Goal: Task Accomplishment & Management: Use online tool/utility

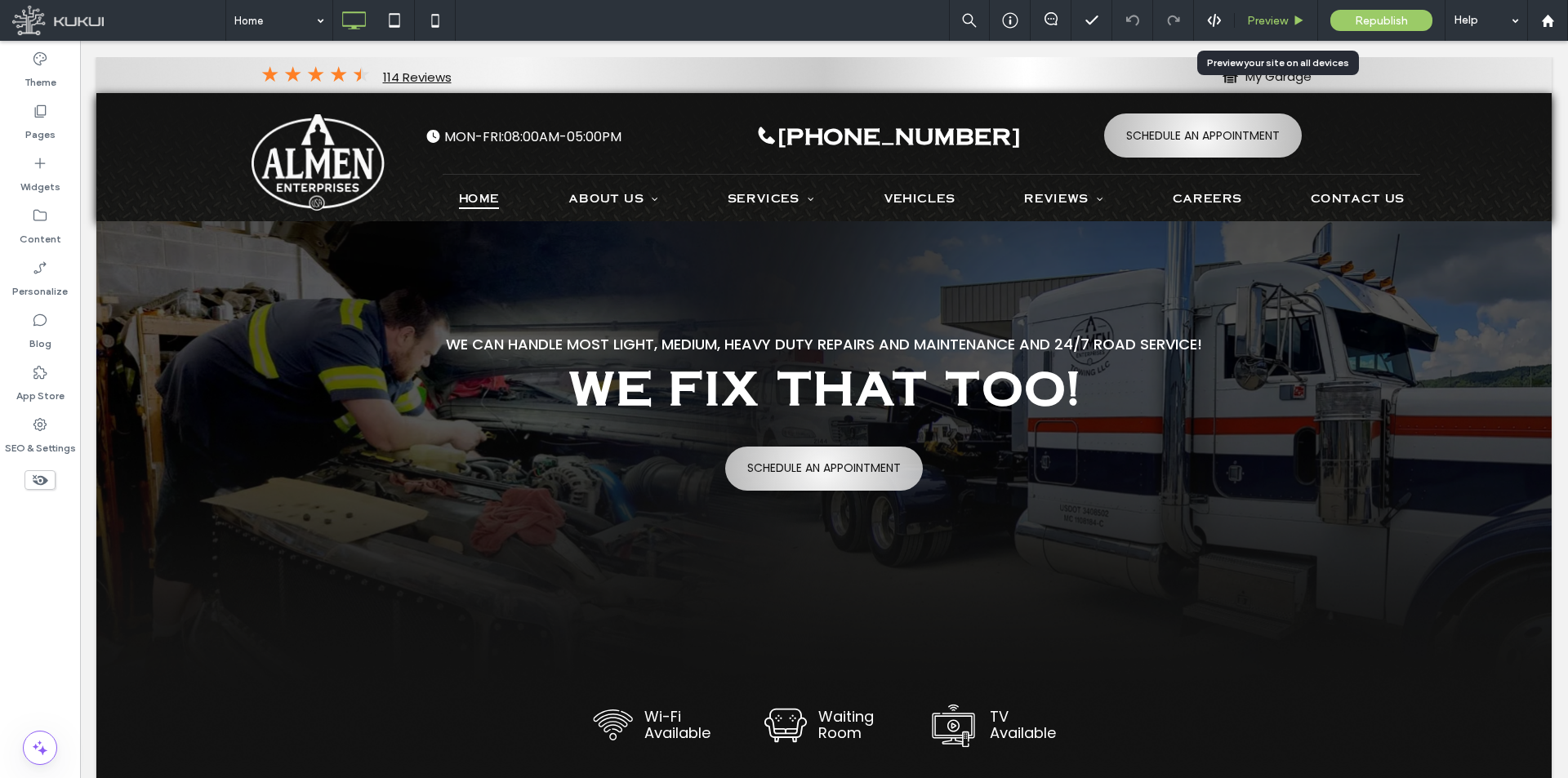
click at [1286, 7] on div "Preview" at bounding box center [1276, 20] width 83 height 41
click at [1277, 28] on div "Preview" at bounding box center [1276, 20] width 83 height 41
click at [1261, 18] on span "Preview" at bounding box center [1267, 20] width 41 height 14
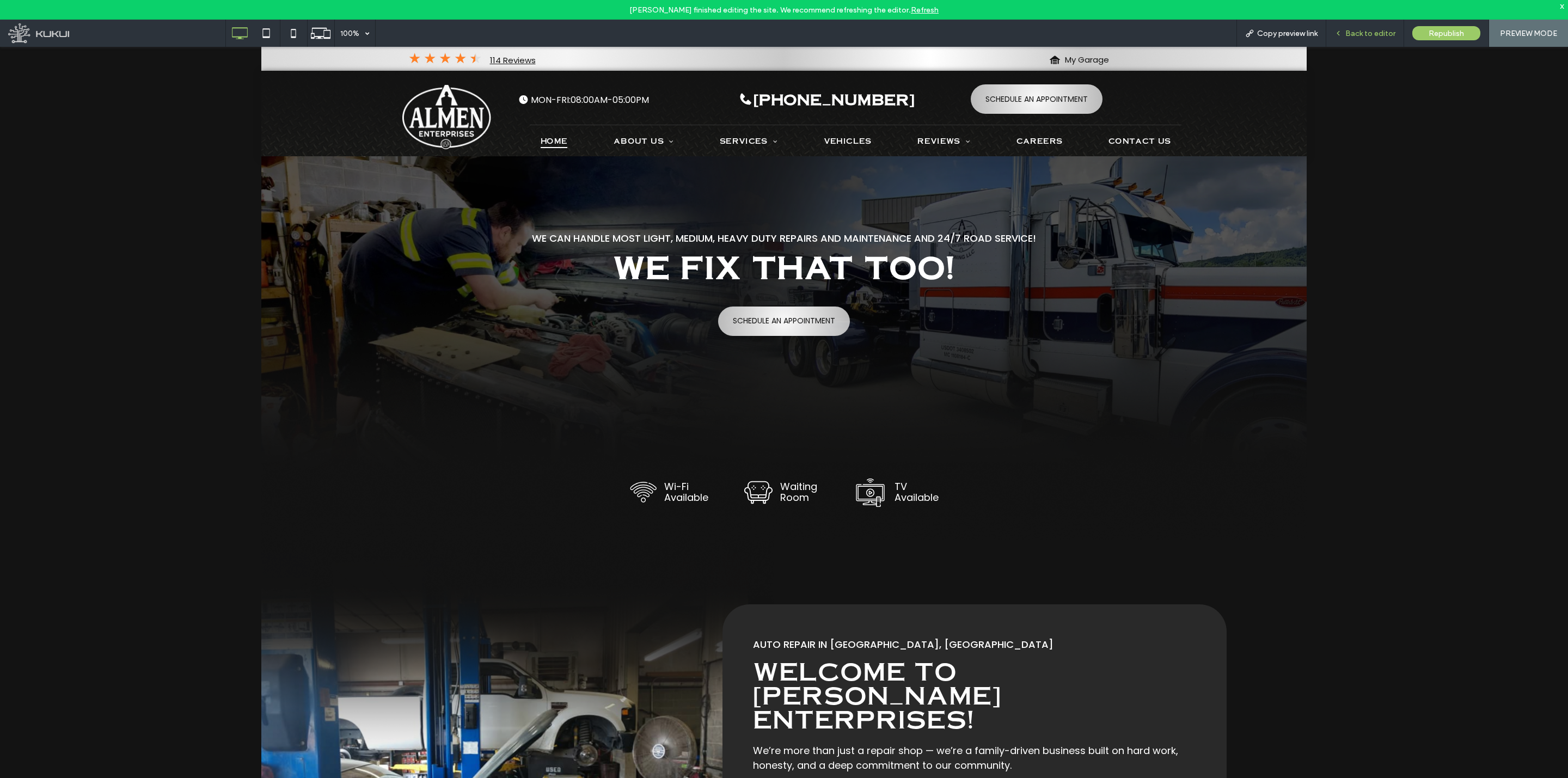
click at [1045, 32] on span "Back to editor" at bounding box center [1370, 33] width 50 height 9
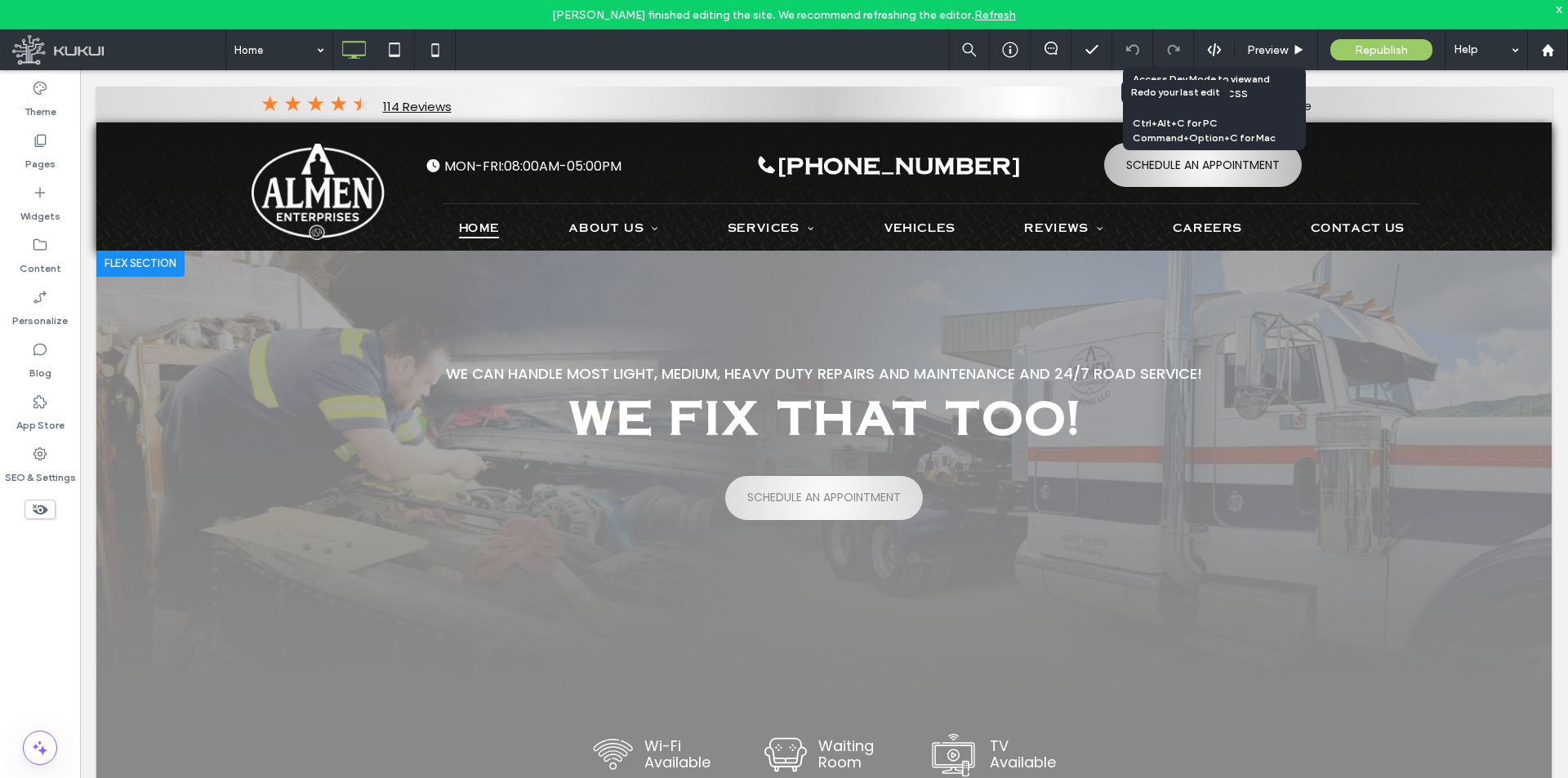
click at [151, 265] on div at bounding box center [140, 263] width 88 height 26
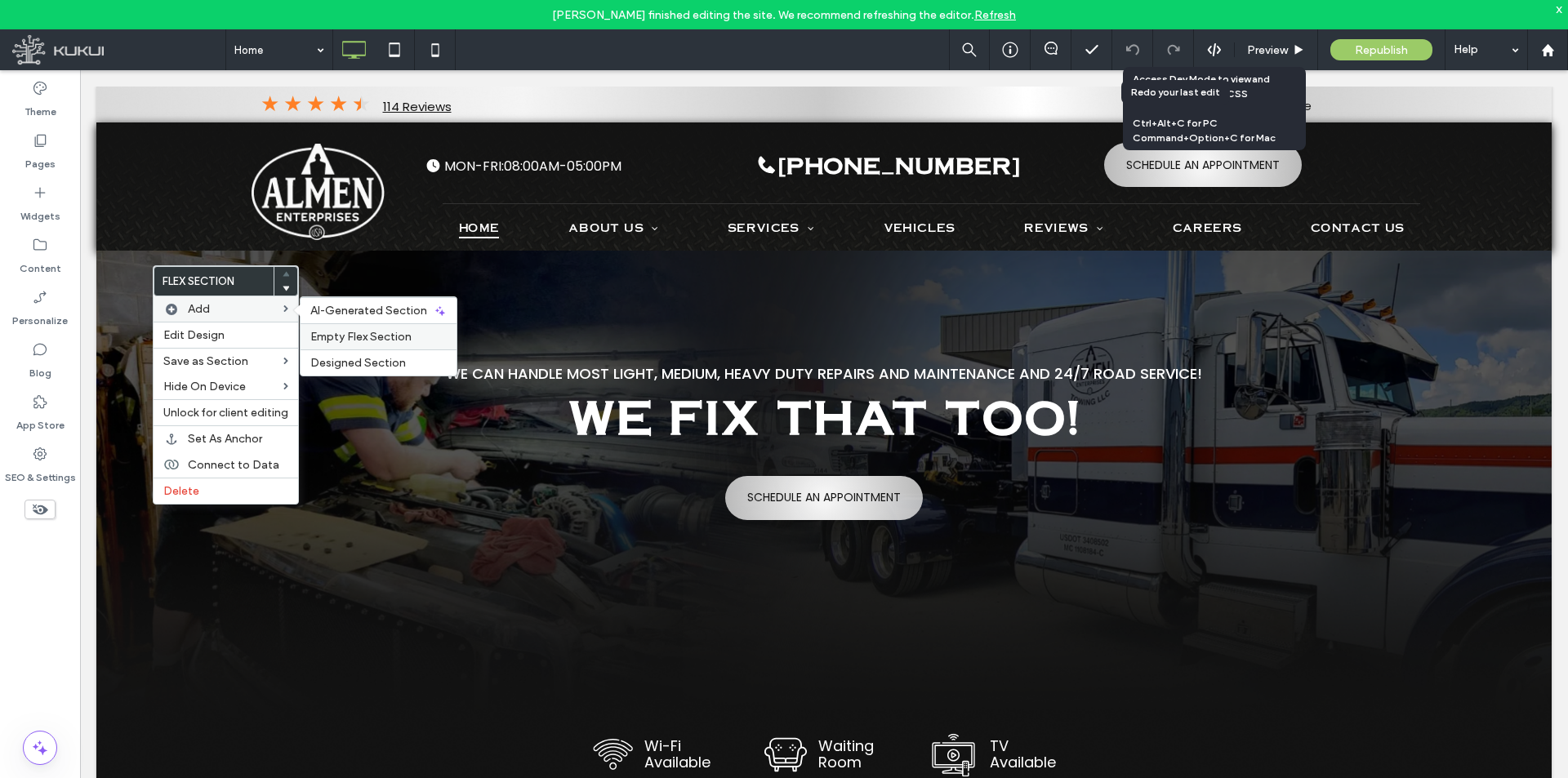
click at [388, 331] on span "Empty Flex Section" at bounding box center [361, 336] width 101 height 14
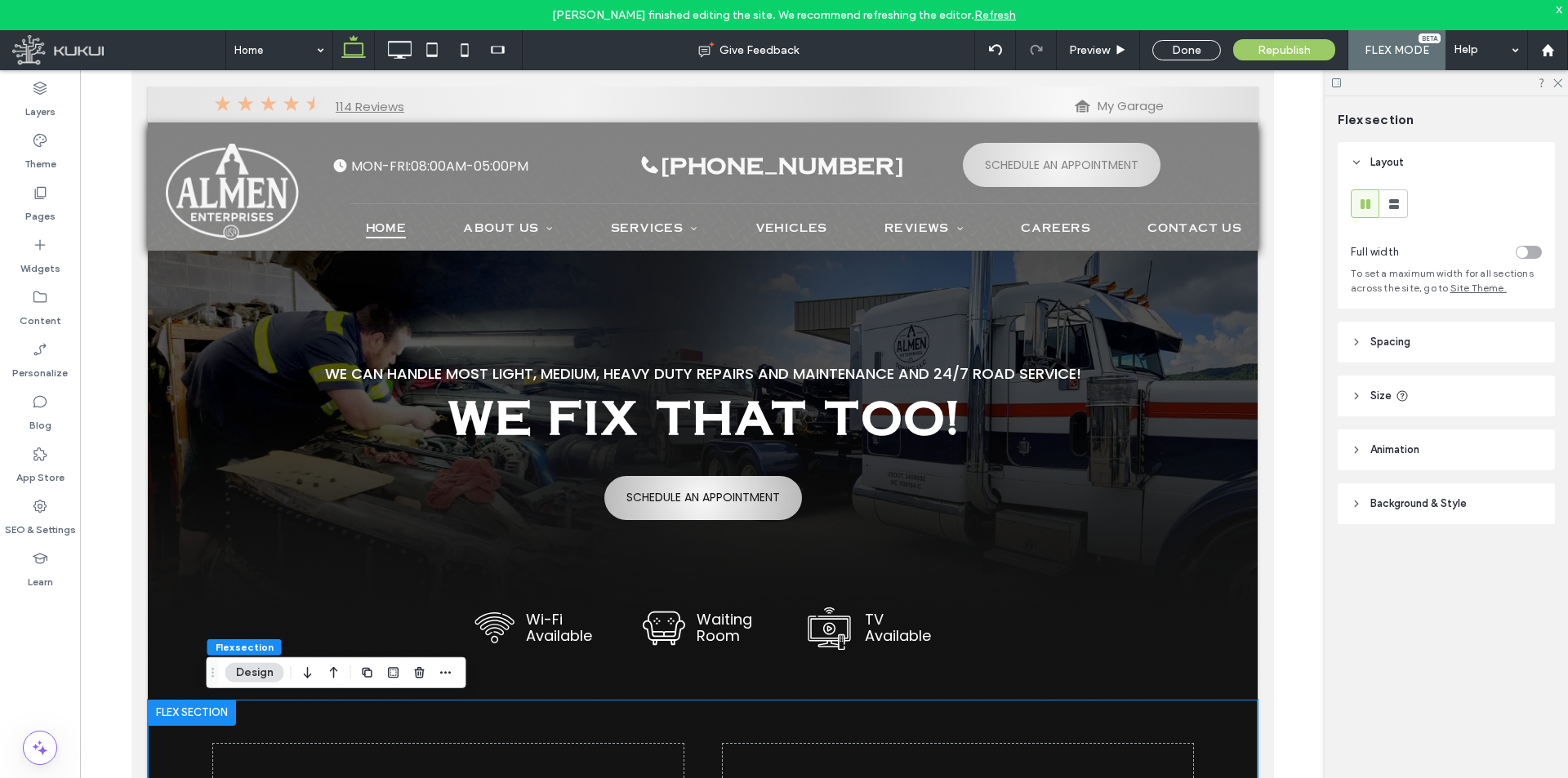
click at [321, 675] on div at bounding box center [321, 673] width 46 height 29
click at [341, 662] on icon "button" at bounding box center [334, 673] width 19 height 29
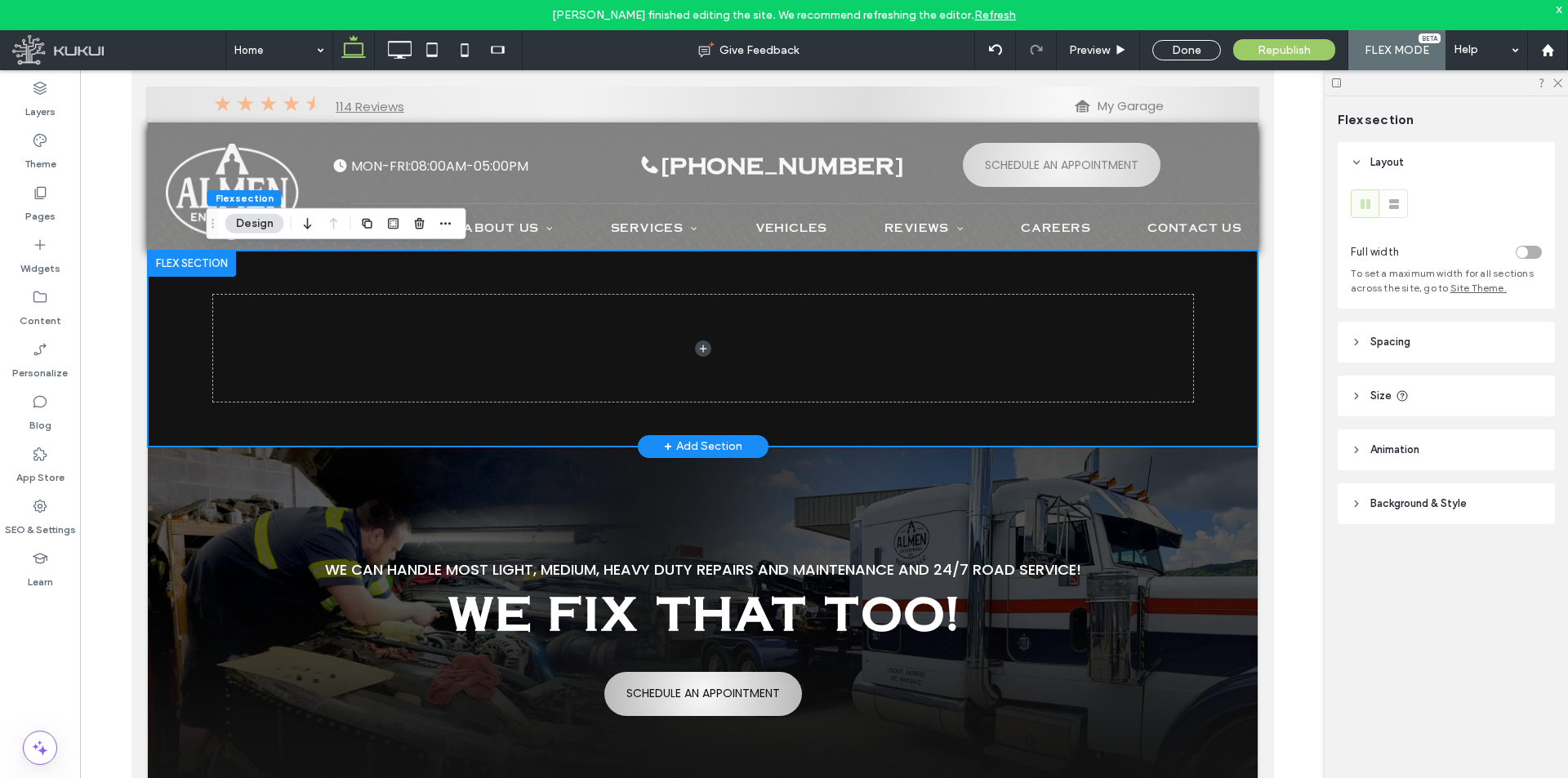
click at [1014, 257] on div at bounding box center [702, 348] width 979 height 196
click at [1533, 250] on div "toggle" at bounding box center [1528, 252] width 26 height 13
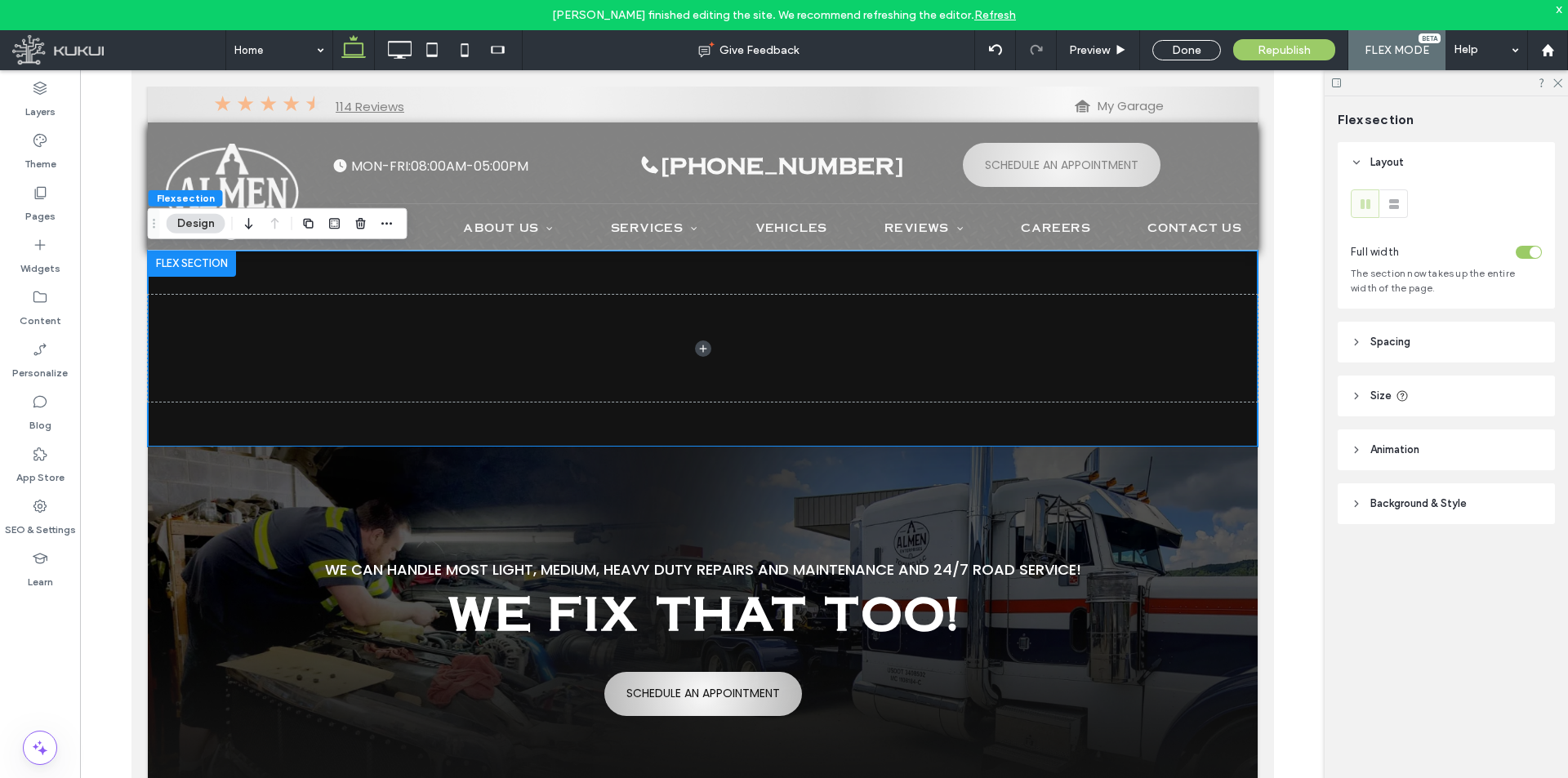
click at [1497, 341] on header "Spacing" at bounding box center [1445, 342] width 217 height 41
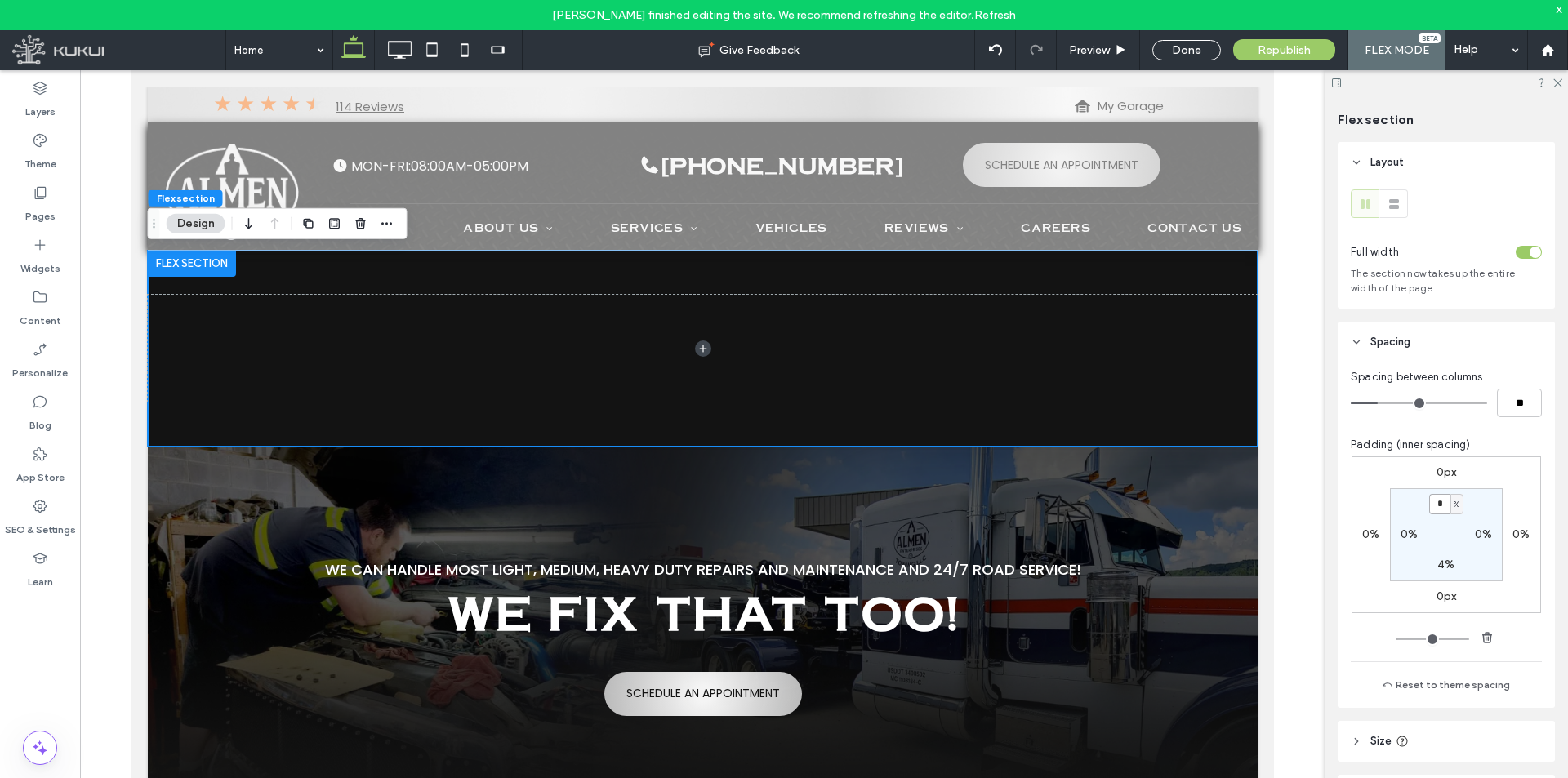
click at [1439, 512] on input "*" at bounding box center [1439, 504] width 21 height 20
click at [1447, 681] on button "Reset to theme spacing" at bounding box center [1446, 685] width 150 height 19
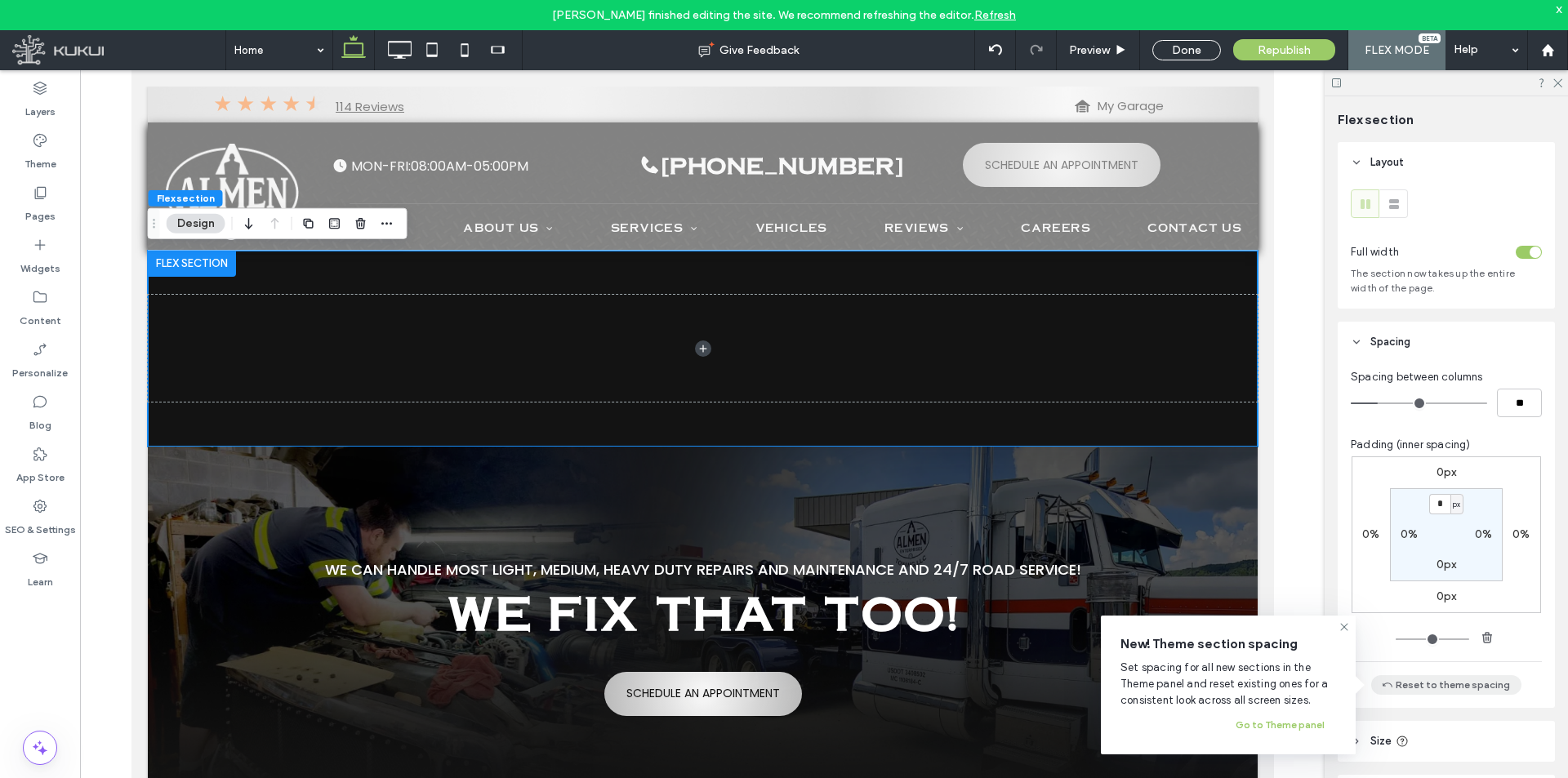
type input "*"
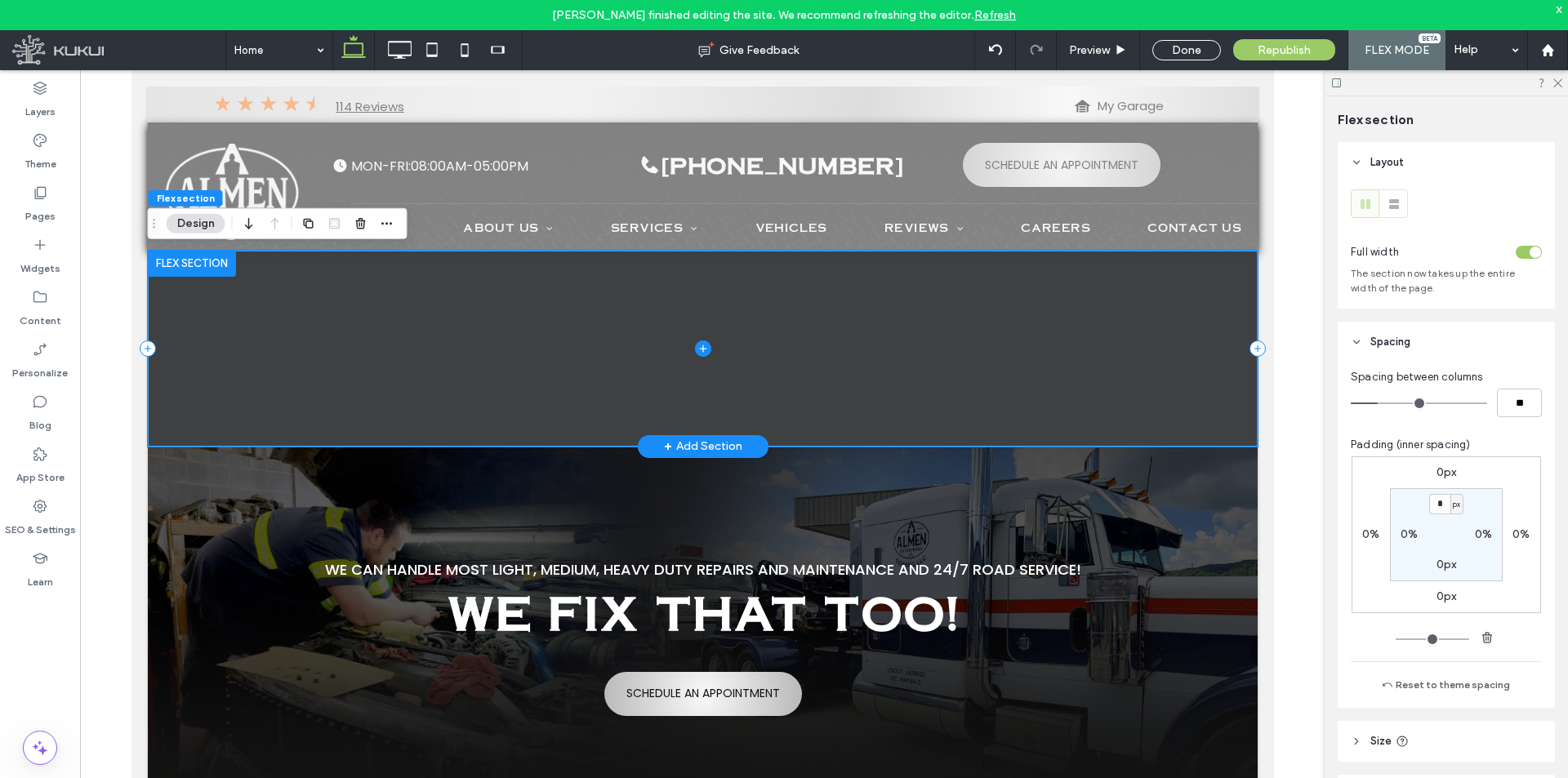
click at [1057, 335] on span at bounding box center [702, 348] width 1110 height 196
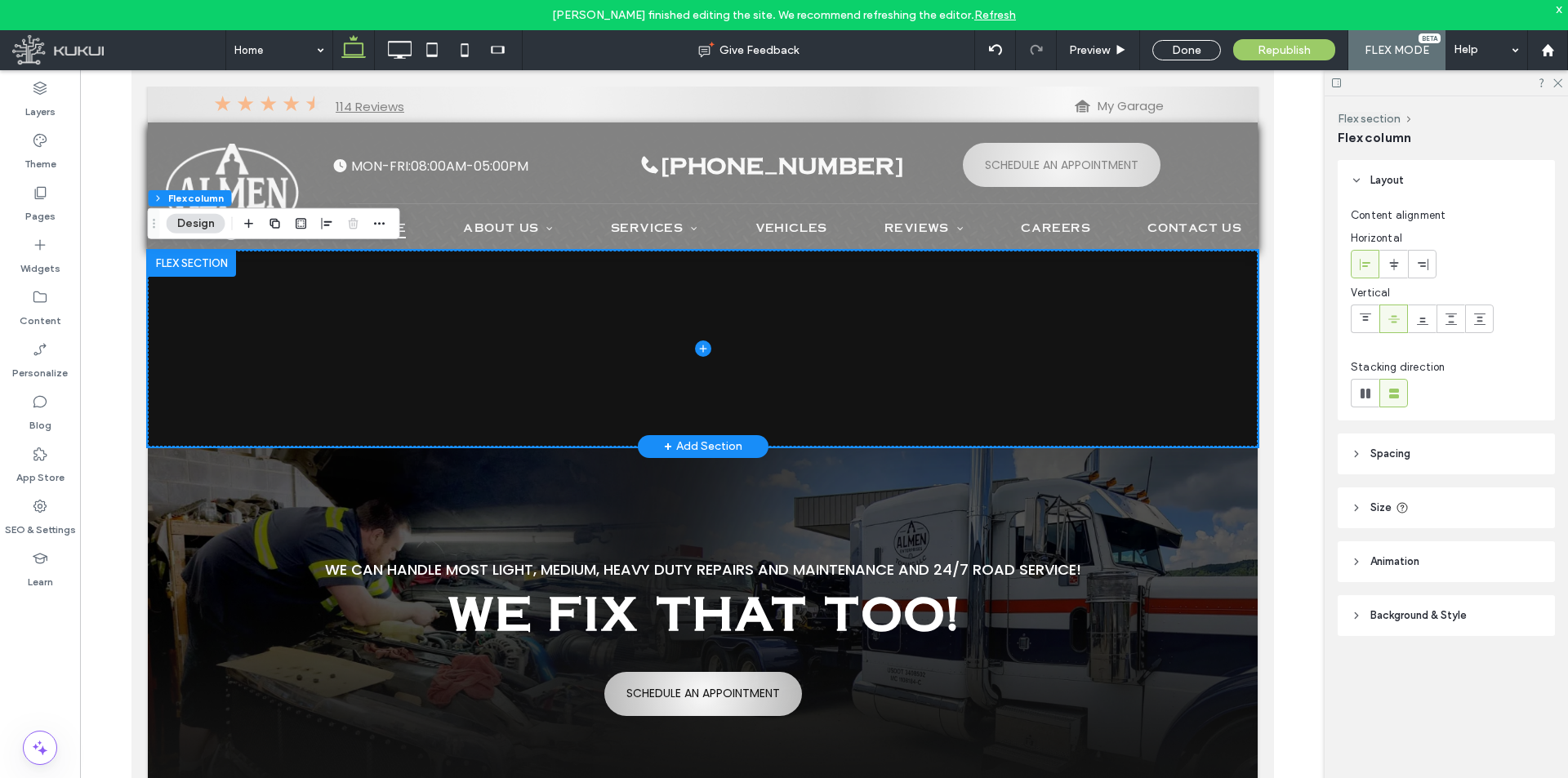
drag, startPoint x: 1422, startPoint y: 456, endPoint x: 1446, endPoint y: 539, distance: 86.4
click at [1422, 455] on header "Spacing" at bounding box center [1445, 454] width 217 height 41
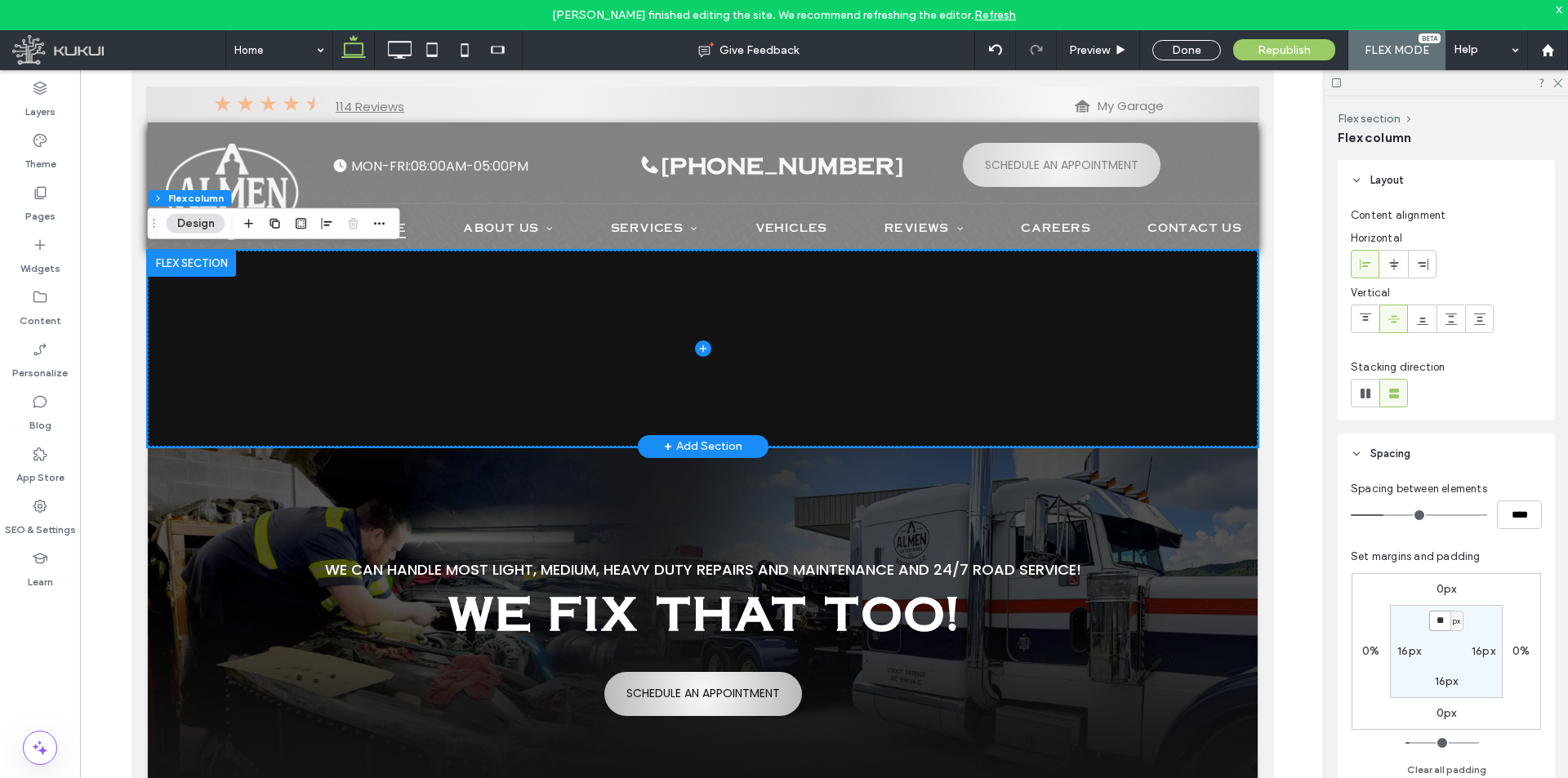
click at [1446, 626] on input "**" at bounding box center [1439, 621] width 21 height 20
click at [1453, 770] on button "Clear all padding" at bounding box center [1446, 770] width 79 height 19
type input "*"
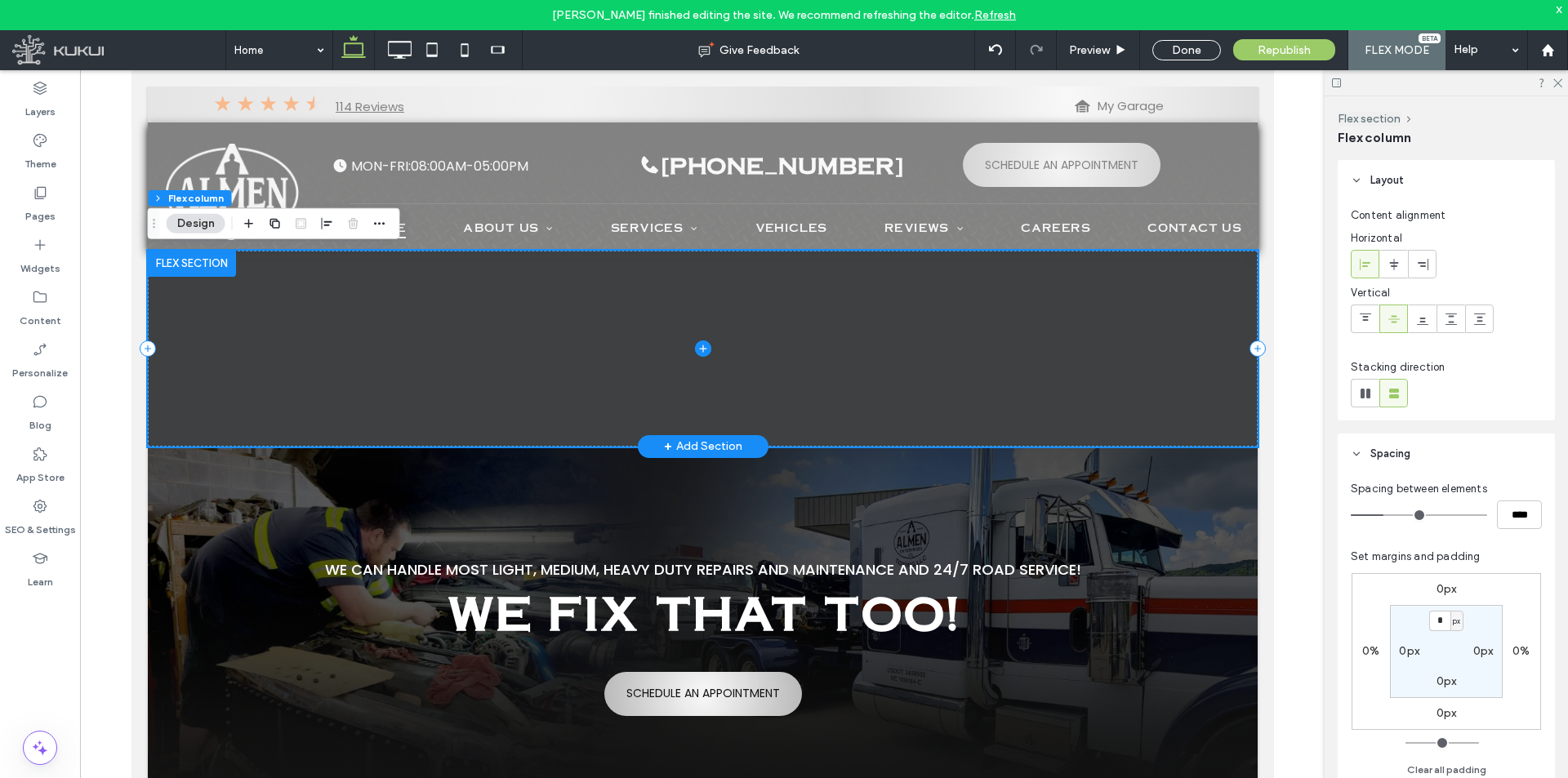
click at [1204, 408] on span at bounding box center [702, 348] width 1110 height 196
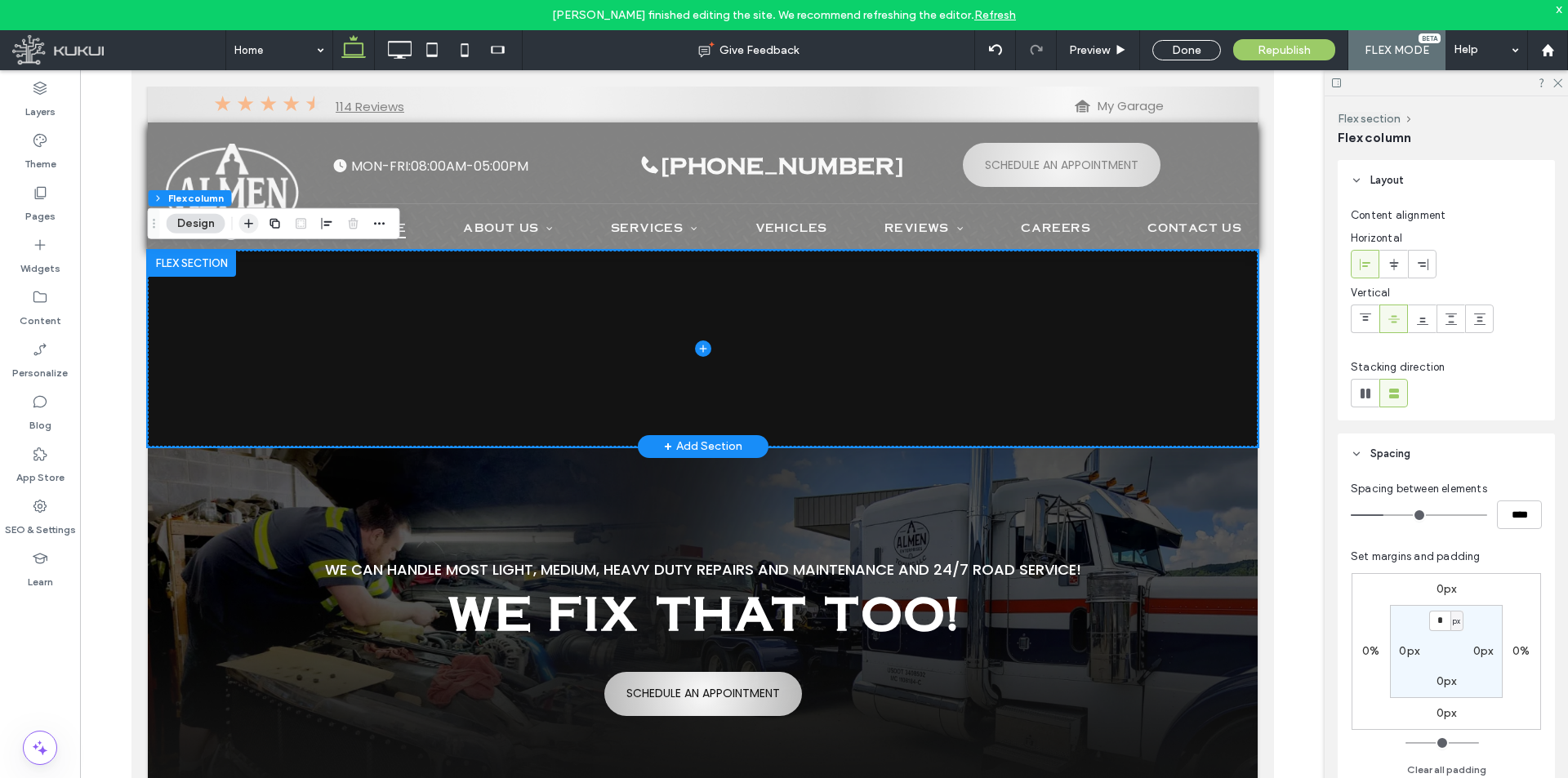
drag, startPoint x: 237, startPoint y: 225, endPoint x: 245, endPoint y: 229, distance: 8.9
click at [237, 224] on div "Flex section Flex column Design" at bounding box center [274, 224] width 252 height 31
click at [247, 229] on icon "button" at bounding box center [249, 223] width 13 height 13
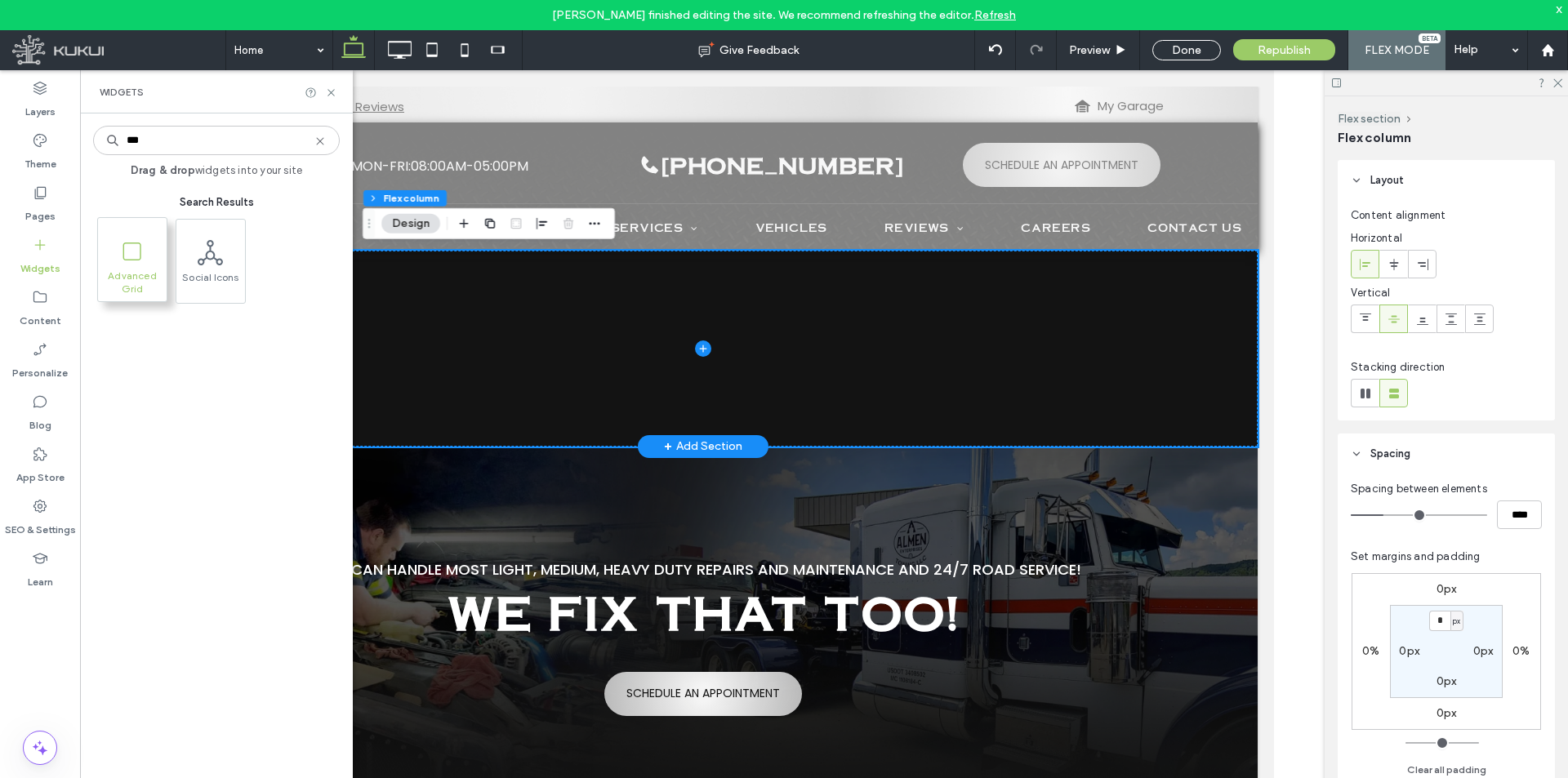
type input "***"
click at [122, 280] on span "Advanced Grid" at bounding box center [133, 280] width 68 height 22
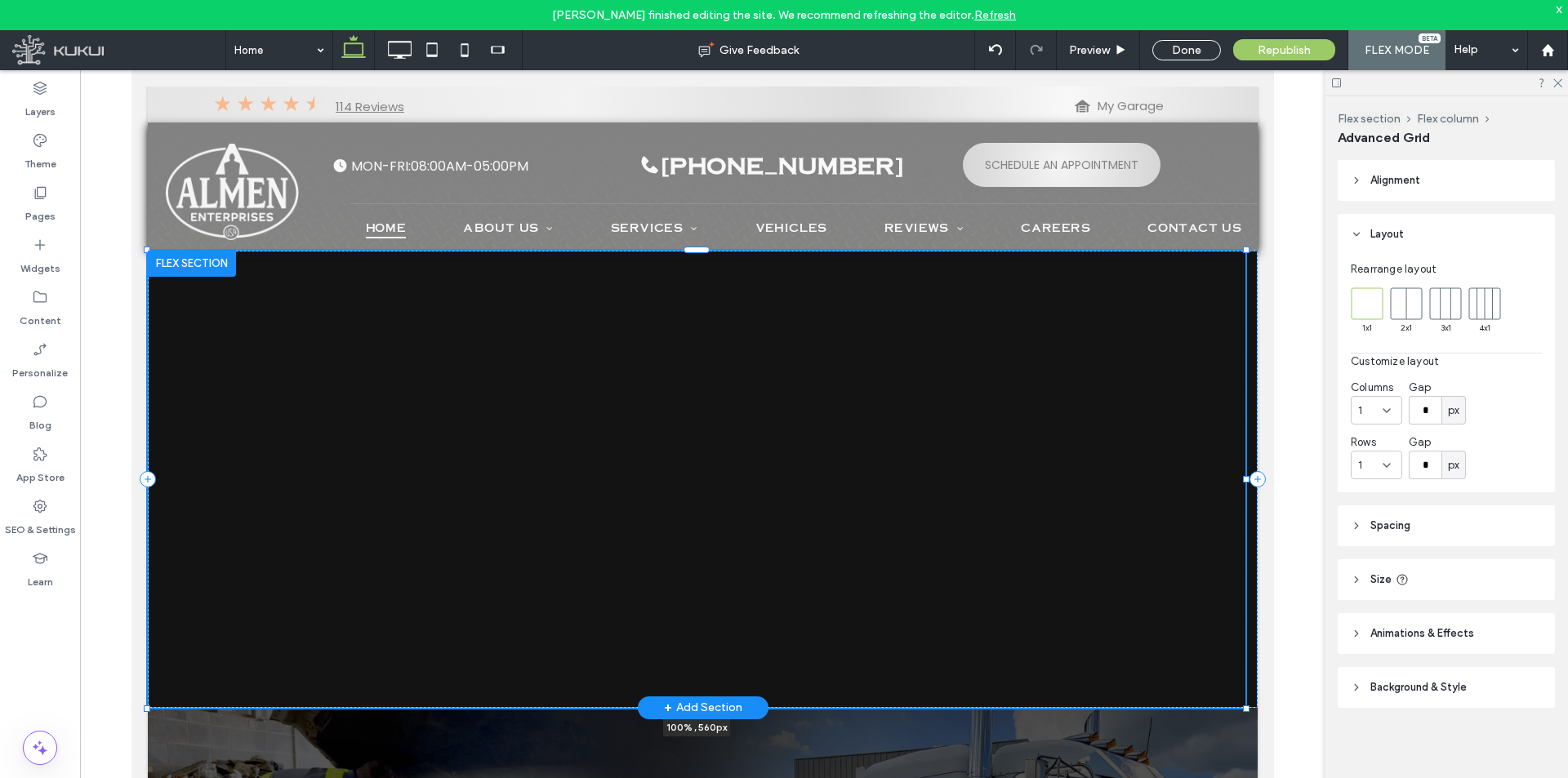
drag, startPoint x: 1246, startPoint y: 496, endPoint x: 1299, endPoint y: 631, distance: 145.0
type input "***"
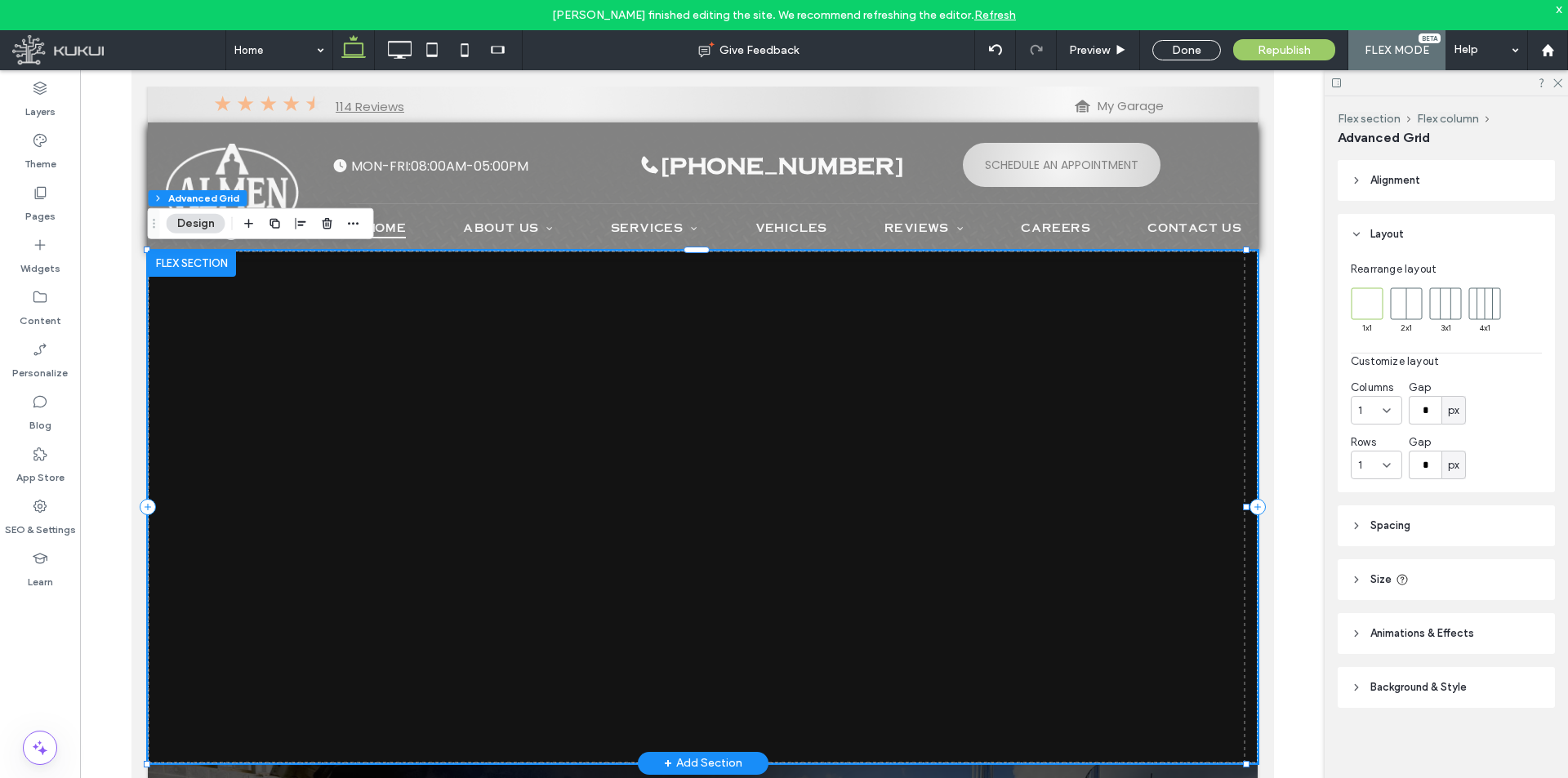
click at [1462, 599] on header "Size" at bounding box center [1445, 580] width 217 height 41
click at [1529, 703] on div "Width *** % Height *** px More Size Options" at bounding box center [1446, 665] width 191 height 116
click at [1526, 716] on button "More Size Options" at bounding box center [1497, 713] width 88 height 19
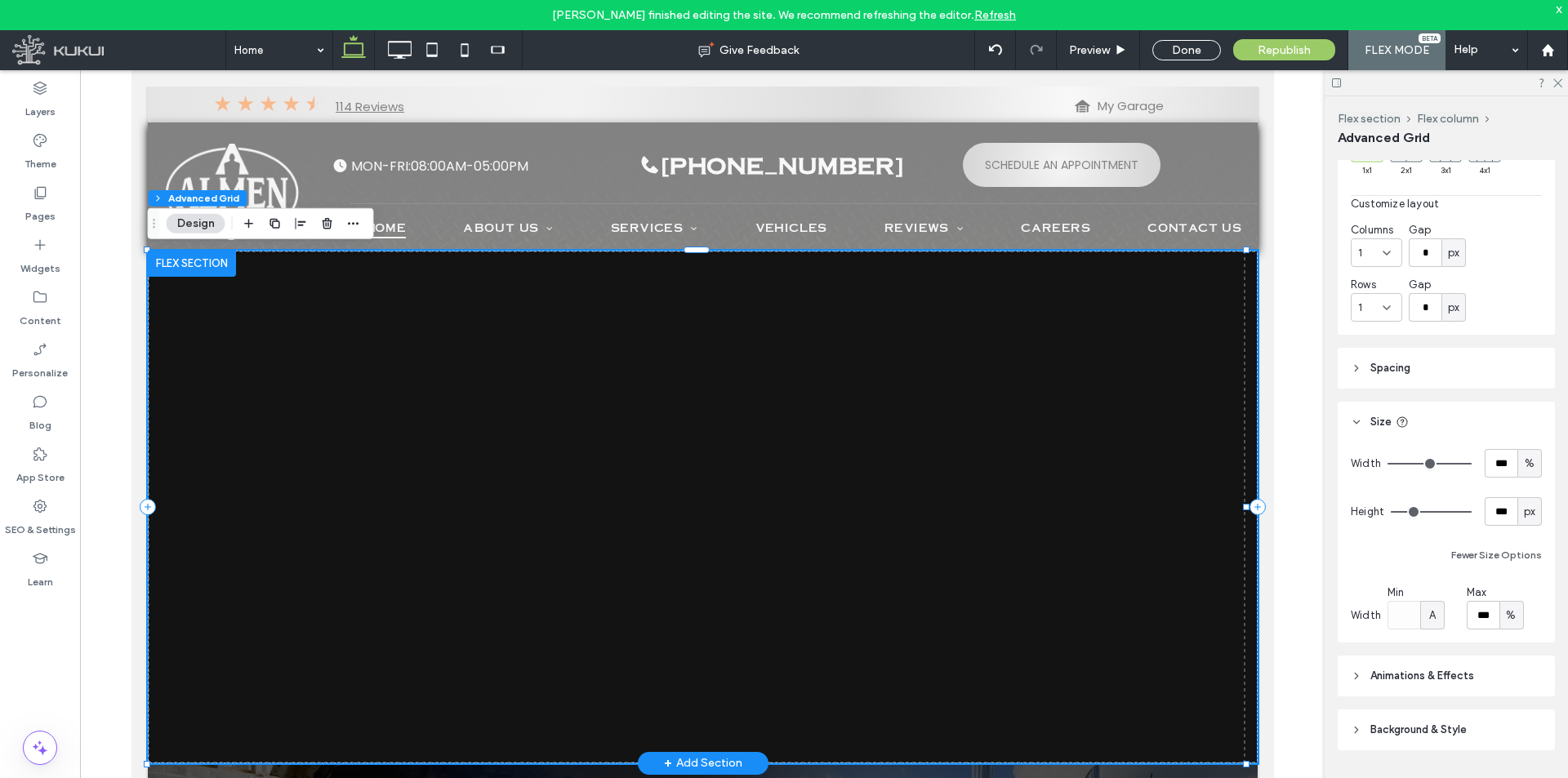
scroll to position [164, 0]
click at [1513, 591] on div "Max *** %" at bounding box center [1504, 602] width 75 height 45
click at [1515, 616] on div "%" at bounding box center [1511, 609] width 24 height 28
click at [1503, 638] on span "px" at bounding box center [1508, 639] width 12 height 17
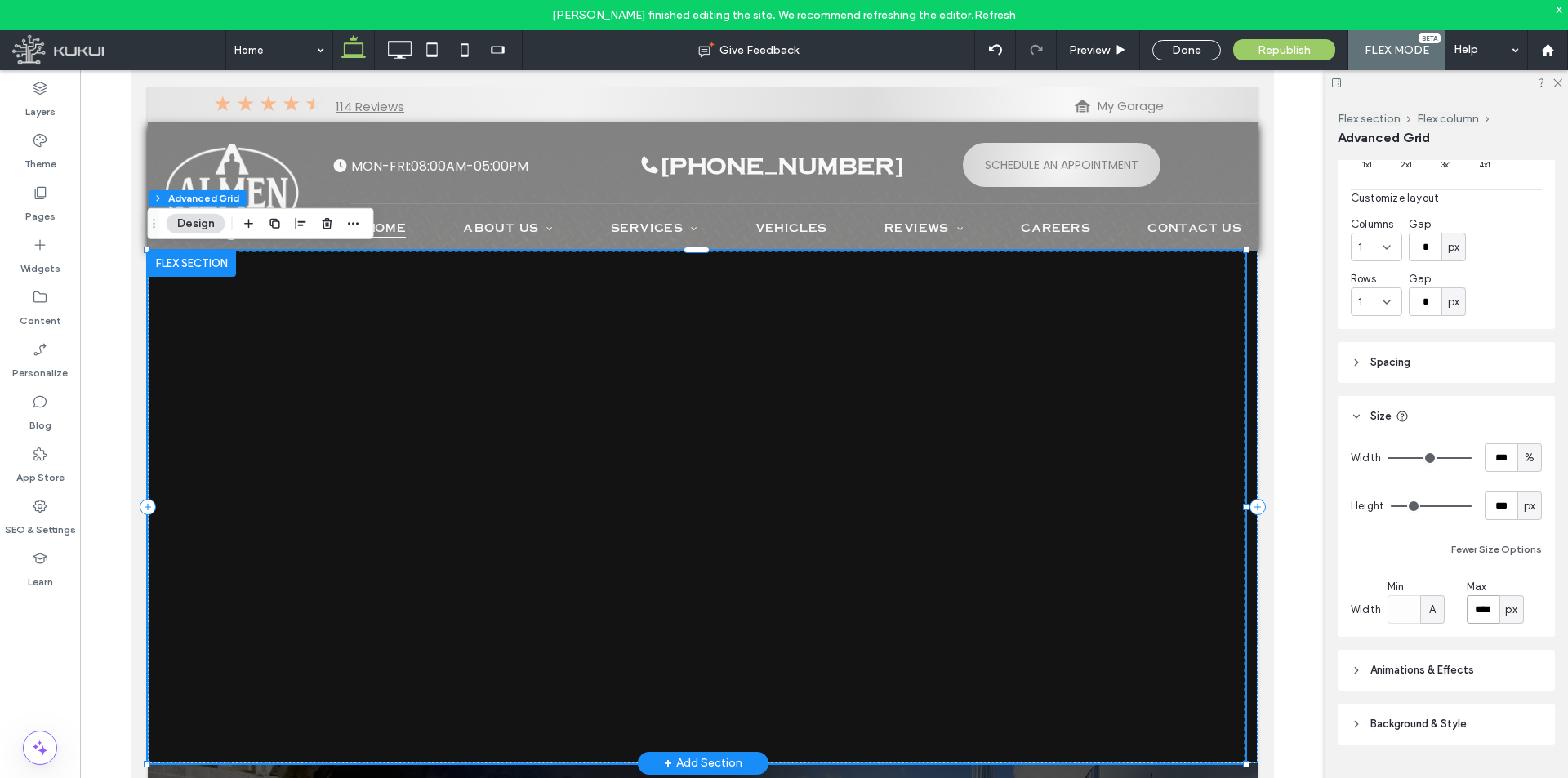
click at [1468, 600] on input "****" at bounding box center [1483, 609] width 33 height 28
type input "****"
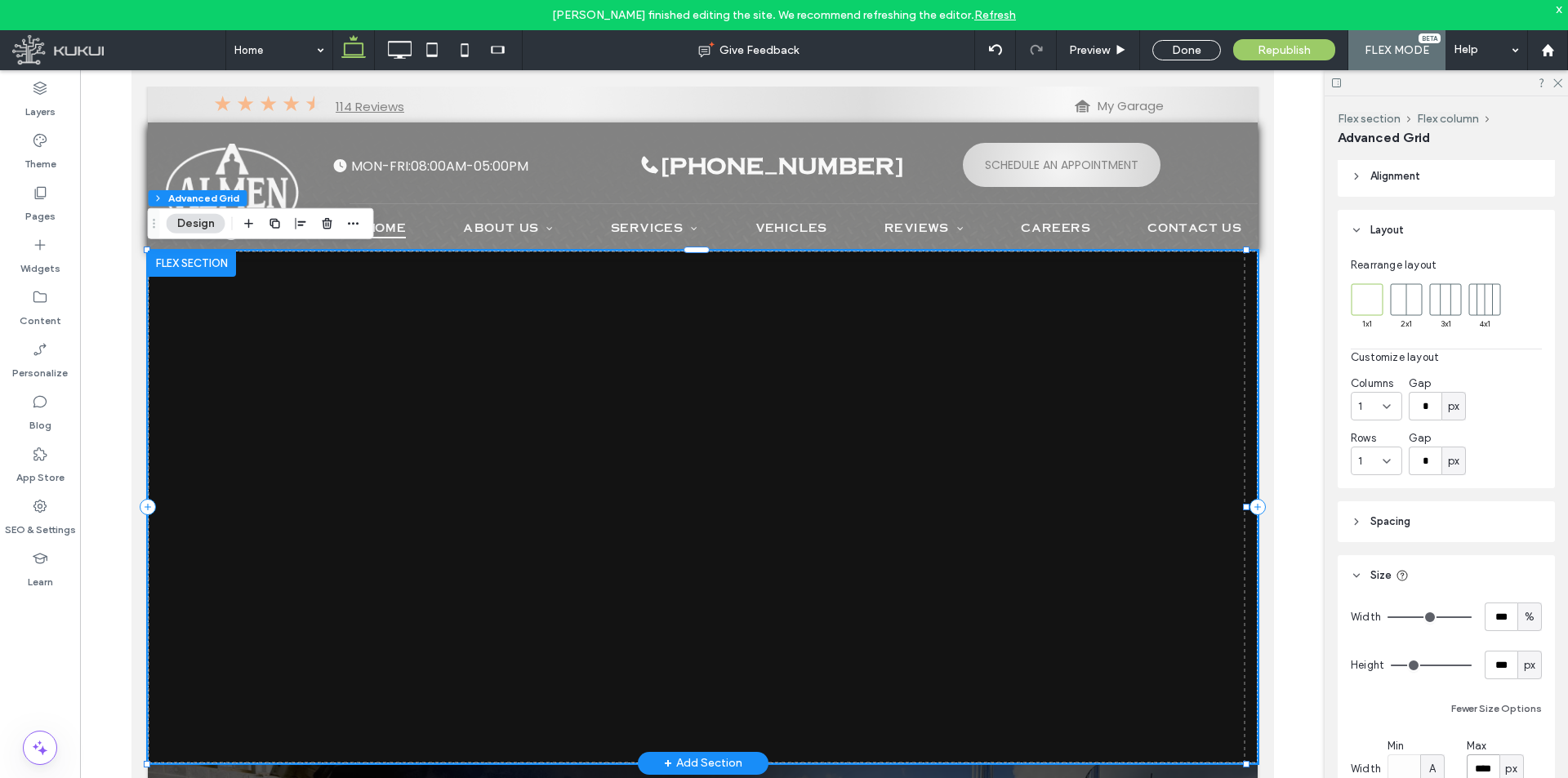
scroll to position [0, 0]
click at [1379, 188] on span "Alignment" at bounding box center [1395, 180] width 50 height 17
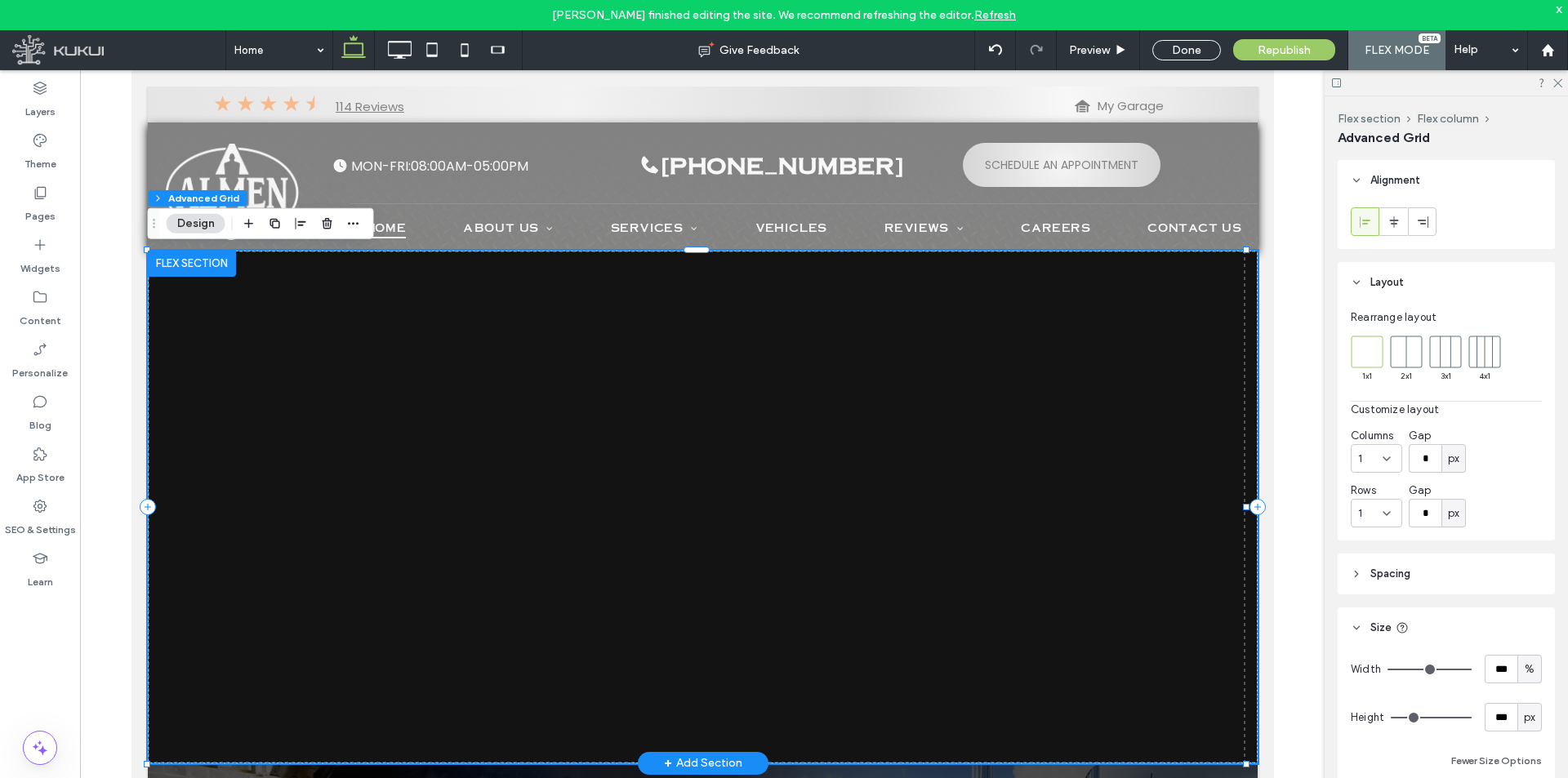
click at [1375, 225] on div at bounding box center [1365, 222] width 27 height 27
click at [1386, 223] on div at bounding box center [1394, 222] width 27 height 27
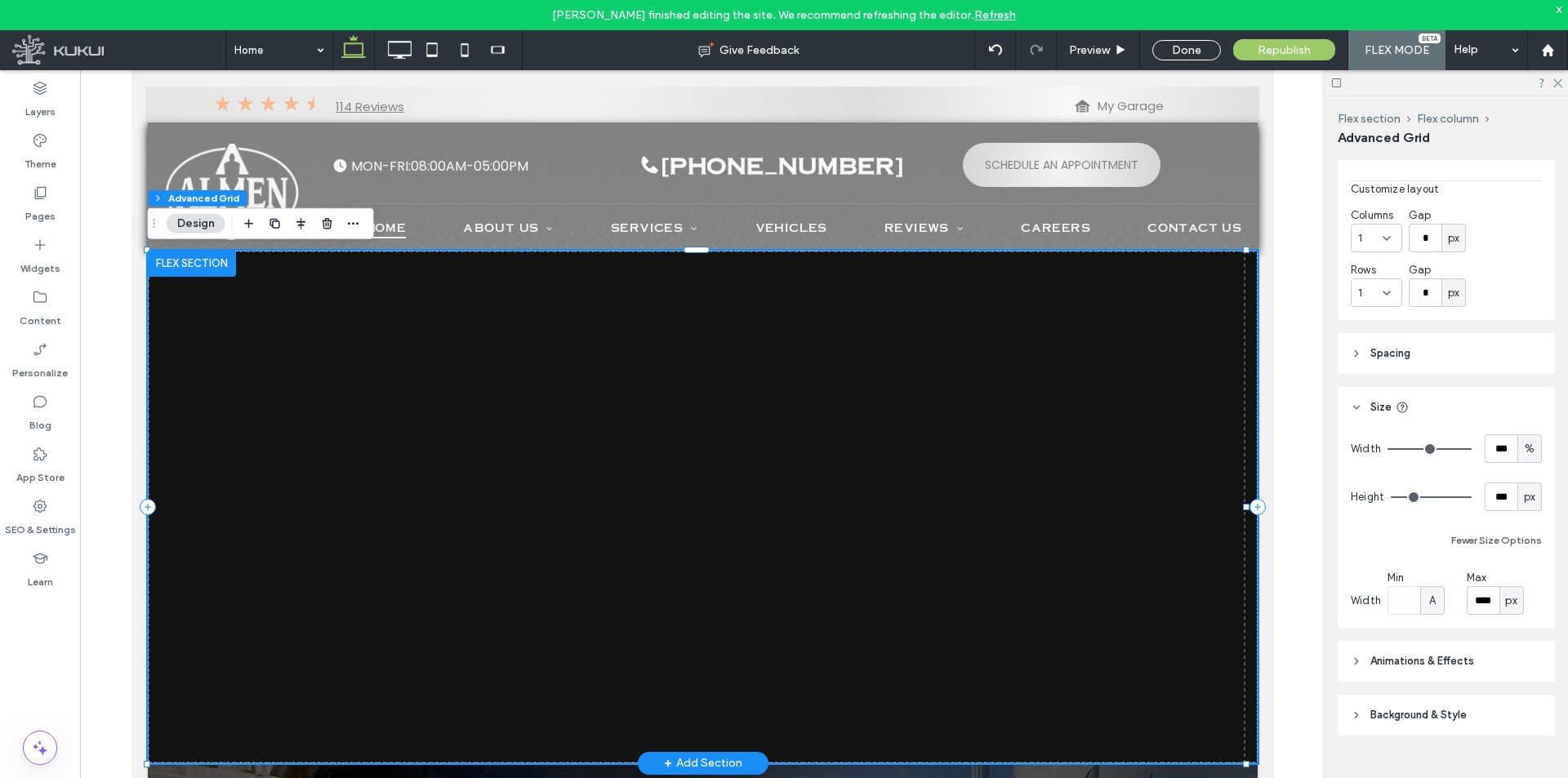
click at [1438, 731] on header "Background & Style" at bounding box center [1445, 716] width 217 height 41
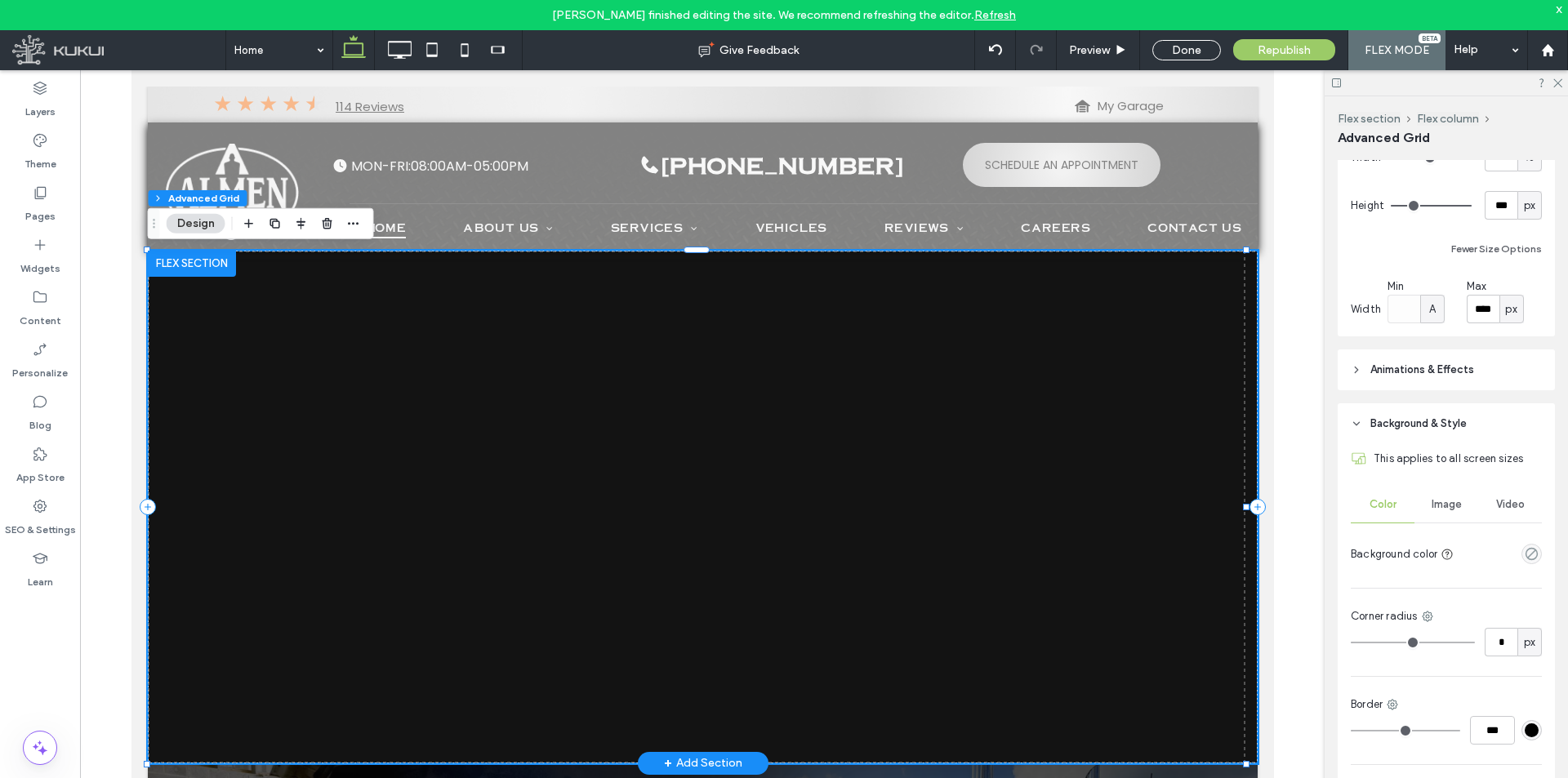
scroll to position [547, 0]
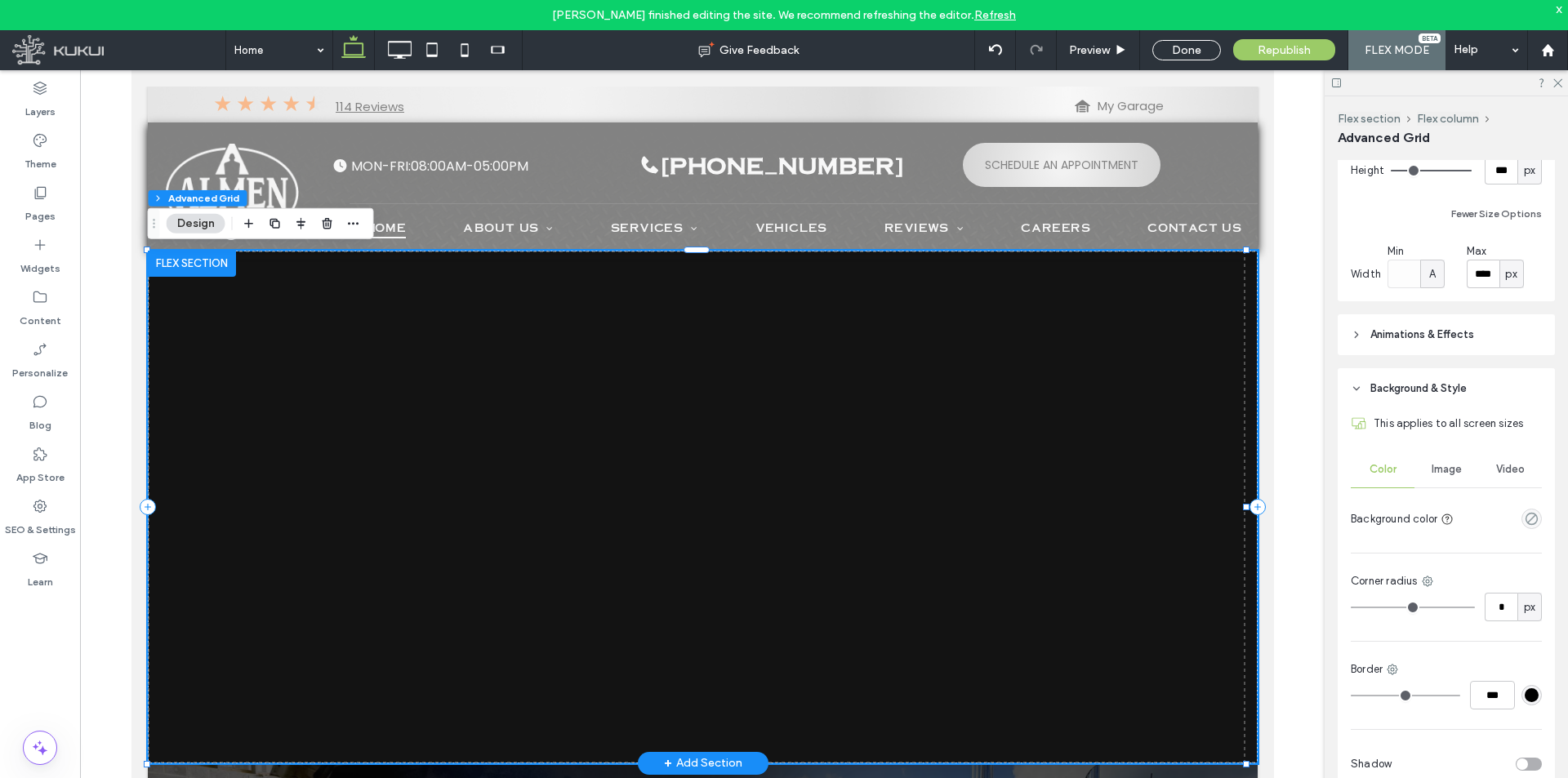
click at [1509, 471] on span "Video" at bounding box center [1510, 469] width 28 height 13
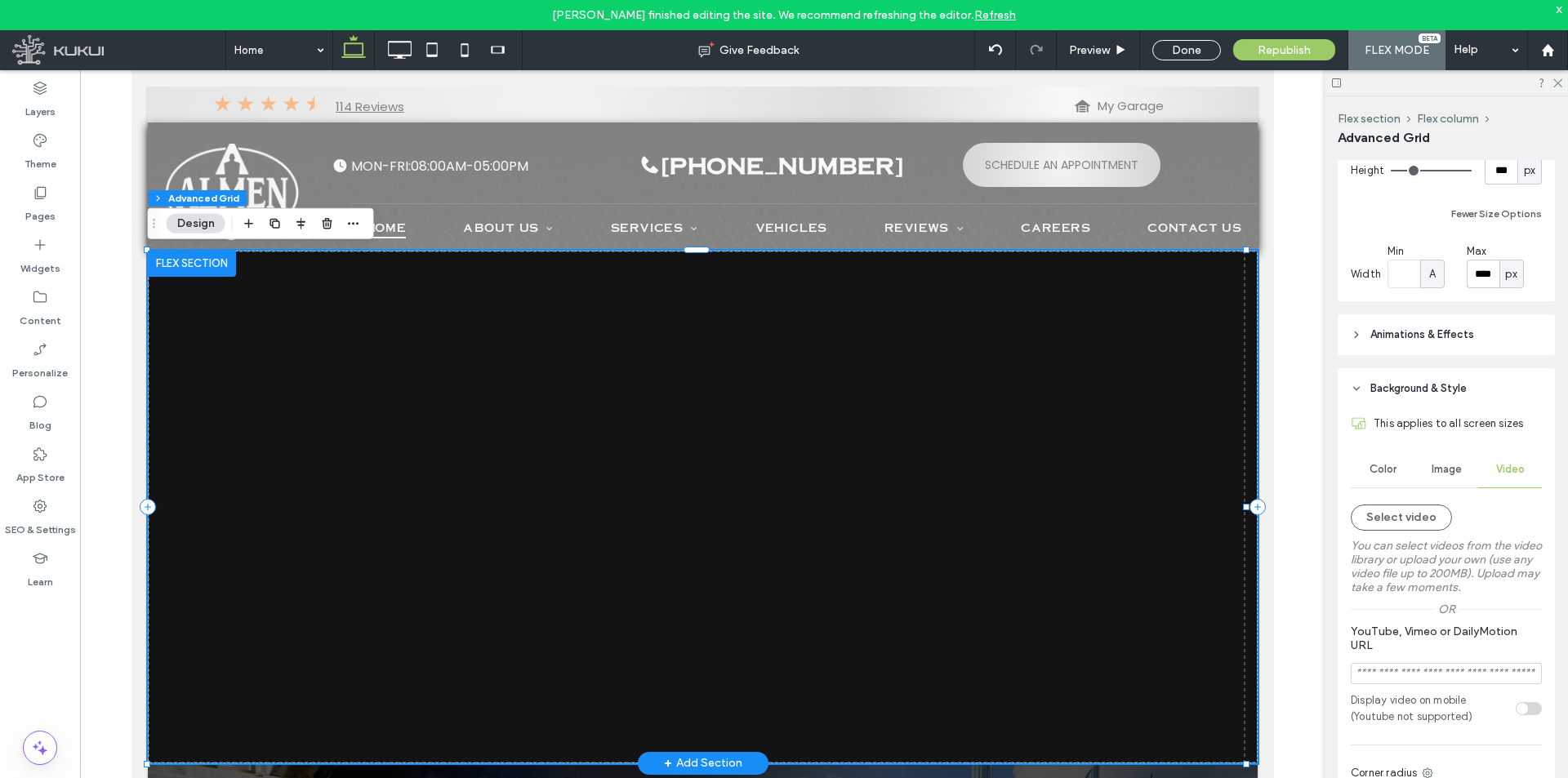
click at [1466, 548] on label "You can select videos from the video library or upload your own (use any video …" at bounding box center [1446, 567] width 191 height 72
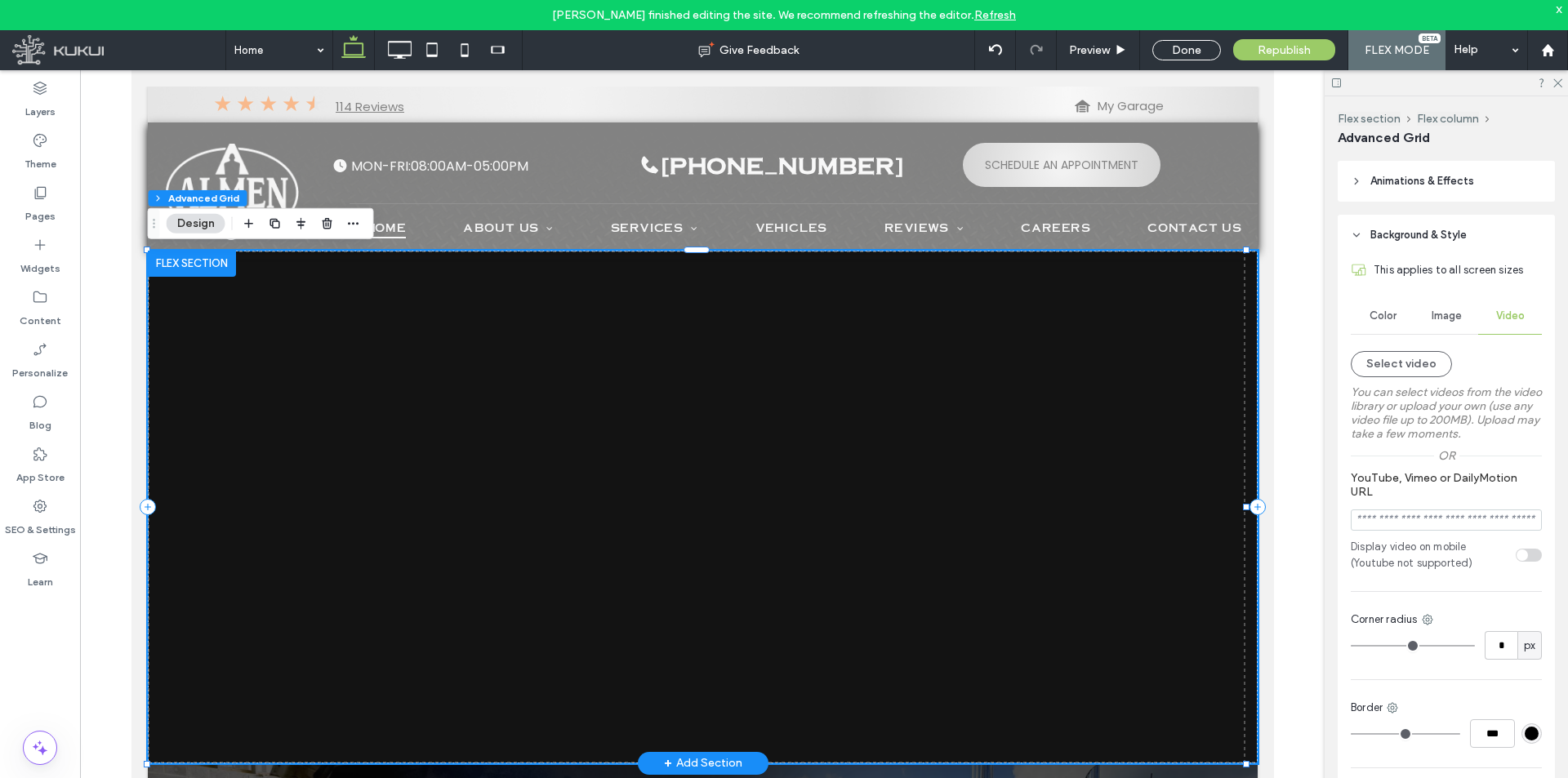
scroll to position [711, 0]
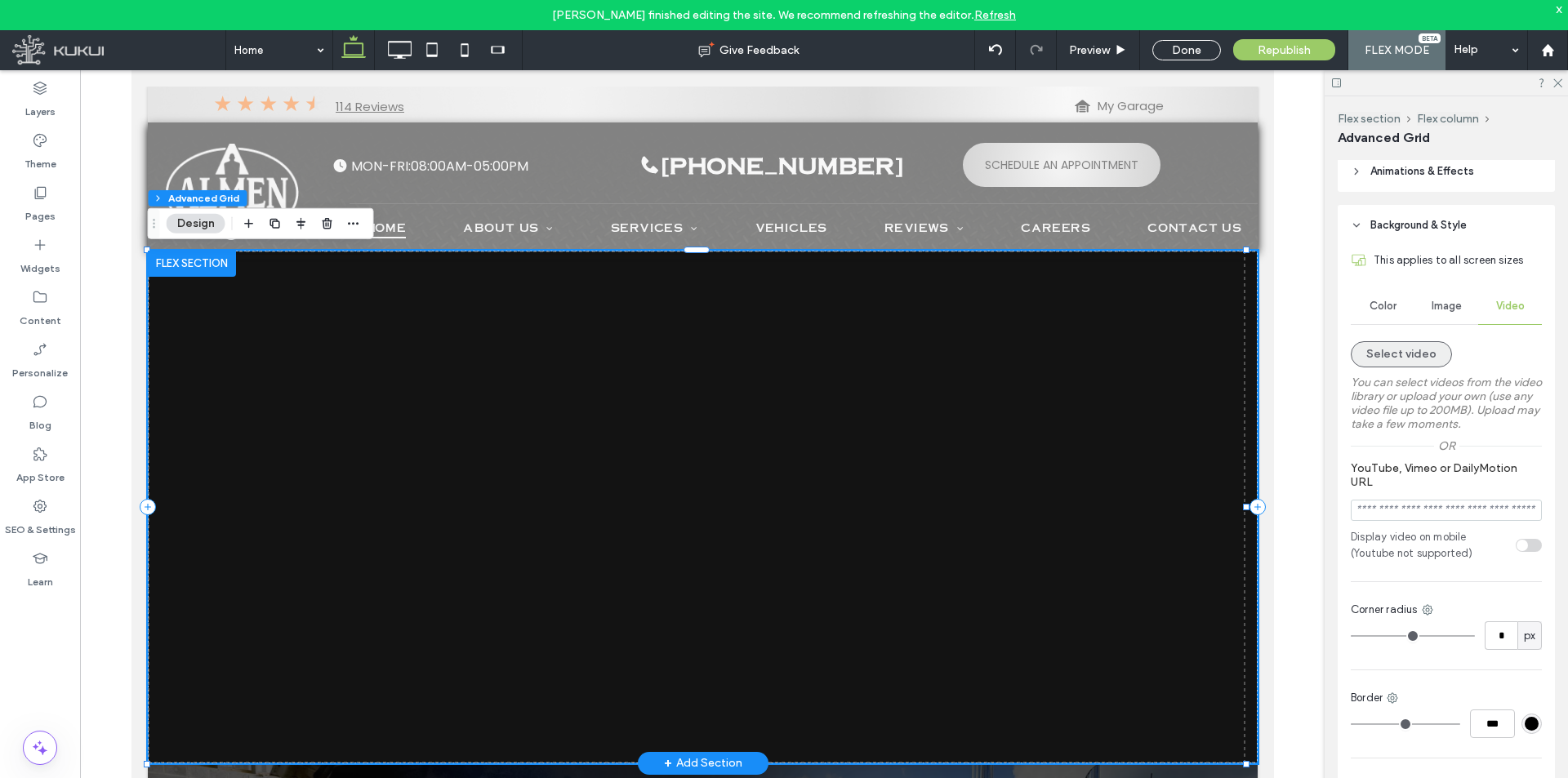
click at [1431, 349] on button "Select video" at bounding box center [1401, 354] width 101 height 26
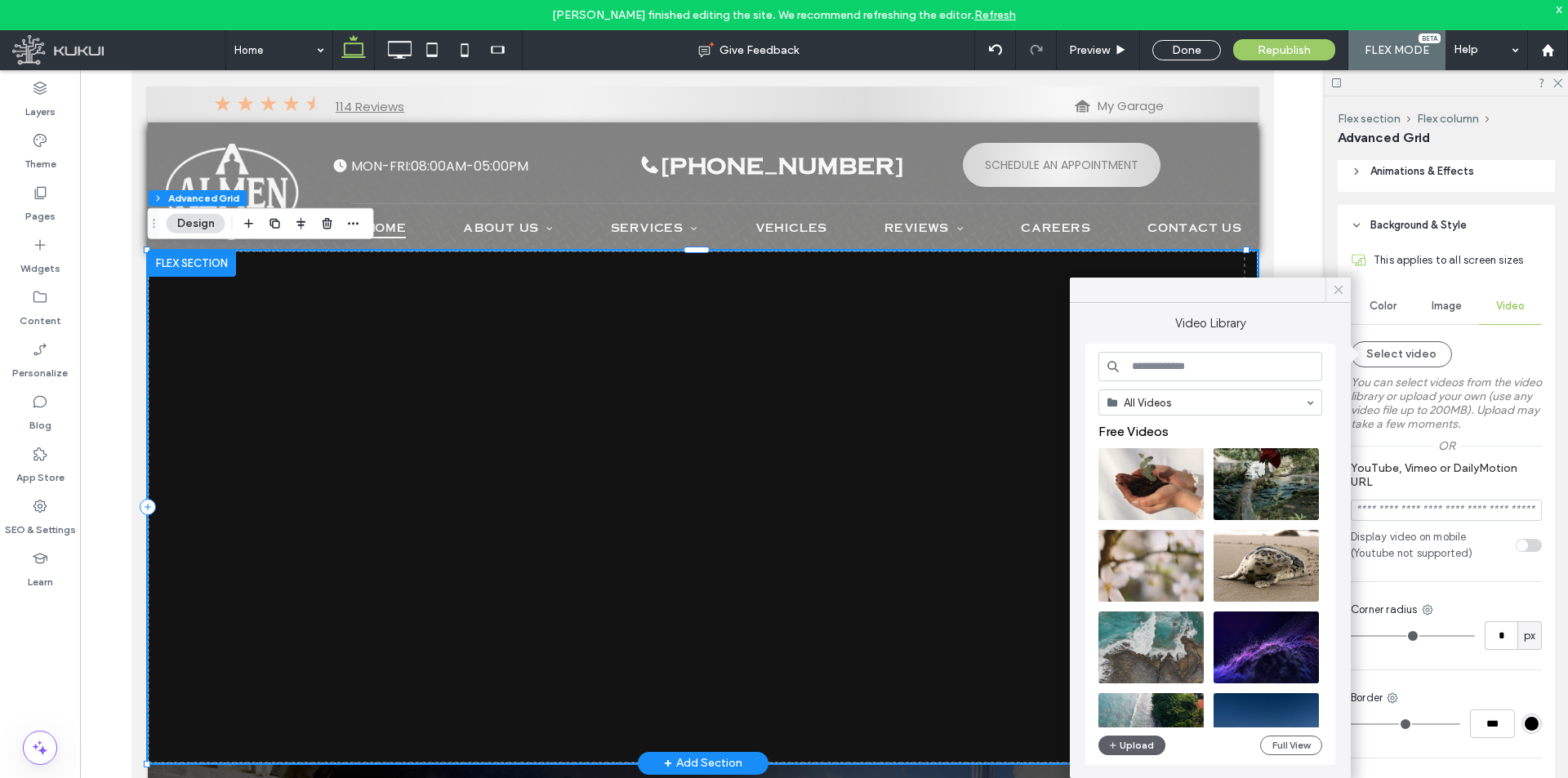
click at [1337, 290] on icon at bounding box center [1338, 290] width 15 height 15
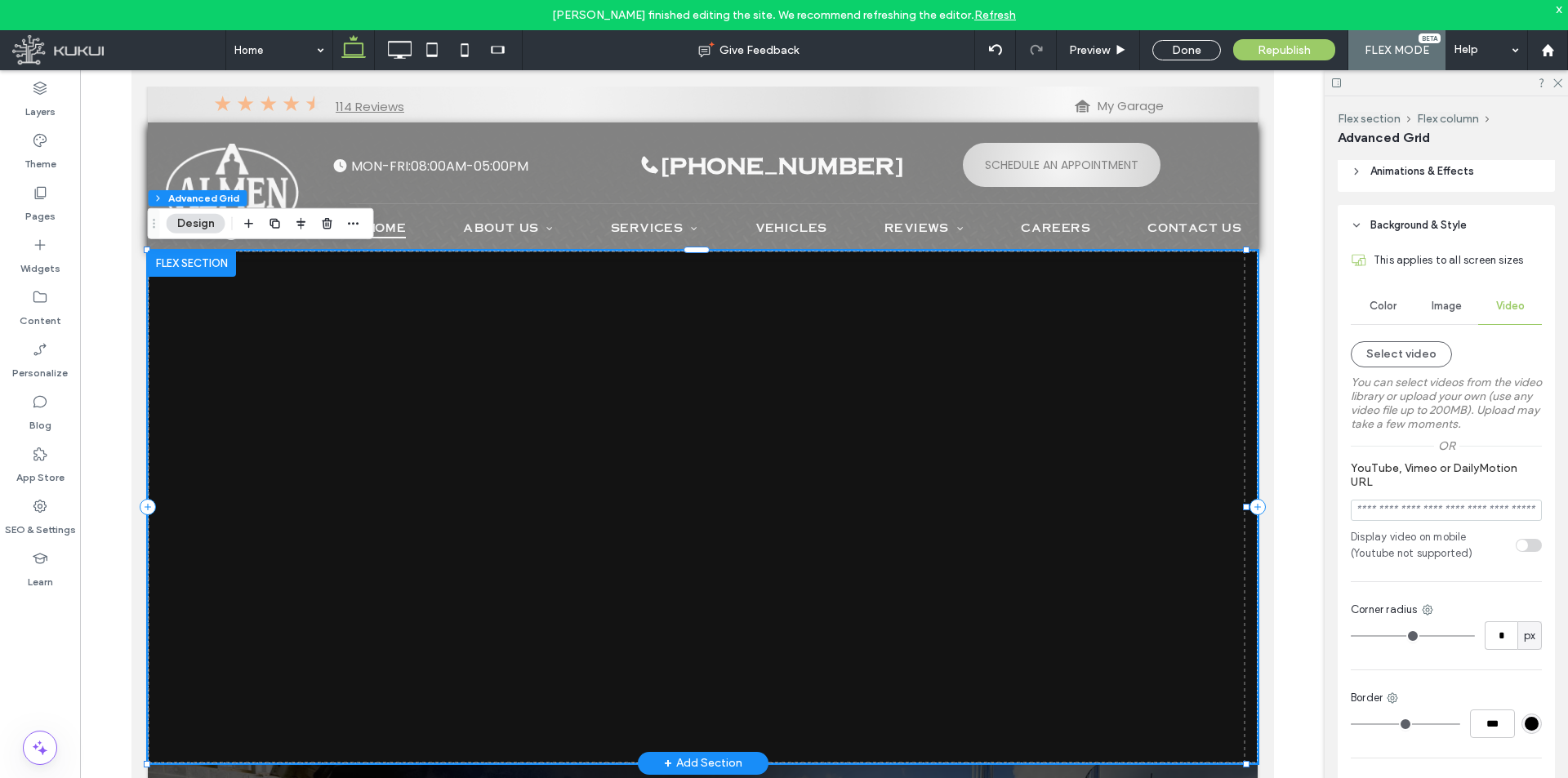
click at [1420, 522] on input "YouTube, Vimeo or DailyMotion URL" at bounding box center [1446, 511] width 191 height 21
paste input "**********"
click at [1502, 529] on section "**********" at bounding box center [1446, 491] width 191 height 77
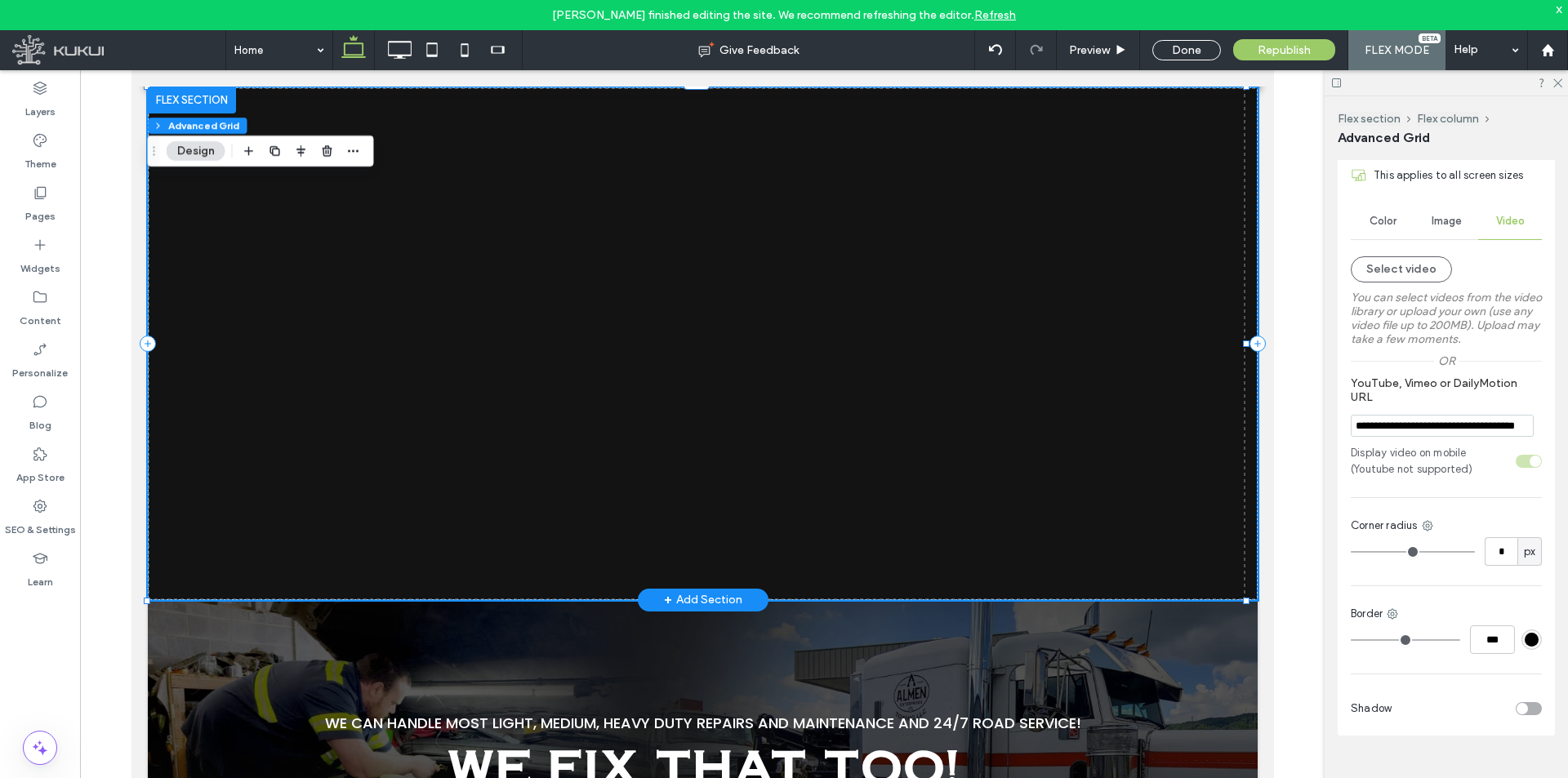
scroll to position [0, 41]
drag, startPoint x: 1498, startPoint y: 424, endPoint x: 1538, endPoint y: 428, distance: 40.2
click at [1538, 428] on div "**********" at bounding box center [1445, 448] width 217 height 575
click at [1538, 441] on div "**********" at bounding box center [1445, 448] width 217 height 575
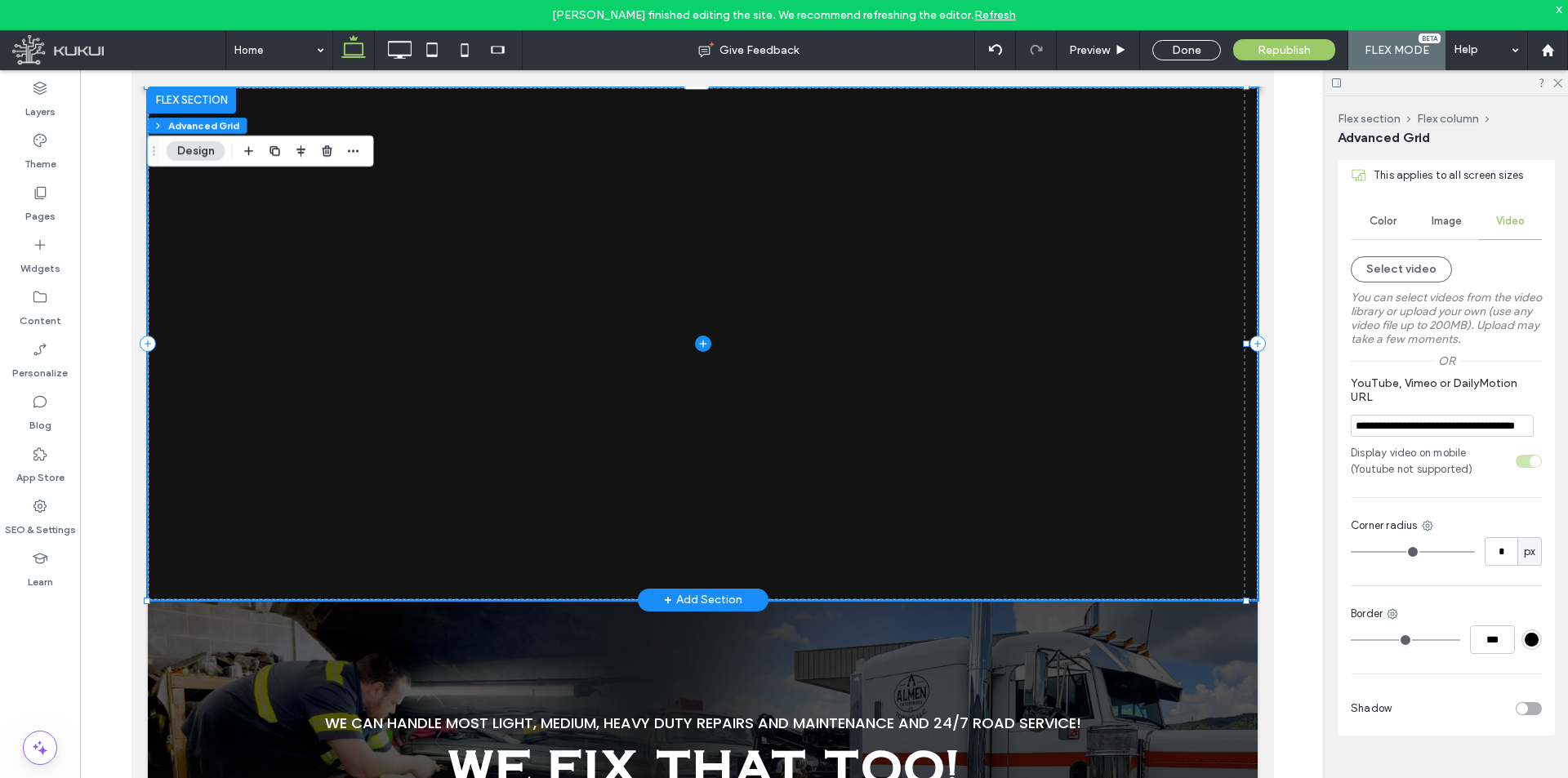
click at [877, 320] on span at bounding box center [702, 344] width 1110 height 513
drag, startPoint x: 1509, startPoint y: 424, endPoint x: 1567, endPoint y: 438, distance: 59.7
click at [1567, 438] on div "**********" at bounding box center [1446, 452] width 244 height 712
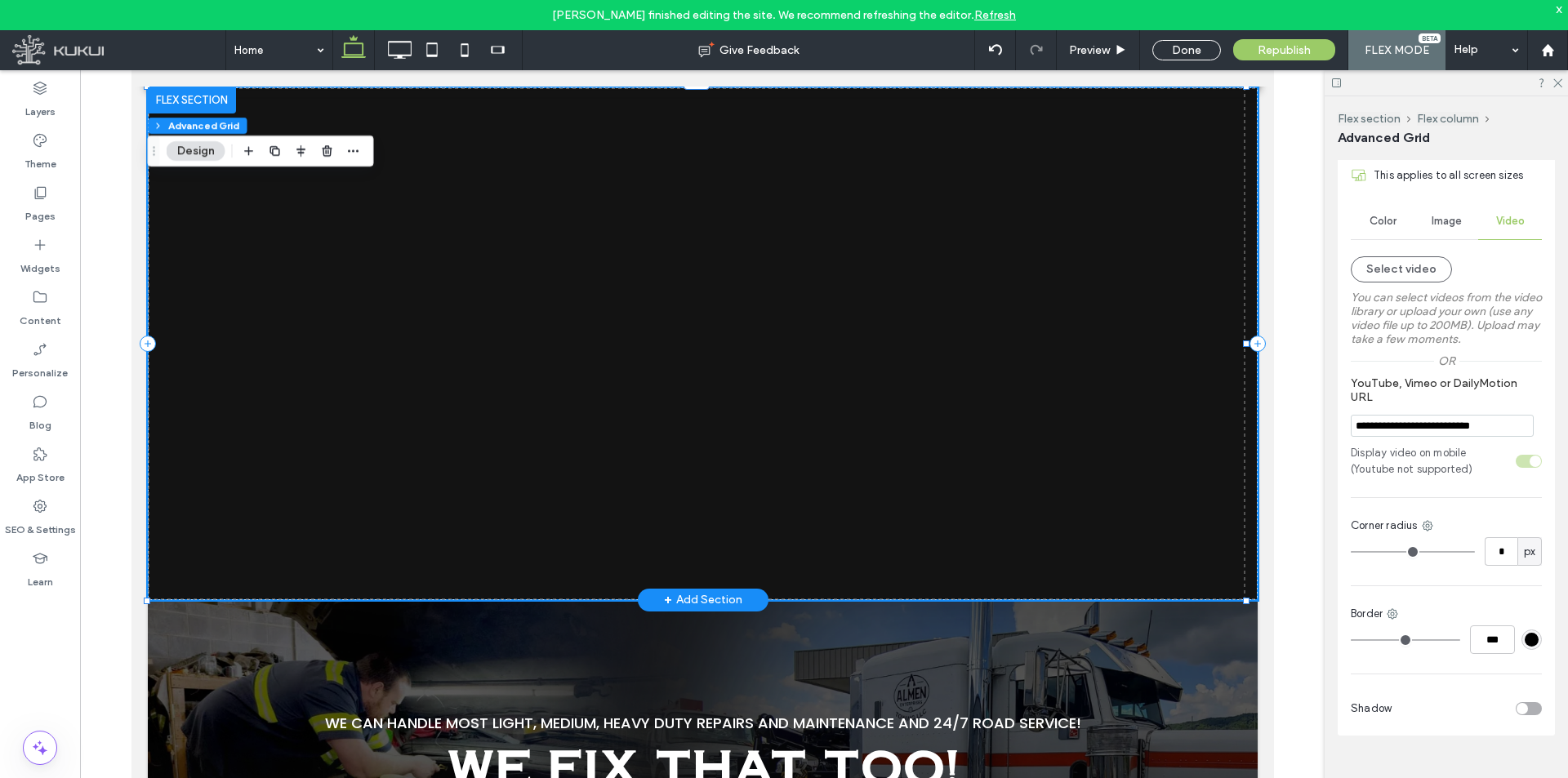
type input "**********"
click at [1528, 416] on input "**********" at bounding box center [1442, 426] width 183 height 22
click at [1536, 395] on div "**********" at bounding box center [1445, 448] width 217 height 575
click at [1417, 256] on button "Select video" at bounding box center [1401, 269] width 101 height 26
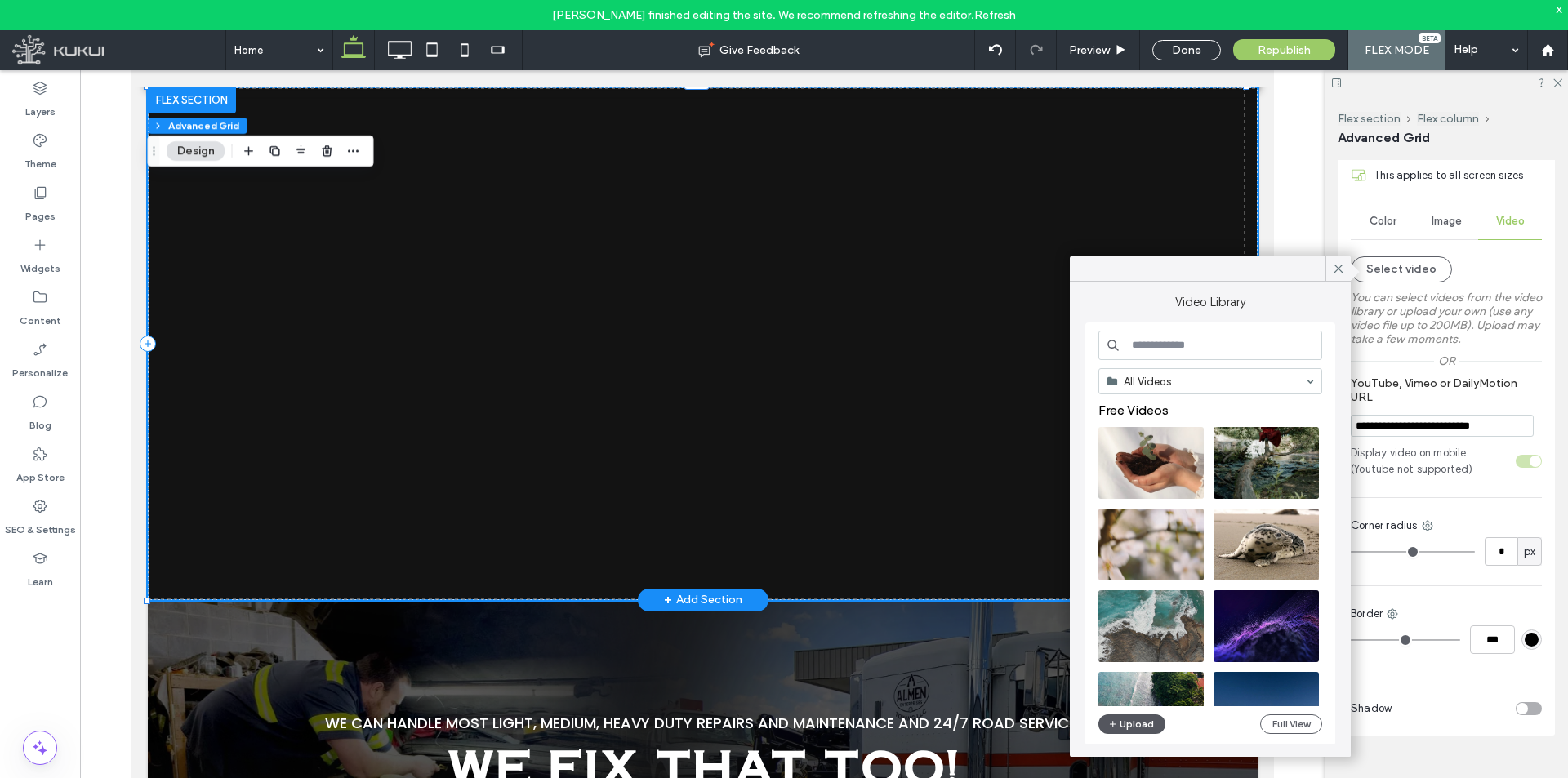
click at [1139, 718] on button "Upload" at bounding box center [1131, 724] width 67 height 19
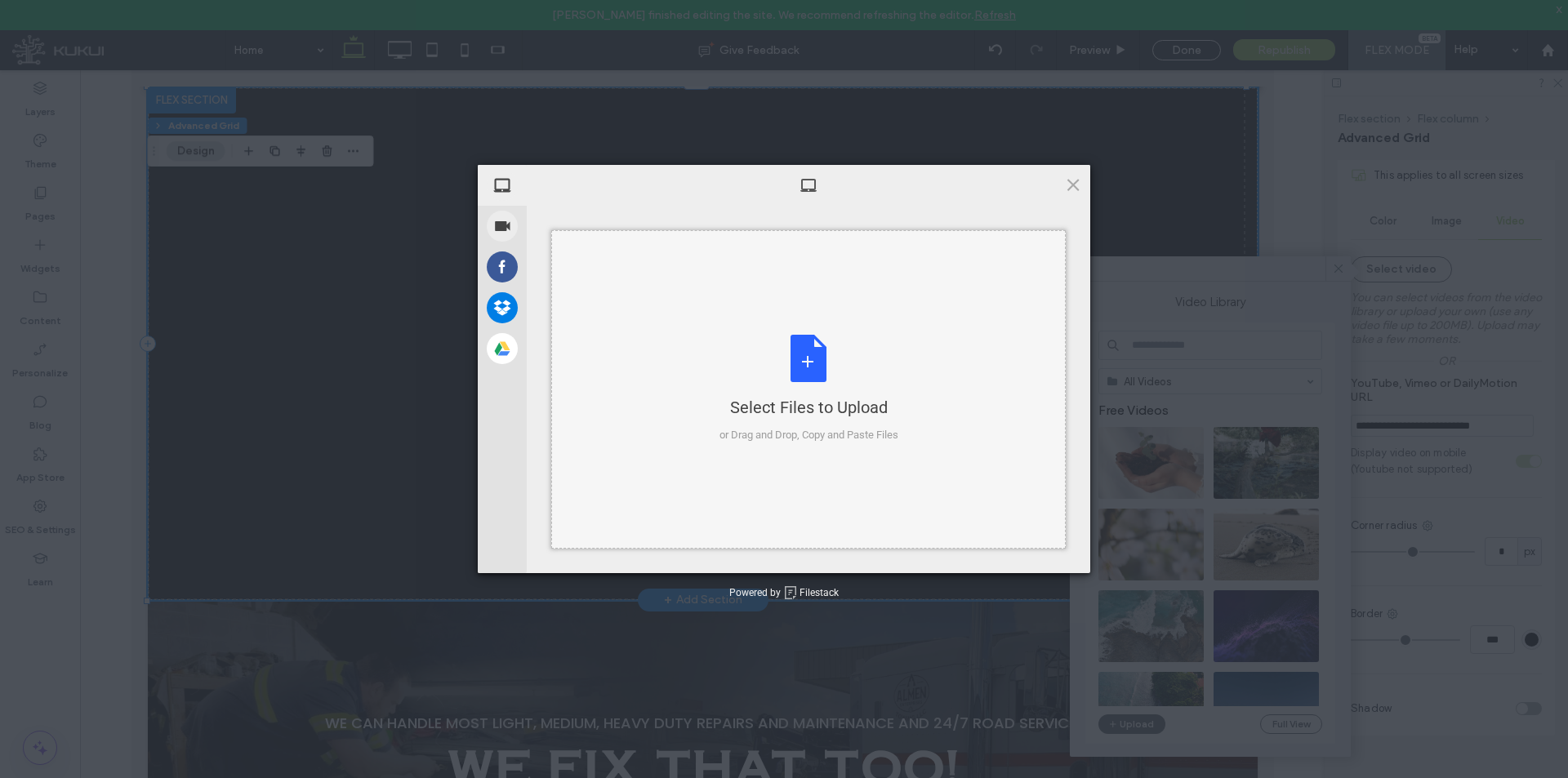
click at [783, 371] on div "Select Files to Upload or Drag and Drop, Copy and Paste Files" at bounding box center [808, 389] width 178 height 108
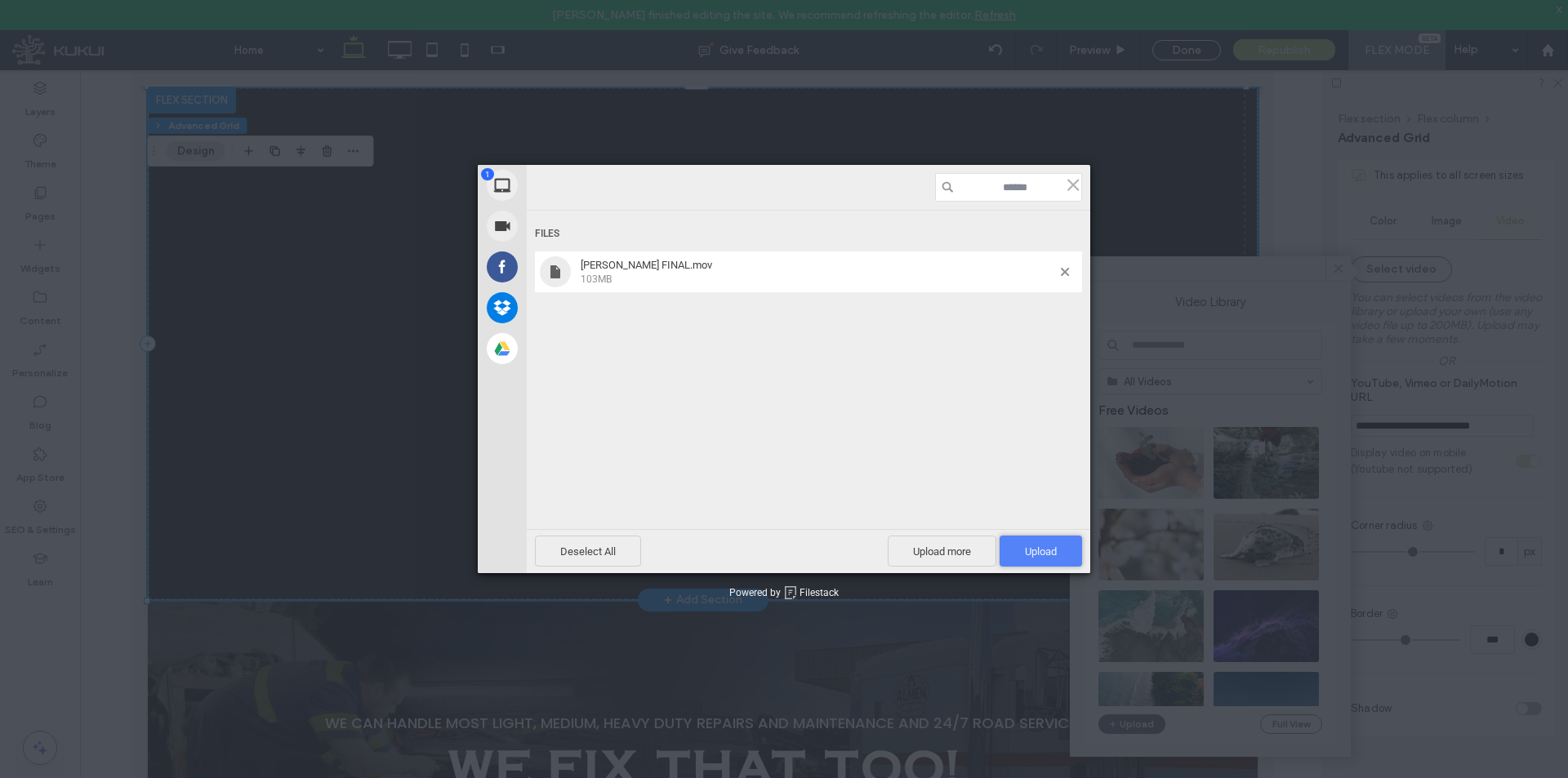
click at [1070, 558] on span "Upload 1" at bounding box center [1041, 552] width 83 height 31
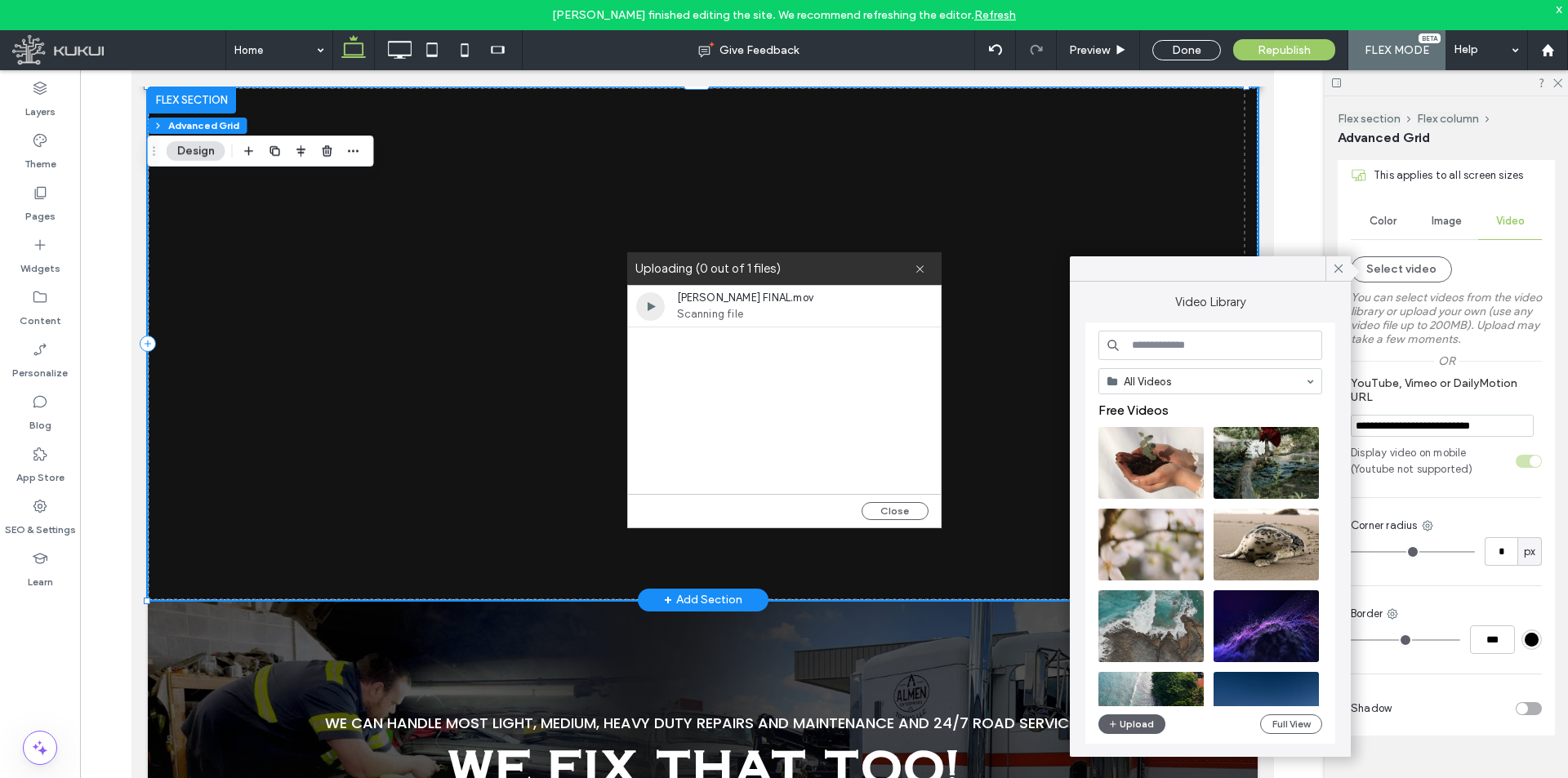
click at [1561, 12] on div "x" at bounding box center [1559, 9] width 8 height 14
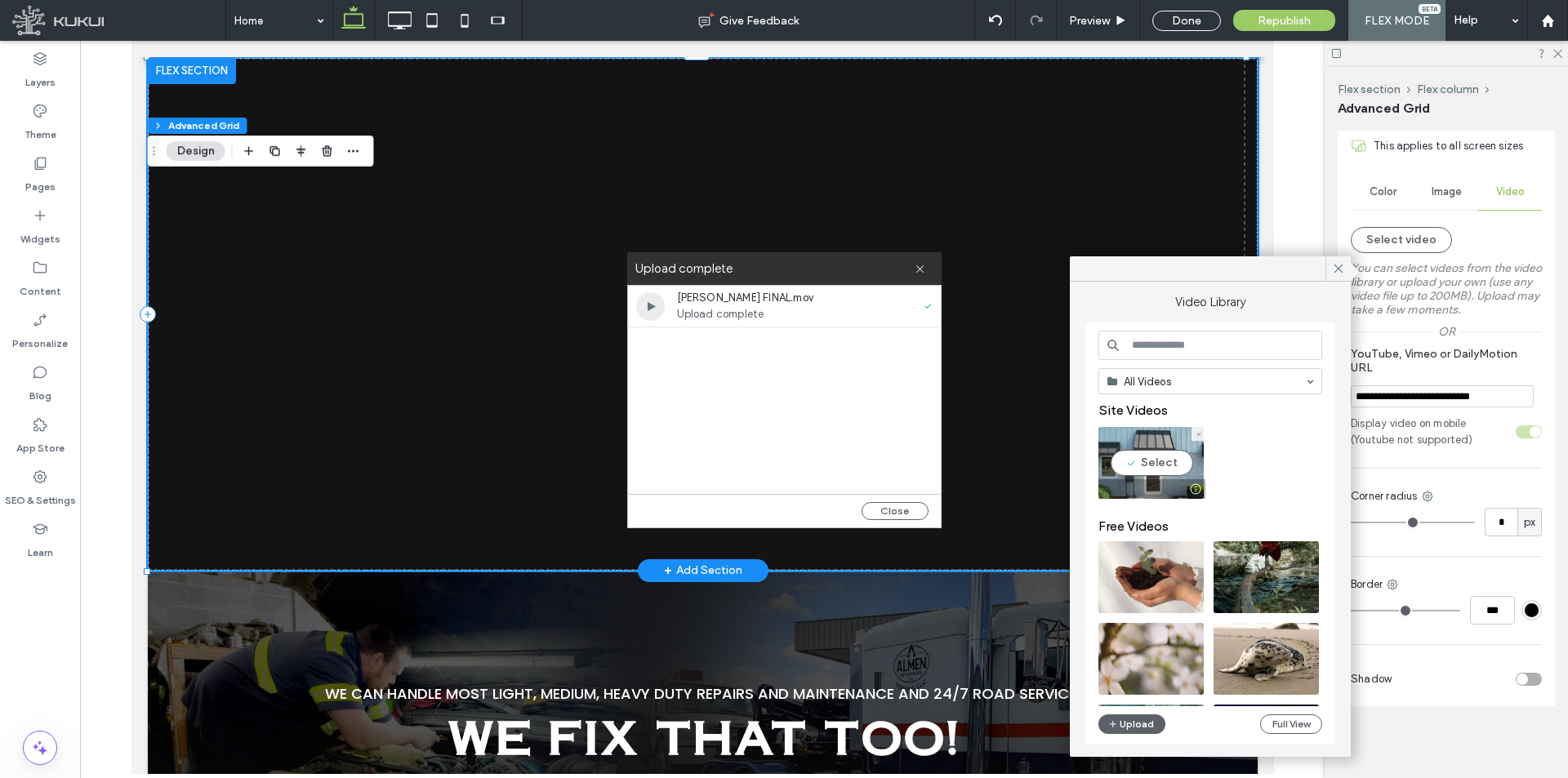
click at [1178, 468] on video at bounding box center [1151, 463] width 105 height 72
type input "**********"
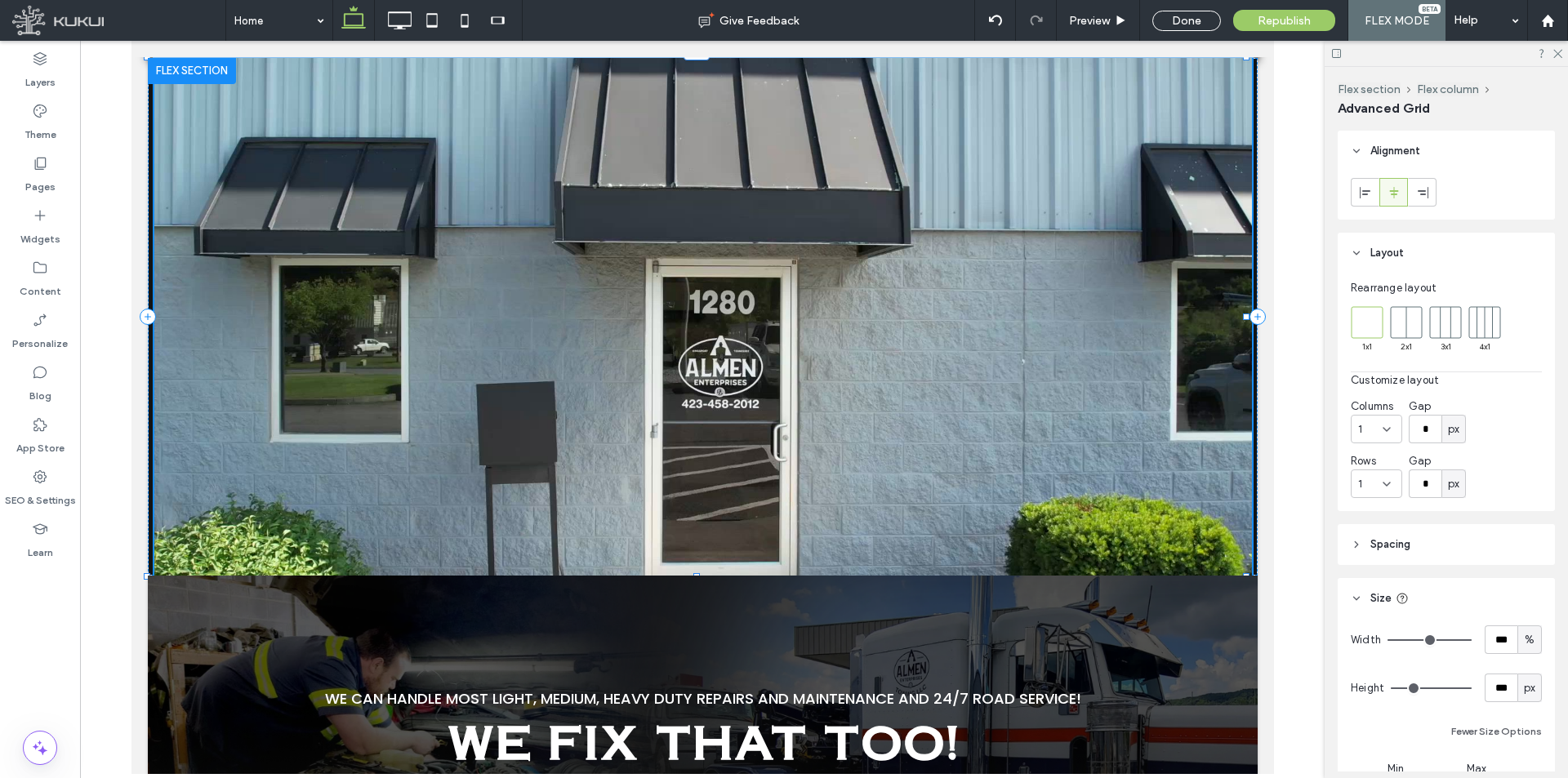
drag, startPoint x: 1245, startPoint y: 572, endPoint x: 1552, endPoint y: 616, distance: 310.1
type input "***"
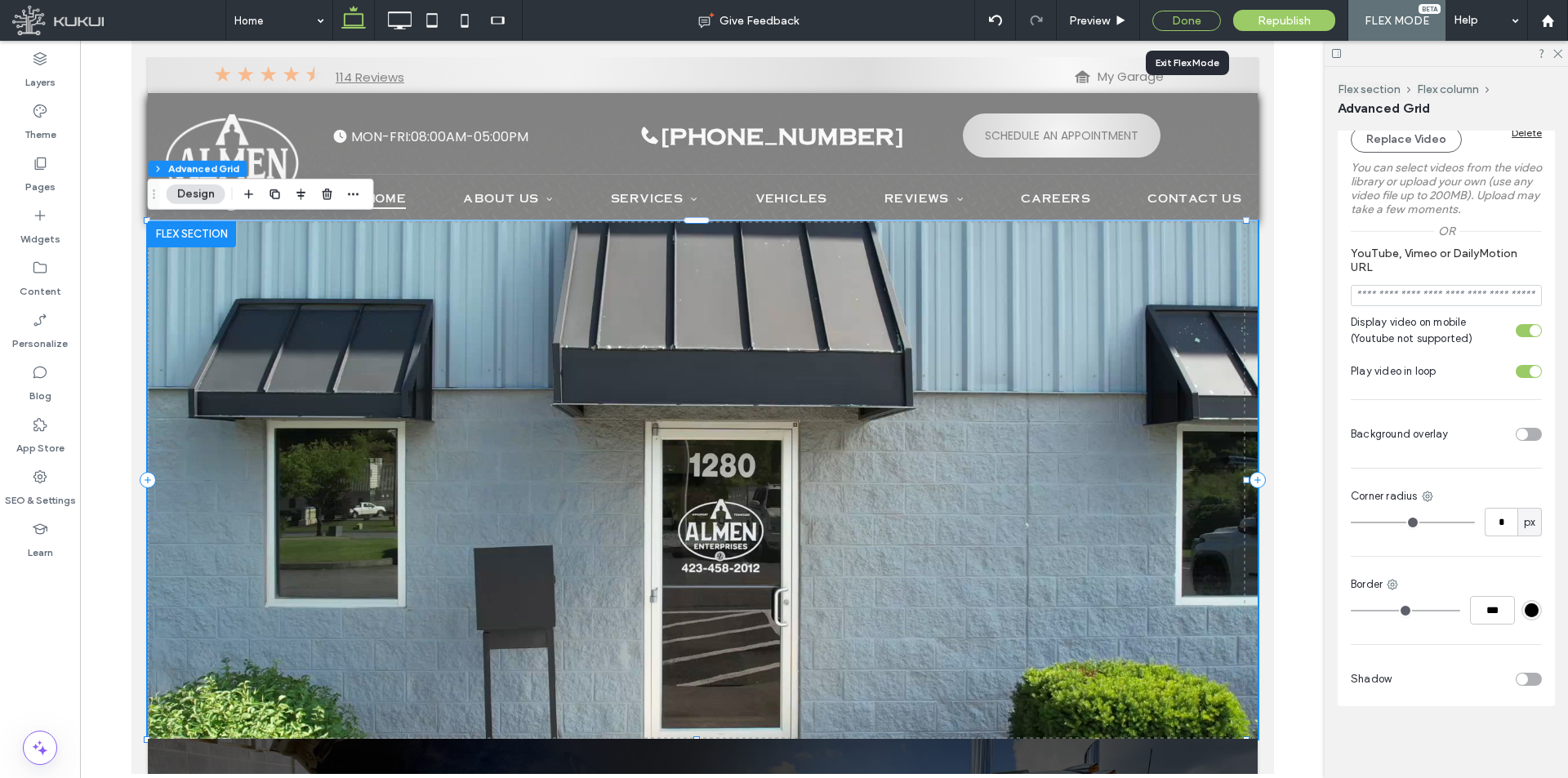
drag, startPoint x: 1179, startPoint y: 27, endPoint x: 183, endPoint y: 345, distance: 1045.5
click at [1179, 27] on div "Done" at bounding box center [1186, 20] width 68 height 20
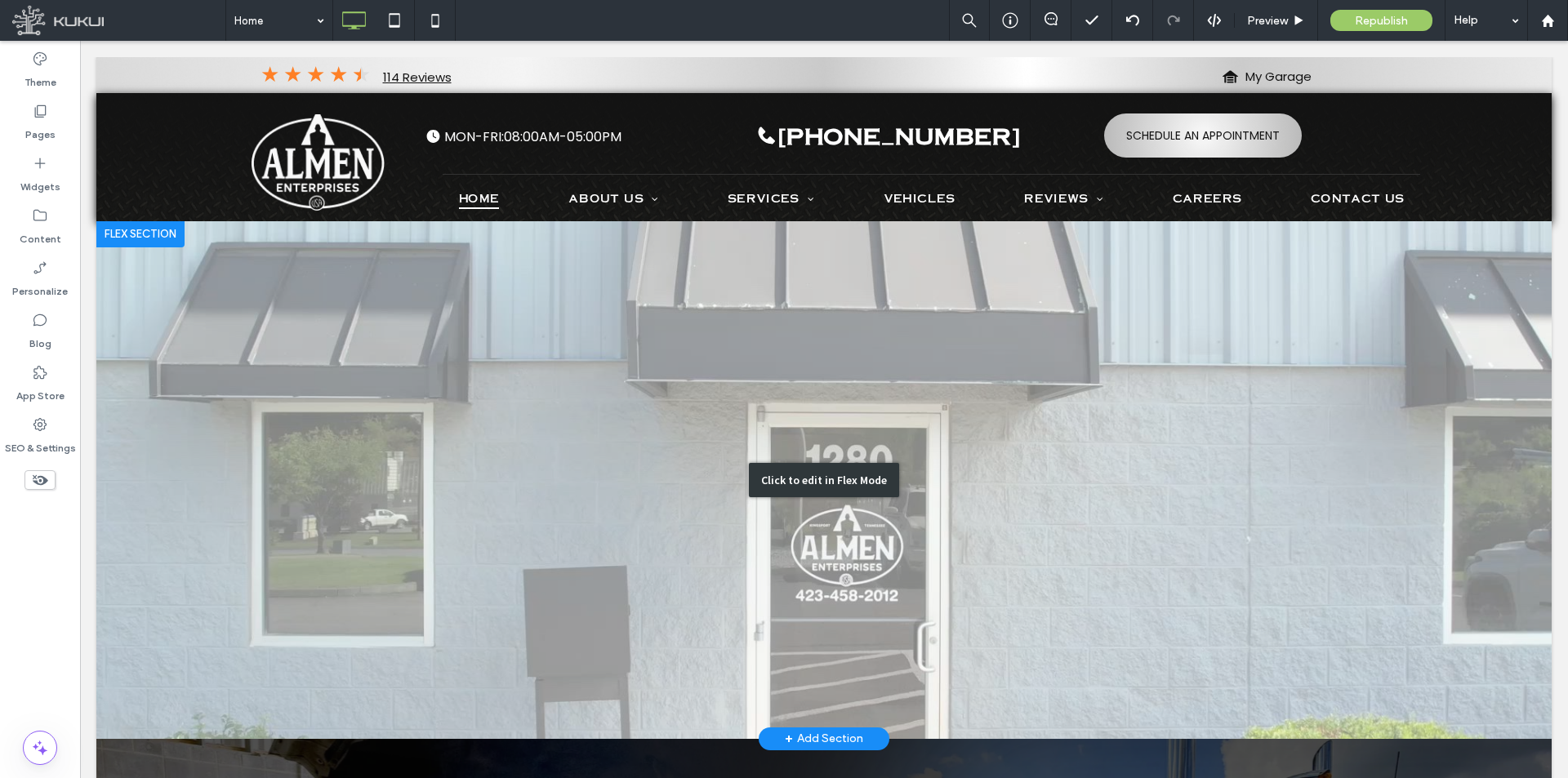
click at [1078, 370] on div "Click to edit in Flex Mode" at bounding box center [823, 480] width 1455 height 518
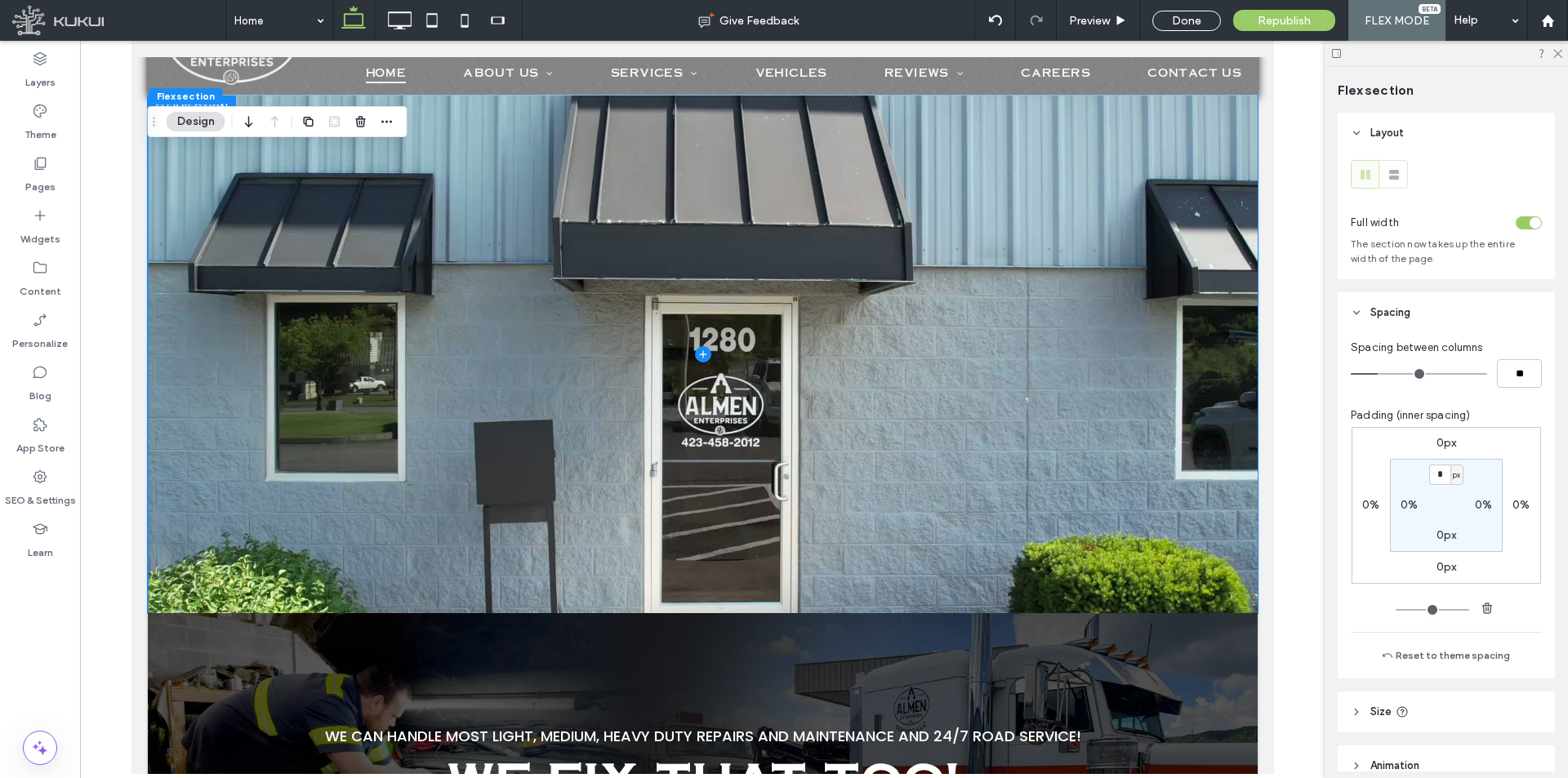
scroll to position [164, 0]
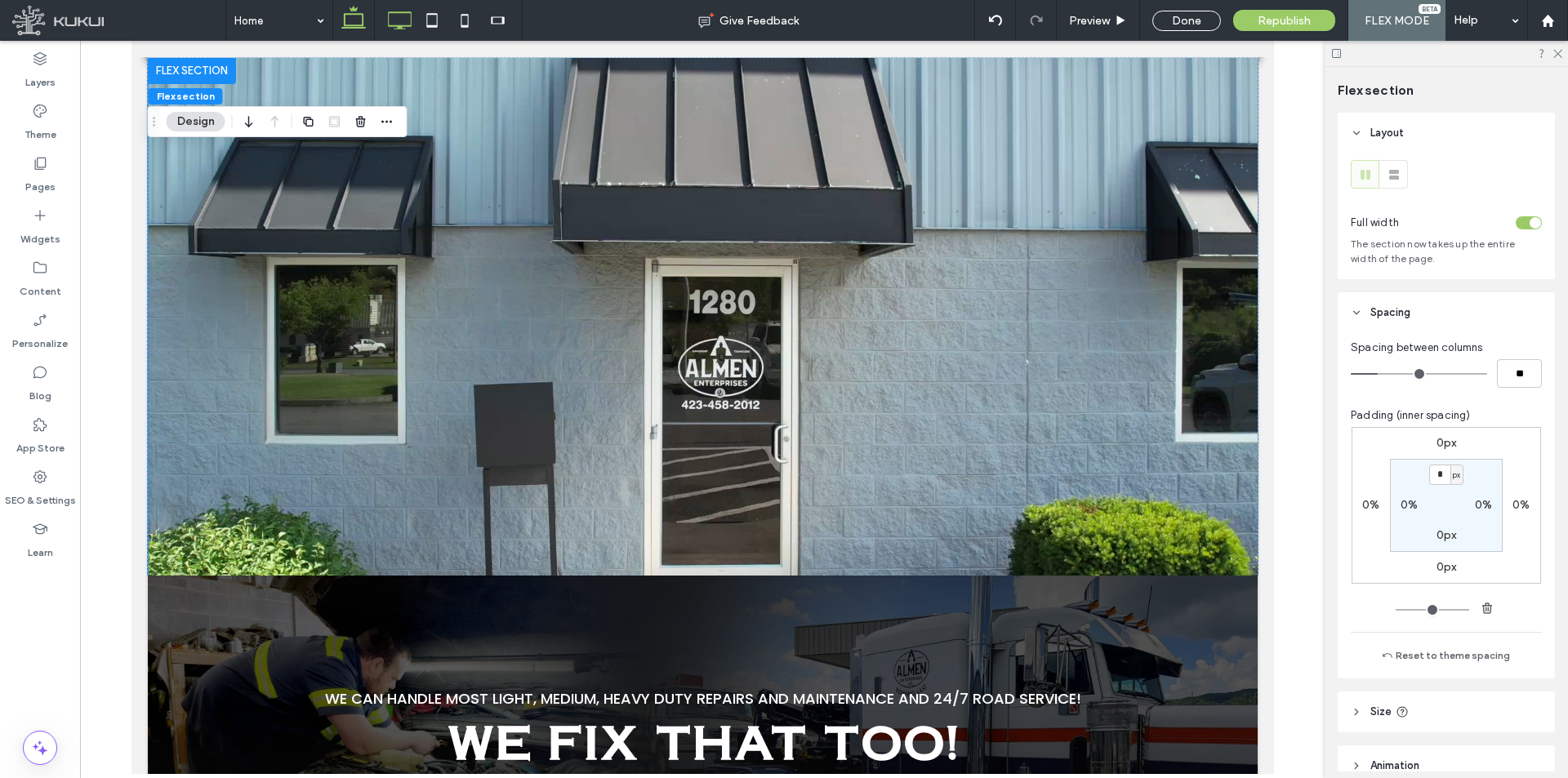
click at [402, 25] on use at bounding box center [401, 20] width 23 height 18
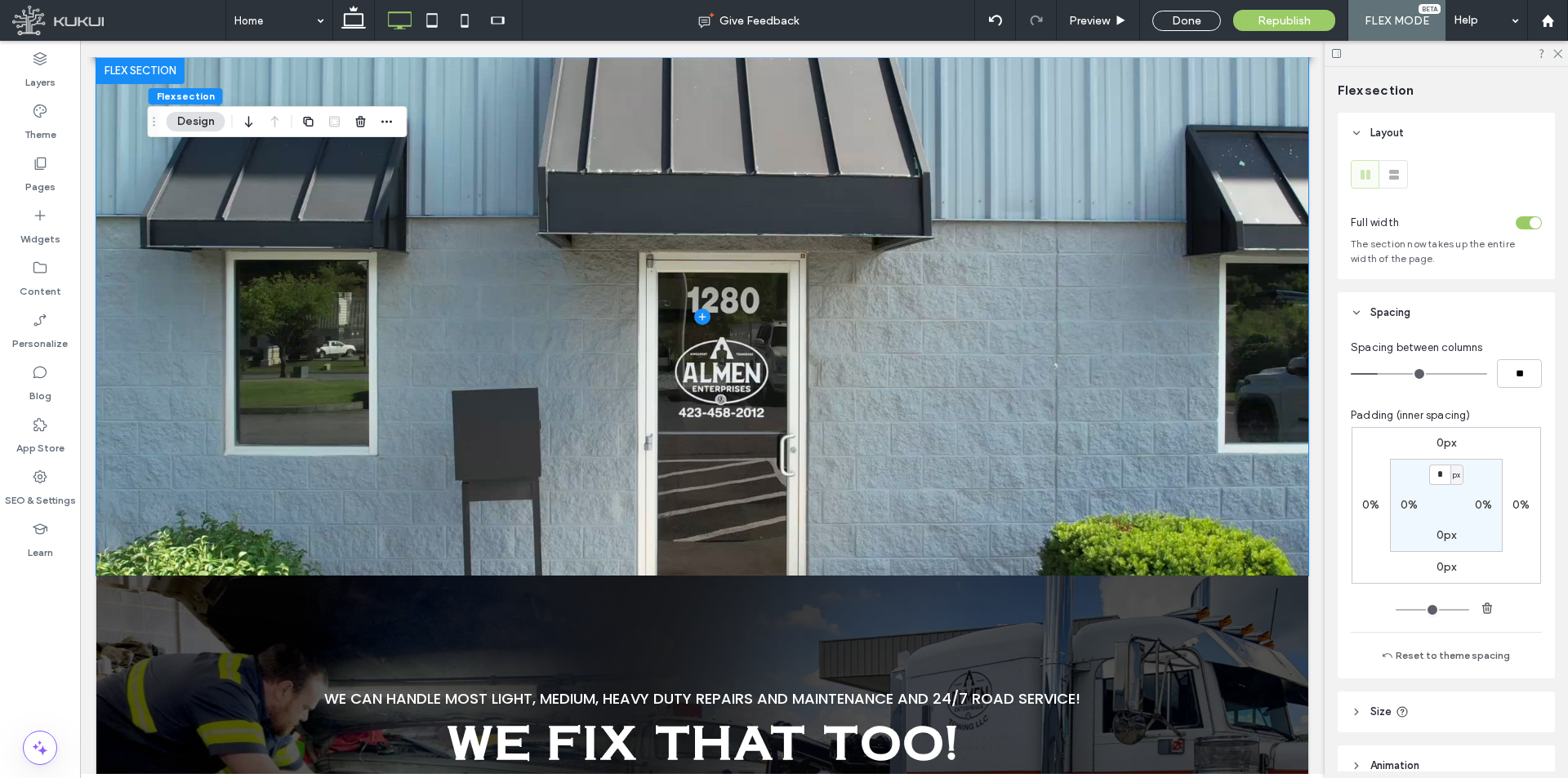
click at [910, 317] on span at bounding box center [702, 316] width 1211 height 518
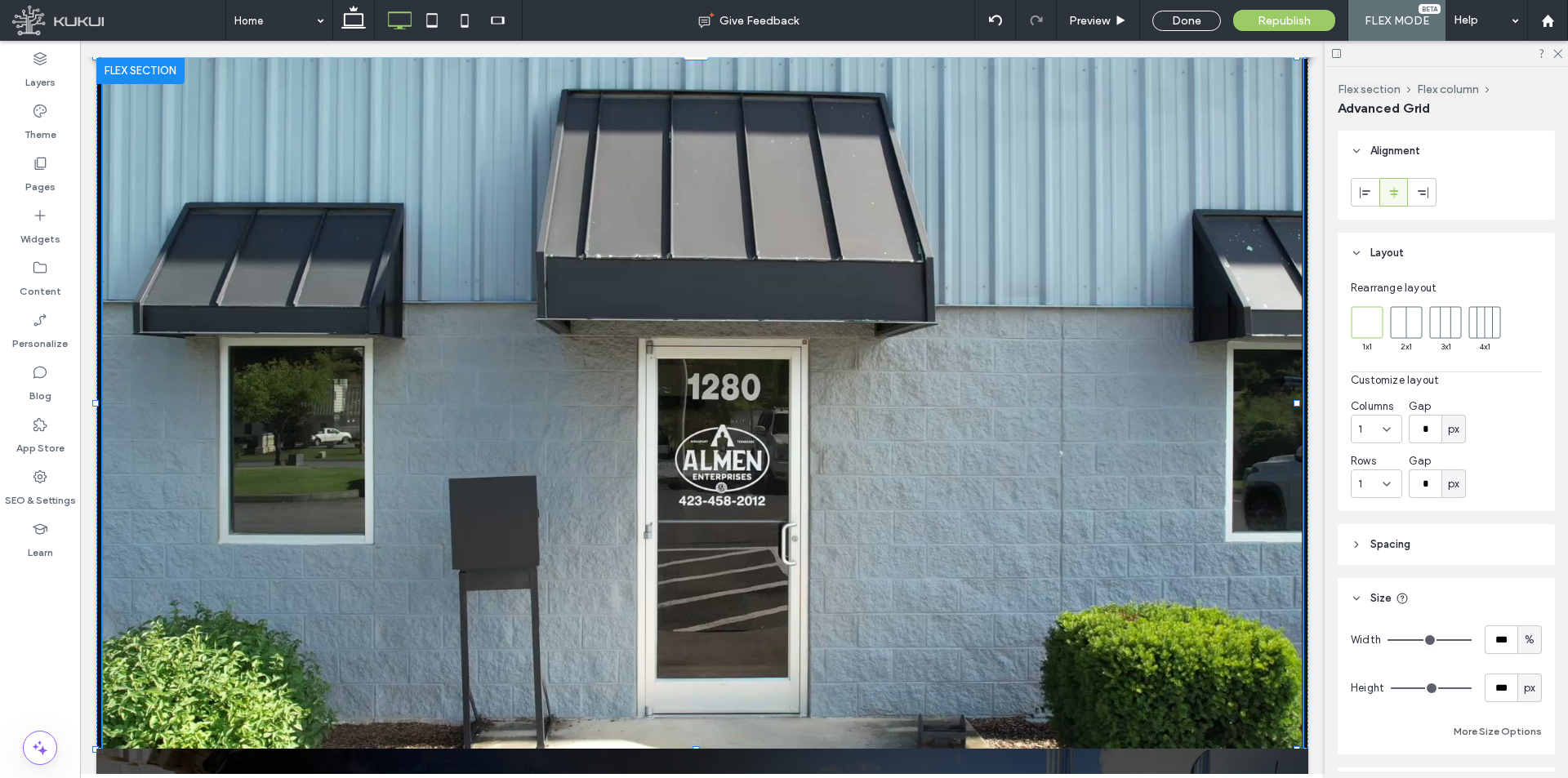
drag, startPoint x: 1296, startPoint y: 576, endPoint x: 1408, endPoint y: 685, distance: 156.3
type input "***"
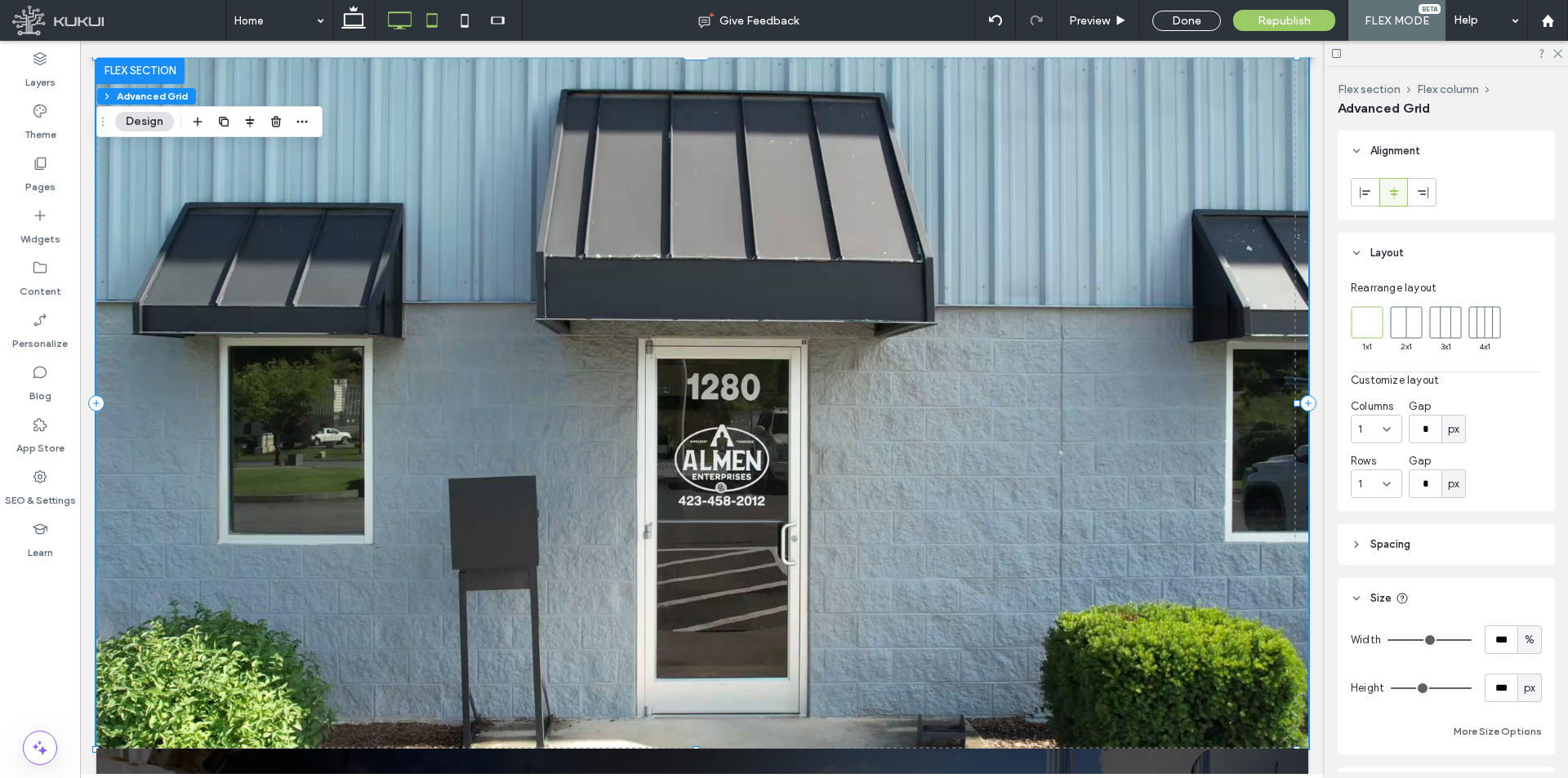
click at [425, 18] on icon at bounding box center [432, 20] width 33 height 33
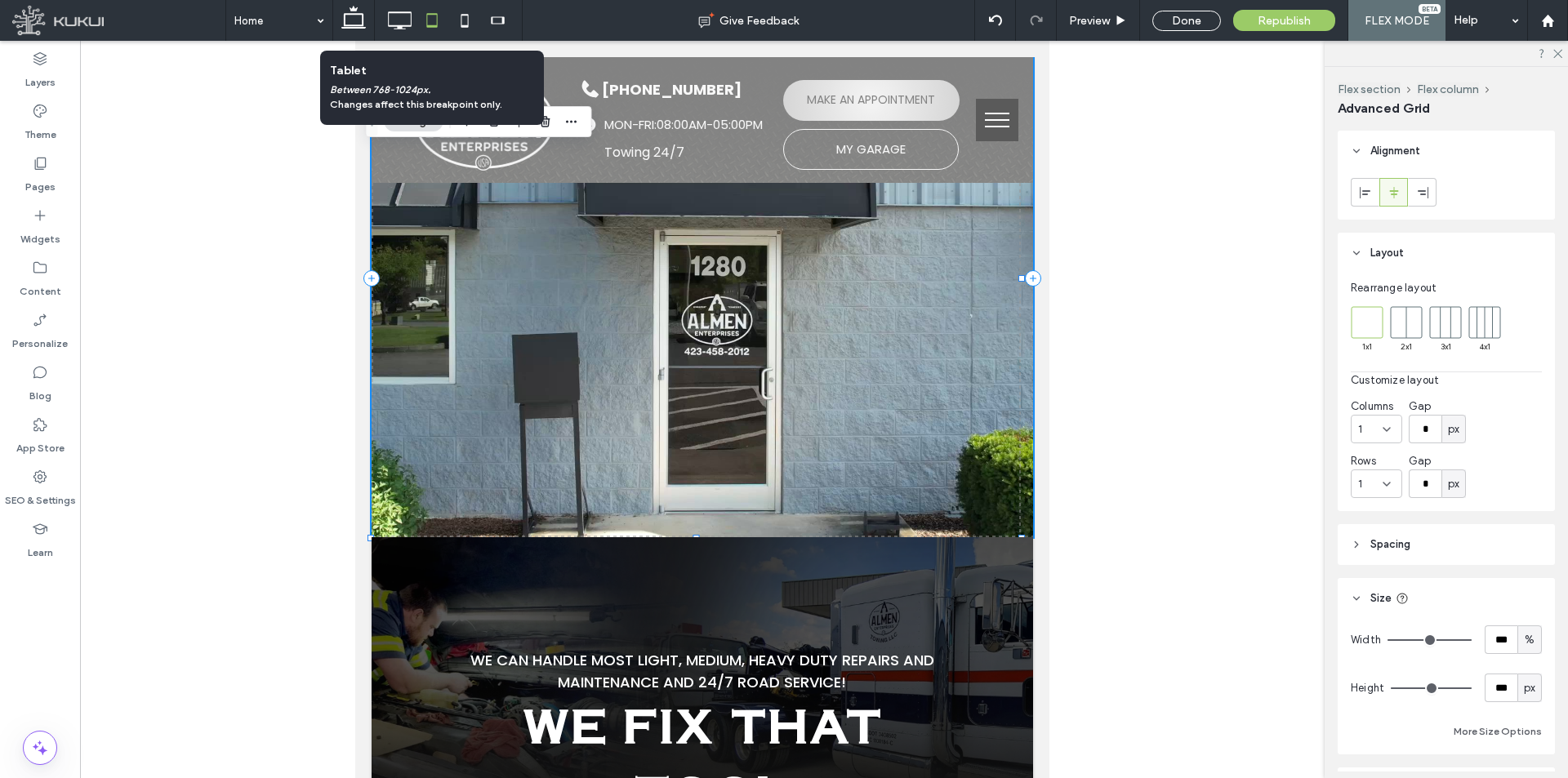
type input "***"
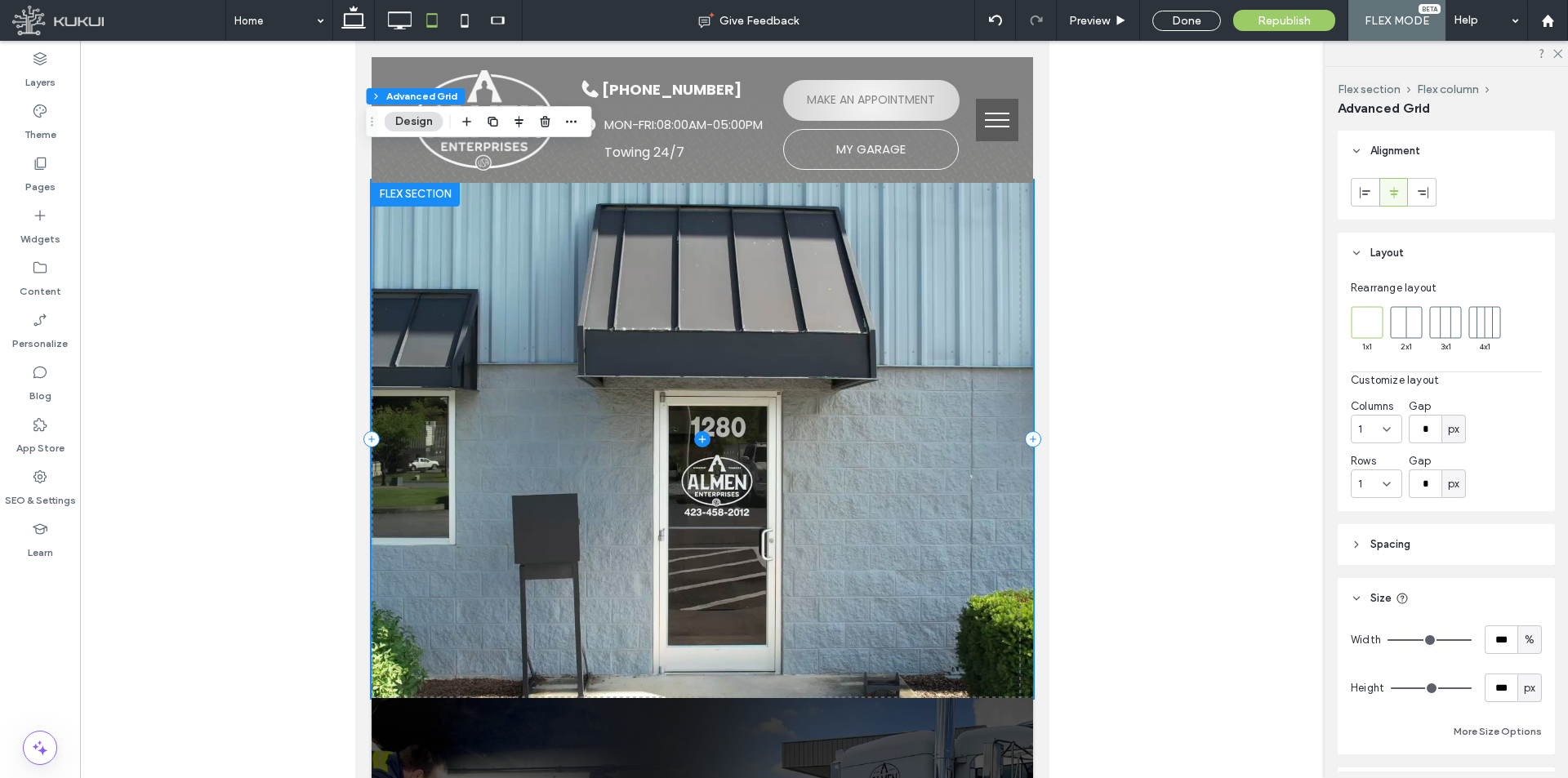
scroll to position [0, 0]
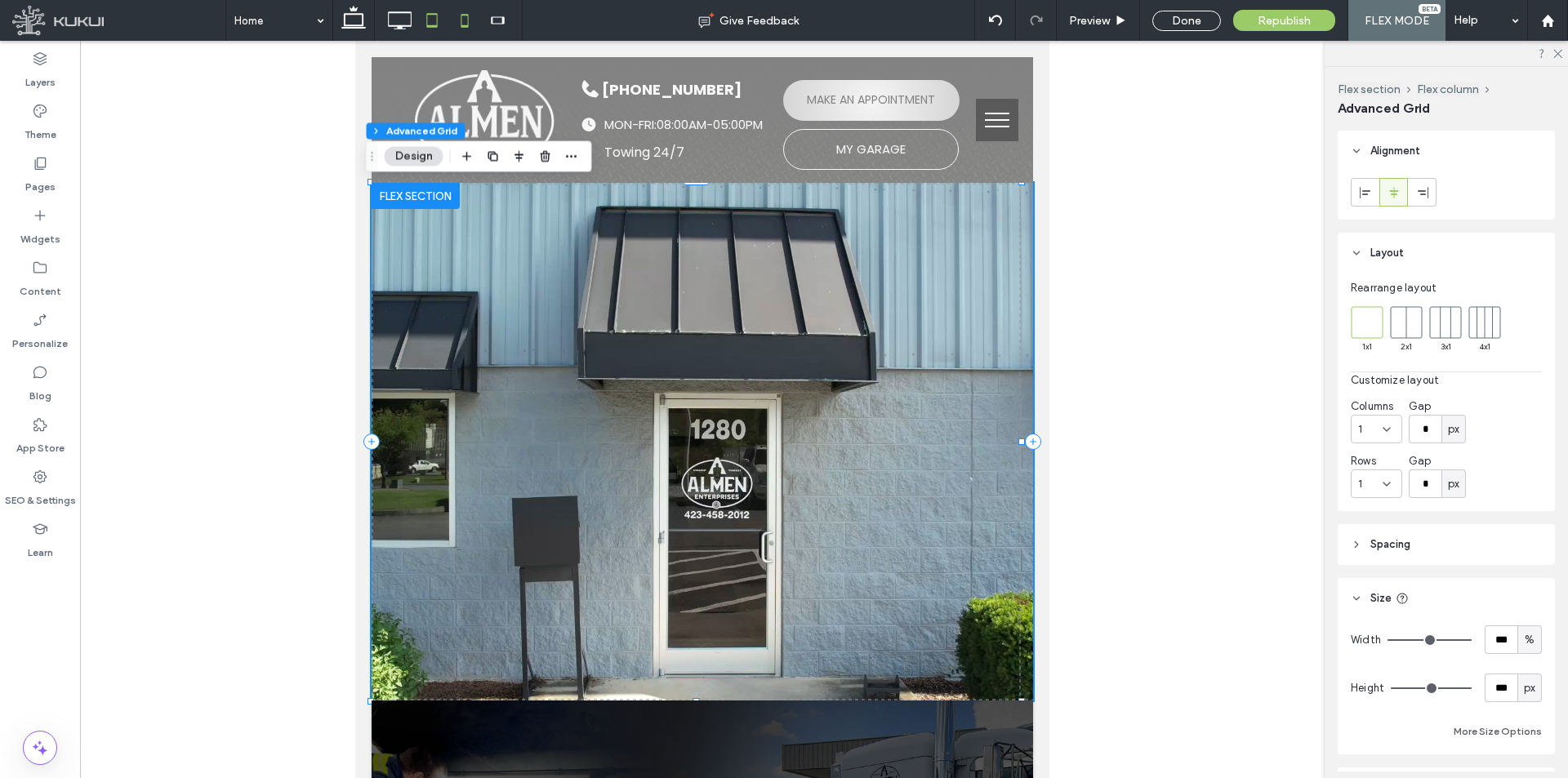
click at [462, 13] on icon at bounding box center [465, 20] width 33 height 33
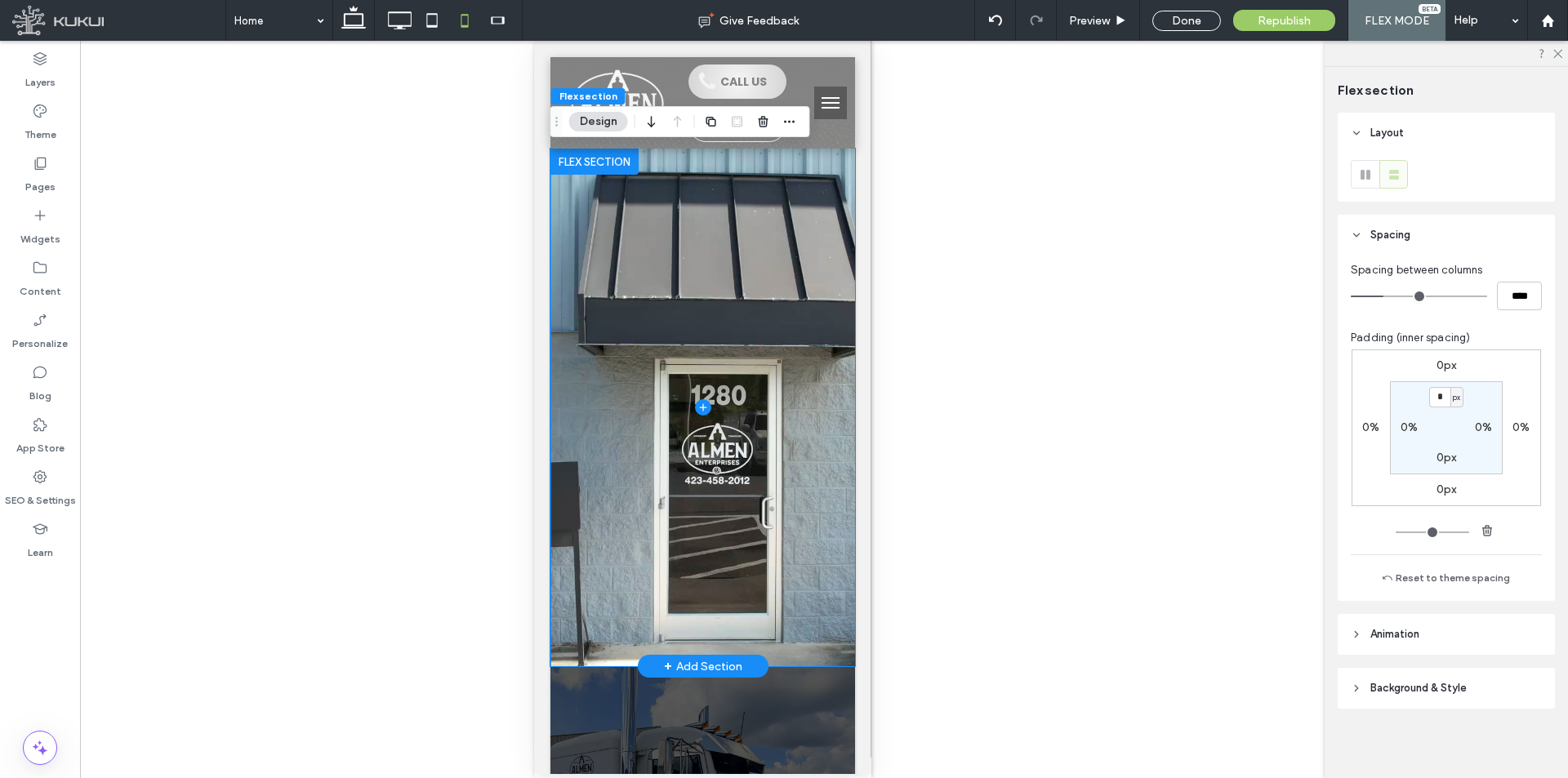
click at [813, 623] on span at bounding box center [702, 407] width 305 height 518
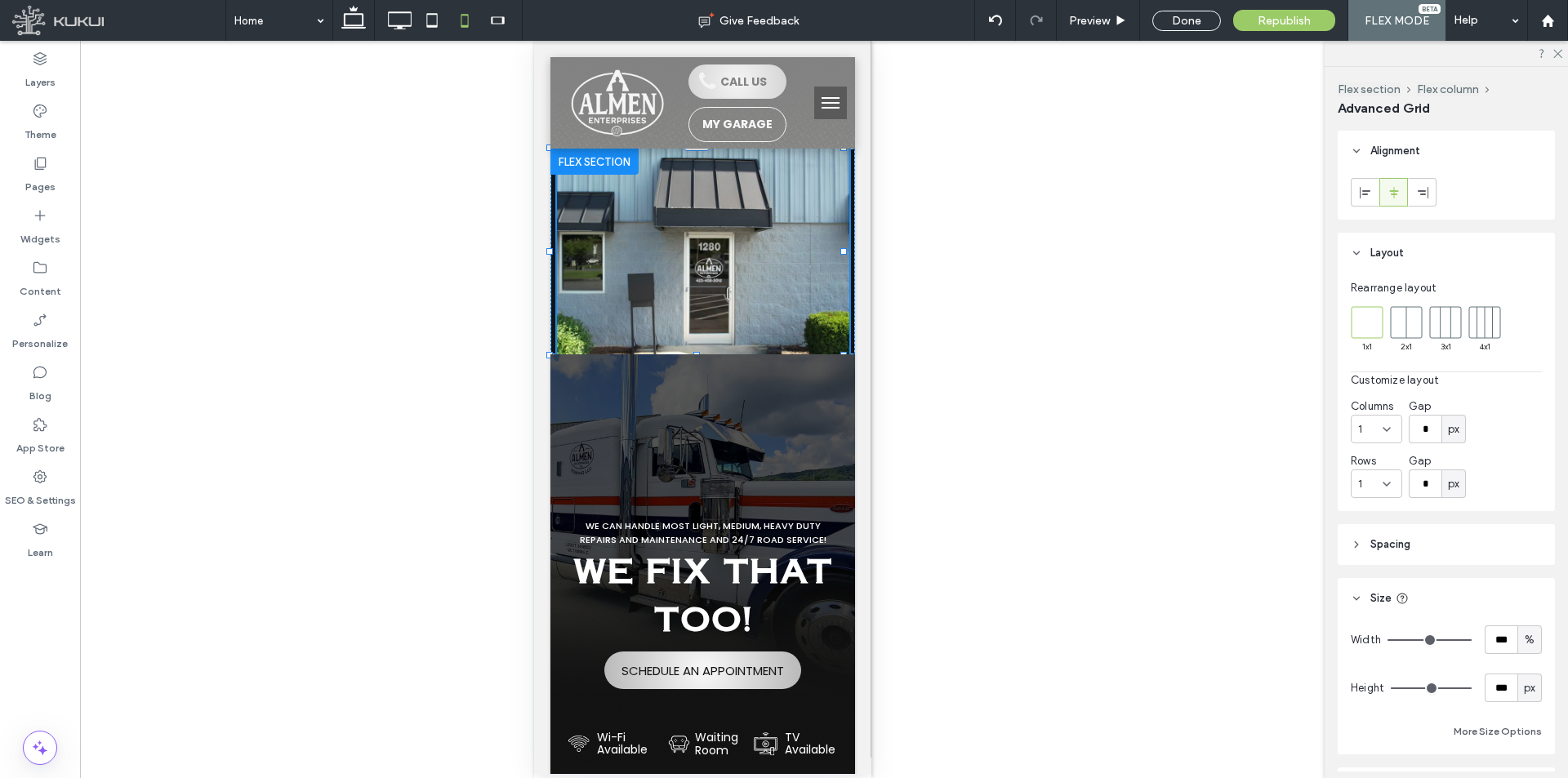
drag, startPoint x: 841, startPoint y: 667, endPoint x: 1522, endPoint y: 552, distance: 690.6
type input "***"
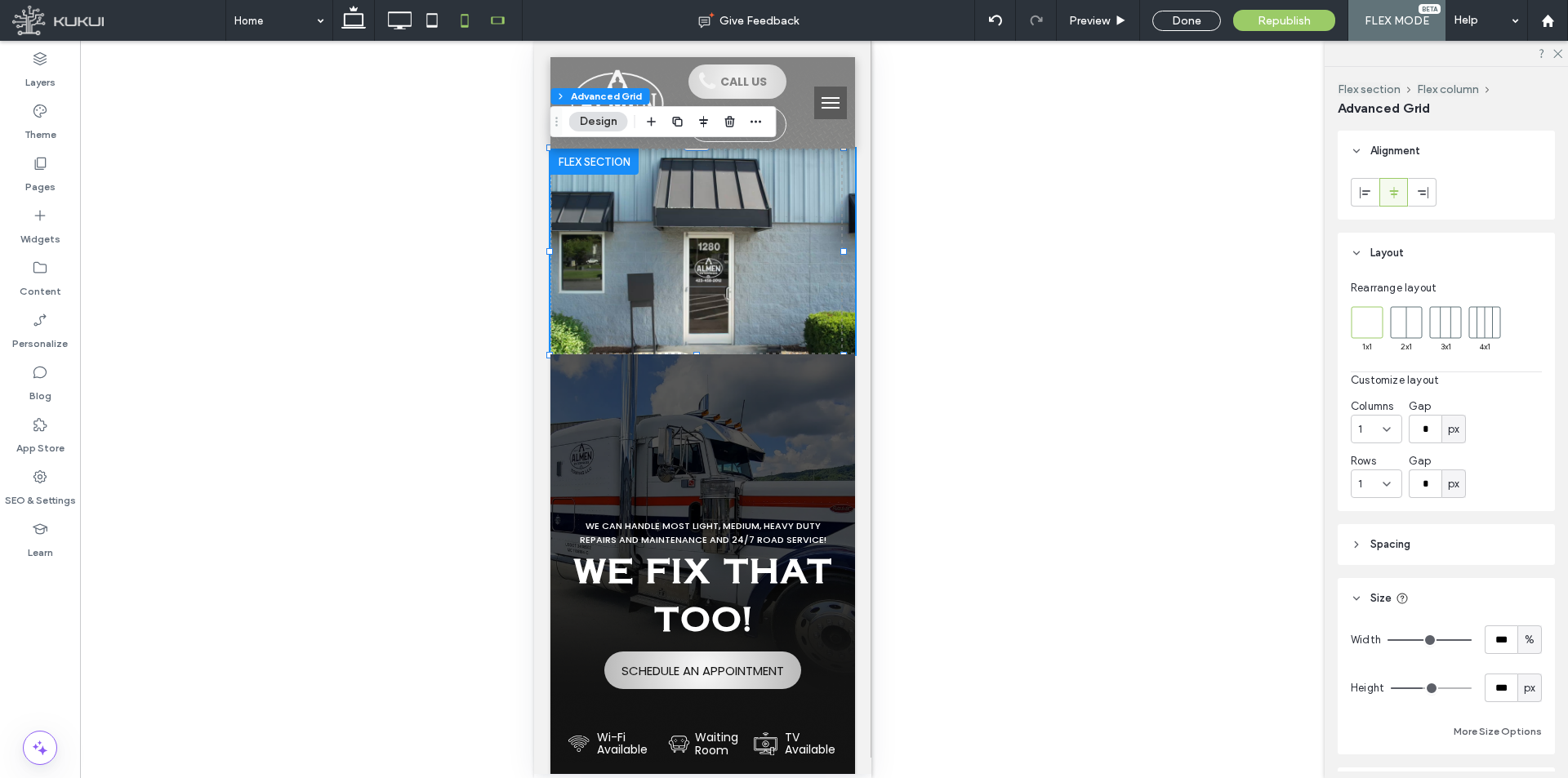
click at [506, 24] on icon at bounding box center [497, 20] width 33 height 33
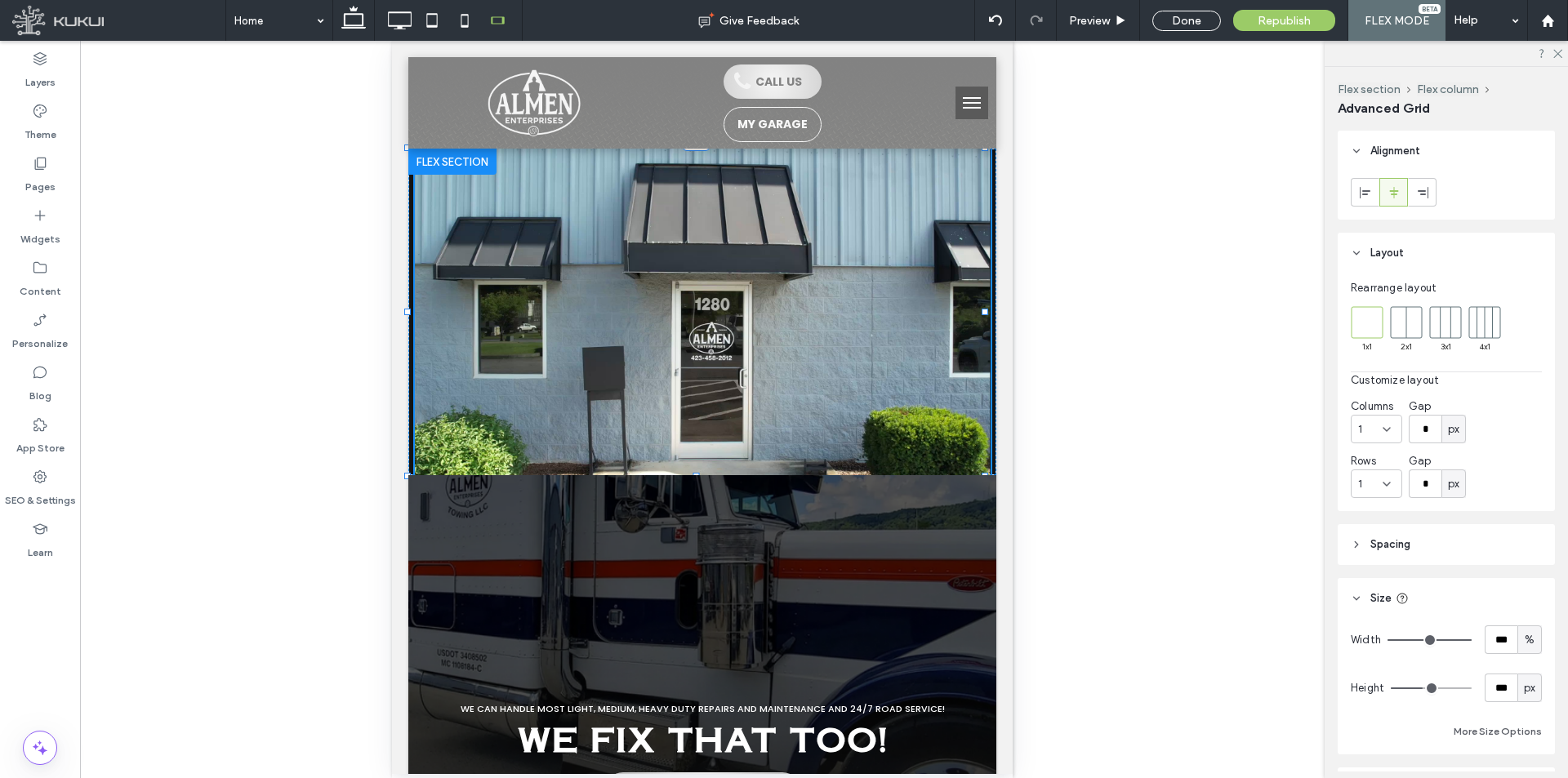
drag, startPoint x: 985, startPoint y: 353, endPoint x: 1014, endPoint y: 413, distance: 66.6
type input "***"
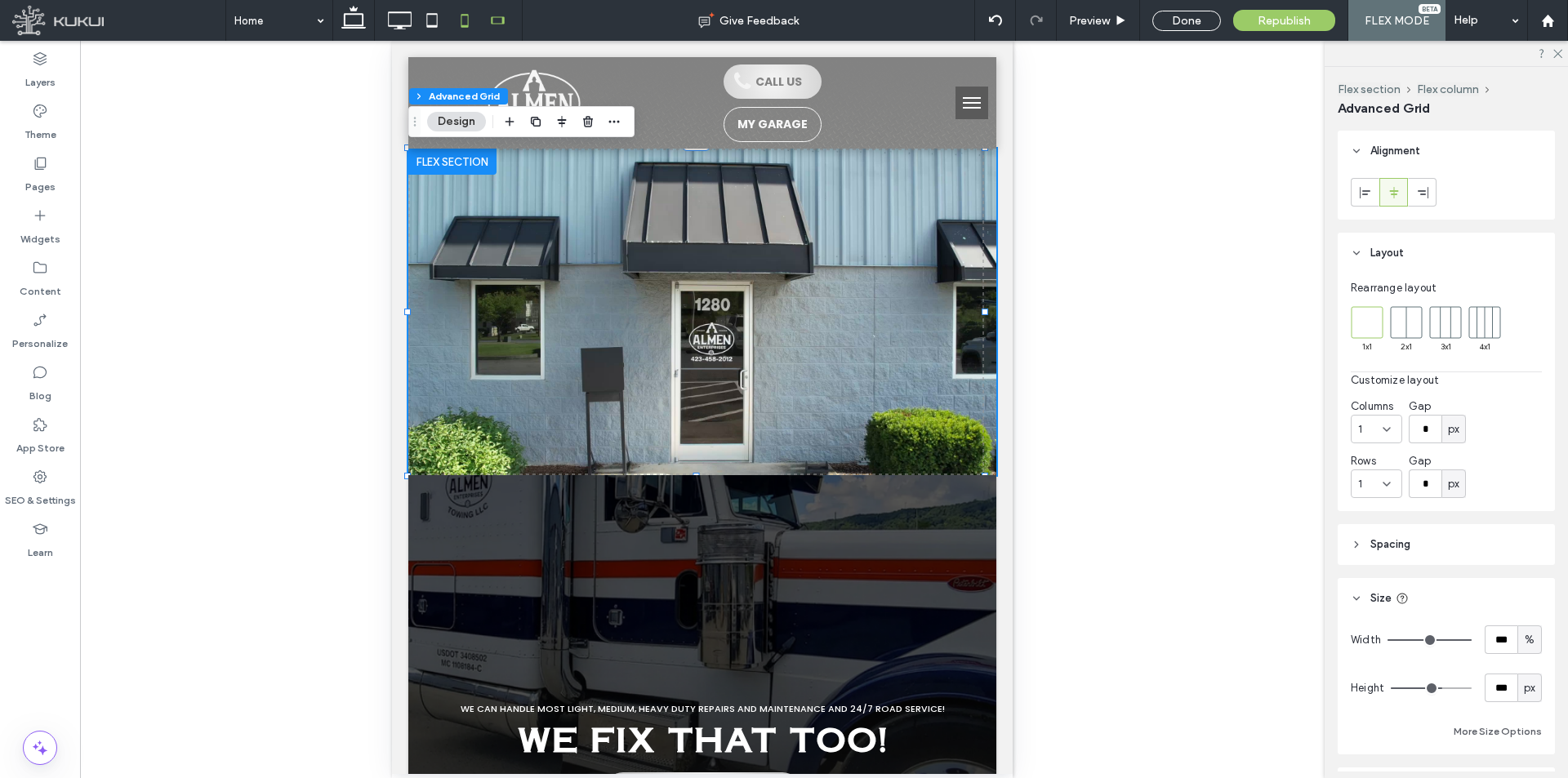
click at [469, 18] on use at bounding box center [465, 19] width 8 height 13
type input "***"
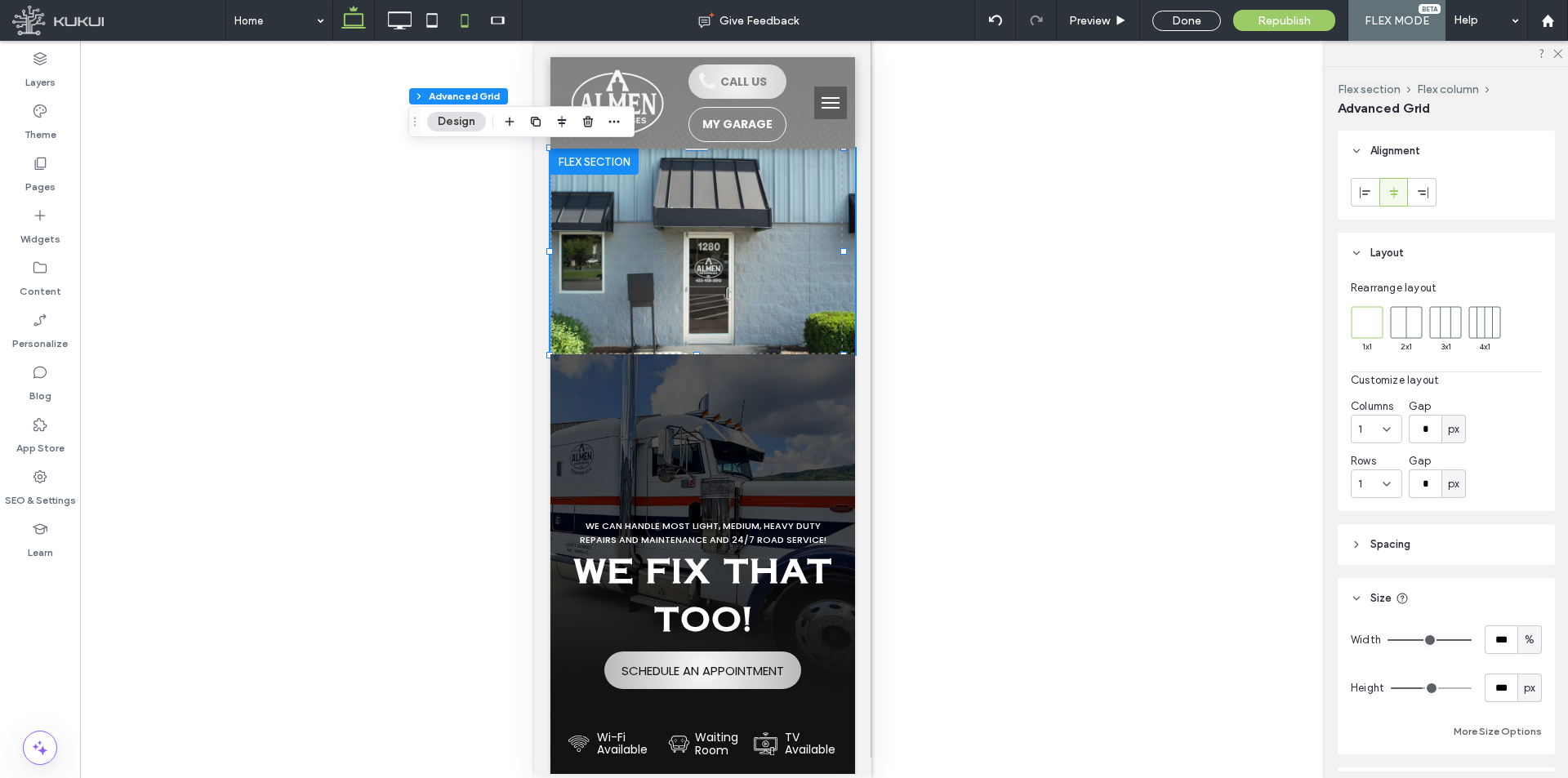
click at [360, 20] on icon at bounding box center [354, 20] width 33 height 33
type input "***"
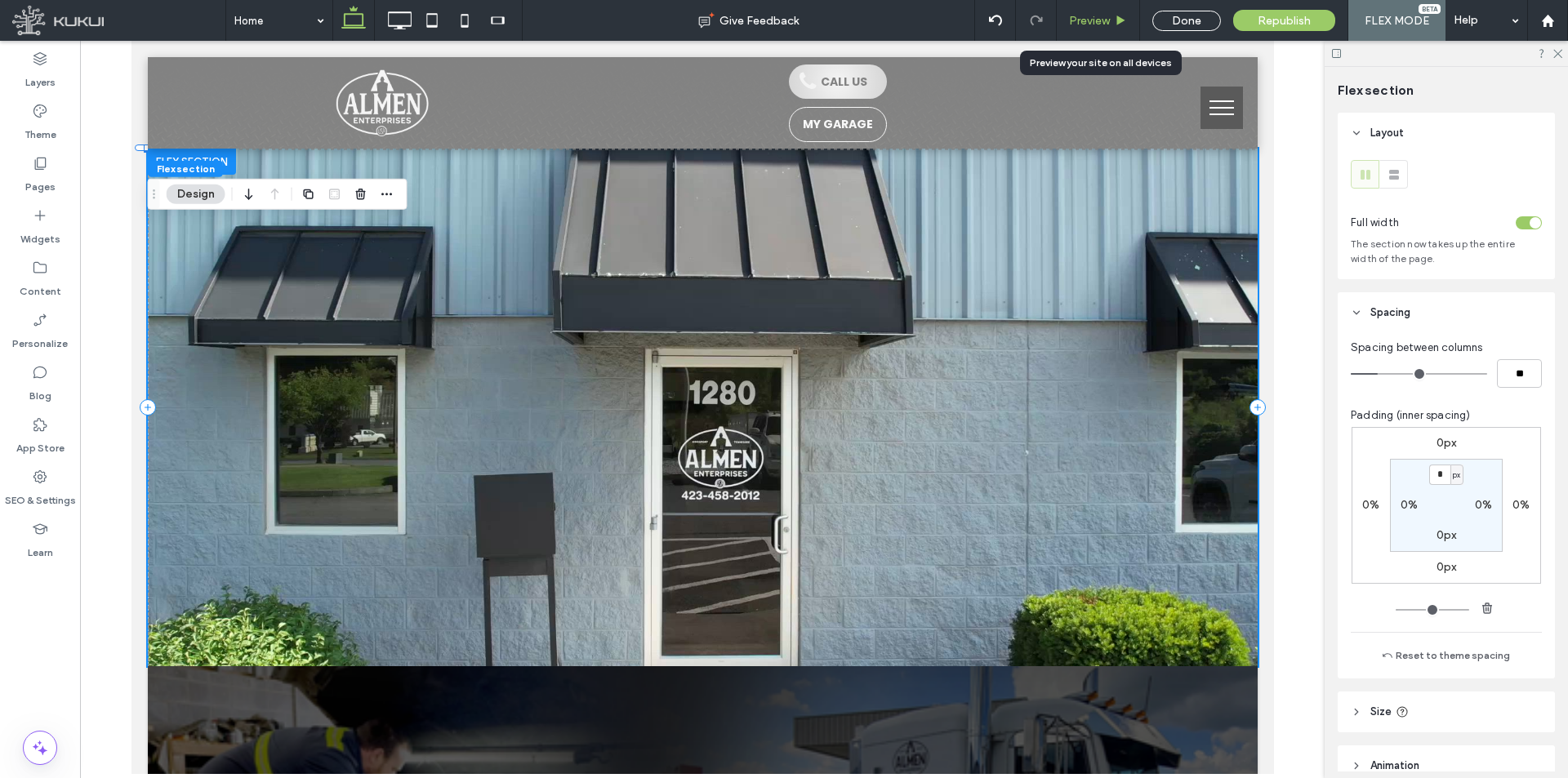
click at [1118, 22] on icon at bounding box center [1121, 20] width 13 height 13
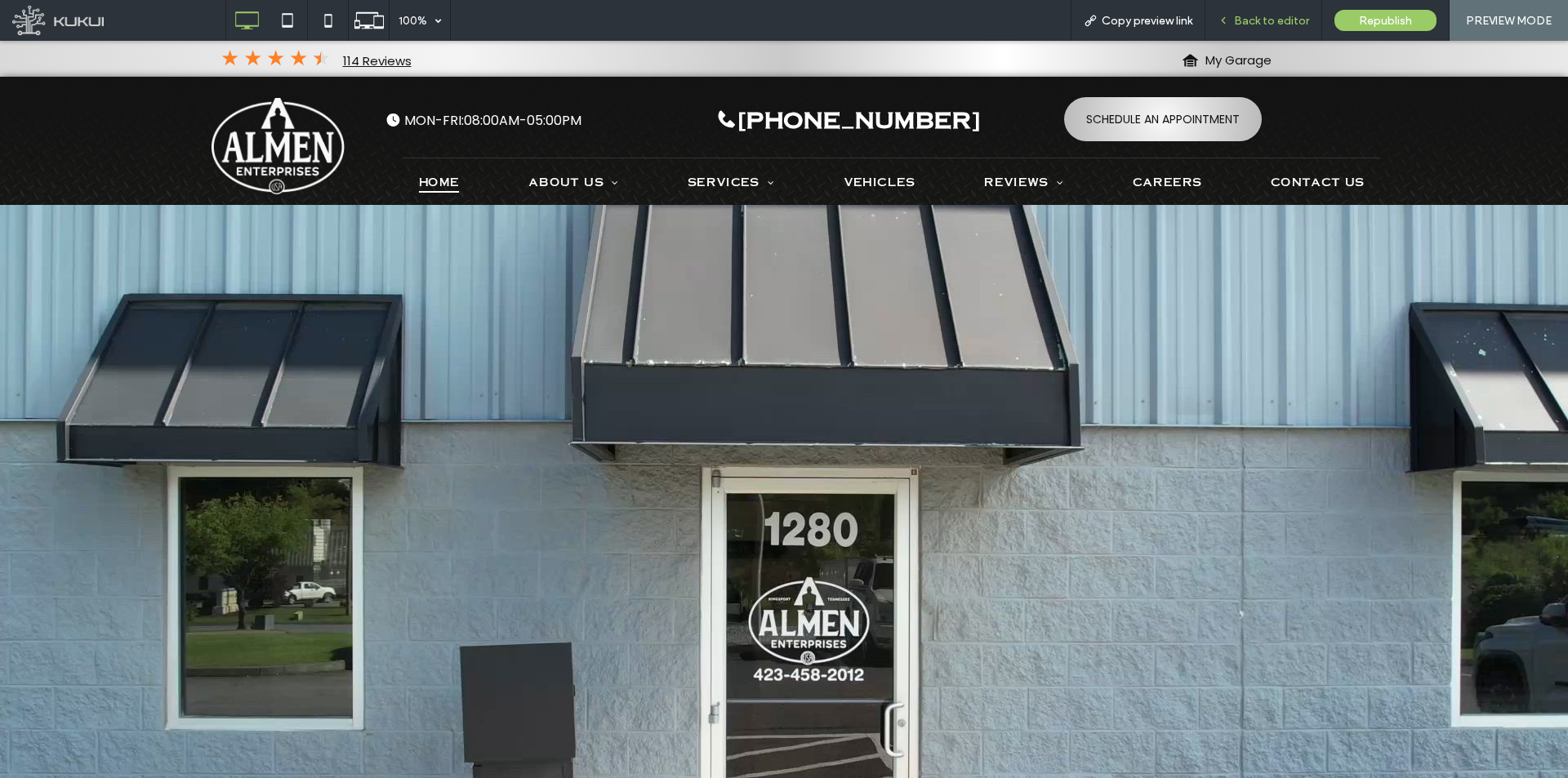
click at [1252, 25] on span "Back to editor" at bounding box center [1271, 20] width 75 height 14
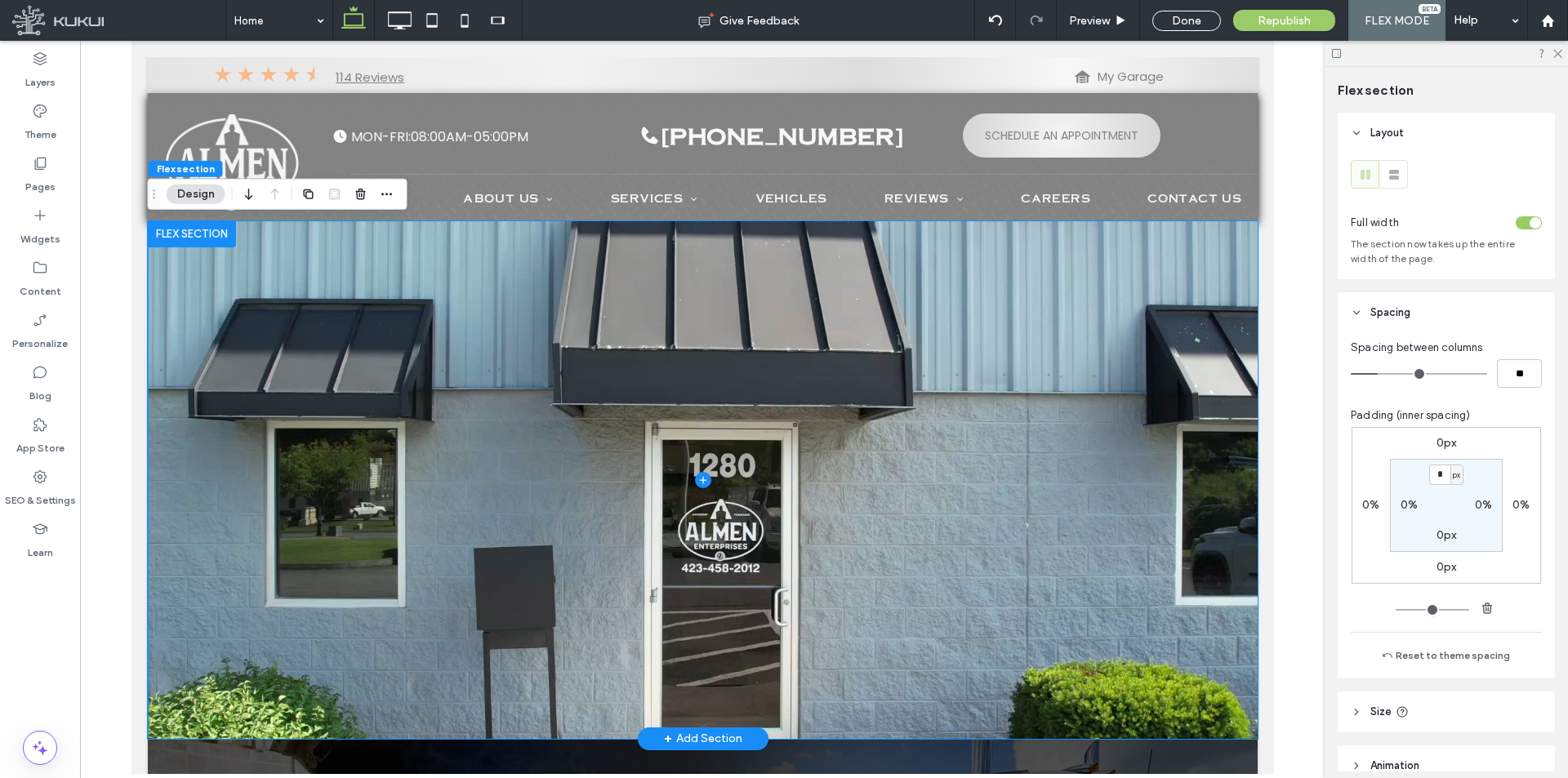
click at [1151, 264] on span at bounding box center [702, 480] width 1110 height 518
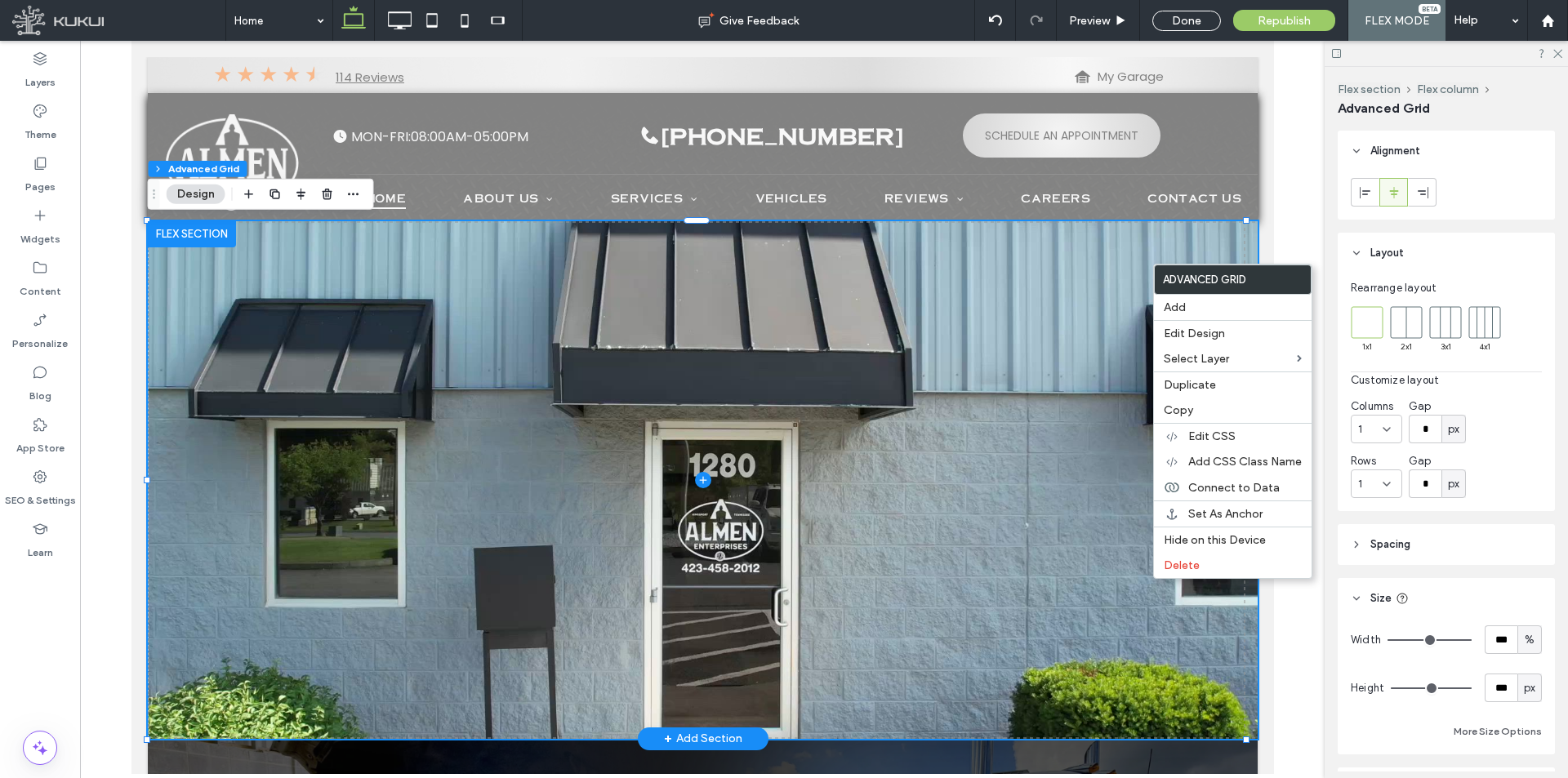
click at [1052, 303] on span at bounding box center [702, 480] width 1110 height 518
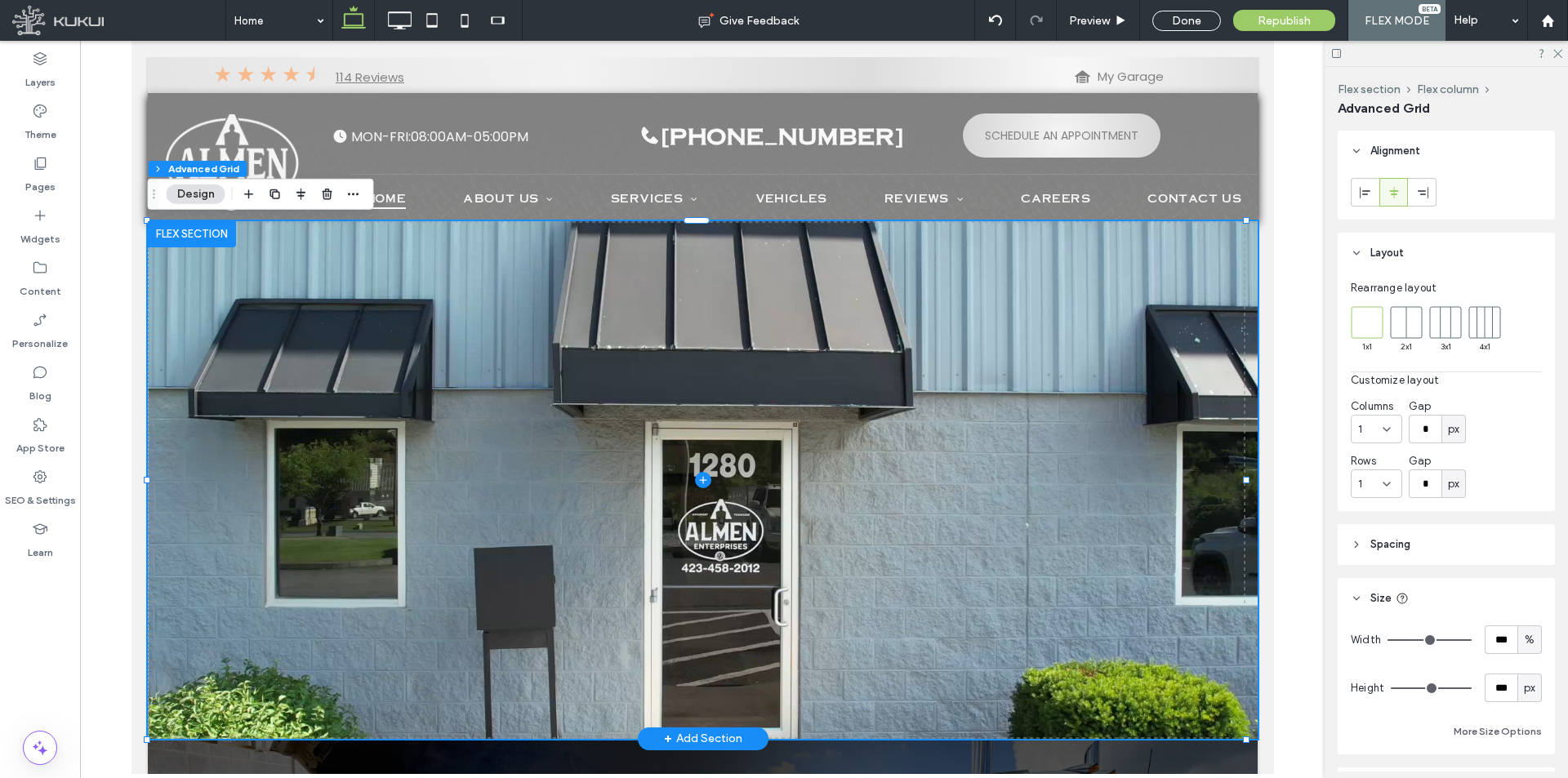
drag, startPoint x: 1052, startPoint y: 303, endPoint x: 984, endPoint y: 292, distance: 68.9
click at [984, 292] on span at bounding box center [702, 480] width 1110 height 518
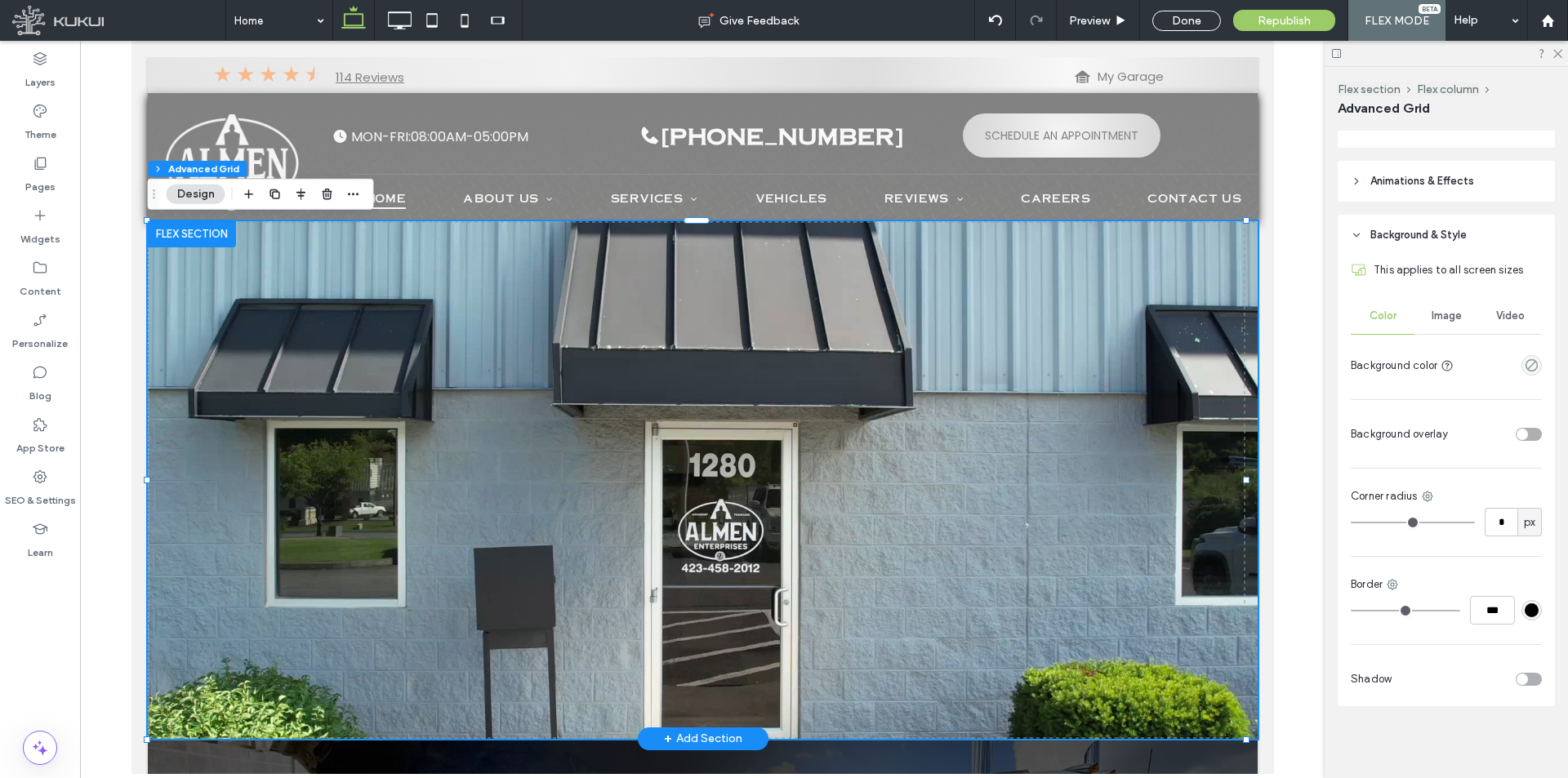
scroll to position [117, 0]
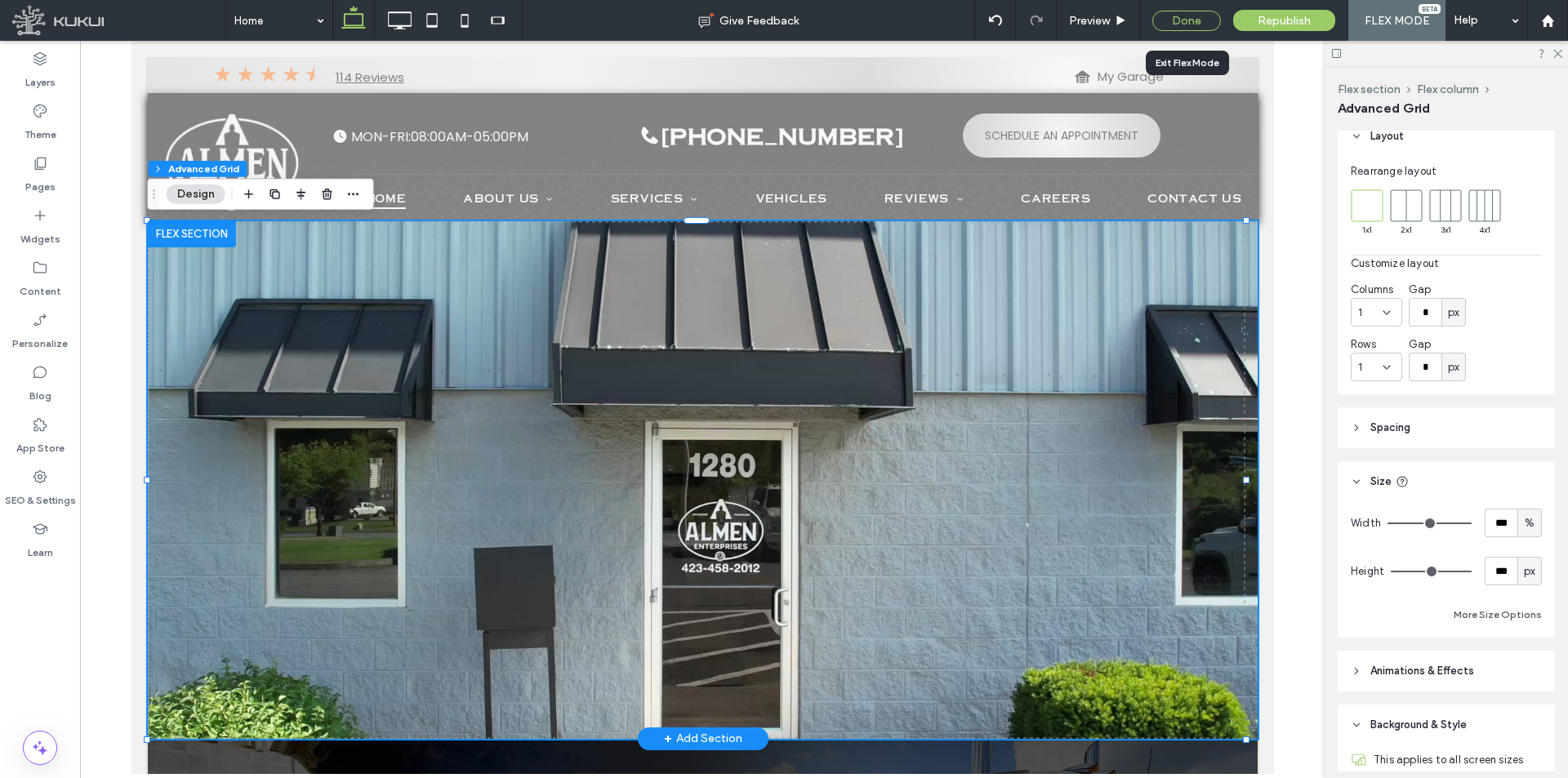
drag, startPoint x: 1166, startPoint y: 10, endPoint x: 1100, endPoint y: 58, distance: 81.6
click at [1166, 11] on div "Done" at bounding box center [1186, 20] width 68 height 20
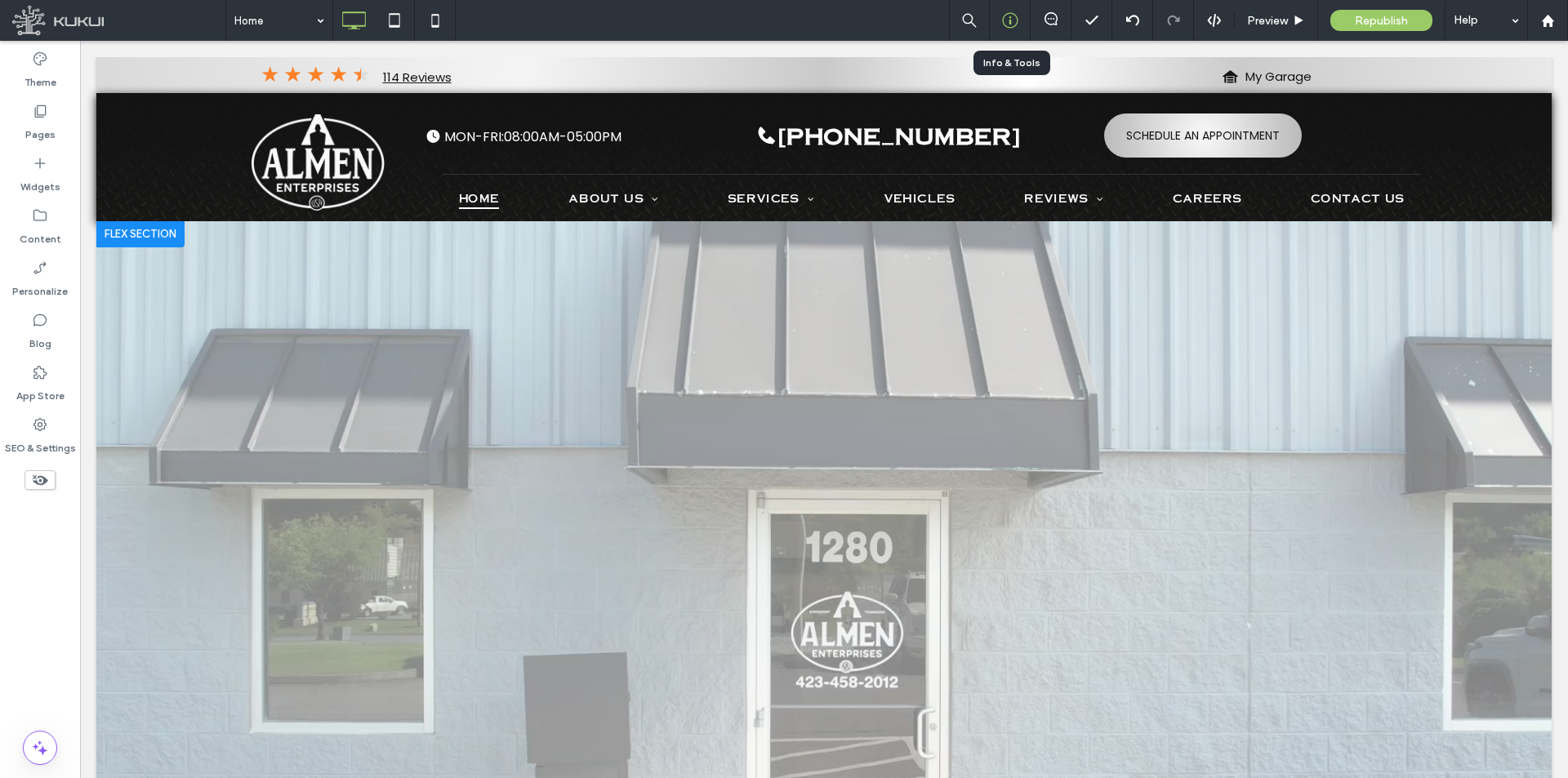
click at [1003, 21] on use at bounding box center [1010, 20] width 16 height 16
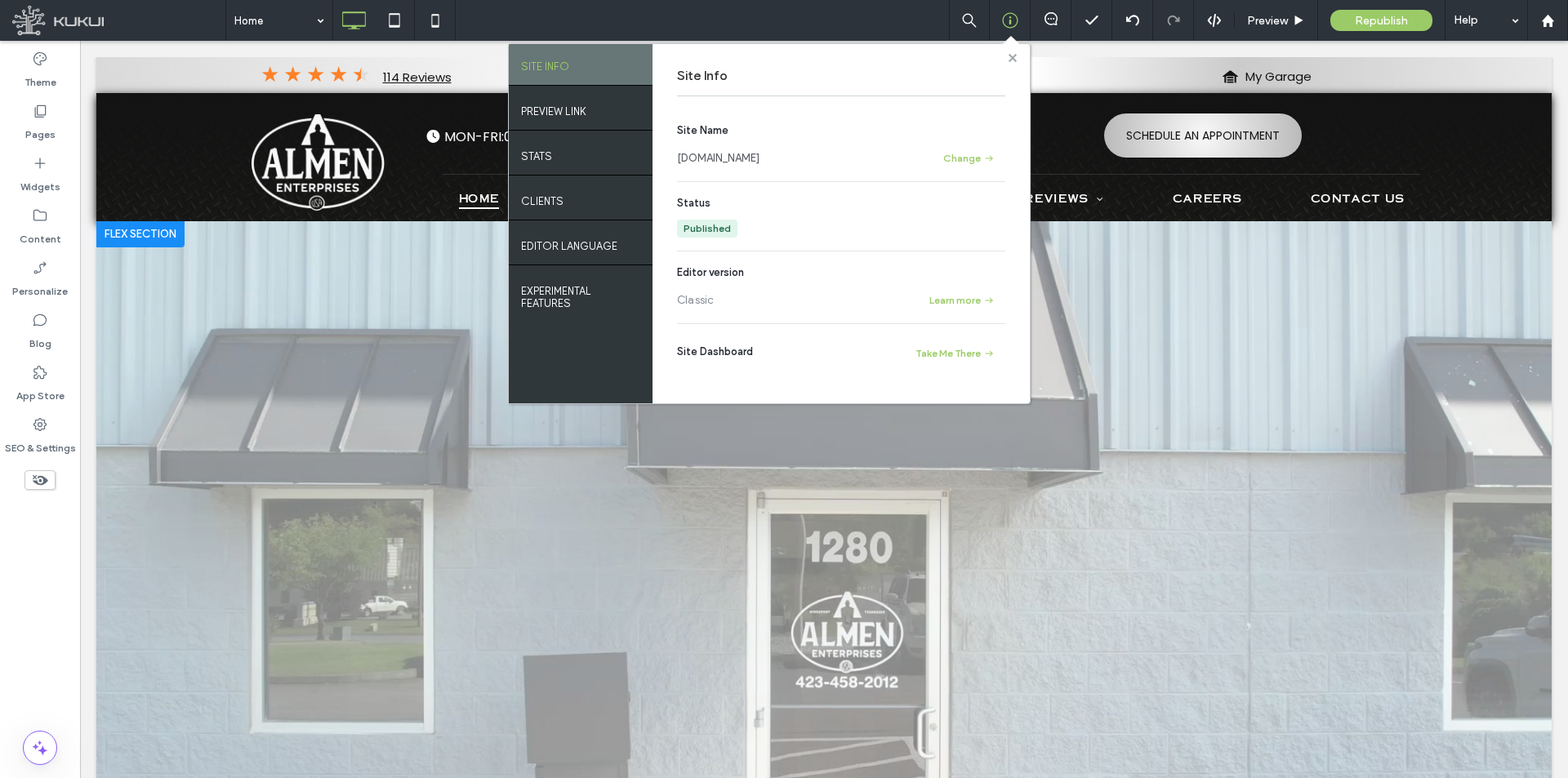
click at [1009, 57] on icon at bounding box center [1013, 58] width 8 height 8
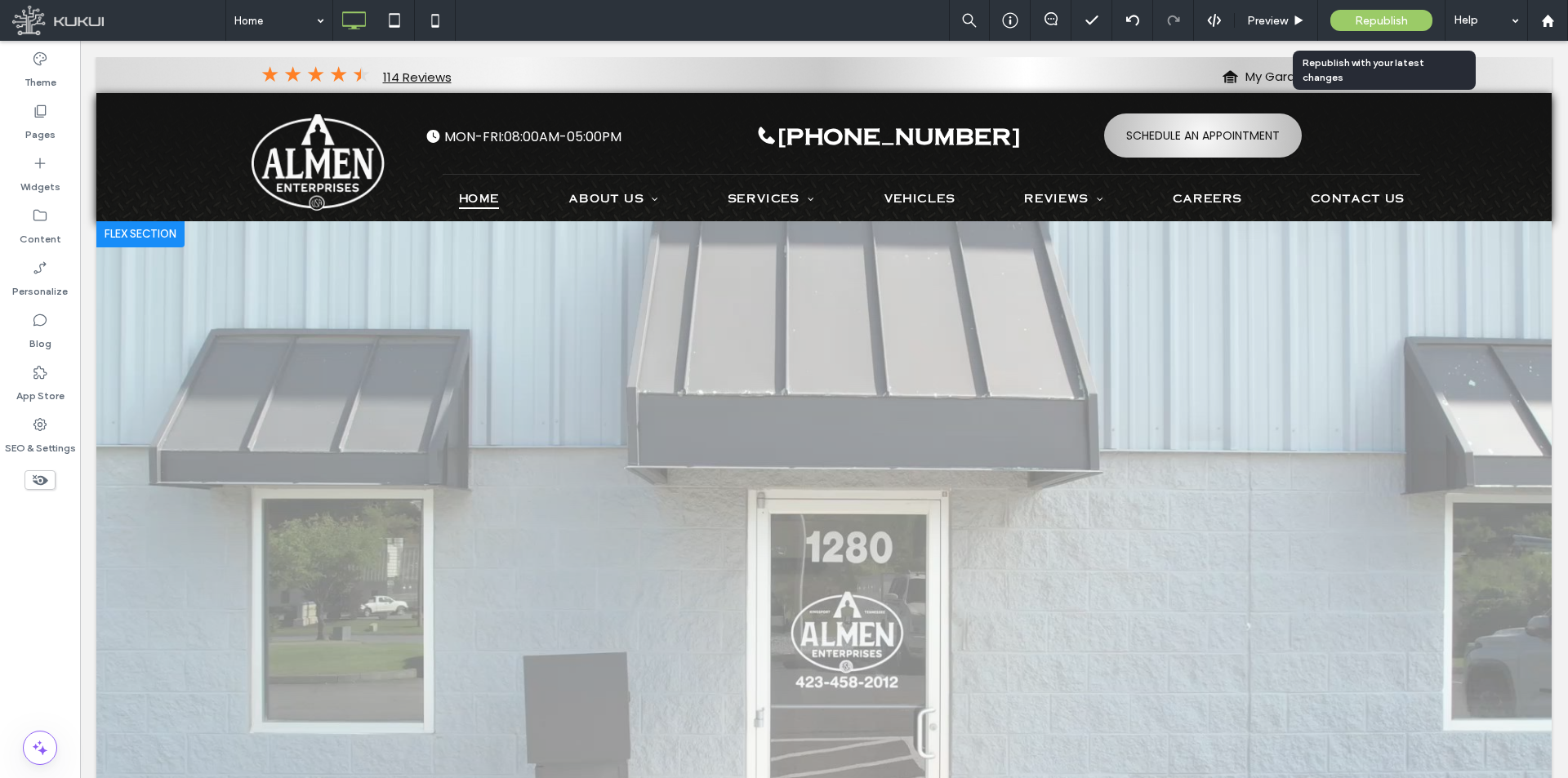
click at [1369, 22] on span "Republish" at bounding box center [1381, 20] width 53 height 14
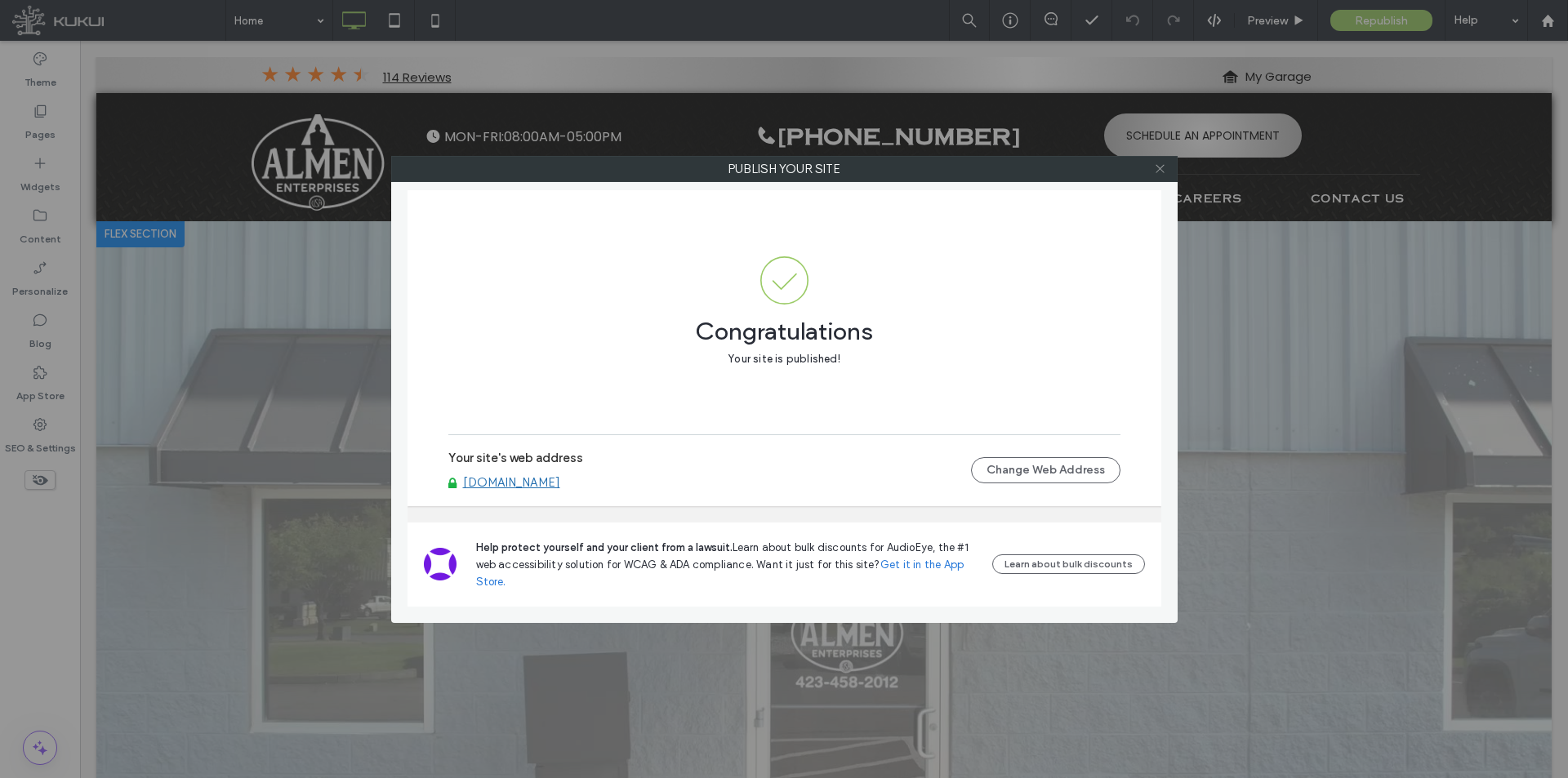
click at [1158, 167] on use at bounding box center [1160, 169] width 8 height 8
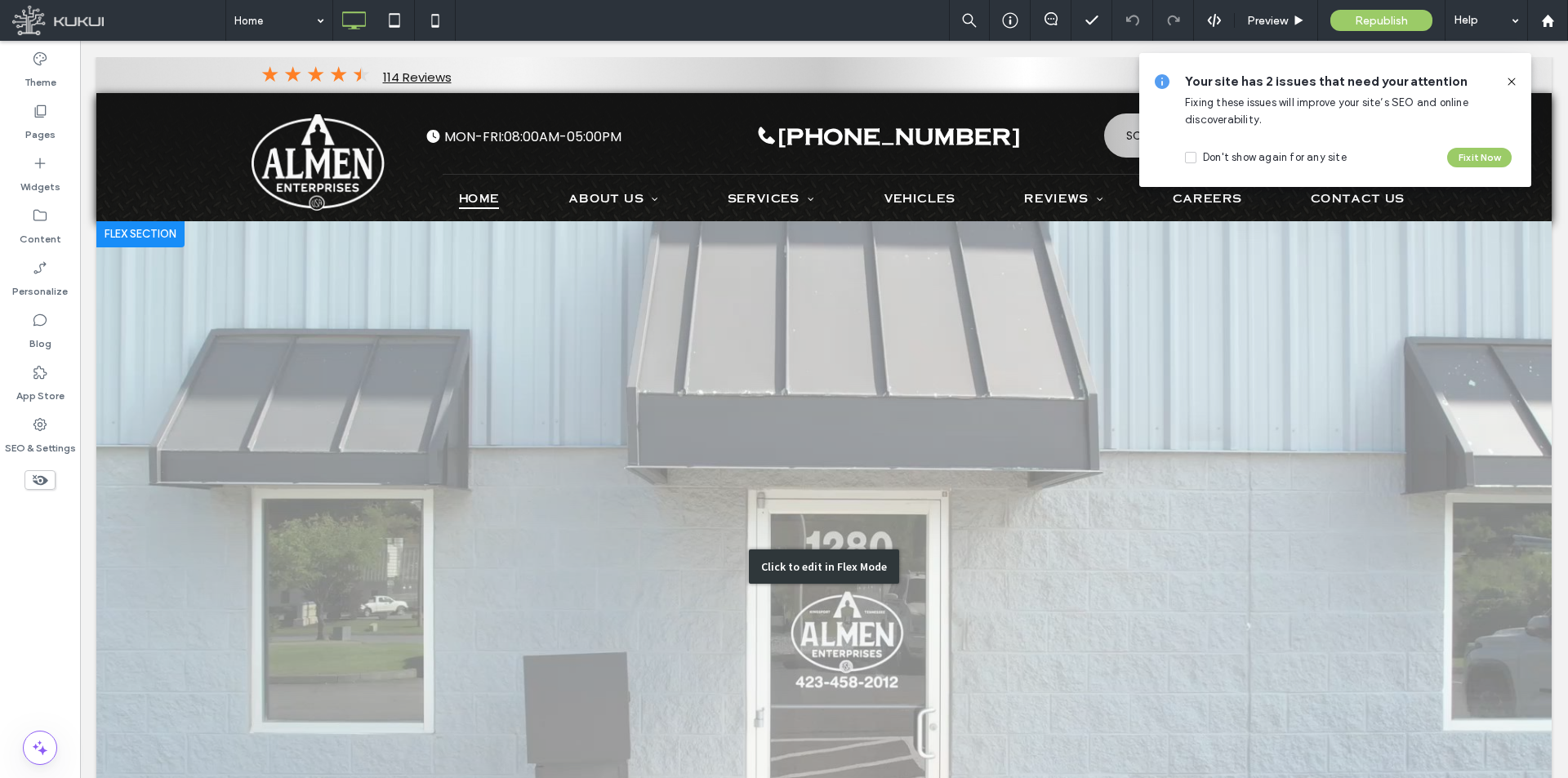
click at [242, 328] on div "Click to edit in Flex Mode" at bounding box center [823, 566] width 1455 height 691
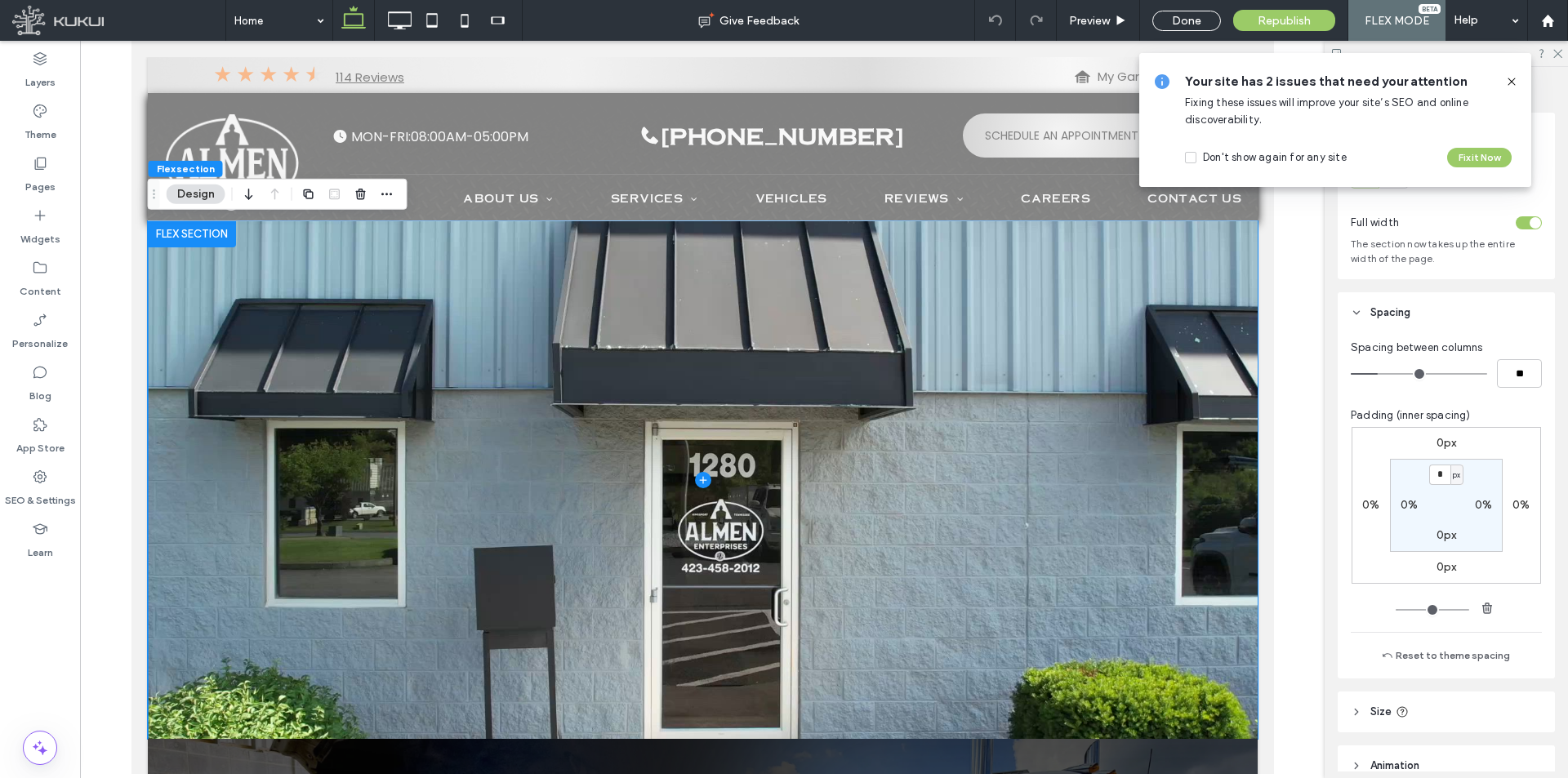
click at [312, 311] on span at bounding box center [702, 480] width 1110 height 518
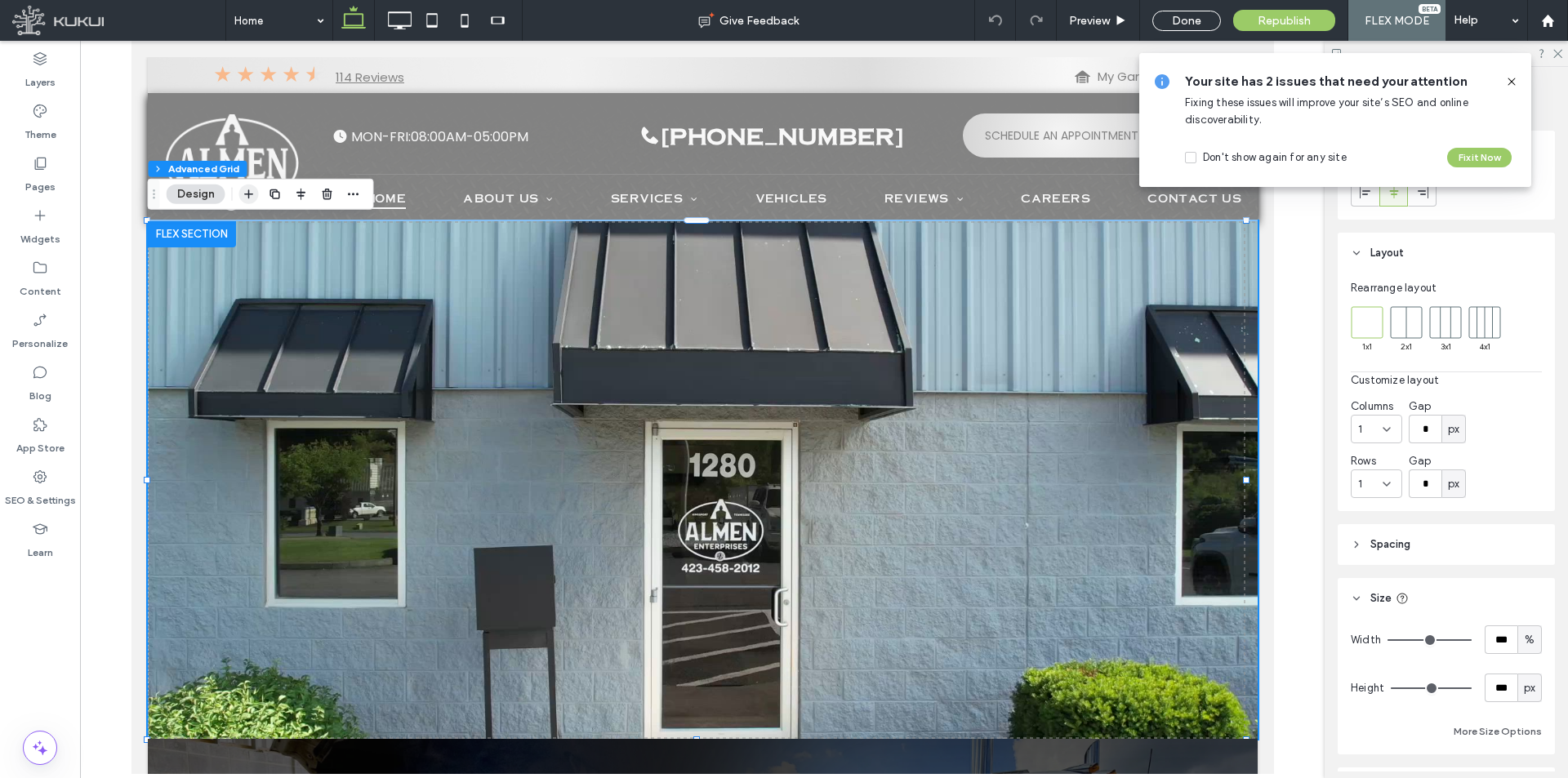
click at [250, 190] on icon "button" at bounding box center [249, 194] width 13 height 13
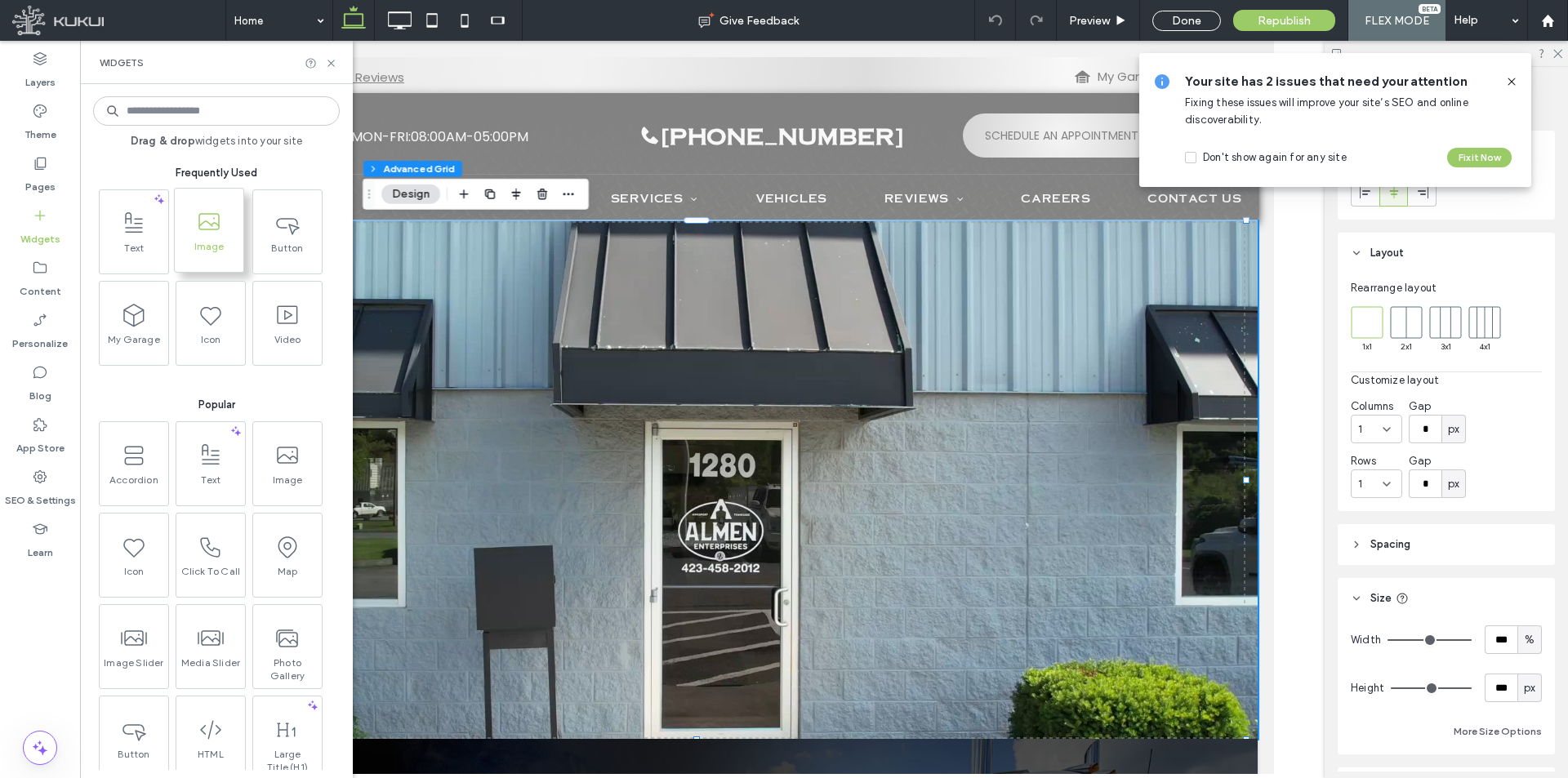
click at [224, 243] on span "Image" at bounding box center [209, 251] width 68 height 22
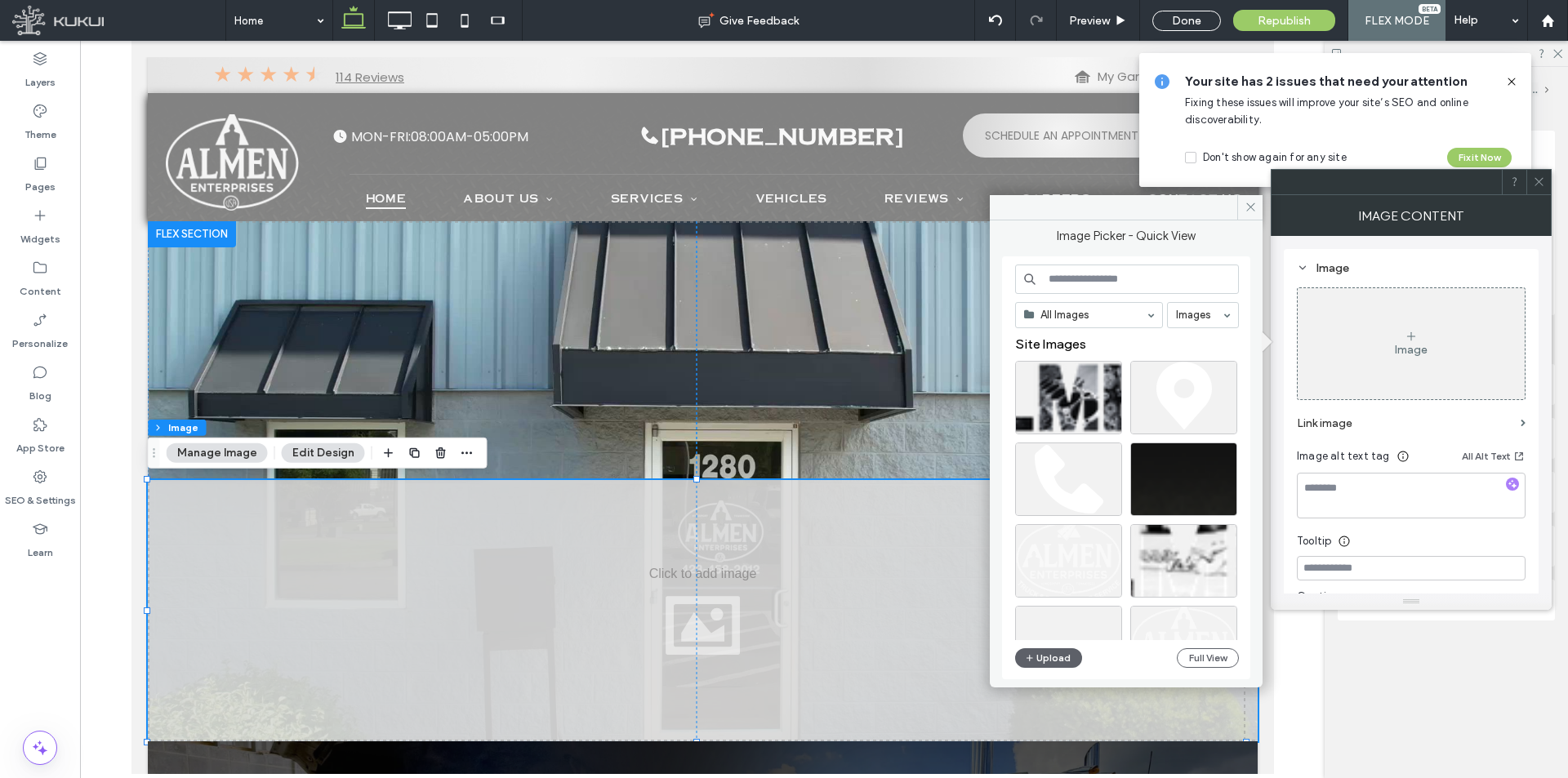
drag, startPoint x: 1134, startPoint y: 396, endPoint x: 1433, endPoint y: 317, distance: 309.3
click at [1433, 317] on div "Image" at bounding box center [1410, 343] width 227 height 108
click at [1059, 662] on button "Upload" at bounding box center [1049, 658] width 67 height 19
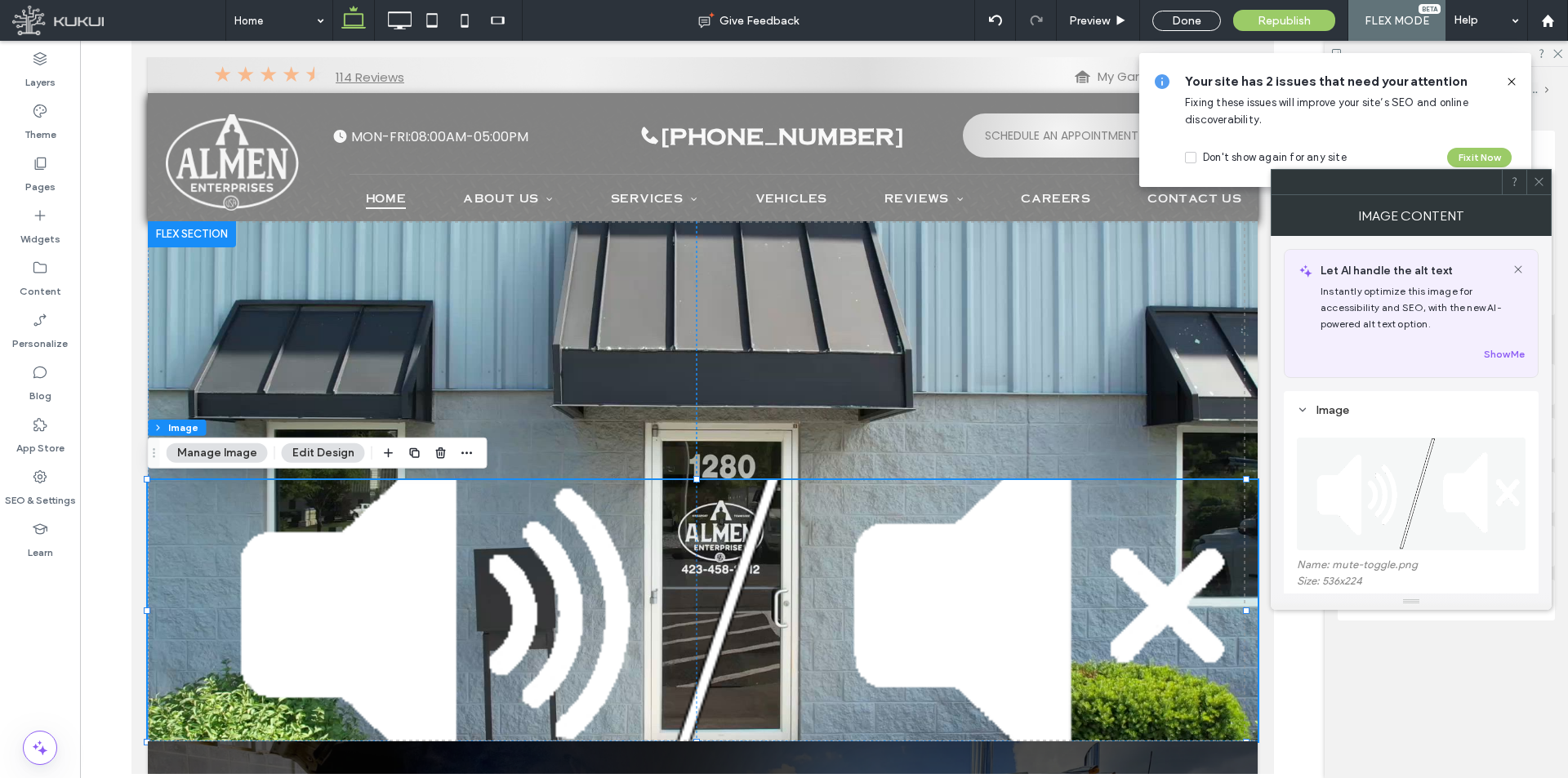
click at [1531, 178] on div at bounding box center [1538, 181] width 24 height 24
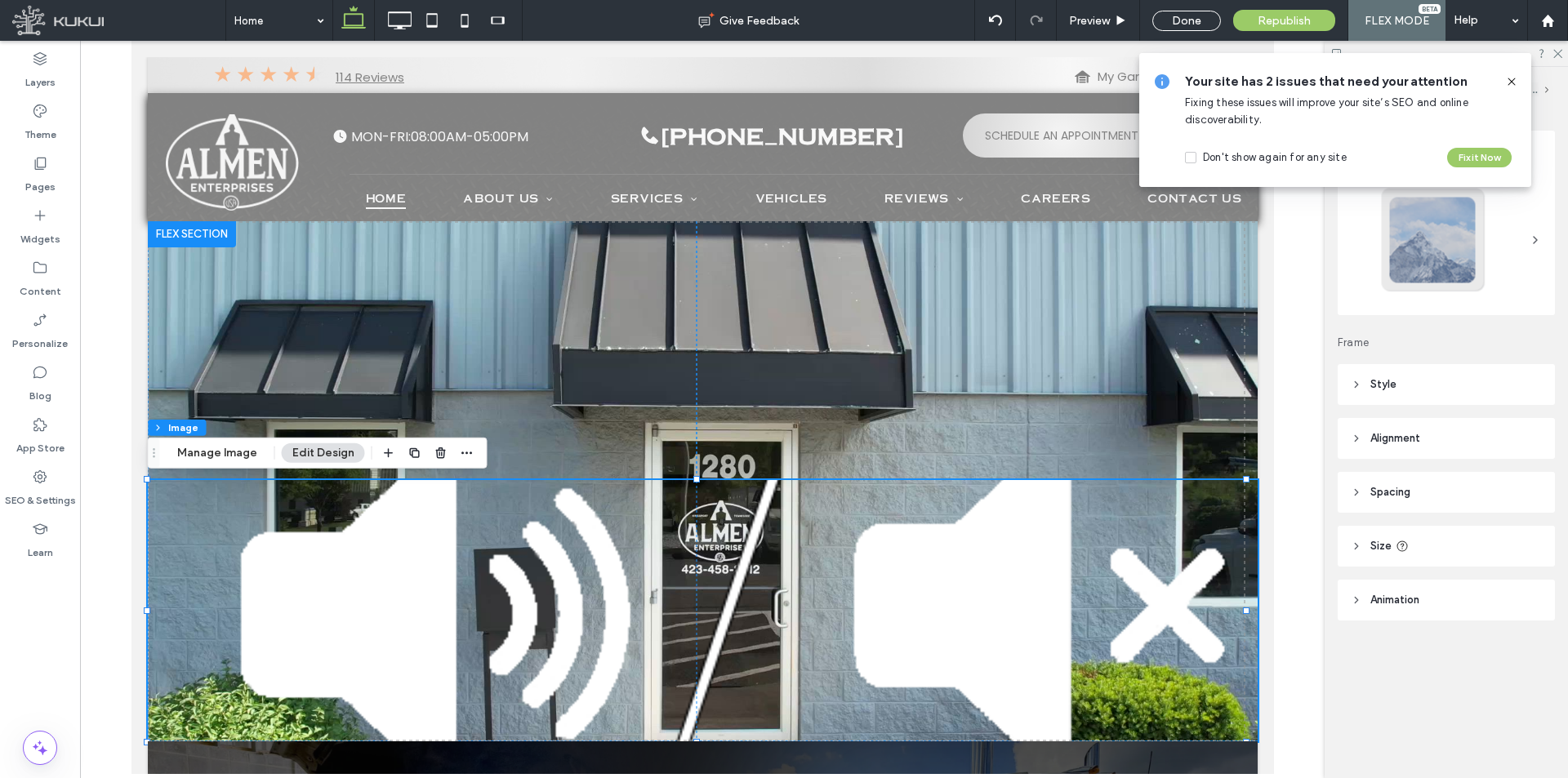
click at [1516, 81] on icon at bounding box center [1511, 81] width 13 height 13
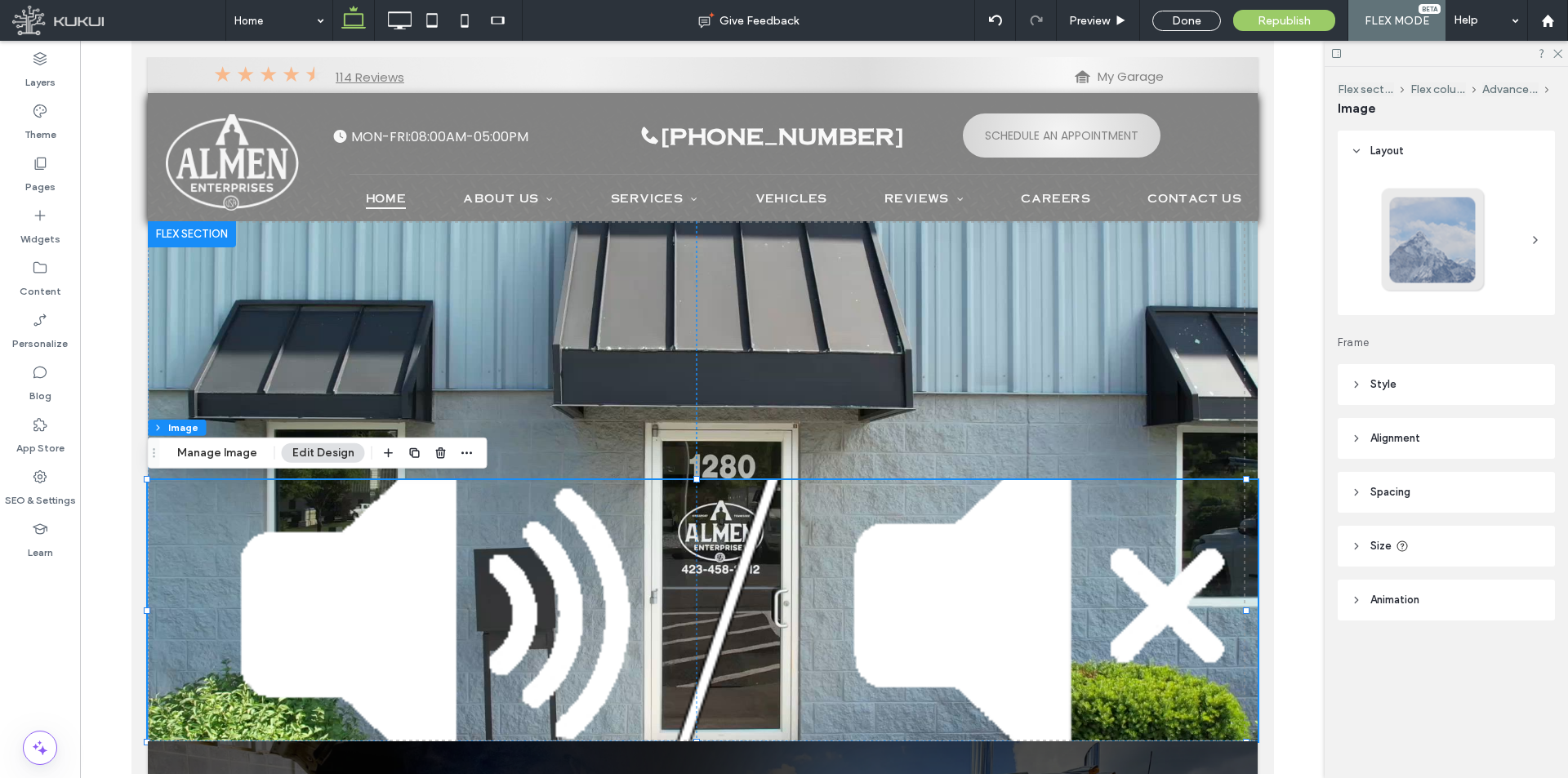
click at [1460, 541] on header "Size" at bounding box center [1445, 547] width 217 height 41
click at [1517, 592] on div "toggle" at bounding box center [1522, 588] width 12 height 12
type input "*"
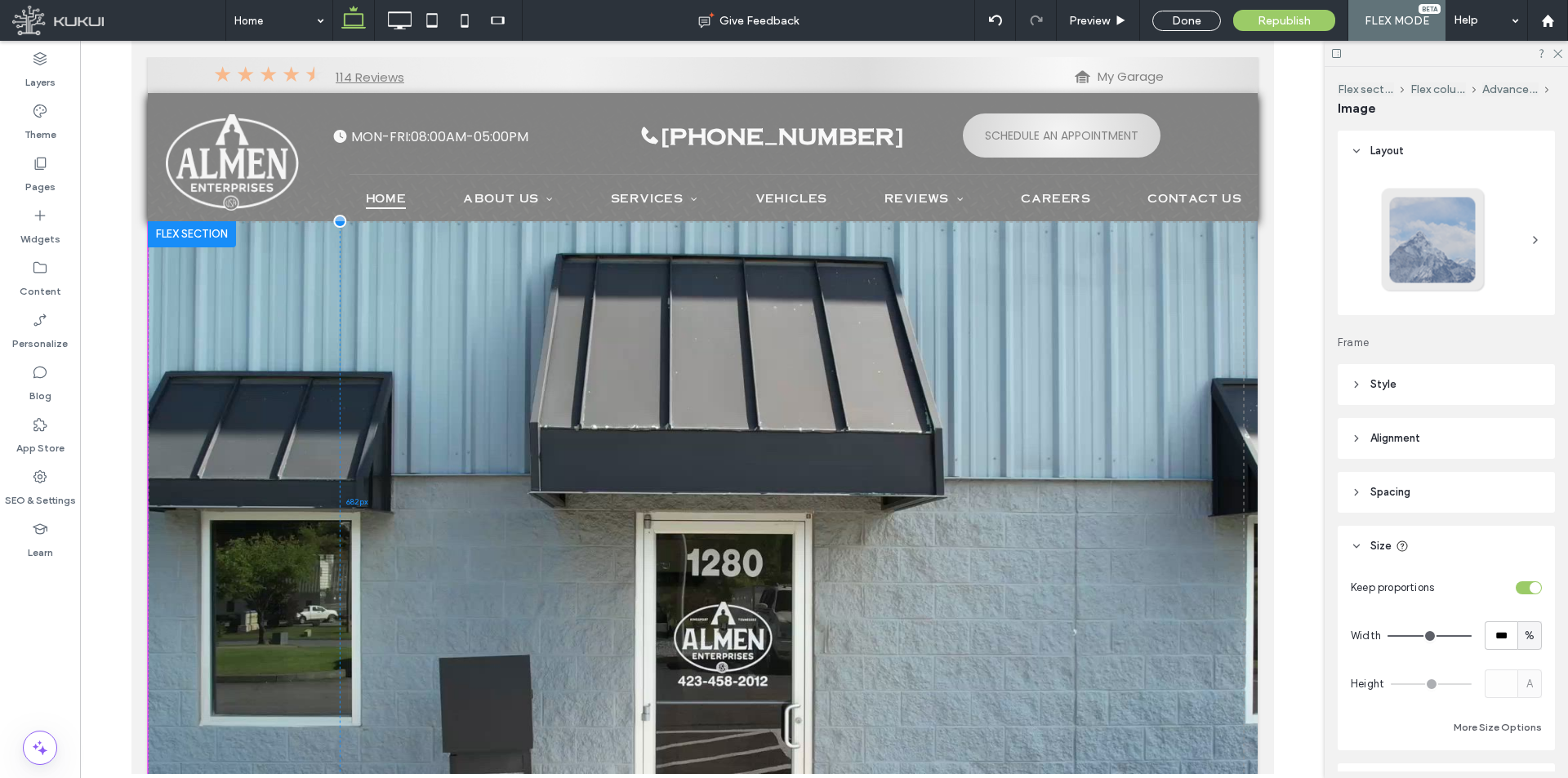
drag, startPoint x: 1247, startPoint y: 478, endPoint x: 396, endPoint y: 678, distance: 874.2
click at [396, 678] on div "35% , 197px 0px 682px" at bounding box center [702, 580] width 1110 height 718
type input "**"
type input "****"
type input "***"
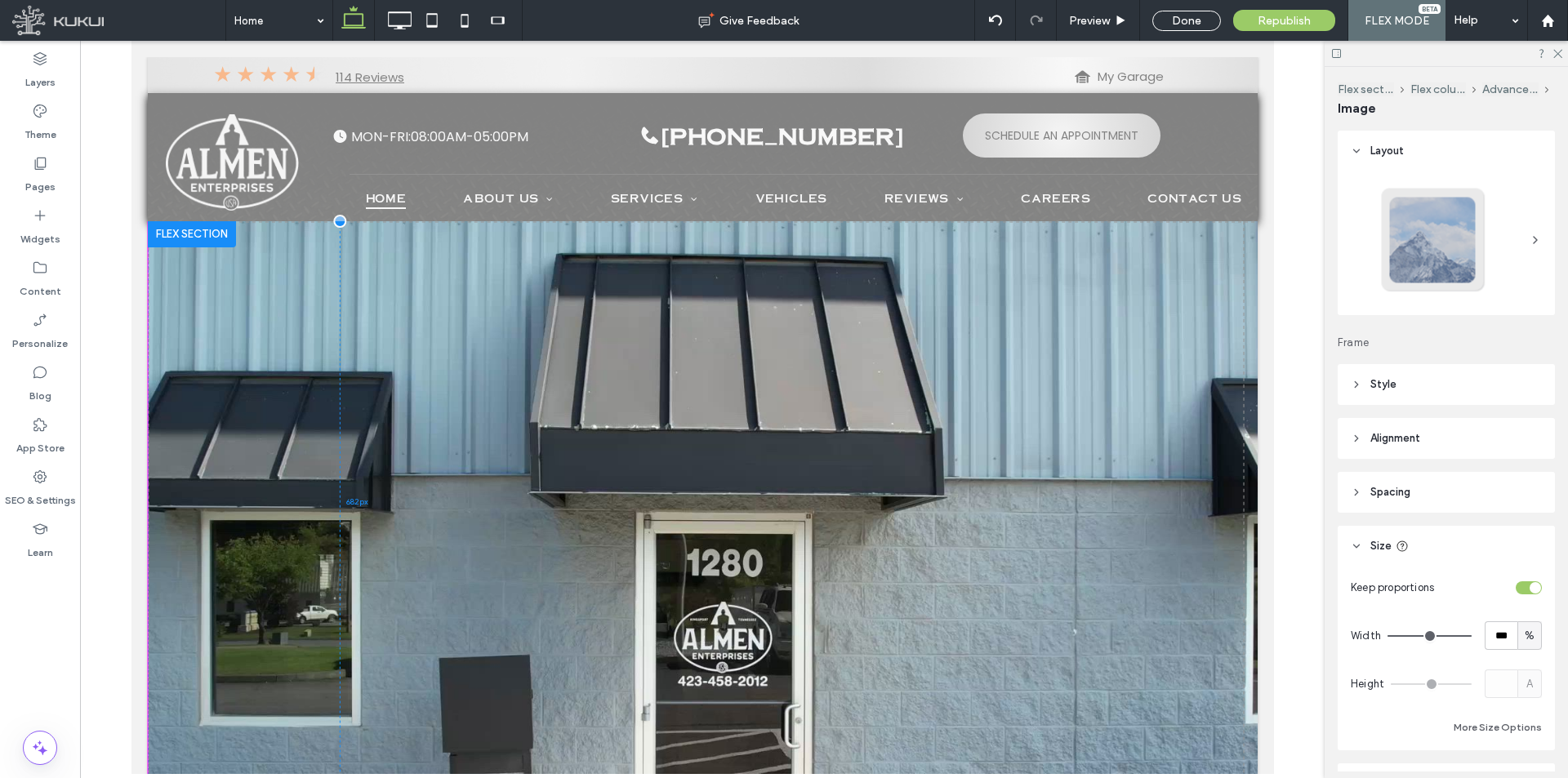
type input "***"
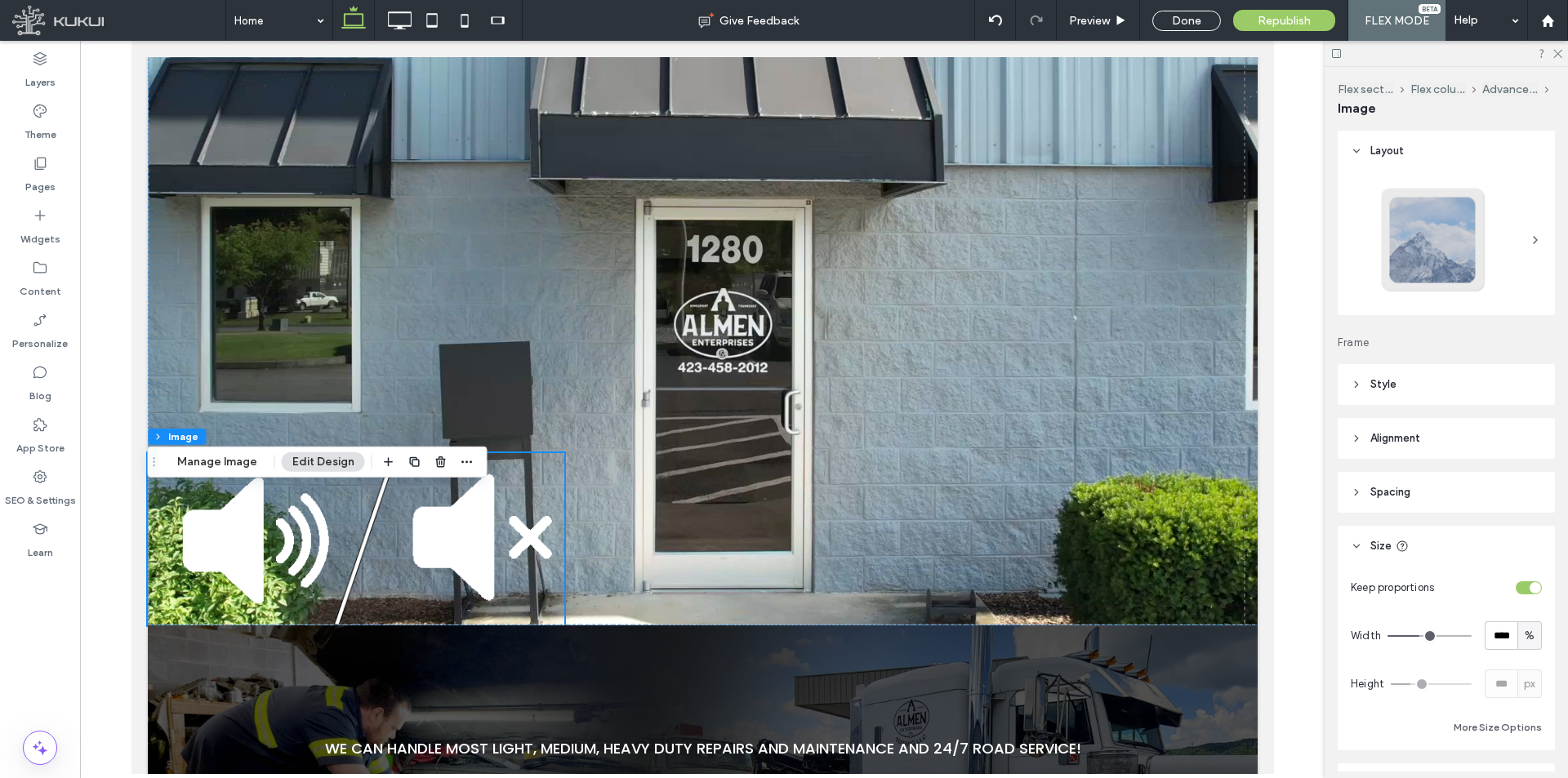
scroll to position [327, 0]
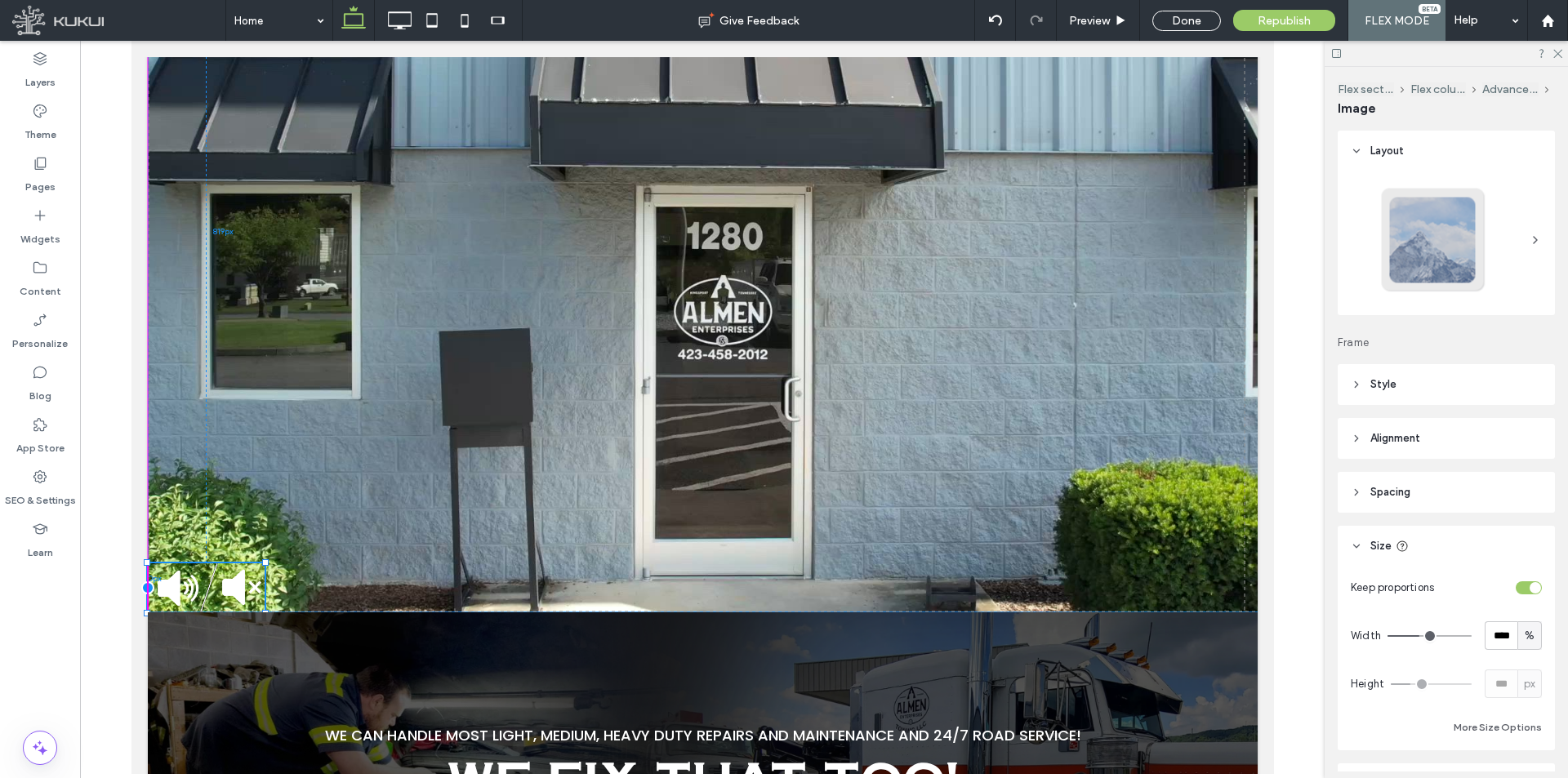
drag, startPoint x: 560, startPoint y: 439, endPoint x: 208, endPoint y: 538, distance: 365.7
click at [208, 538] on div "11% , 60px 0px 819px" at bounding box center [702, 253] width 1110 height 718
type input "**"
type input "****"
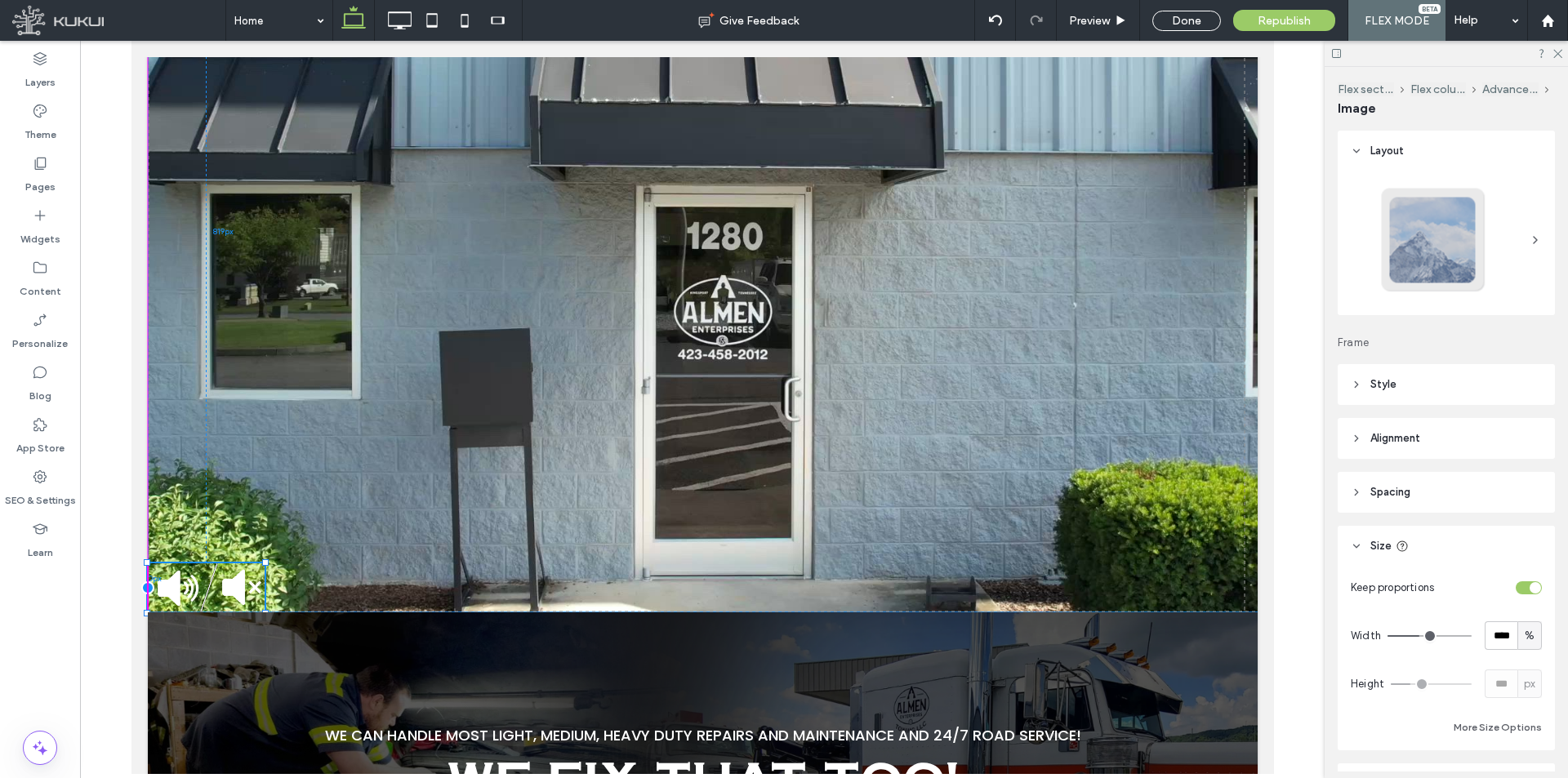
type input "**"
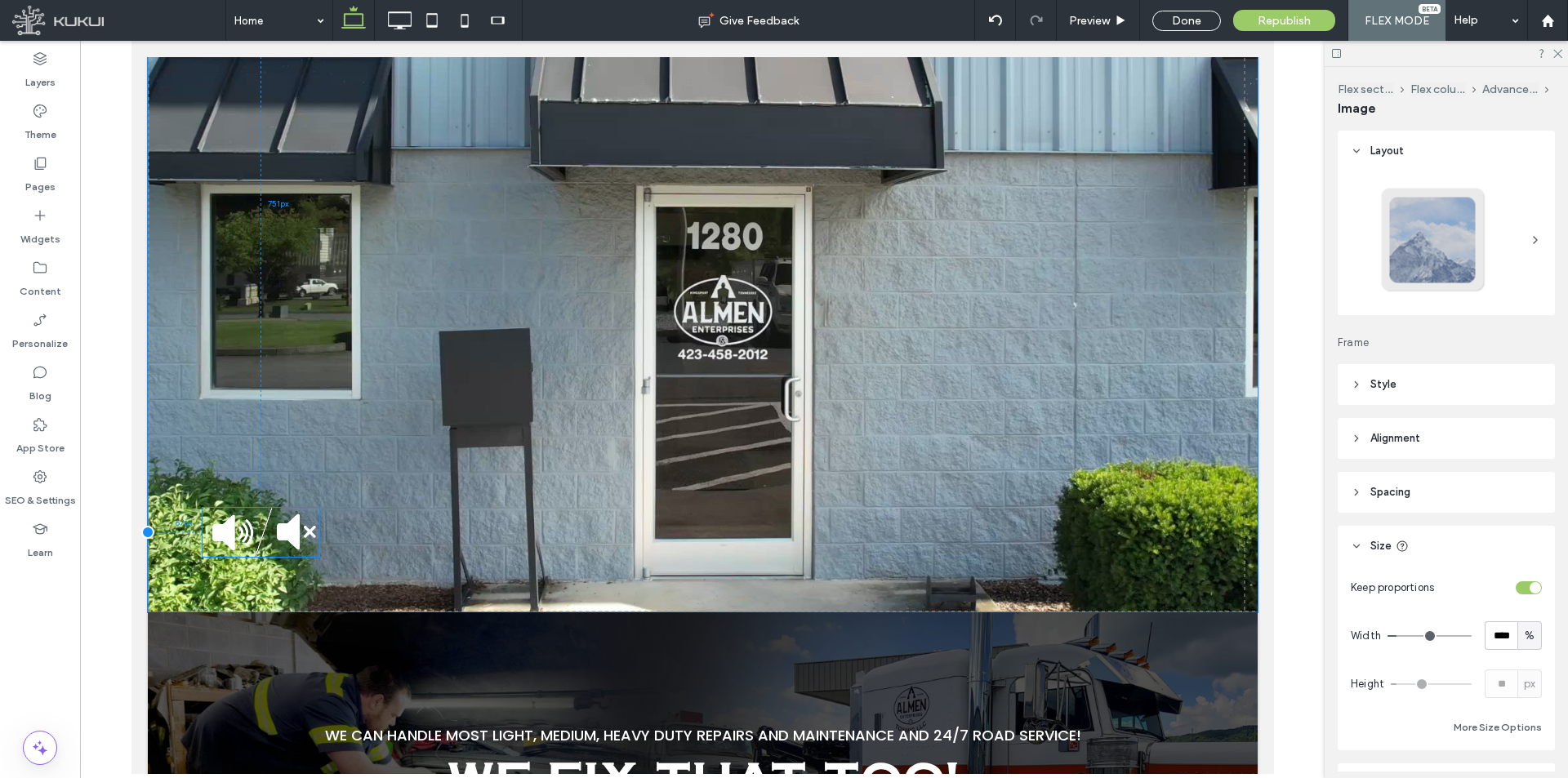
drag, startPoint x: 254, startPoint y: 539, endPoint x: 242, endPoint y: 447, distance: 92.8
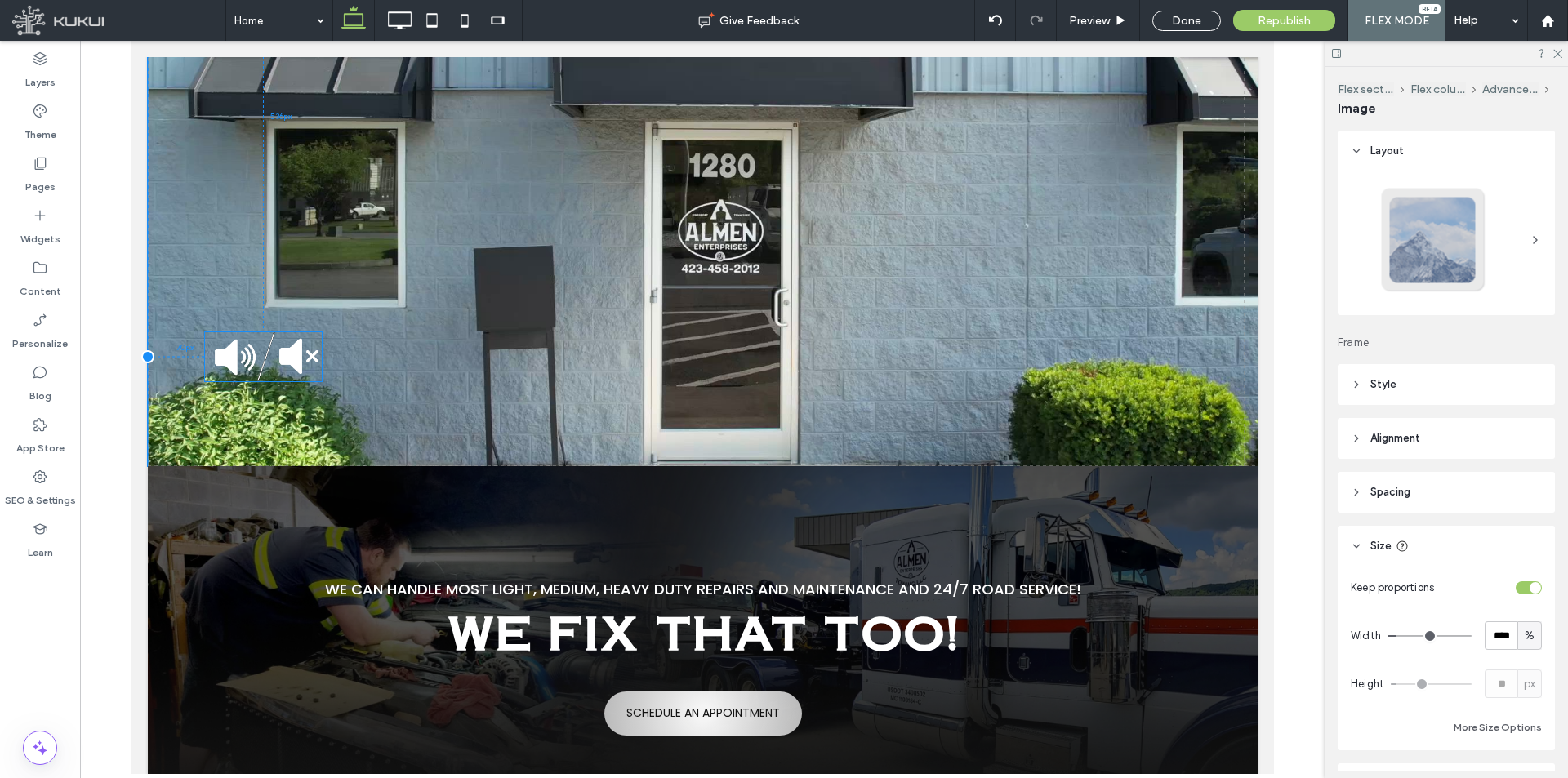
drag, startPoint x: 254, startPoint y: 461, endPoint x: 269, endPoint y: 366, distance: 96.2
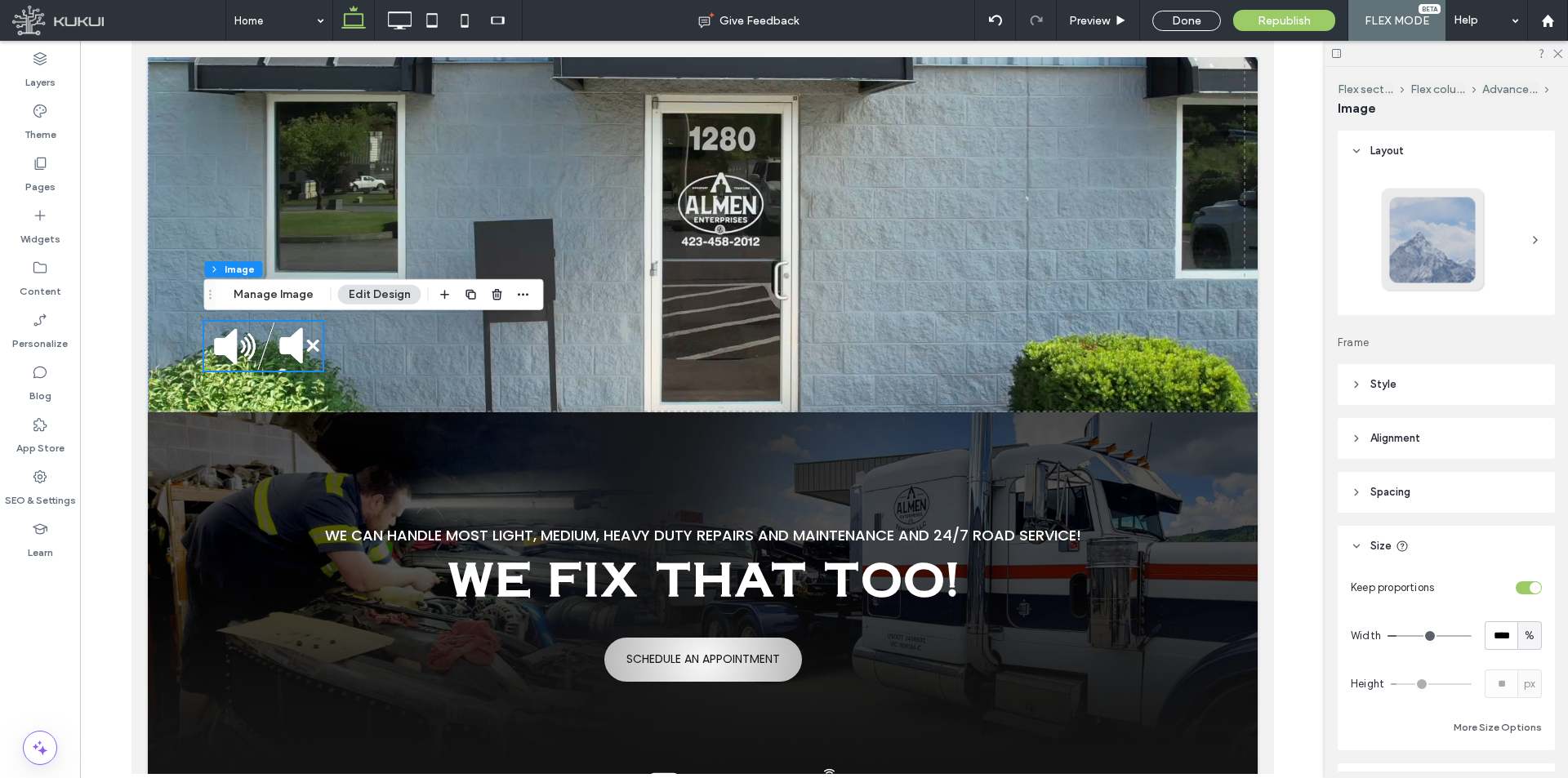
drag, startPoint x: 271, startPoint y: 352, endPoint x: 279, endPoint y: 313, distance: 39.8
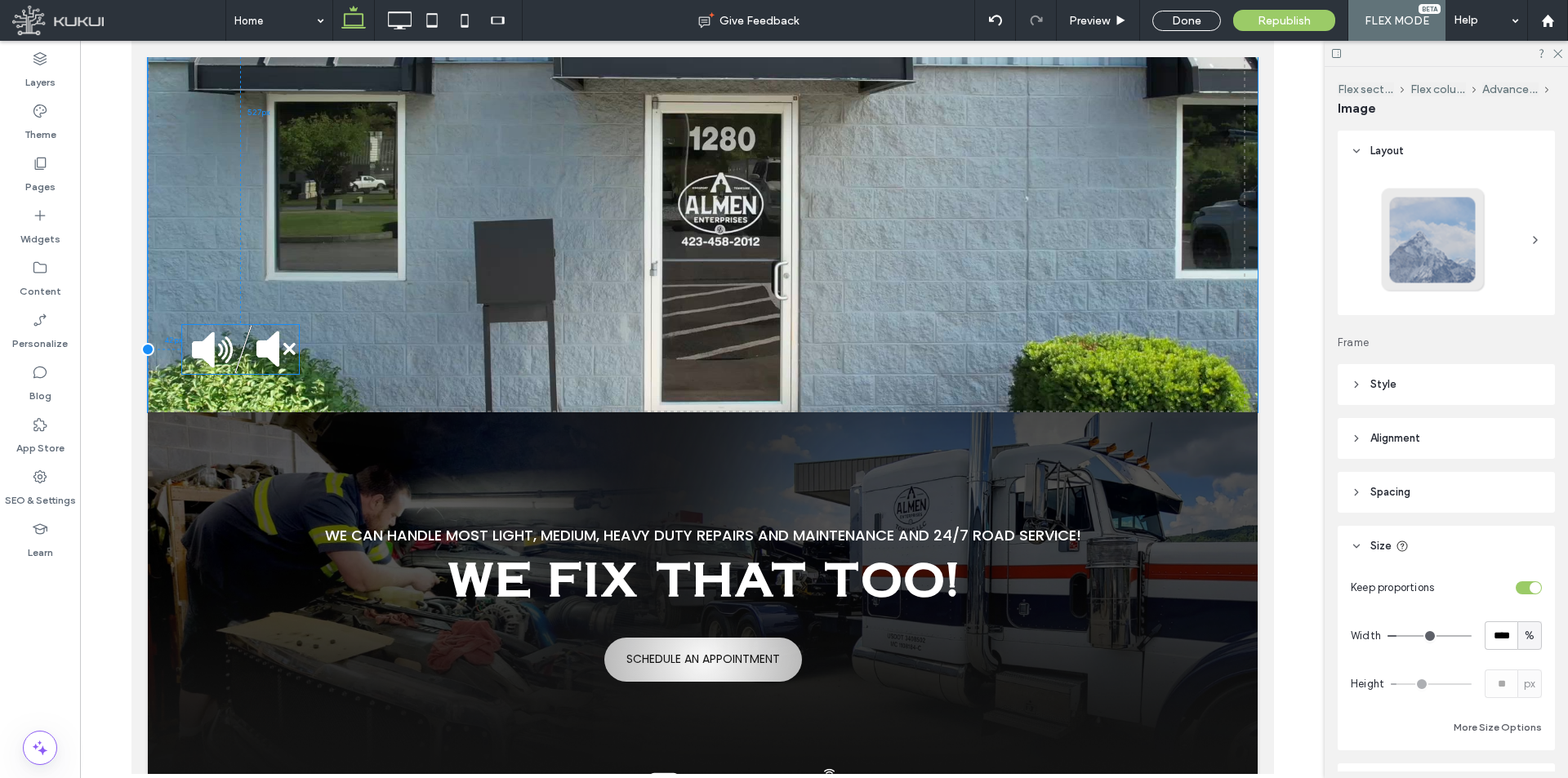
drag, startPoint x: 278, startPoint y: 313, endPoint x: 249, endPoint y: 355, distance: 51.0
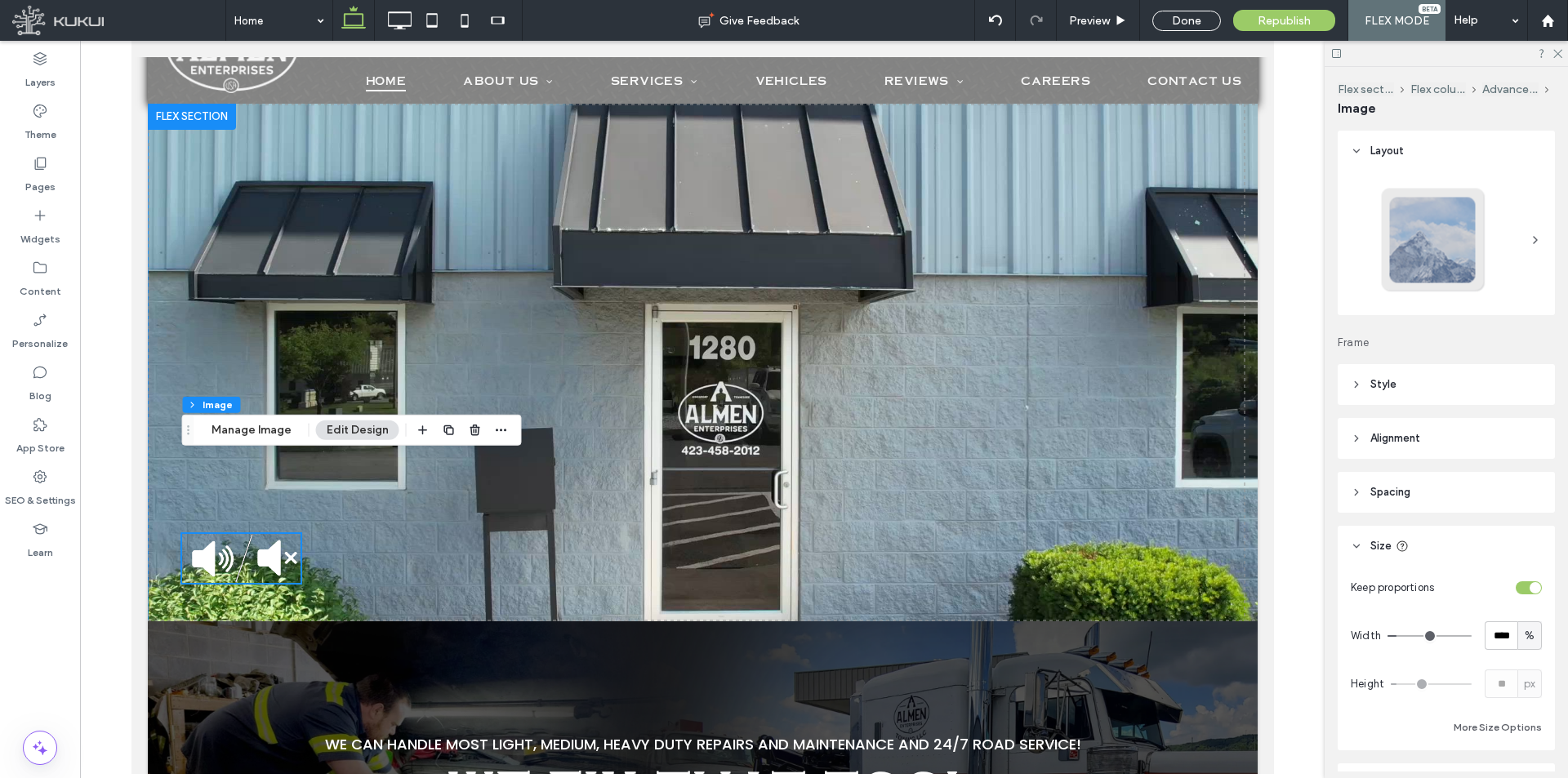
scroll to position [0, 0]
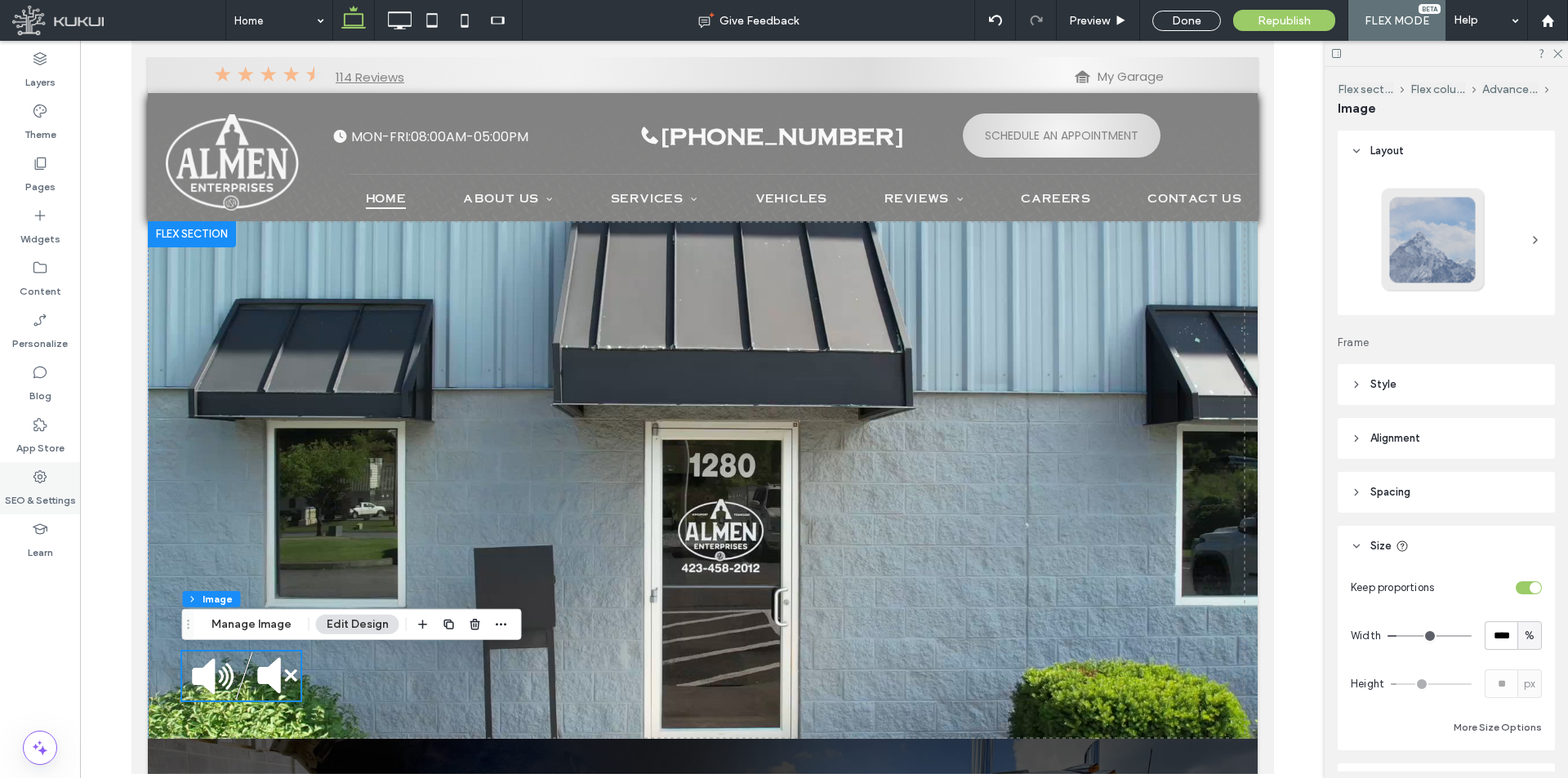
click at [51, 474] on div "SEO & Settings" at bounding box center [40, 488] width 80 height 53
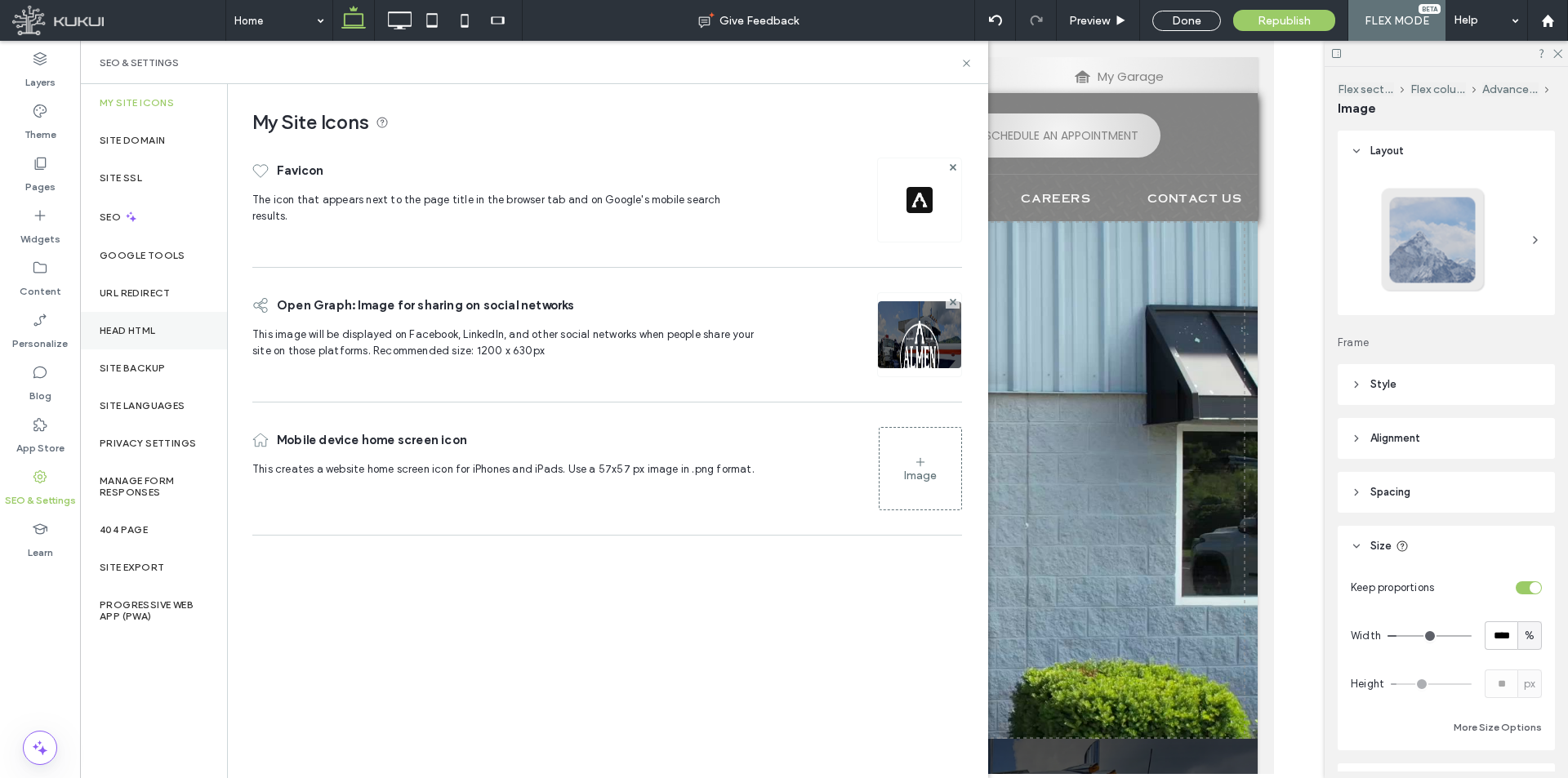
click at [173, 325] on div "Head HTML" at bounding box center [153, 331] width 147 height 38
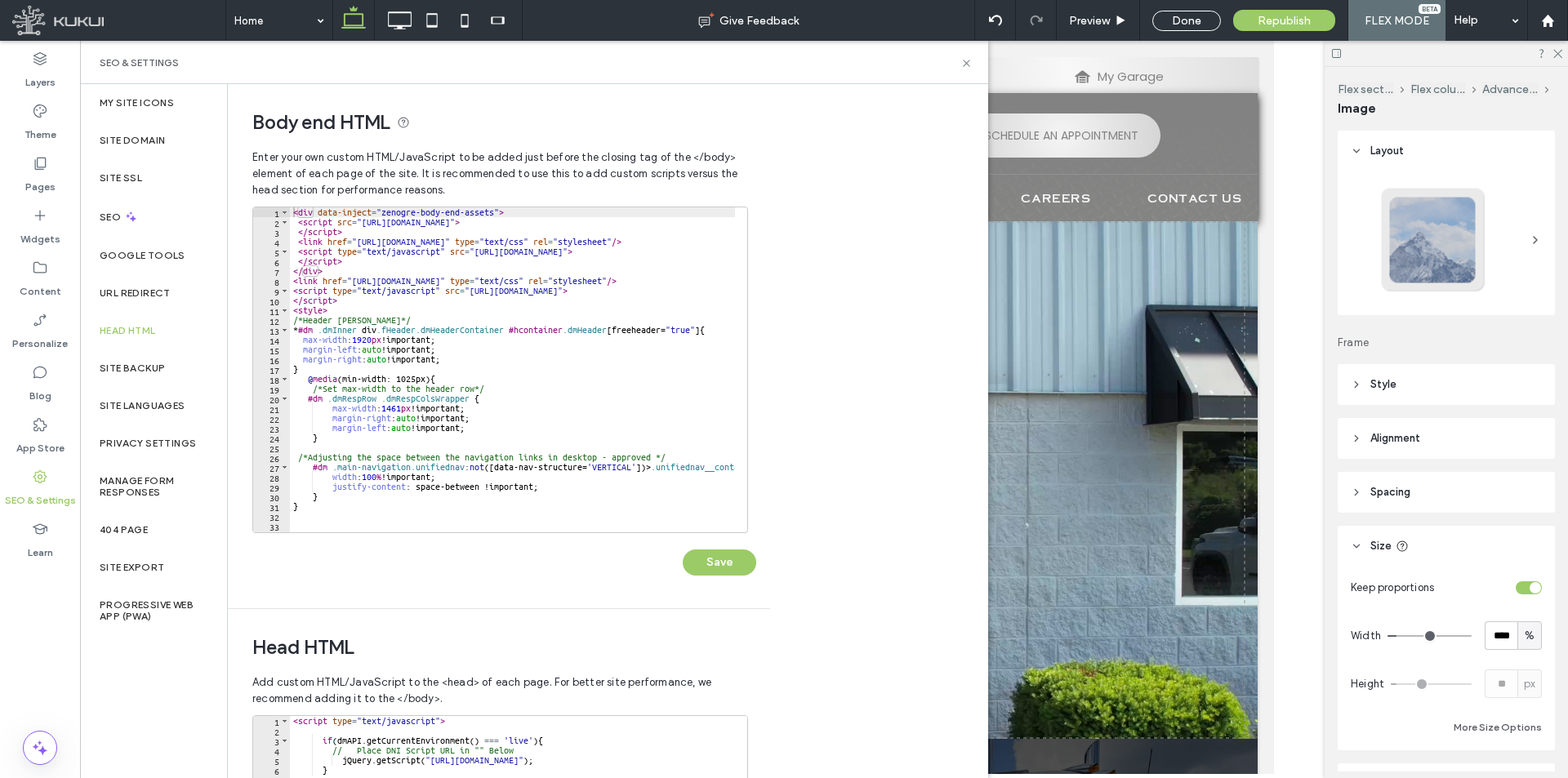
type textarea "*********"
click at [365, 302] on div "< div data-inject = "zenogre-body-end-assets" > < script src = "https://zapi.ku…" at bounding box center [592, 373] width 604 height 332
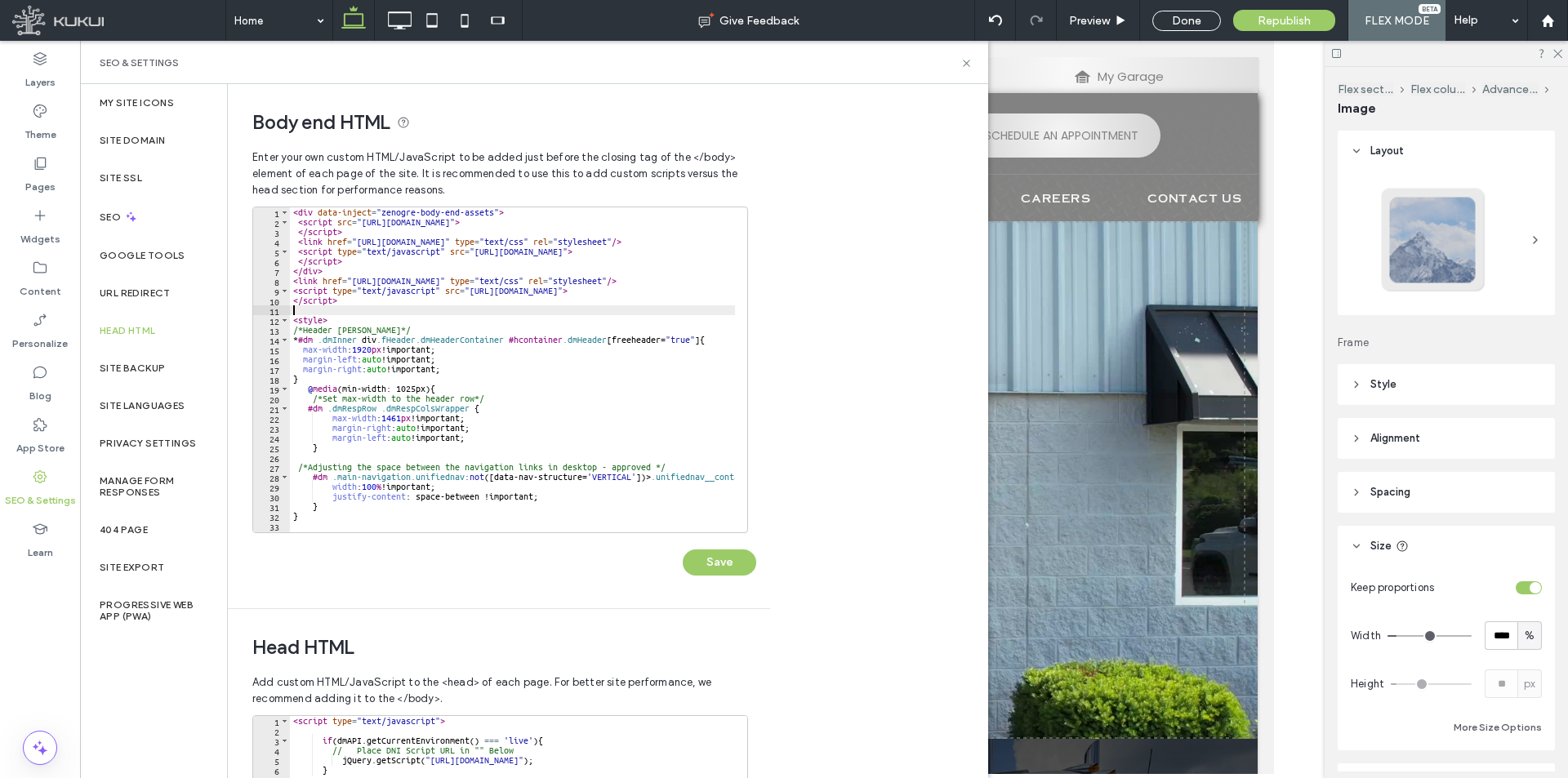
paste textarea "*********"
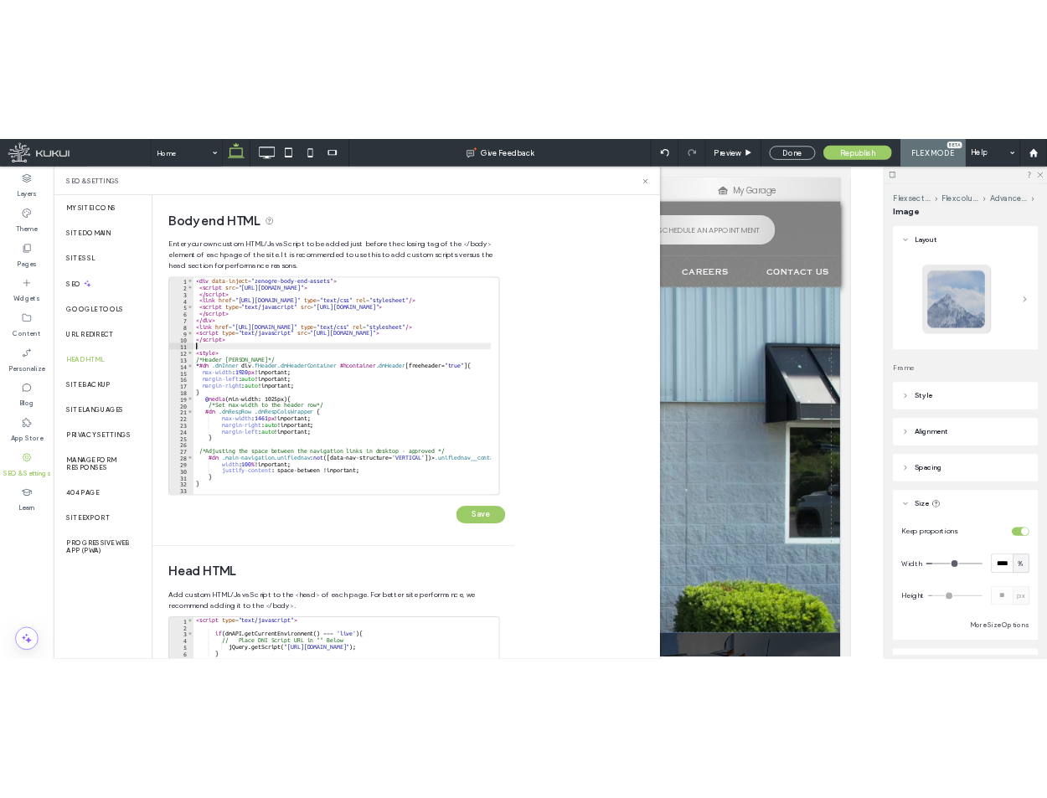
scroll to position [11, 0]
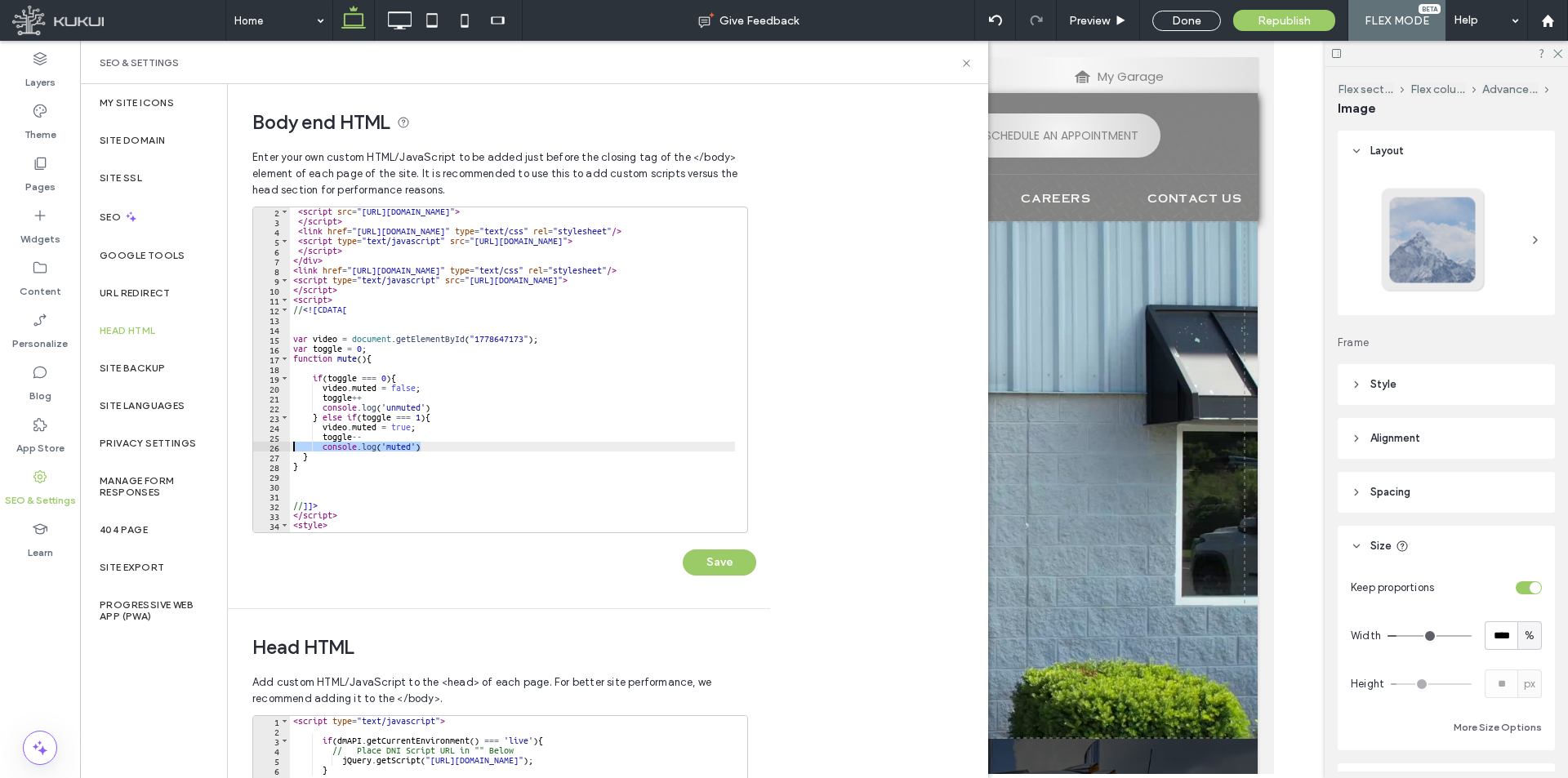
drag, startPoint x: 454, startPoint y: 449, endPoint x: 277, endPoint y: 443, distance: 177.1
click at [277, 443] on div "********* 2 3 4 5 6 7 8 9 10 11 12 13 14 15 16 17 18 19 20 21 22 23 24 25 26 27…" at bounding box center [500, 370] width 496 height 327
type textarea "**********"
drag, startPoint x: 442, startPoint y: 406, endPoint x: 269, endPoint y: 407, distance: 173.0
click at [269, 407] on div "******** 2 3 4 5 6 7 8 9 10 11 12 13 14 15 16 17 18 19 20 21 22 23 24 25 26 27 …" at bounding box center [500, 370] width 496 height 327
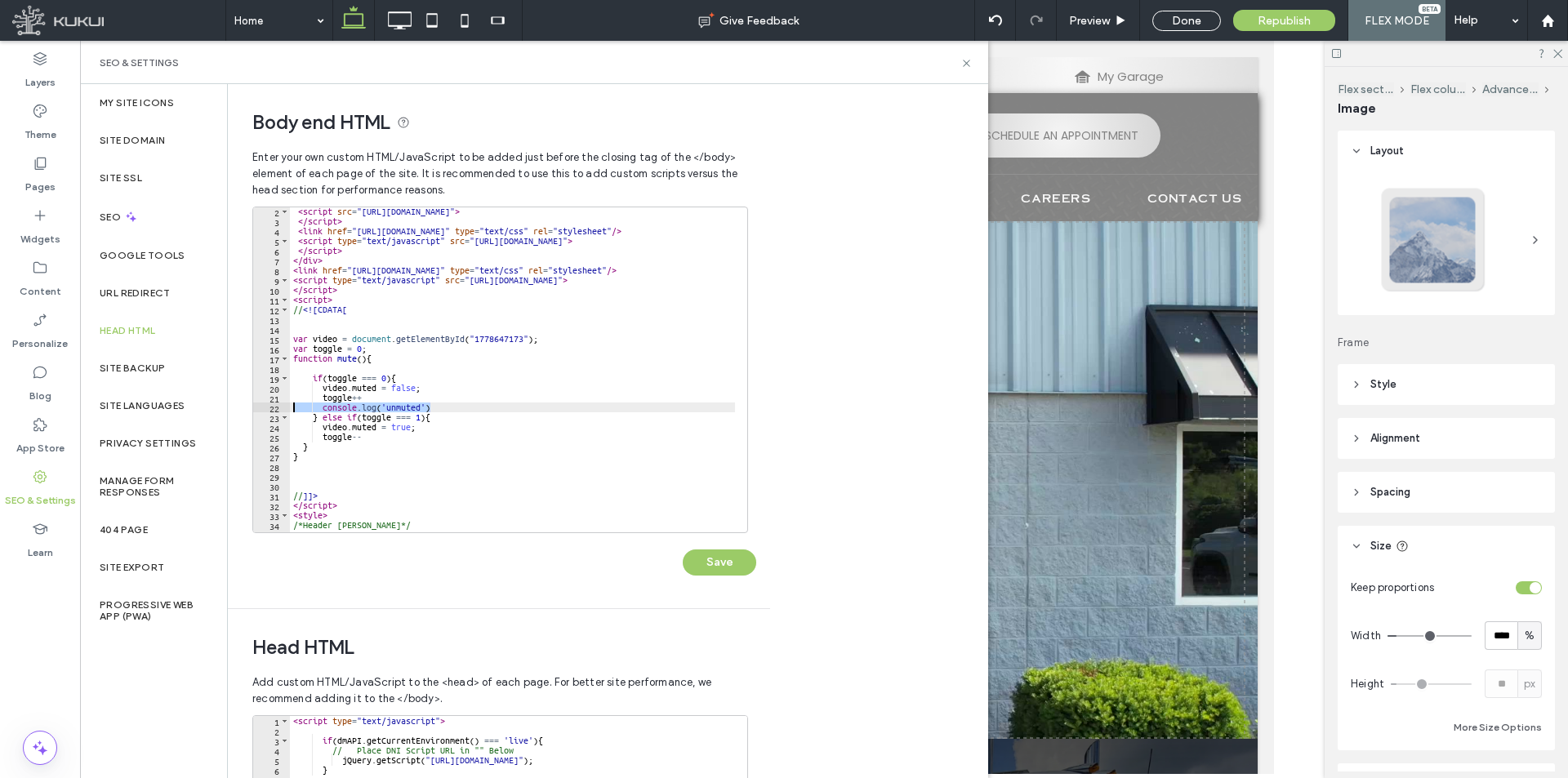
type textarea "**********"
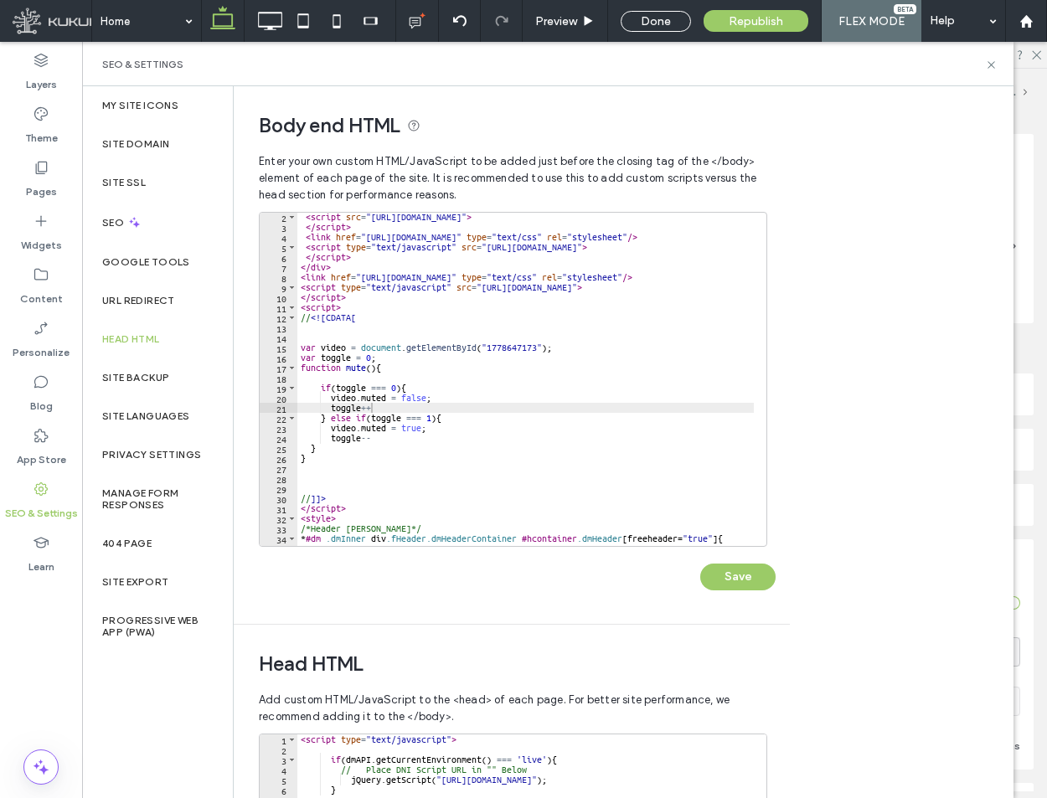
click at [506, 346] on div "< script src = "https://zapi.kukui.com/ldschema.js?clientId=5c3022f0-a9fe-49dc-…" at bounding box center [607, 382] width 620 height 341
paste textarea "**********"
type textarea "**********"
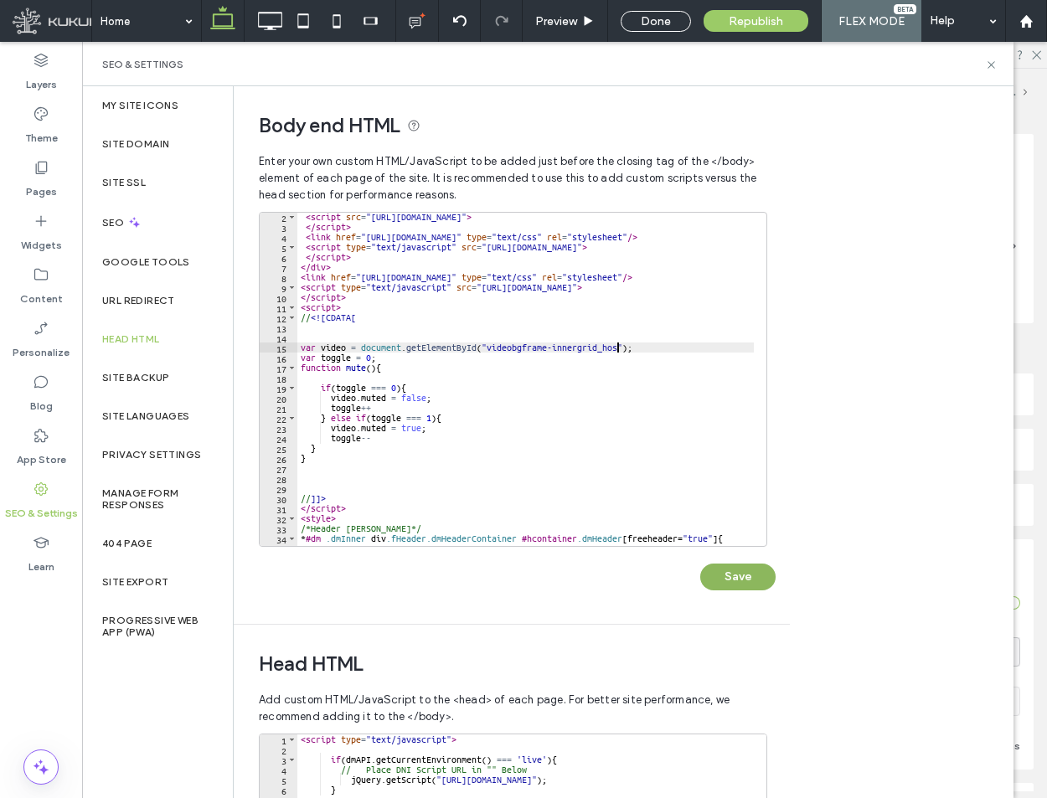
click at [736, 574] on button "Save" at bounding box center [737, 577] width 75 height 27
click at [991, 62] on icon at bounding box center [991, 65] width 13 height 13
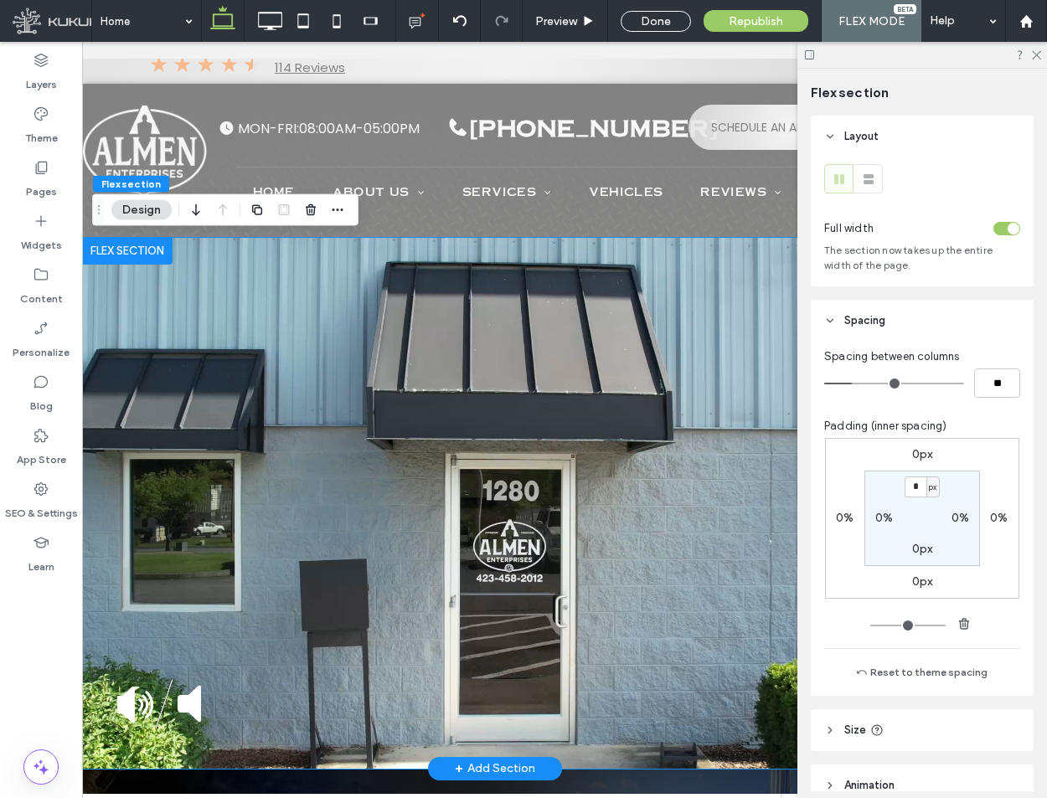
click at [198, 696] on img at bounding box center [161, 704] width 88 height 50
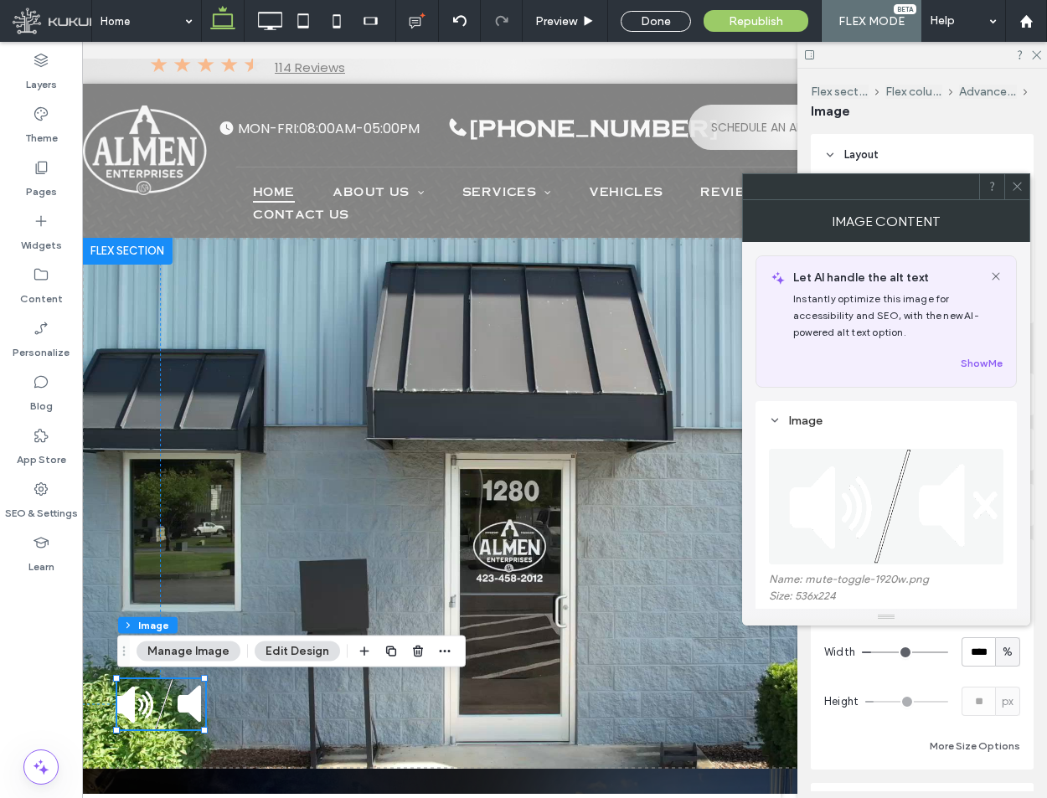
click at [1015, 183] on icon at bounding box center [1017, 186] width 13 height 13
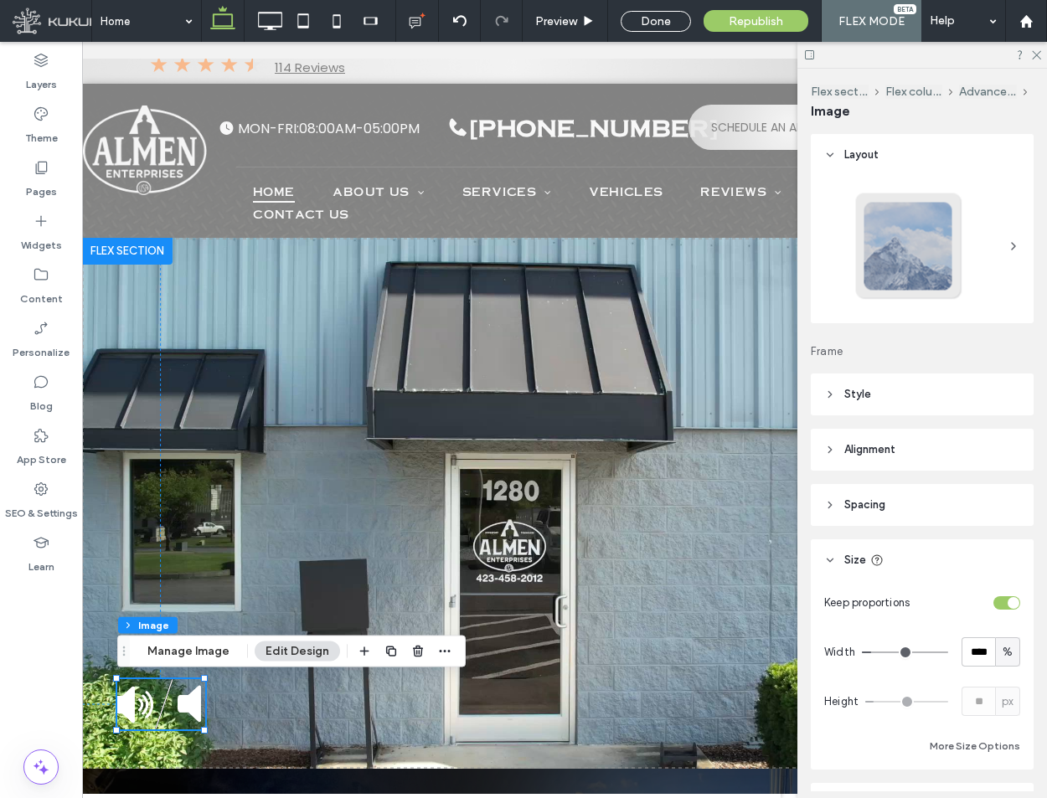
click at [438, 639] on div at bounding box center [445, 652] width 20 height 30
click at [442, 652] on use "button" at bounding box center [445, 651] width 11 height 3
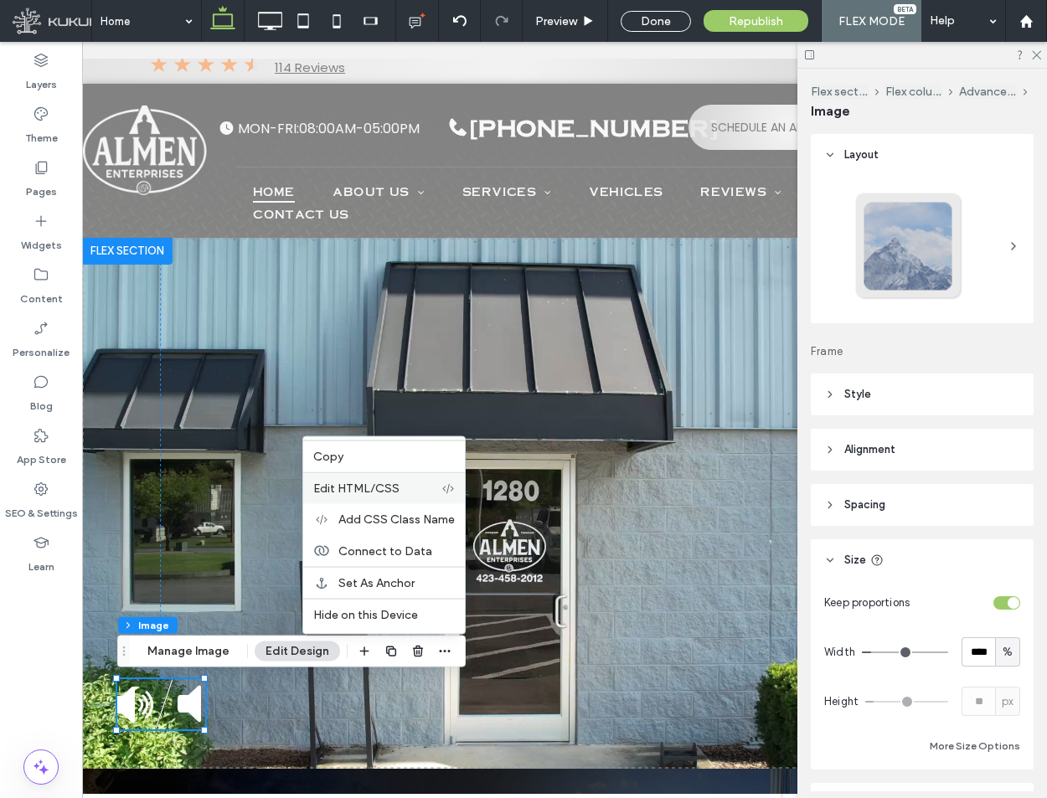
click at [403, 489] on label "Edit HTML/CSS" at bounding box center [377, 489] width 128 height 14
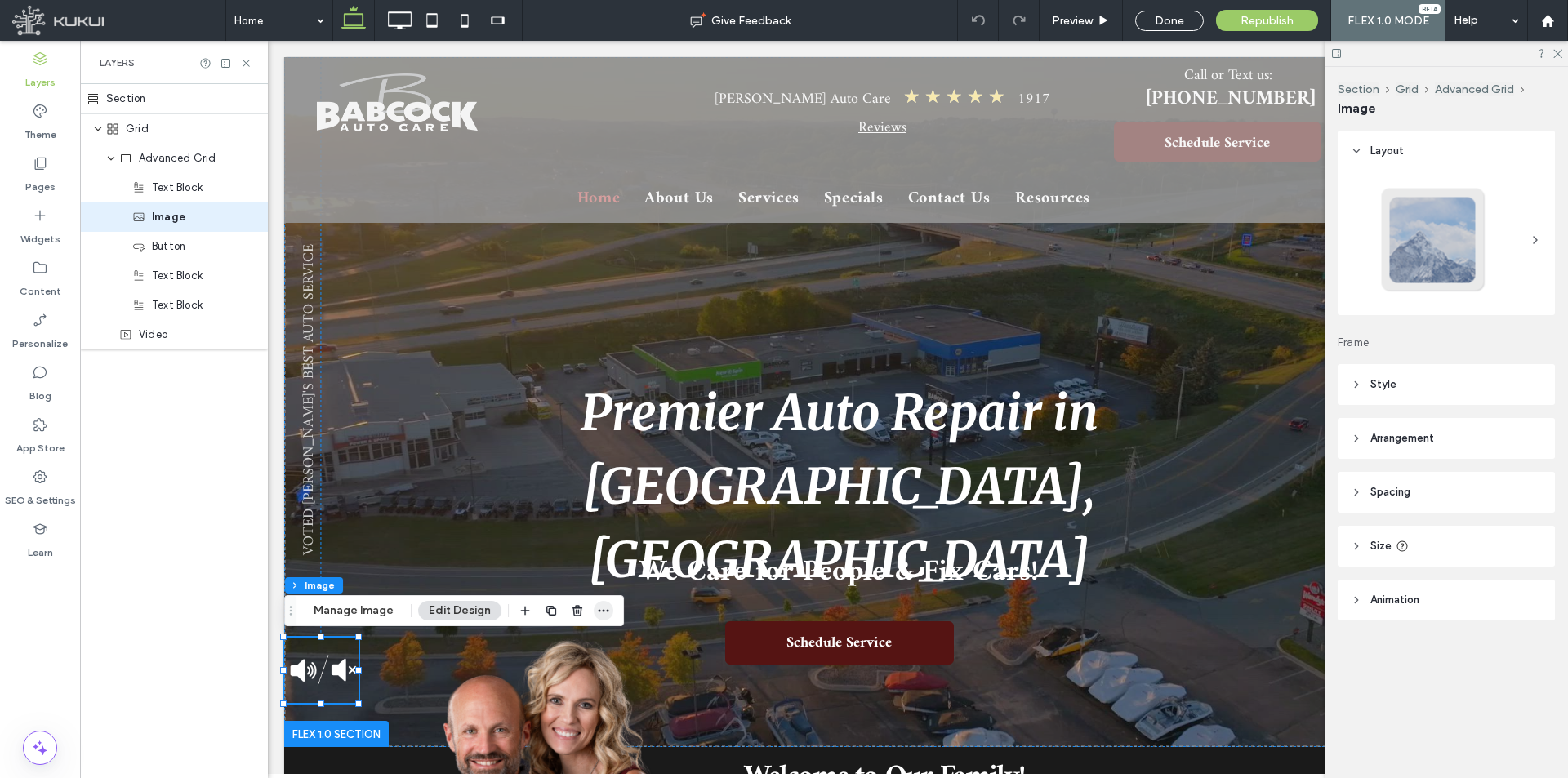
click at [601, 609] on icon "button" at bounding box center [602, 610] width 13 height 13
click at [28, 489] on label "SEO & Settings" at bounding box center [40, 496] width 71 height 22
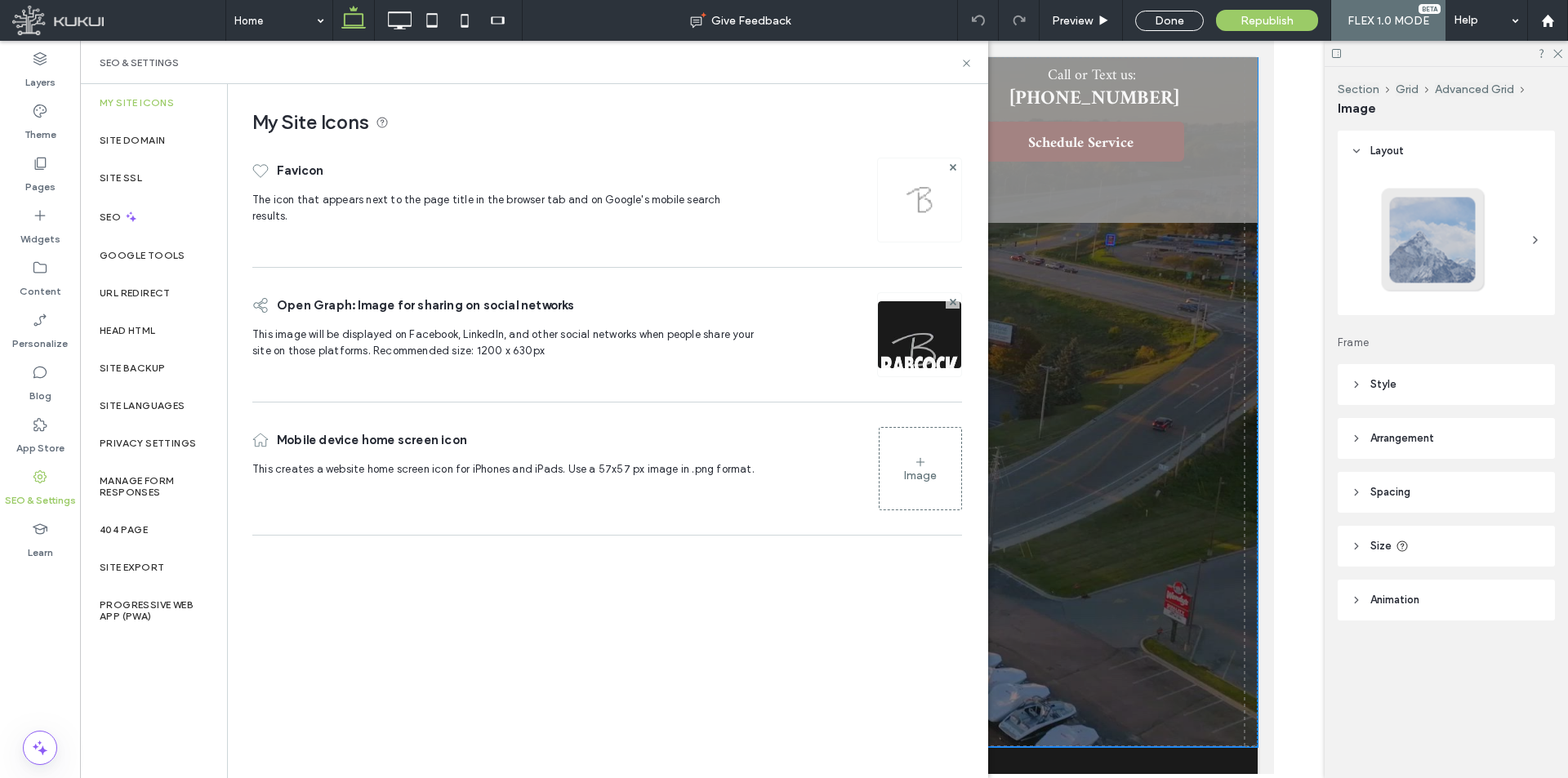
click at [154, 326] on label "Head HTML" at bounding box center [128, 331] width 57 height 12
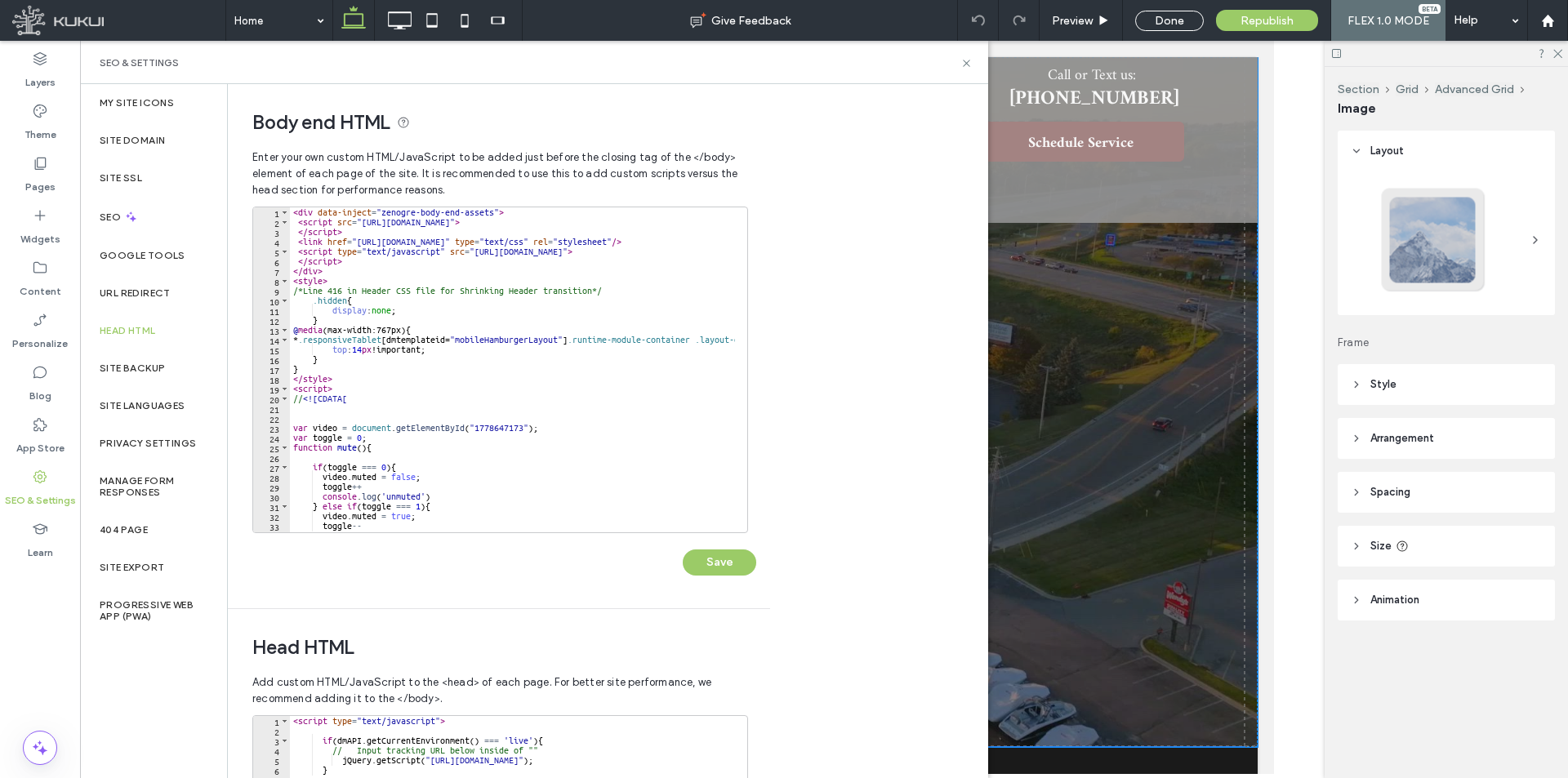
scroll to position [98, 0]
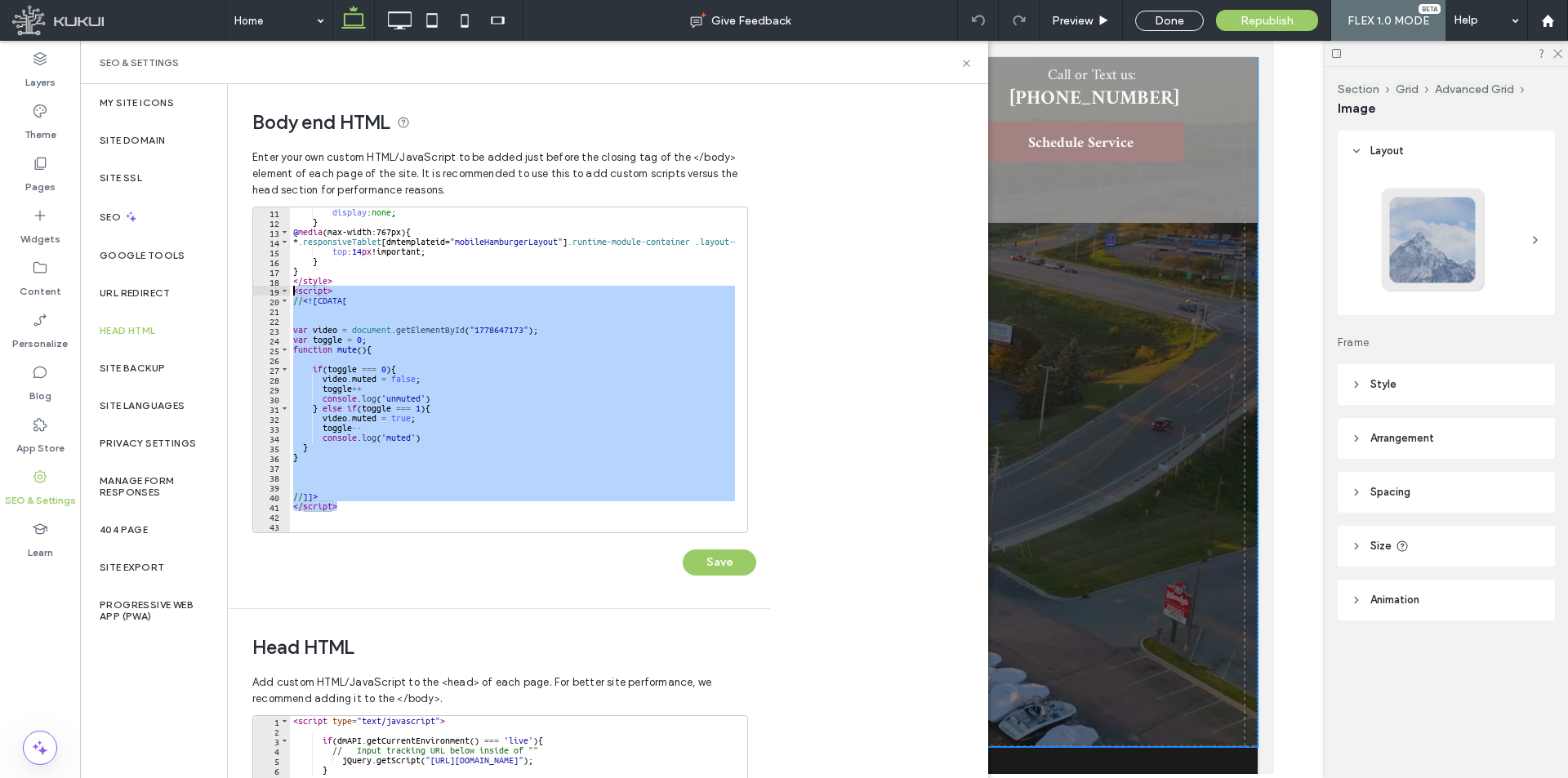
type textarea "**********"
drag, startPoint x: 360, startPoint y: 502, endPoint x: 255, endPoint y: 290, distance: 236.6
click at [255, 290] on div "**********" at bounding box center [500, 370] width 496 height 327
click at [969, 61] on use at bounding box center [966, 62] width 7 height 7
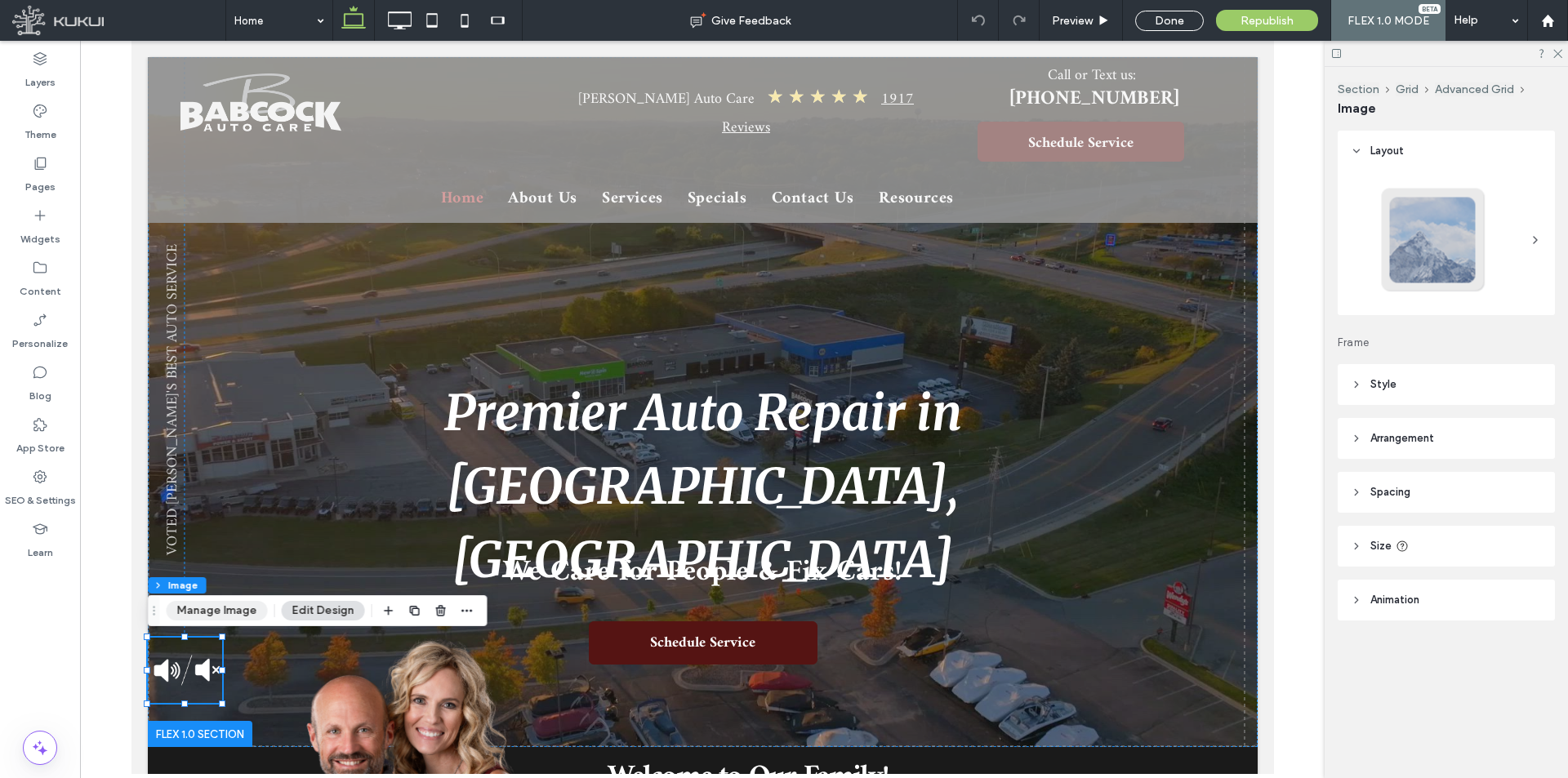
click at [215, 617] on button "Manage Image" at bounding box center [217, 611] width 101 height 19
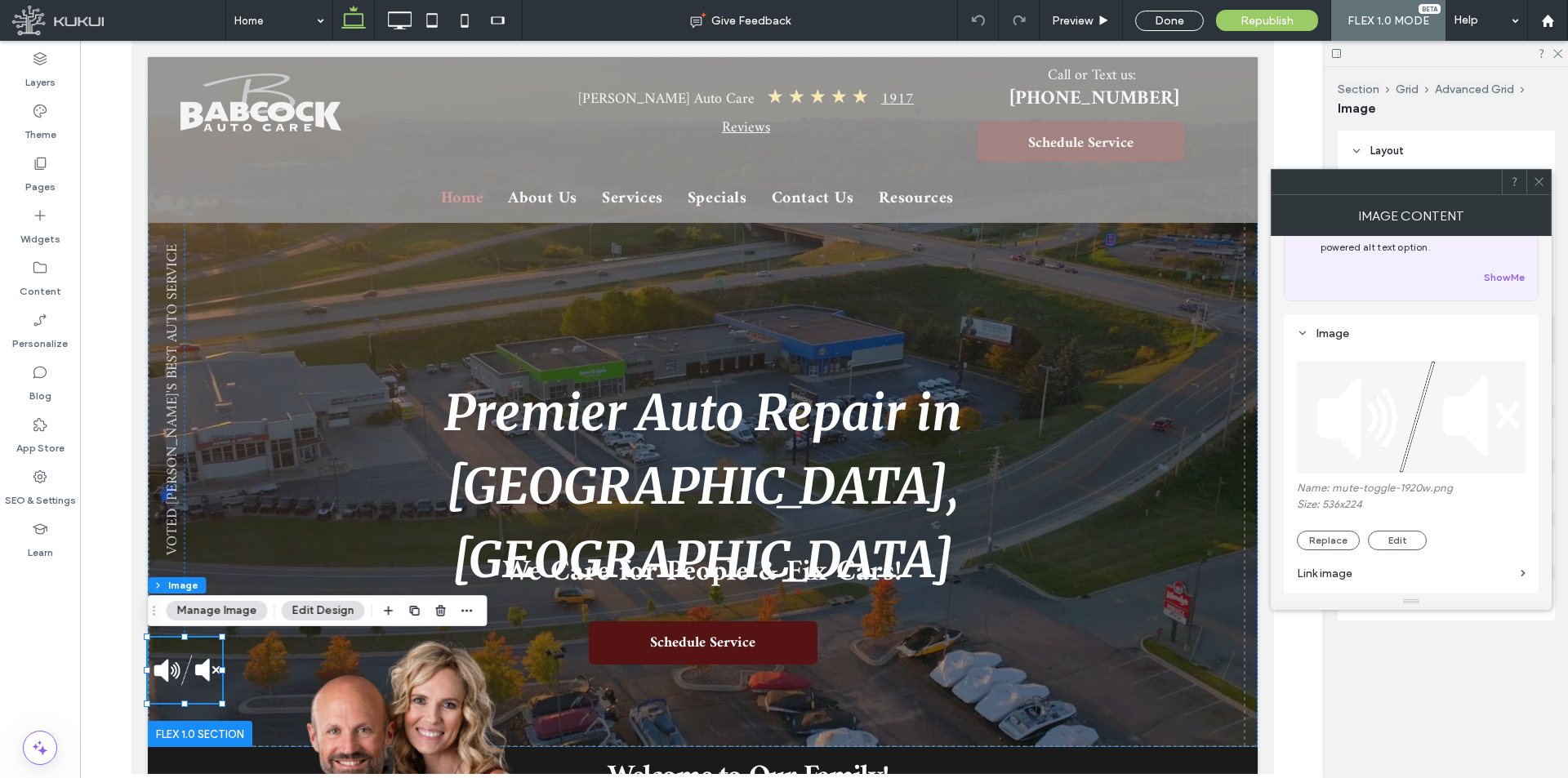
scroll to position [164, 0]
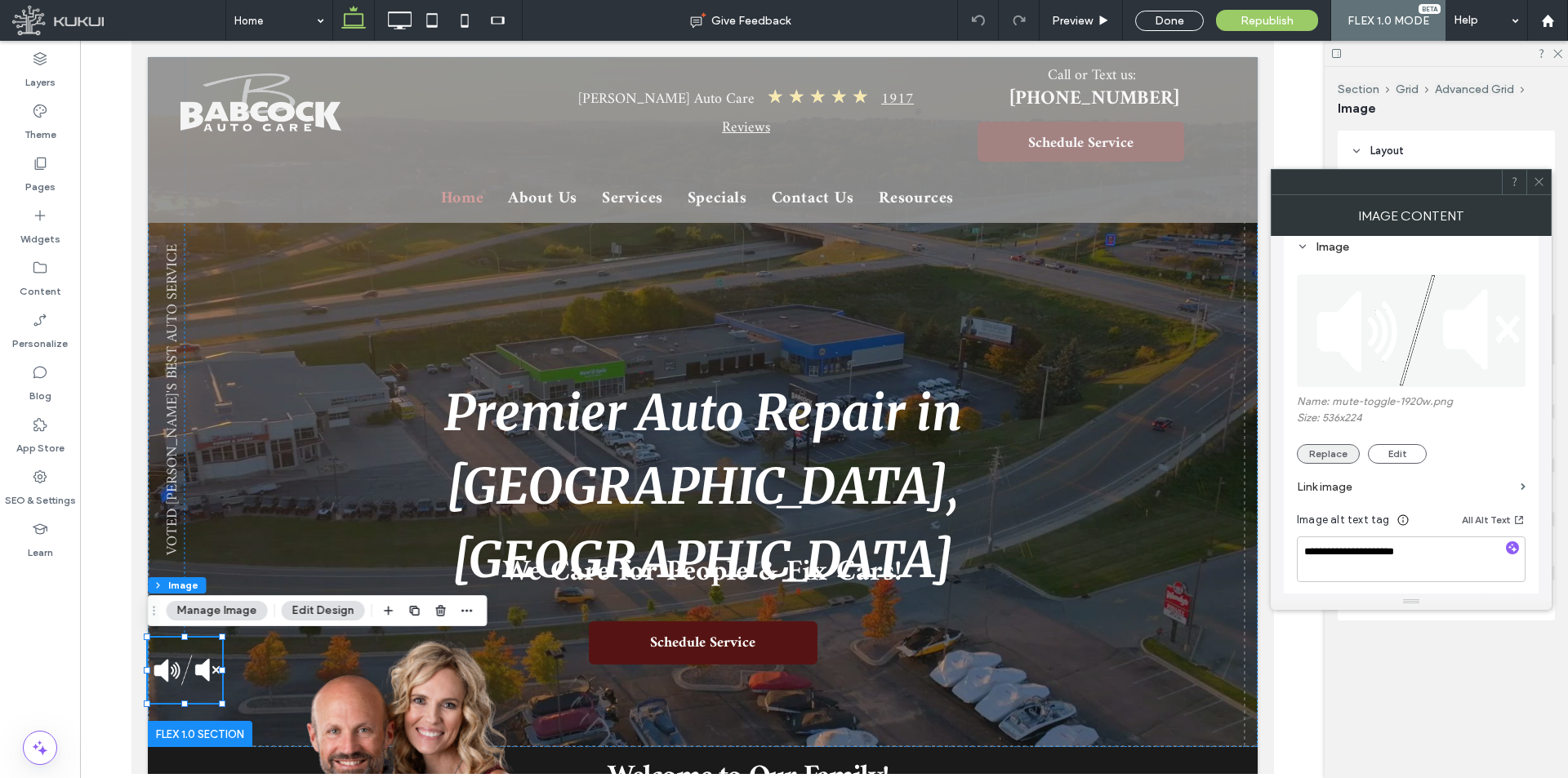
click at [1337, 449] on button "Replace" at bounding box center [1328, 454] width 63 height 19
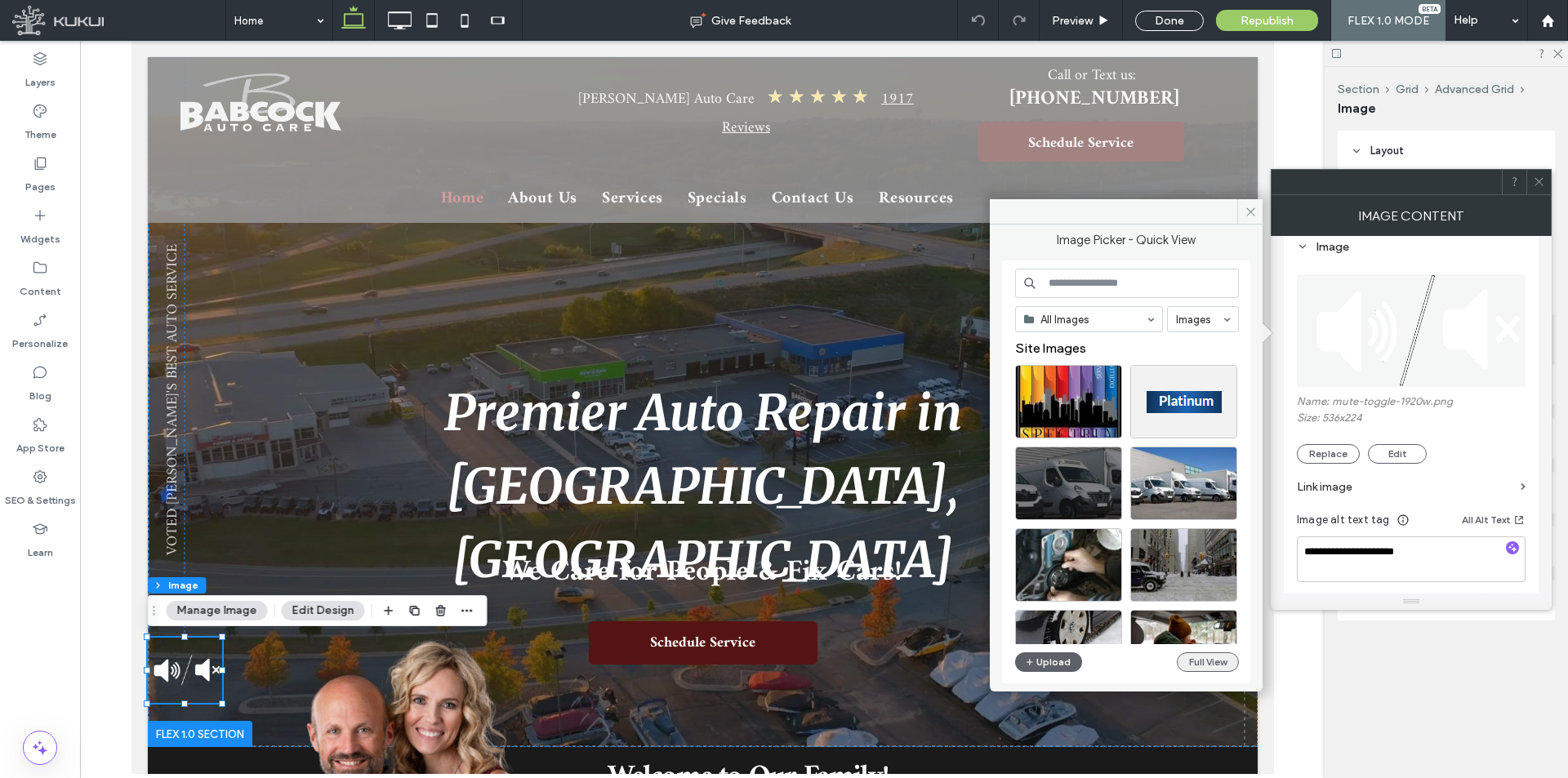
click at [1206, 662] on button "Full View" at bounding box center [1207, 662] width 62 height 19
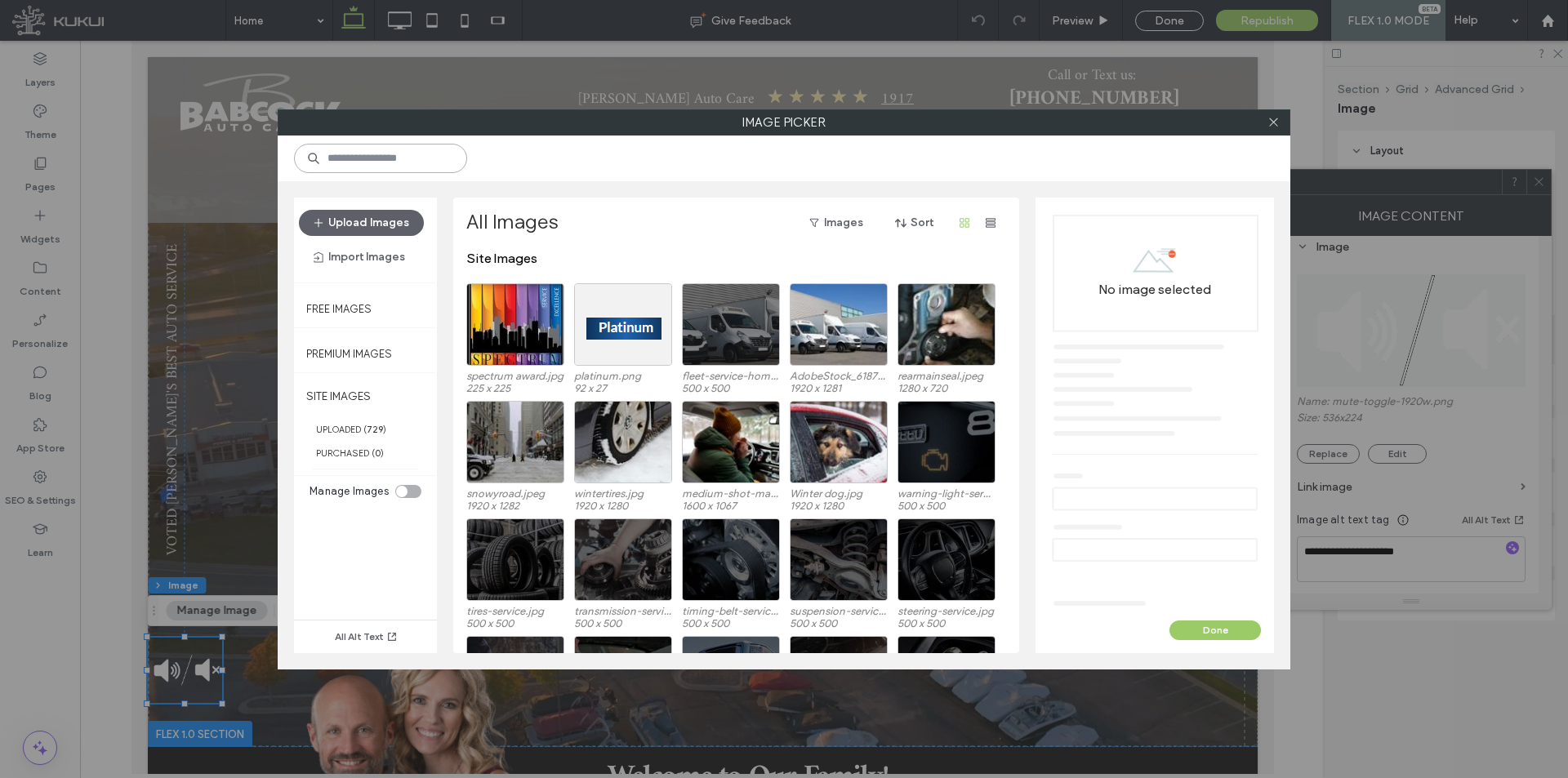
click at [360, 164] on input at bounding box center [381, 158] width 173 height 29
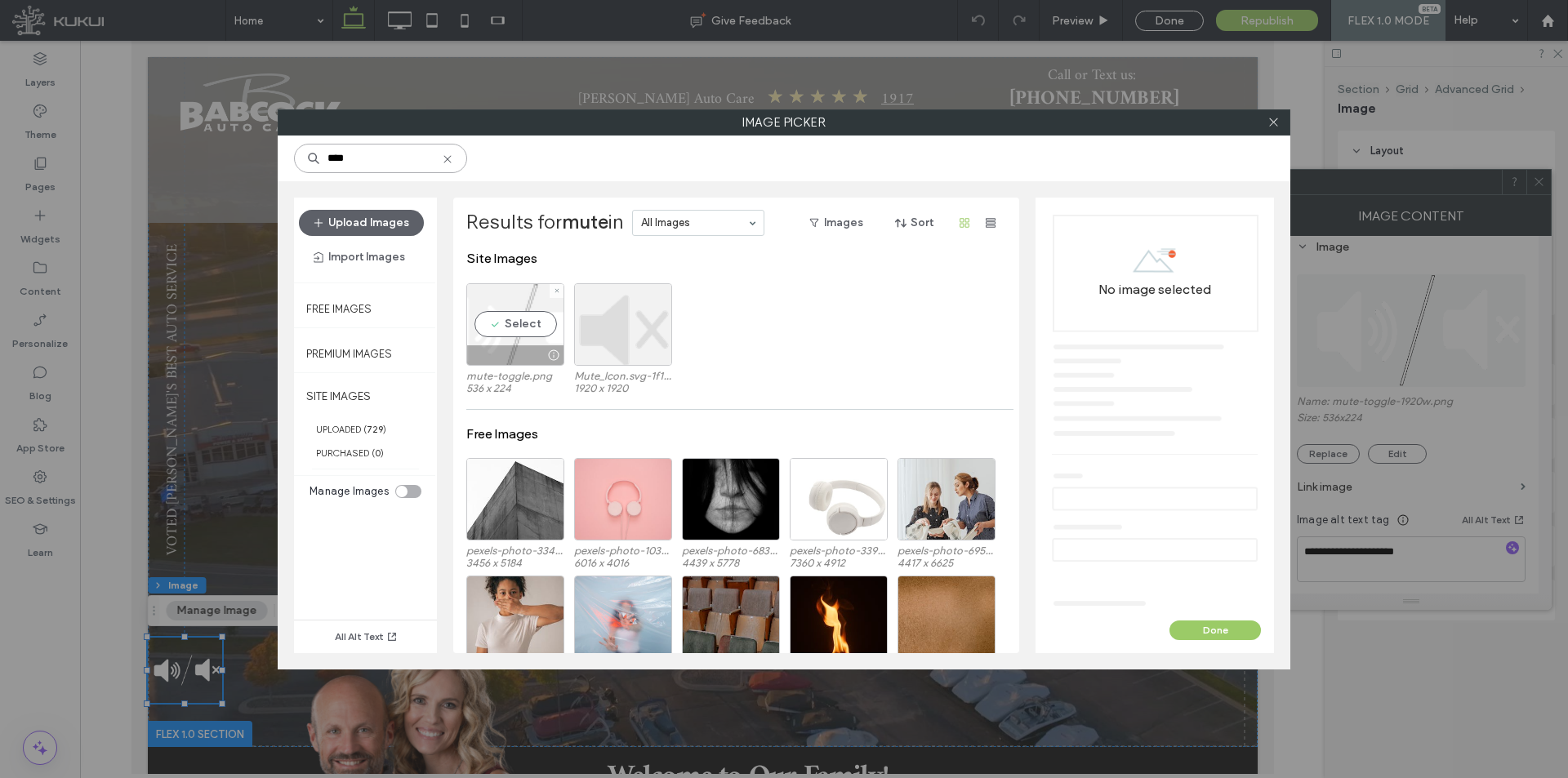
type input "****"
click at [511, 374] on label "mute-toggle.png" at bounding box center [515, 376] width 98 height 13
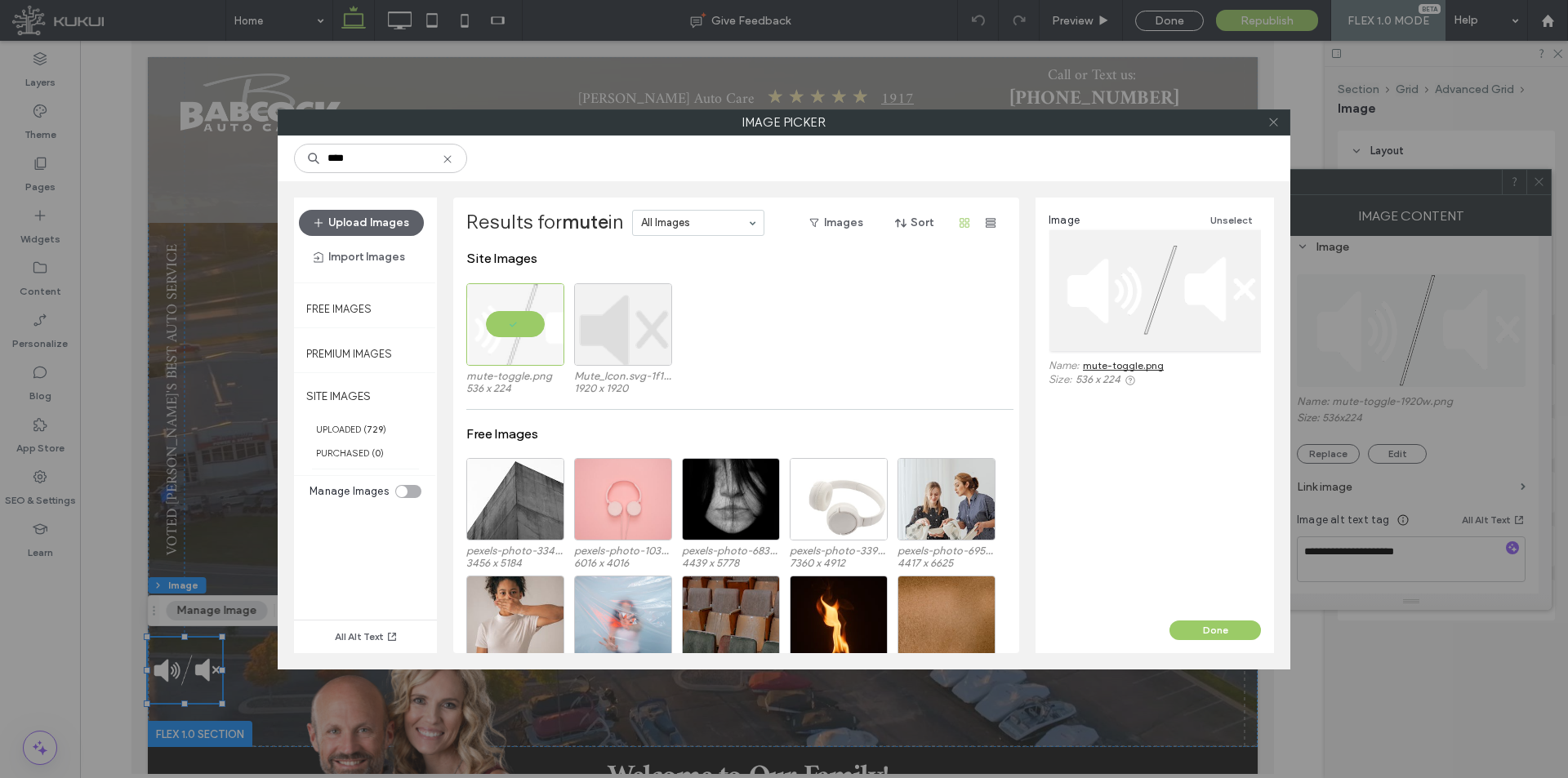
click at [1270, 127] on icon at bounding box center [1273, 122] width 13 height 13
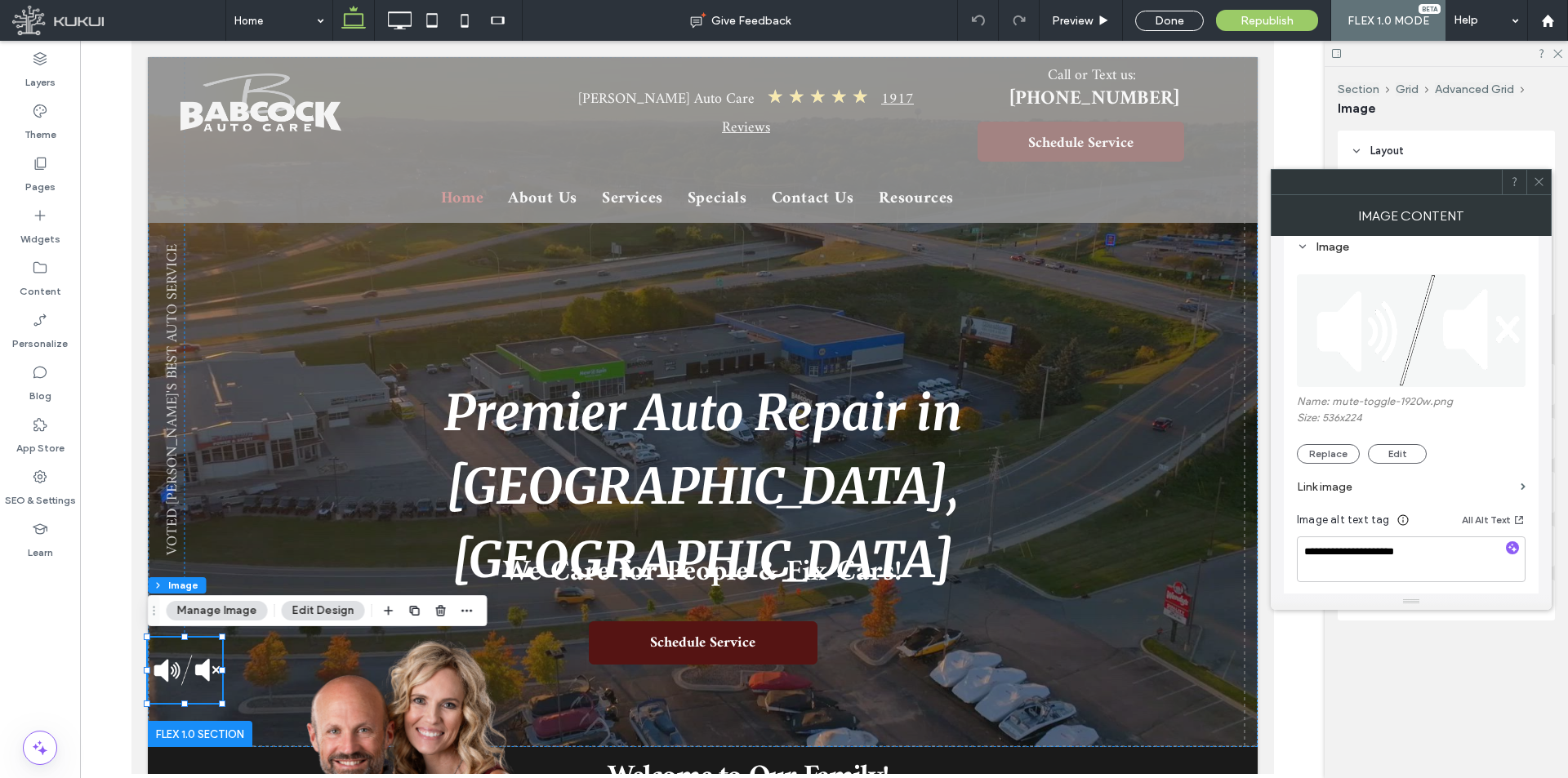
click at [1535, 179] on icon at bounding box center [1539, 181] width 13 height 13
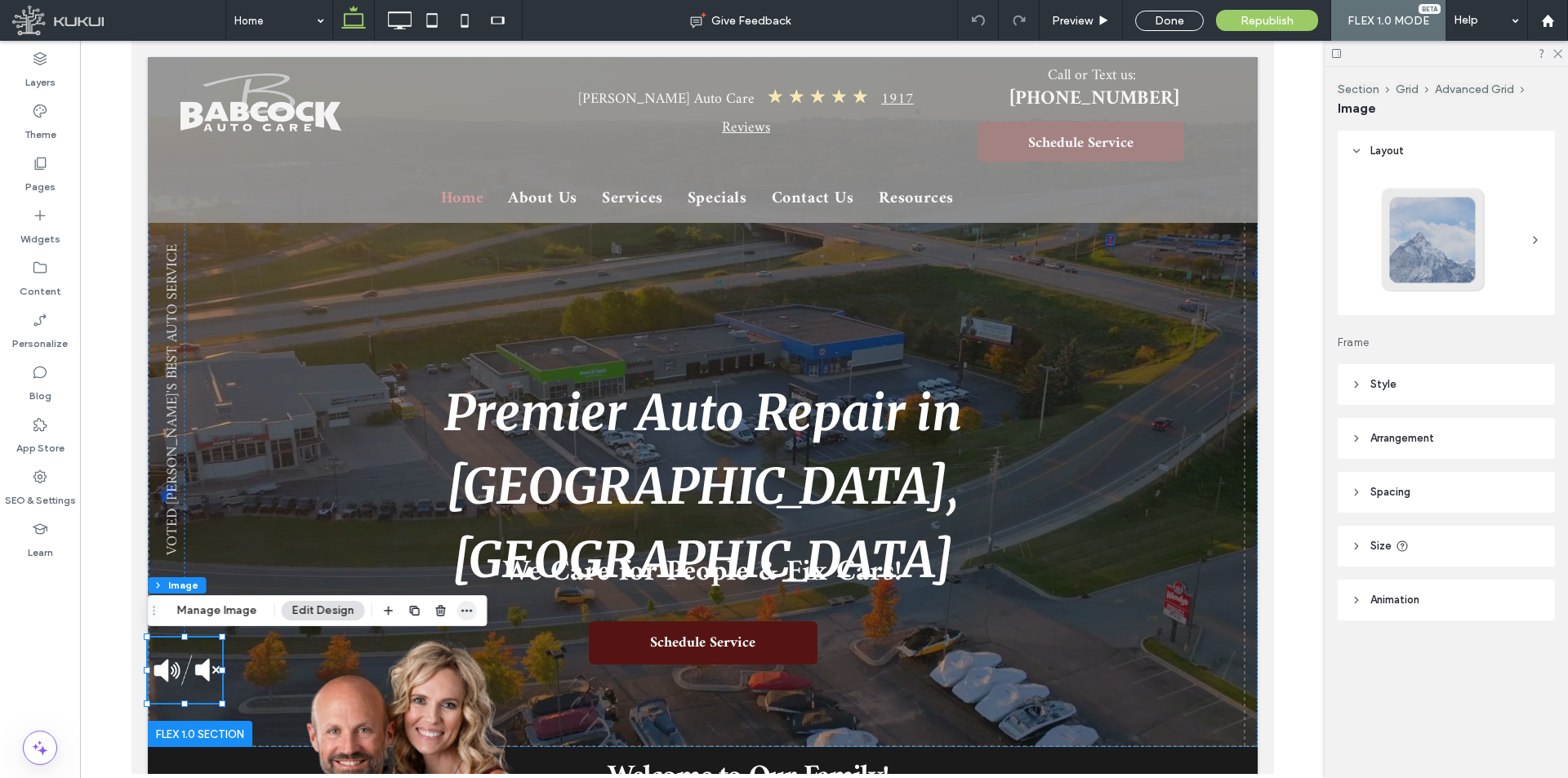
click at [461, 615] on icon "button" at bounding box center [467, 610] width 13 height 13
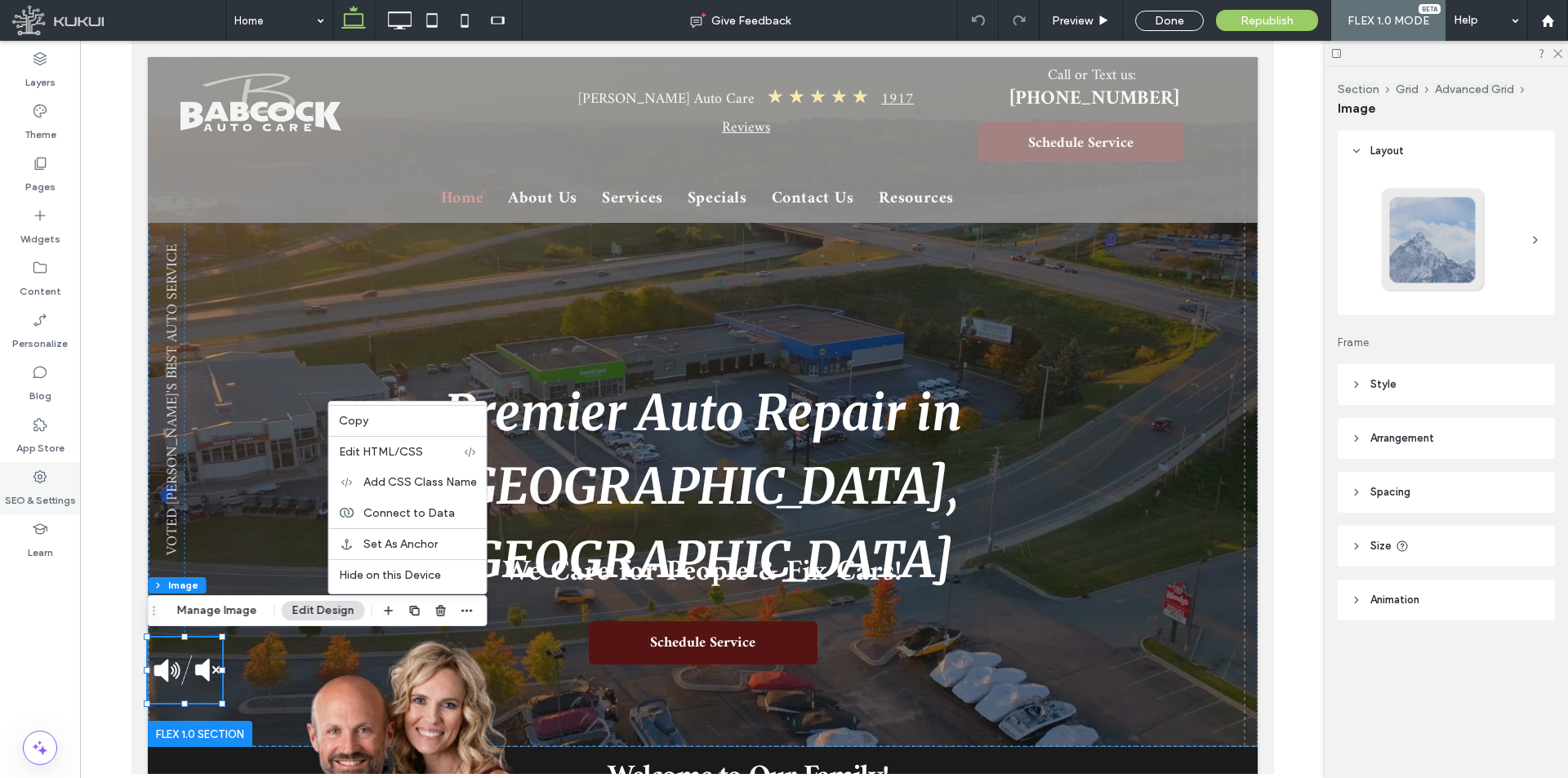
click at [37, 473] on icon at bounding box center [40, 477] width 17 height 17
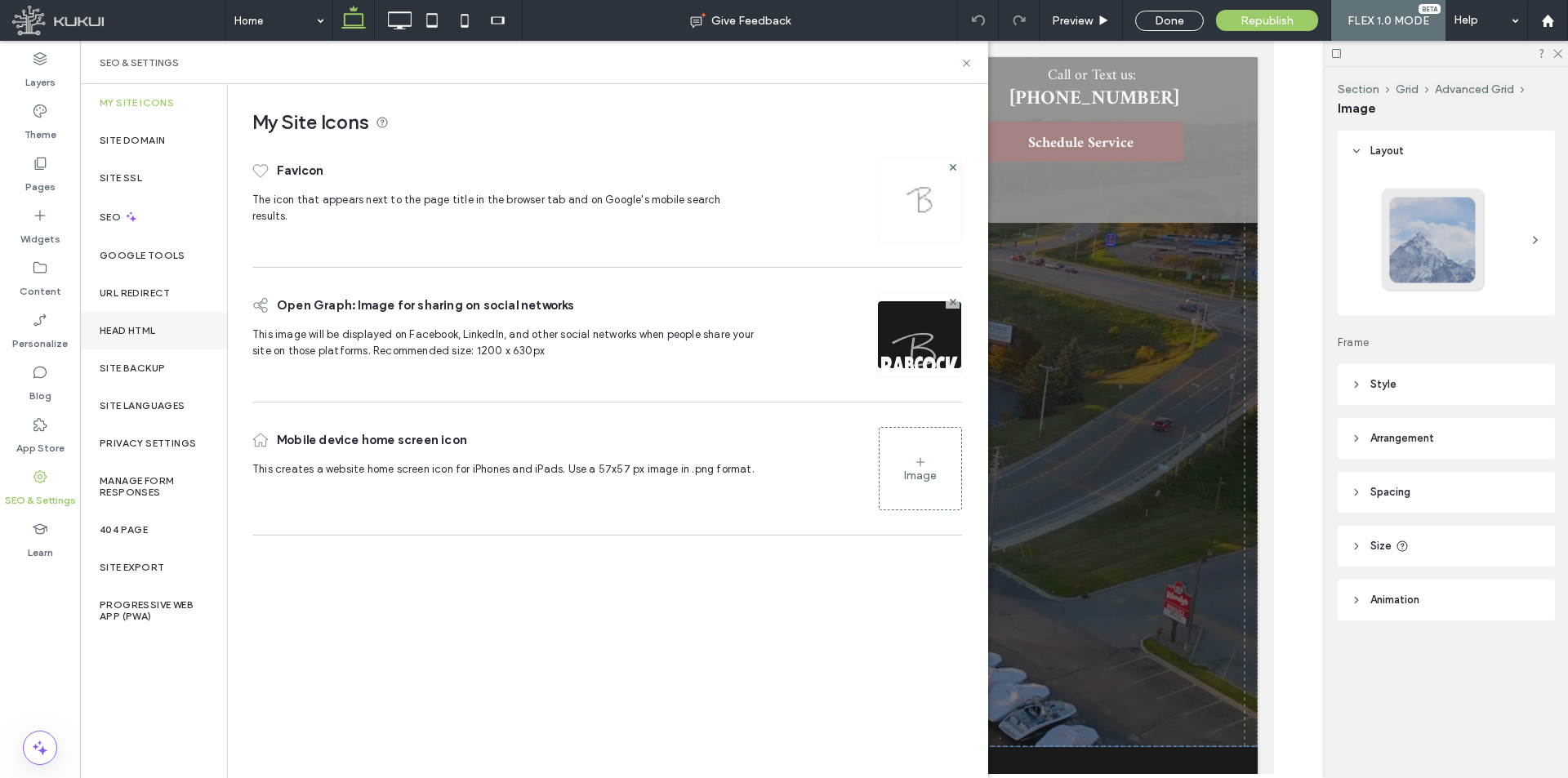
click at [138, 332] on label "Head HTML" at bounding box center [128, 331] width 57 height 12
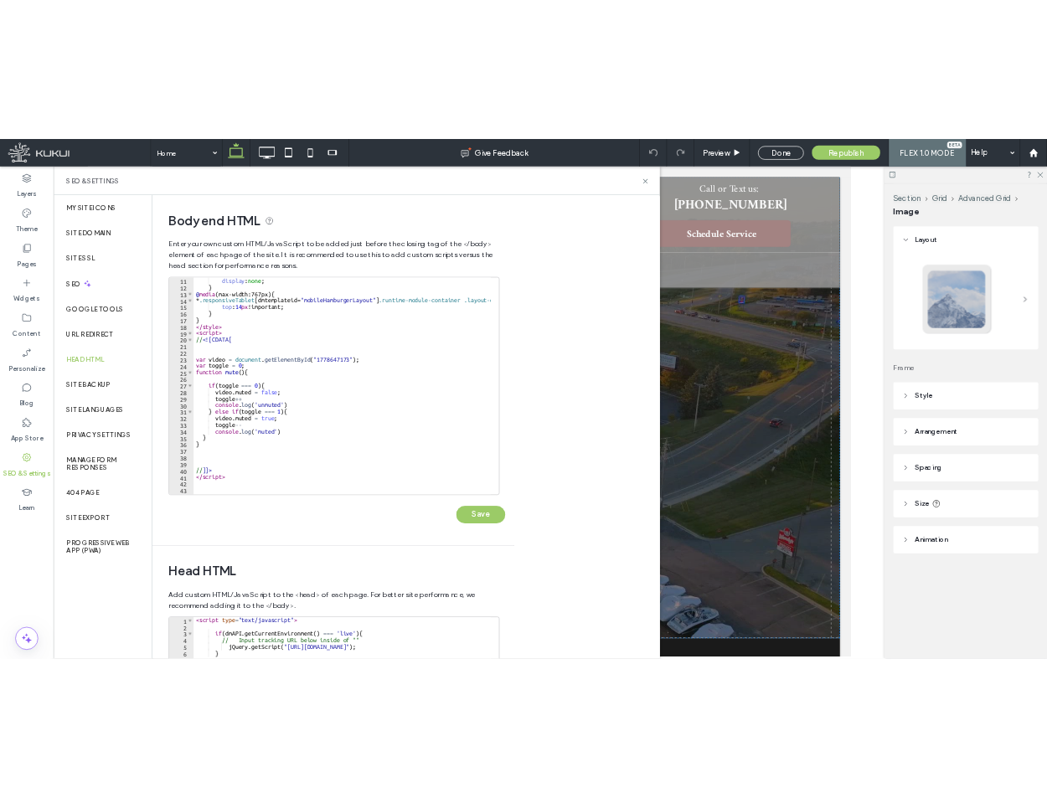
scroll to position [101, 0]
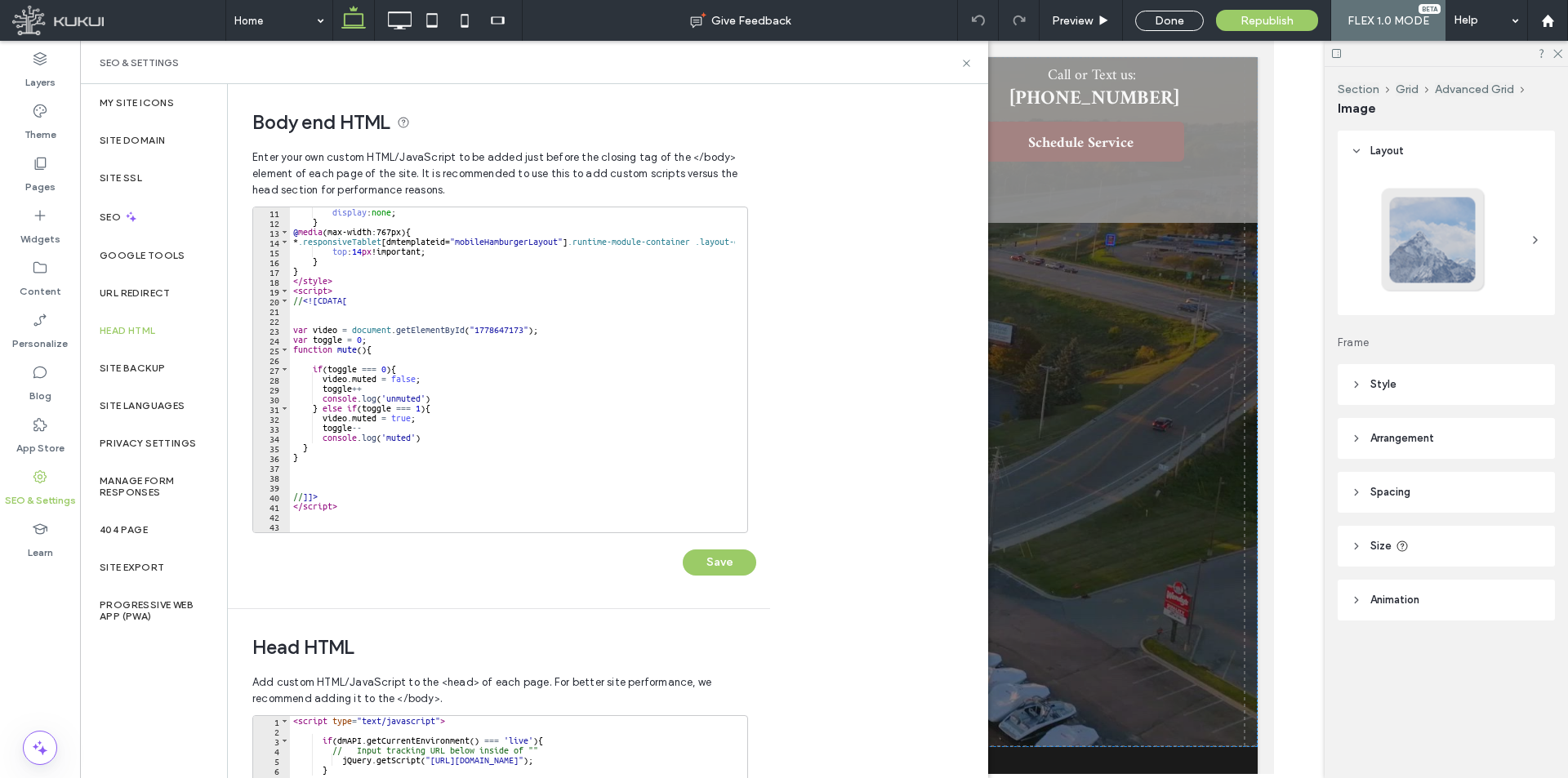
click at [965, 50] on div "SEO & Settings" at bounding box center [534, 62] width 908 height 43
click at [970, 68] on icon at bounding box center [966, 63] width 13 height 13
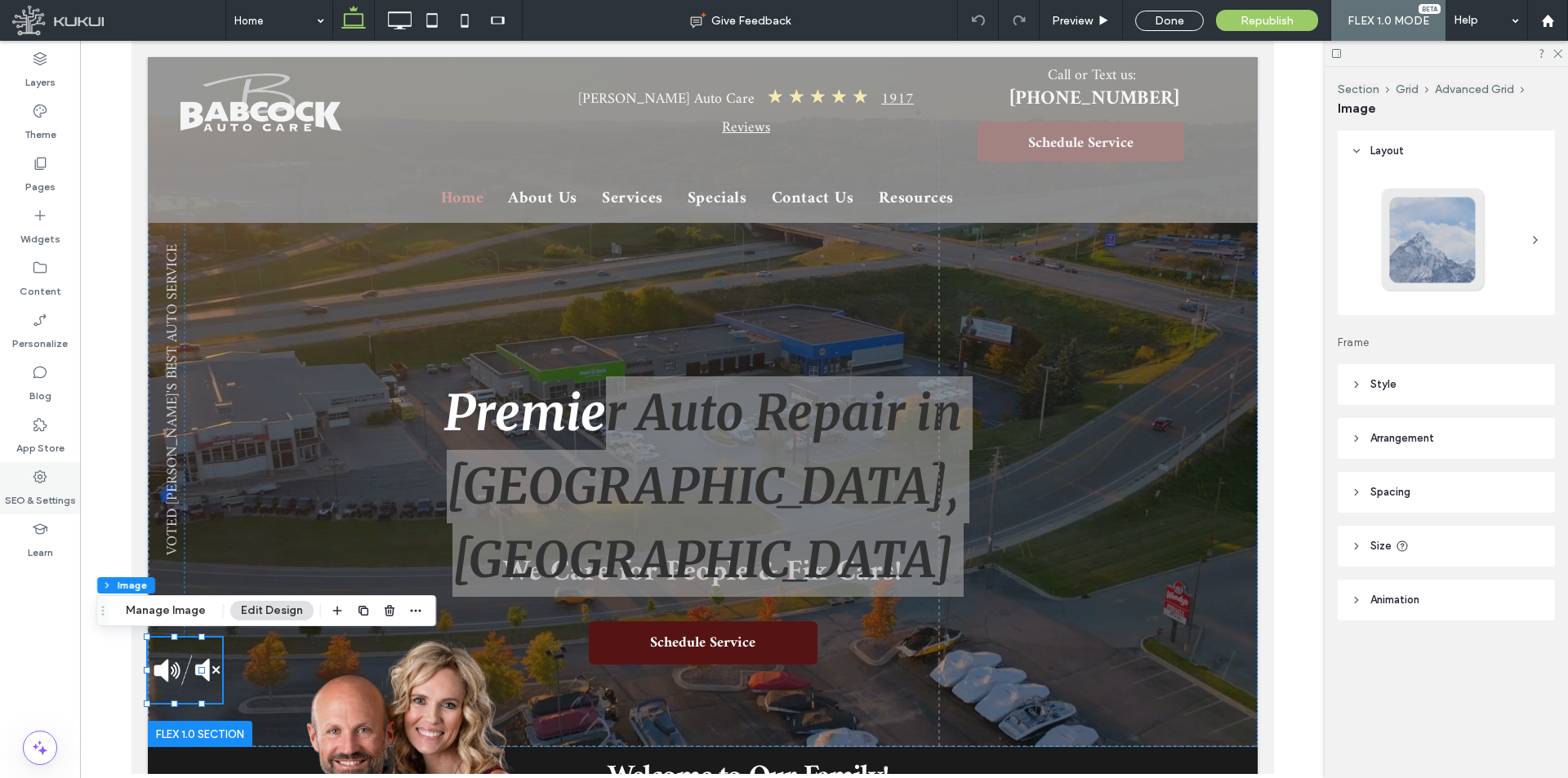
drag, startPoint x: 43, startPoint y: 478, endPoint x: 507, endPoint y: 478, distance: 464.0
click at [43, 478] on icon at bounding box center [40, 477] width 17 height 17
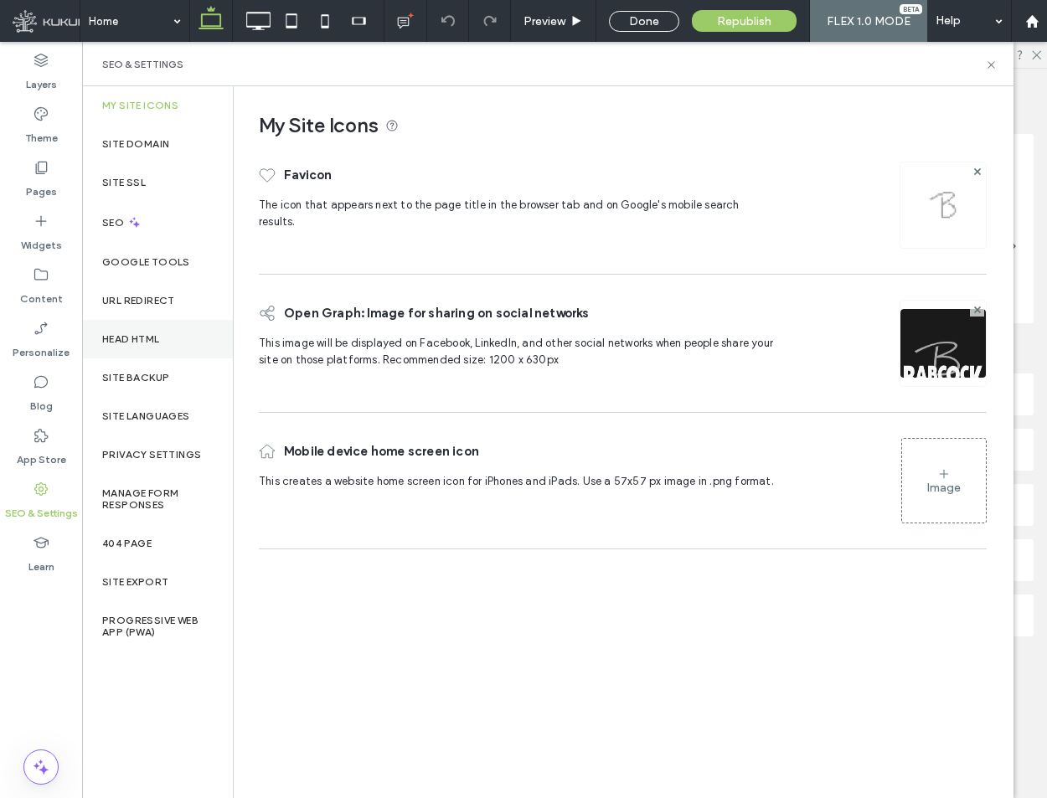
click at [152, 345] on div "Head HTML" at bounding box center [157, 339] width 151 height 39
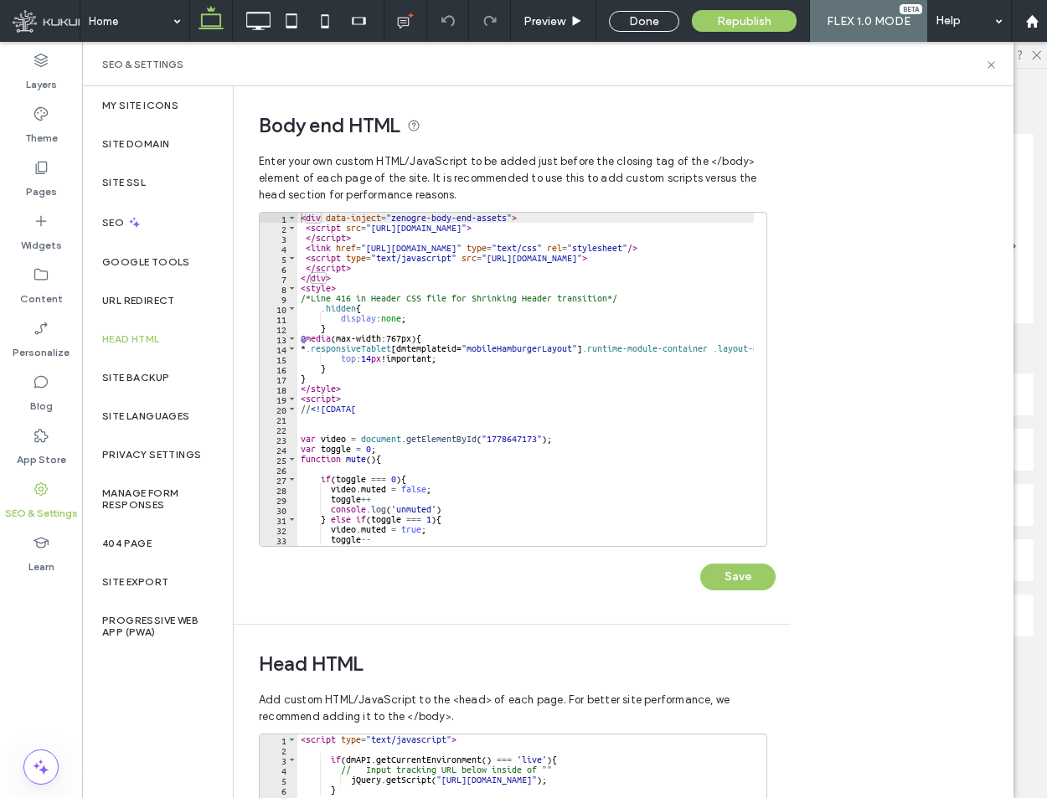
type textarea "**********"
click at [502, 439] on div "< div data-inject = "zenogre-body-end-assets" > < script src = "https://zapi.ku…" at bounding box center [750, 383] width 907 height 341
click at [993, 64] on use at bounding box center [991, 64] width 7 height 7
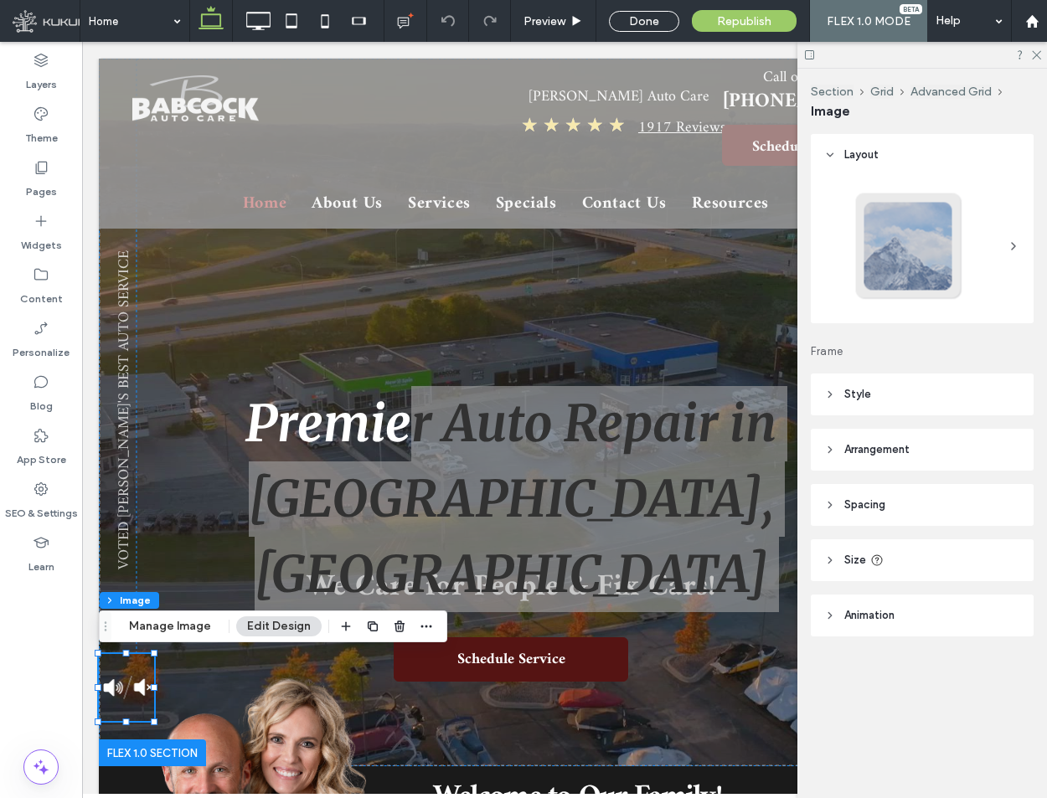
scroll to position [0, 17]
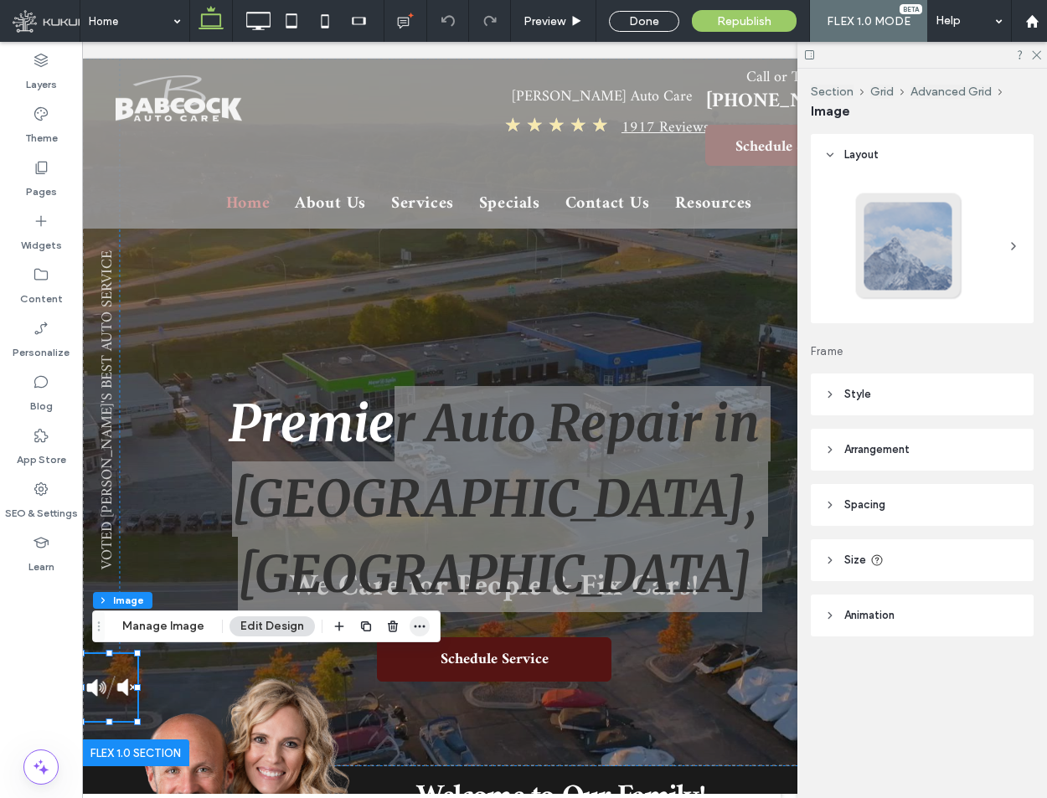
click at [417, 635] on span "button" at bounding box center [420, 627] width 20 height 20
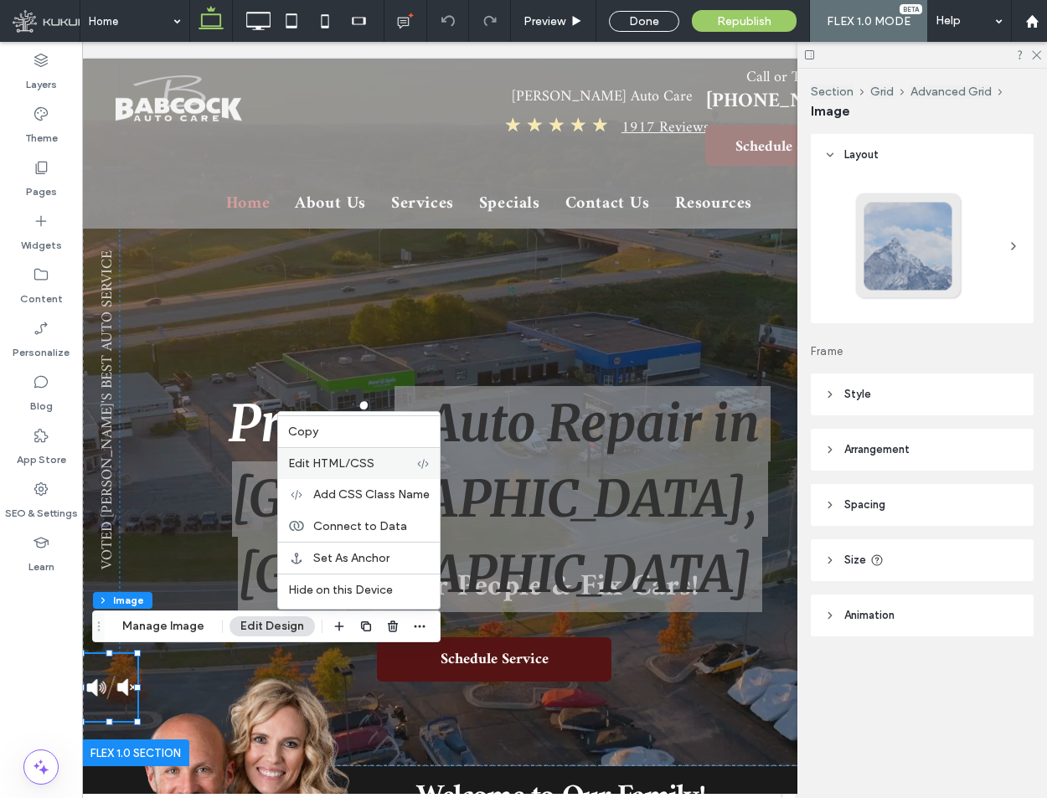
click at [378, 462] on label "Edit HTML/CSS" at bounding box center [352, 464] width 128 height 14
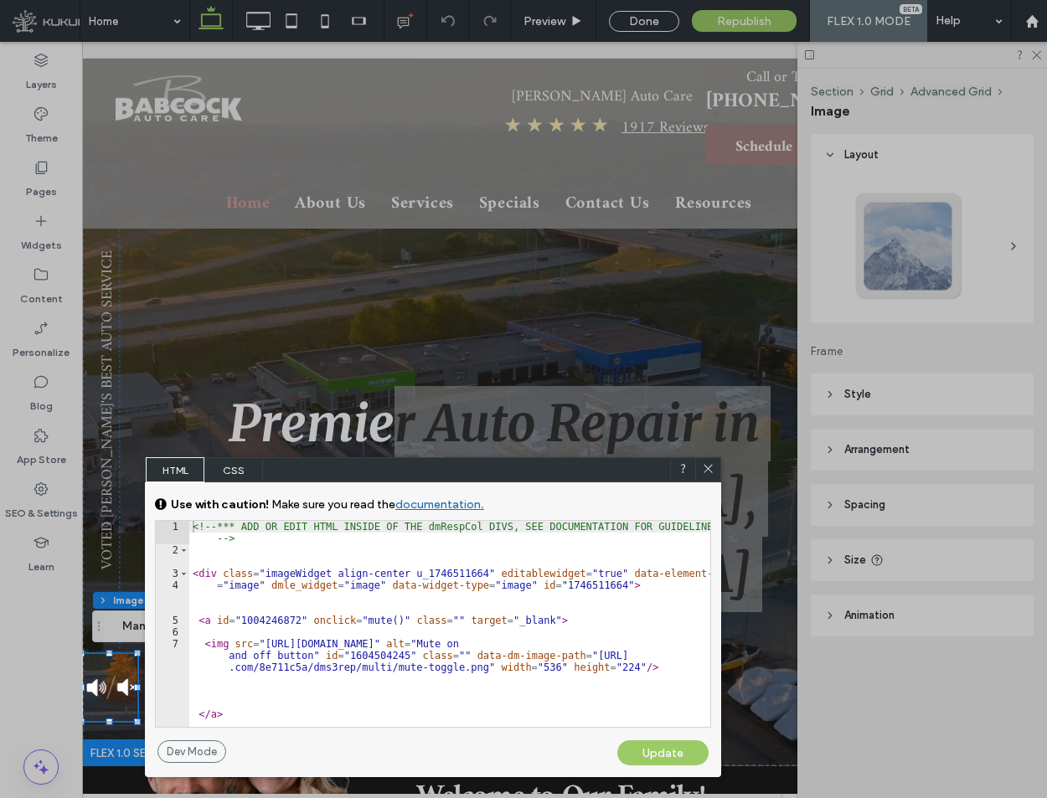
type textarea "****"
drag, startPoint x: 304, startPoint y: 623, endPoint x: 317, endPoint y: 623, distance: 12.6
click at [317, 623] on div "<!-- *** ADD OR EDIT HTML INSIDE OF THE dmRespCol DIVS, SEE DOCUMENTATION FOR G…" at bounding box center [449, 641] width 521 height 241
click at [708, 474] on icon at bounding box center [708, 468] width 13 height 13
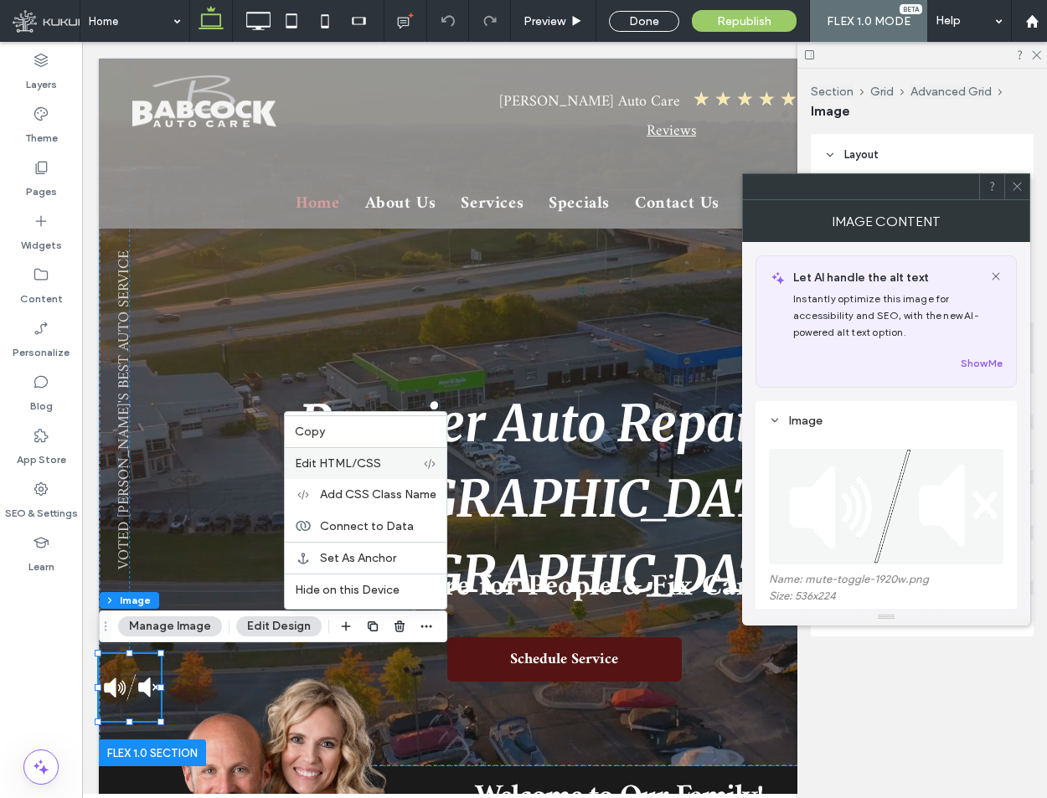
click at [400, 468] on label "Edit HTML/CSS" at bounding box center [359, 464] width 128 height 14
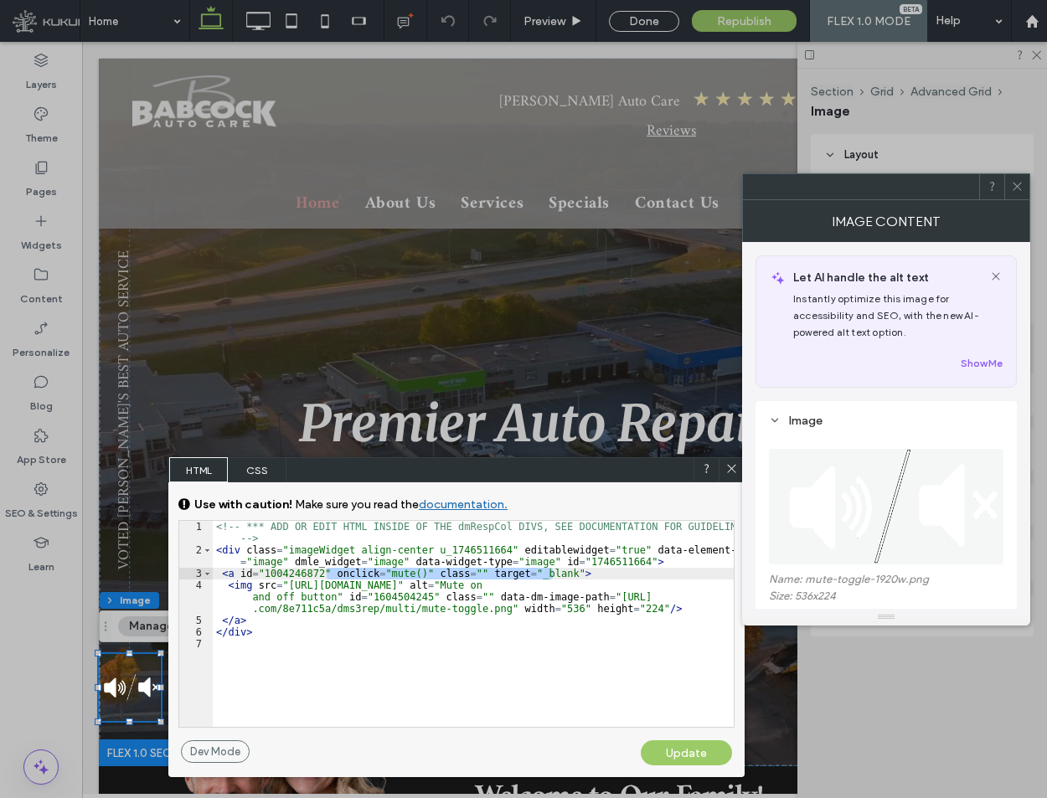
drag, startPoint x: 325, startPoint y: 573, endPoint x: 552, endPoint y: 574, distance: 227.1
click at [552, 574] on div "<!-- *** ADD OR EDIT HTML INSIDE OF THE dmRespCol DIVS, SEE DOCUMENTATION FOR G…" at bounding box center [473, 641] width 521 height 241
click at [1011, 185] on icon at bounding box center [1017, 186] width 13 height 13
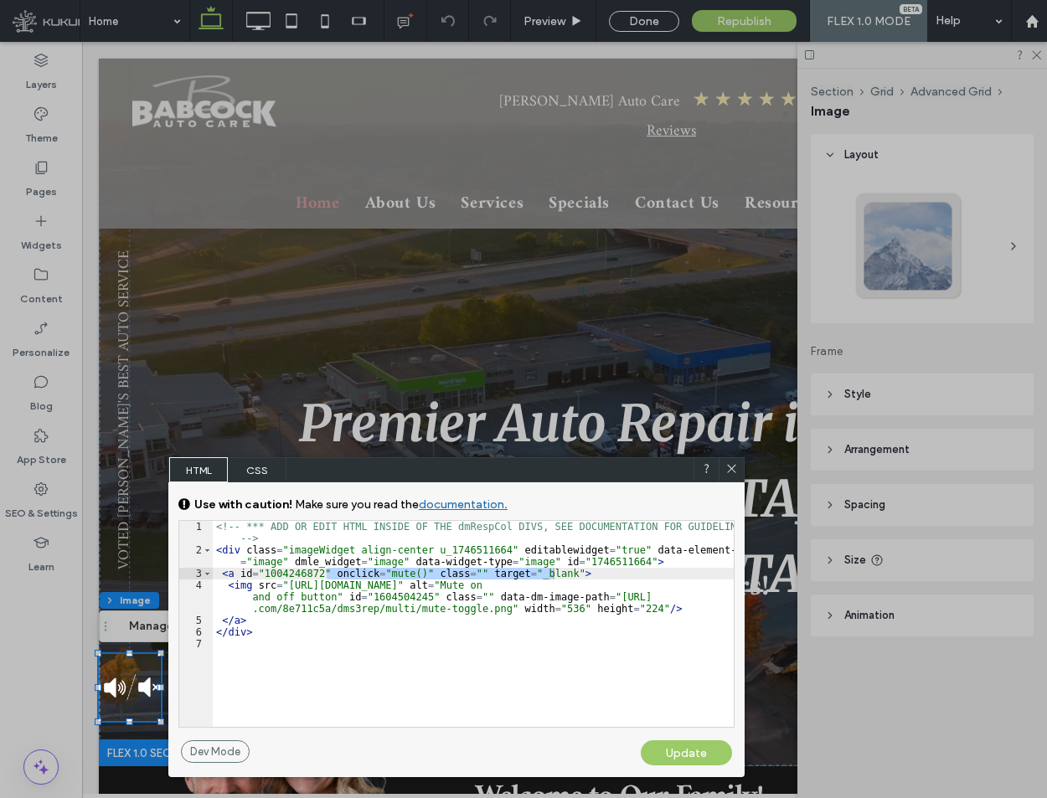
click at [736, 458] on div at bounding box center [731, 469] width 25 height 25
click at [729, 462] on div at bounding box center [731, 469] width 25 height 25
click at [726, 469] on icon at bounding box center [732, 468] width 13 height 13
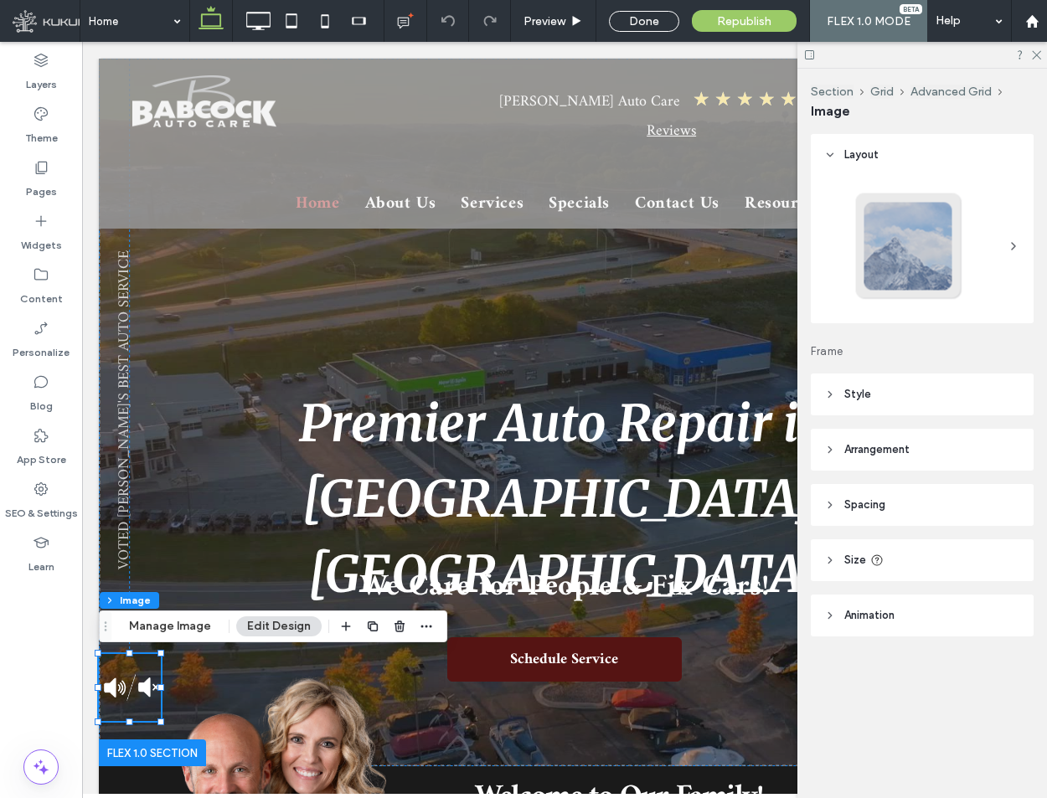
click at [173, 615] on div "Section Grid Advanced Grid Image Manage Image Edit Design" at bounding box center [273, 627] width 349 height 32
click at [174, 615] on div "Section Grid Advanced Grid Image Manage Image Edit Design" at bounding box center [273, 627] width 349 height 32
click at [183, 623] on button "Manage Image" at bounding box center [170, 627] width 104 height 20
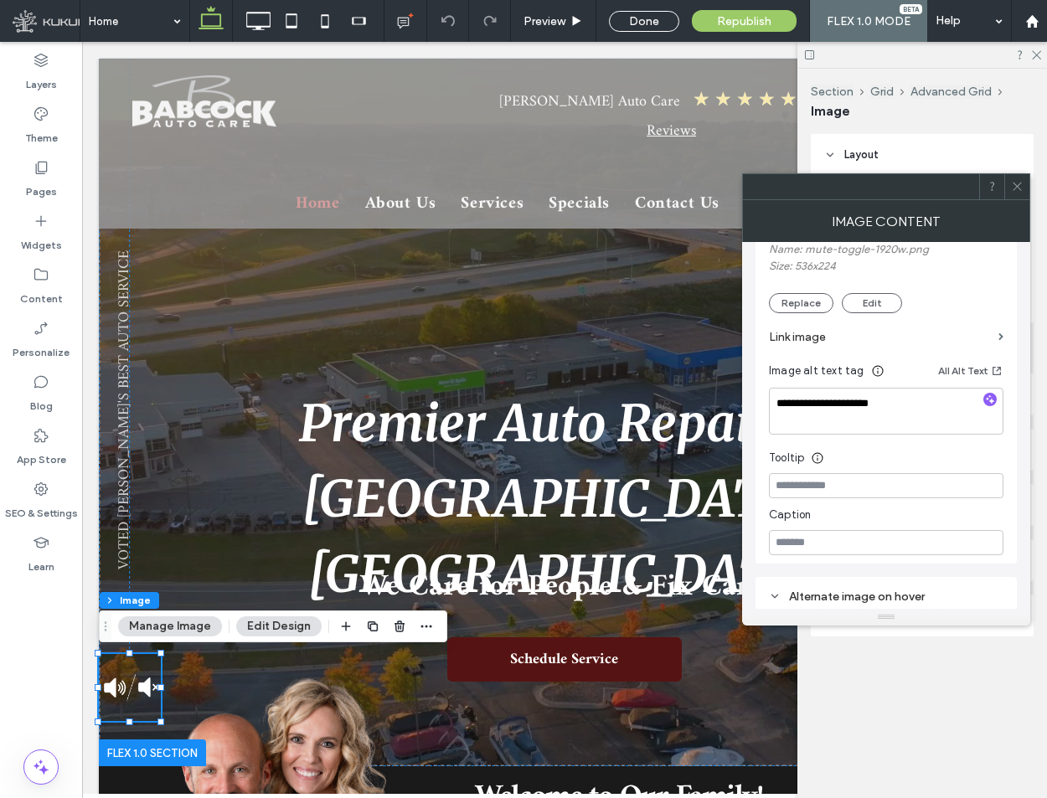
scroll to position [335, 0]
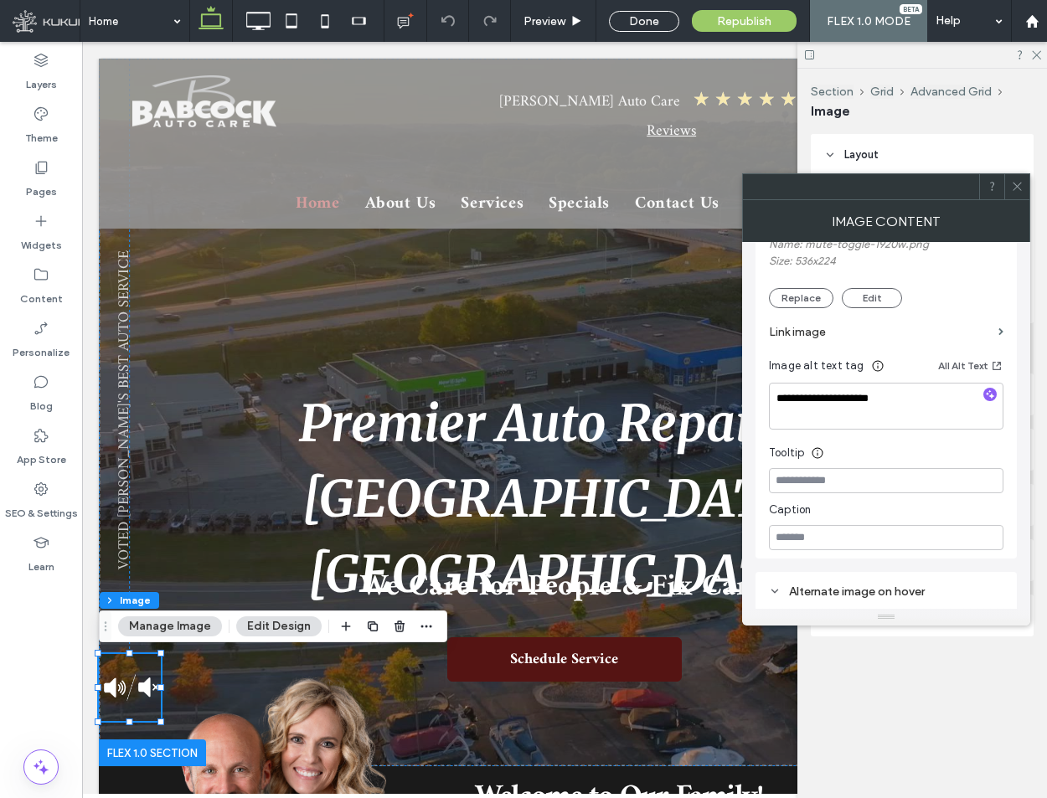
click at [1019, 184] on icon at bounding box center [1017, 186] width 13 height 13
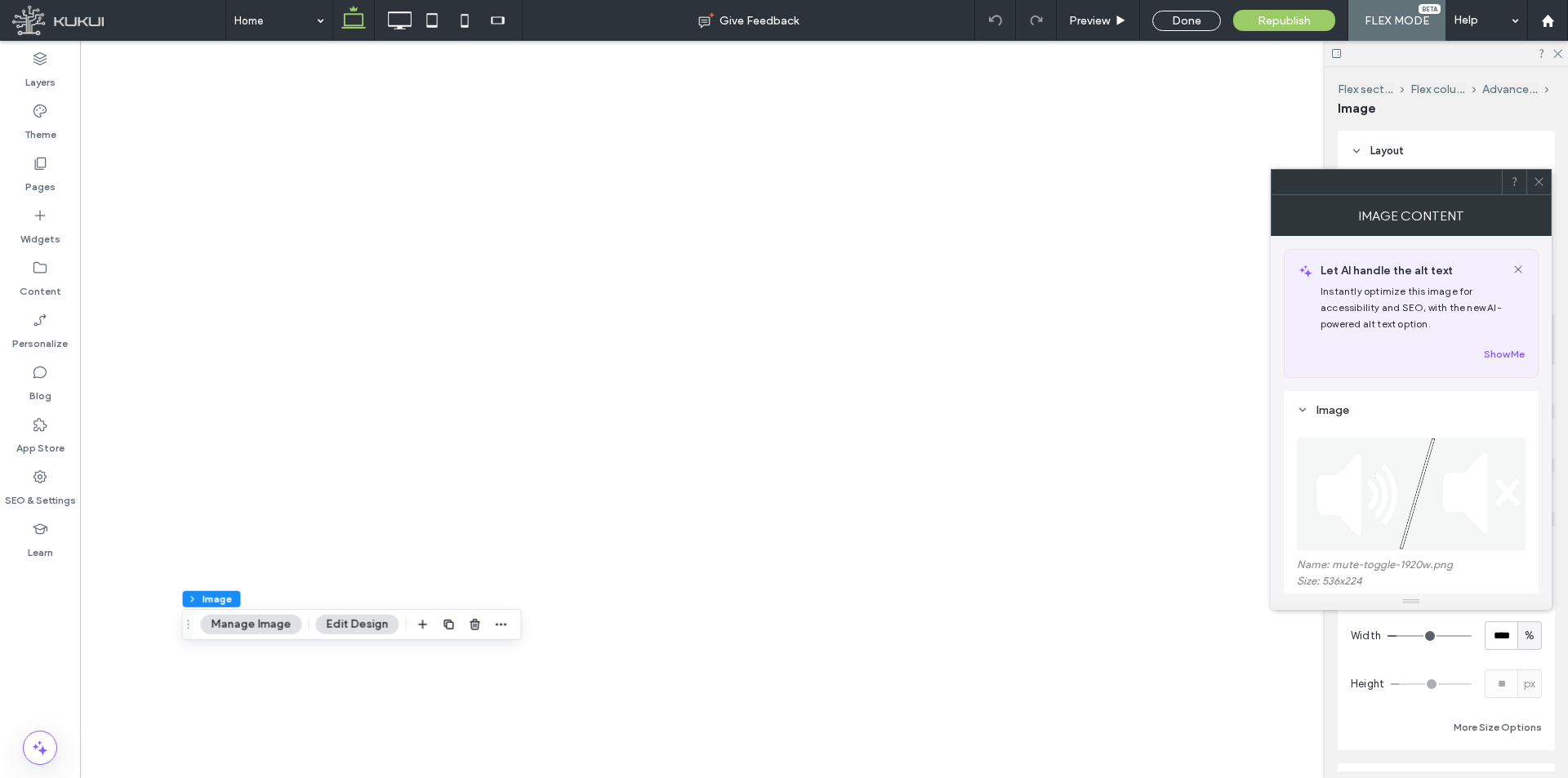
click at [499, 627] on icon "button" at bounding box center [501, 624] width 13 height 13
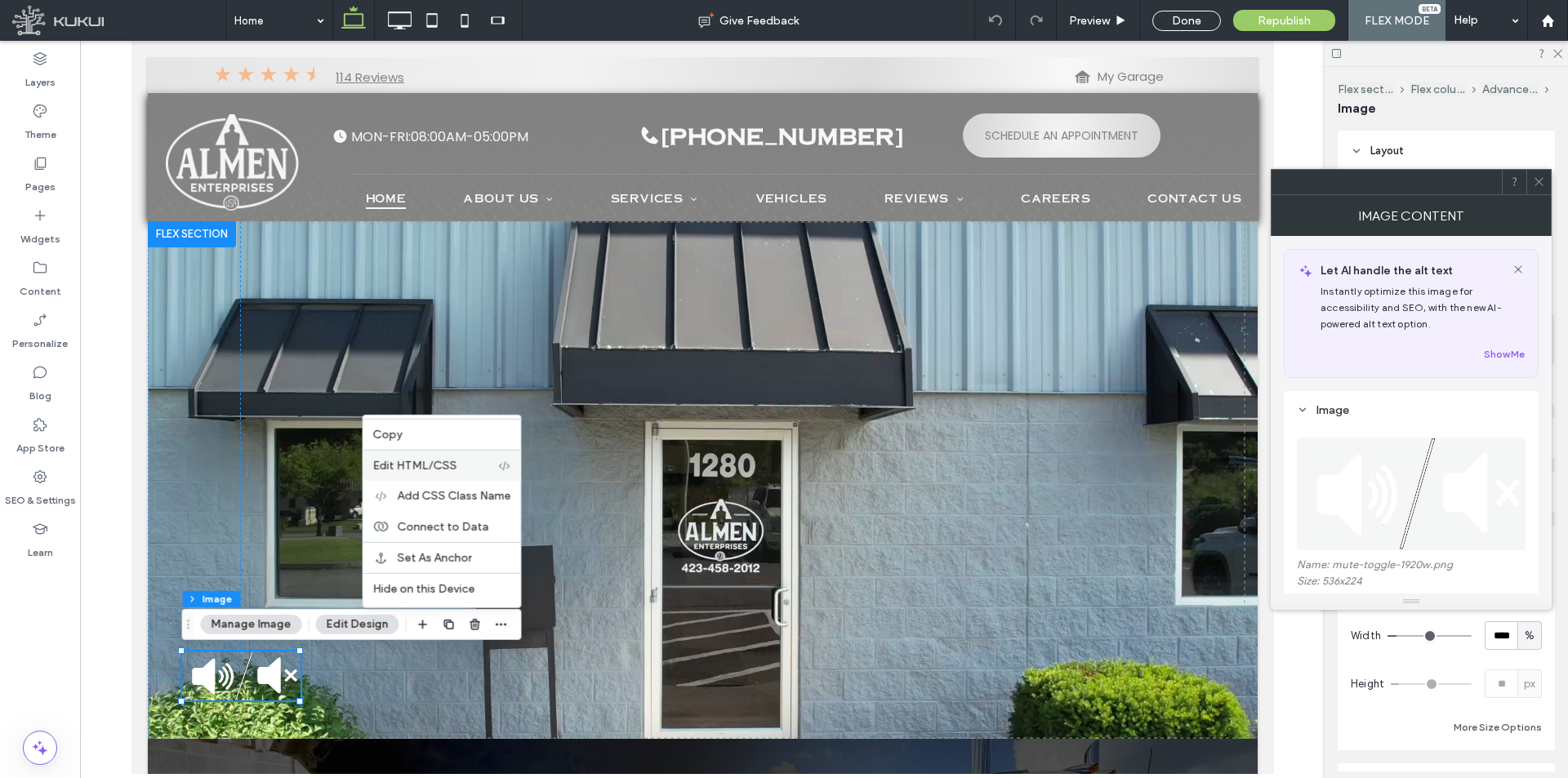
click at [455, 457] on div "Edit HTML/CSS" at bounding box center [442, 466] width 158 height 31
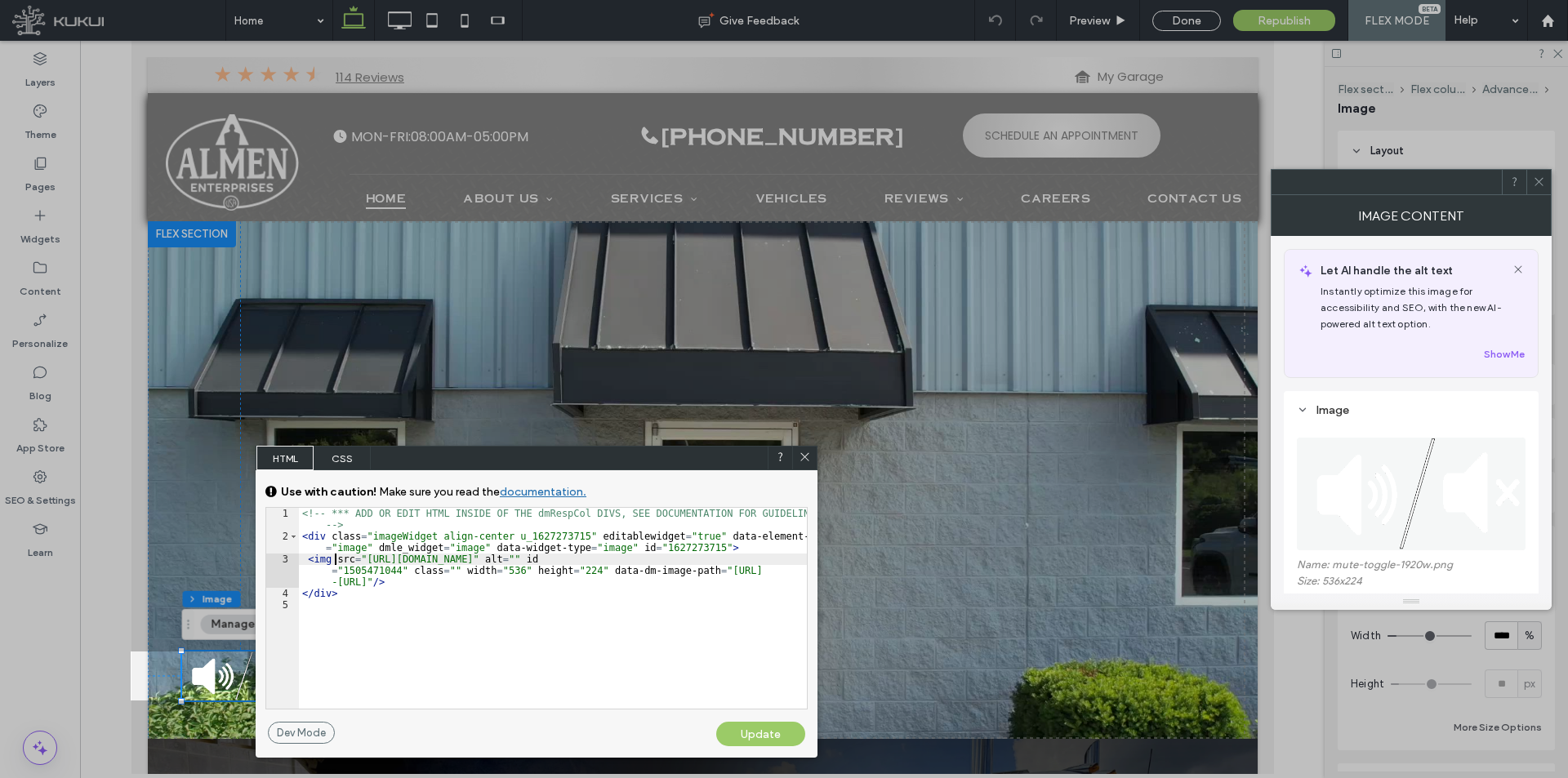
click at [335, 558] on div "<!-- *** ADD OR EDIT HTML INSIDE OF THE dmRespCol DIVS, SEE DOCUMENTATION FOR G…" at bounding box center [553, 625] width 508 height 235
paste textarea
drag, startPoint x: 473, startPoint y: 556, endPoint x: 421, endPoint y: 561, distance: 52.2
click at [421, 561] on div "<!-- *** ADD OR EDIT HTML INSIDE OF THE dmRespCol DIVS, SEE DOCUMENTATION FOR G…" at bounding box center [553, 625] width 508 height 235
click at [768, 743] on div "Update" at bounding box center [760, 734] width 89 height 24
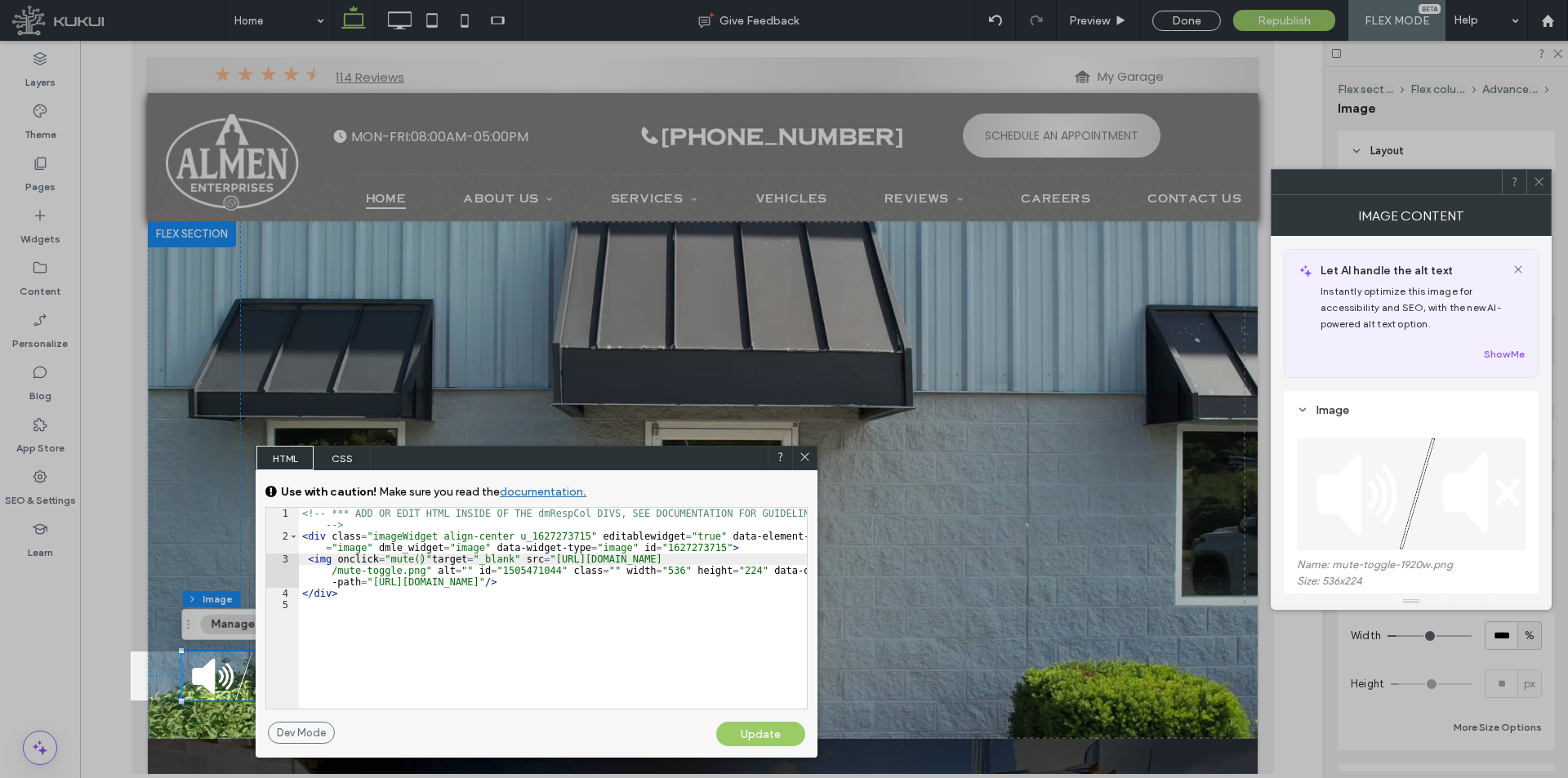
click at [775, 728] on div "Update" at bounding box center [760, 734] width 89 height 24
click at [804, 457] on icon at bounding box center [804, 456] width 13 height 13
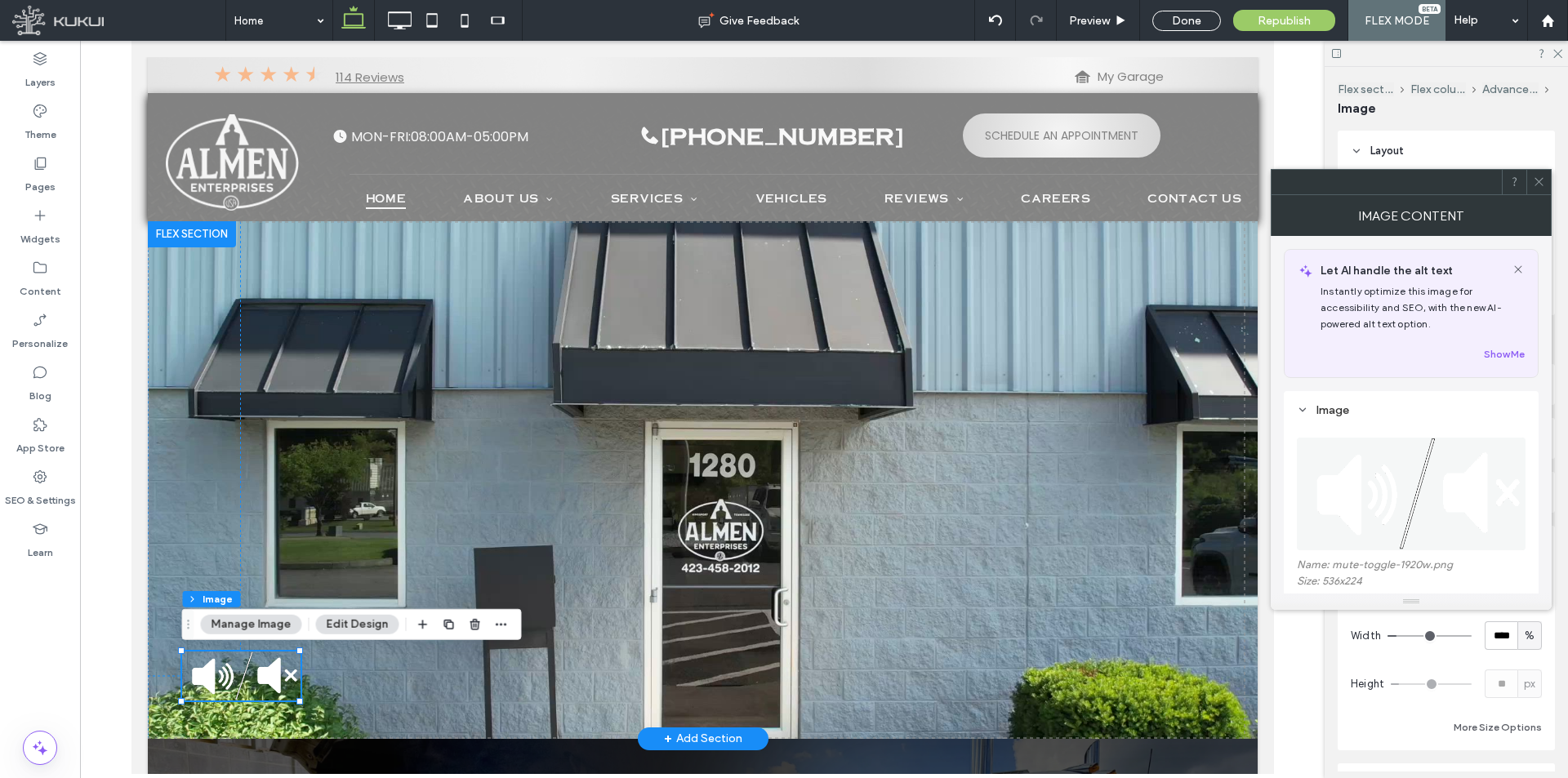
click at [239, 682] on img at bounding box center [240, 677] width 118 height 49
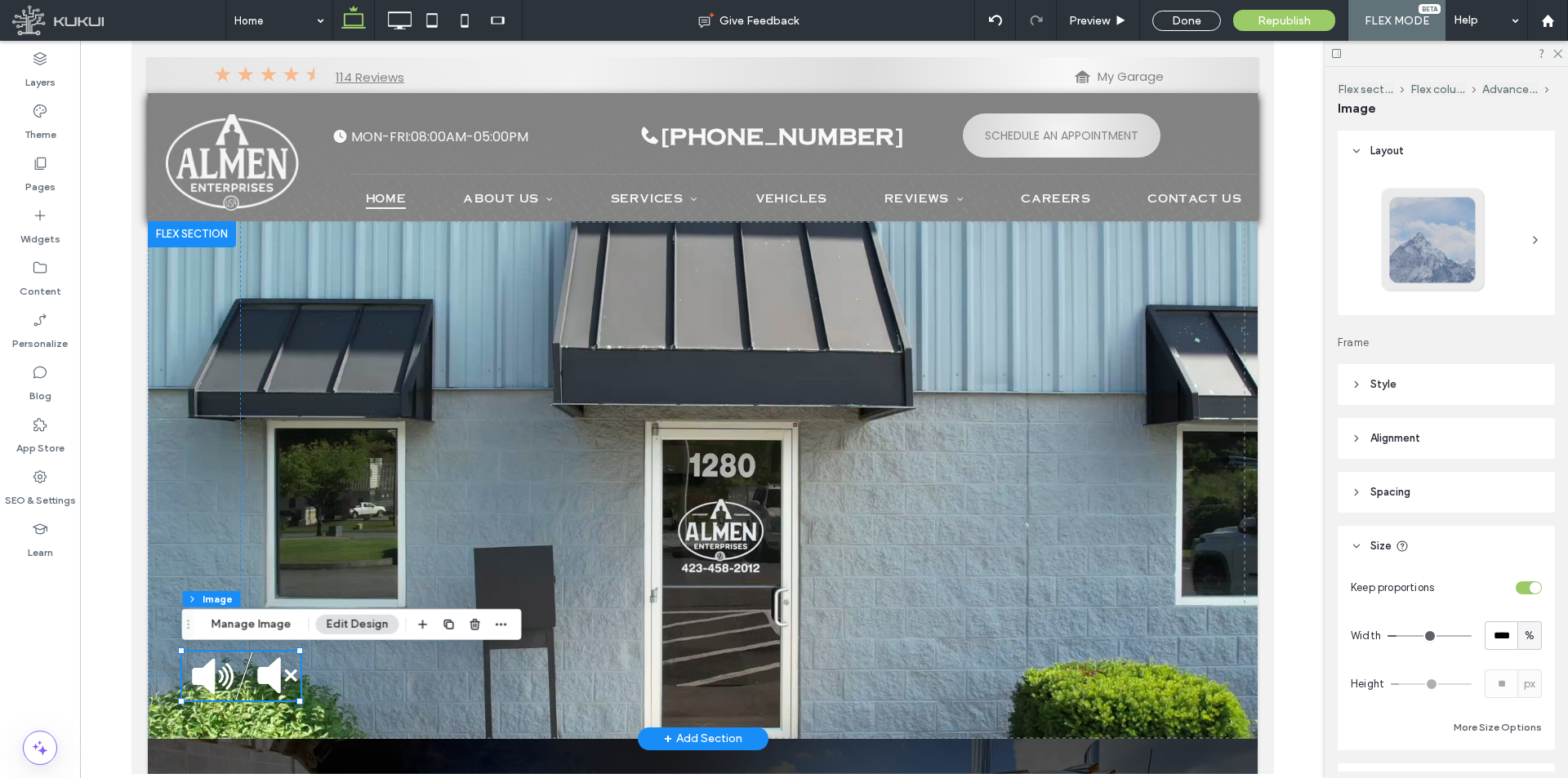
click at [224, 679] on img at bounding box center [240, 677] width 118 height 49
click at [229, 681] on img at bounding box center [240, 677] width 118 height 49
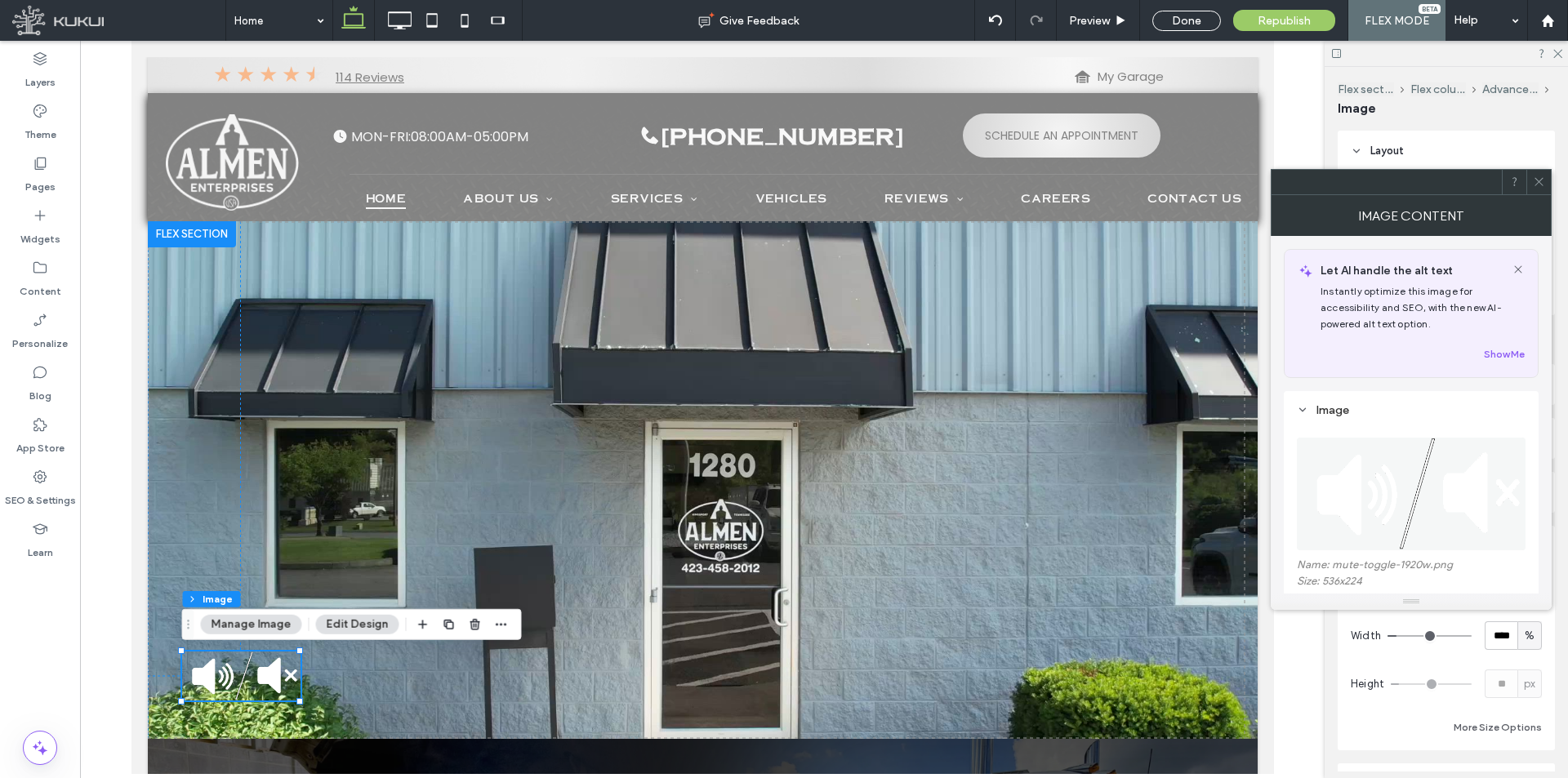
click at [262, 621] on button "Manage Image" at bounding box center [251, 625] width 101 height 19
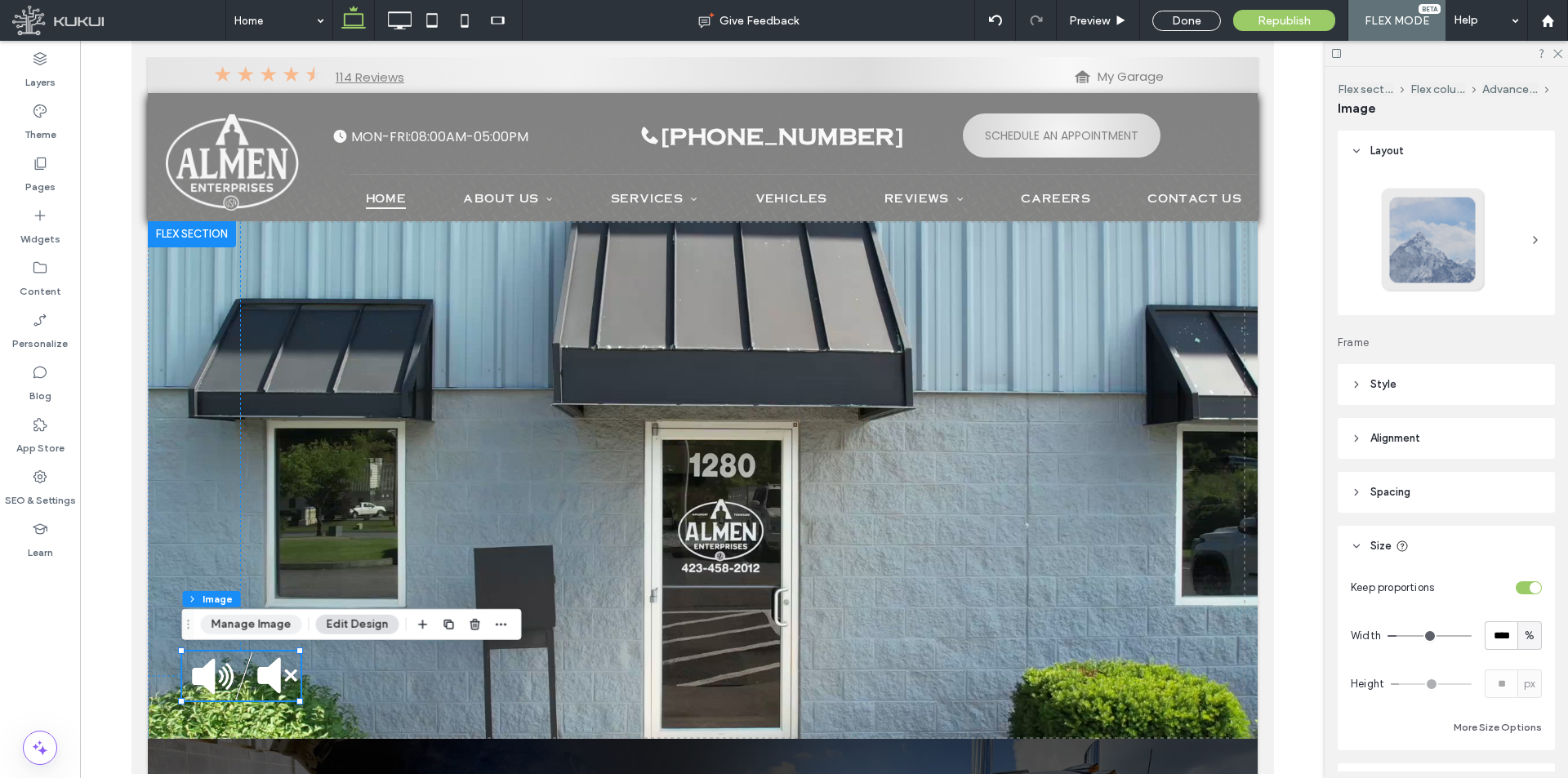
click at [252, 627] on button "Manage Image" at bounding box center [251, 625] width 101 height 19
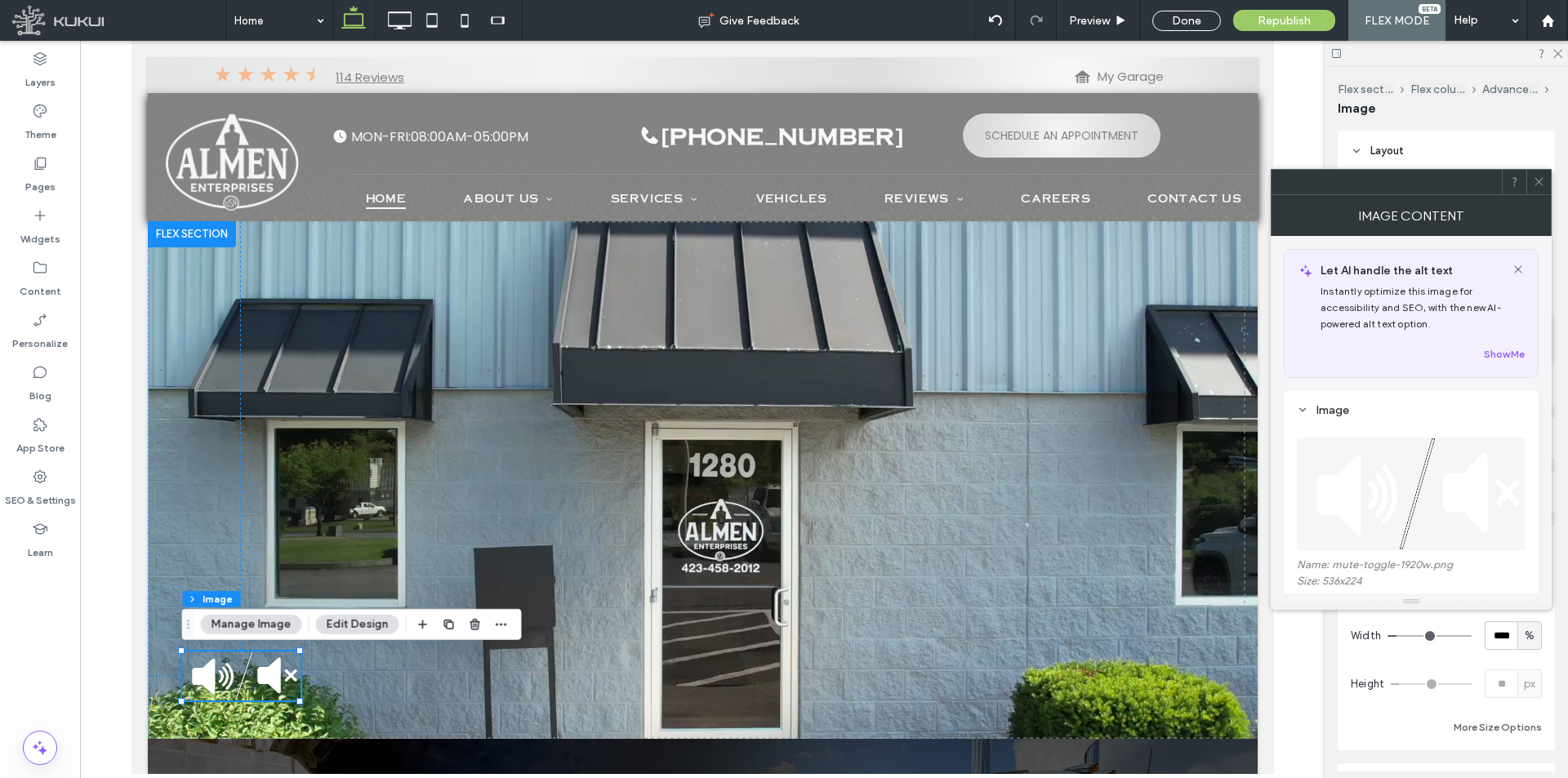
click at [223, 623] on button "Manage Image" at bounding box center [251, 625] width 101 height 19
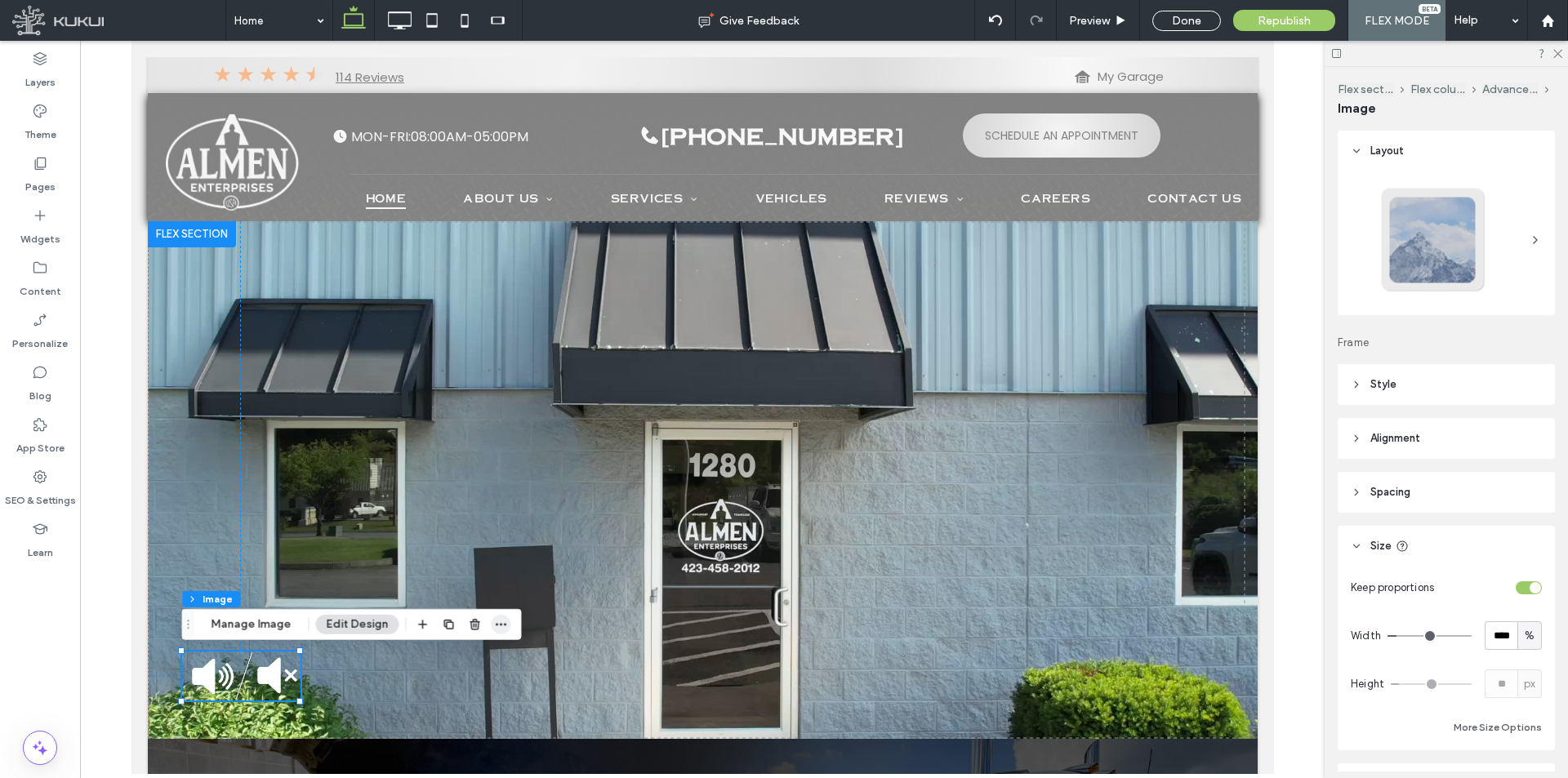
click at [500, 627] on icon "button" at bounding box center [501, 624] width 13 height 13
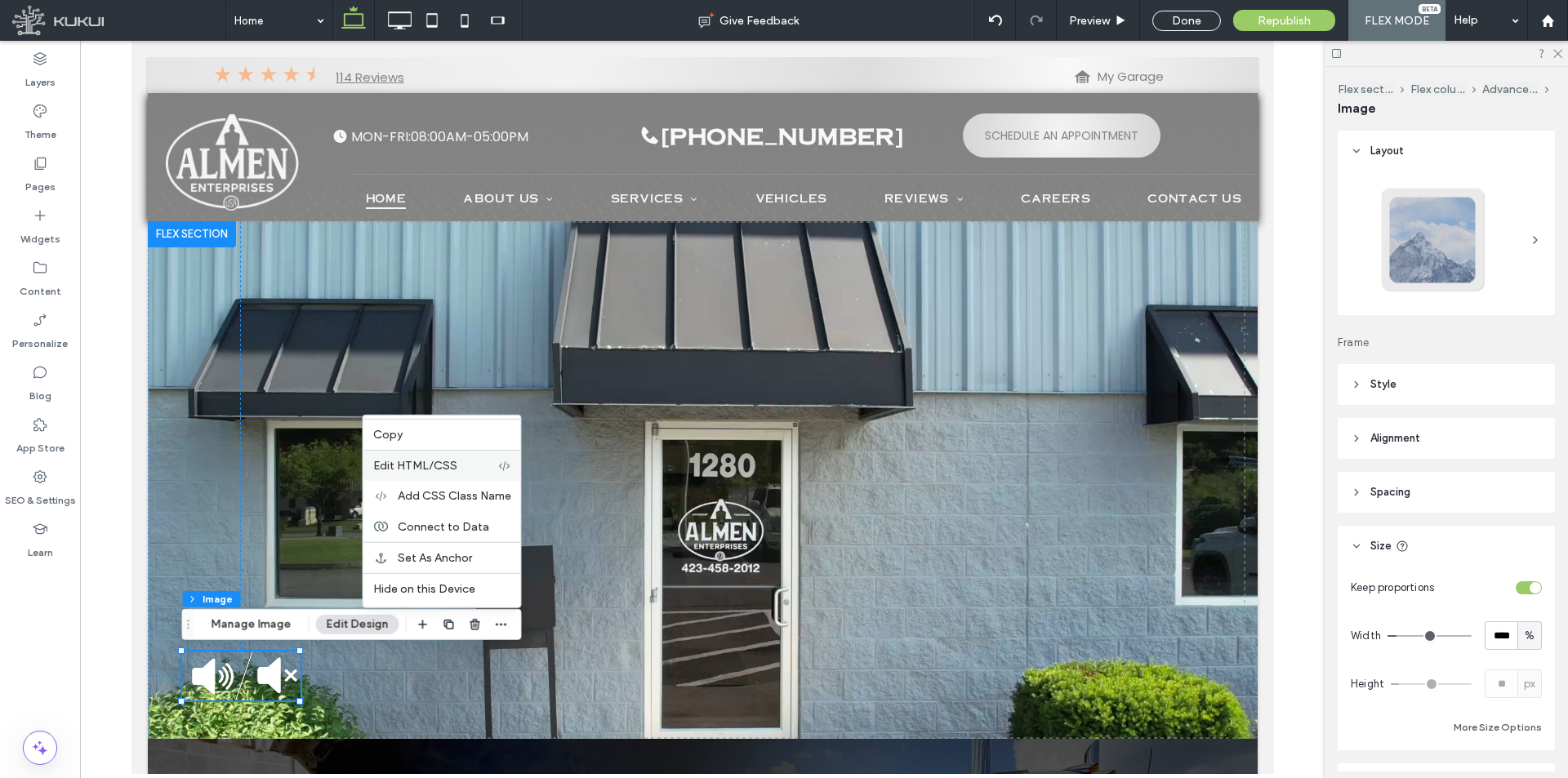
click at [431, 469] on span "Edit HTML/CSS" at bounding box center [415, 466] width 84 height 14
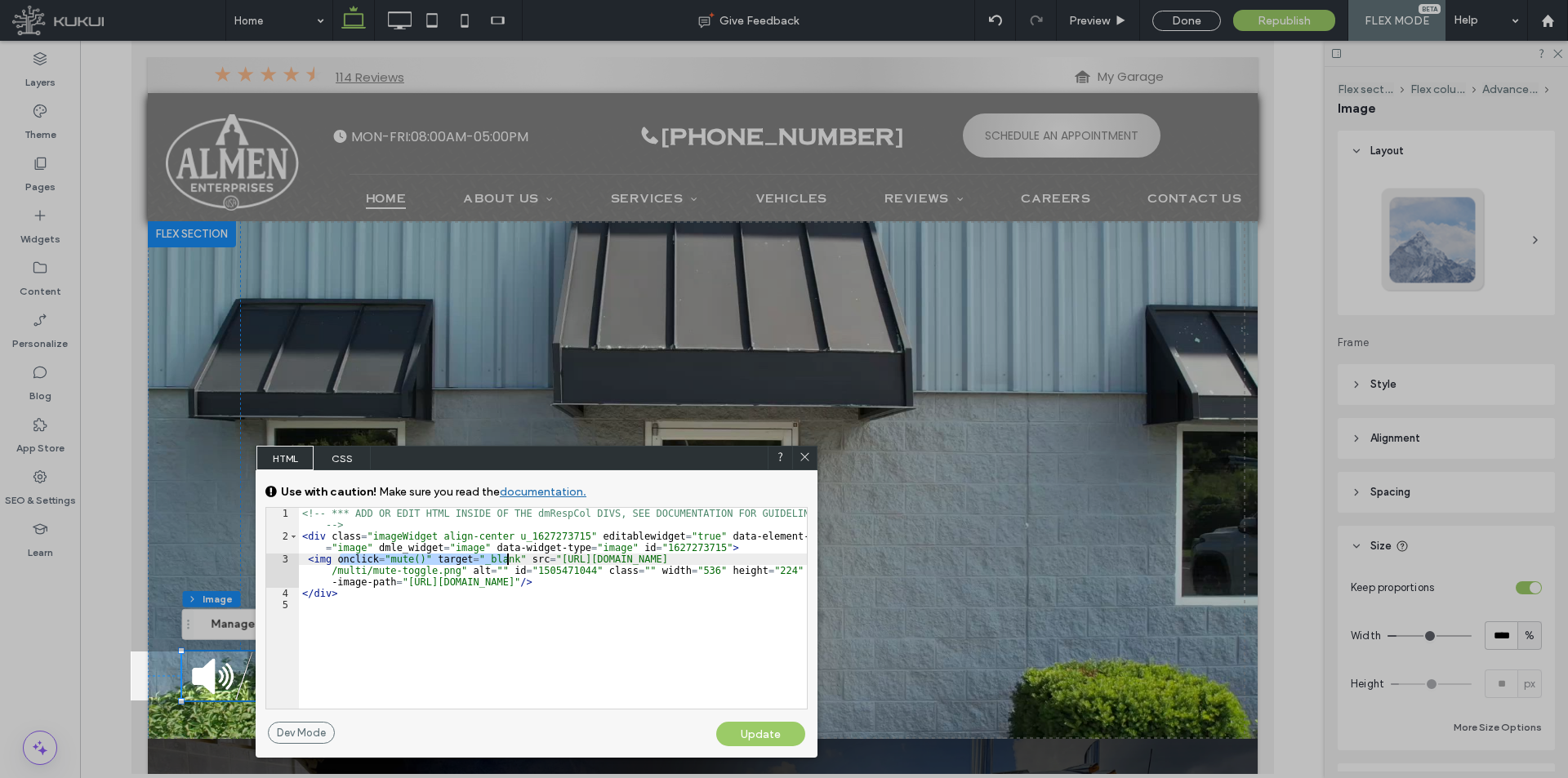
drag, startPoint x: 340, startPoint y: 559, endPoint x: 509, endPoint y: 559, distance: 169.0
click at [509, 559] on div "<!-- *** ADD OR EDIT HTML INSIDE OF THE dmRespCol DIVS, SEE DOCUMENTATION FOR G…" at bounding box center [553, 625] width 508 height 235
click at [742, 548] on div "<!-- *** ADD OR EDIT HTML INSIDE OF THE dmRespCol DIVS, SEE DOCUMENTATION FOR G…" at bounding box center [553, 625] width 508 height 235
click at [386, 562] on div "<!-- *** ADD OR EDIT HTML INSIDE OF THE dmRespCol DIVS, SEE DOCUMENTATION FOR G…" at bounding box center [553, 625] width 508 height 235
click at [337, 558] on div "<!-- *** ADD OR EDIT HTML INSIDE OF THE dmRespCol DIVS, SEE DOCUMENTATION FOR G…" at bounding box center [553, 625] width 508 height 235
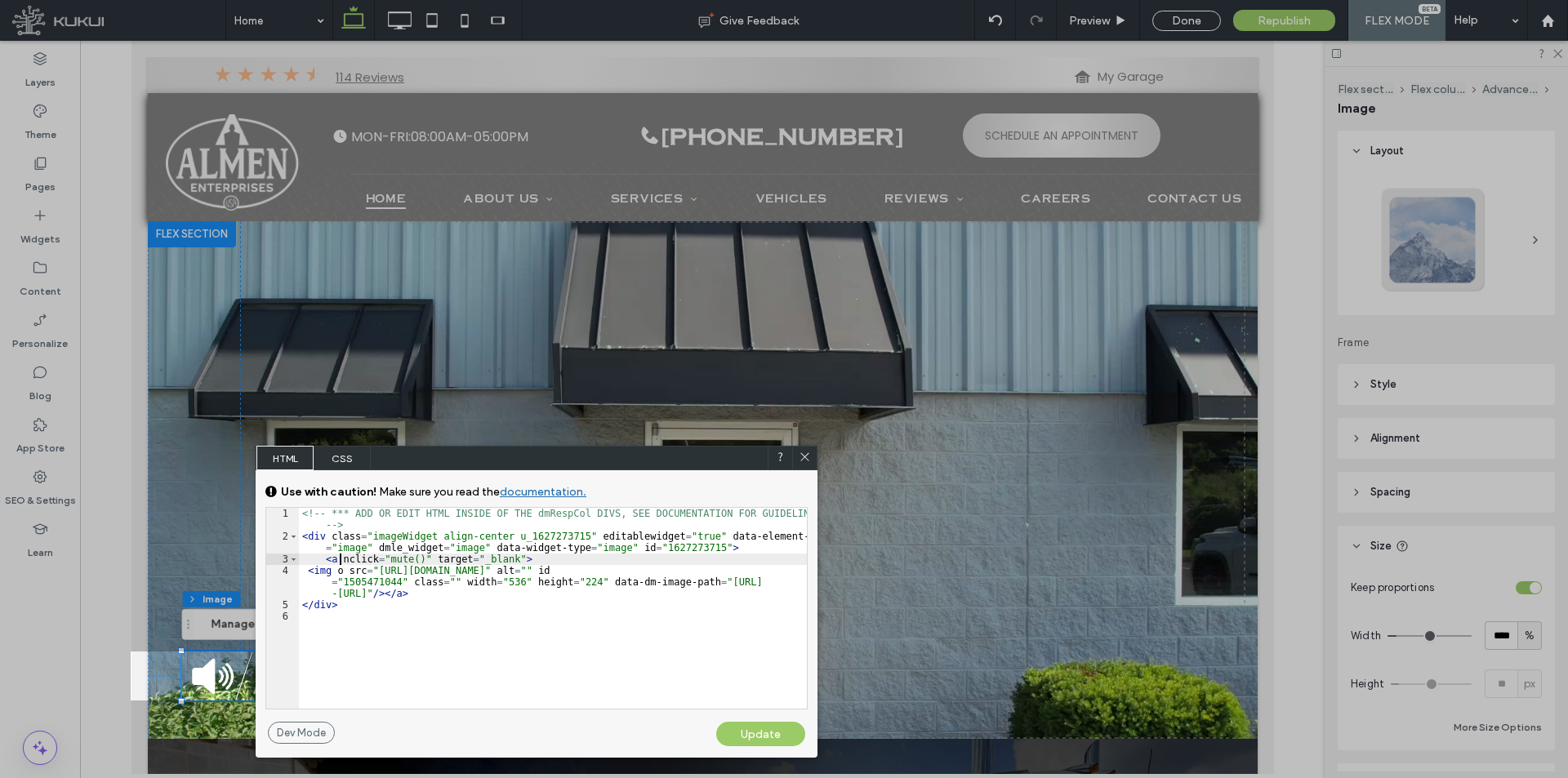
type textarea "**"
click at [748, 738] on div "Update" at bounding box center [760, 734] width 89 height 24
click at [807, 461] on icon at bounding box center [804, 456] width 13 height 13
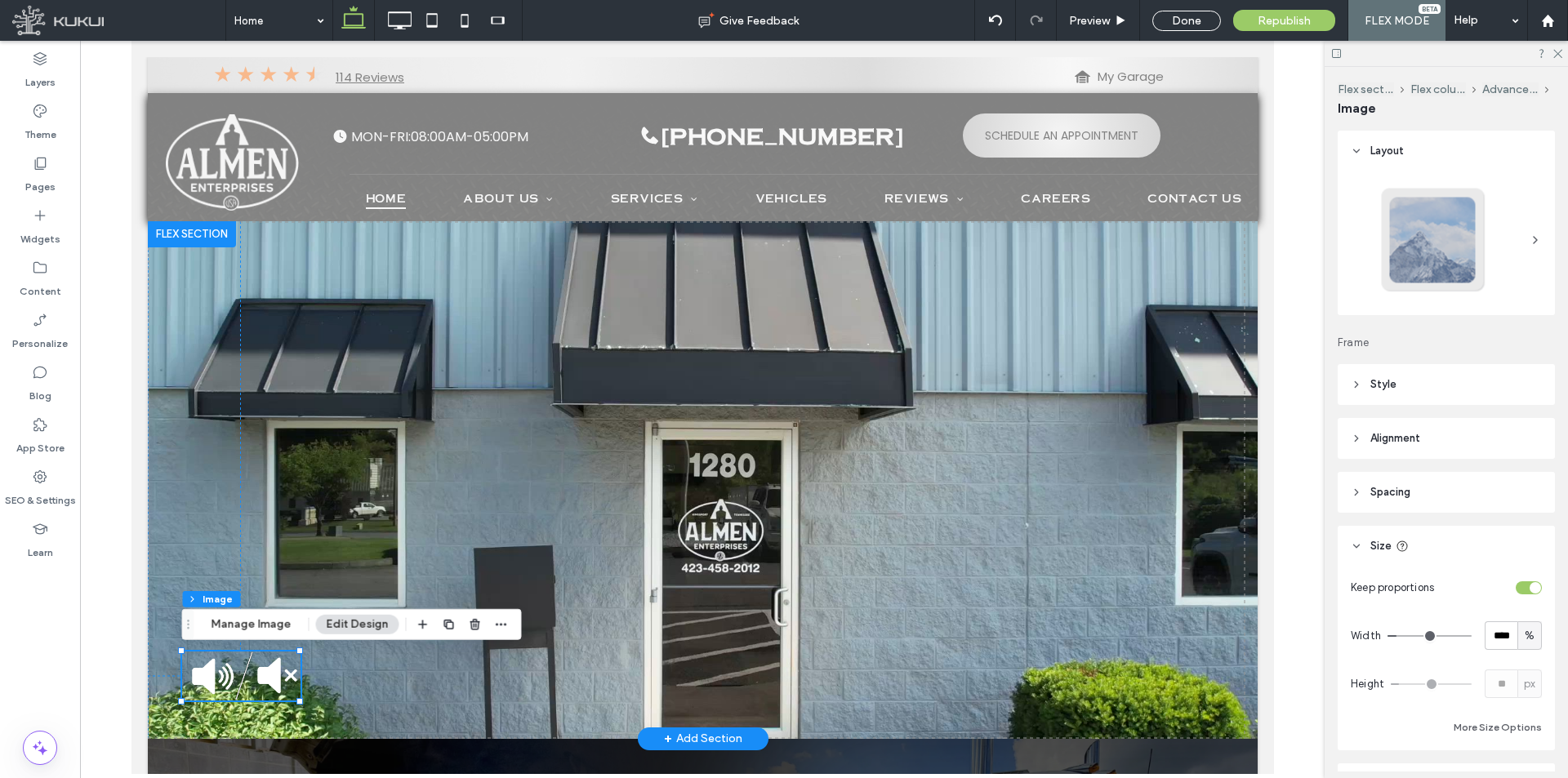
click at [242, 675] on img at bounding box center [240, 677] width 118 height 49
click at [213, 682] on img at bounding box center [240, 677] width 118 height 49
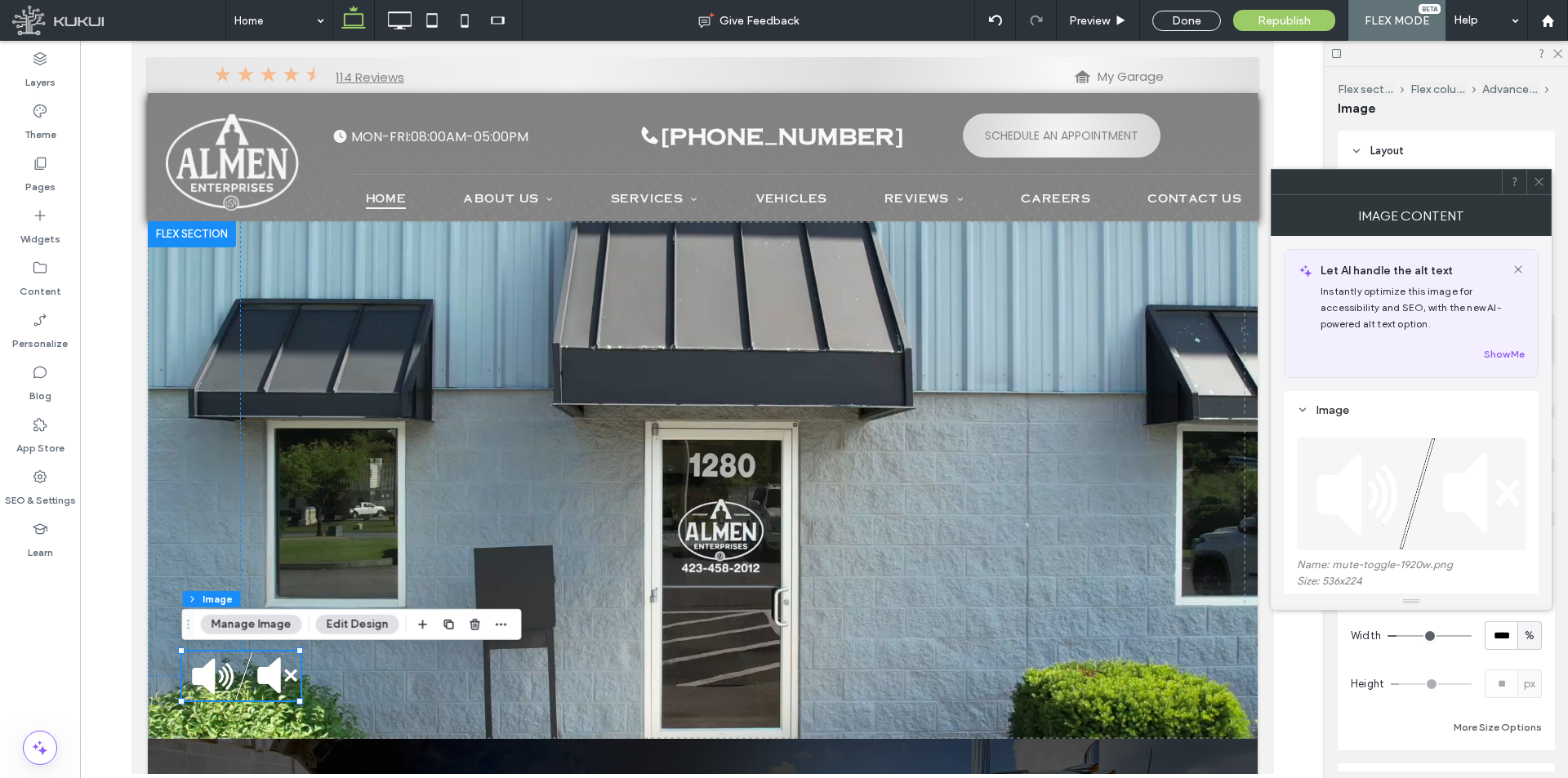
click at [1539, 191] on span at bounding box center [1539, 181] width 13 height 24
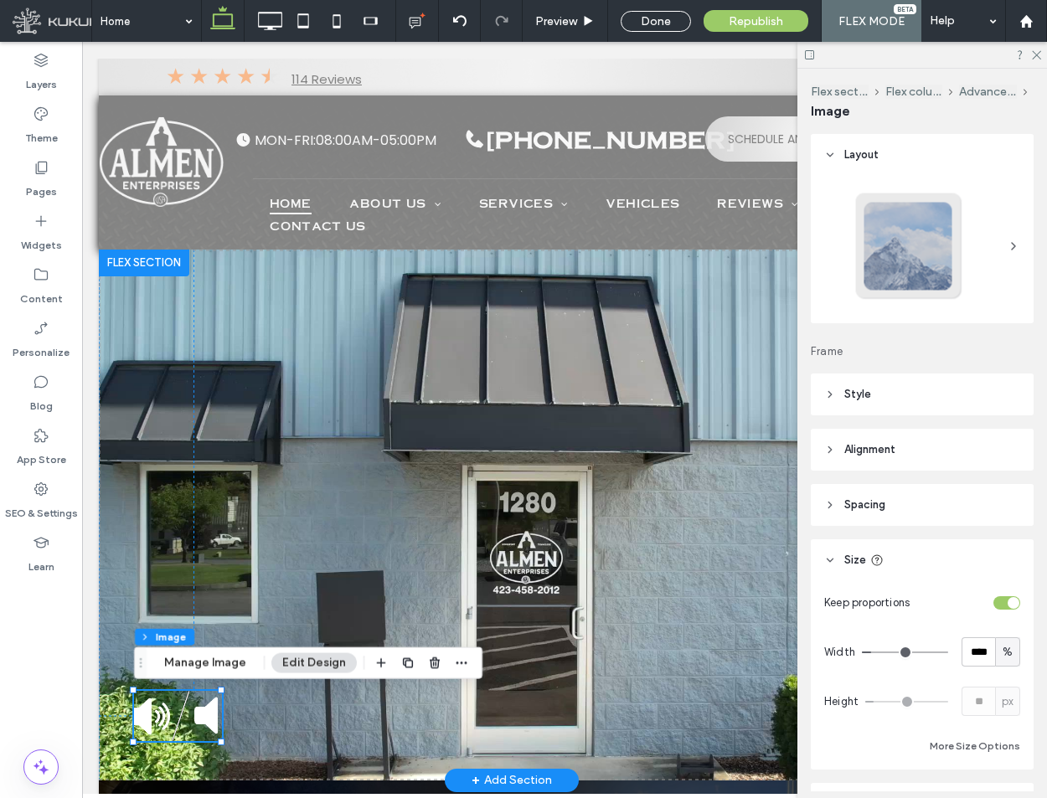
click at [173, 729] on img at bounding box center [178, 716] width 88 height 50
click at [176, 726] on img at bounding box center [178, 716] width 88 height 50
click at [31, 519] on label "SEO & Settings" at bounding box center [41, 509] width 73 height 23
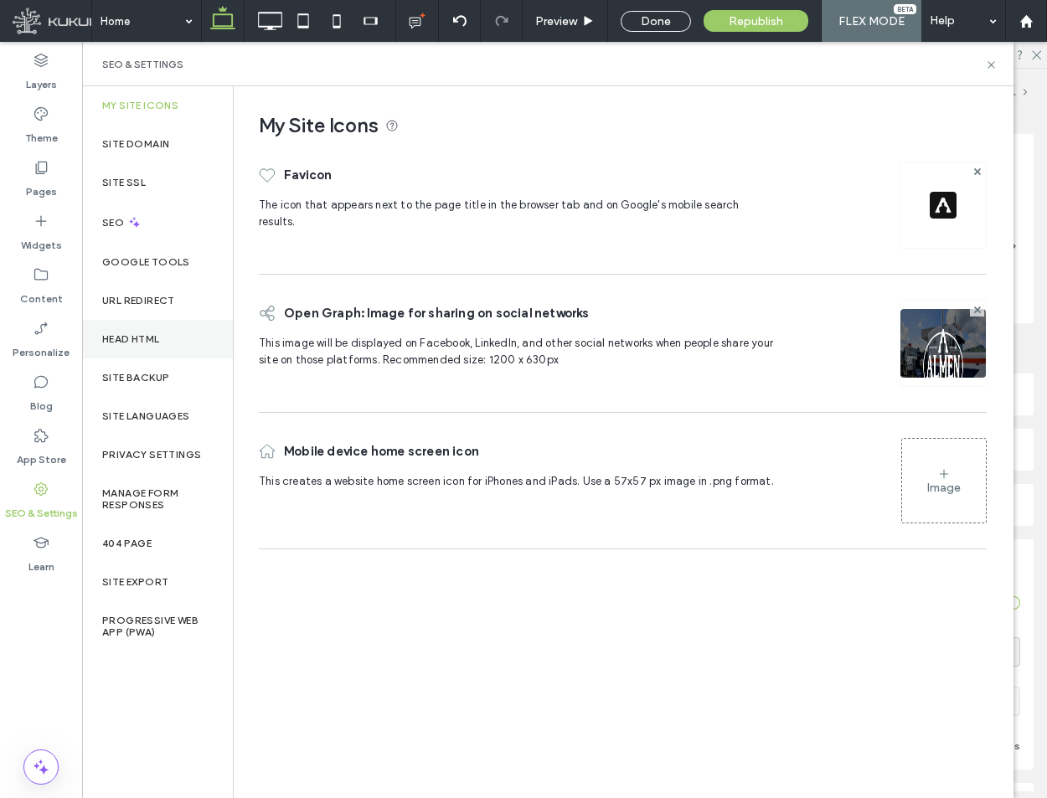
click at [152, 321] on div "Head HTML" at bounding box center [157, 339] width 151 height 39
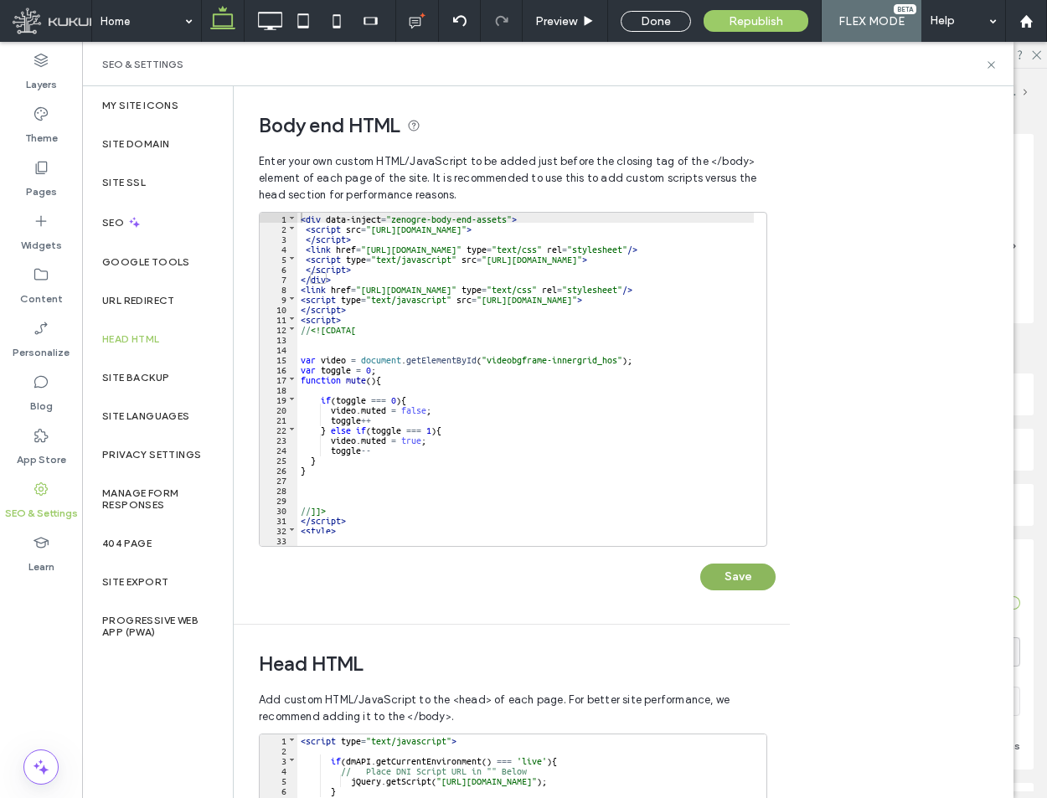
click at [748, 566] on button "Save" at bounding box center [737, 577] width 75 height 27
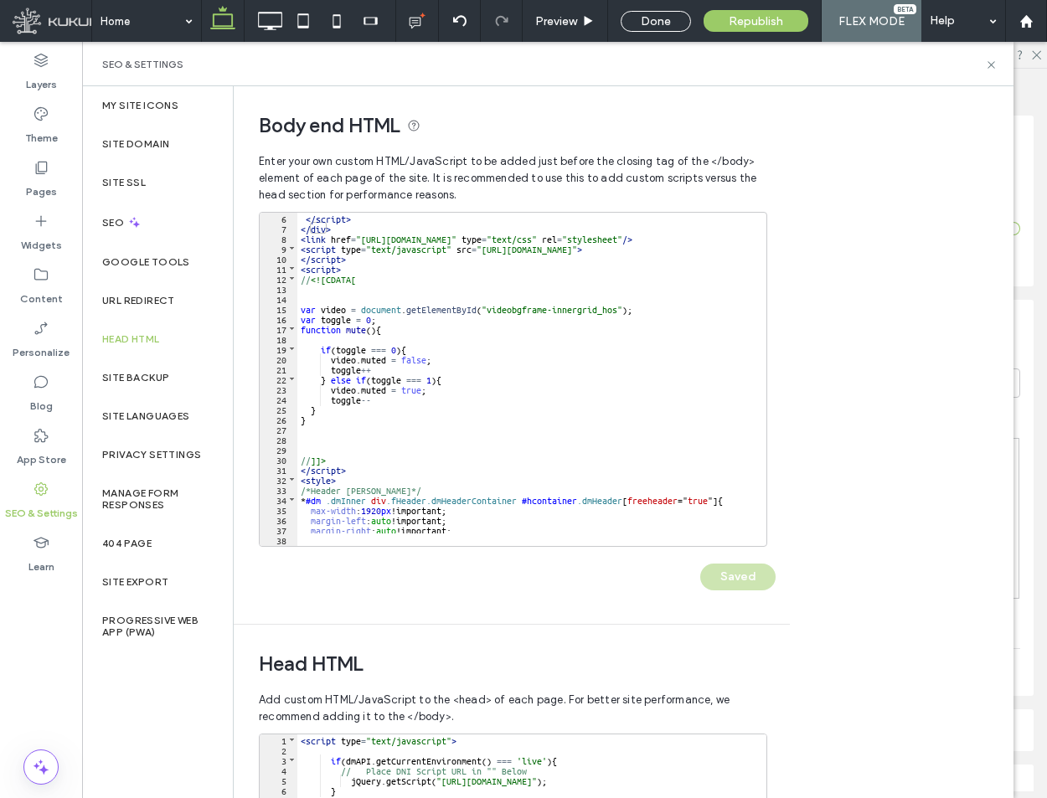
scroll to position [50, 0]
click at [989, 65] on icon at bounding box center [991, 65] width 13 height 13
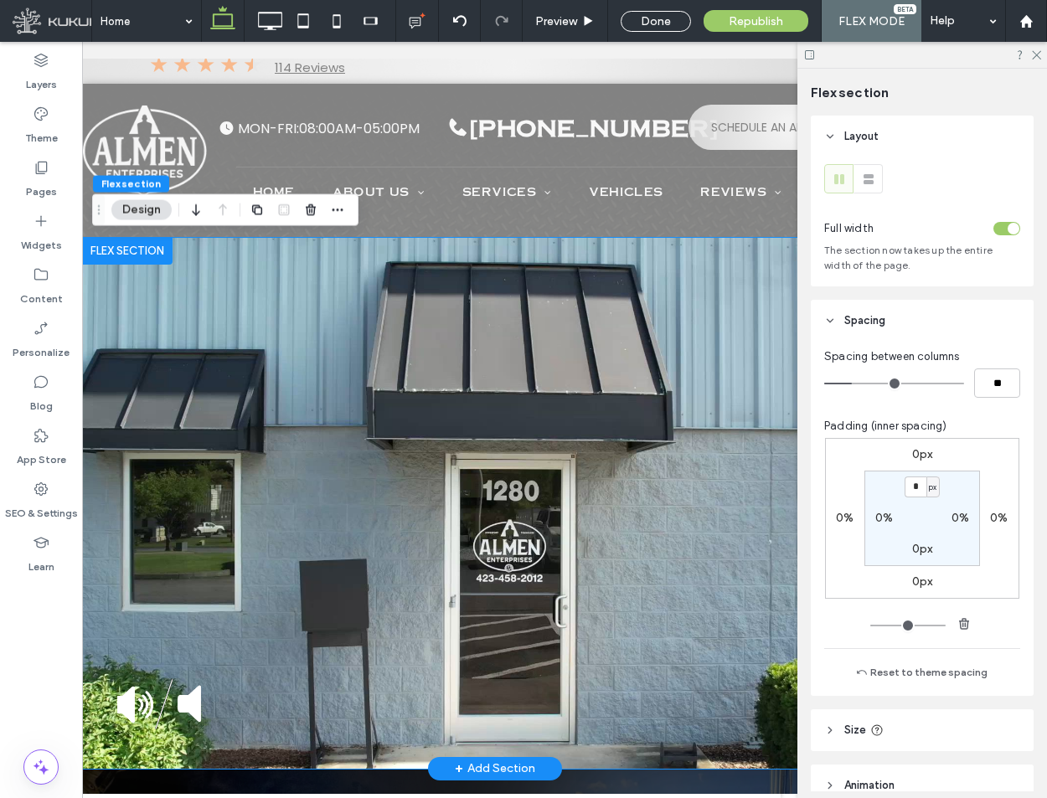
click at [173, 705] on img at bounding box center [161, 704] width 88 height 50
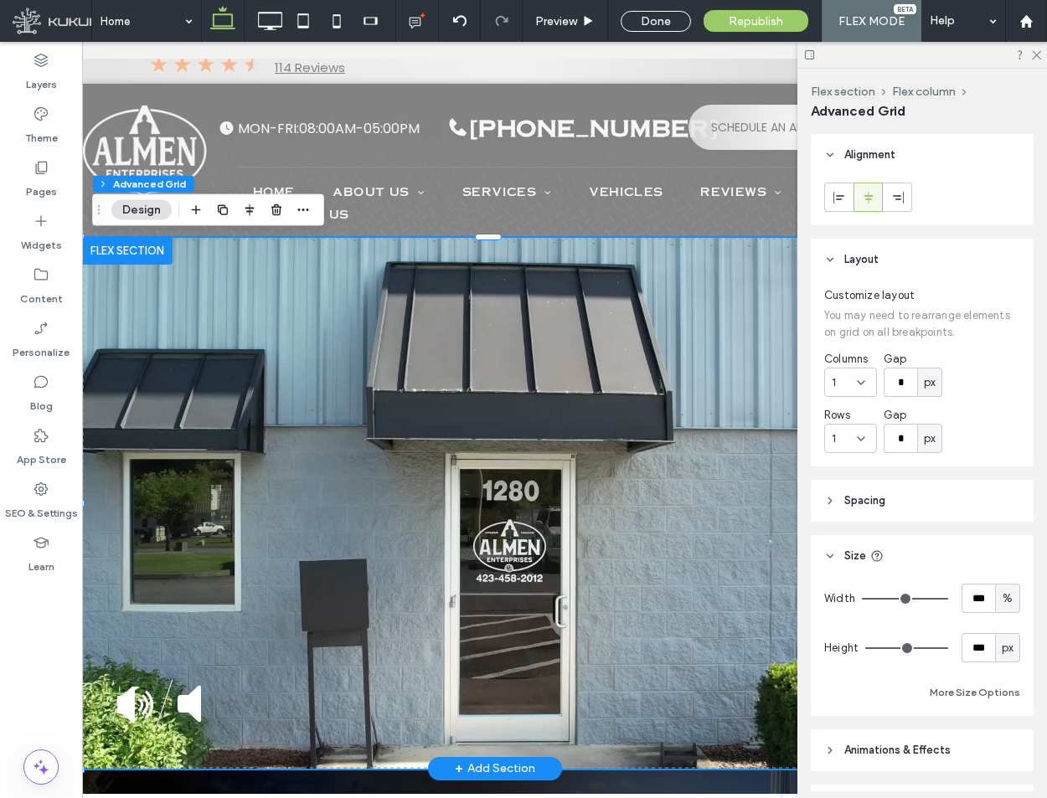
click at [147, 713] on img at bounding box center [161, 704] width 88 height 50
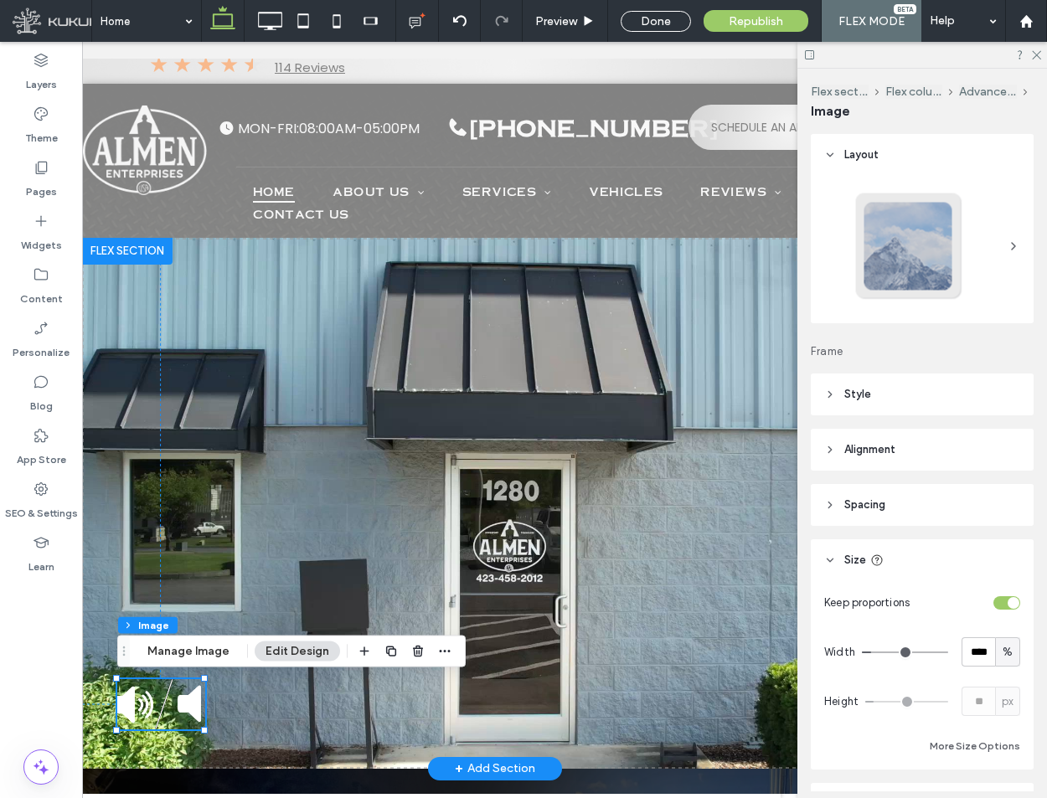
click at [154, 706] on img at bounding box center [161, 704] width 88 height 50
click at [37, 494] on use at bounding box center [40, 489] width 13 height 13
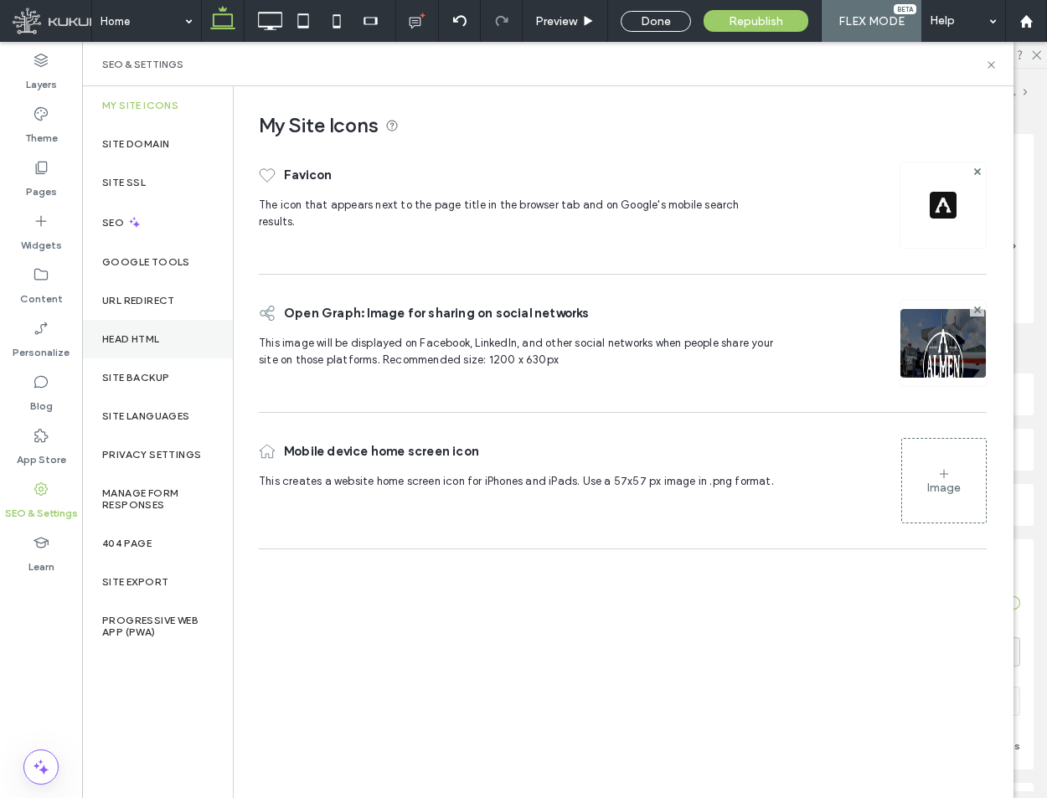
click at [149, 340] on label "Head HTML" at bounding box center [131, 339] width 58 height 12
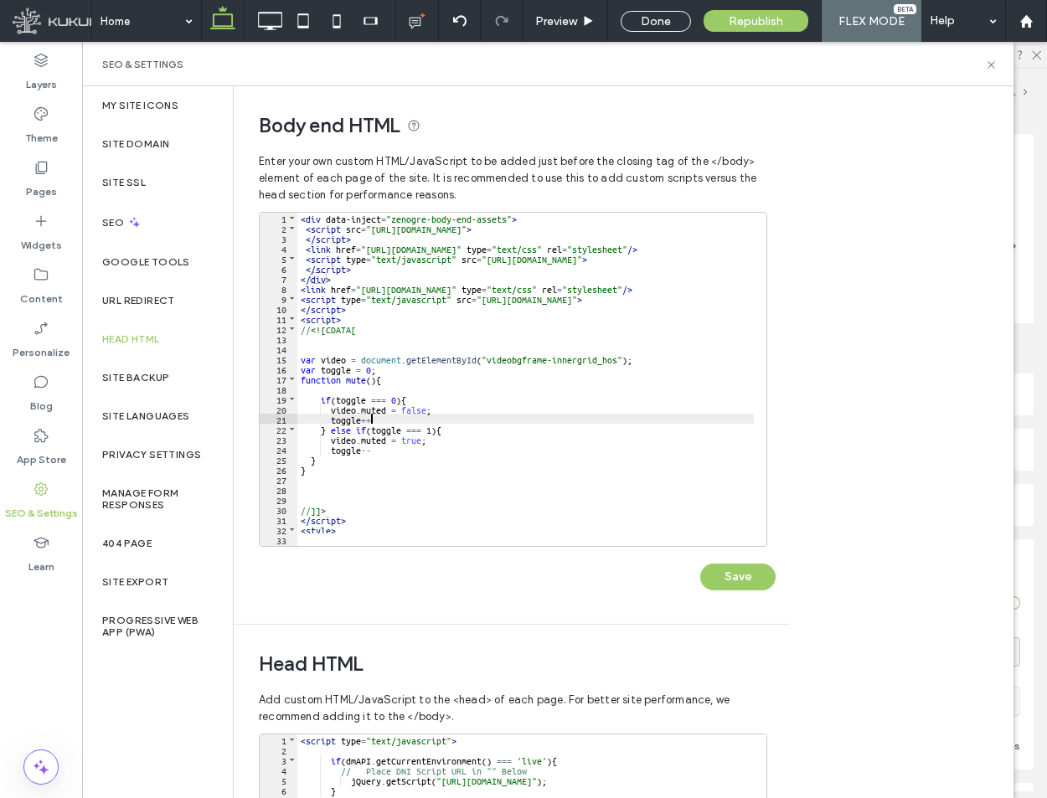
click at [422, 418] on div "< div data-inject = "zenogre-body-end-assets" > < script src = "https://zapi.ku…" at bounding box center [607, 383] width 620 height 341
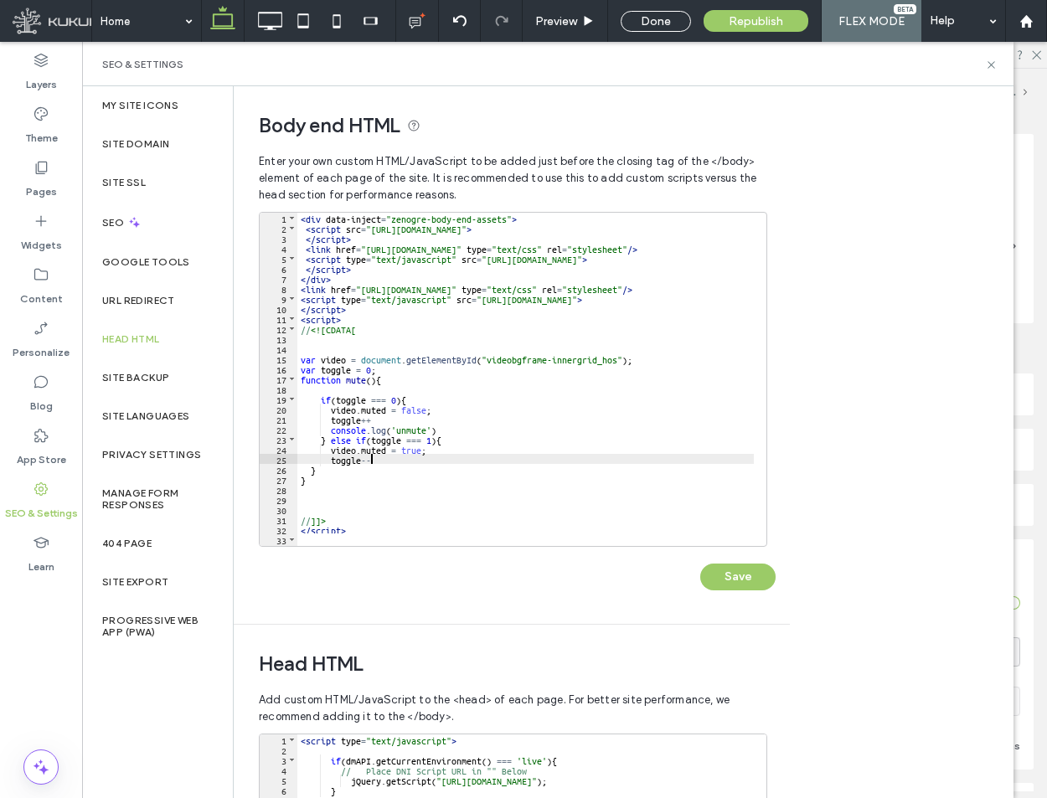
type textarea "**"
click at [731, 586] on button "Save" at bounding box center [737, 577] width 75 height 27
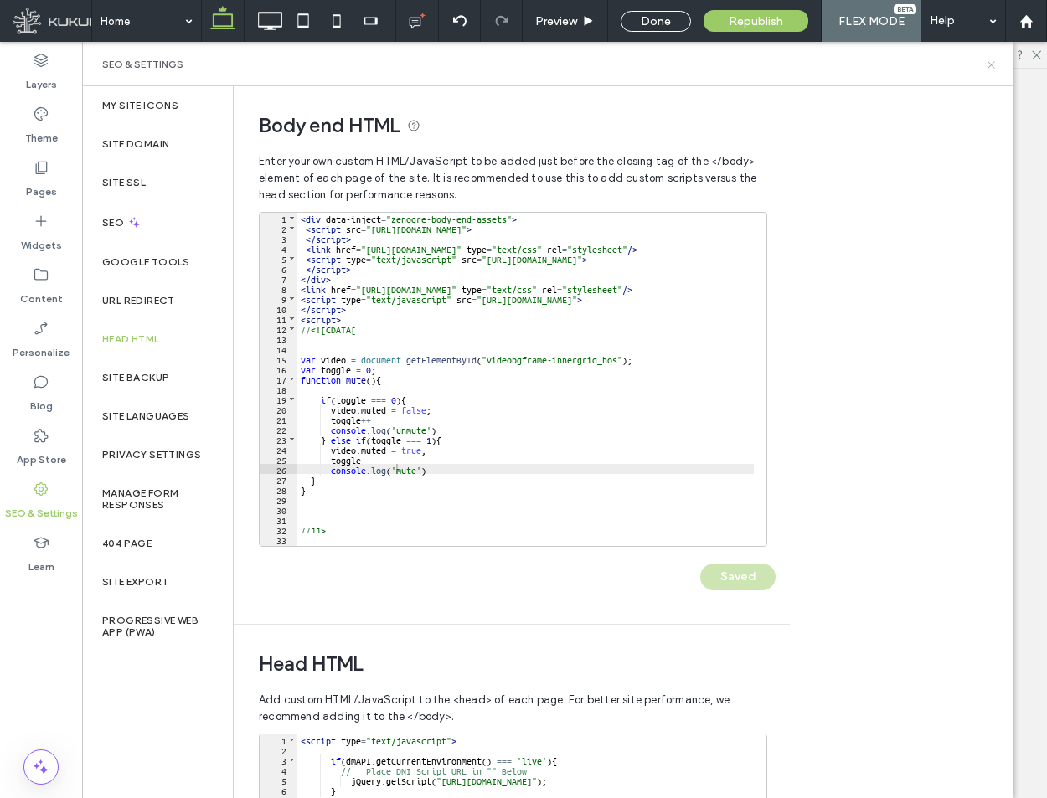
click at [990, 70] on icon at bounding box center [991, 65] width 13 height 13
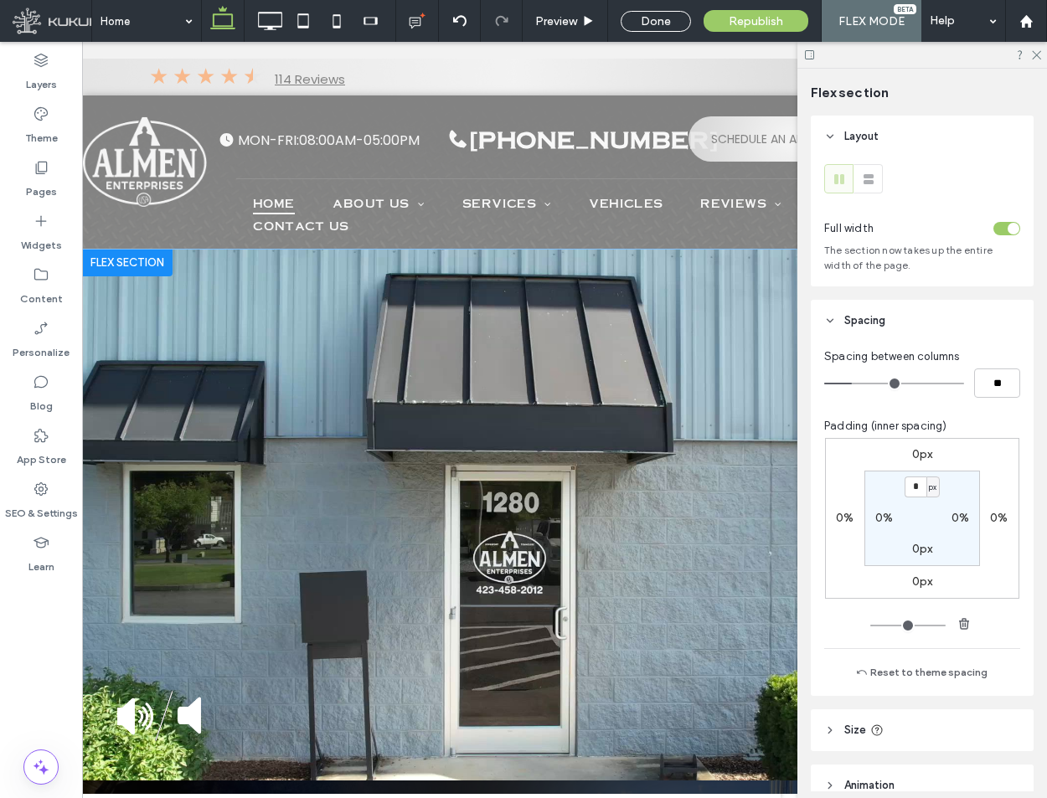
click at [174, 697] on img at bounding box center [161, 716] width 88 height 50
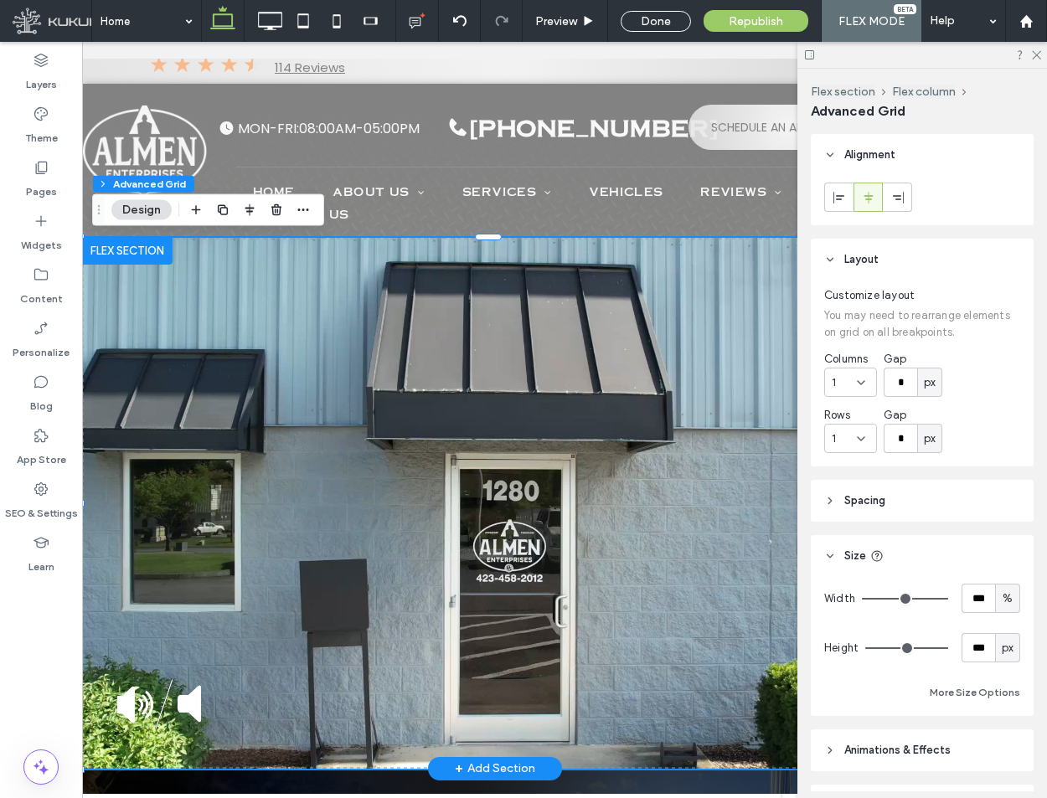
scroll to position [12, 0]
click at [169, 718] on img at bounding box center [161, 704] width 88 height 50
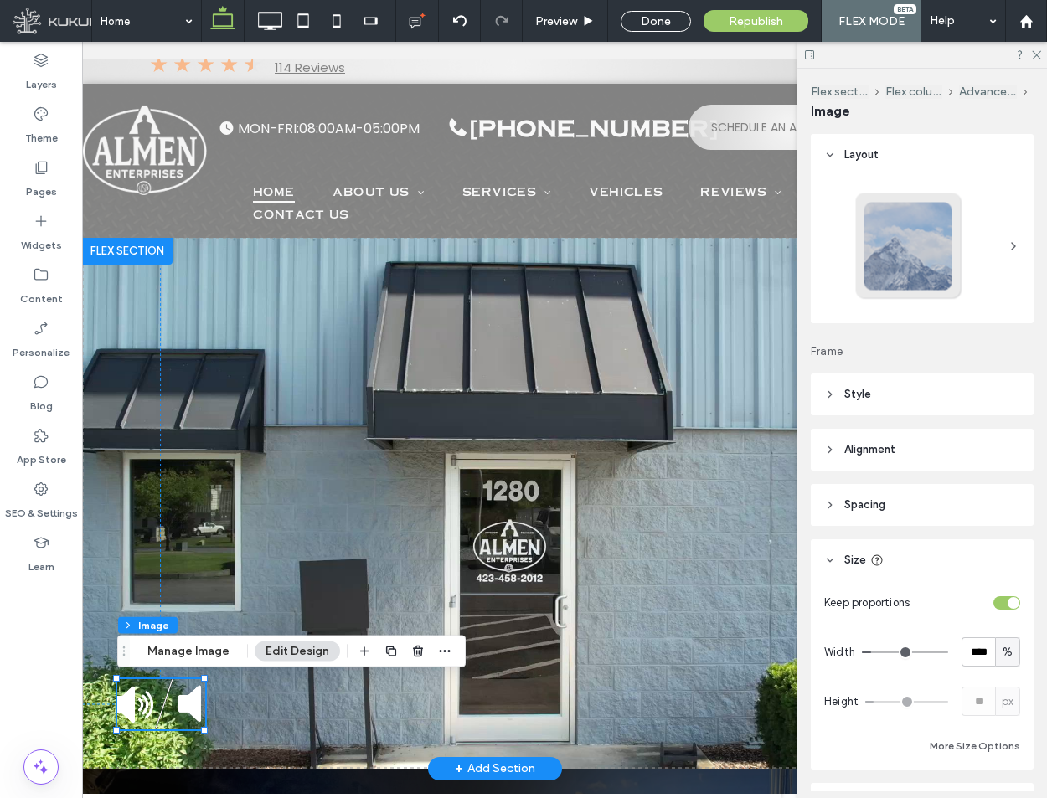
click at [649, 488] on div "42px 527px" at bounding box center [494, 503] width 825 height 531
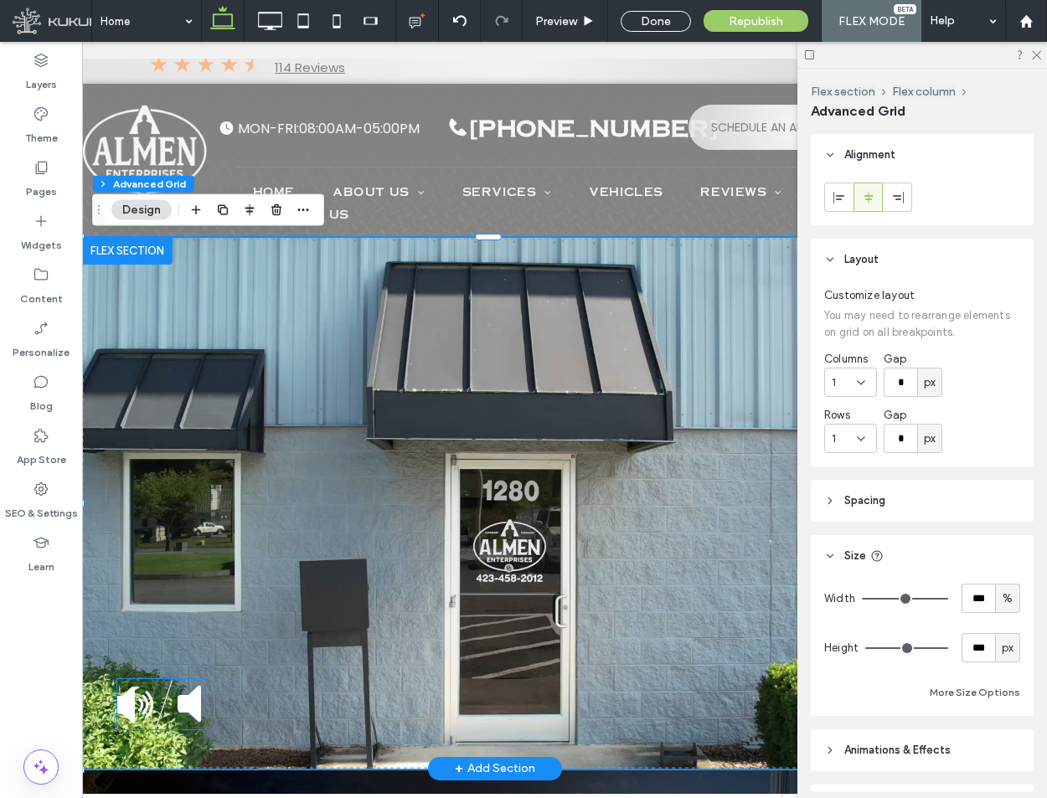
click at [158, 703] on img at bounding box center [161, 704] width 88 height 50
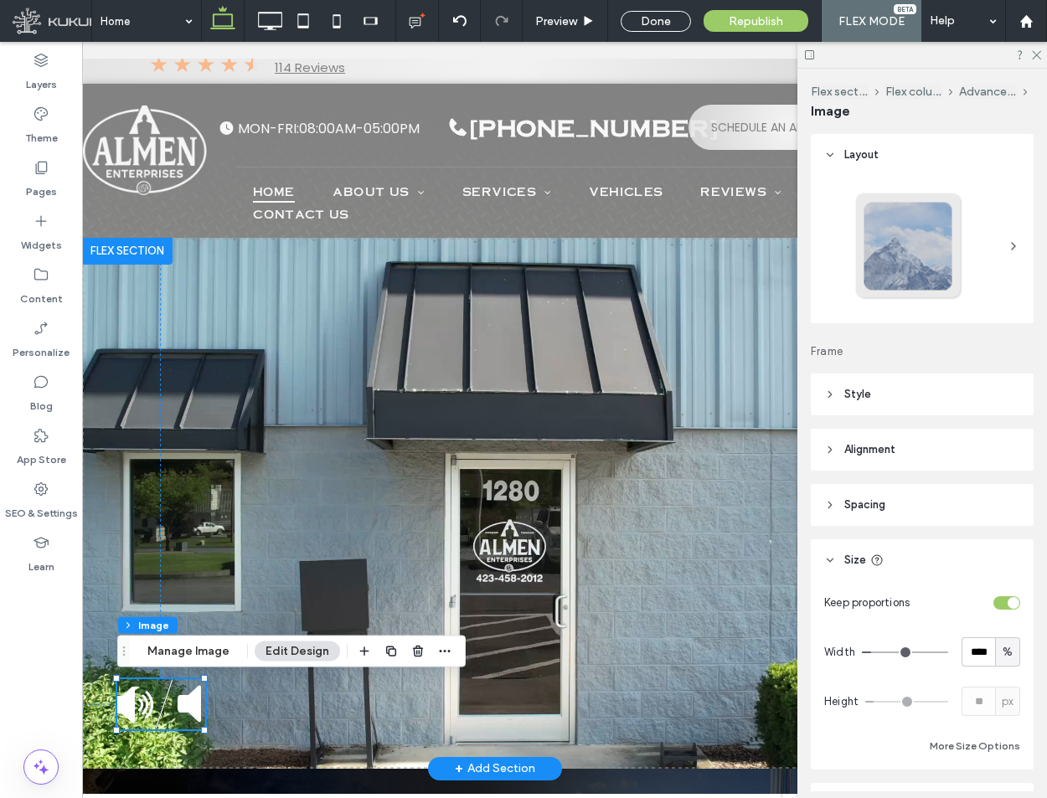
click at [158, 708] on img at bounding box center [161, 704] width 88 height 50
click at [158, 713] on img at bounding box center [161, 704] width 88 height 50
click at [183, 700] on img at bounding box center [161, 704] width 88 height 50
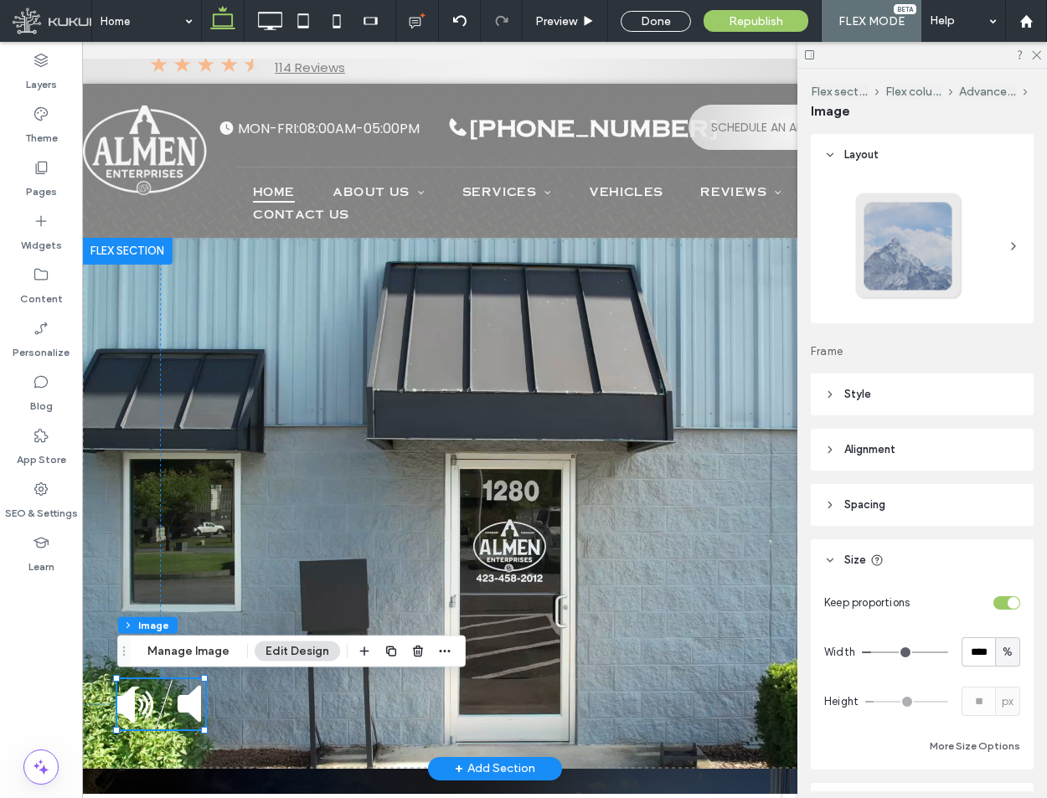
click at [183, 700] on img at bounding box center [161, 704] width 88 height 50
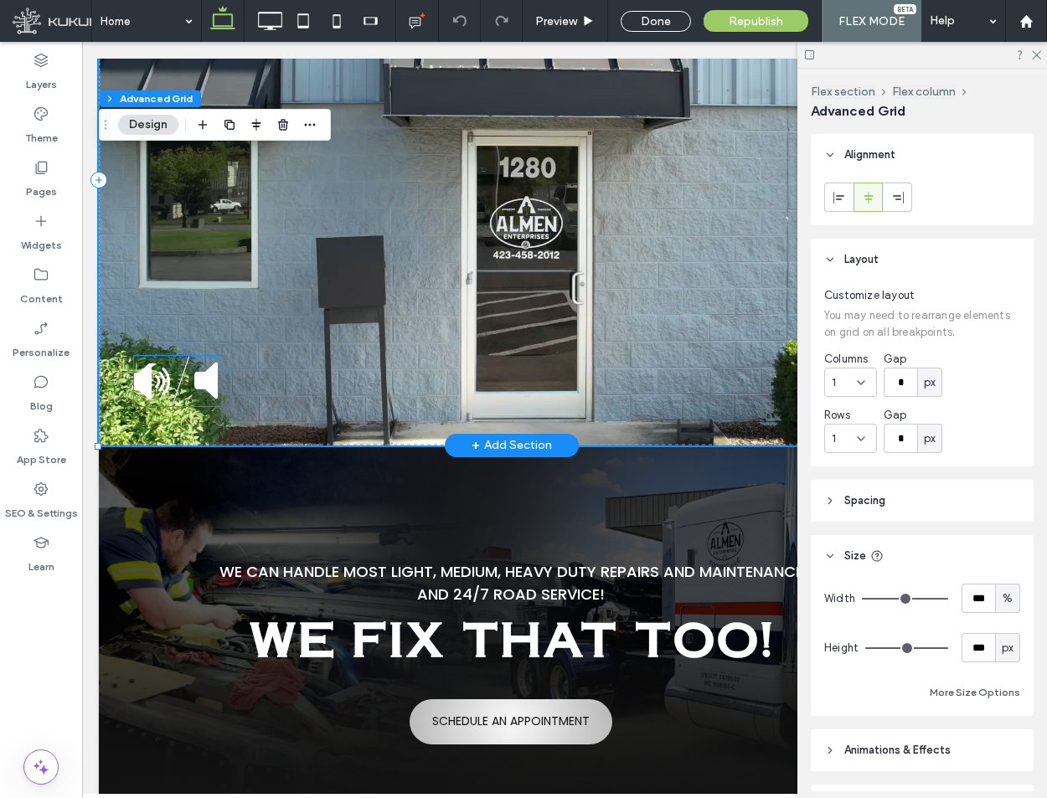
click at [193, 383] on img at bounding box center [178, 381] width 88 height 50
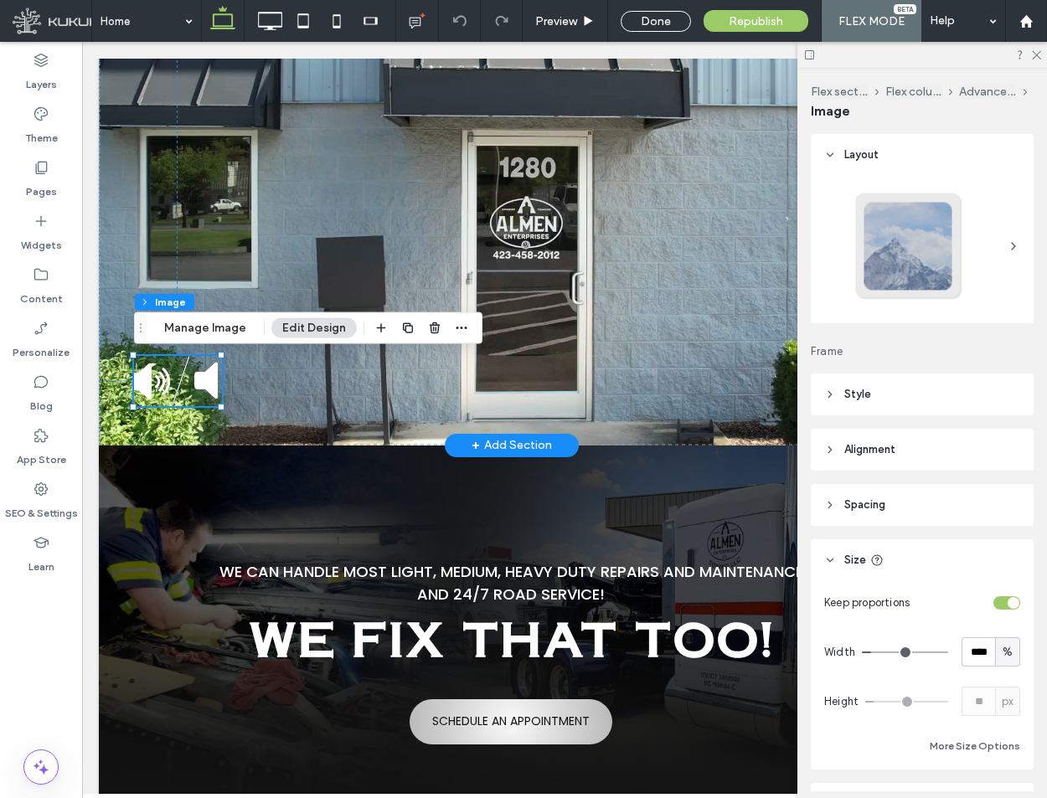
click at [185, 383] on img at bounding box center [178, 381] width 88 height 50
click at [184, 392] on img at bounding box center [178, 381] width 88 height 50
click at [46, 495] on icon at bounding box center [41, 489] width 17 height 17
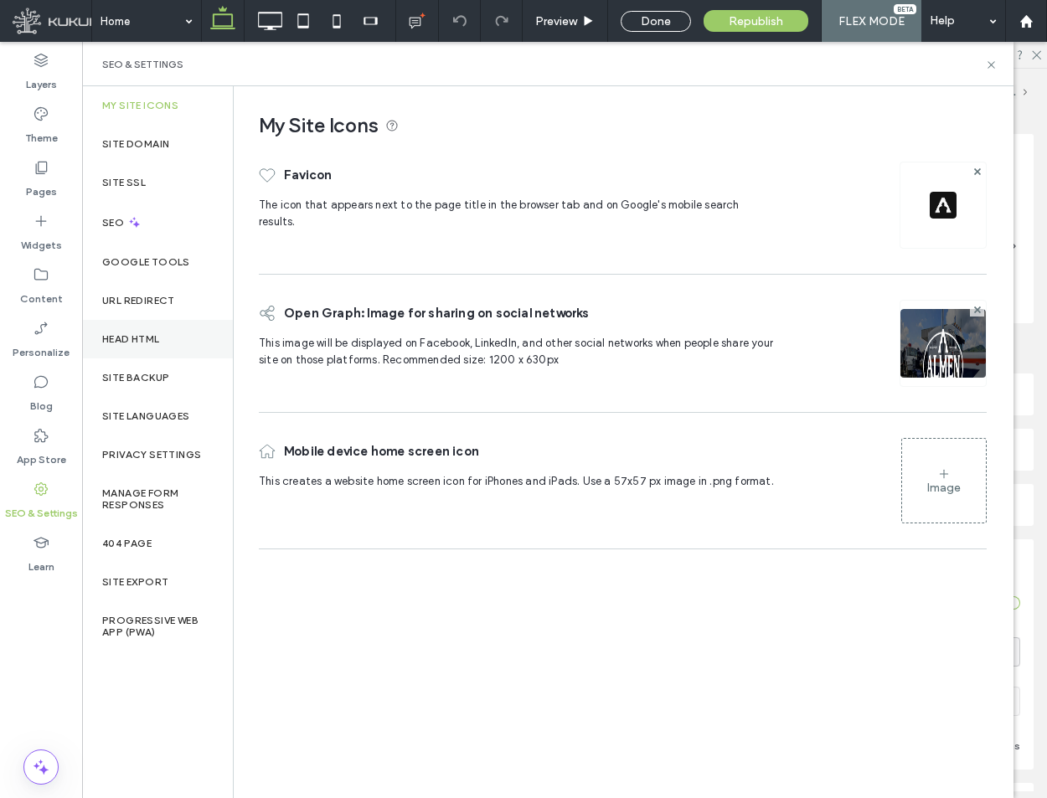
click at [120, 344] on label "Head HTML" at bounding box center [131, 339] width 58 height 12
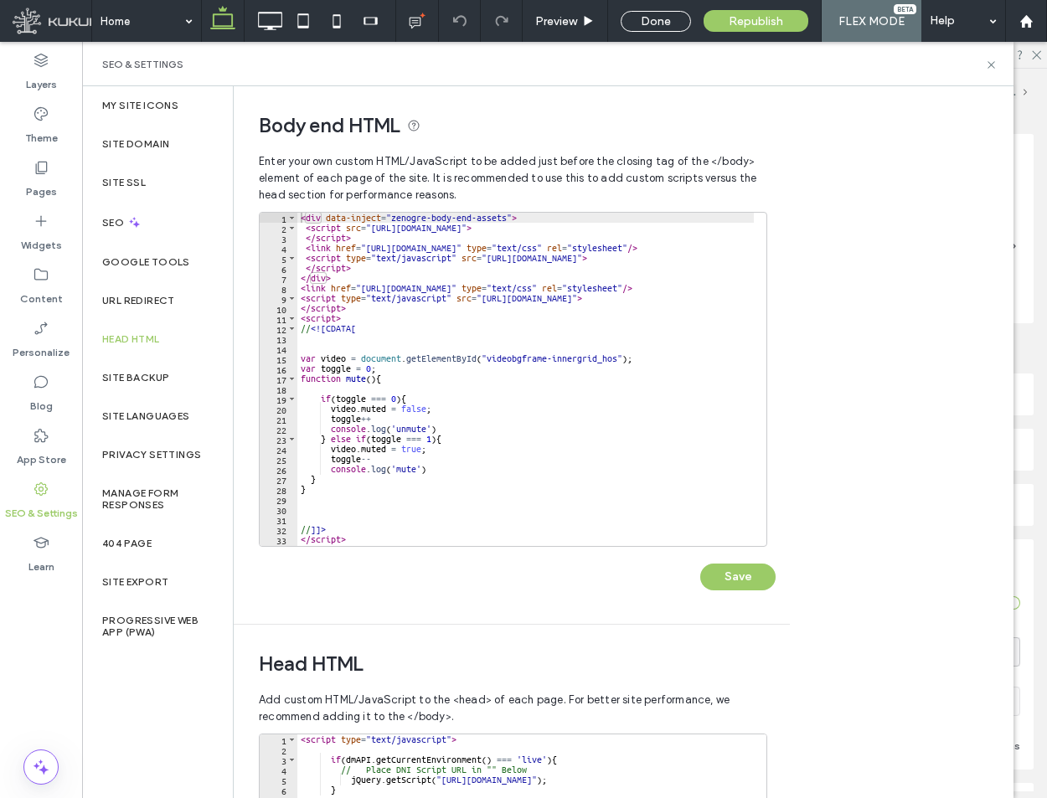
click at [659, 361] on div "< div data-inject = "zenogre-body-end-assets" > < script src = "https://zapi.ku…" at bounding box center [607, 390] width 620 height 354
paste textarea "**********"
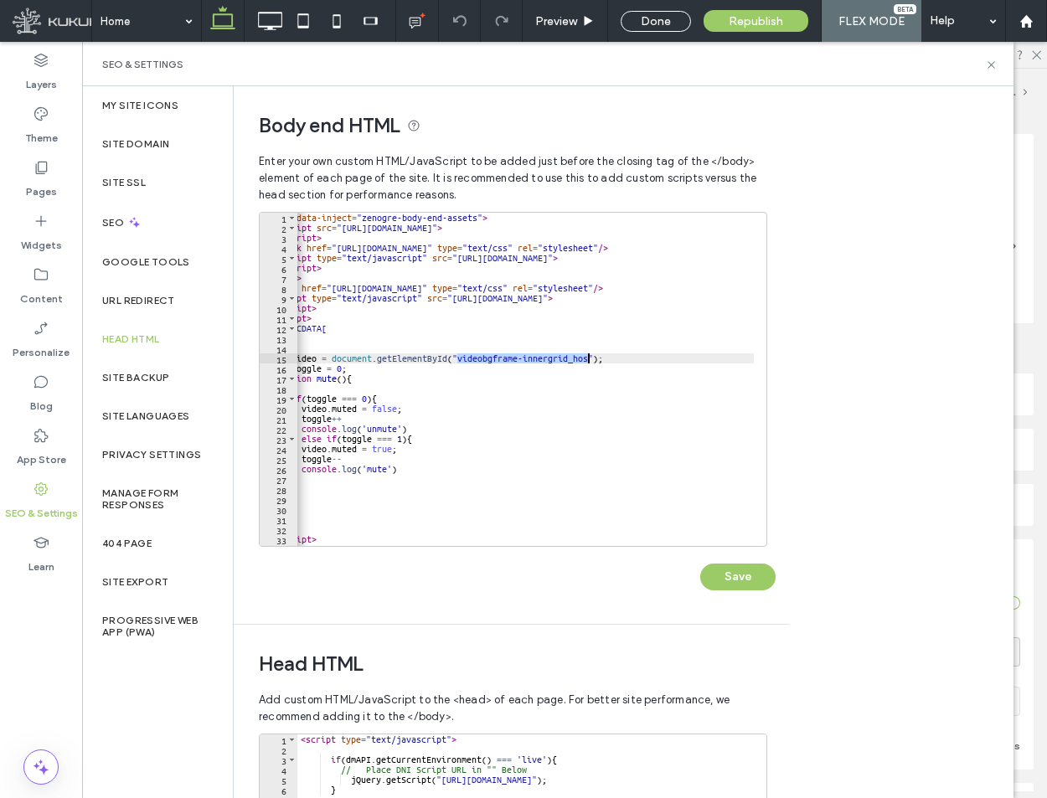
drag, startPoint x: 455, startPoint y: 358, endPoint x: 588, endPoint y: 360, distance: 133.2
click at [588, 360] on div "< div data-inject = "zenogre-body-end-assets" > < script src = "https://zapi.ku…" at bounding box center [578, 383] width 620 height 341
paste textarea "*"
click at [462, 355] on div "< div data-inject = "zenogre-body-end-assets" > < script src = "https://zapi.ku…" at bounding box center [578, 383] width 620 height 341
type textarea "**********"
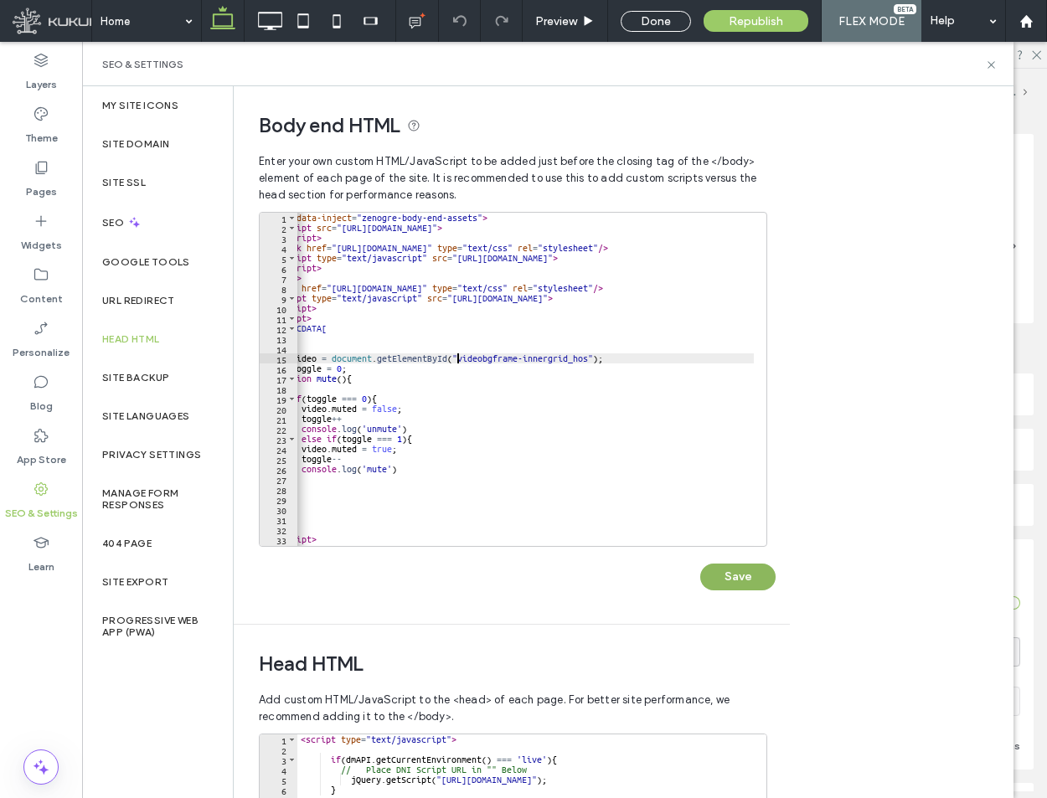
click at [758, 574] on button "Save" at bounding box center [737, 577] width 75 height 27
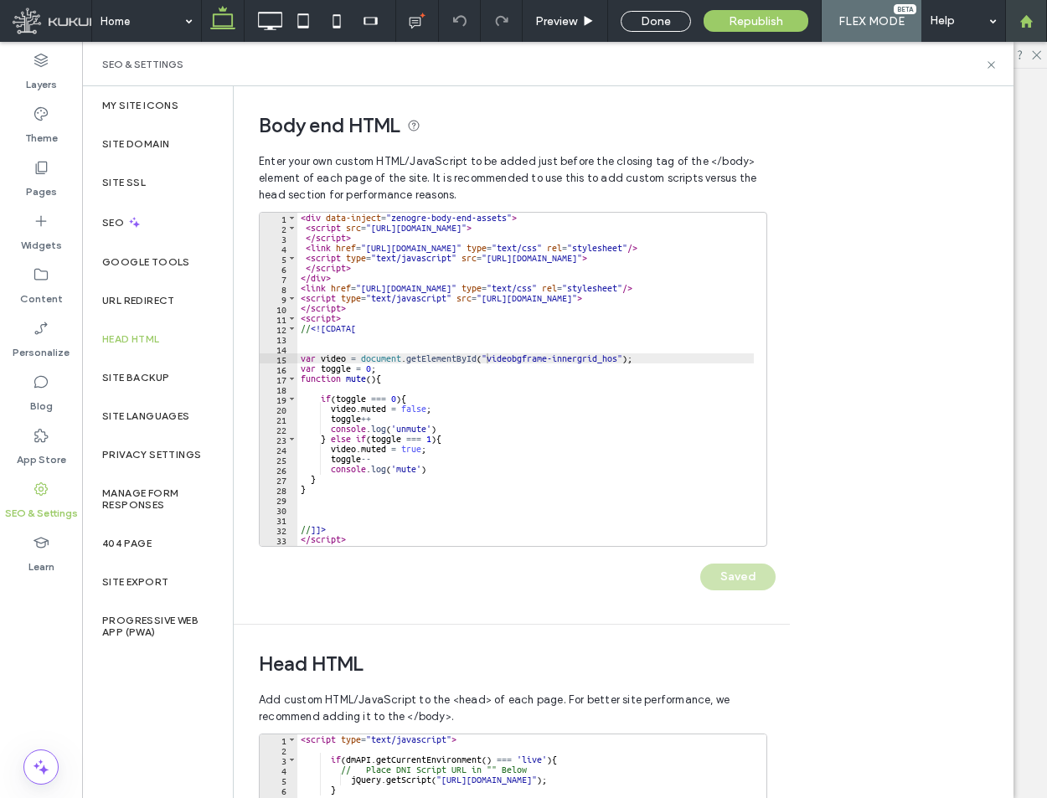
scroll to position [0, 0]
click at [990, 65] on icon at bounding box center [991, 65] width 13 height 13
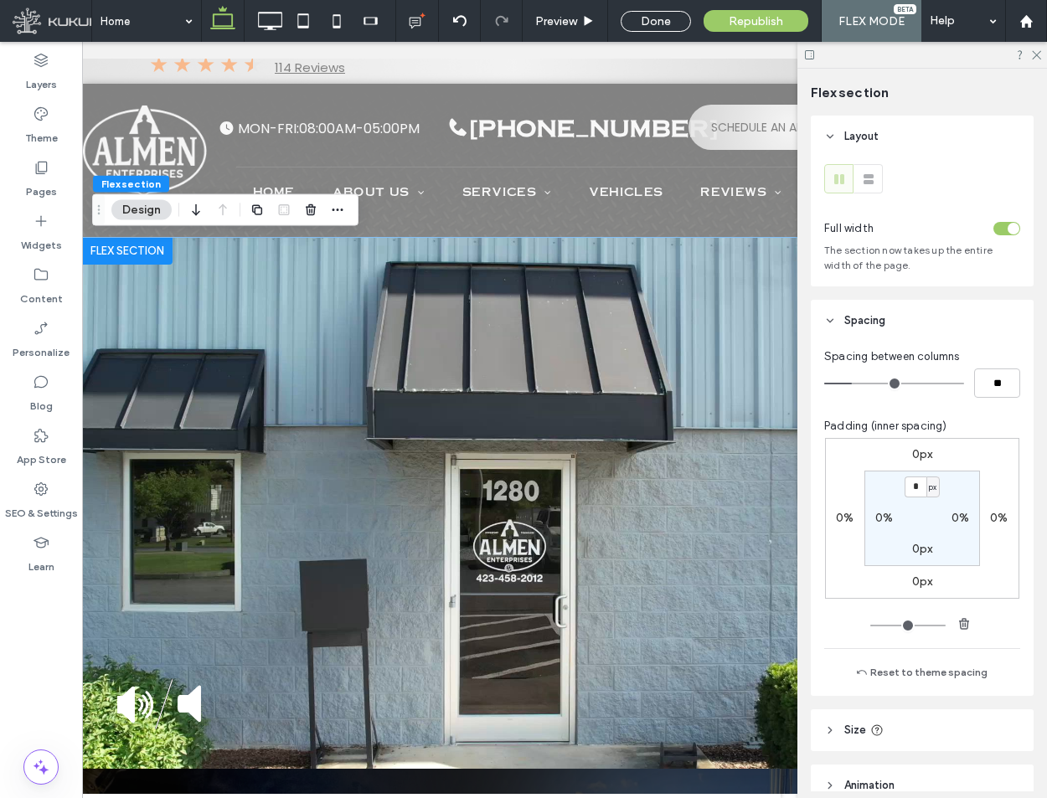
scroll to position [12, 0]
click at [164, 707] on img at bounding box center [161, 704] width 88 height 50
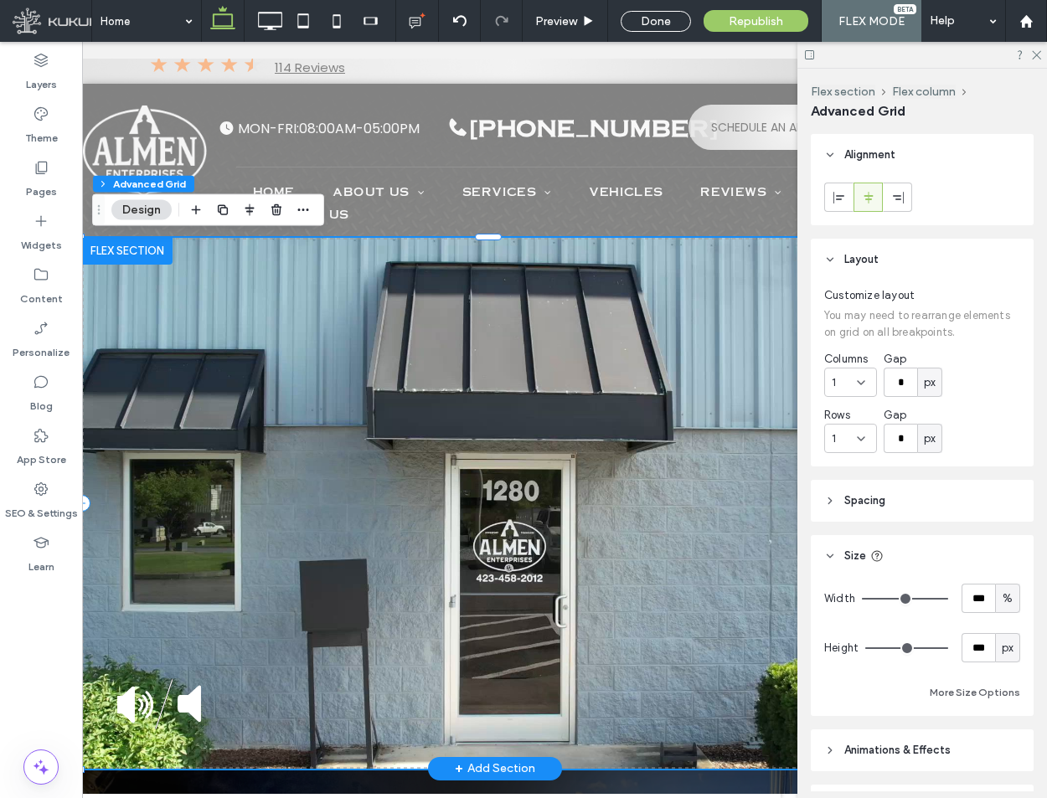
click at [151, 704] on img at bounding box center [161, 704] width 88 height 50
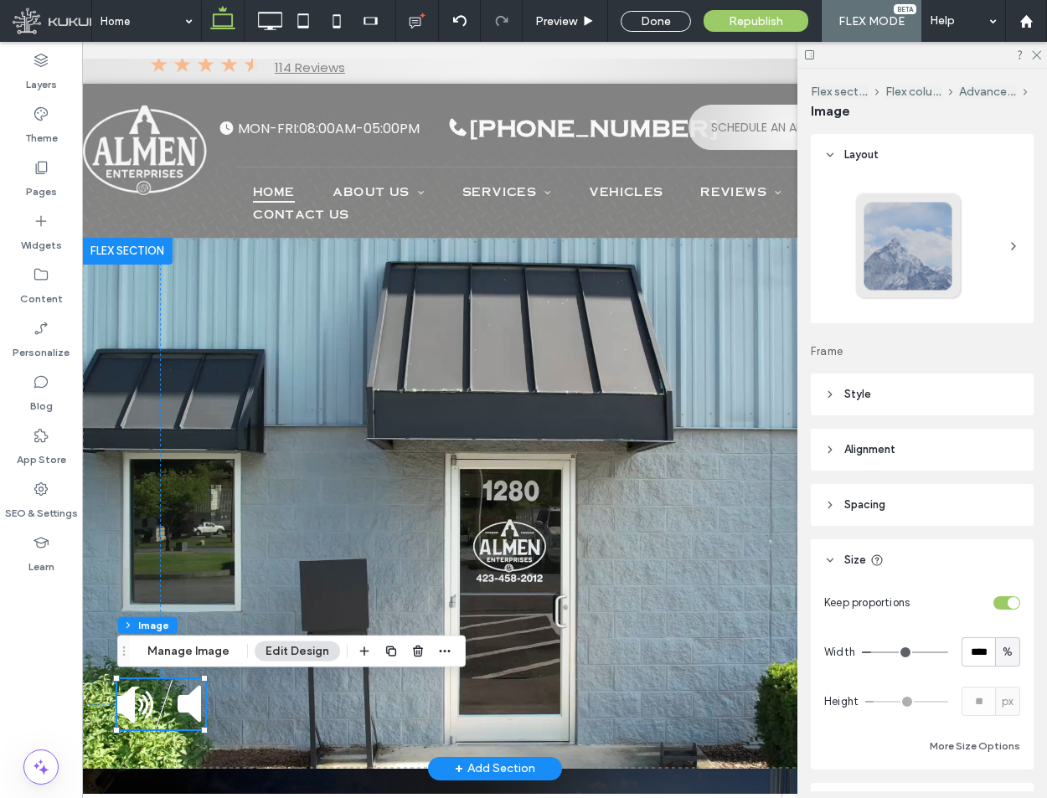
click at [163, 710] on img at bounding box center [161, 704] width 88 height 50
click at [175, 705] on img at bounding box center [161, 704] width 88 height 50
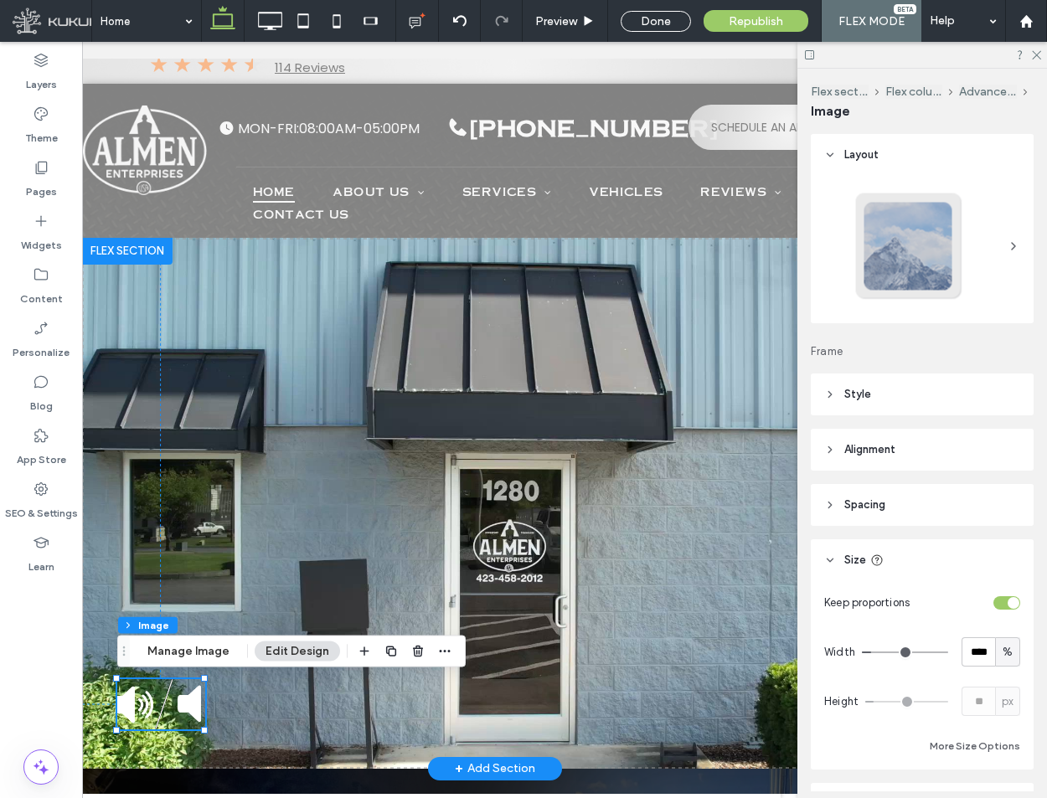
click at [175, 705] on img at bounding box center [161, 704] width 88 height 50
click at [162, 712] on img at bounding box center [161, 704] width 88 height 50
click at [162, 711] on img at bounding box center [161, 704] width 88 height 50
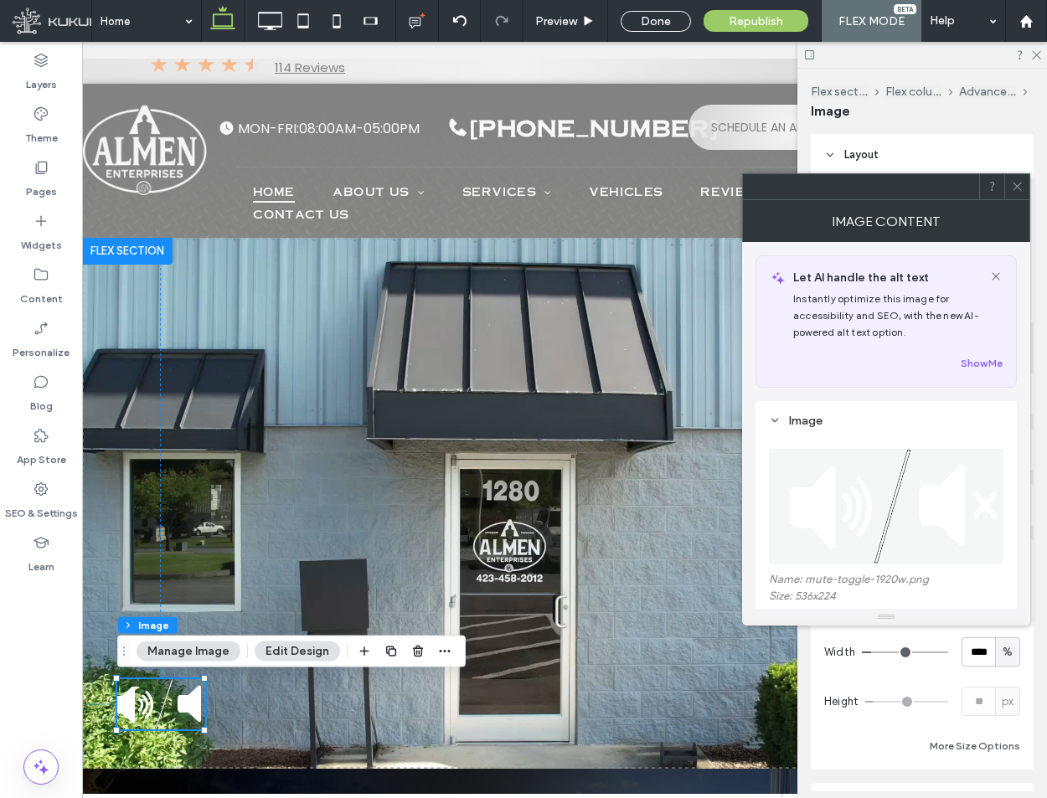
click at [1013, 181] on icon at bounding box center [1017, 186] width 13 height 13
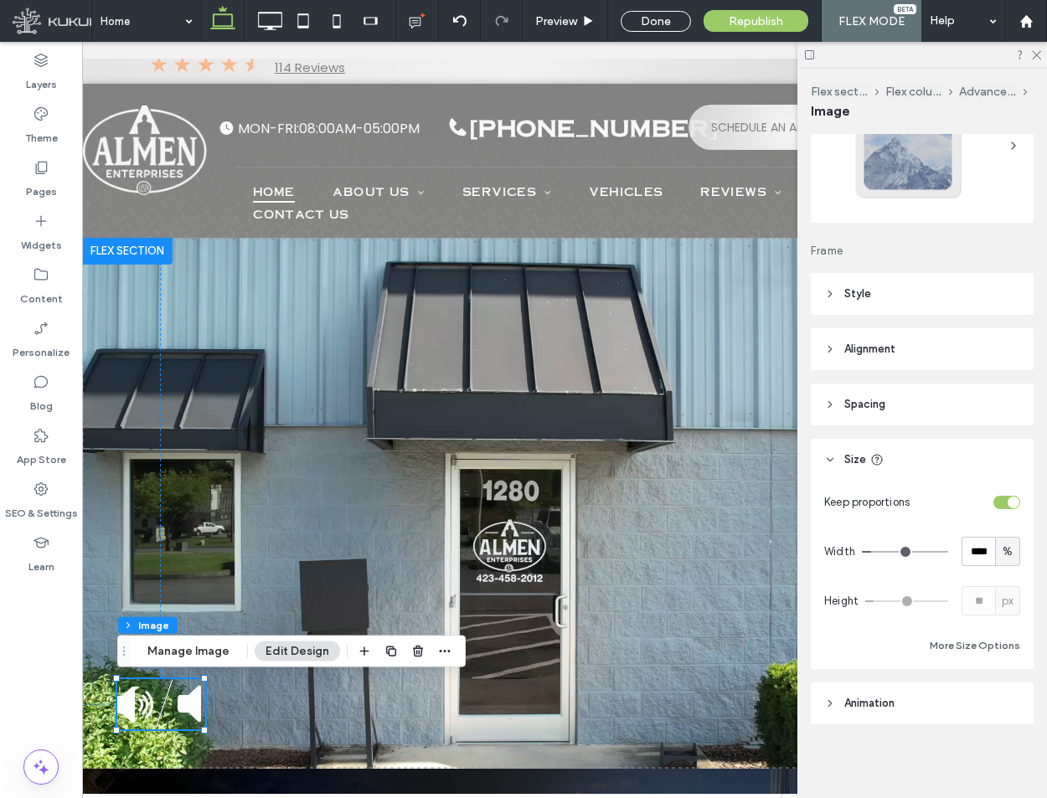
click at [975, 702] on header "Animation" at bounding box center [922, 704] width 223 height 42
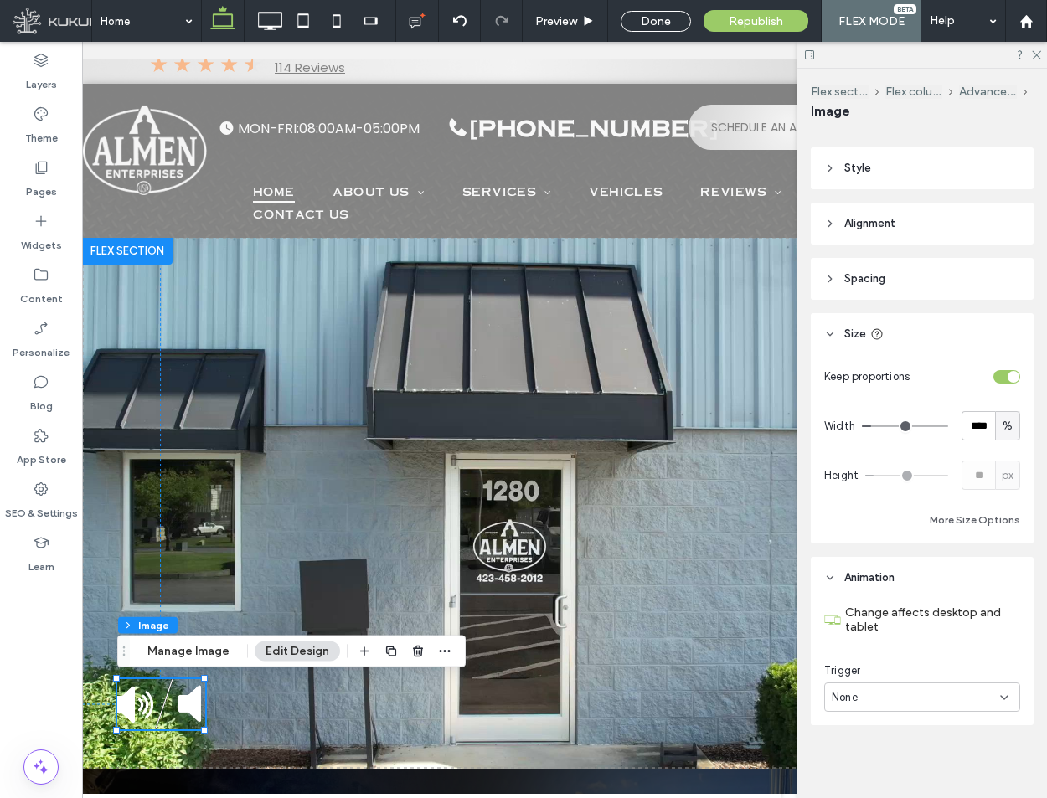
scroll to position [227, 0]
click at [564, 431] on div "42px 527px" at bounding box center [494, 503] width 825 height 531
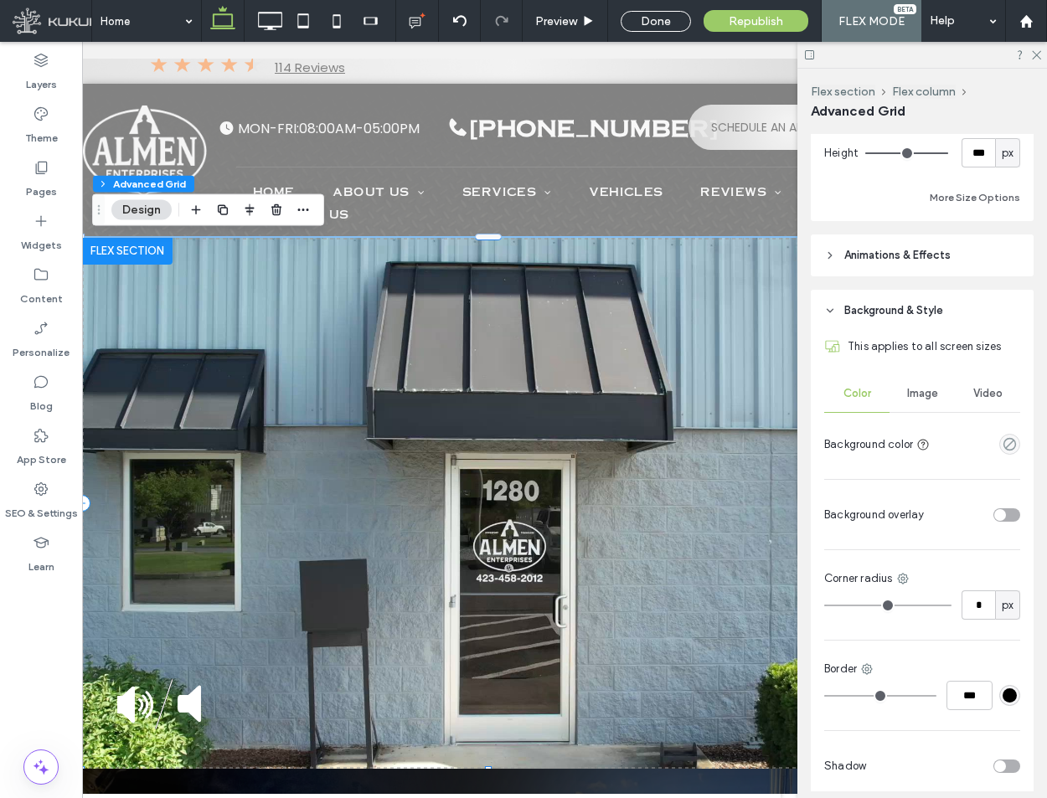
scroll to position [565, 0]
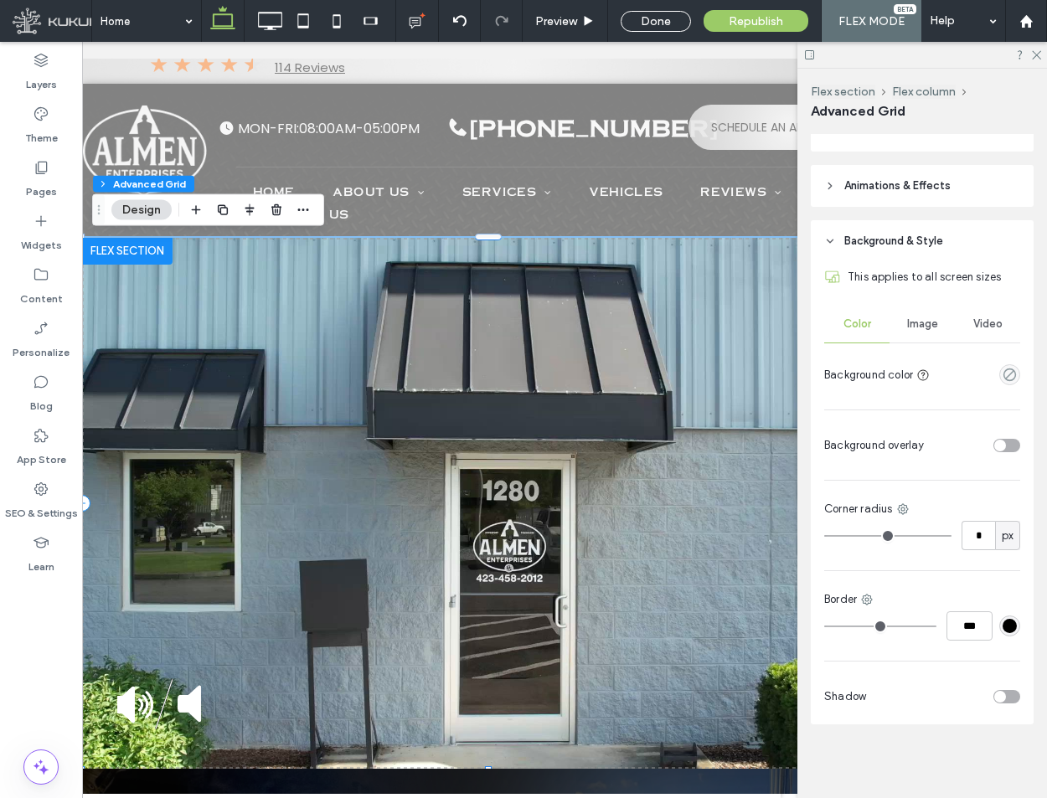
click at [997, 332] on div "Video" at bounding box center [987, 324] width 65 height 37
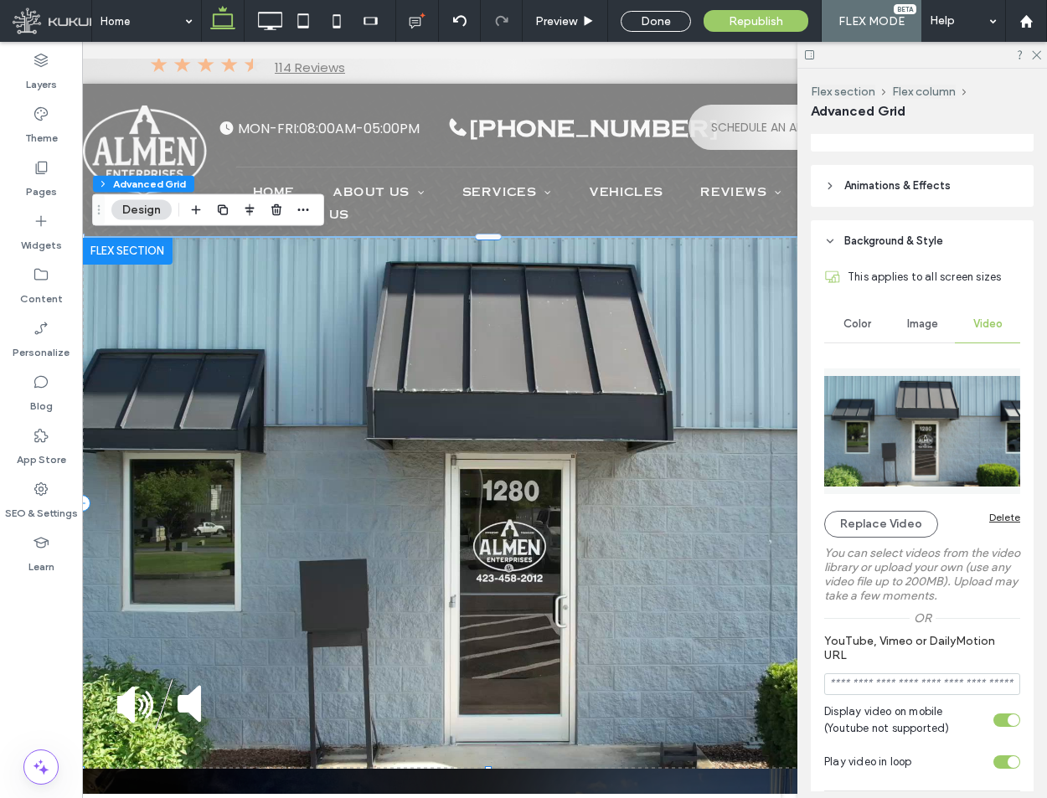
click at [1009, 513] on div "Delete" at bounding box center [1005, 517] width 31 height 13
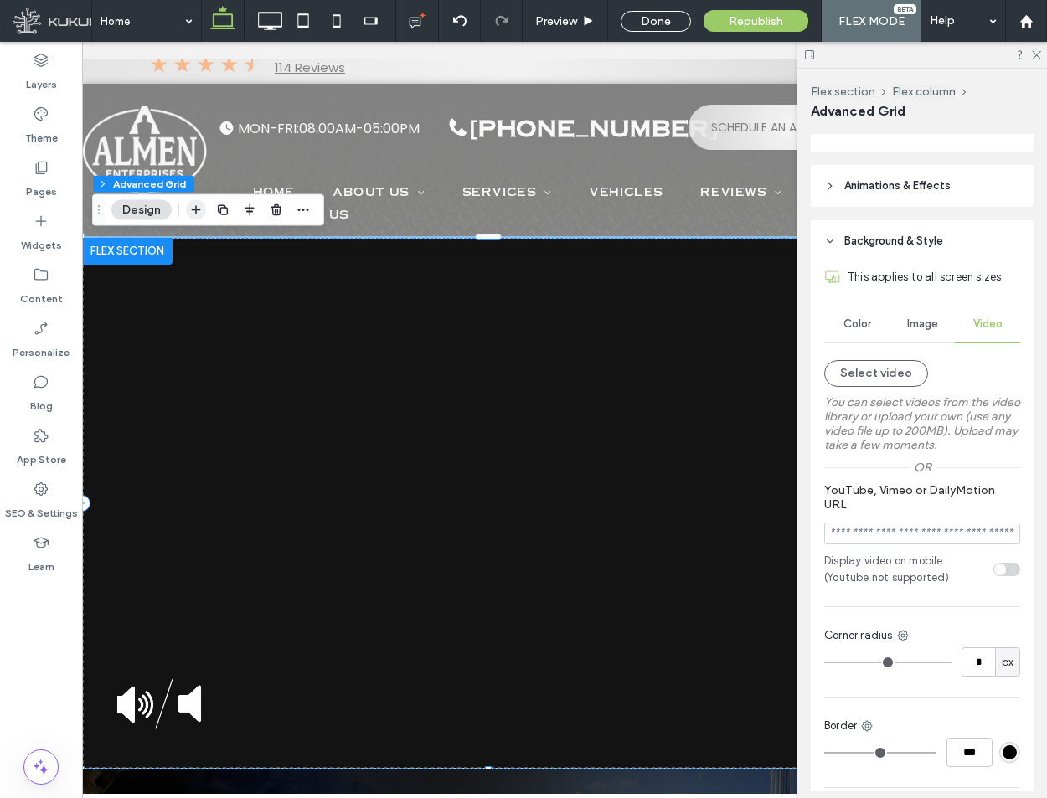
click at [191, 205] on icon "button" at bounding box center [195, 210] width 13 height 13
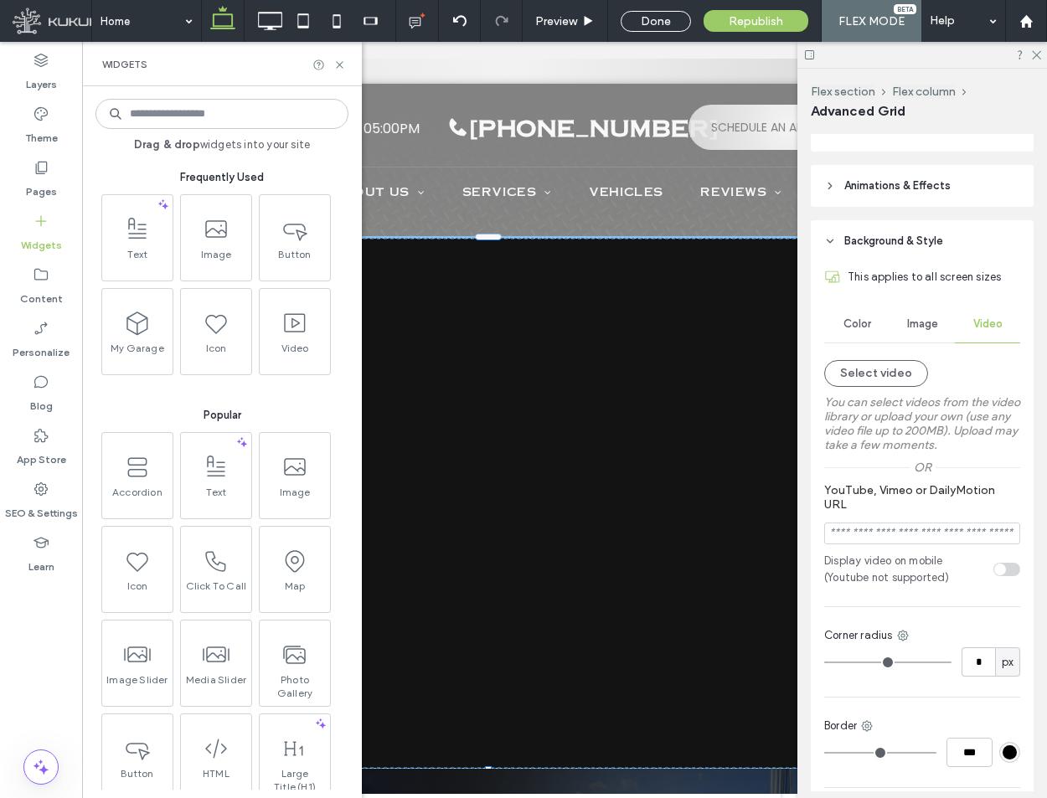
click at [179, 108] on input at bounding box center [222, 114] width 253 height 30
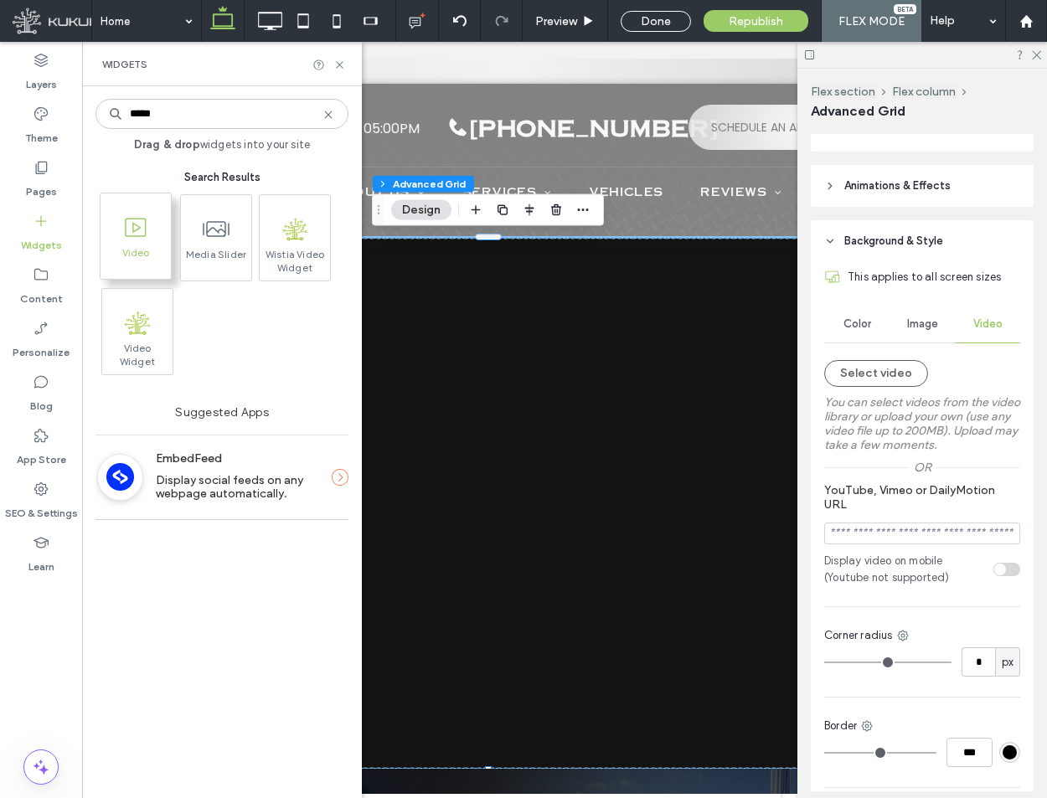
type input "*****"
click at [163, 247] on span "Video" at bounding box center [136, 257] width 70 height 23
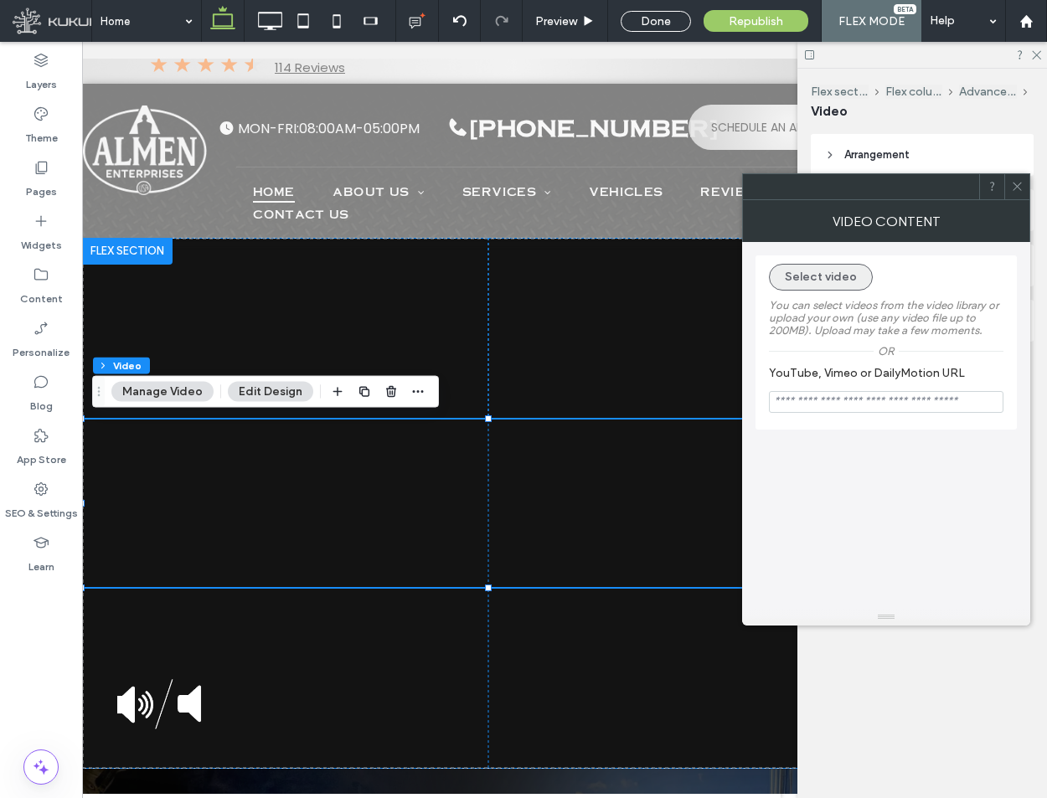
click at [840, 282] on button "Select video" at bounding box center [821, 277] width 104 height 27
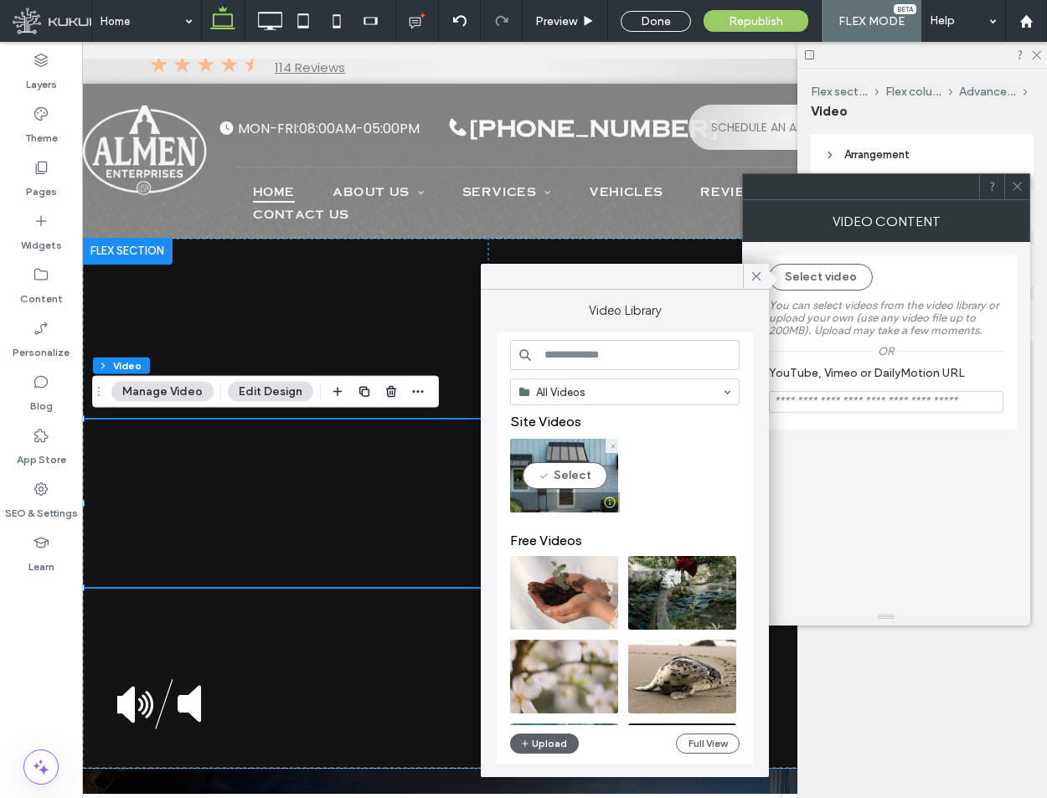
click at [559, 462] on video at bounding box center [564, 476] width 108 height 74
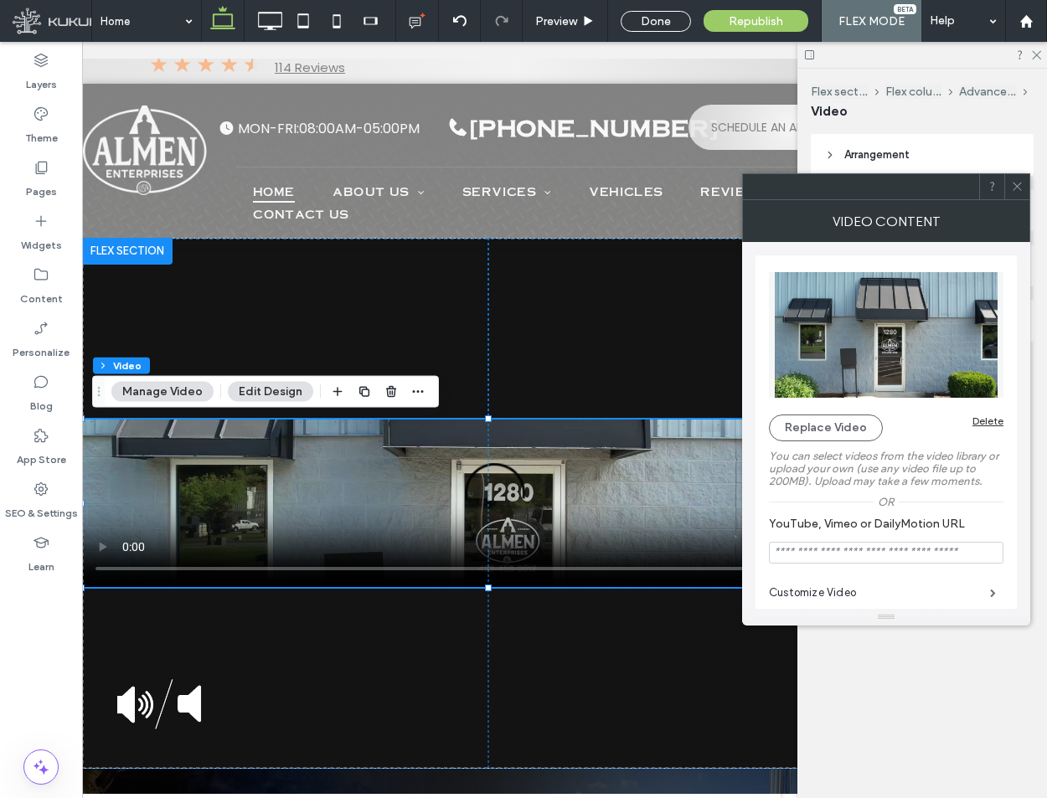
click at [1017, 191] on icon at bounding box center [1017, 186] width 13 height 13
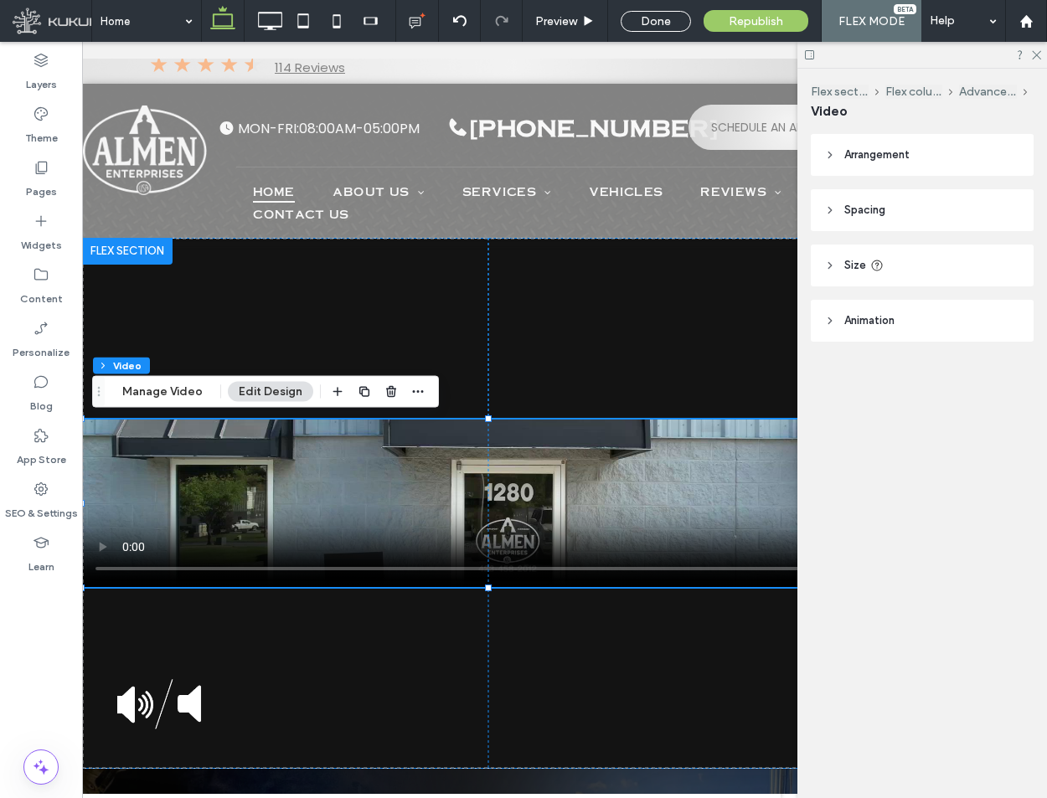
click at [961, 149] on header "Arrangement" at bounding box center [922, 155] width 223 height 42
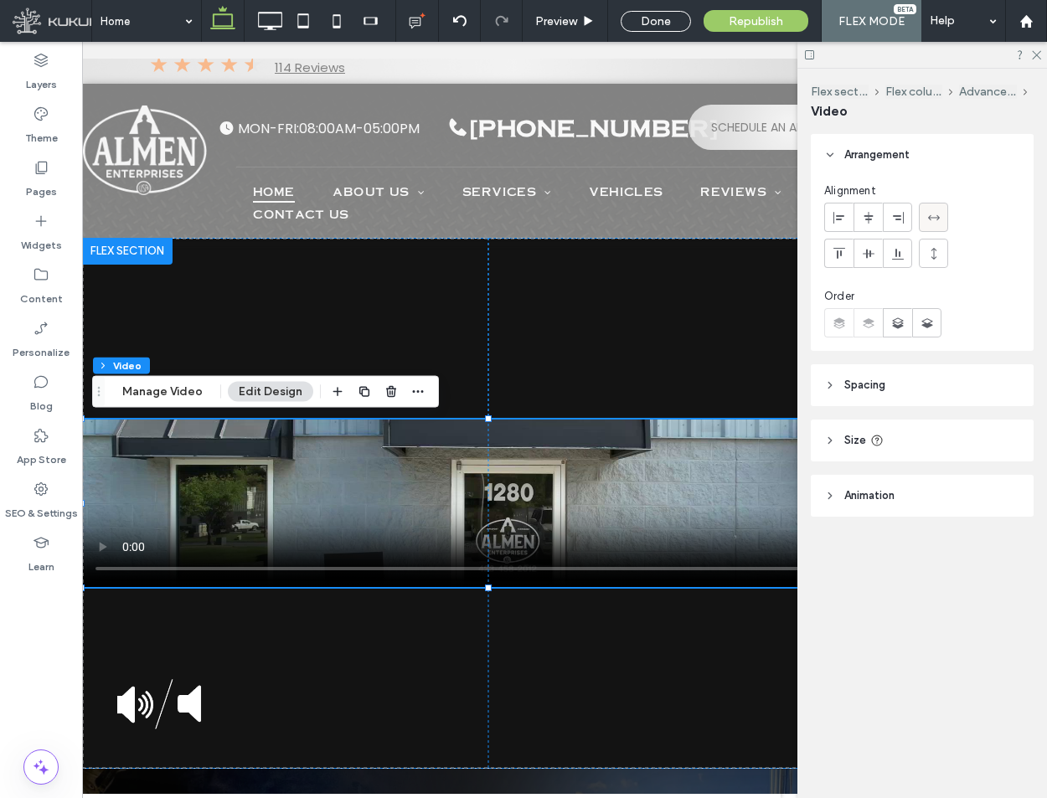
click at [934, 215] on icon at bounding box center [933, 217] width 13 height 13
click at [937, 256] on icon at bounding box center [933, 253] width 13 height 13
type input "***"
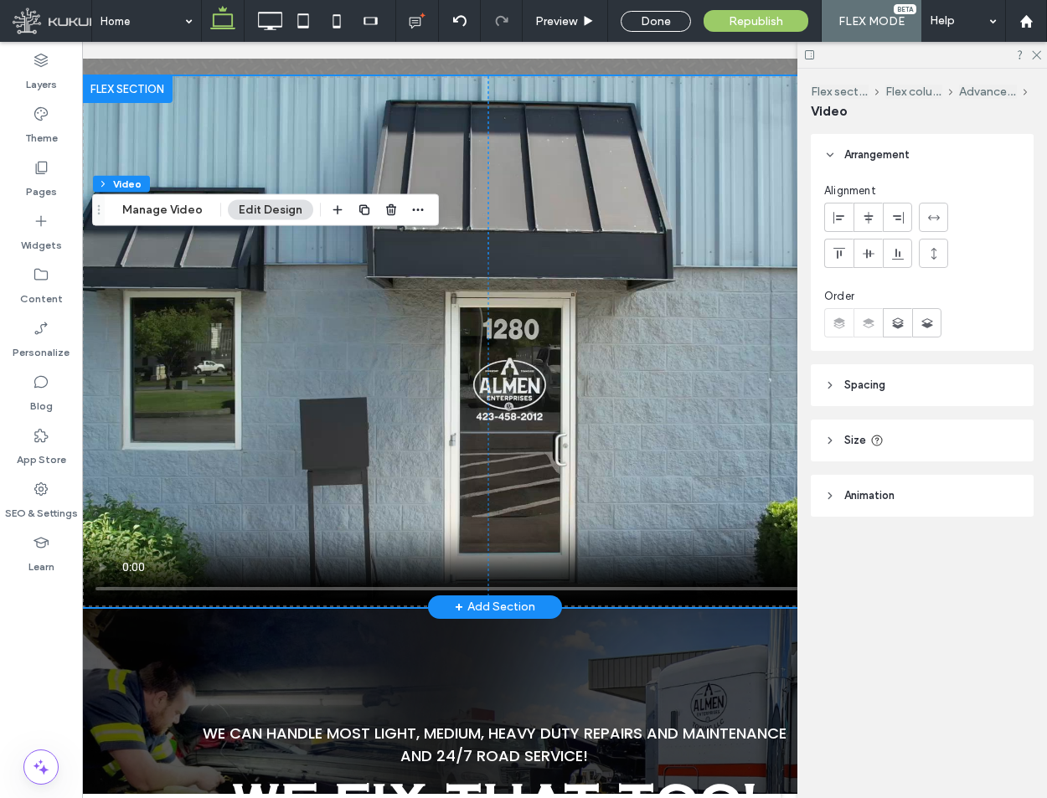
scroll to position [179, 0]
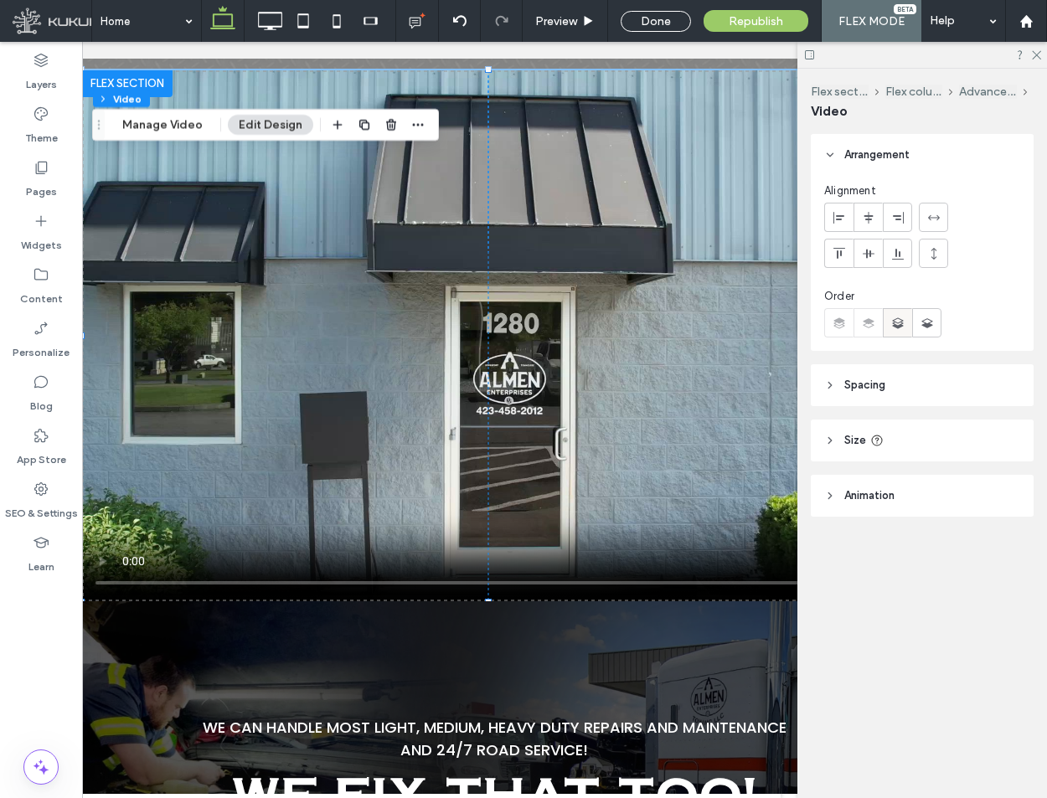
click at [901, 329] on icon at bounding box center [898, 323] width 17 height 17
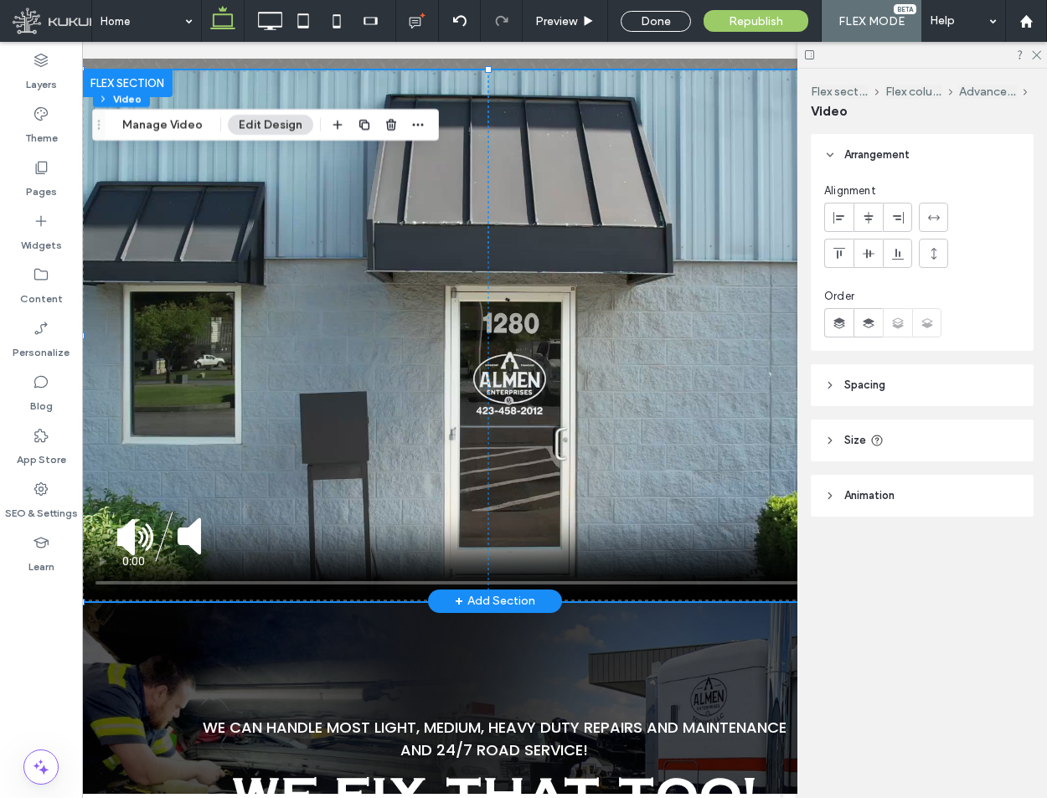
click at [194, 519] on img at bounding box center [161, 537] width 88 height 50
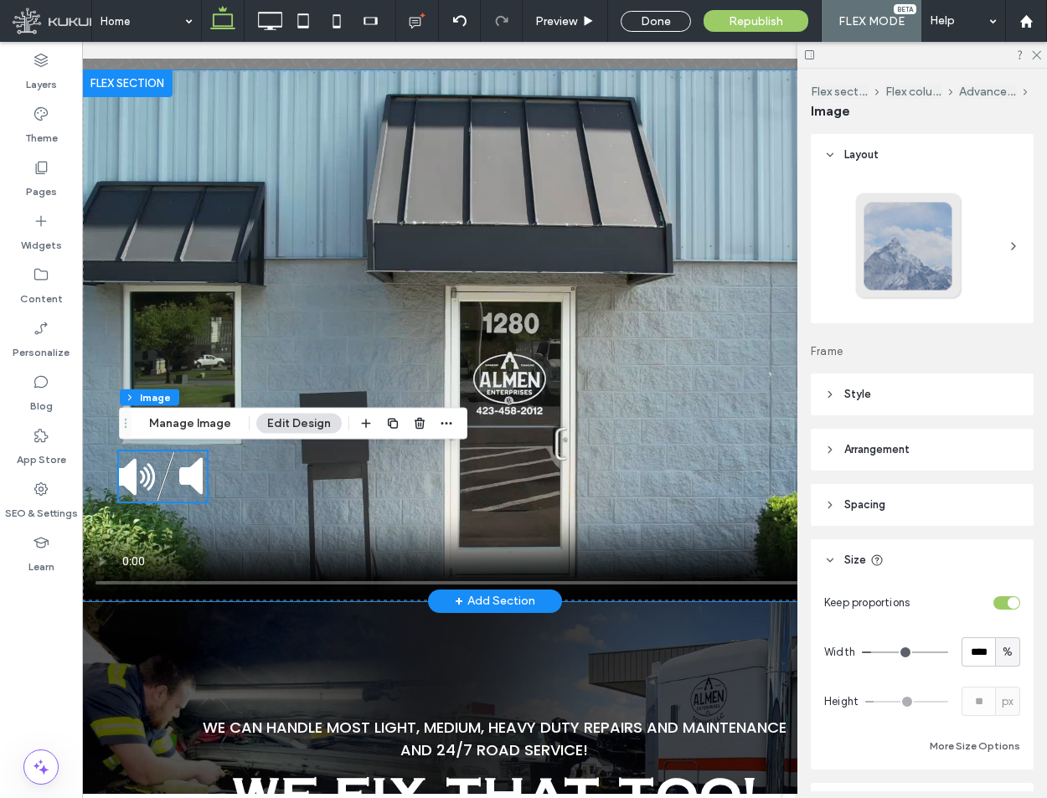
click at [669, 323] on video at bounding box center [494, 335] width 825 height 531
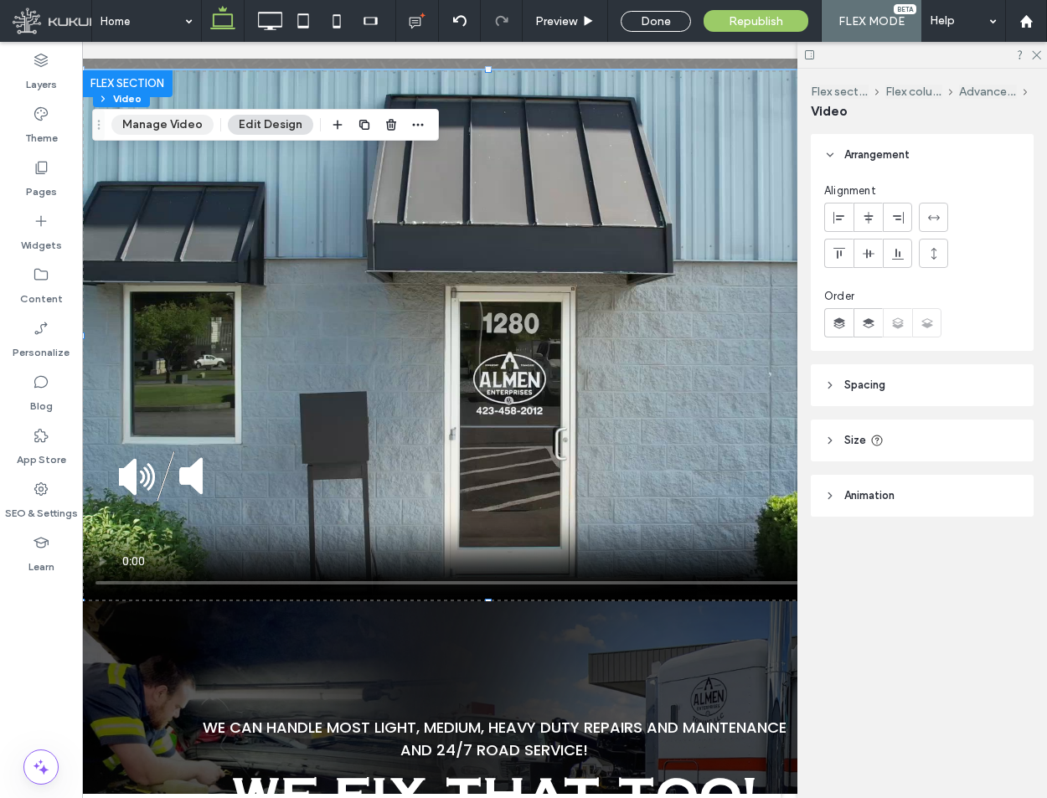
click at [170, 132] on button "Manage Video" at bounding box center [162, 125] width 102 height 20
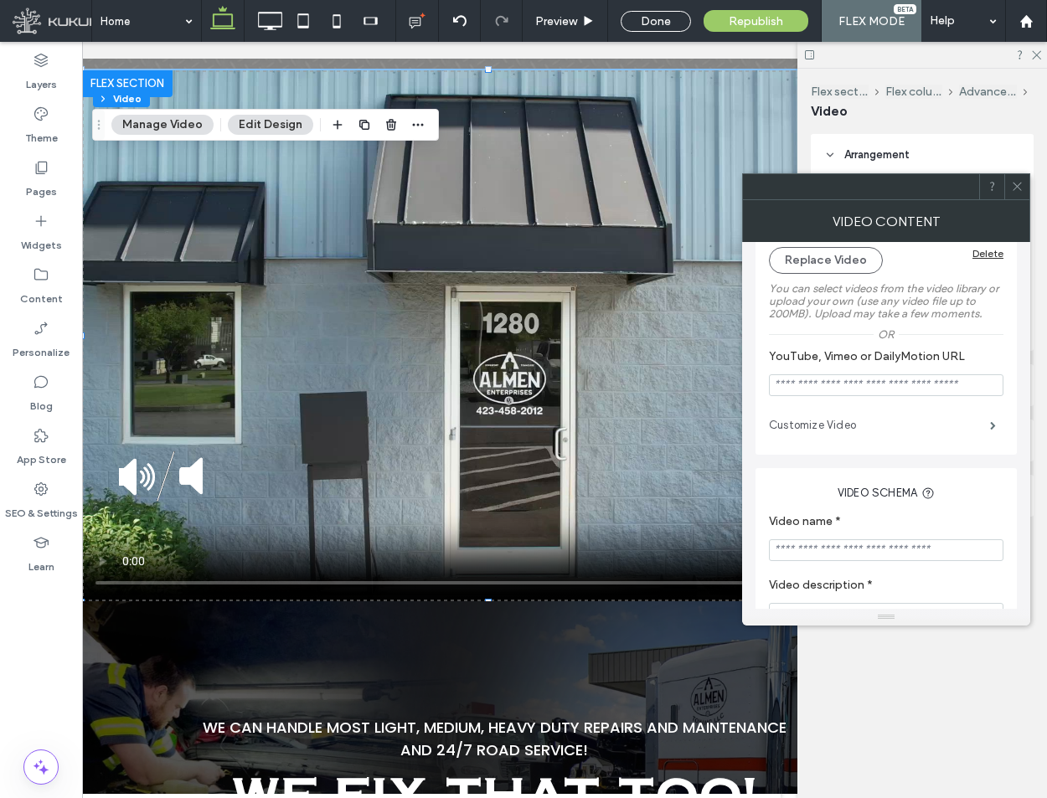
scroll to position [161, 0]
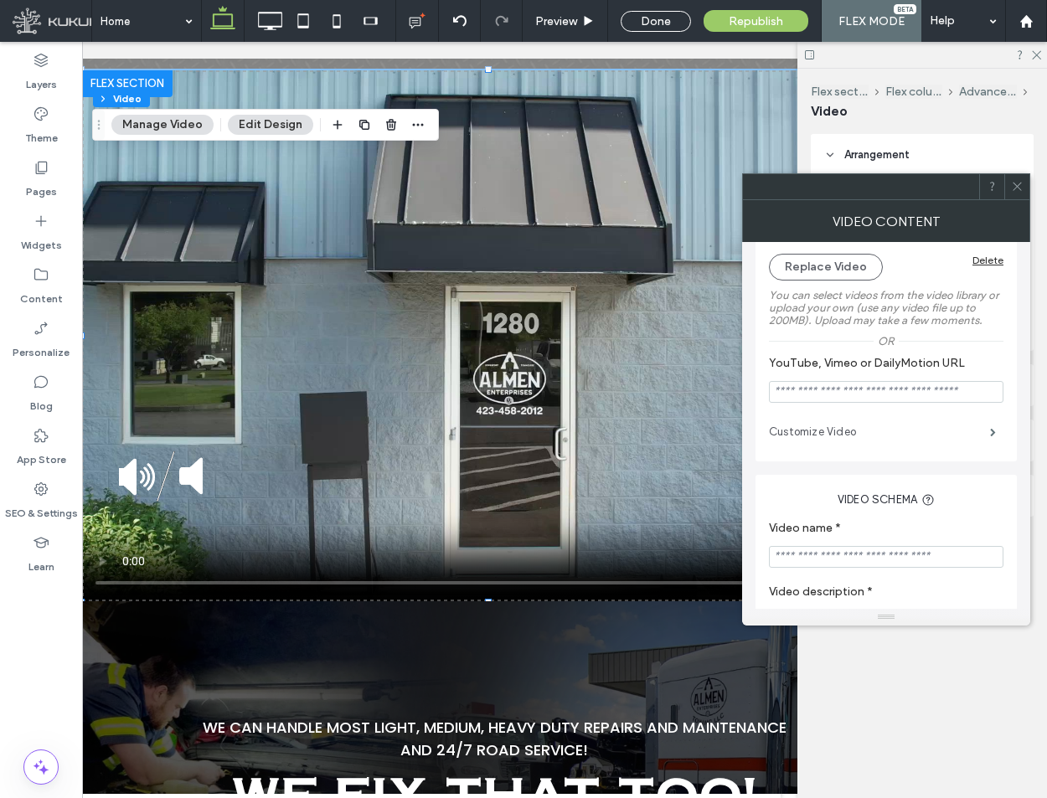
click at [907, 424] on label "Customize Video" at bounding box center [879, 433] width 221 height 34
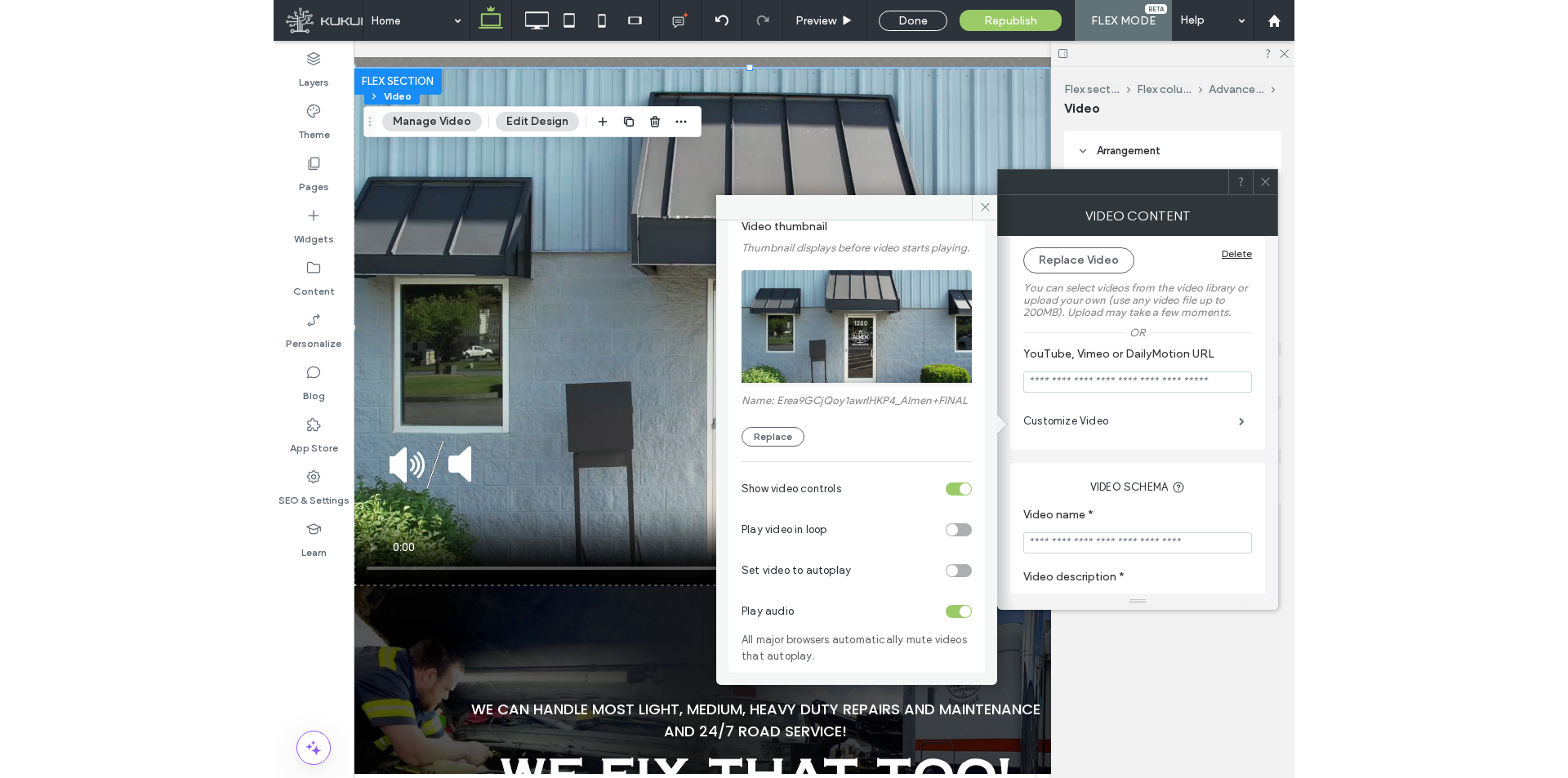
scroll to position [105, 0]
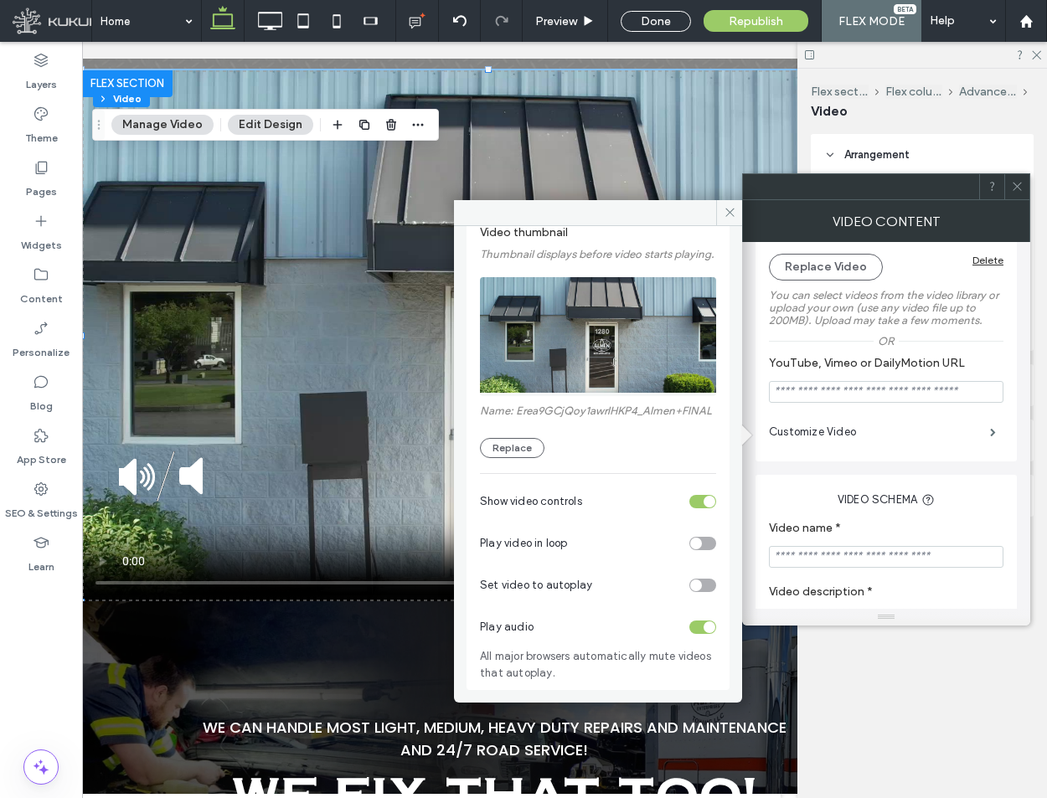
click at [699, 545] on div "toggle" at bounding box center [703, 543] width 27 height 13
click at [700, 586] on div "toggle" at bounding box center [703, 585] width 27 height 13
click at [694, 504] on div "toggle" at bounding box center [703, 501] width 27 height 13
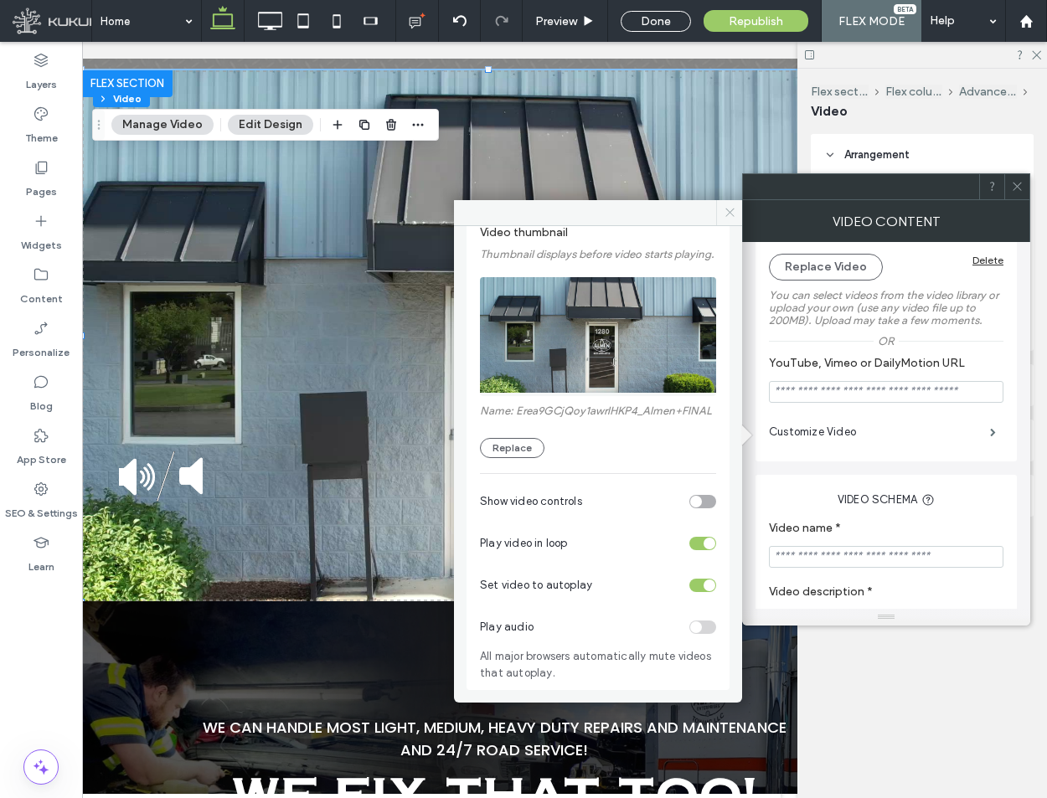
drag, startPoint x: 728, startPoint y: 213, endPoint x: 676, endPoint y: 174, distance: 64.7
click at [728, 213] on icon at bounding box center [730, 212] width 13 height 13
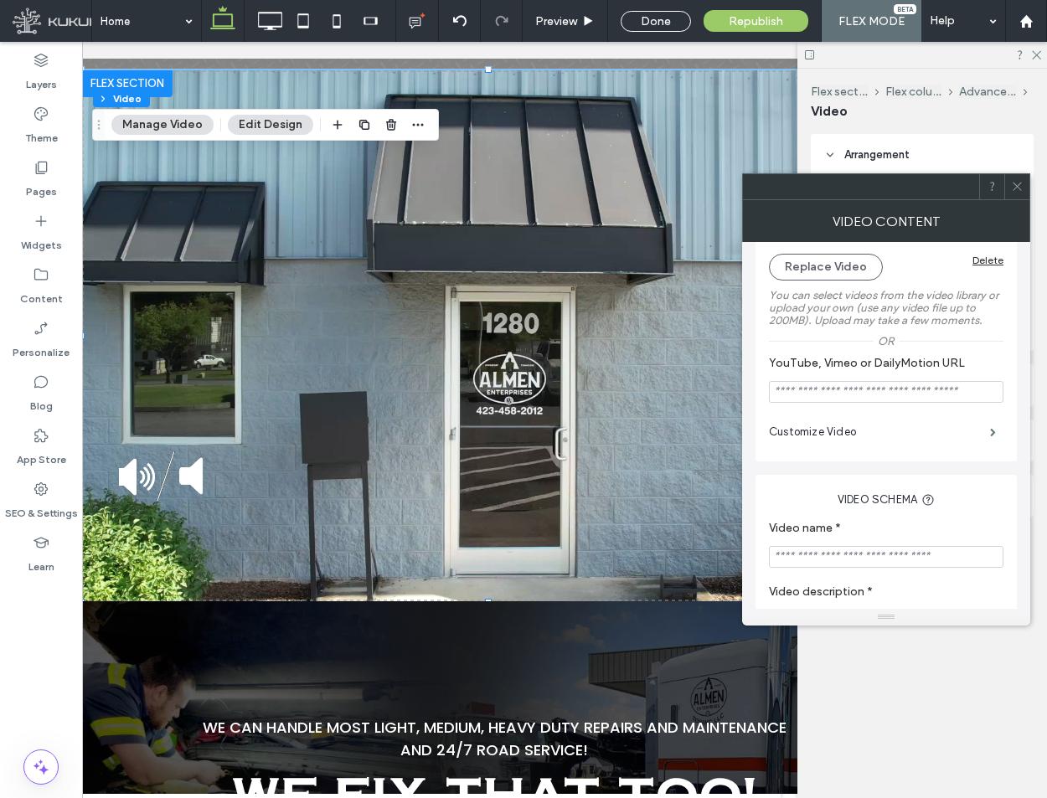
click at [1026, 182] on div at bounding box center [1017, 186] width 25 height 25
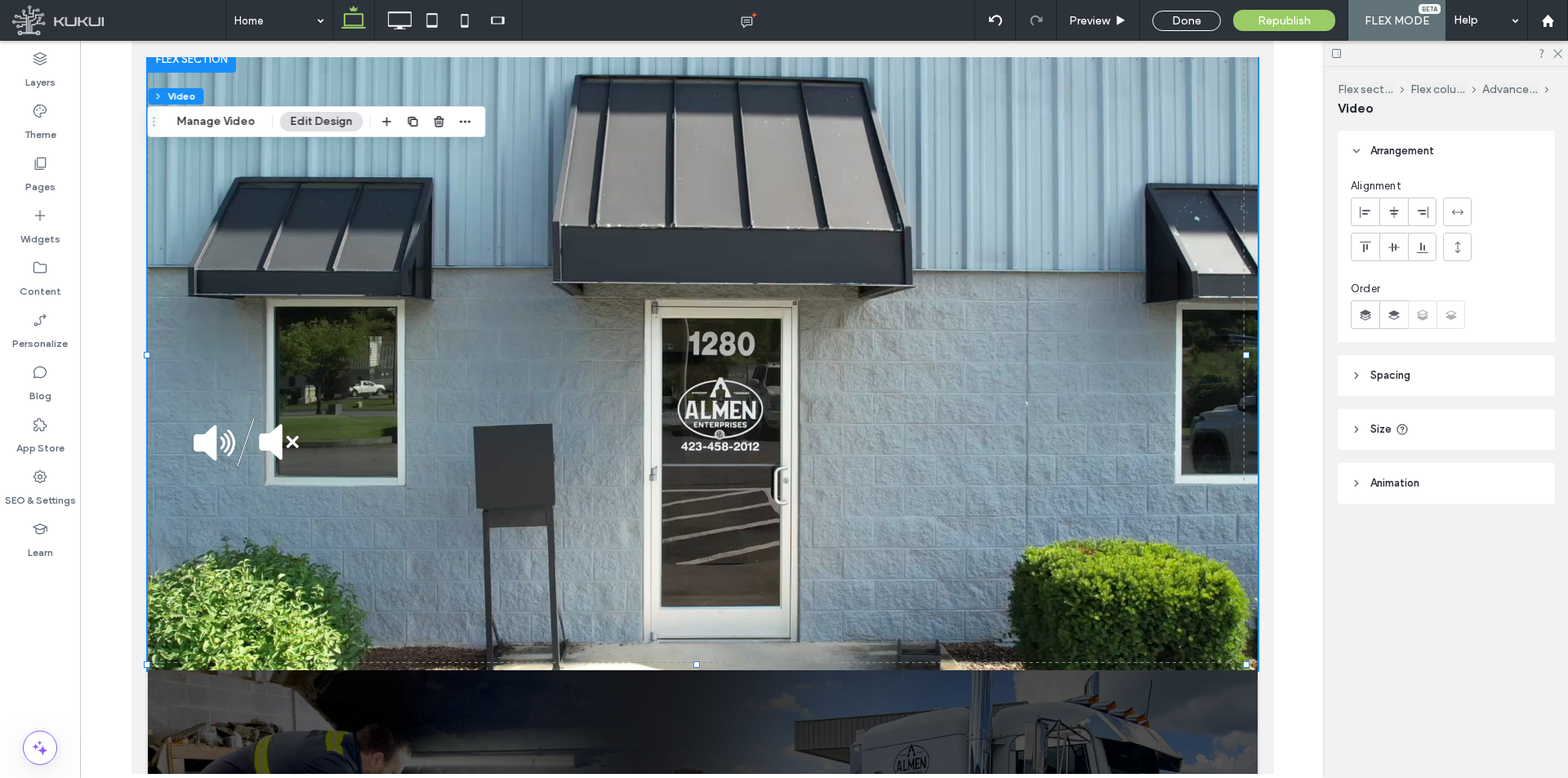
scroll to position [0, 0]
click at [46, 501] on label "SEO & Settings" at bounding box center [40, 496] width 71 height 22
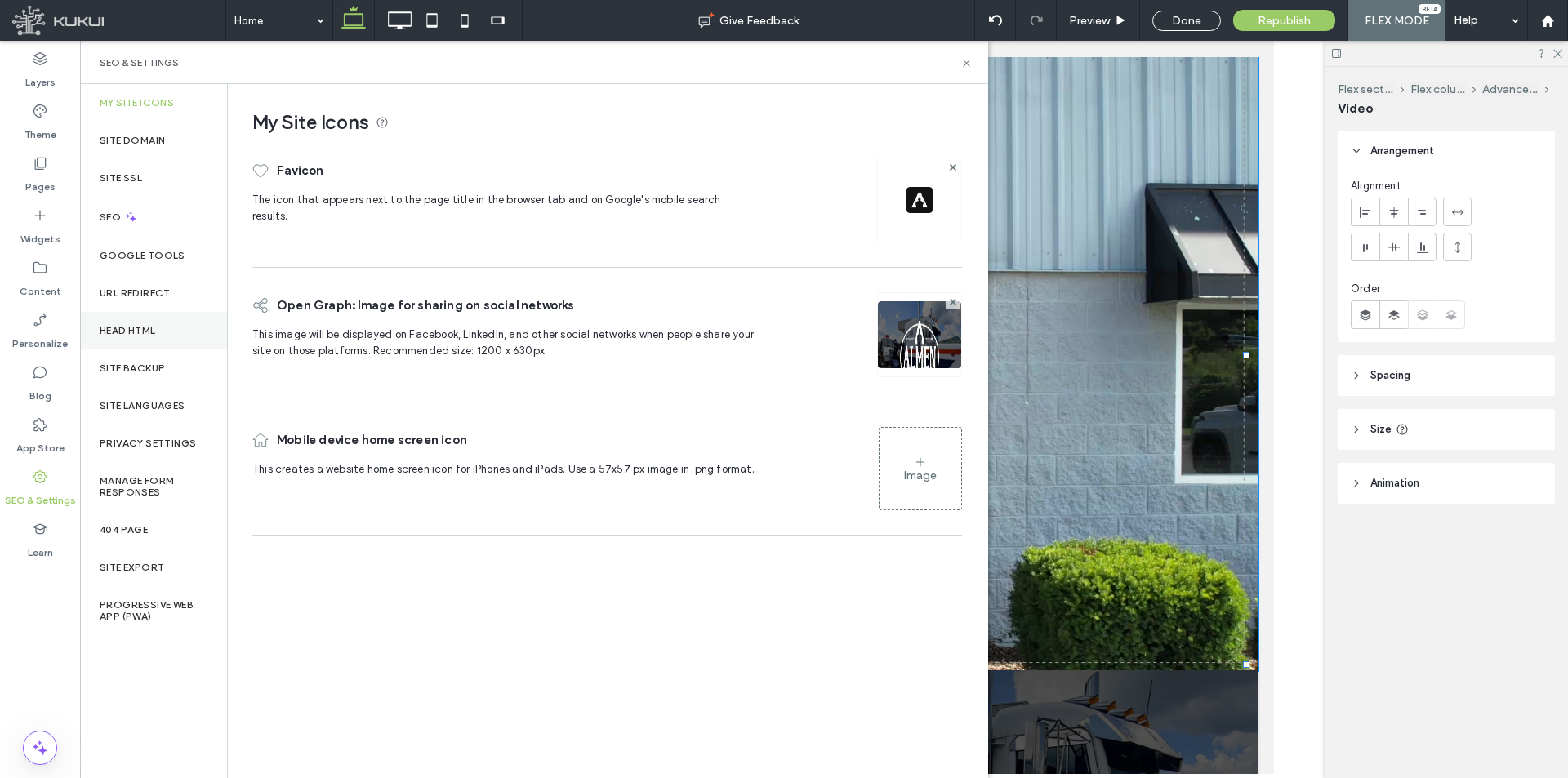
click at [134, 329] on label "Head HTML" at bounding box center [128, 331] width 57 height 12
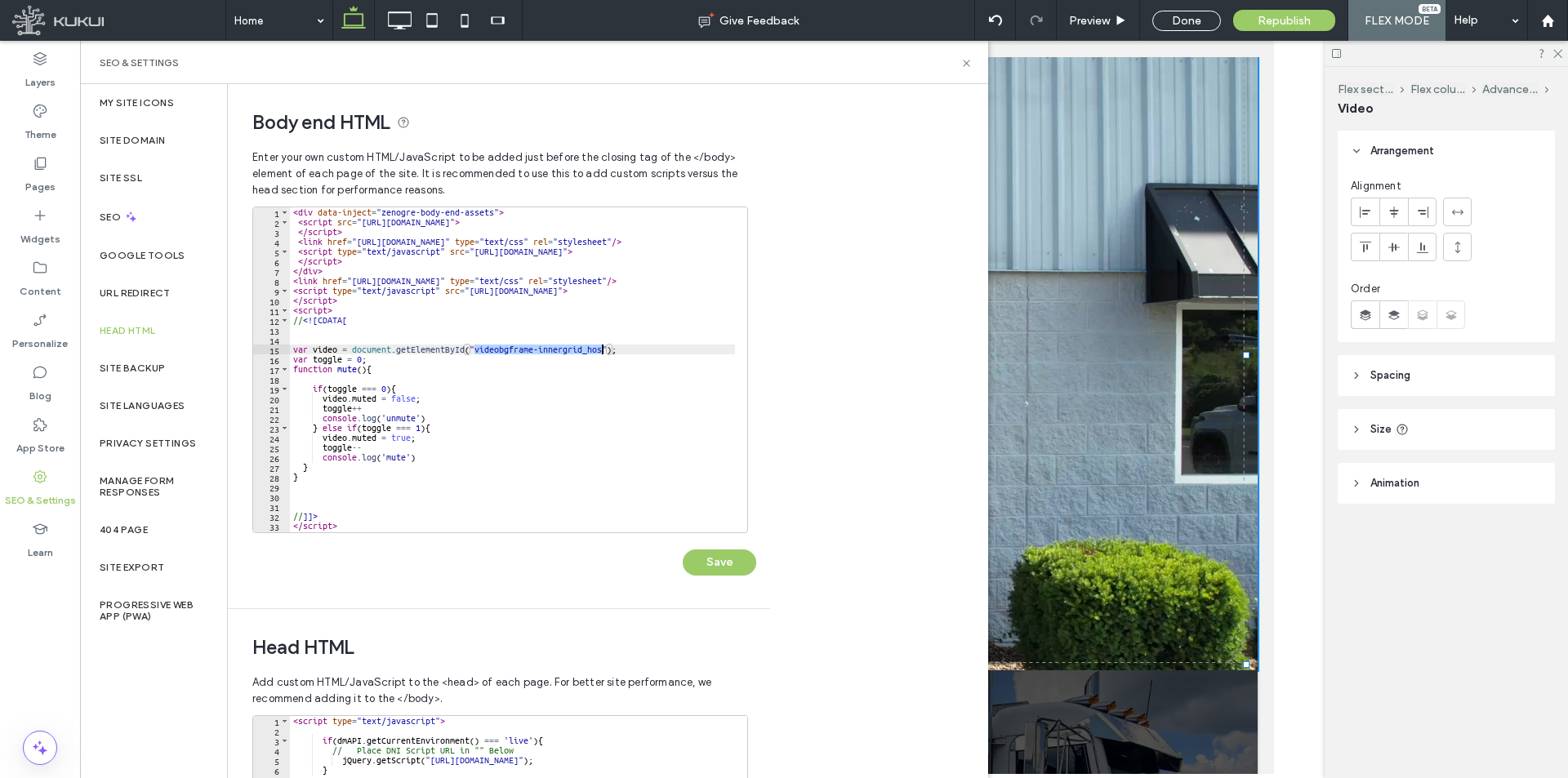
drag, startPoint x: 472, startPoint y: 347, endPoint x: 601, endPoint y: 349, distance: 129.0
click at [601, 349] on div "< div data-inject = "zenogre-body-end-assets" > < script src = "https://zapi.ku…" at bounding box center [592, 373] width 604 height 332
paste textarea "Cursor at row 15"
type textarea "**********"
click at [716, 554] on button "Save" at bounding box center [718, 563] width 73 height 26
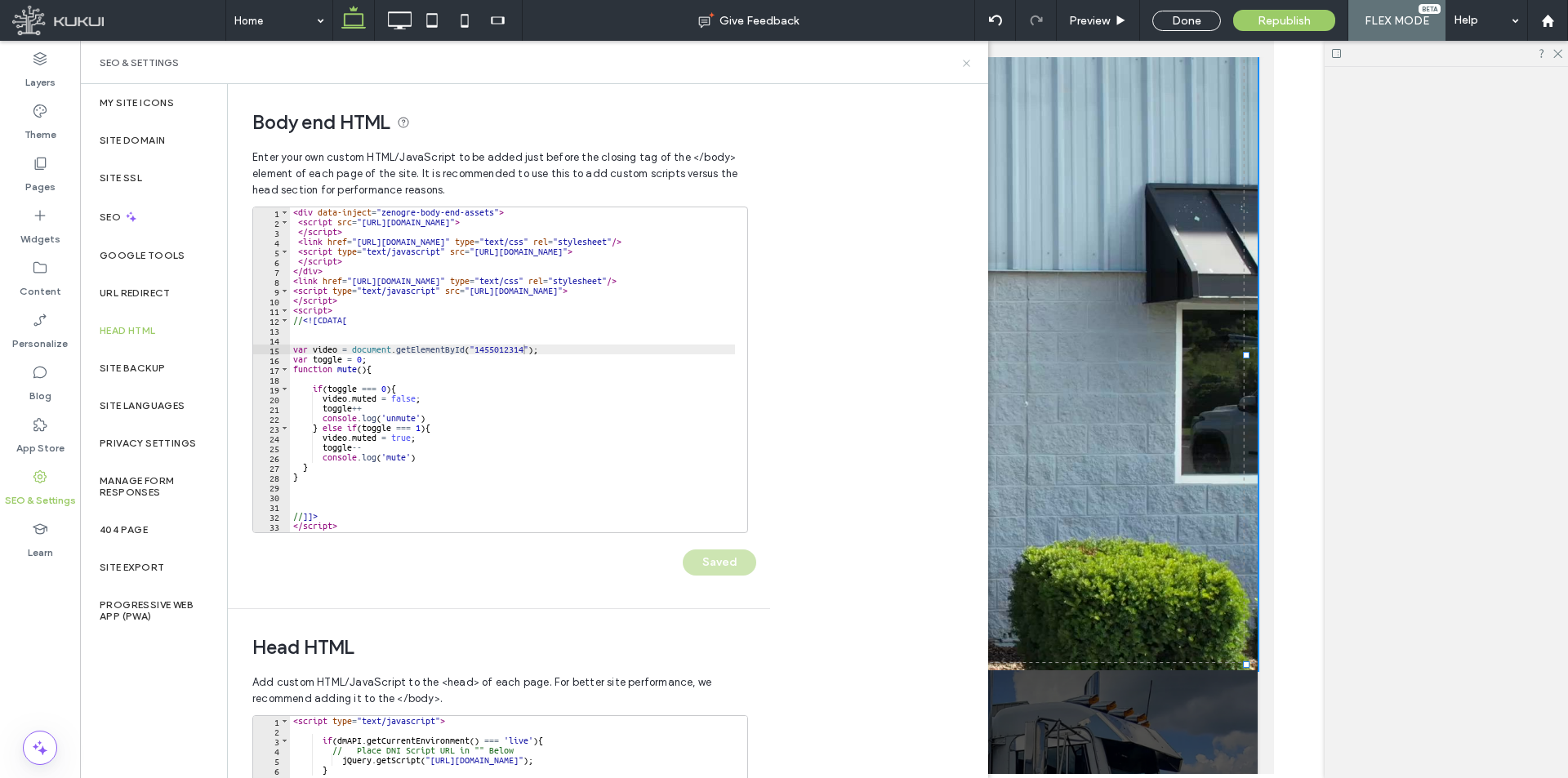
click at [964, 63] on icon at bounding box center [966, 63] width 13 height 13
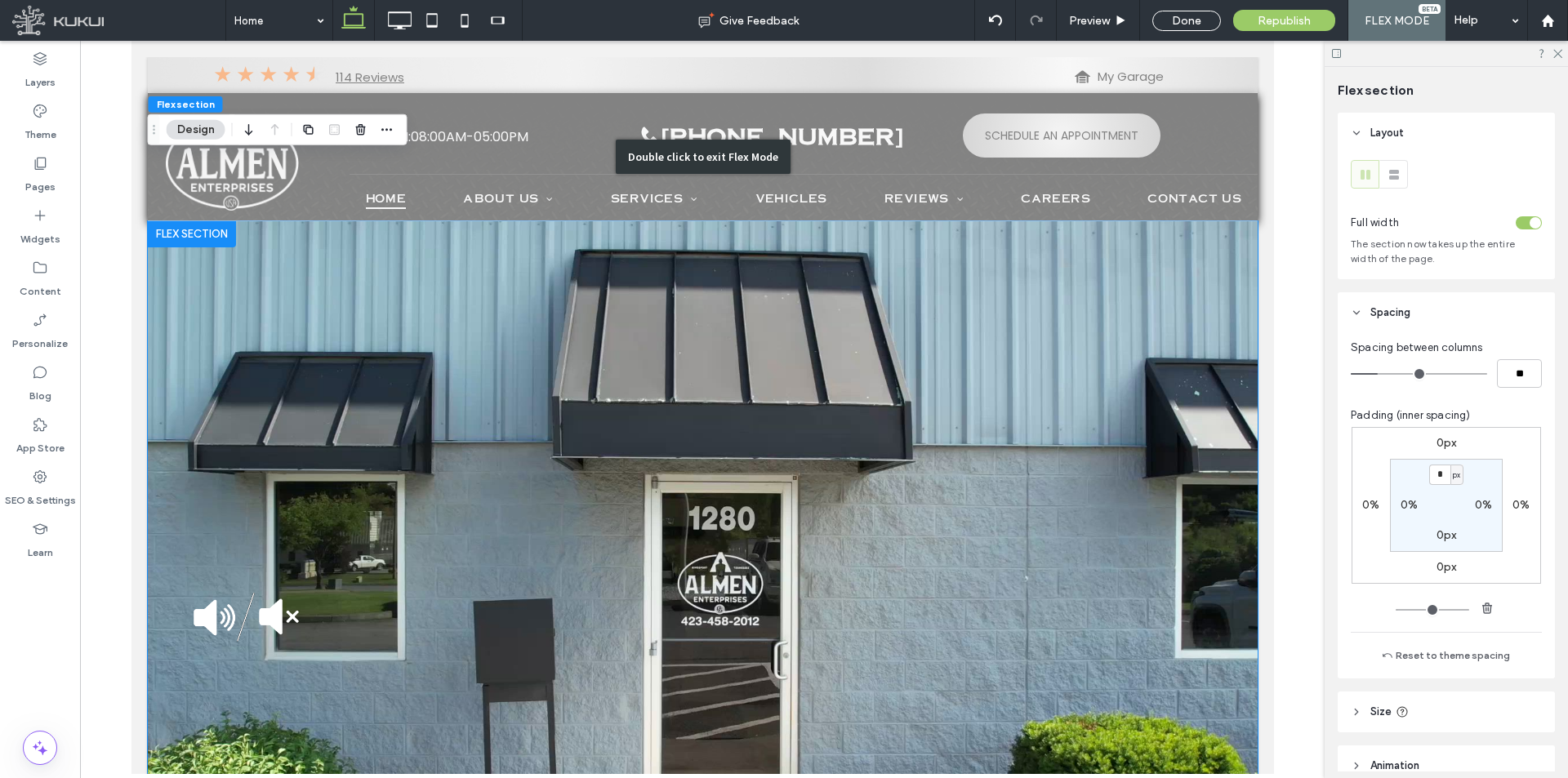
scroll to position [64, 0]
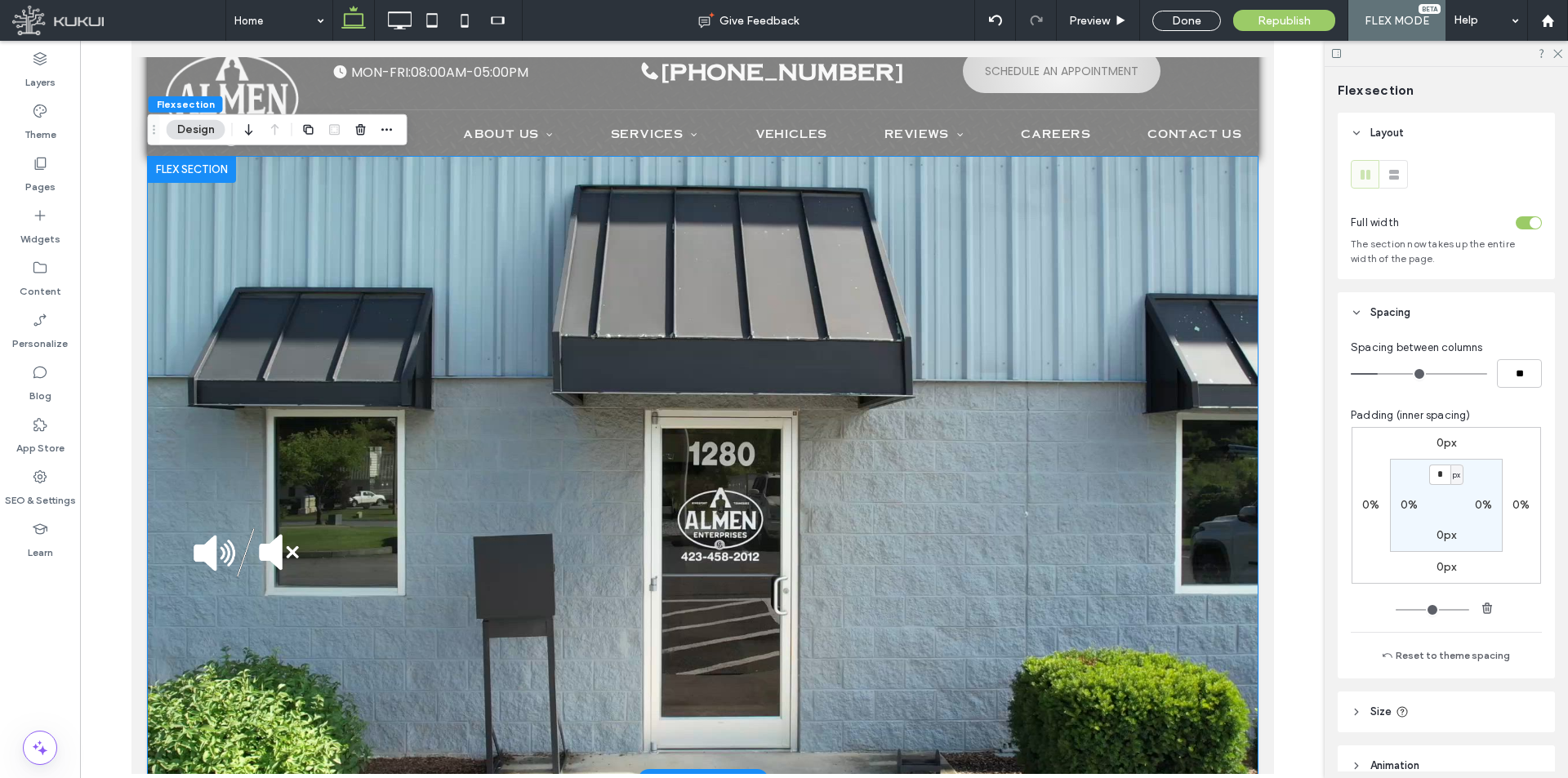
click at [714, 494] on video at bounding box center [702, 469] width 1110 height 624
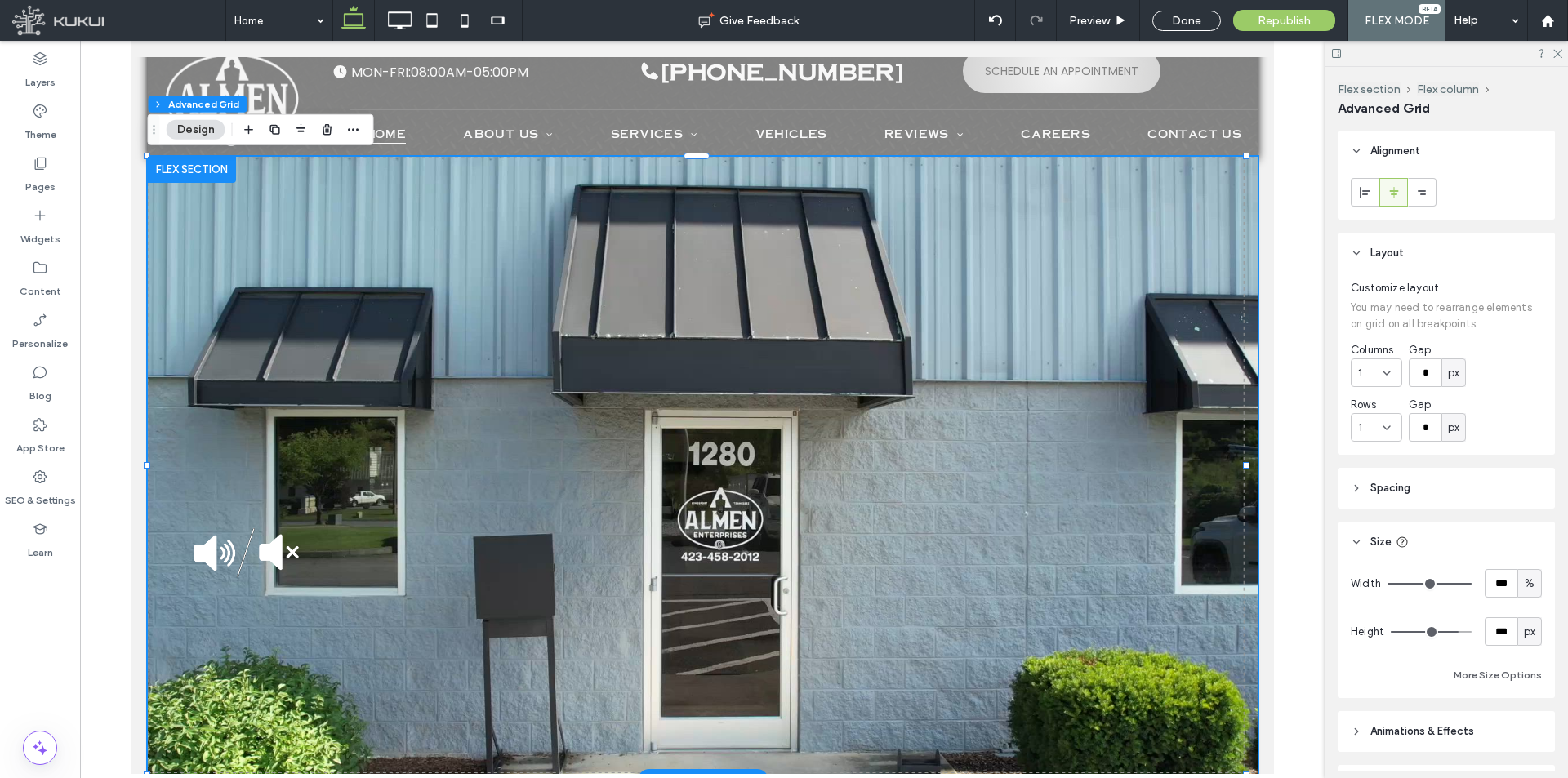
click at [710, 494] on video at bounding box center [702, 469] width 1110 height 624
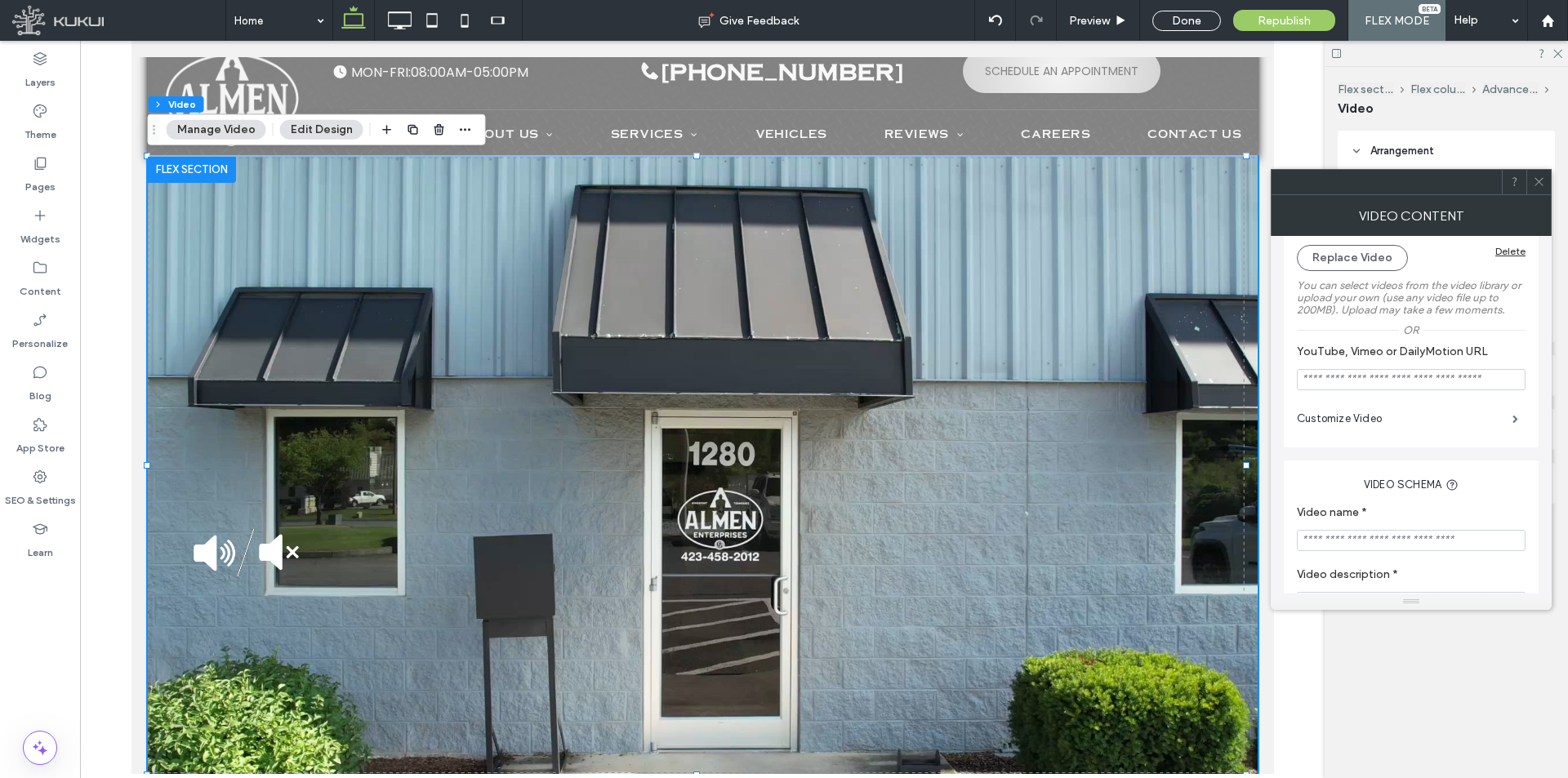
scroll to position [164, 0]
click at [1019, 416] on label "Customize Video" at bounding box center [1404, 415] width 215 height 33
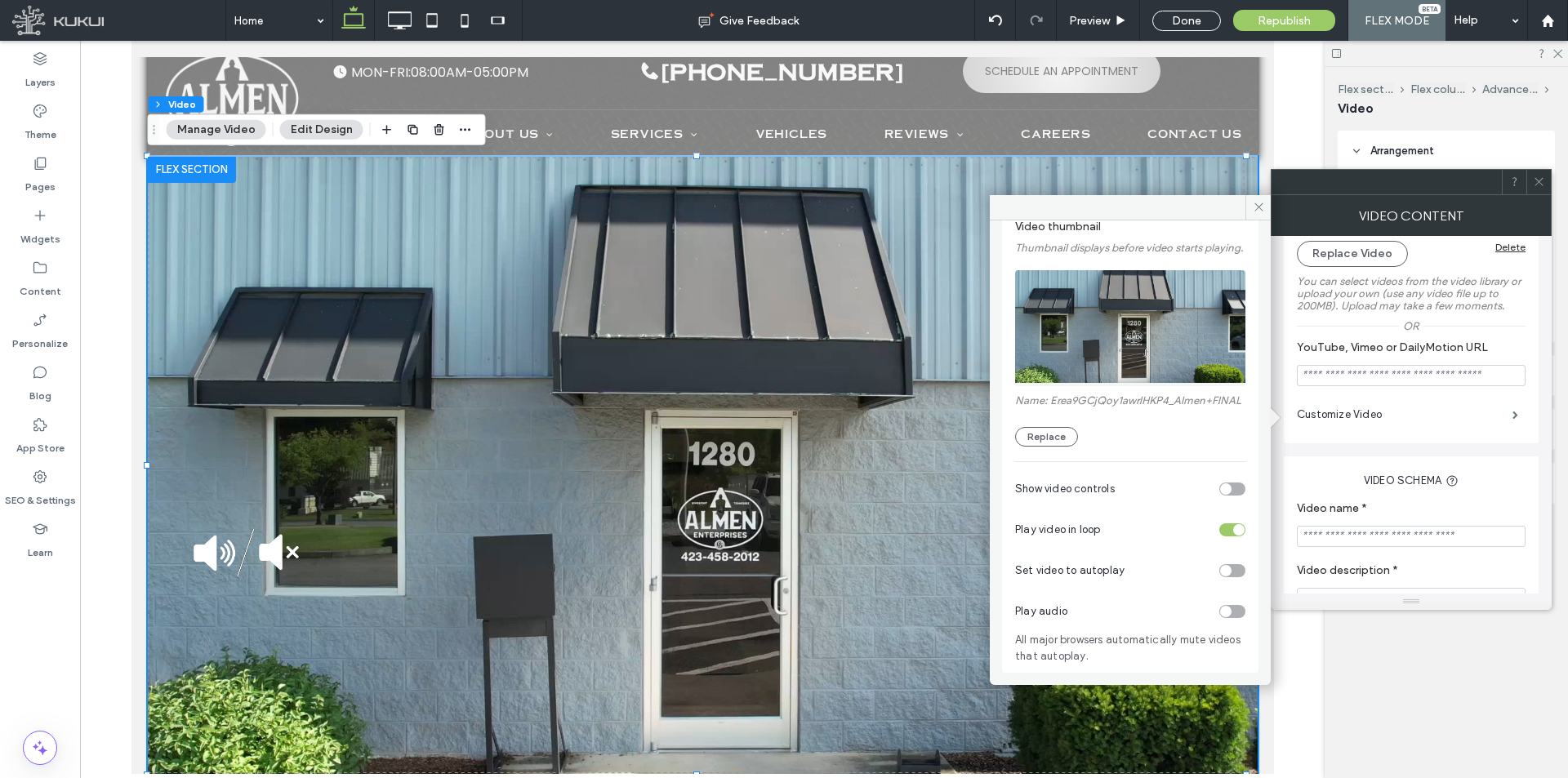
scroll to position [105, 0]
click at [1019, 571] on div "toggle" at bounding box center [1232, 570] width 26 height 13
drag, startPoint x: 1256, startPoint y: 208, endPoint x: 1135, endPoint y: 169, distance: 127.1
click at [1019, 208] on icon at bounding box center [1258, 207] width 13 height 13
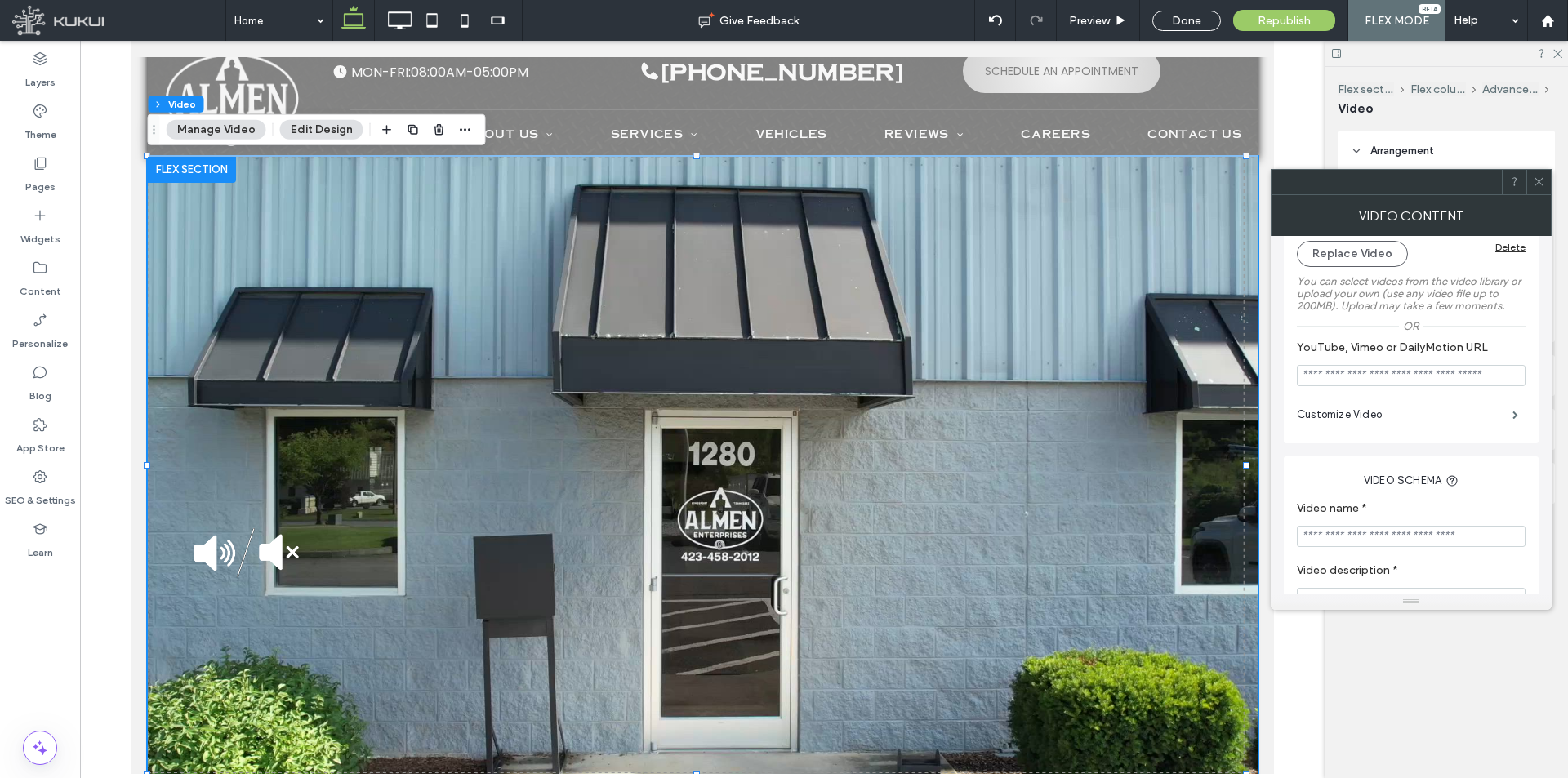
click at [1019, 179] on div at bounding box center [1538, 181] width 24 height 24
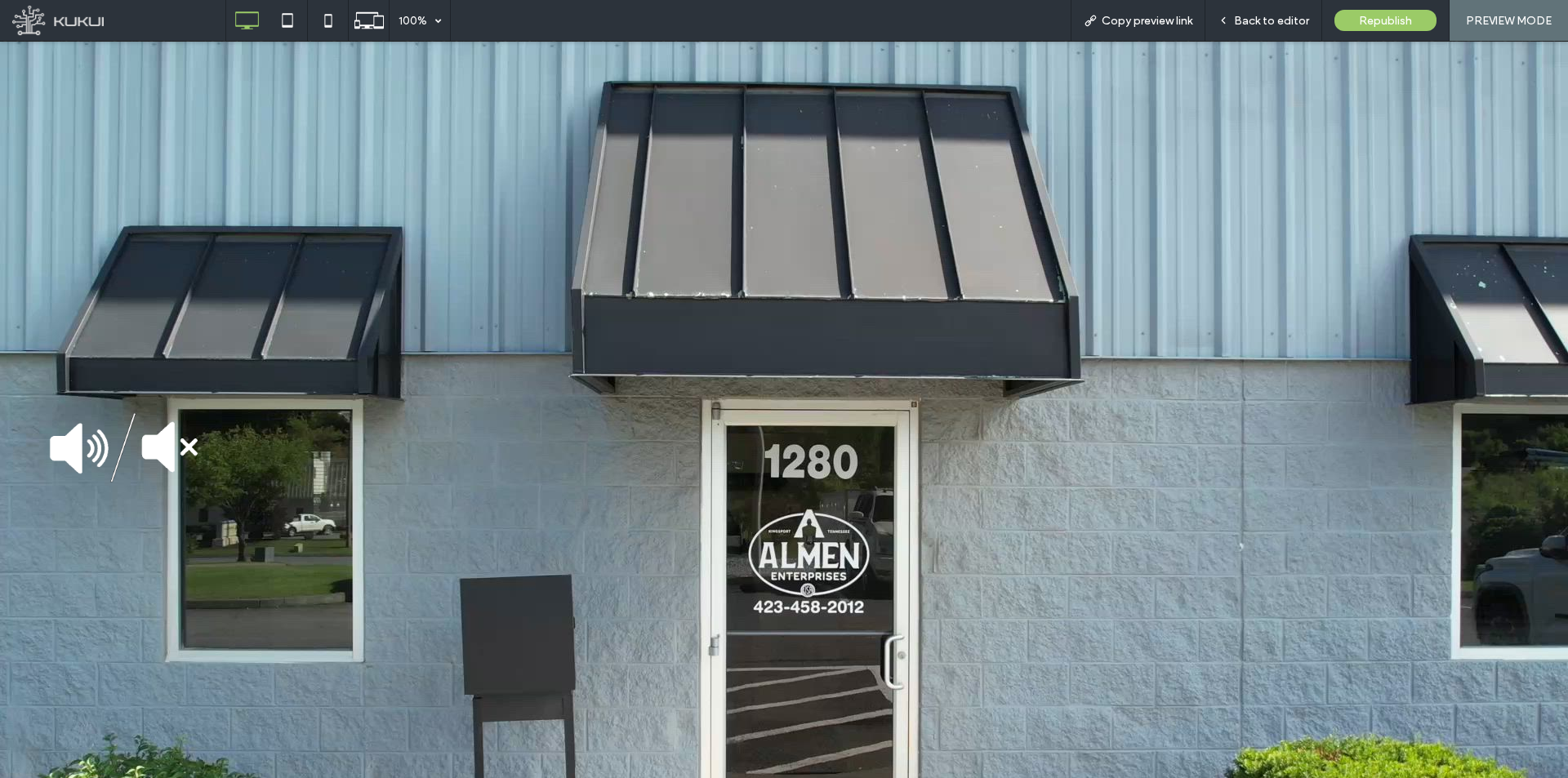
click at [99, 441] on img at bounding box center [119, 447] width 167 height 69
click at [1277, 20] on span "Back to editor" at bounding box center [1271, 20] width 75 height 14
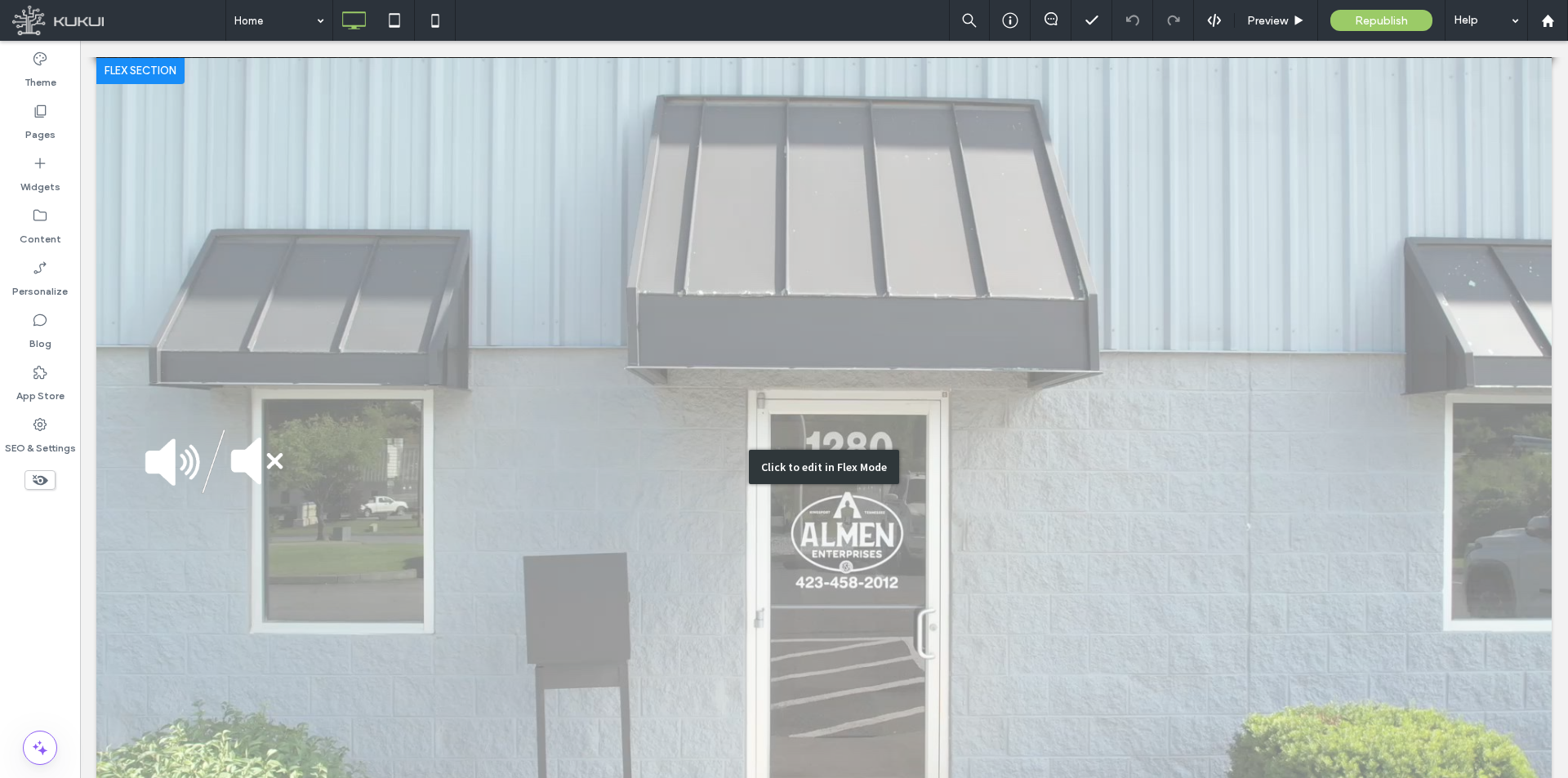
click at [403, 390] on div "Click to edit in Flex Mode" at bounding box center [823, 467] width 1455 height 819
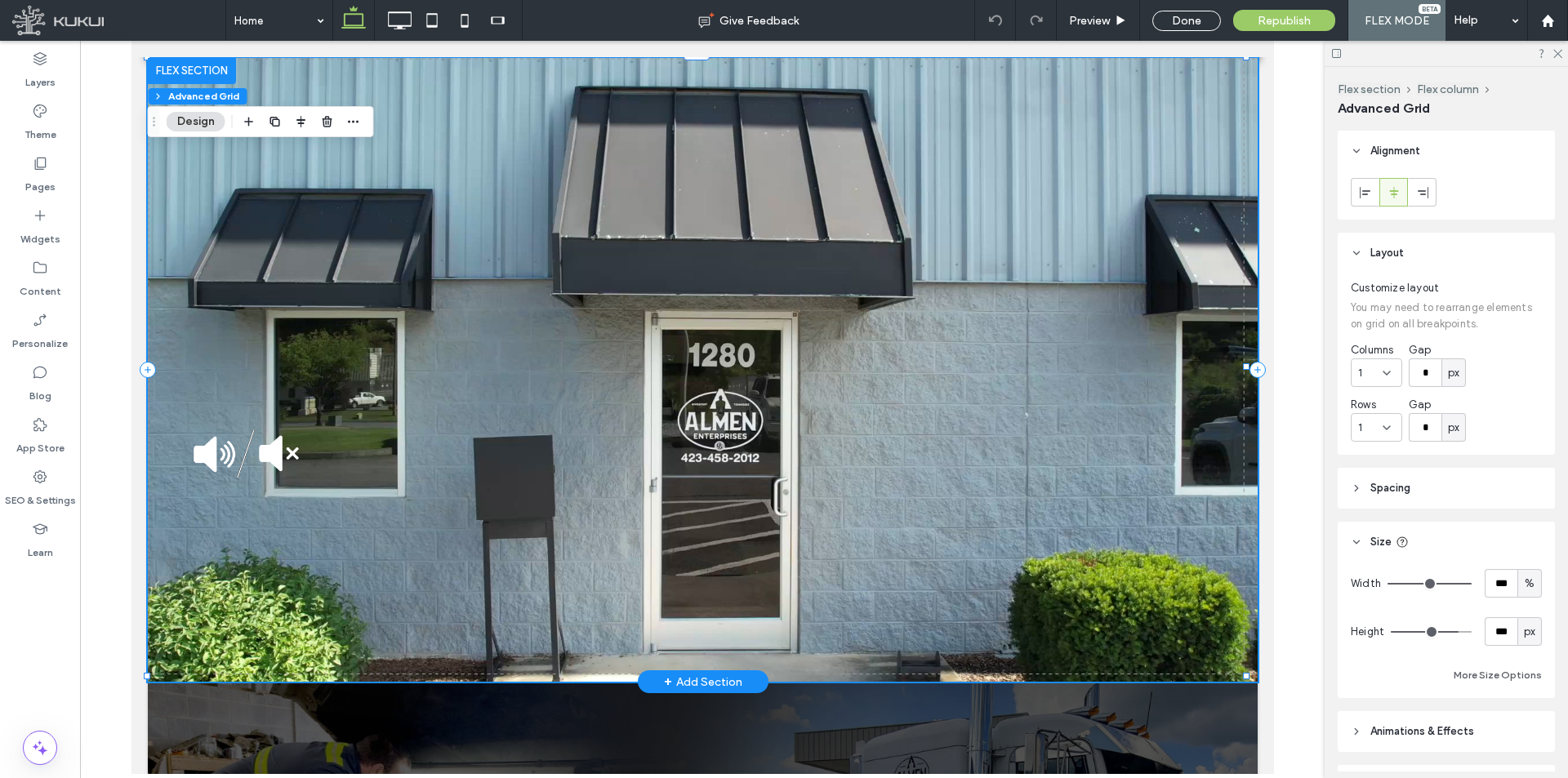
click at [257, 420] on video at bounding box center [702, 370] width 1110 height 624
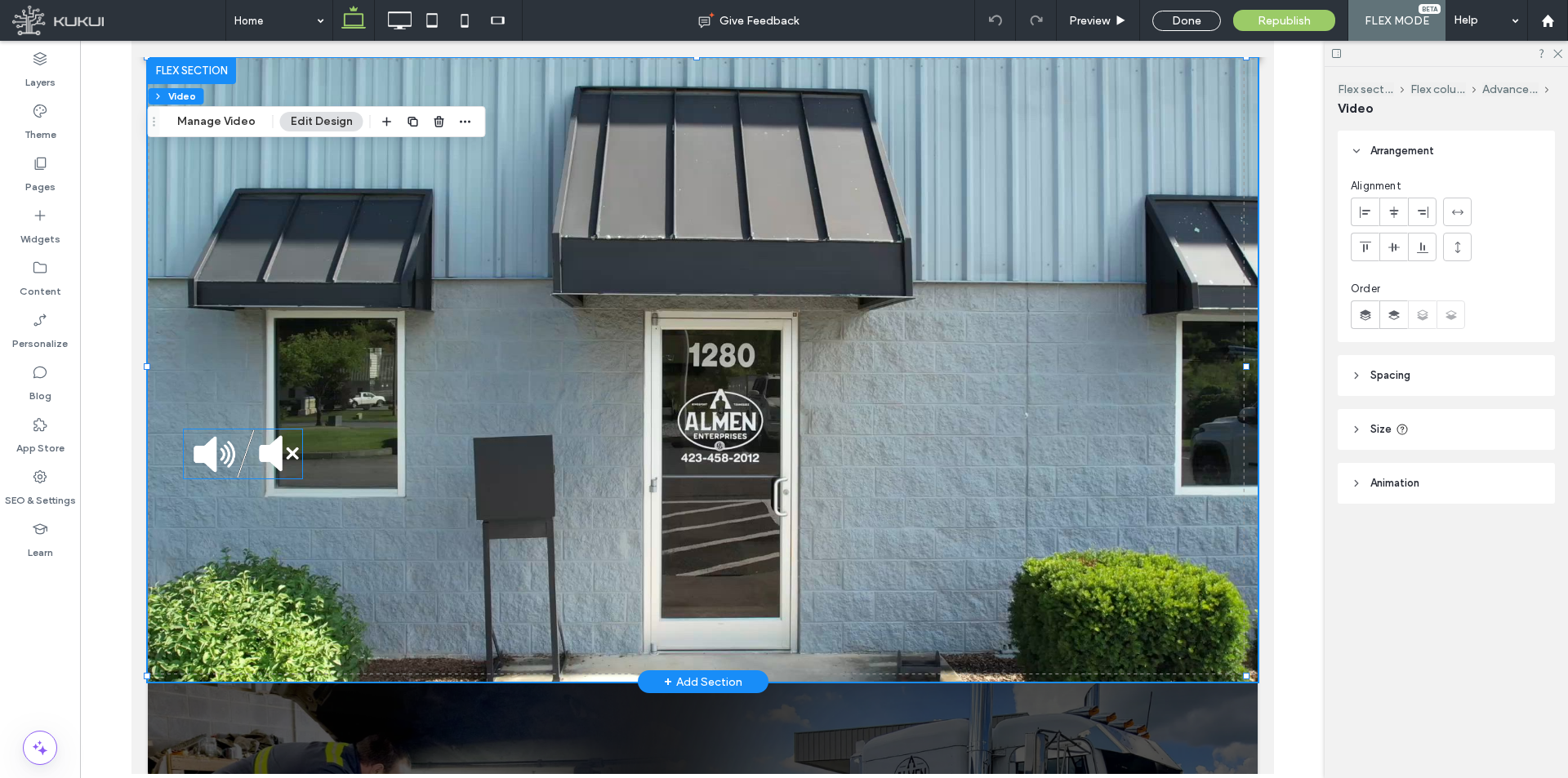
click at [245, 472] on img at bounding box center [242, 454] width 118 height 49
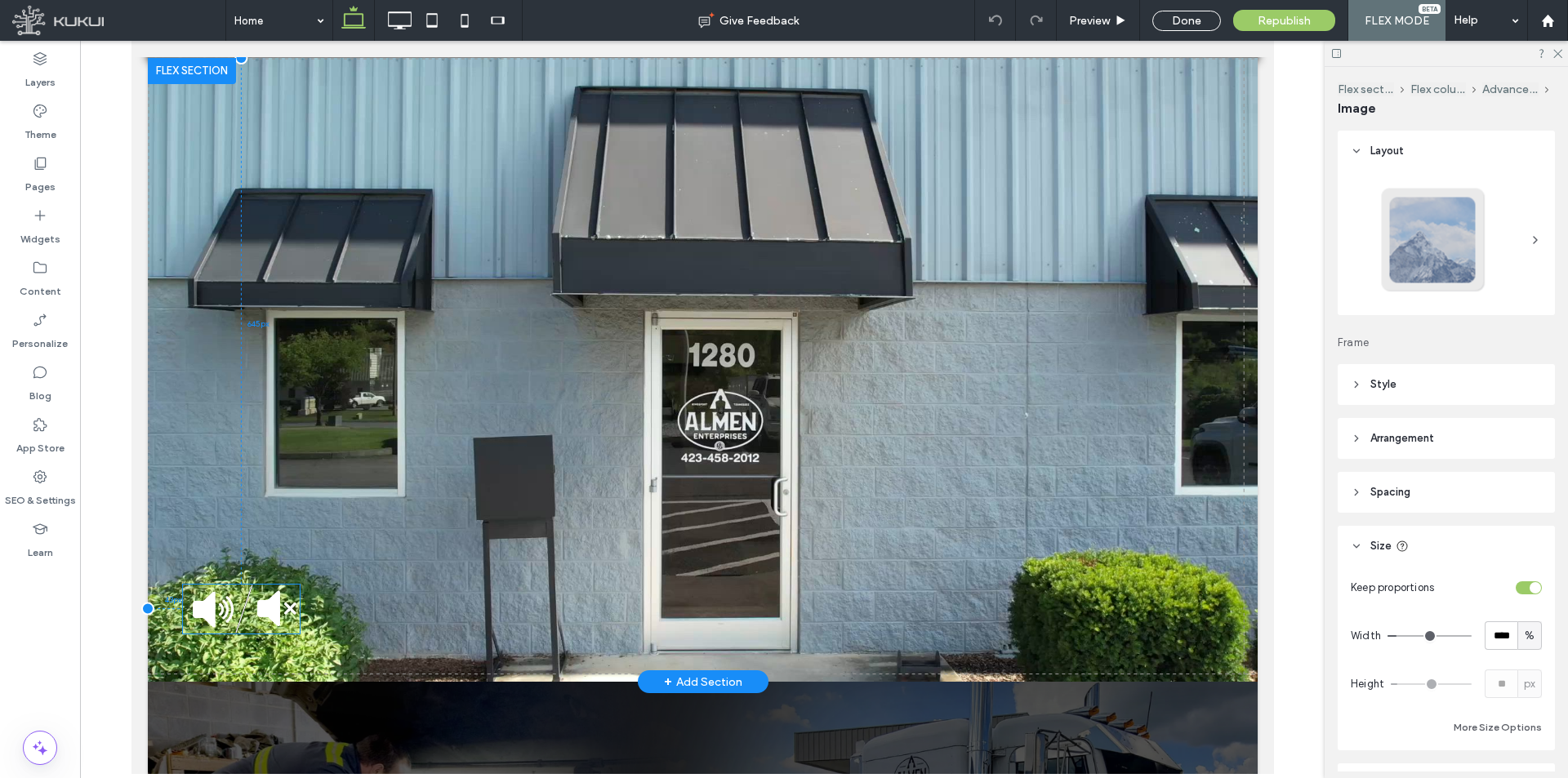
drag, startPoint x: 240, startPoint y: 456, endPoint x: 239, endPoint y: 612, distance: 156.0
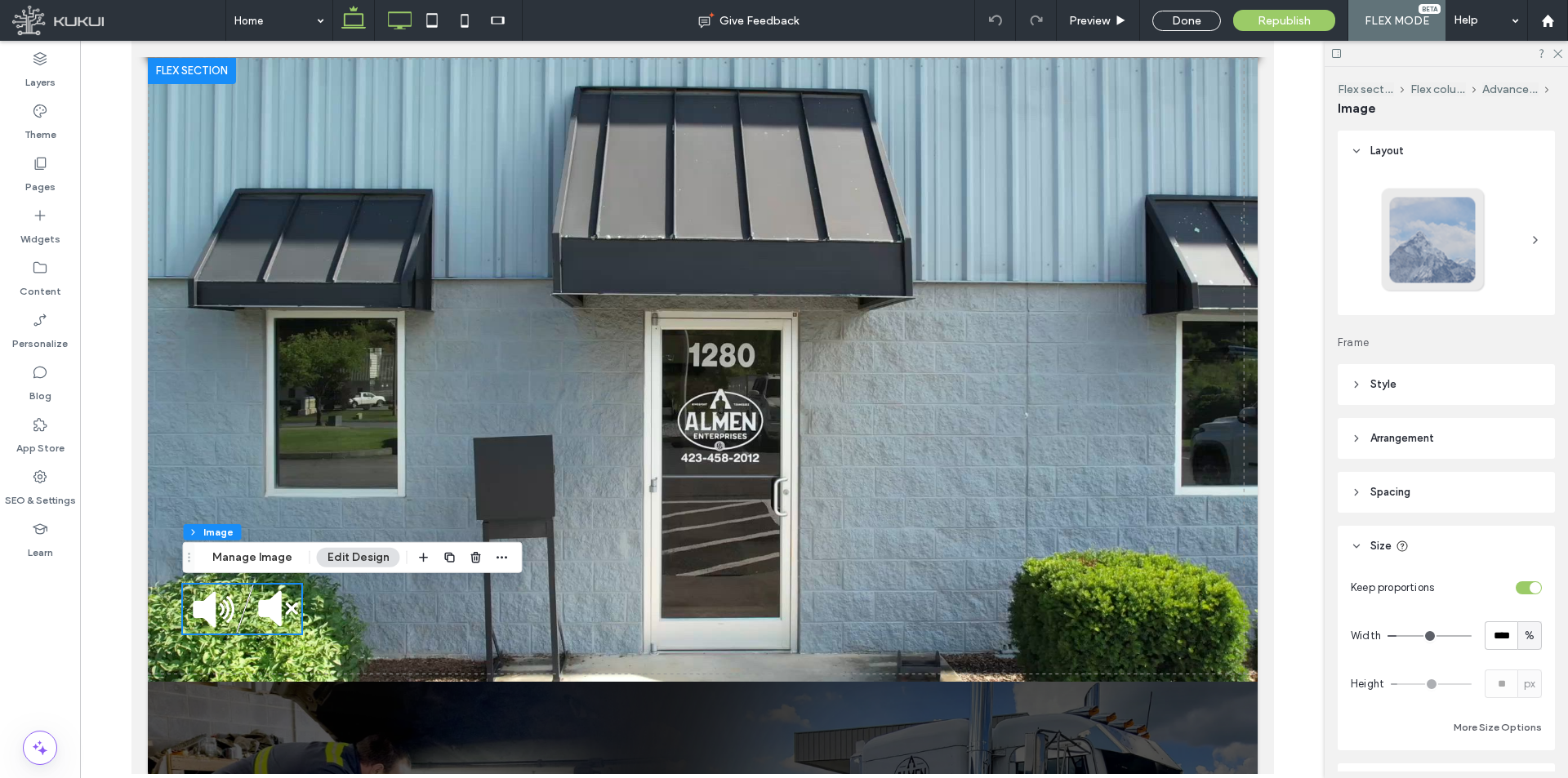
click at [403, 18] on icon at bounding box center [400, 20] width 33 height 33
type input "*"
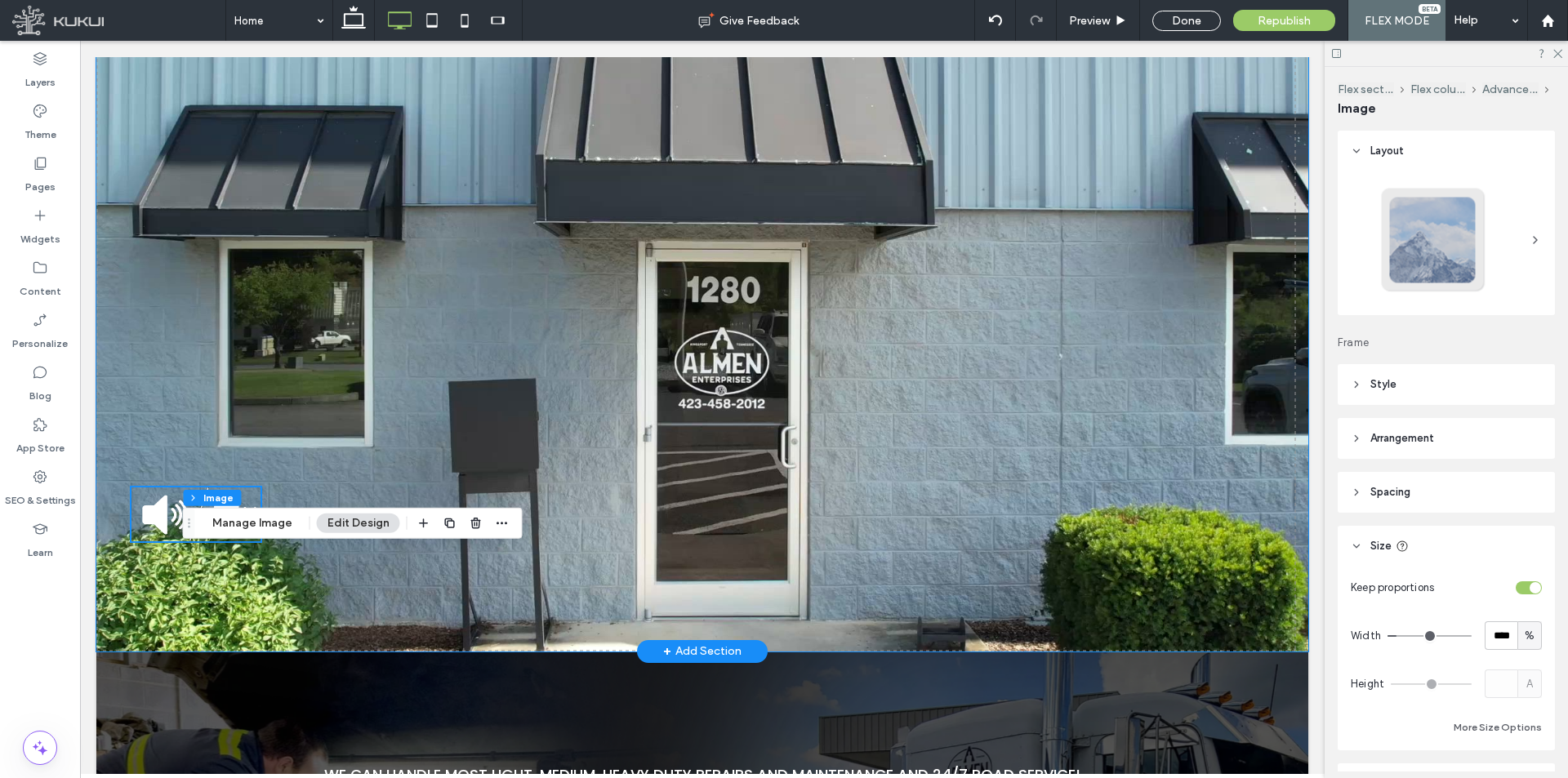
scroll to position [327, 0]
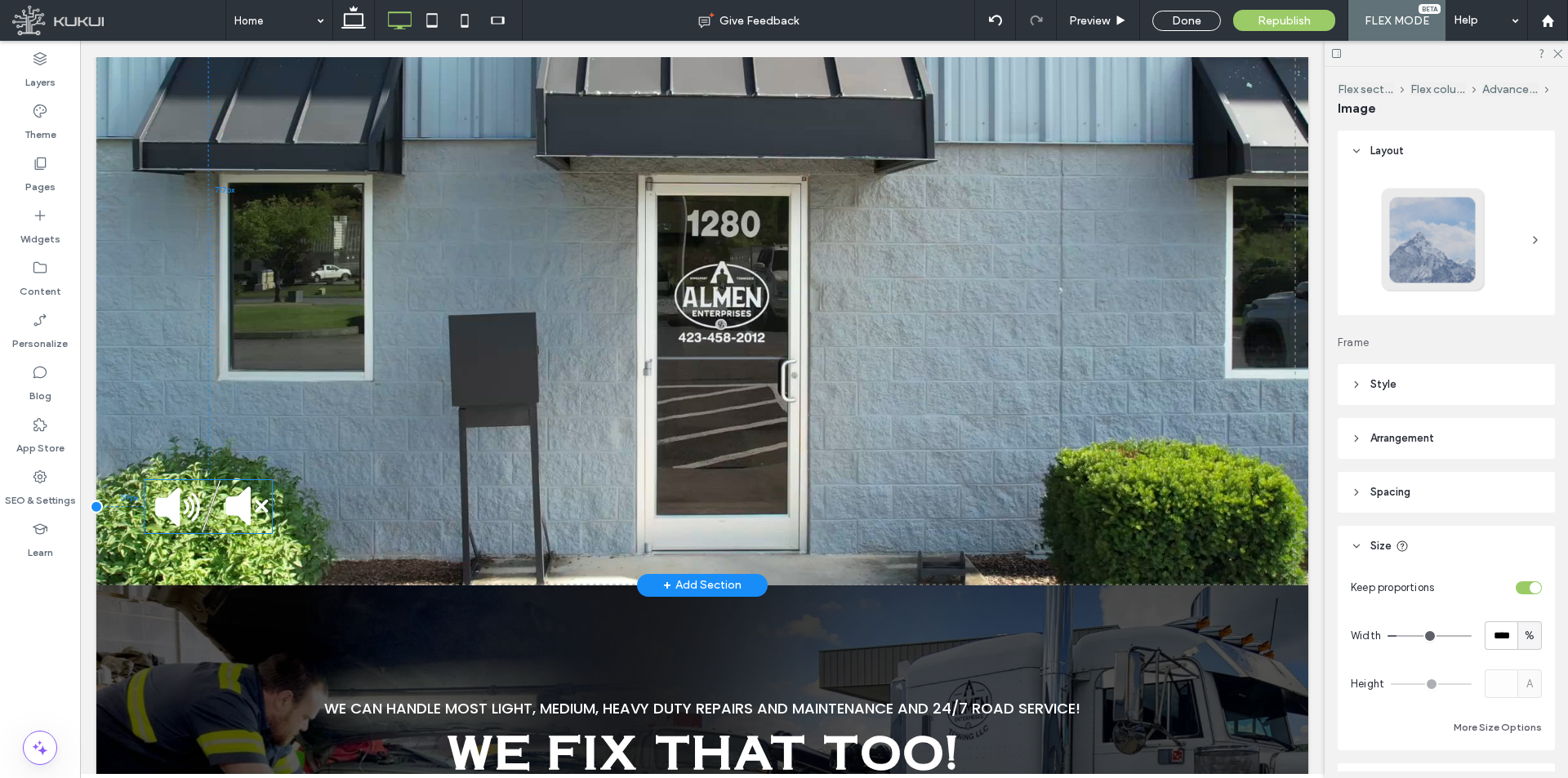
drag, startPoint x: 204, startPoint y: 450, endPoint x: 216, endPoint y: 510, distance: 61.2
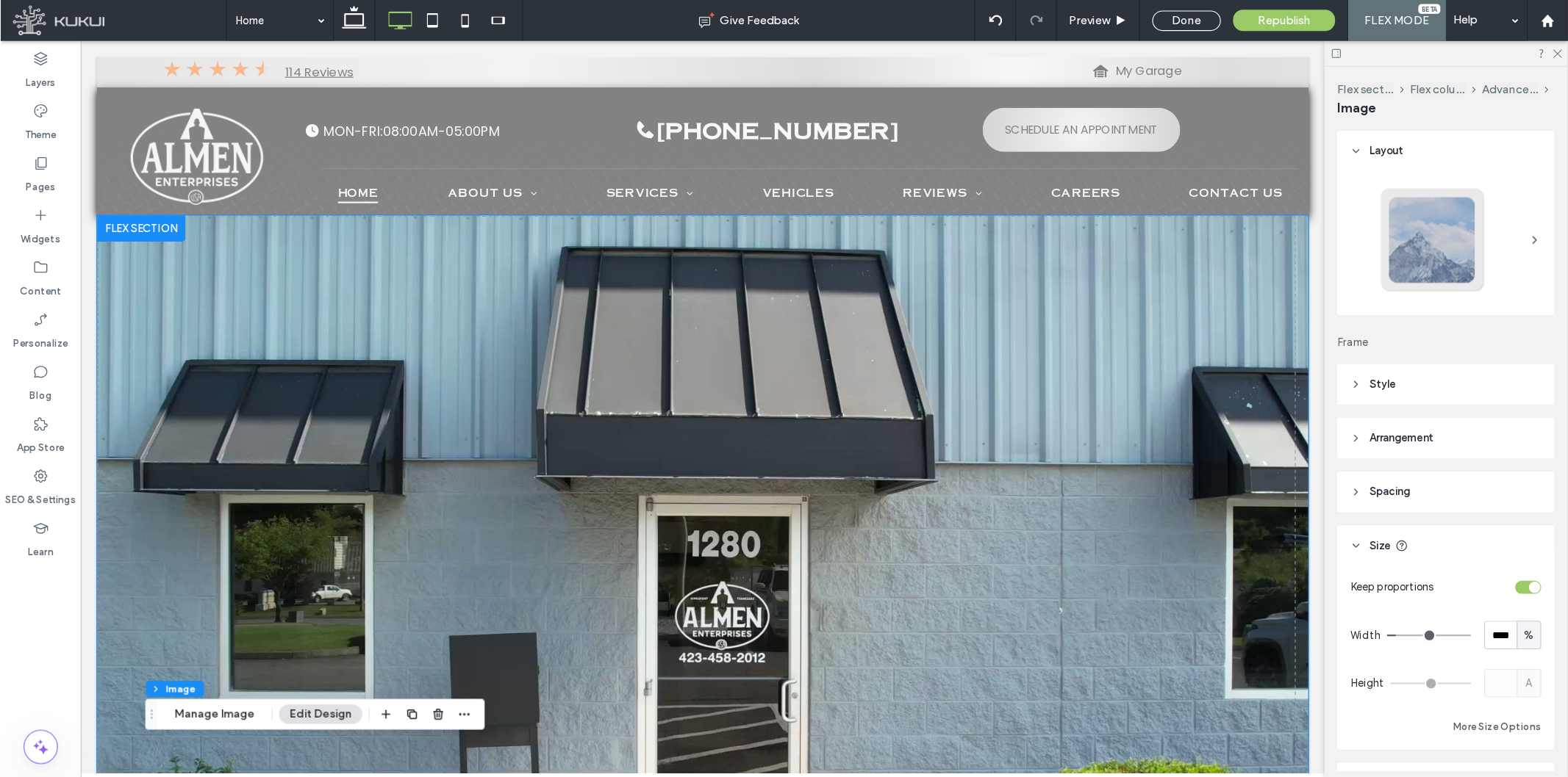
scroll to position [0, 0]
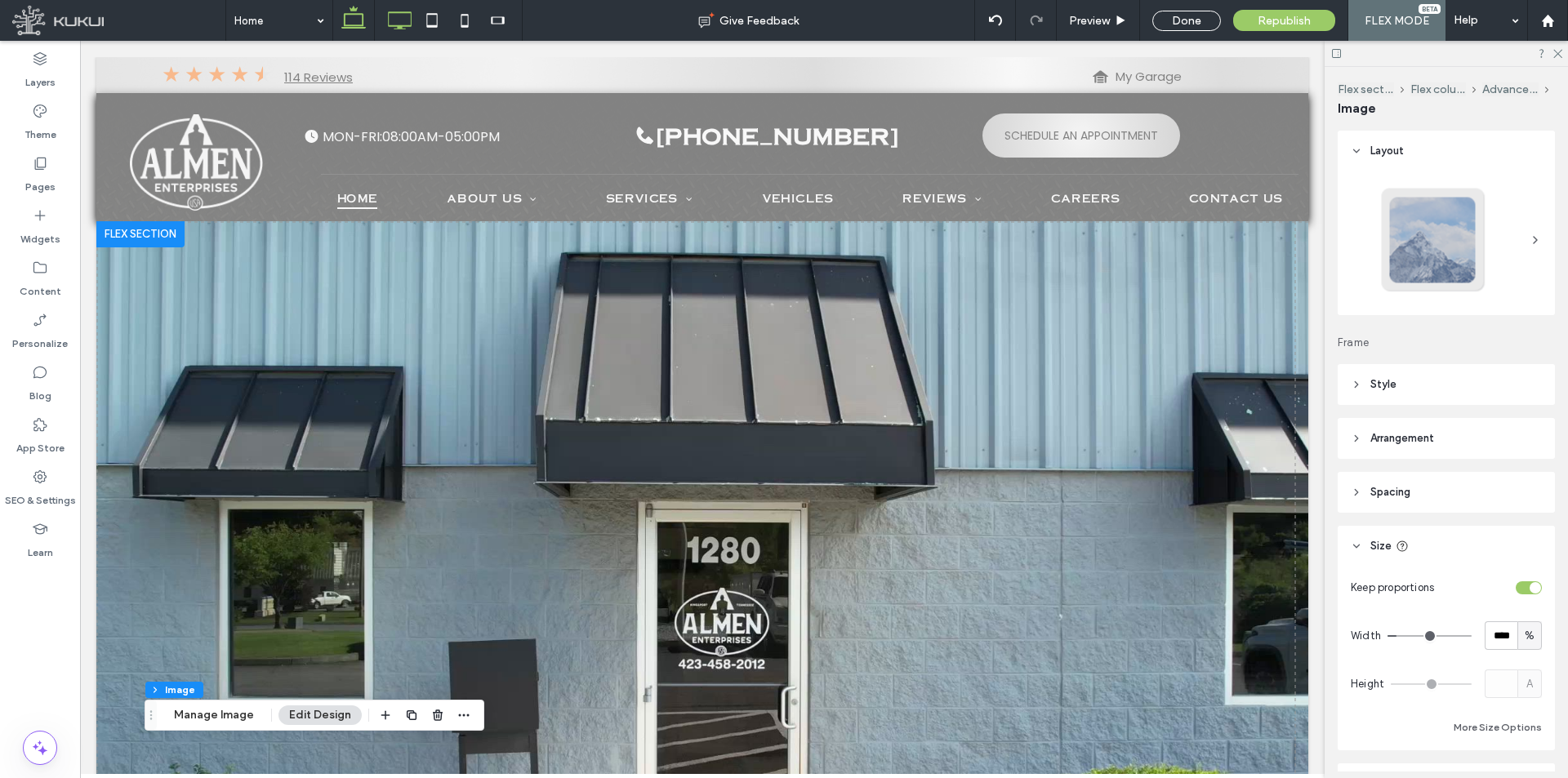
click at [351, 17] on icon at bounding box center [354, 20] width 33 height 33
type input "**"
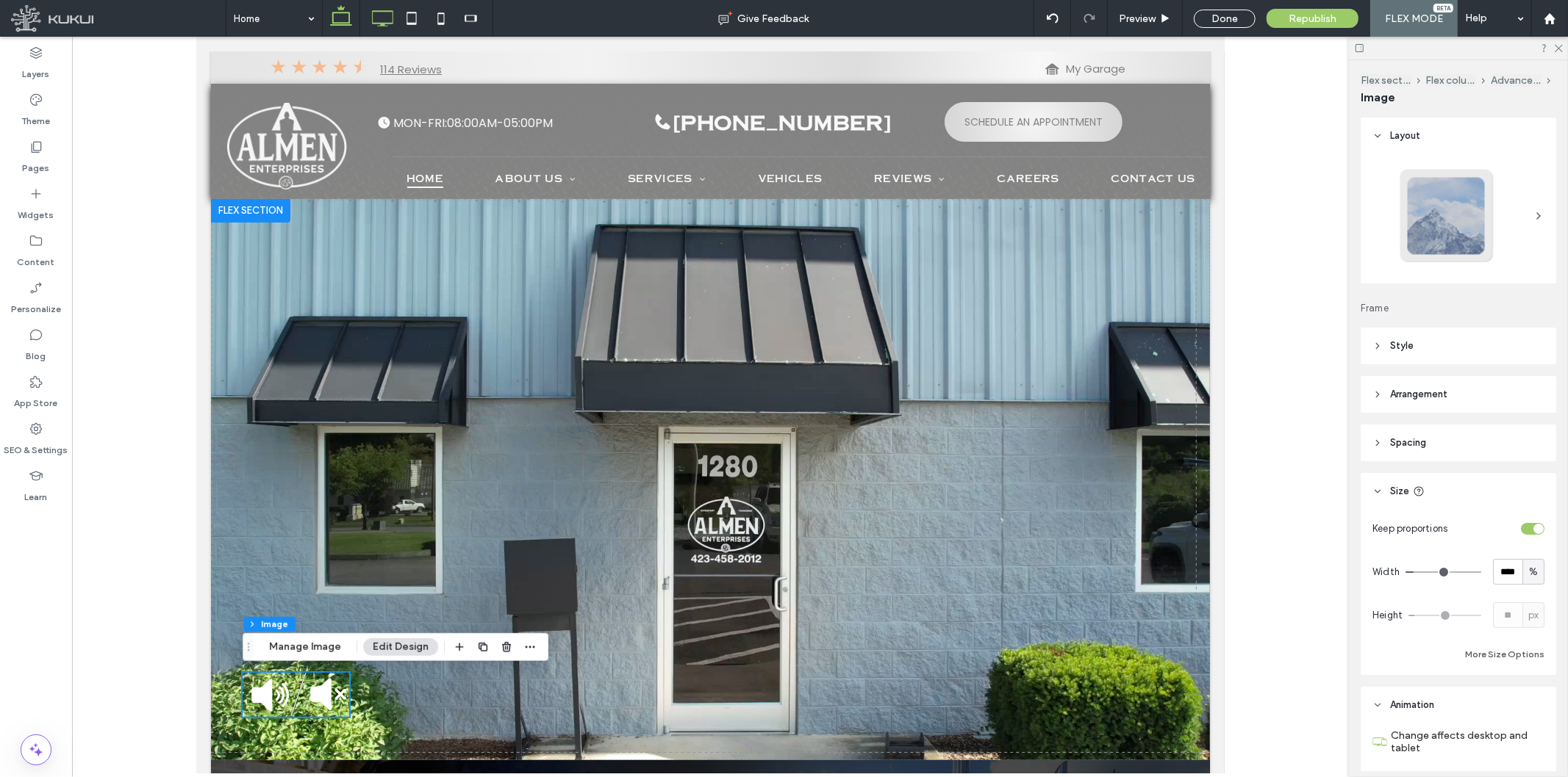
click at [388, 25] on icon at bounding box center [383, 18] width 30 height 30
type input "*"
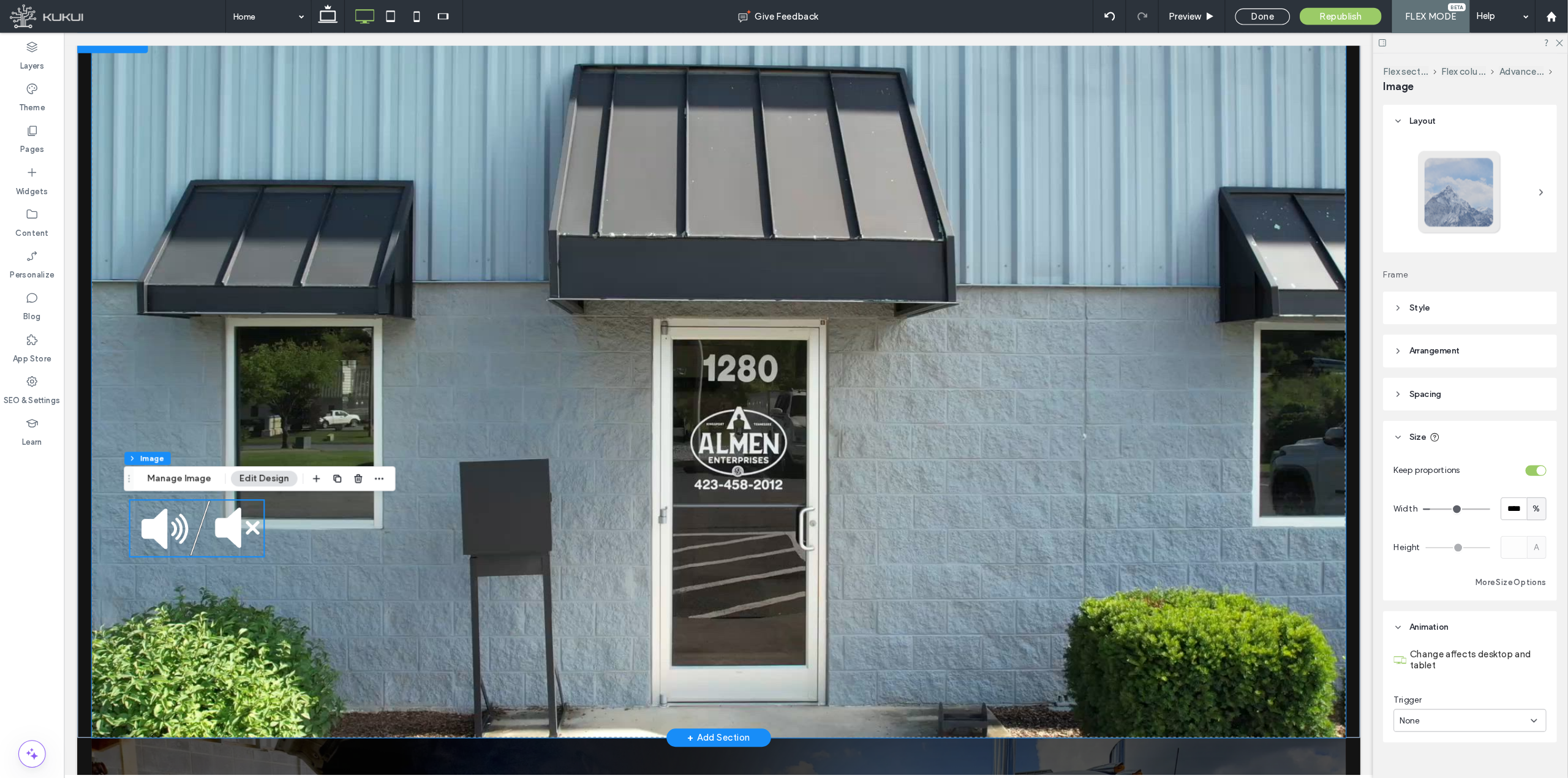
scroll to position [136, 0]
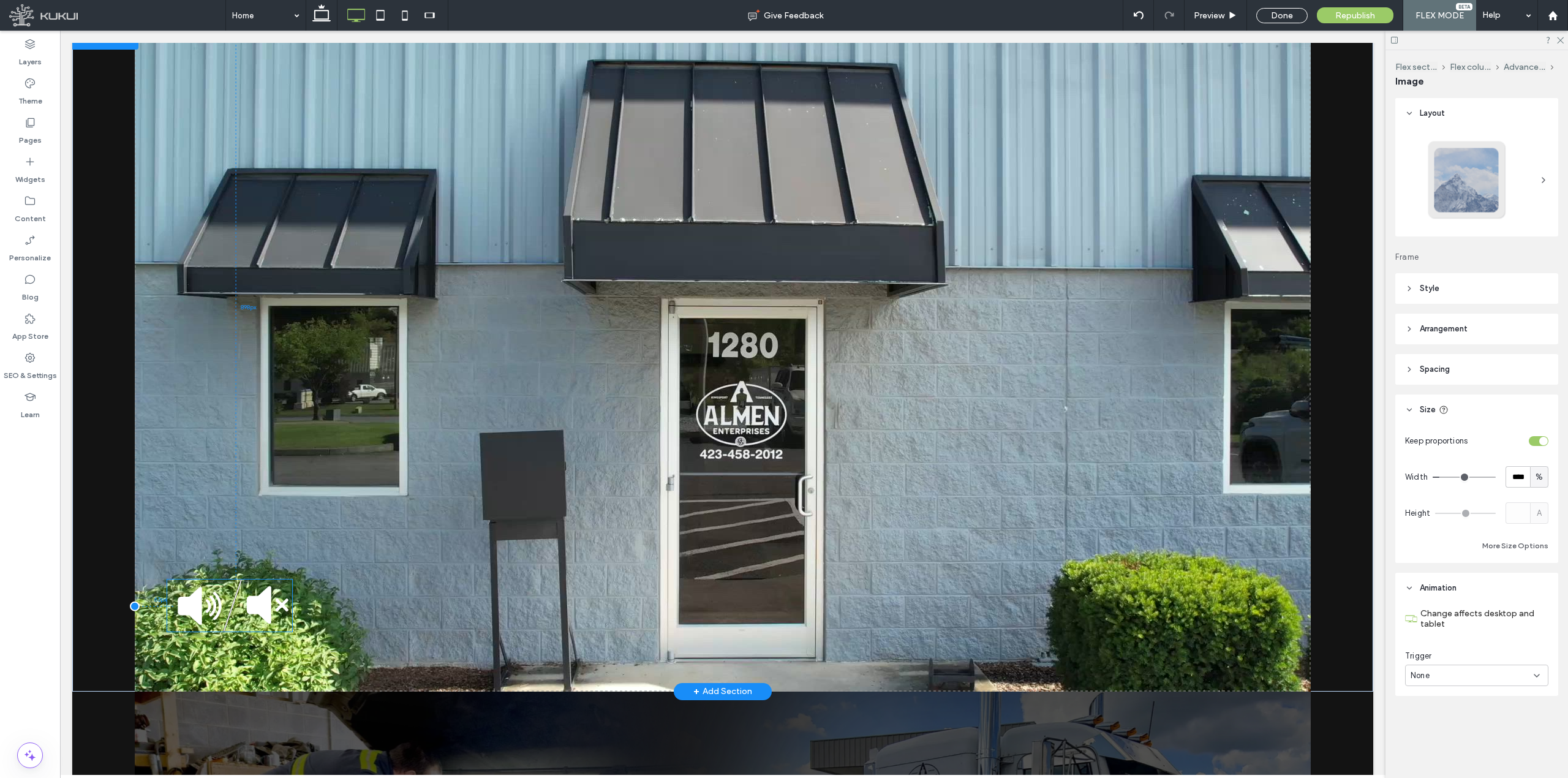
drag, startPoint x: 224, startPoint y: 488, endPoint x: 227, endPoint y: 599, distance: 111.0
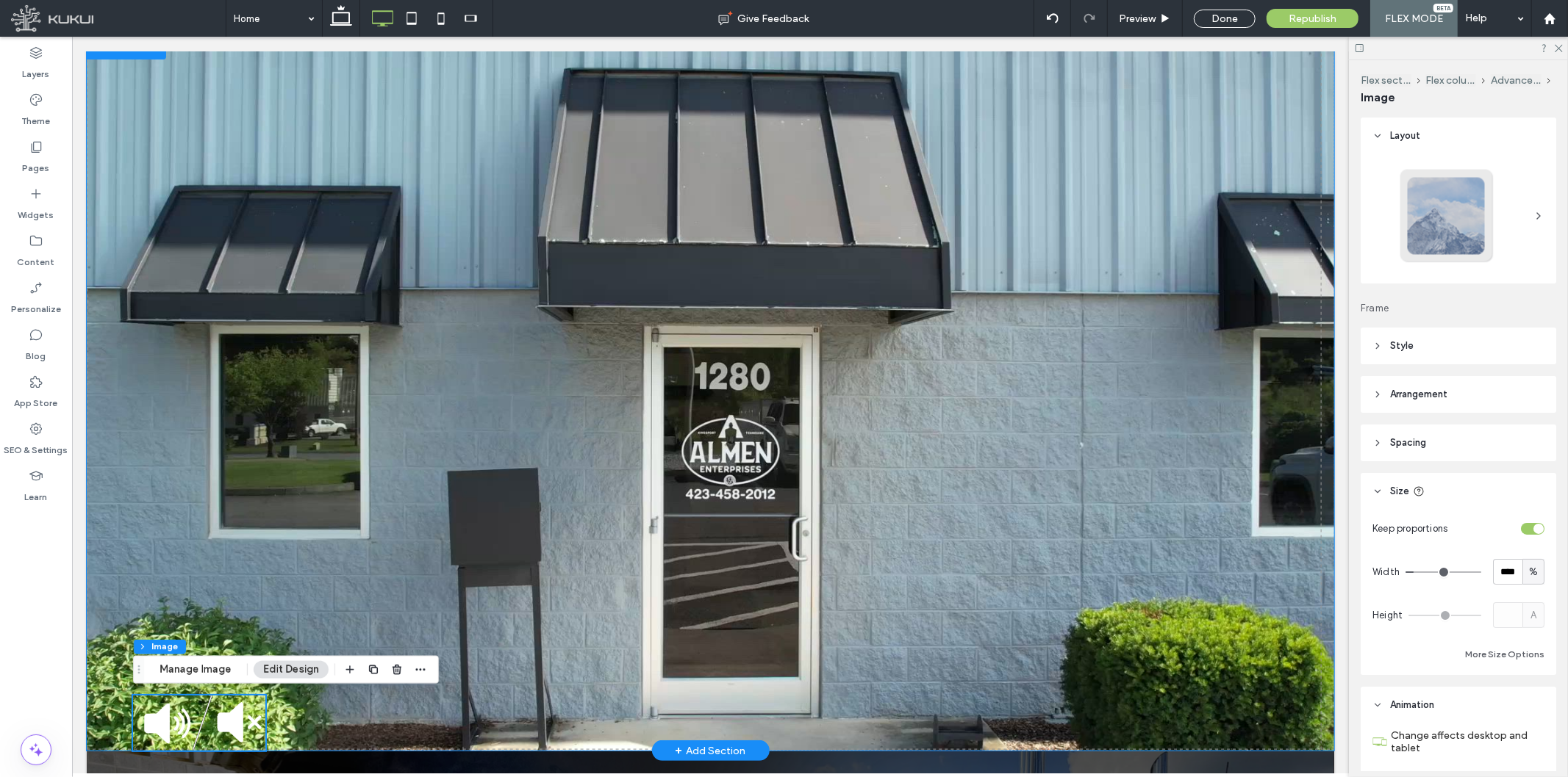
click at [761, 362] on video at bounding box center [710, 392] width 1248 height 715
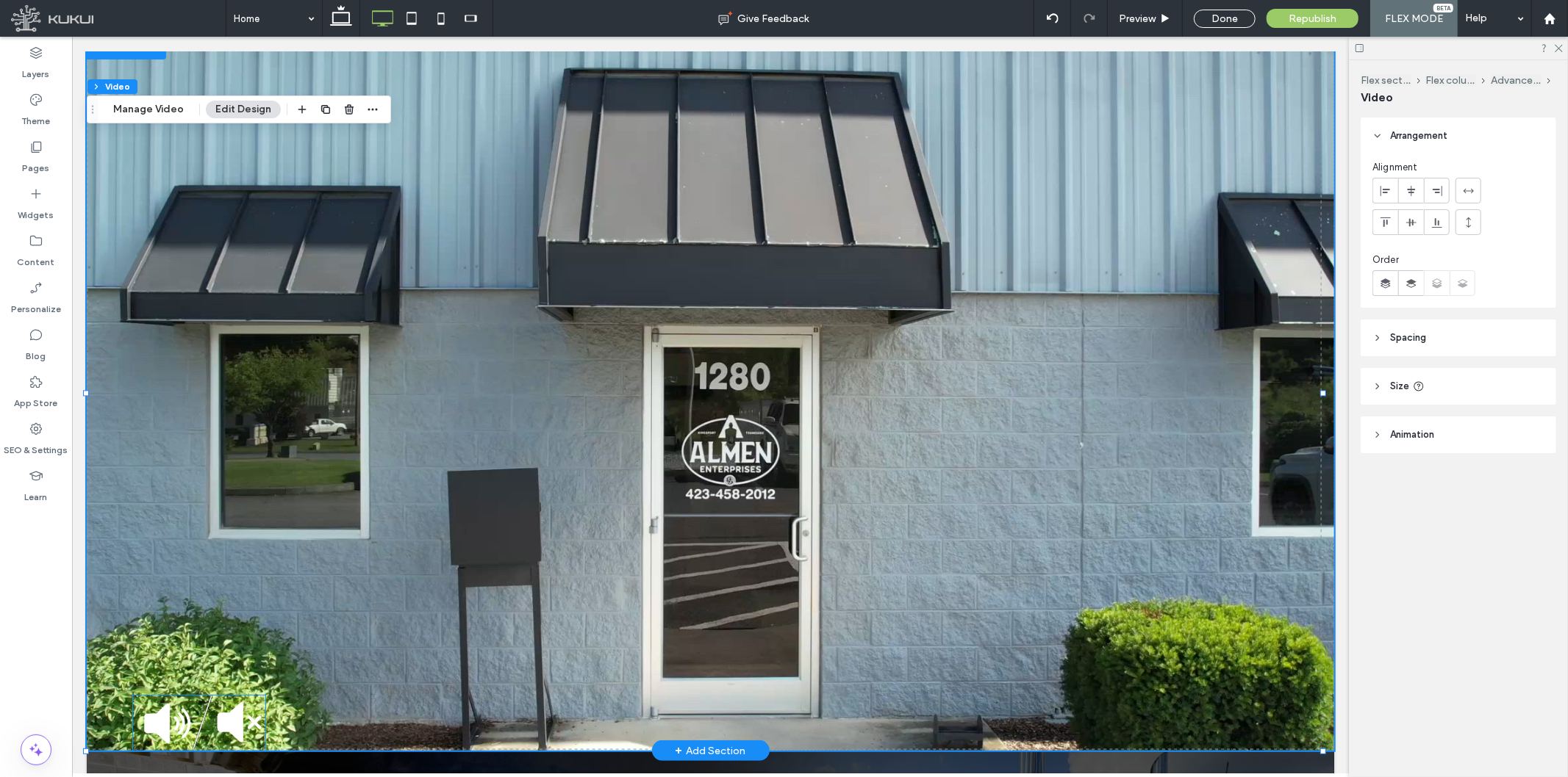
click at [191, 700] on img at bounding box center [198, 723] width 132 height 55
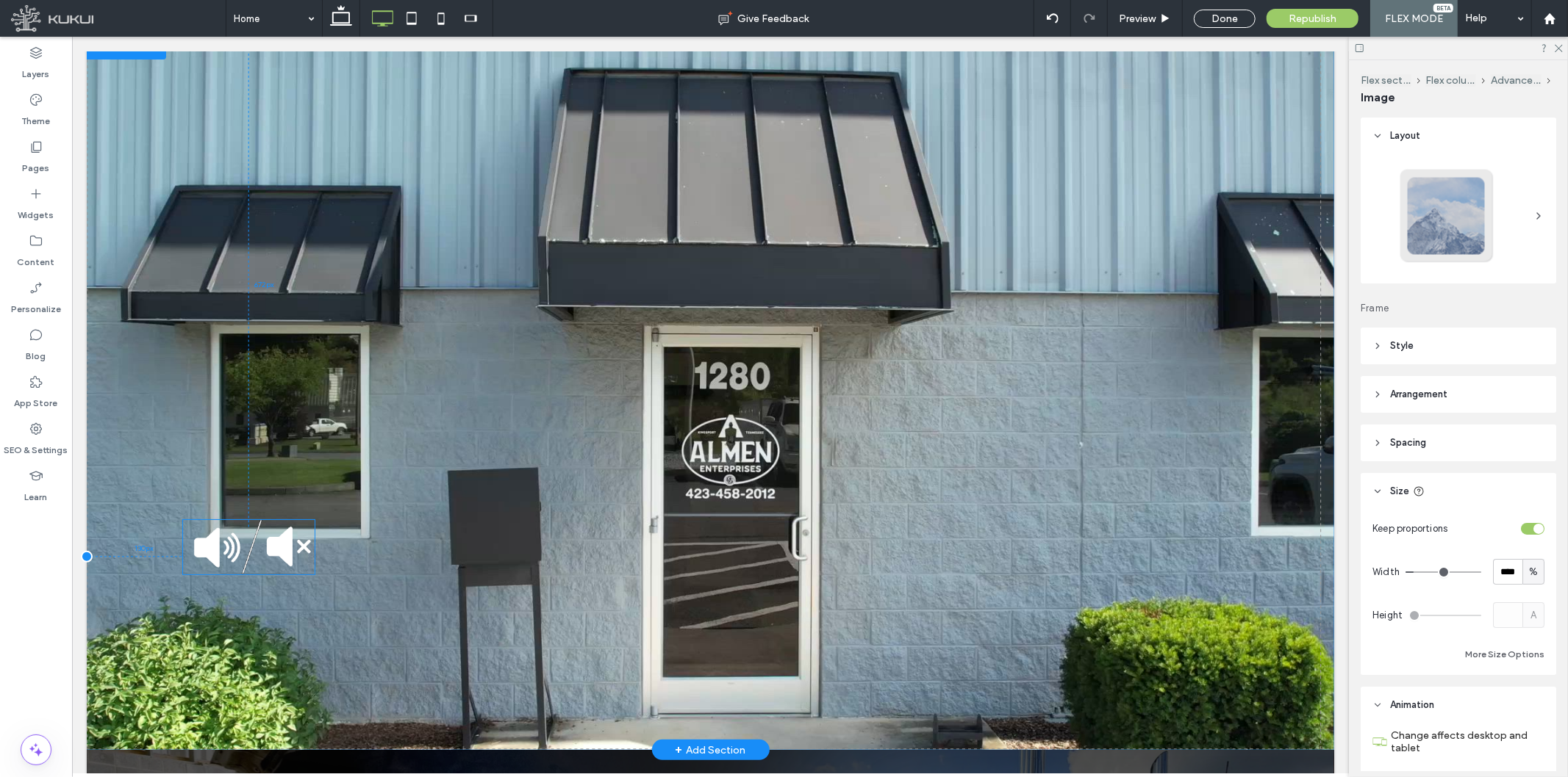
scroll to position [171, 0]
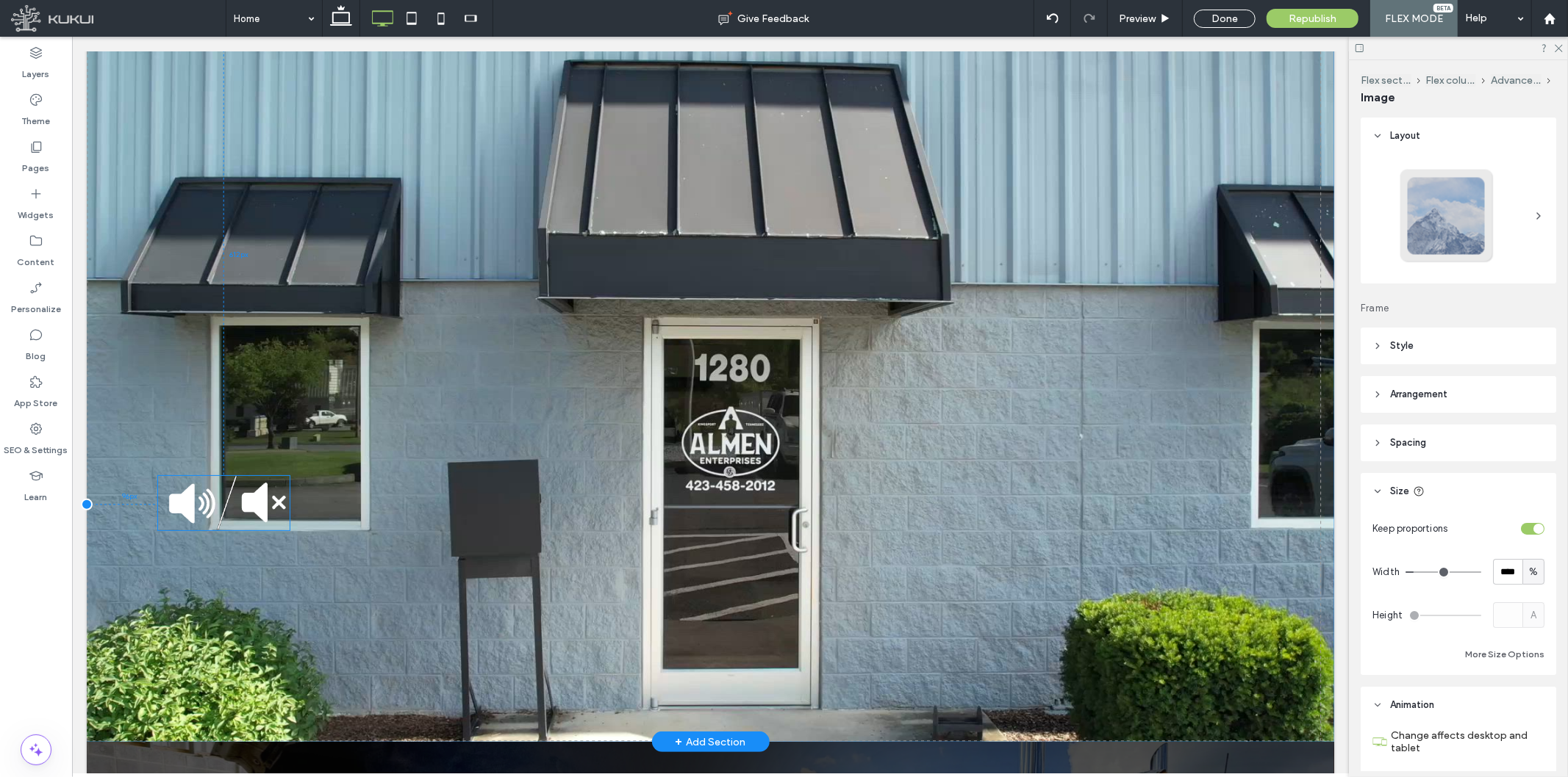
drag, startPoint x: 256, startPoint y: 546, endPoint x: 230, endPoint y: 487, distance: 64.5
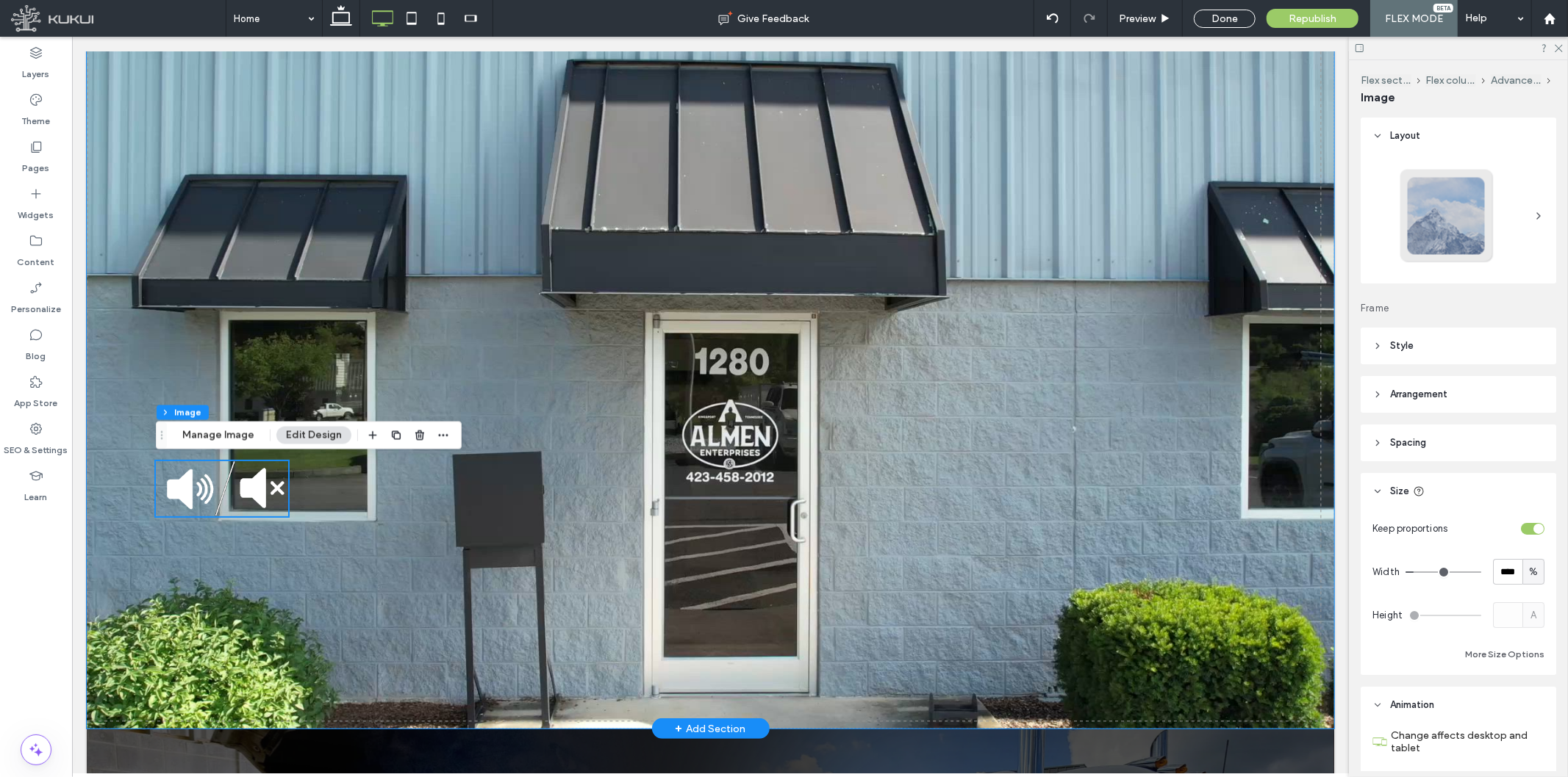
click at [871, 455] on video at bounding box center [710, 378] width 1248 height 702
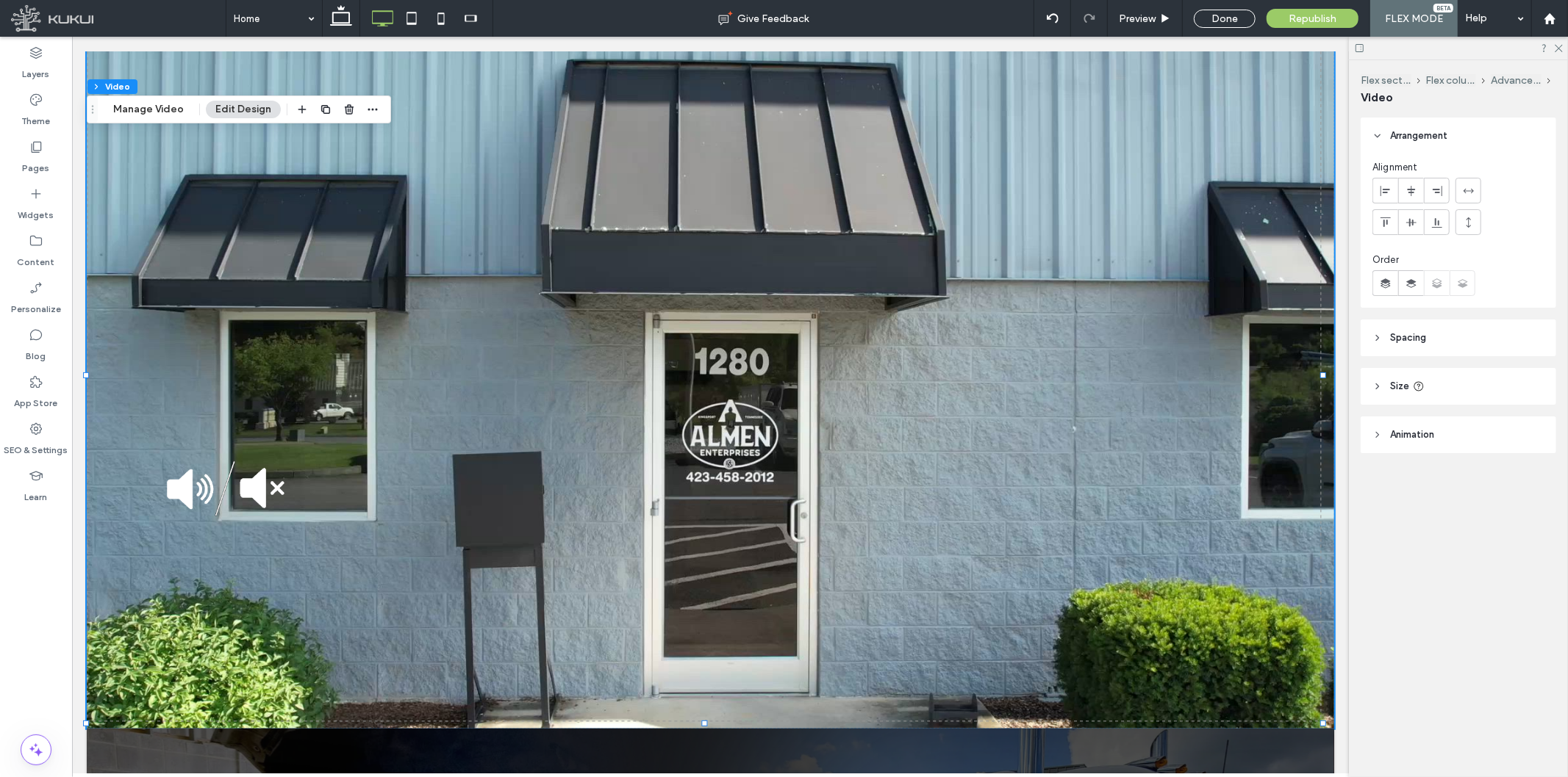
click at [1411, 399] on header "Size" at bounding box center [1458, 387] width 196 height 37
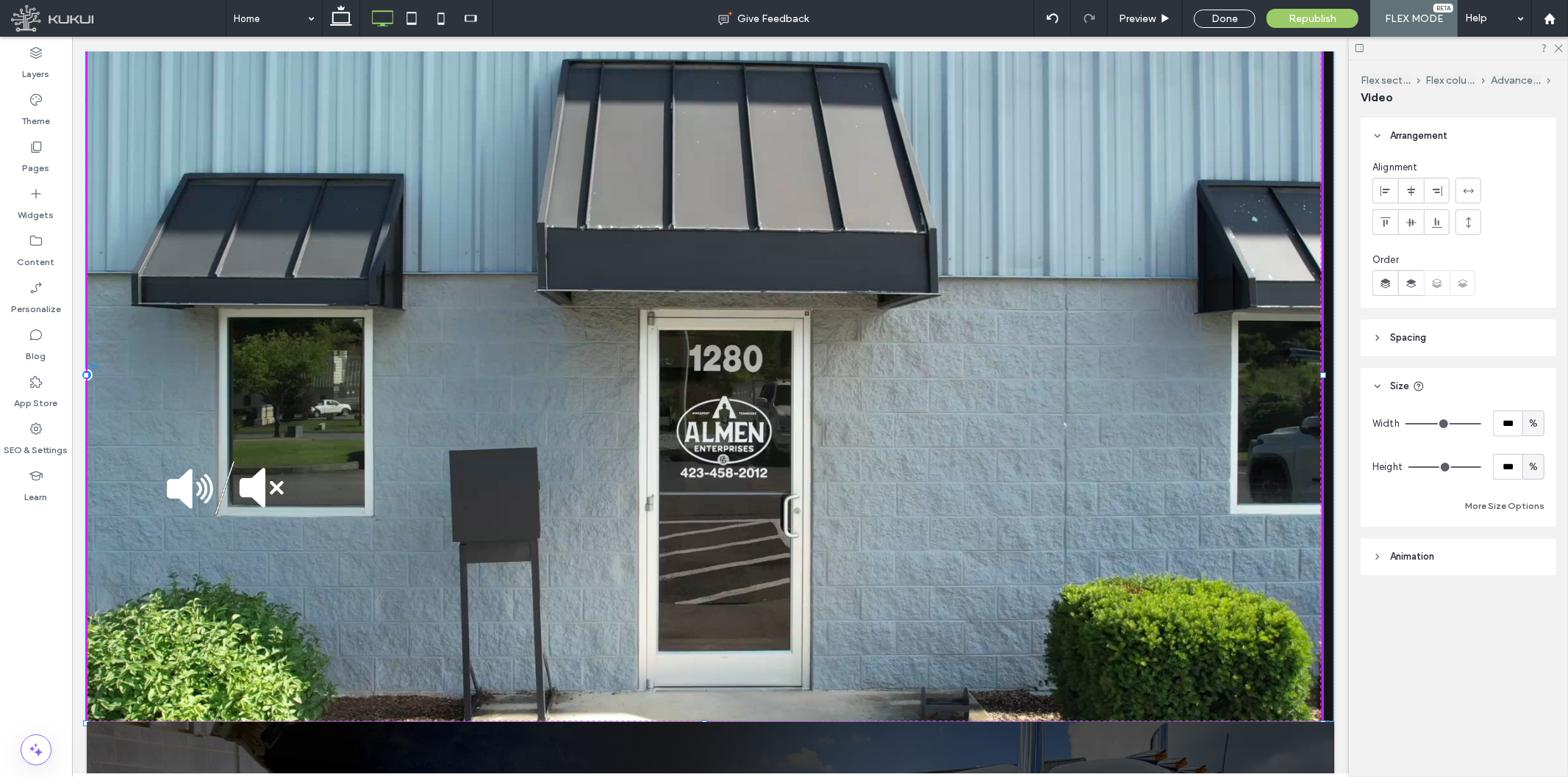
drag, startPoint x: 1324, startPoint y: 722, endPoint x: 1526, endPoint y: 809, distance: 219.9
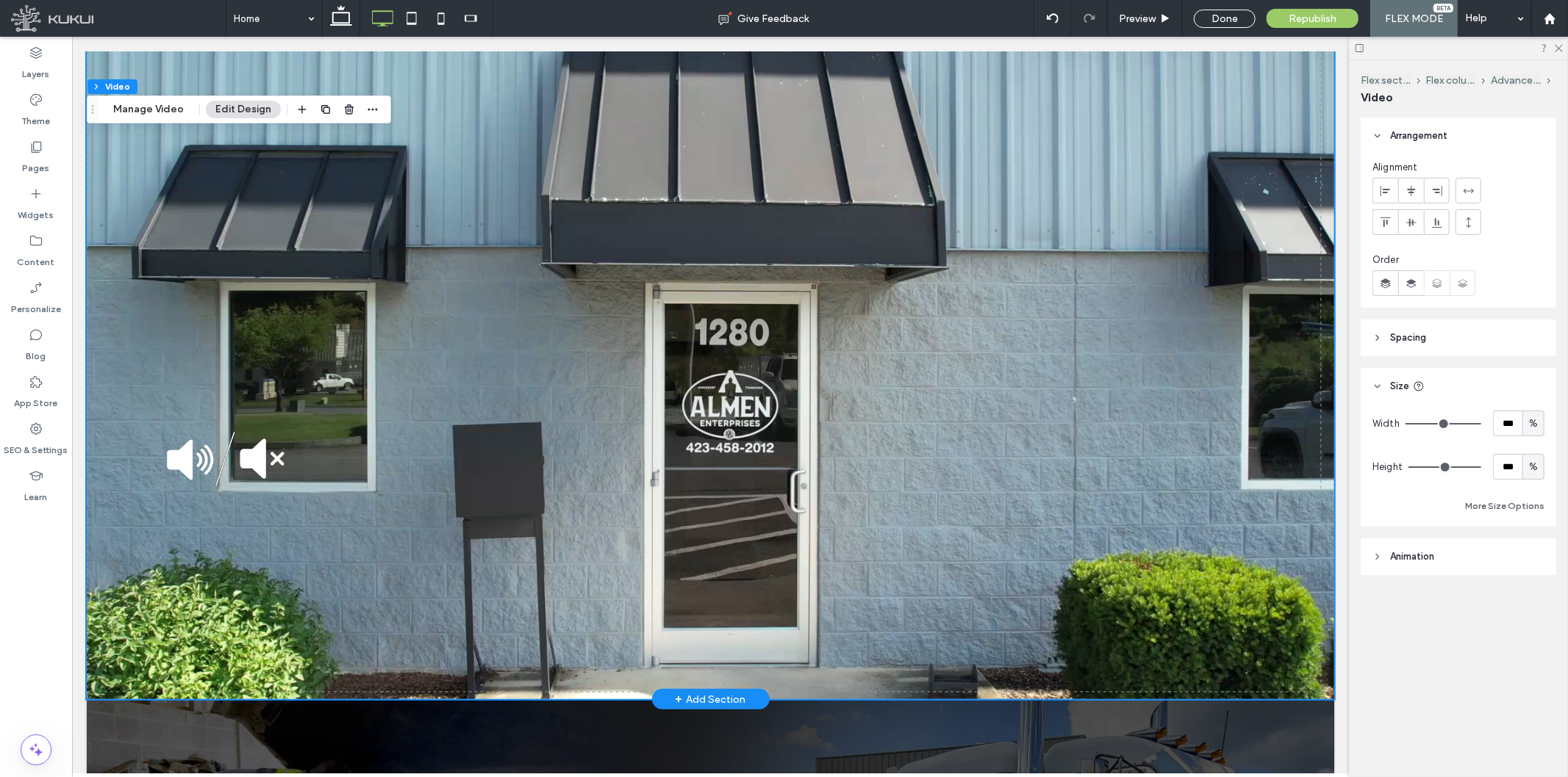
scroll to position [326, 0]
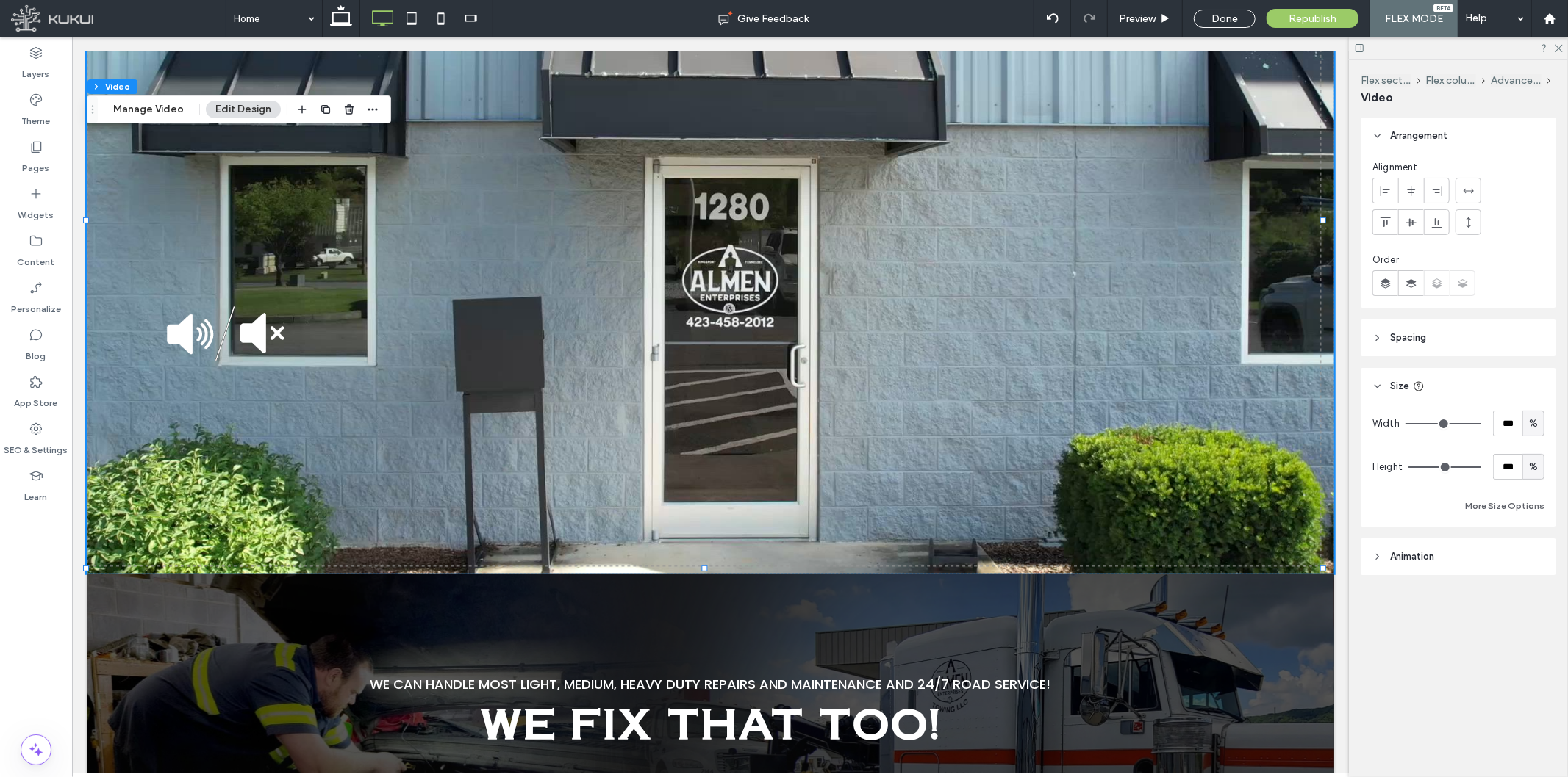
click at [1411, 467] on div "%" at bounding box center [1533, 467] width 15 height 15
click at [1411, 582] on div "A" at bounding box center [1533, 595] width 20 height 25
type input "*"
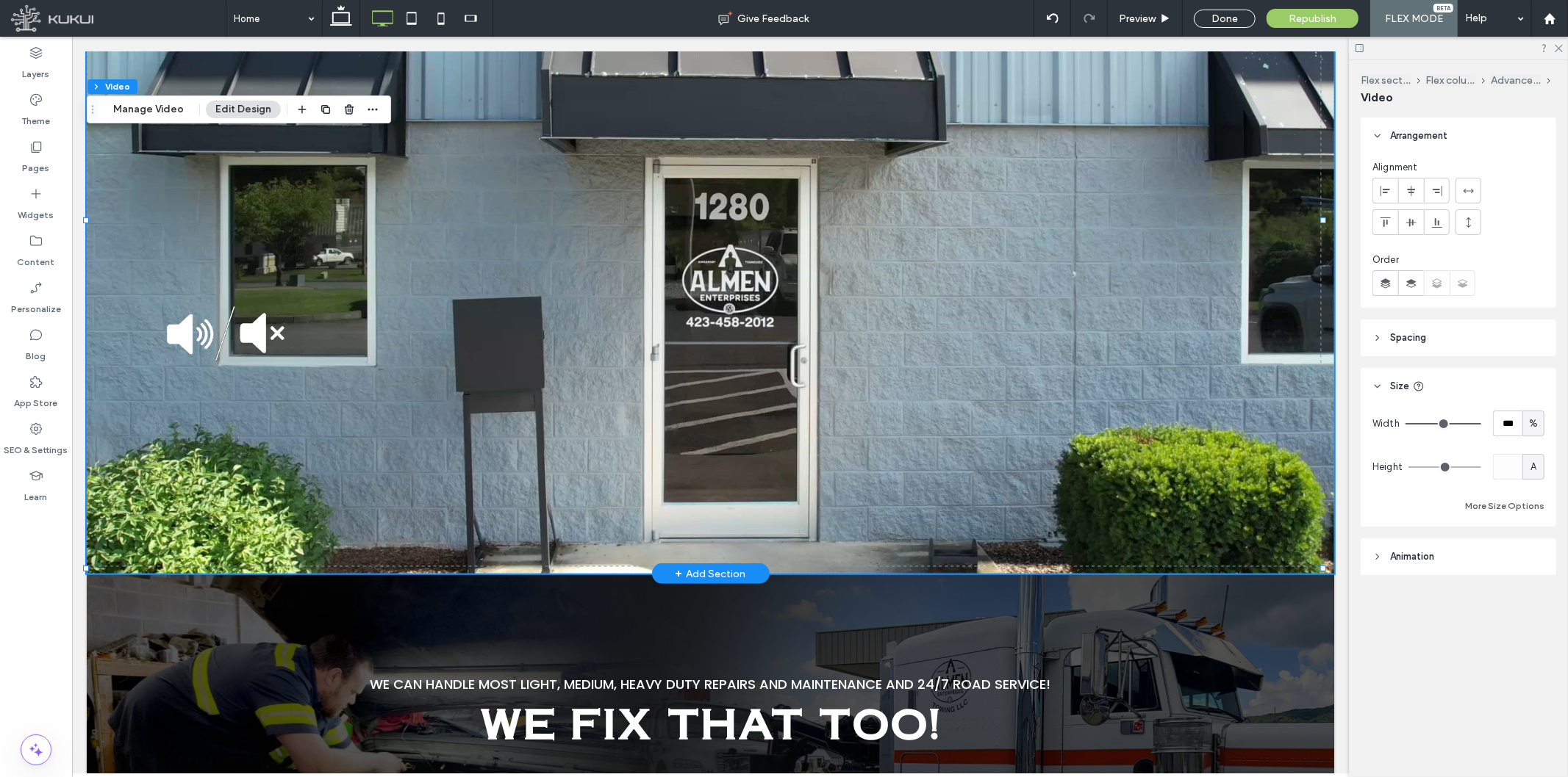
click at [974, 294] on video at bounding box center [710, 223] width 1248 height 702
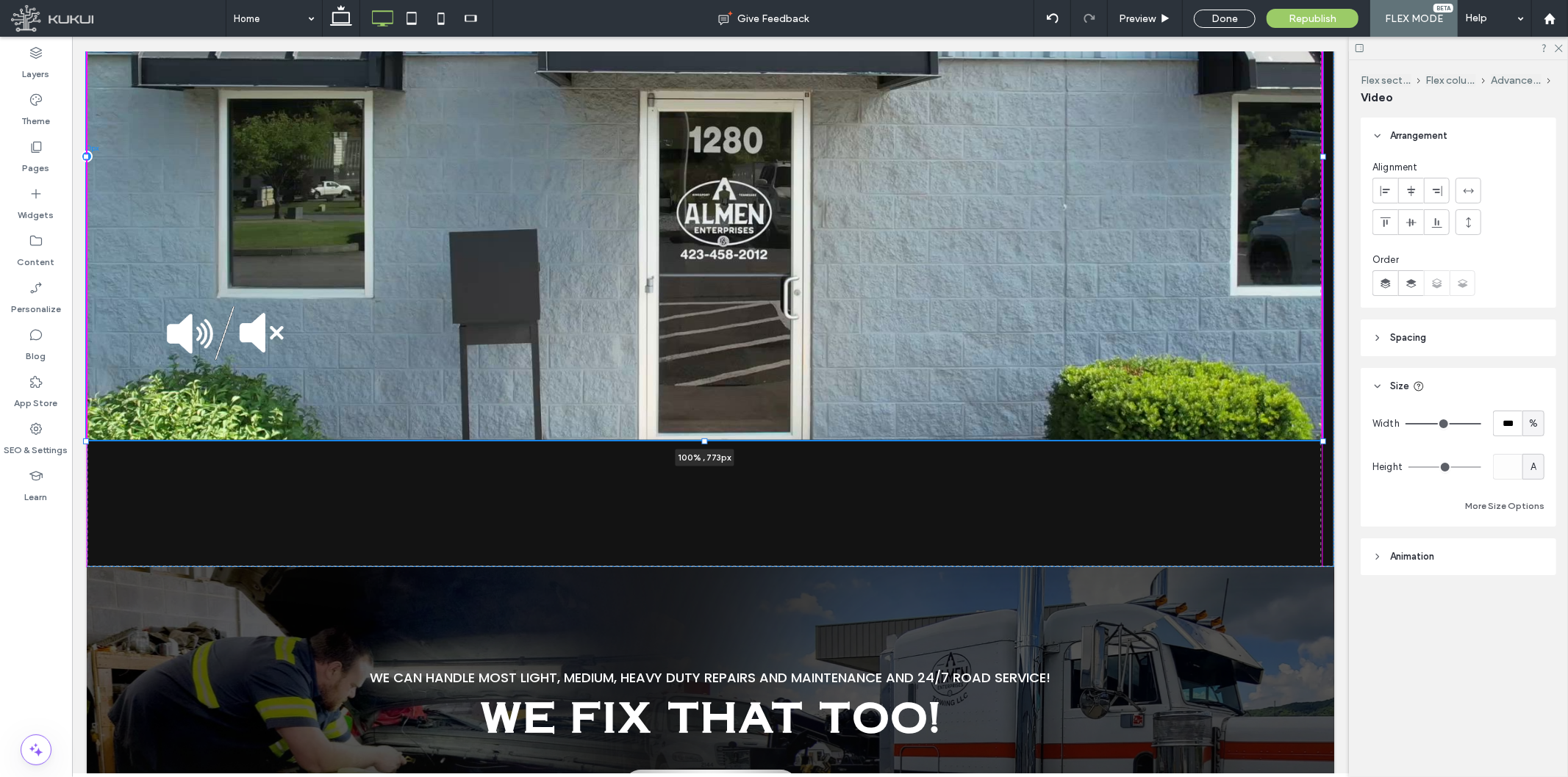
drag, startPoint x: 1325, startPoint y: 566, endPoint x: 1428, endPoint y: 475, distance: 137.4
type input "***"
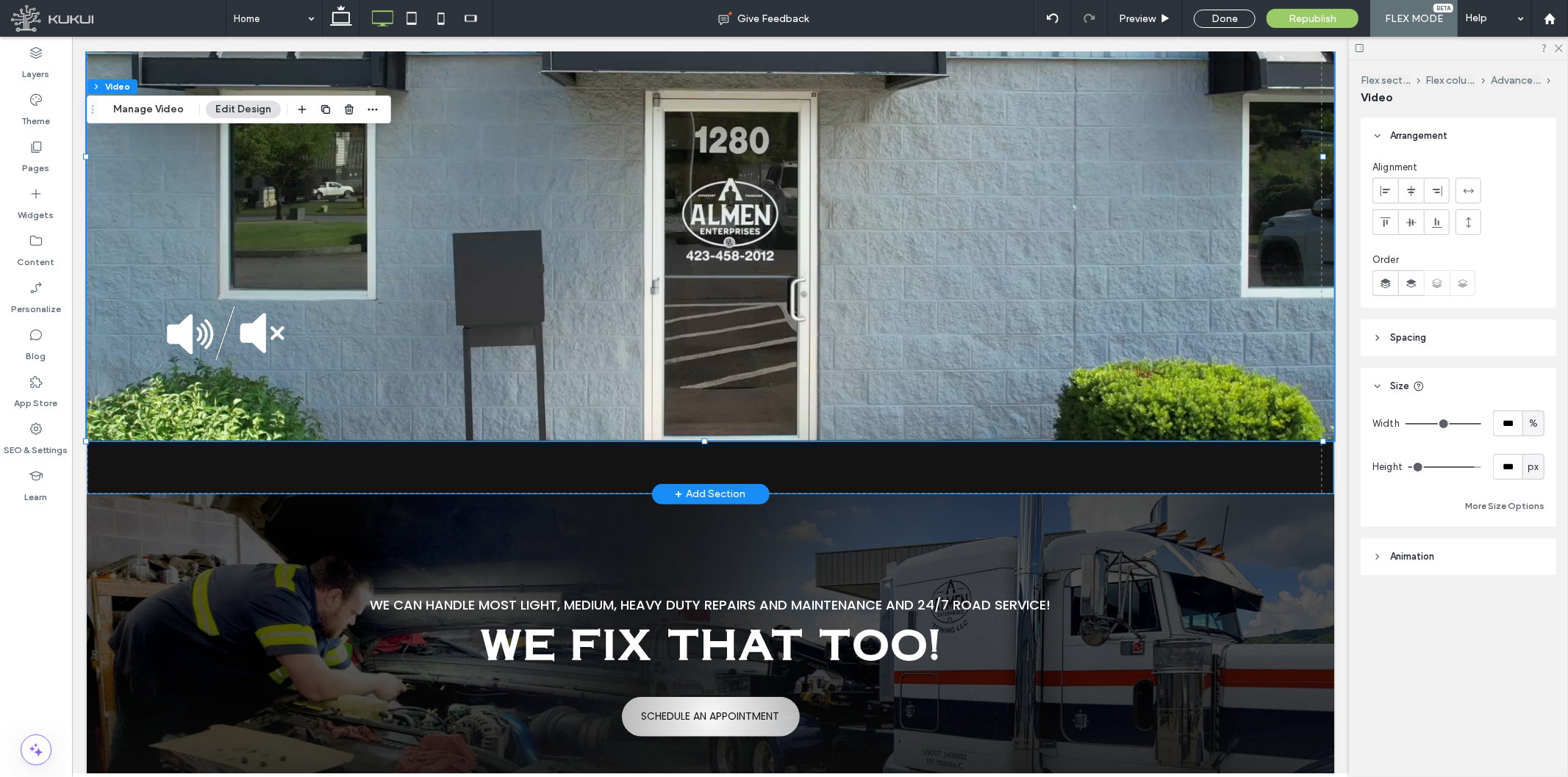
click at [1270, 457] on div "100% , 773px" at bounding box center [710, 182] width 1248 height 622
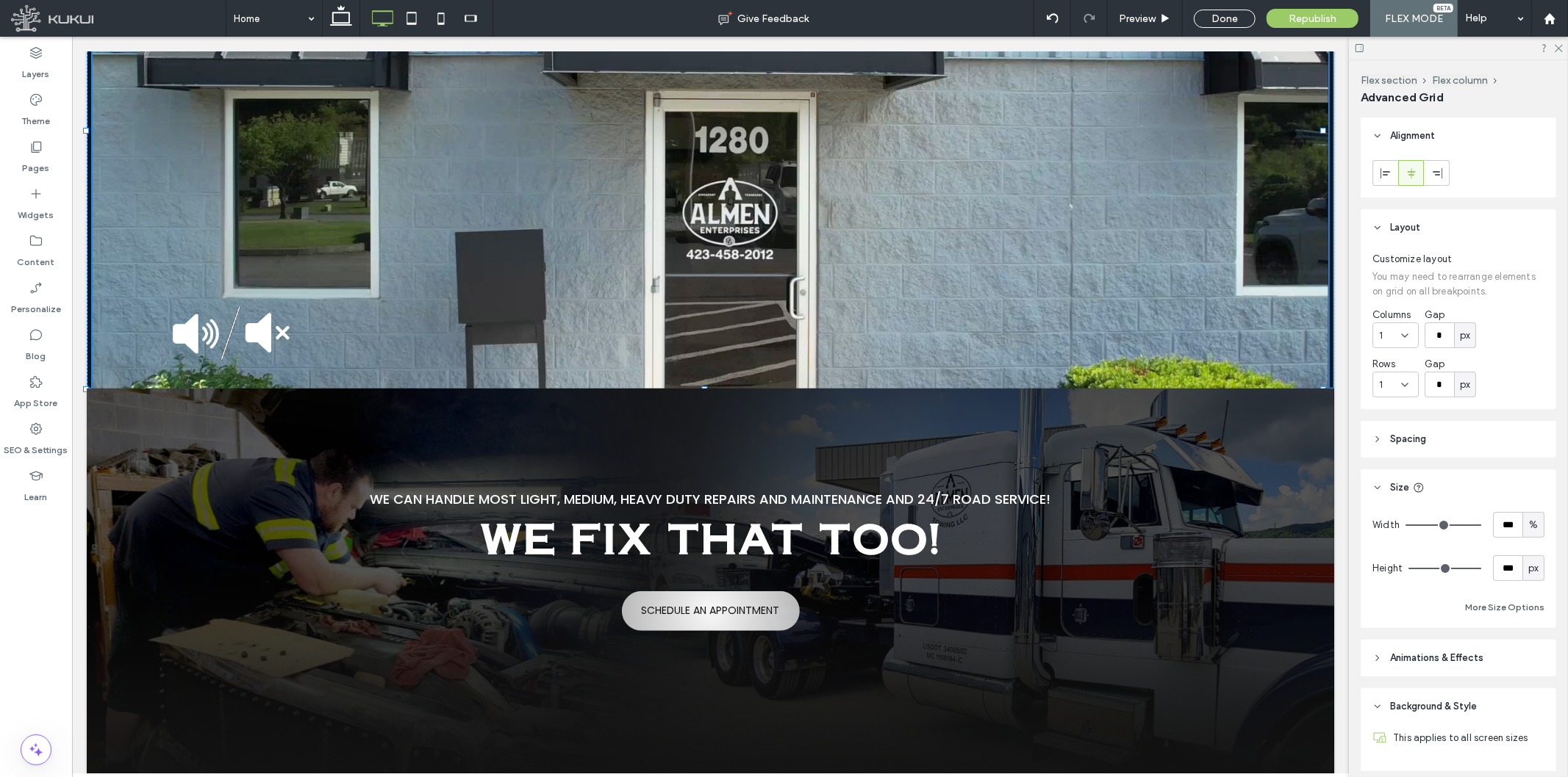
drag, startPoint x: 1322, startPoint y: 488, endPoint x: 1374, endPoint y: 384, distance: 116.3
type input "***"
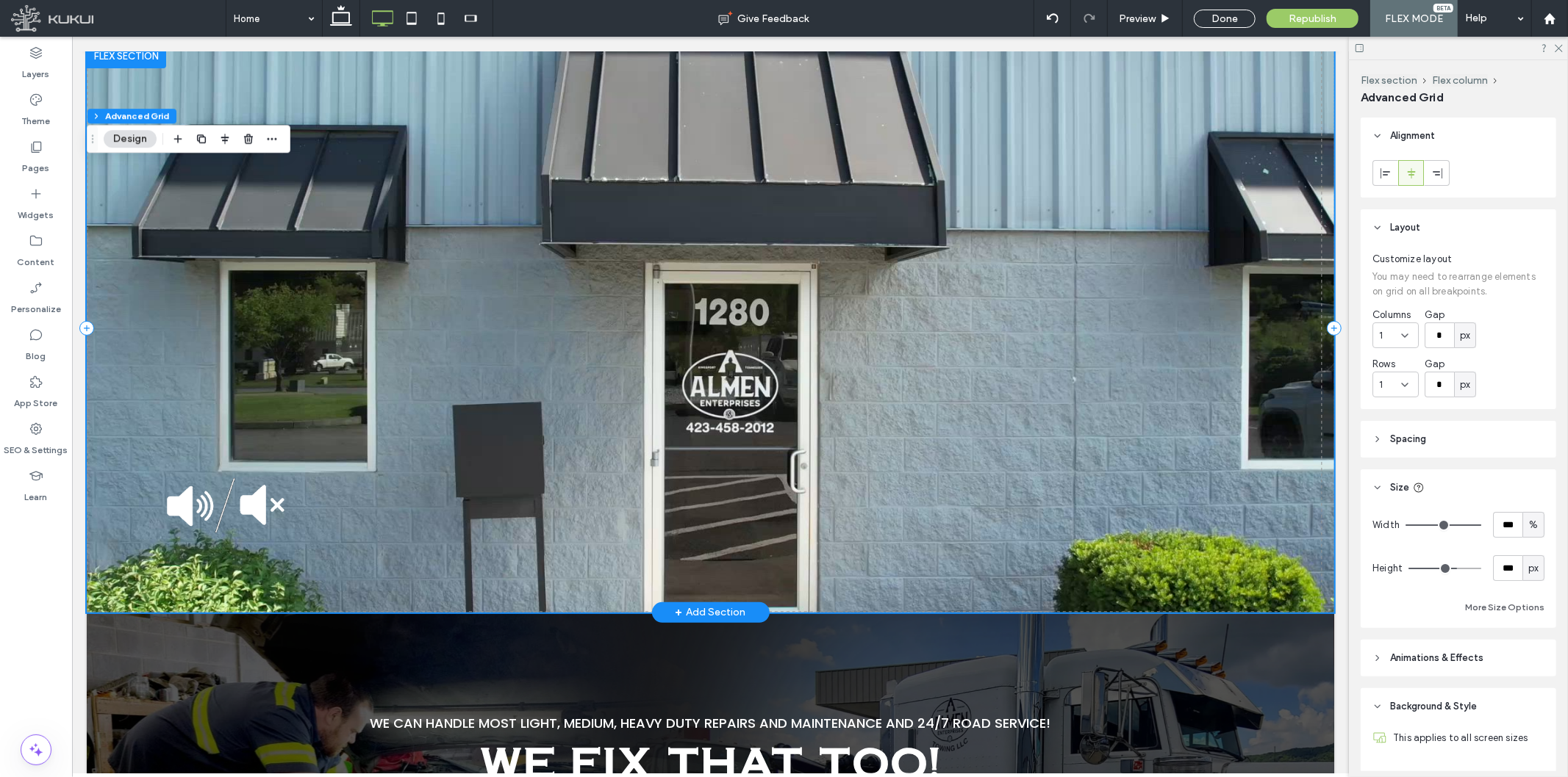
scroll to position [163, 0]
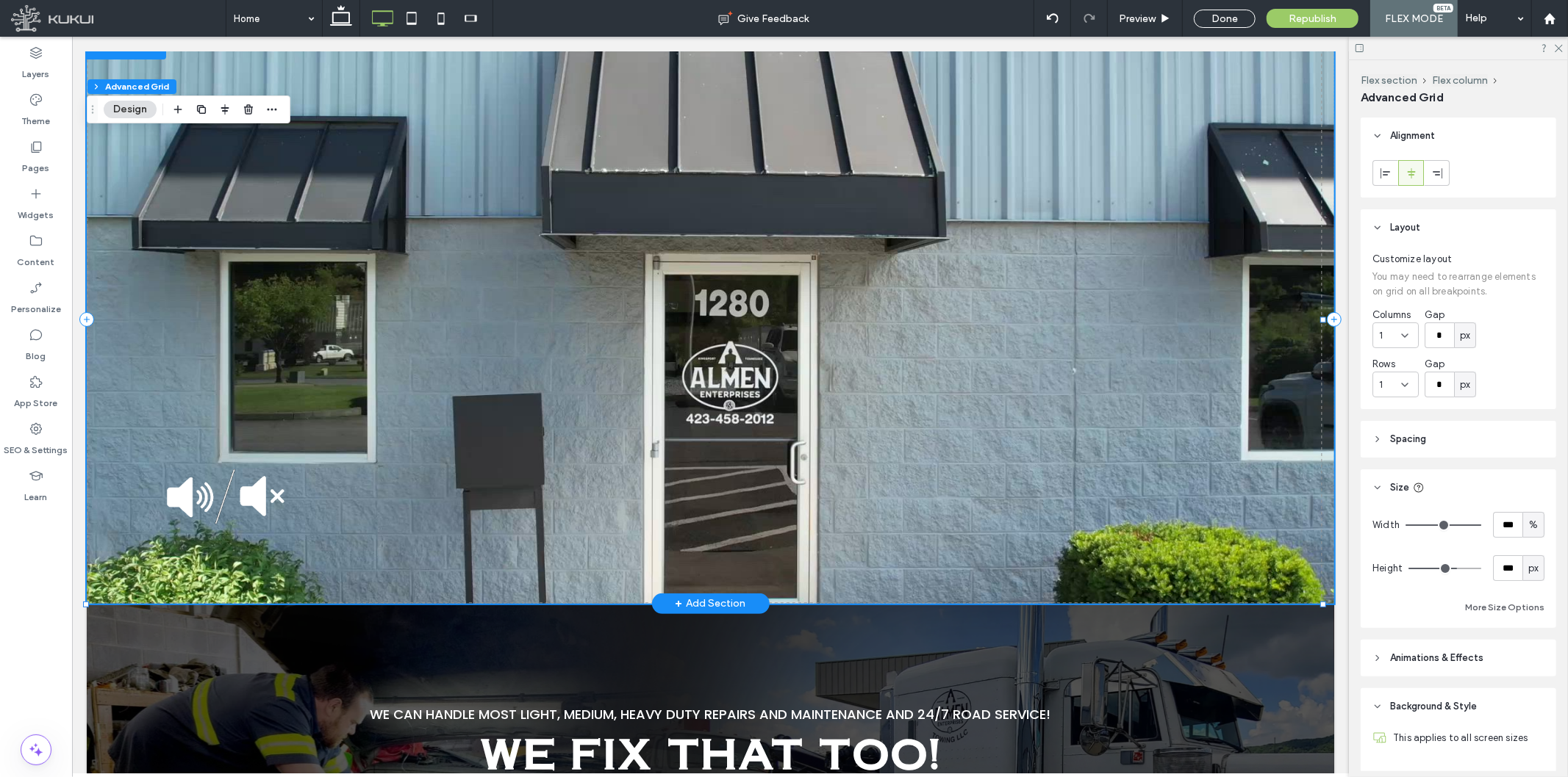
click at [991, 398] on video at bounding box center [710, 319] width 1248 height 568
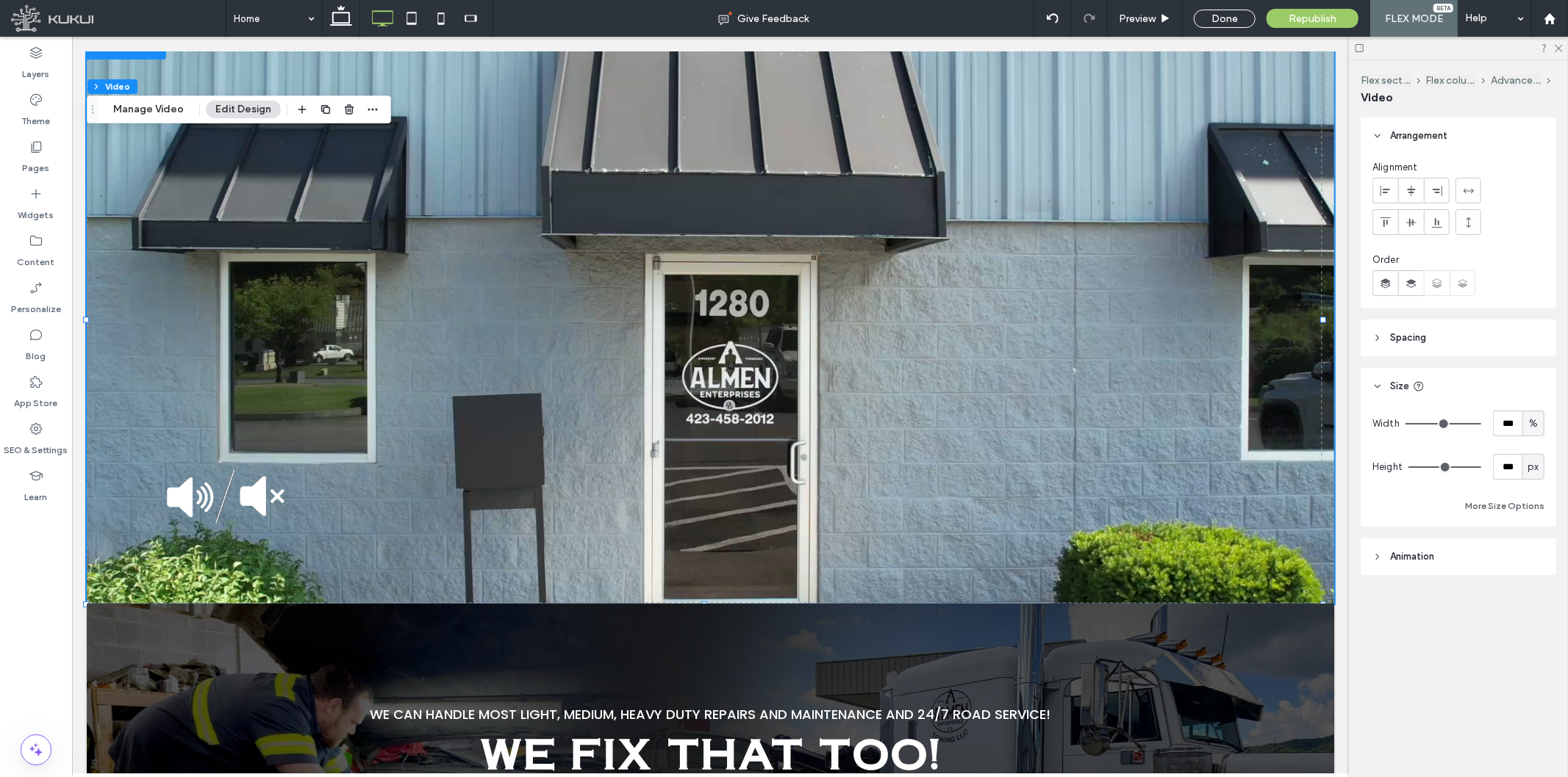
click at [57, 68] on div "Layers" at bounding box center [36, 63] width 72 height 47
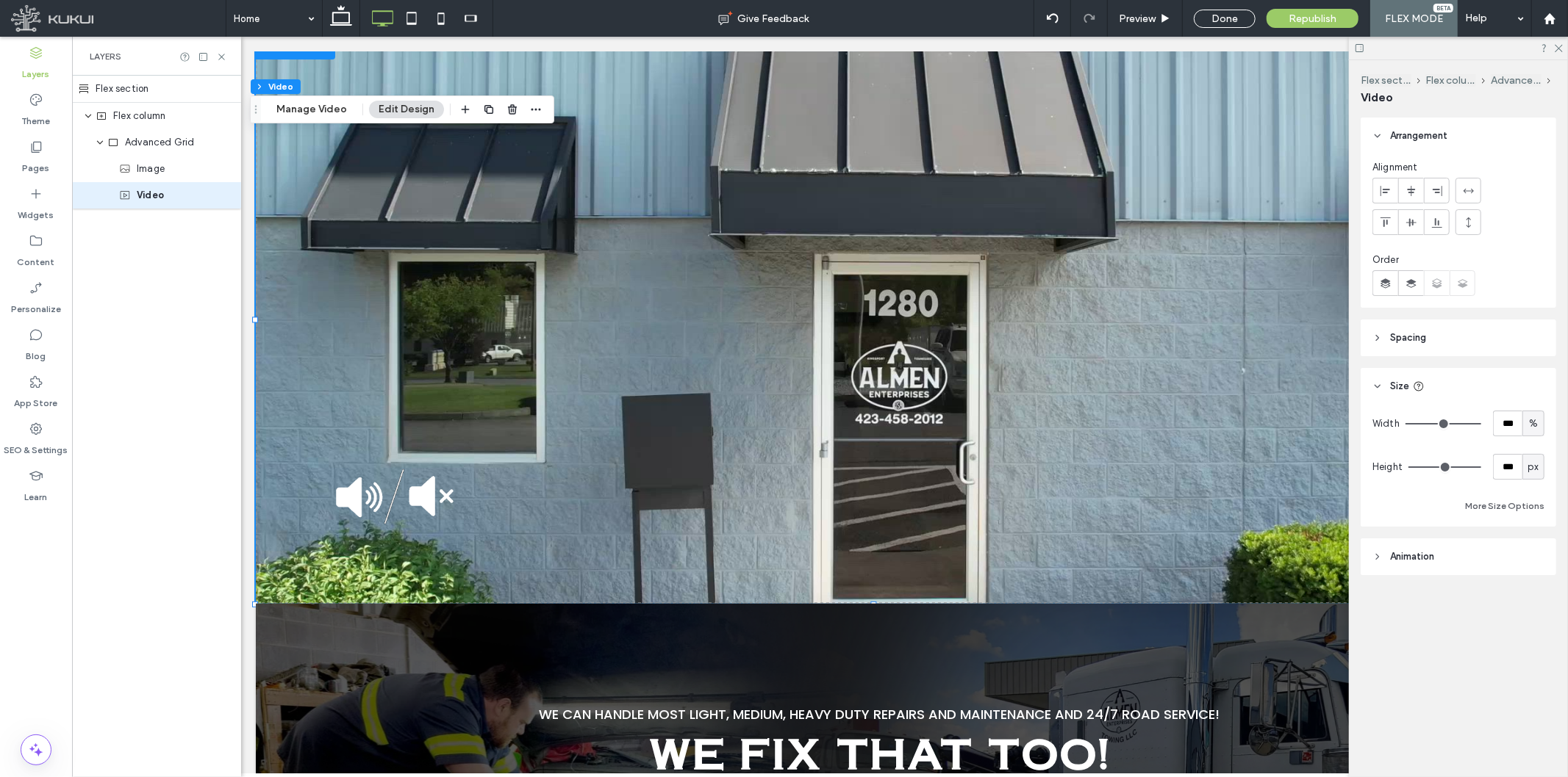
scroll to position [0, 169]
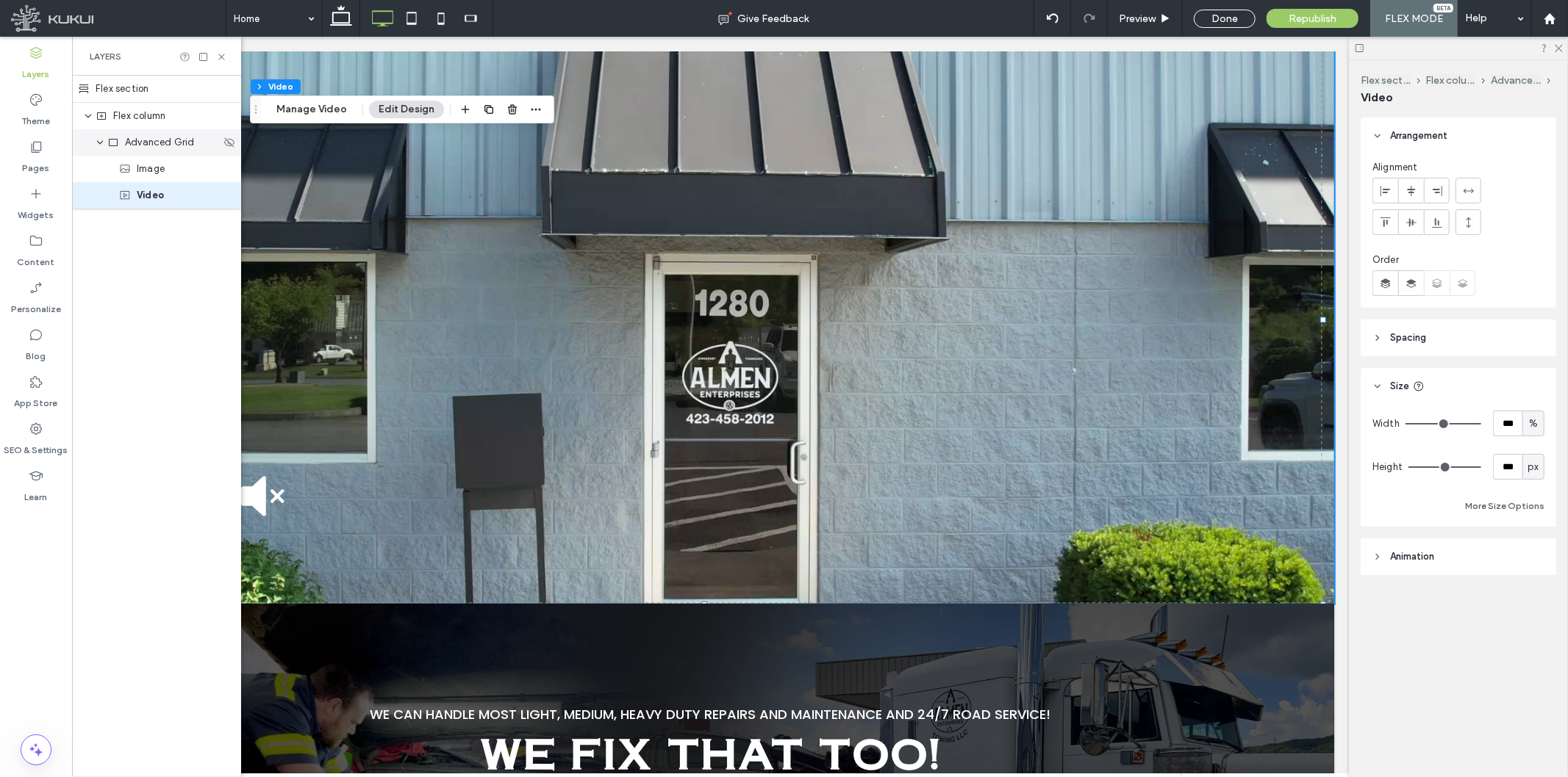
drag, startPoint x: 174, startPoint y: 143, endPoint x: 223, endPoint y: 156, distance: 50.7
click at [174, 143] on span "Advanced Grid" at bounding box center [160, 142] width 70 height 15
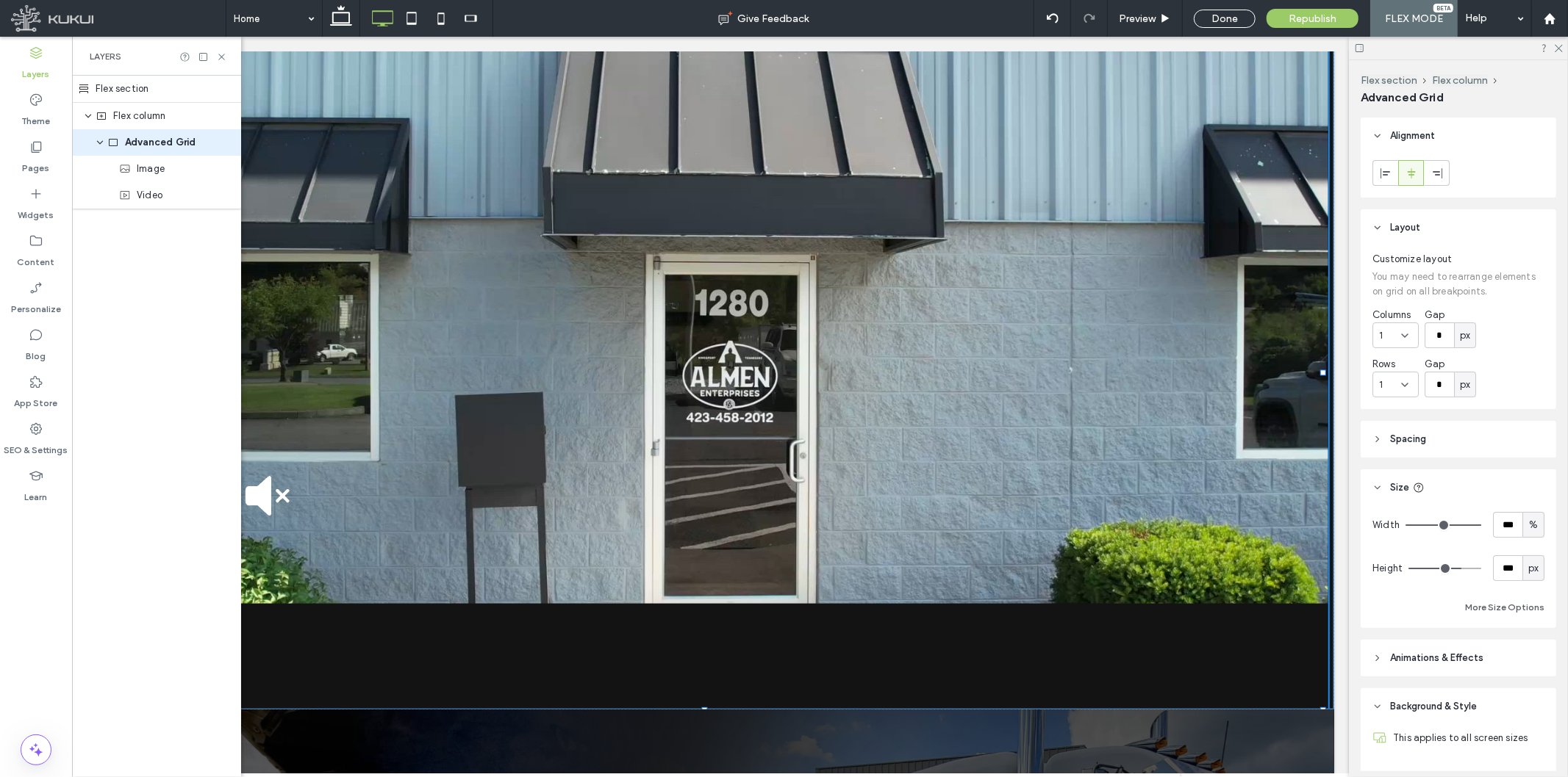
drag, startPoint x: 1324, startPoint y: 602, endPoint x: 1340, endPoint y: 655, distance: 55.4
type input "***"
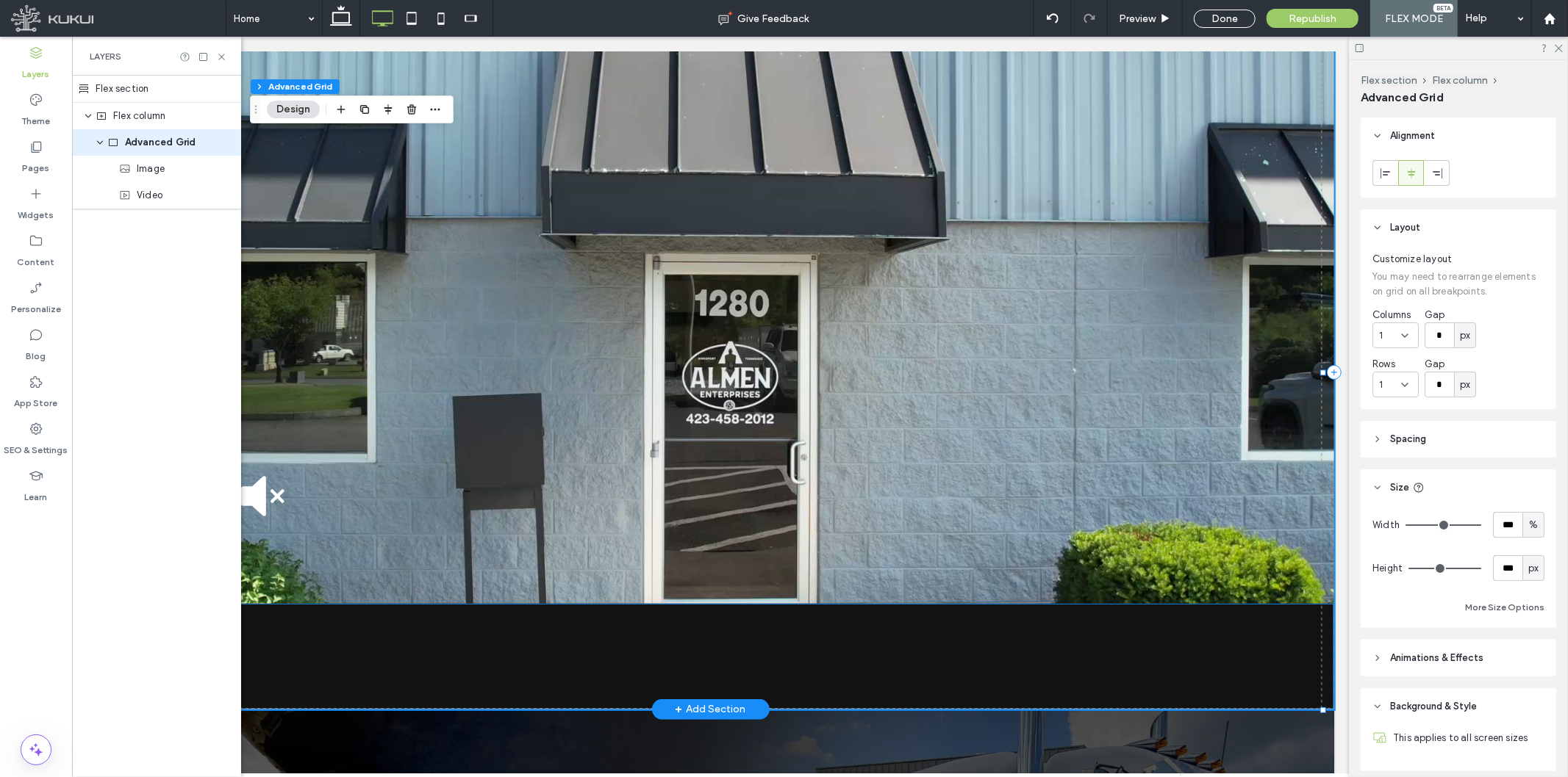
click at [1261, 527] on video at bounding box center [710, 319] width 1248 height 568
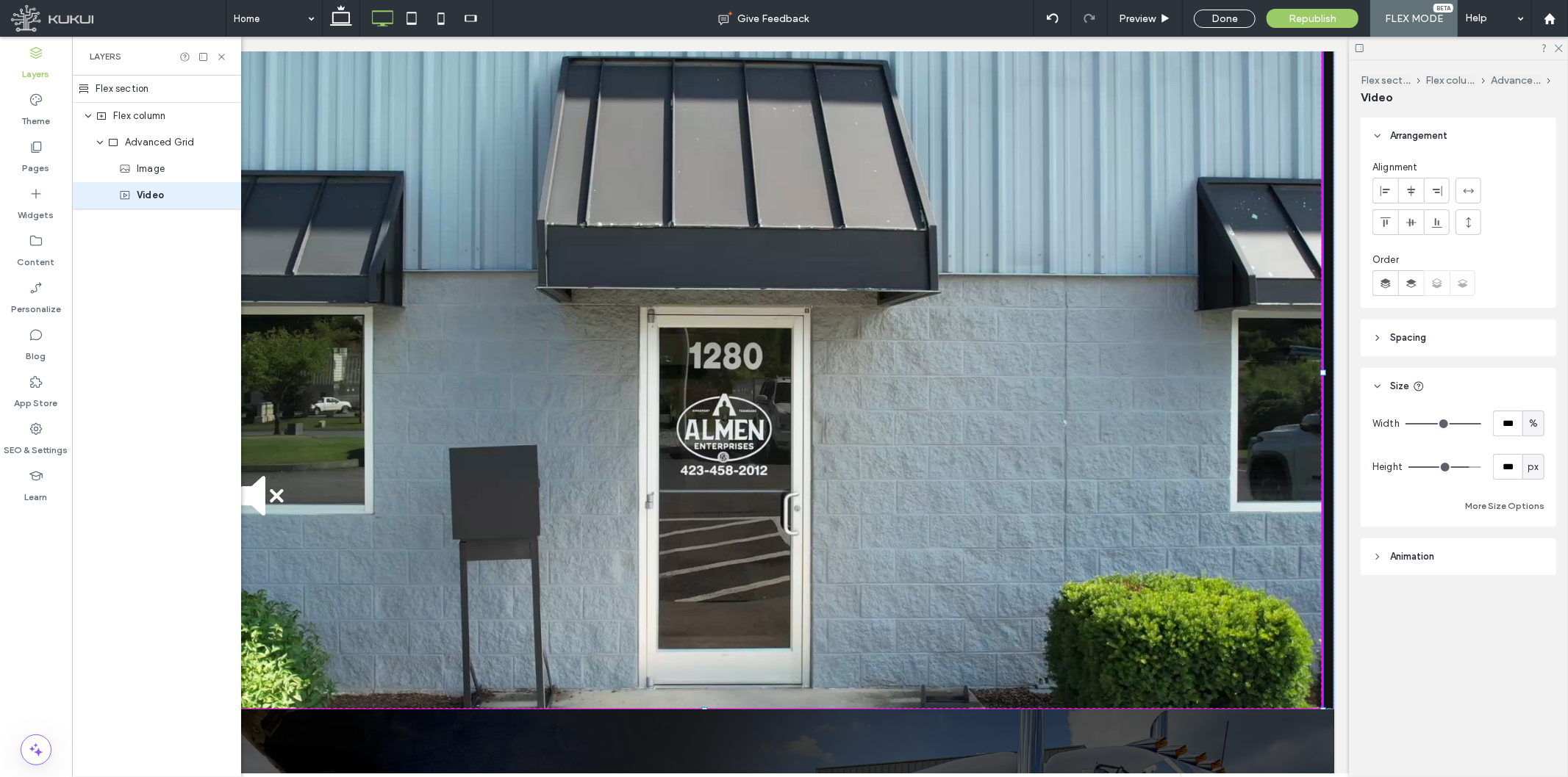
drag, startPoint x: 1321, startPoint y: 600, endPoint x: 1390, endPoint y: 742, distance: 157.9
type input "***"
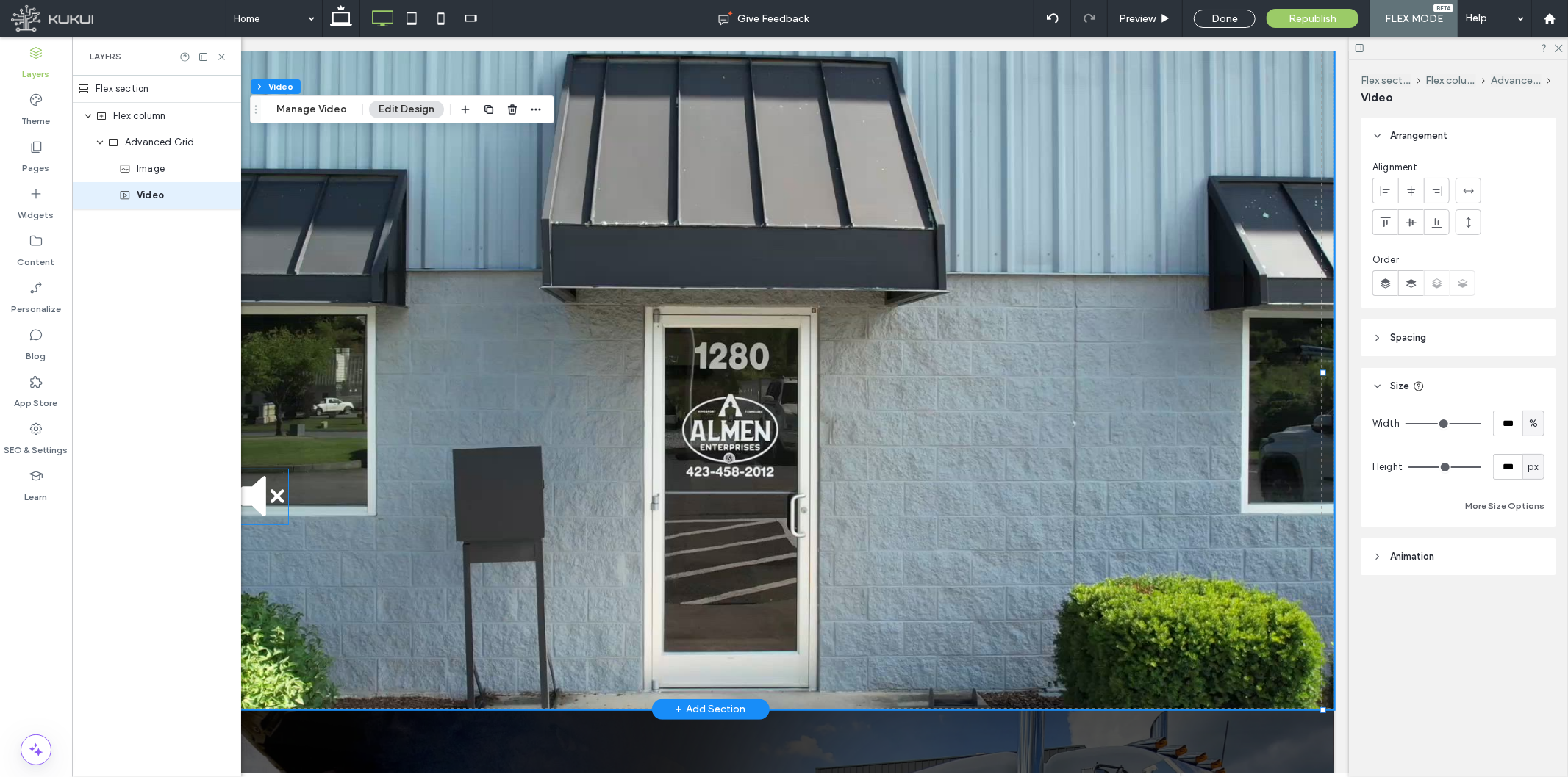
click at [276, 478] on img at bounding box center [221, 496] width 132 height 55
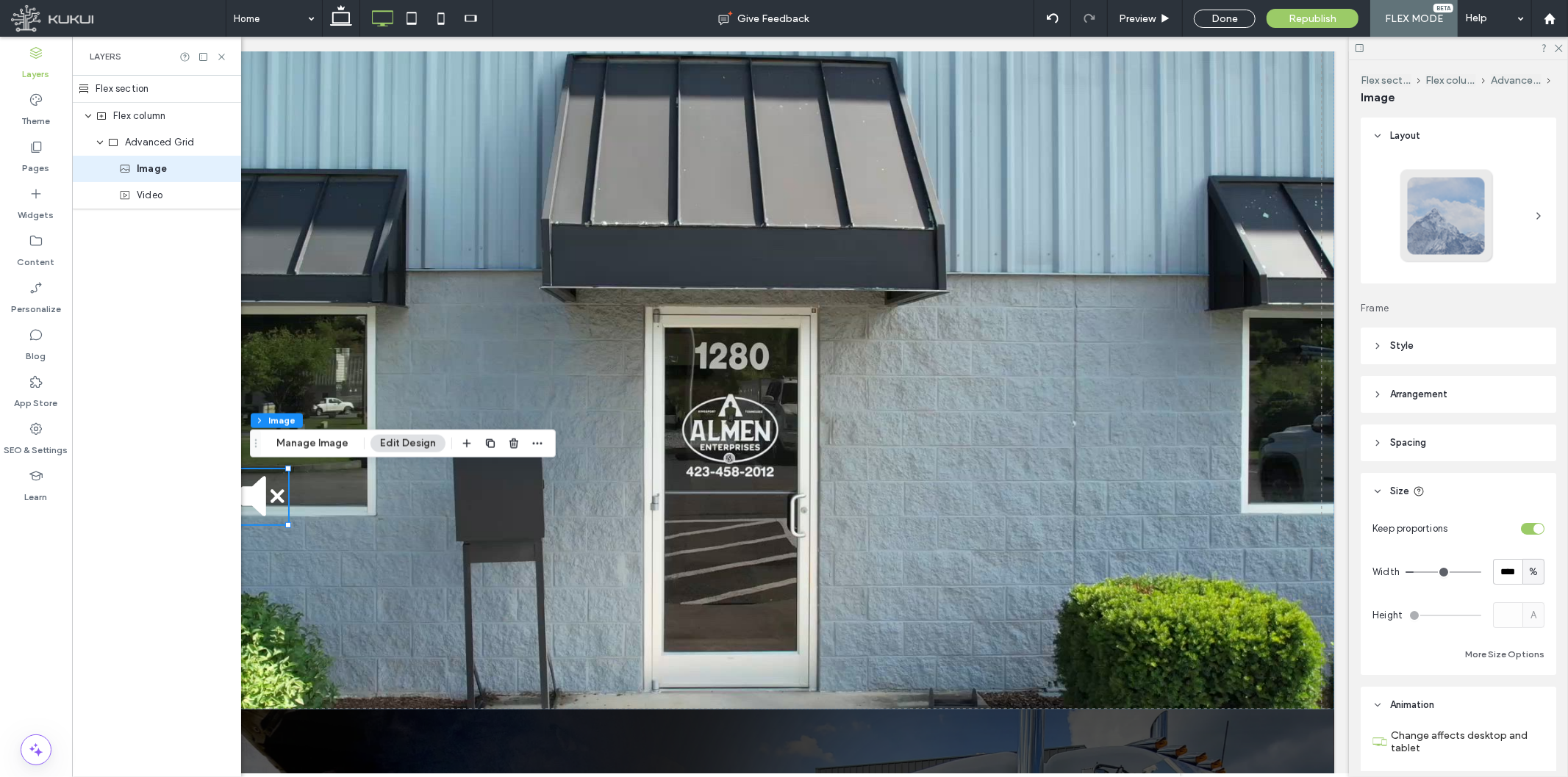
click at [1411, 402] on header "Arrangement" at bounding box center [1458, 395] width 196 height 37
click at [1411, 487] on icon at bounding box center [1436, 481] width 11 height 11
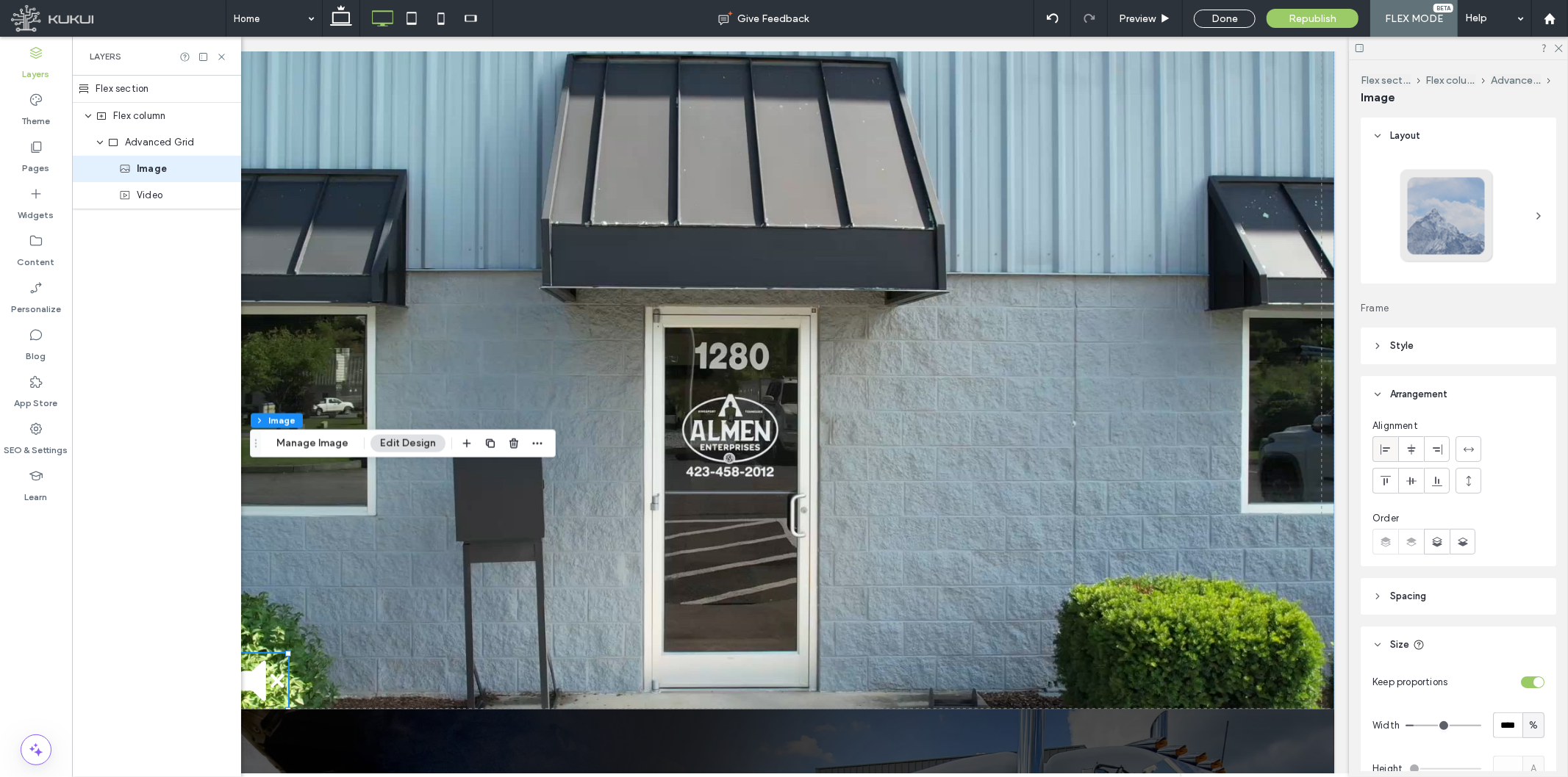
click at [1376, 449] on div at bounding box center [1385, 450] width 25 height 25
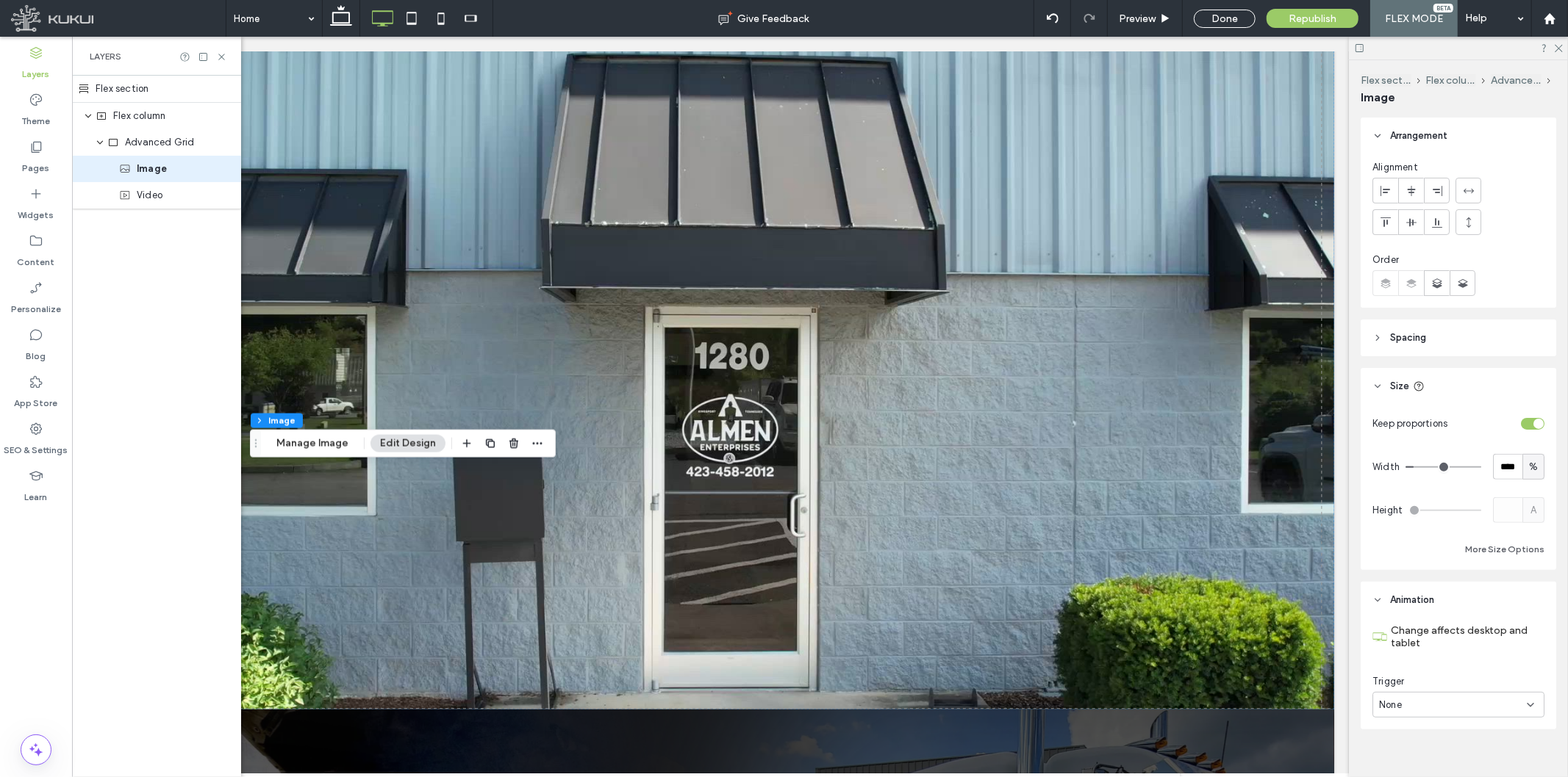
scroll to position [274, 0]
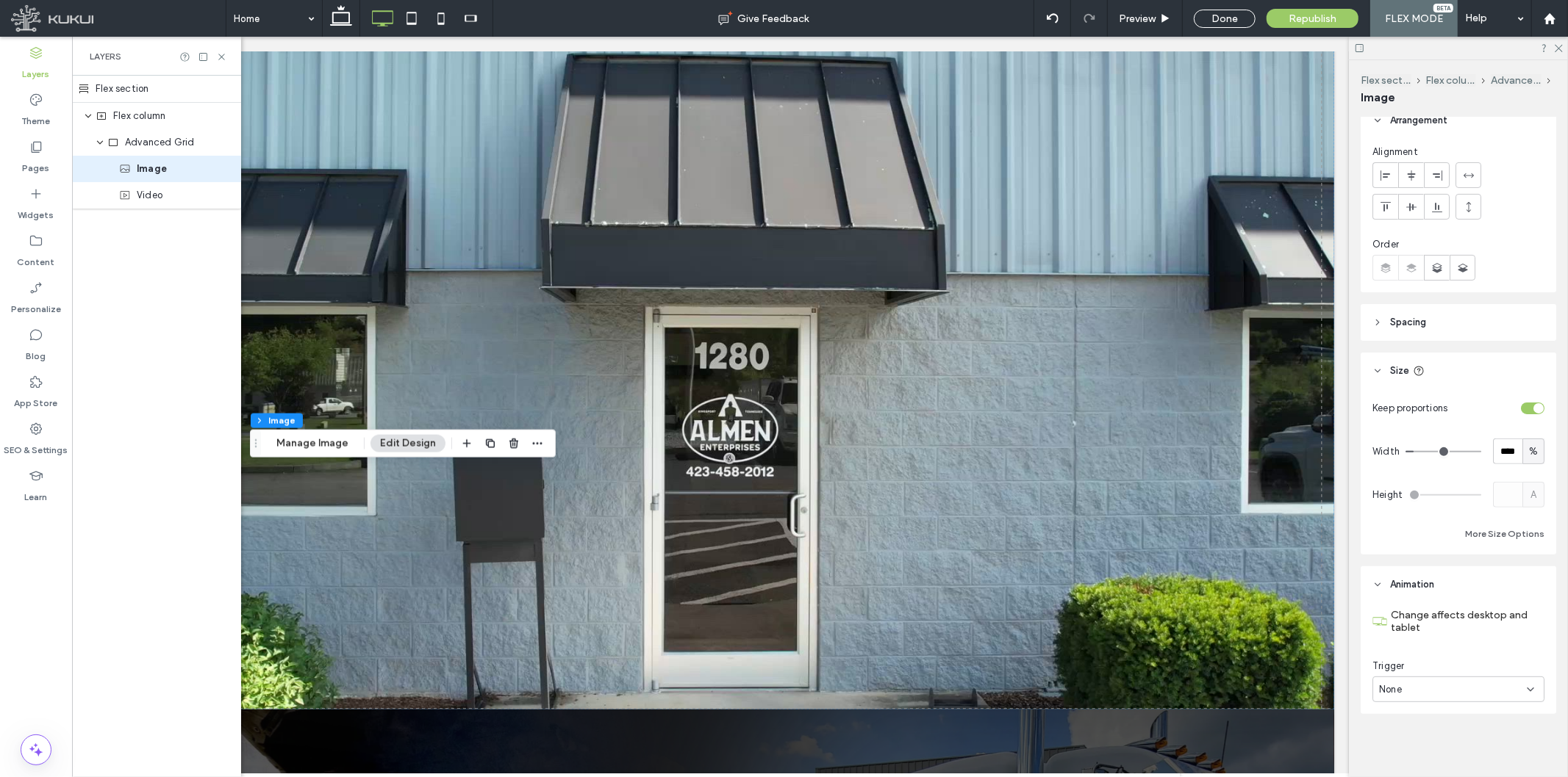
click at [1411, 317] on header "Spacing" at bounding box center [1458, 323] width 196 height 37
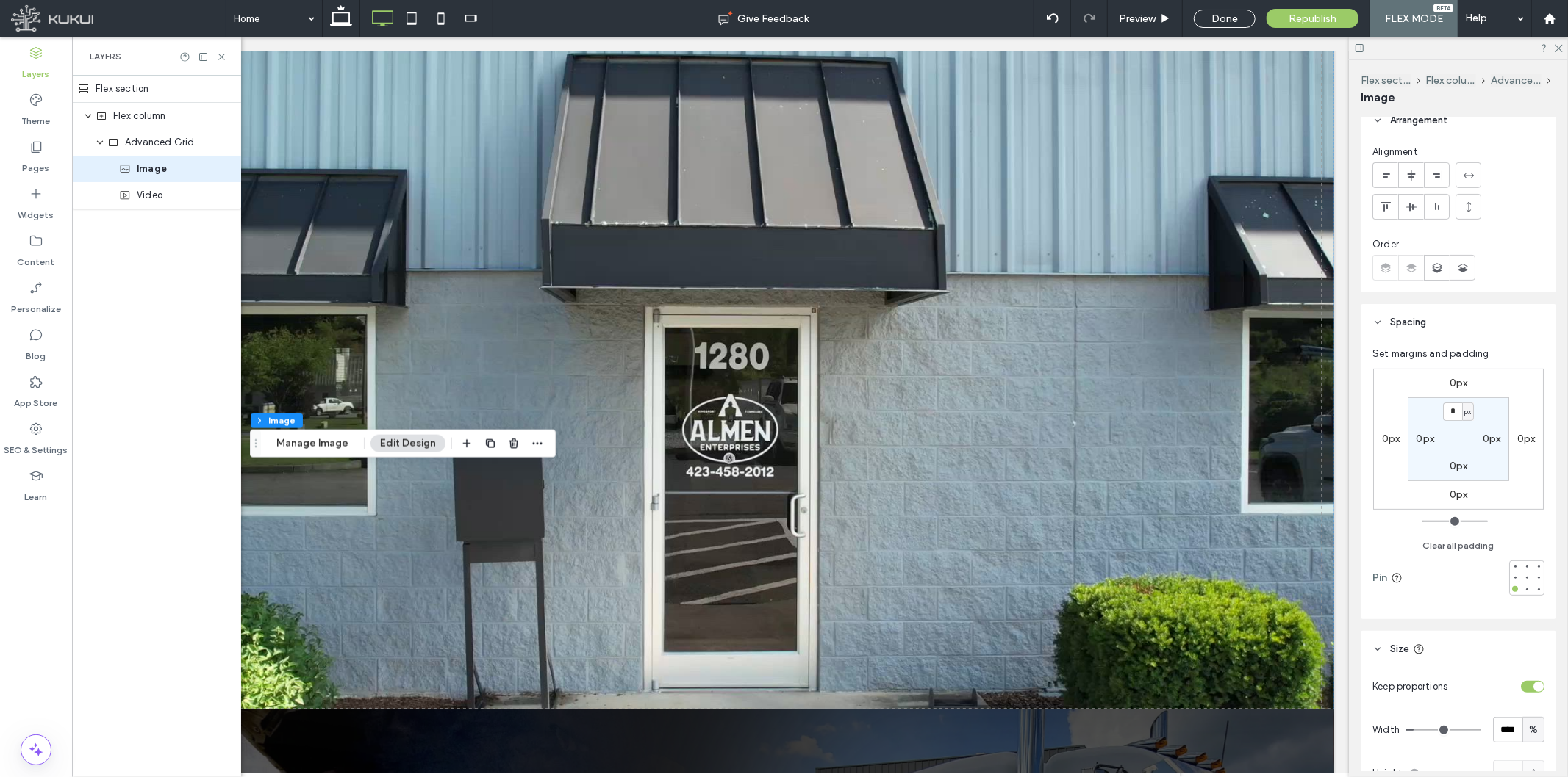
click at [1385, 436] on label "0px" at bounding box center [1391, 438] width 18 height 12
click at [1398, 438] on span "px" at bounding box center [1400, 439] width 7 height 15
click at [1395, 488] on span "%" at bounding box center [1394, 486] width 9 height 15
click at [1387, 438] on input "*" at bounding box center [1385, 439] width 19 height 18
type input "*"
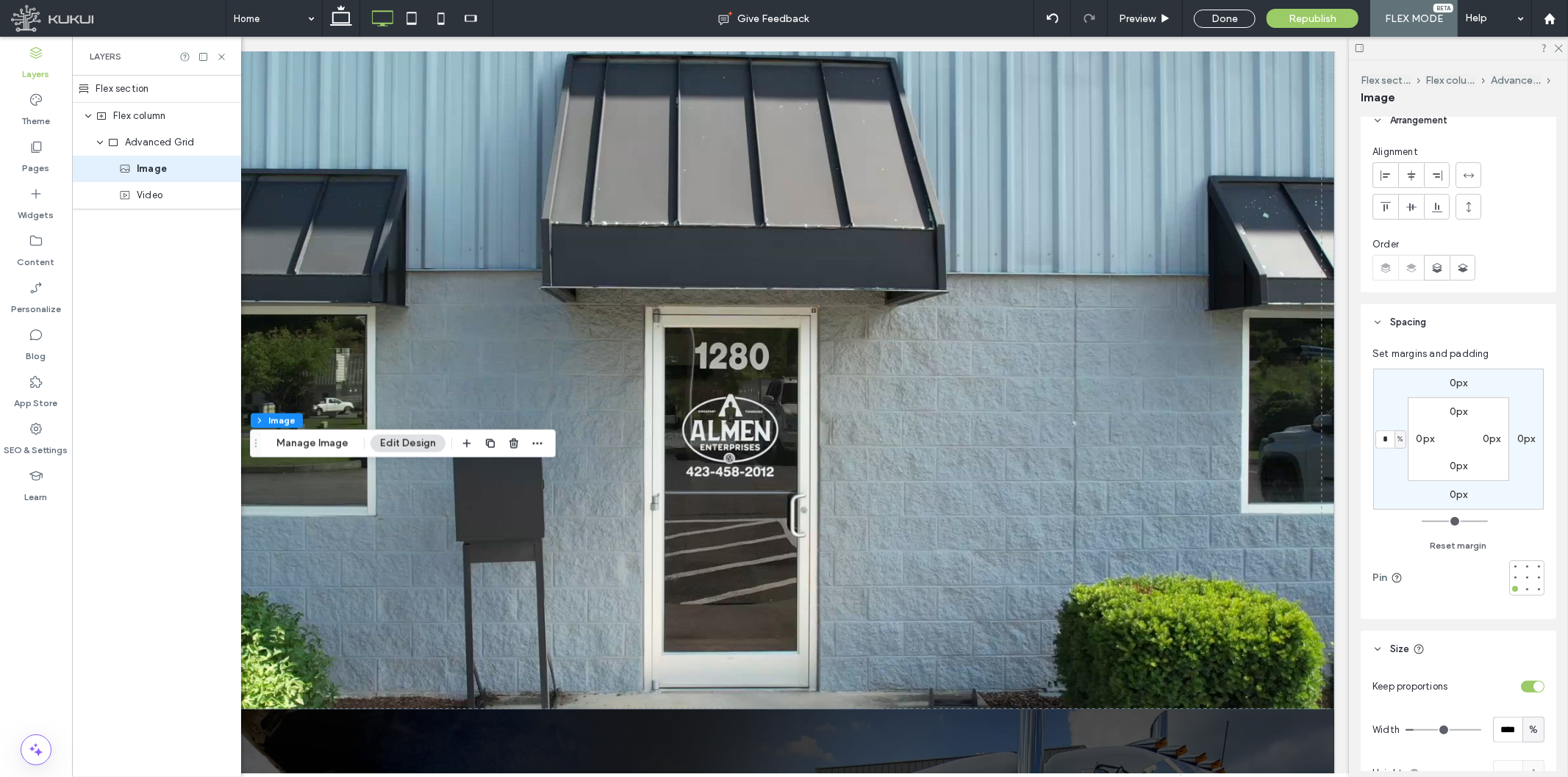
click at [1411, 497] on label "0px" at bounding box center [1458, 495] width 18 height 12
type input "*"
click at [1411, 505] on div "0px 0px * px 5% 0px 0px 0px 0px" at bounding box center [1458, 439] width 170 height 141
click at [1411, 495] on span "px" at bounding box center [1468, 495] width 7 height 15
click at [1411, 546] on div "%" at bounding box center [1462, 541] width 20 height 25
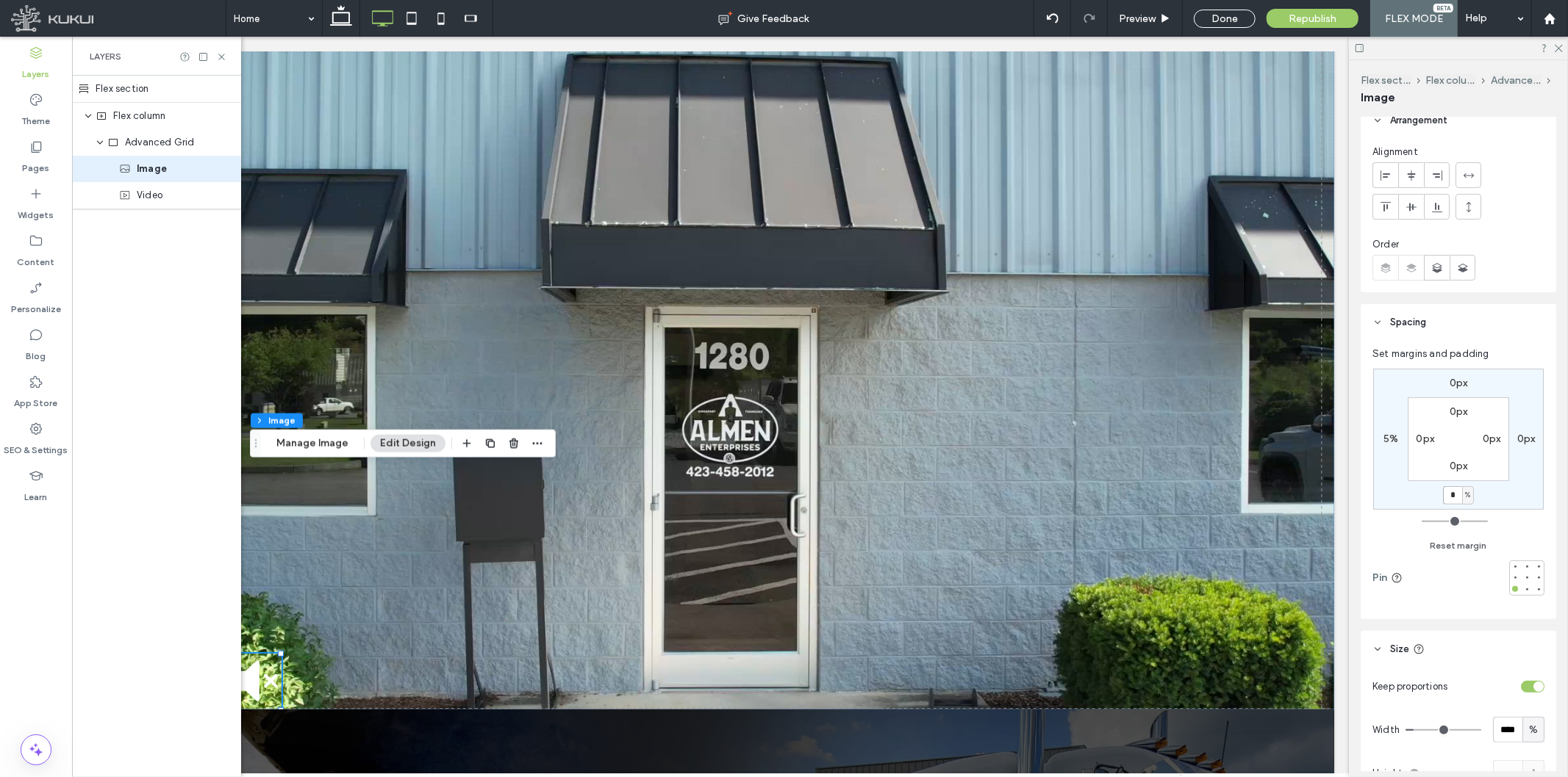
click at [1411, 489] on input "*" at bounding box center [1453, 495] width 19 height 18
type input "*"
click at [1411, 505] on div "0px 0px * % 5% 0px 0px 0px 0px" at bounding box center [1458, 439] width 170 height 141
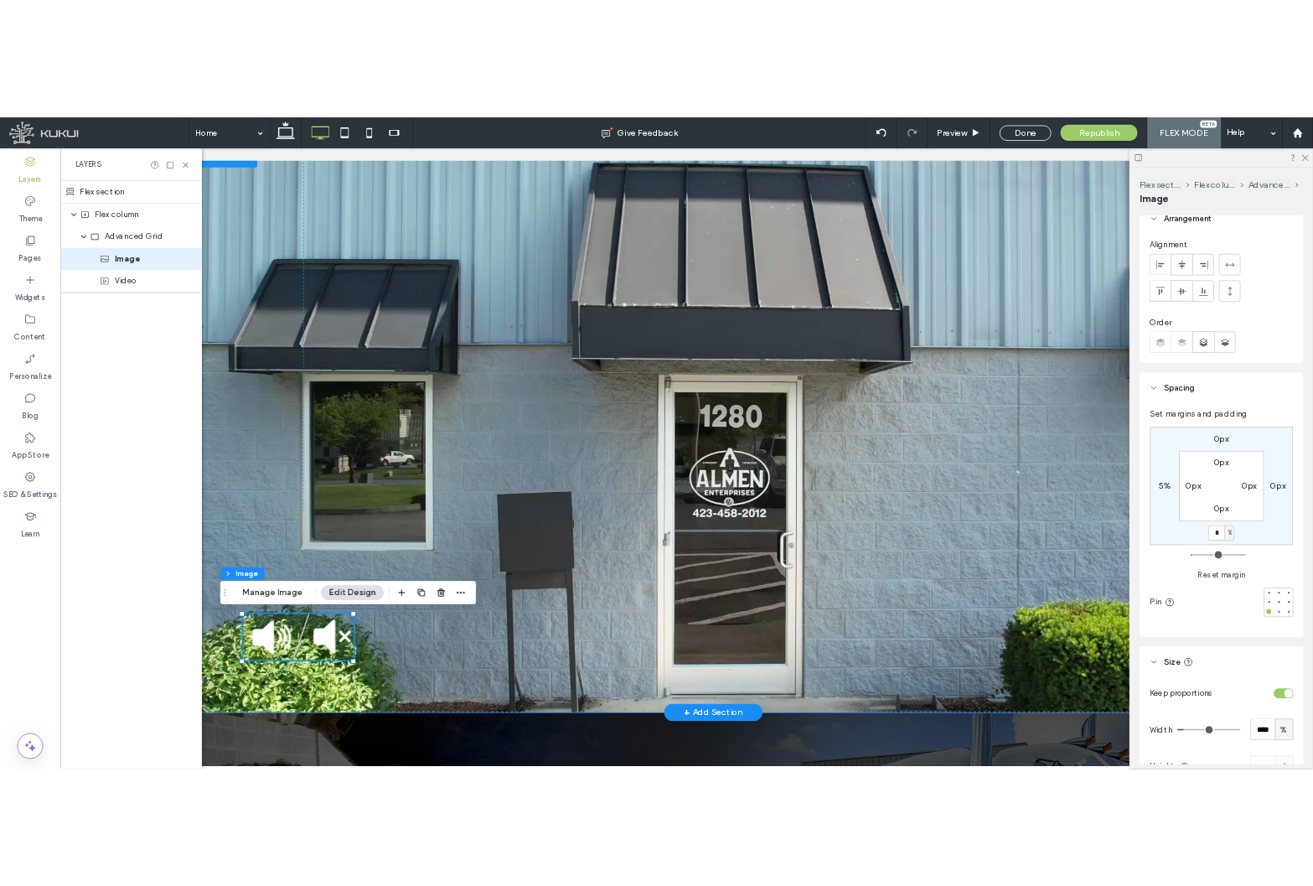
scroll to position [0, 0]
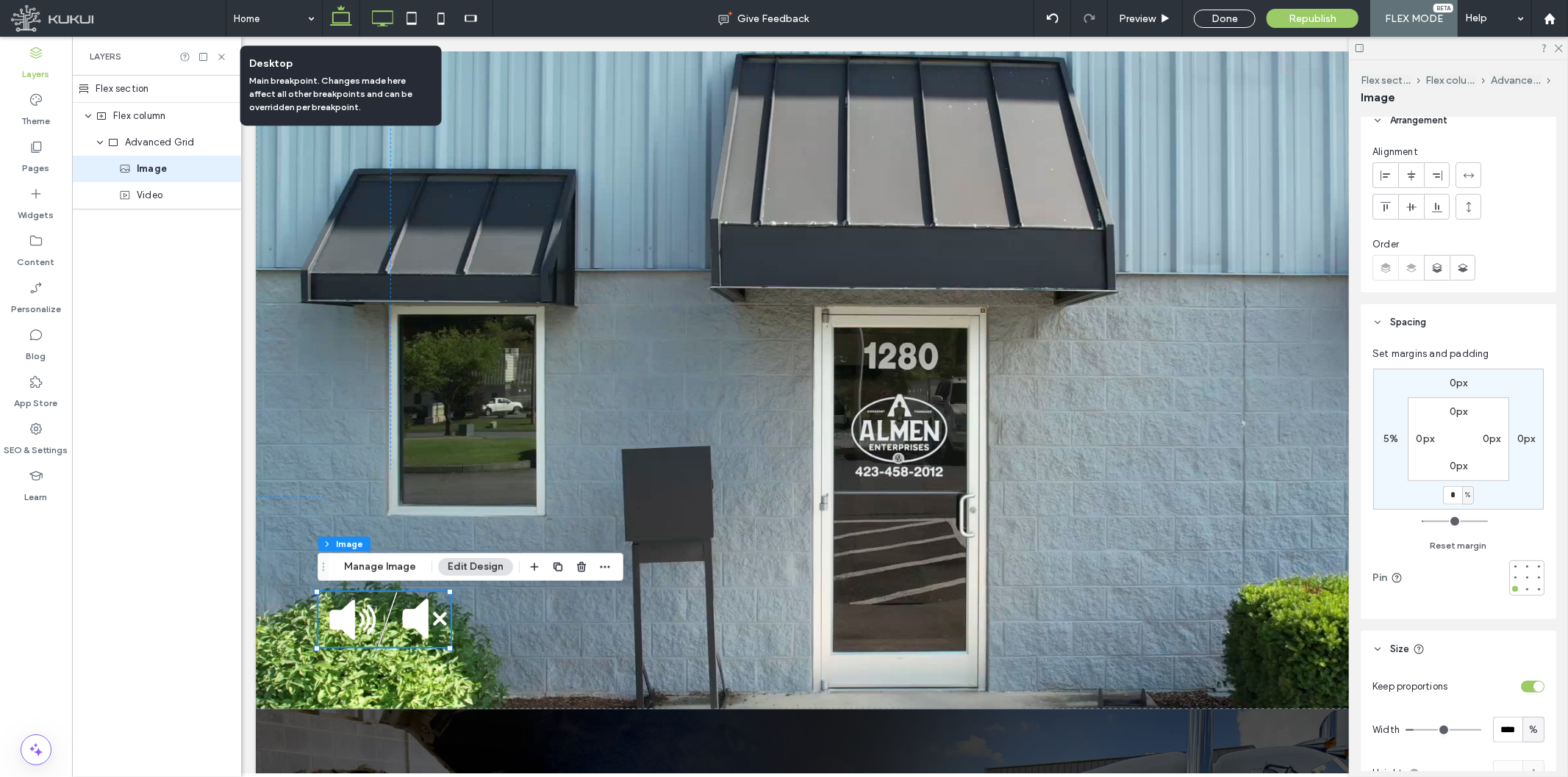
click at [340, 9] on use at bounding box center [340, 15] width 22 height 20
type input "*"
type input "**"
type input "*"
type input "**"
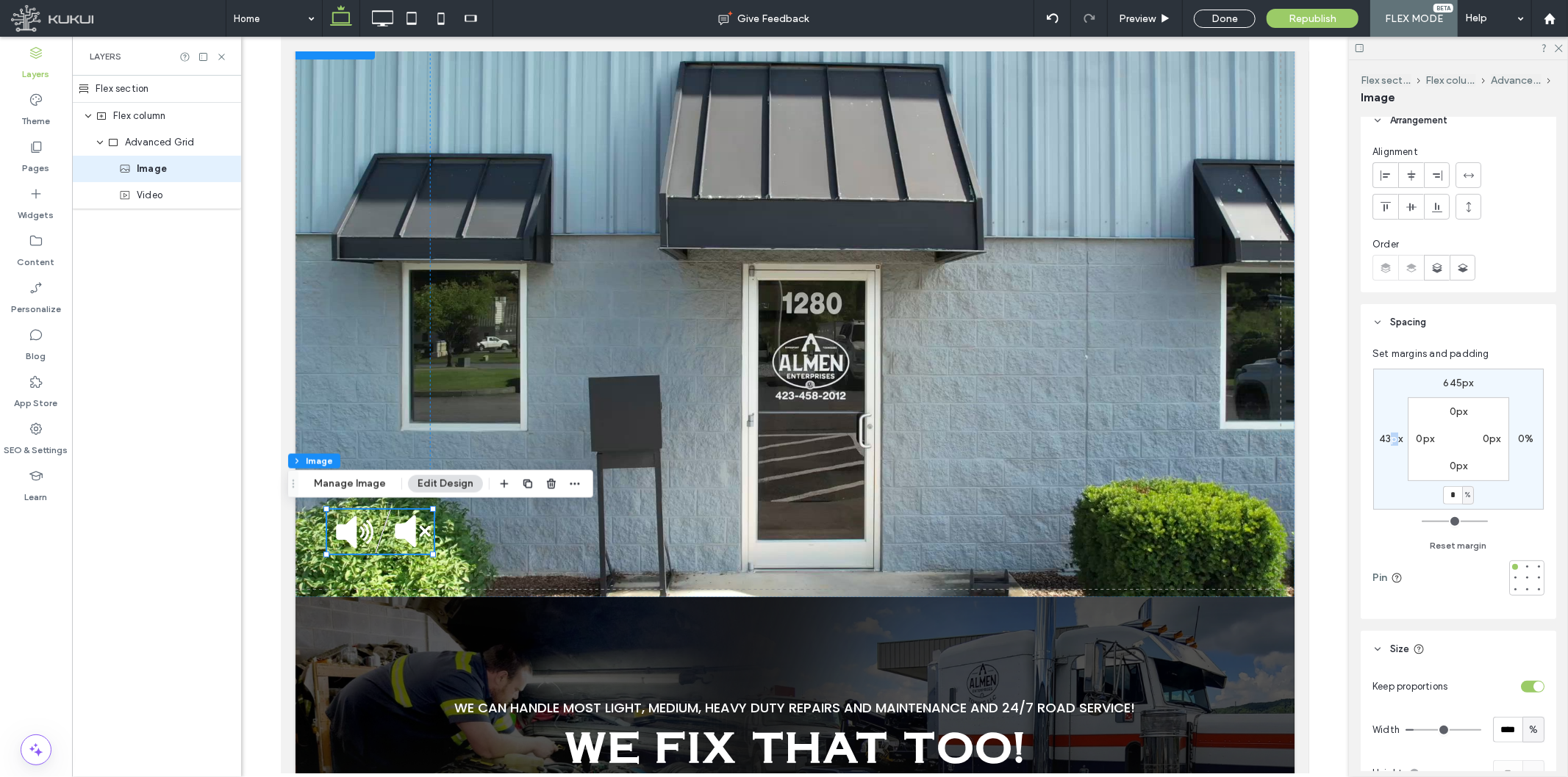
click at [1392, 442] on label "43px" at bounding box center [1391, 438] width 24 height 12
click at [1399, 442] on span "px" at bounding box center [1400, 439] width 7 height 15
click at [1400, 485] on div "%" at bounding box center [1394, 486] width 20 height 25
type input "*"
click at [1379, 433] on input "***" at bounding box center [1385, 439] width 19 height 18
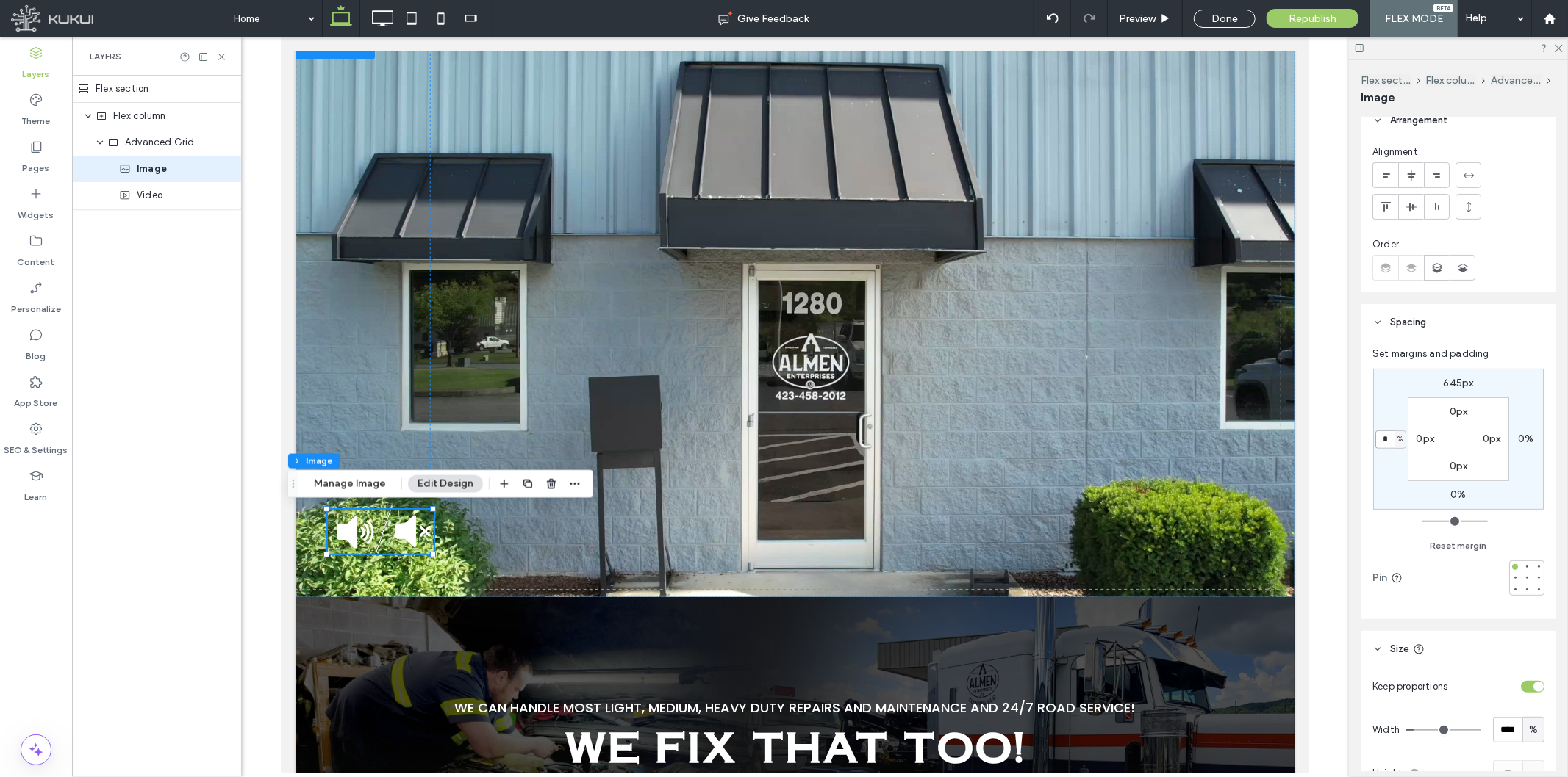
type input "*"
drag, startPoint x: 1391, startPoint y: 478, endPoint x: 1416, endPoint y: 482, distance: 25.3
click at [1392, 478] on div "645px 0% 0% * % 0px 0px 0px 0px" at bounding box center [1458, 439] width 170 height 141
drag, startPoint x: 1469, startPoint y: 507, endPoint x: 1465, endPoint y: 495, distance: 12.6
click at [1411, 504] on div "645px 0% 0% * % 0px 0px 0px 0px" at bounding box center [1458, 439] width 170 height 141
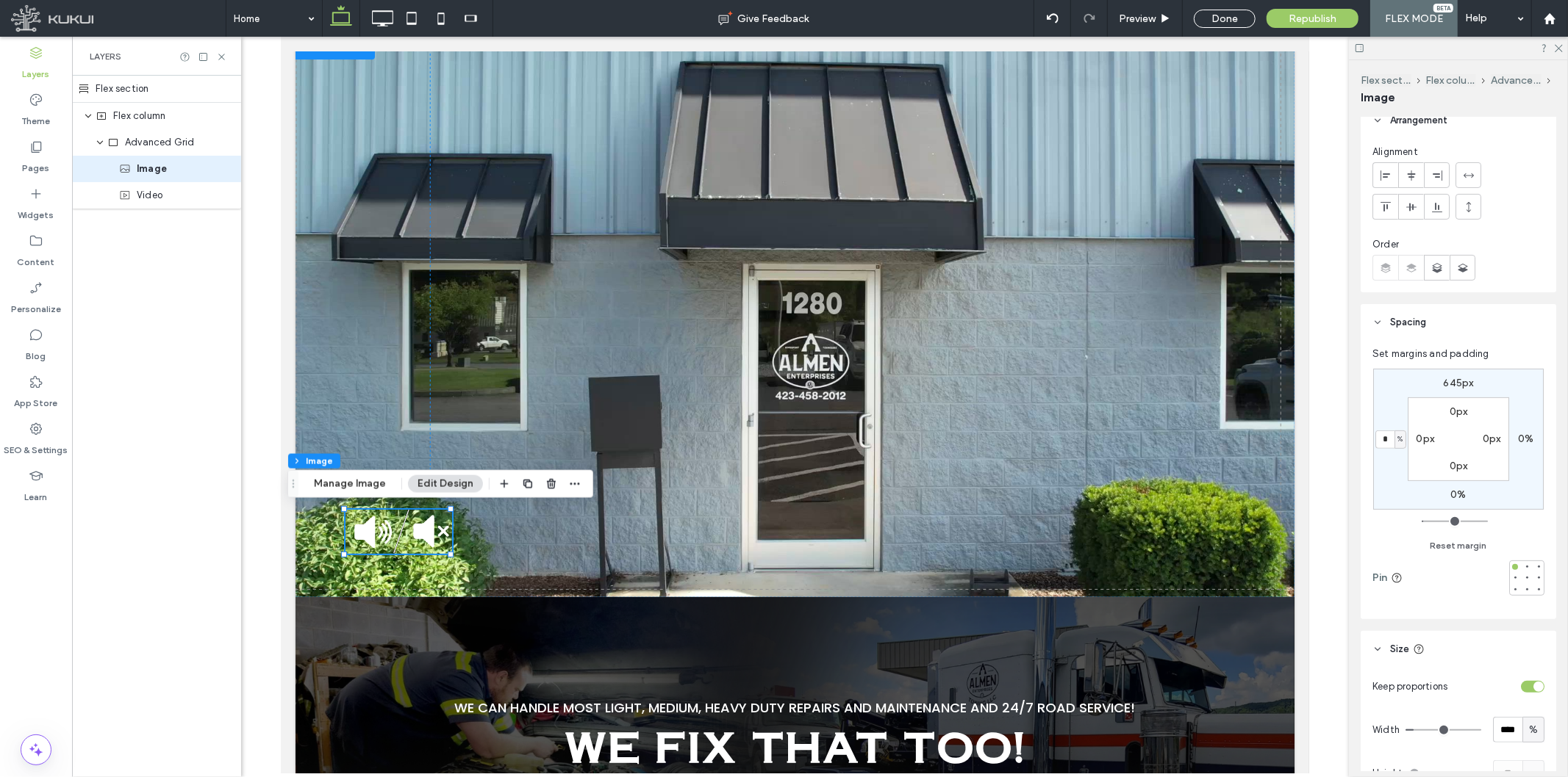
click at [1411, 494] on label "0%" at bounding box center [1458, 495] width 16 height 12
type input "*"
click at [1411, 503] on div "645px 0% * % 5% 0px 0px 0px 0px" at bounding box center [1458, 439] width 170 height 141
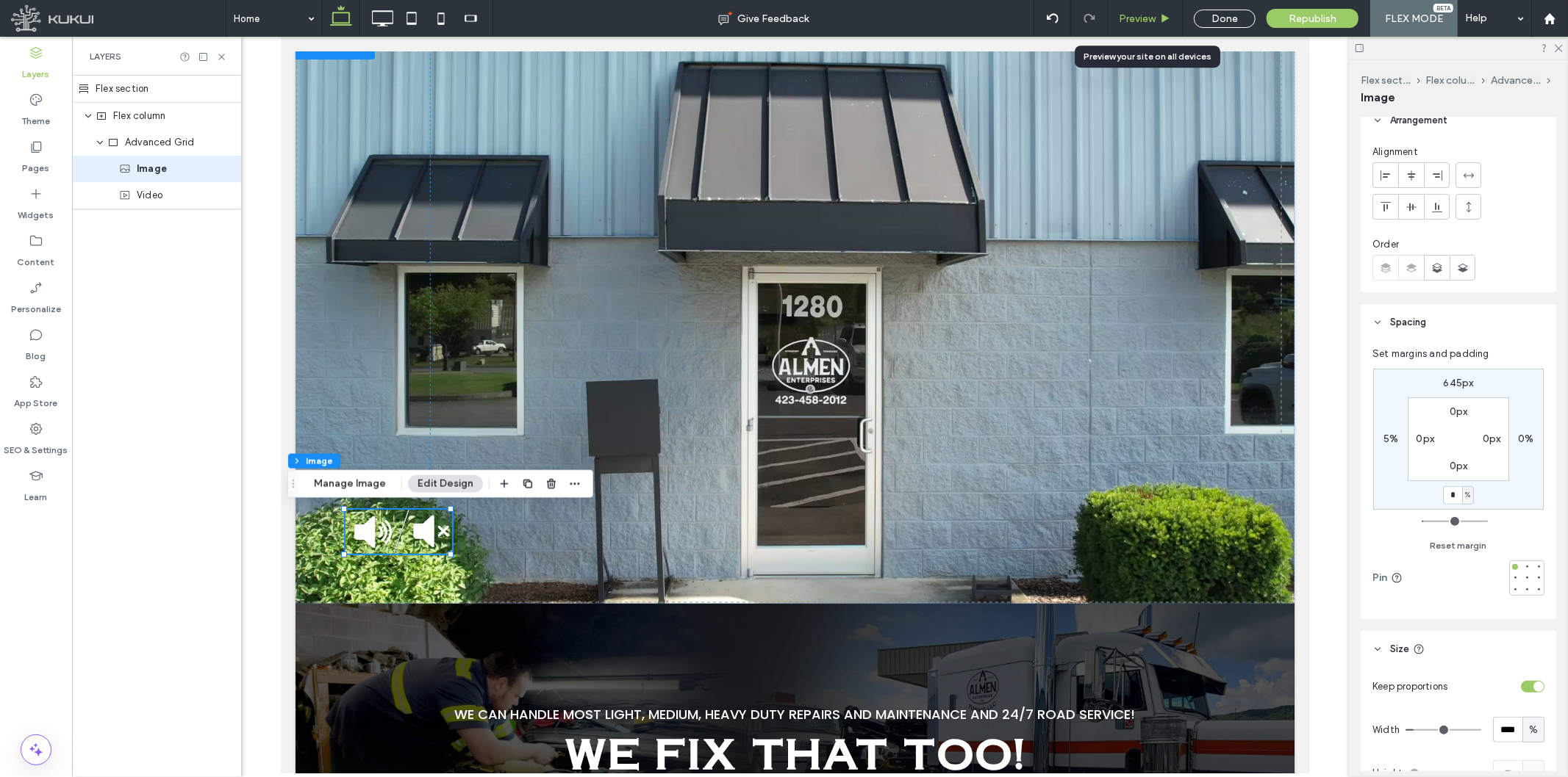
click at [1149, 31] on div "Preview" at bounding box center [1145, 18] width 75 height 37
click at [1149, 22] on span "Preview" at bounding box center [1137, 18] width 37 height 12
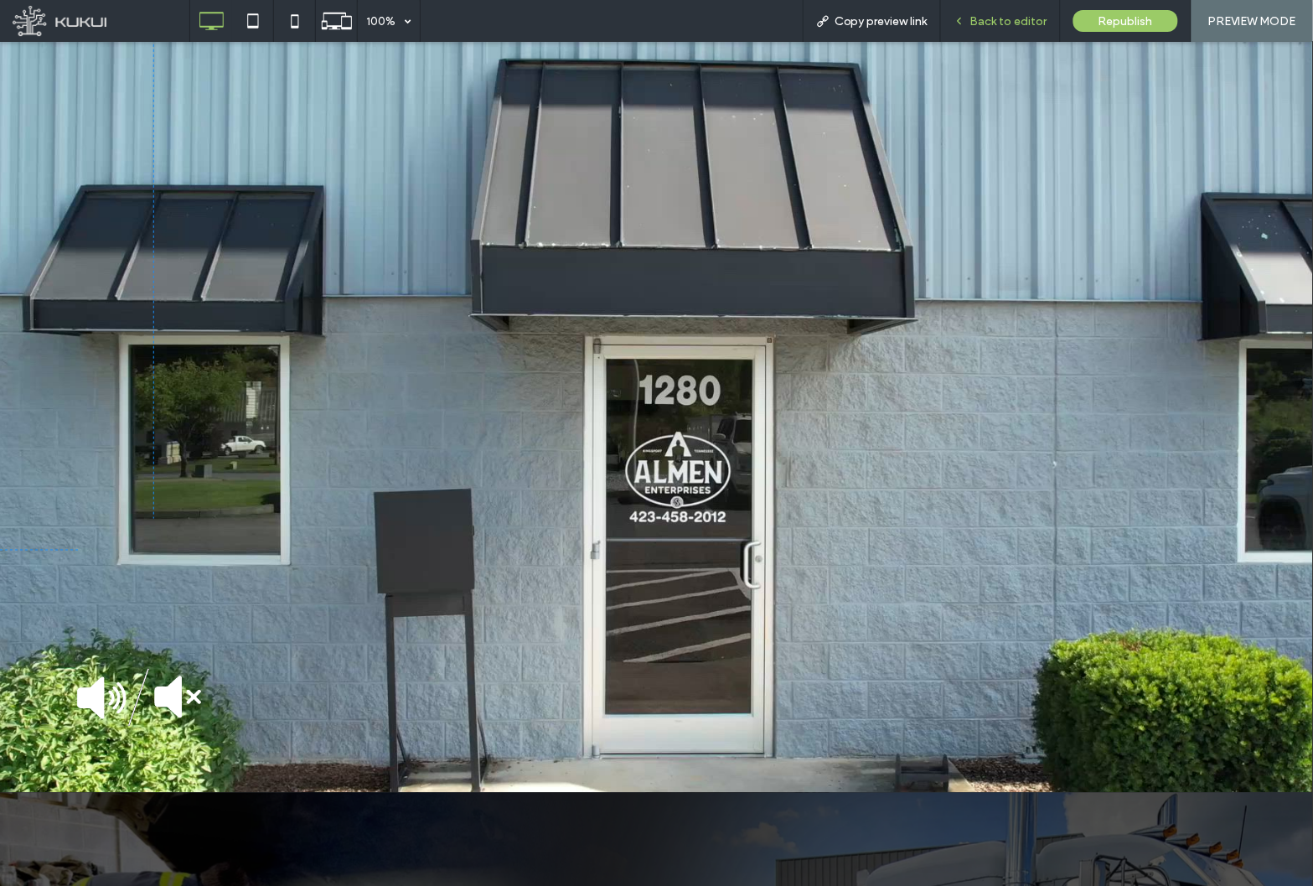
click at [1017, 10] on div "Back to editor" at bounding box center [1001, 21] width 120 height 42
click at [1014, 14] on span "Back to editor" at bounding box center [1008, 21] width 77 height 14
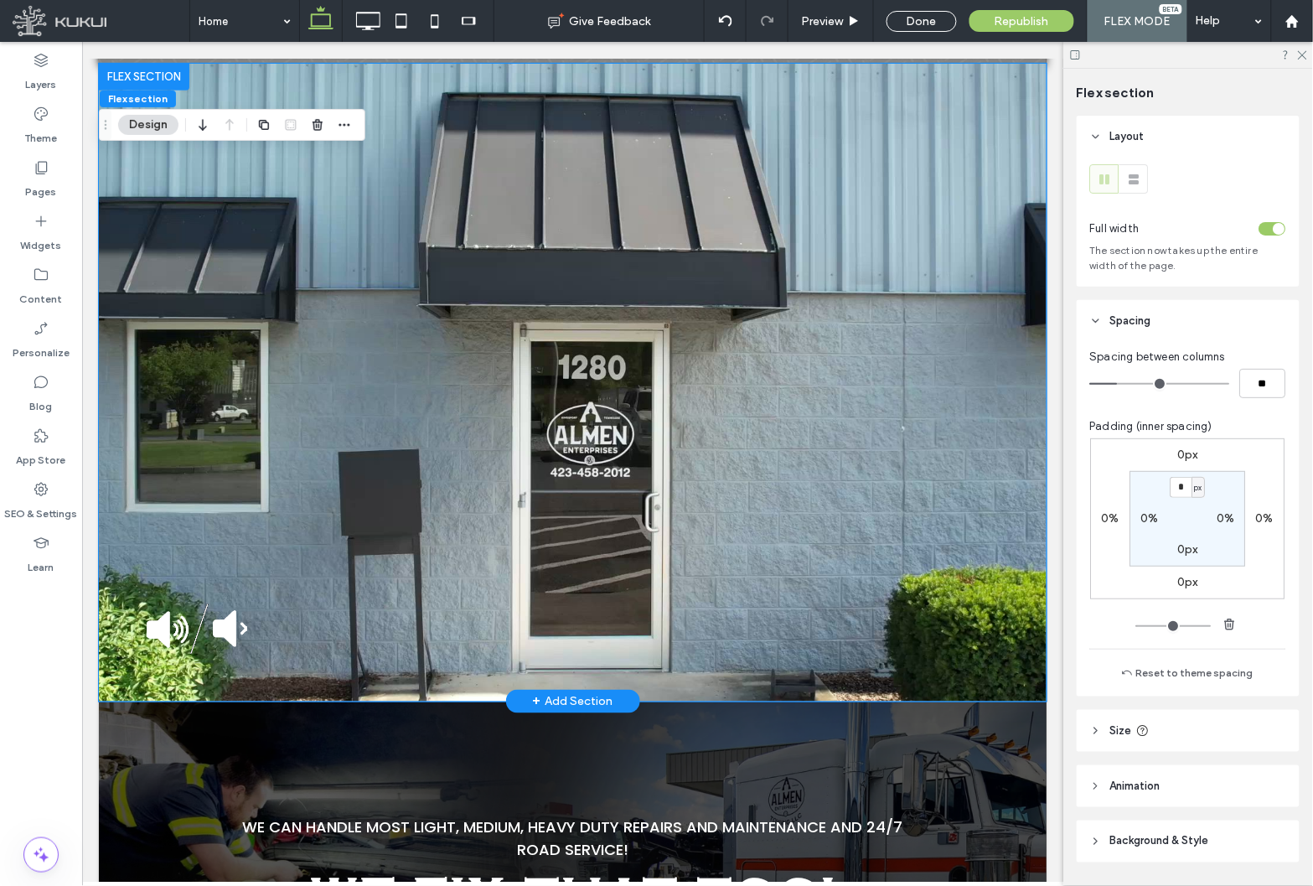
click at [261, 557] on video at bounding box center [572, 382] width 948 height 638
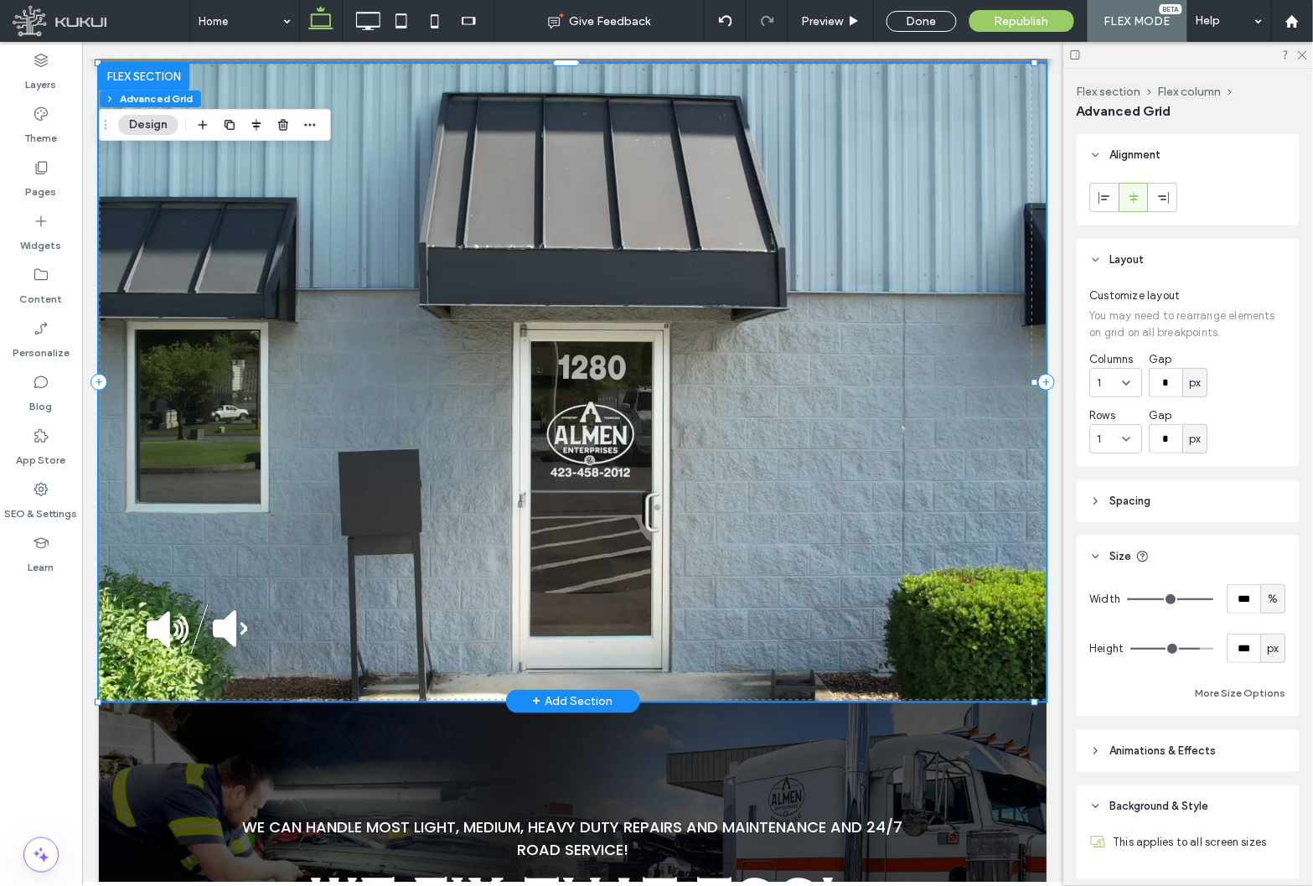
click at [230, 580] on video at bounding box center [572, 382] width 948 height 638
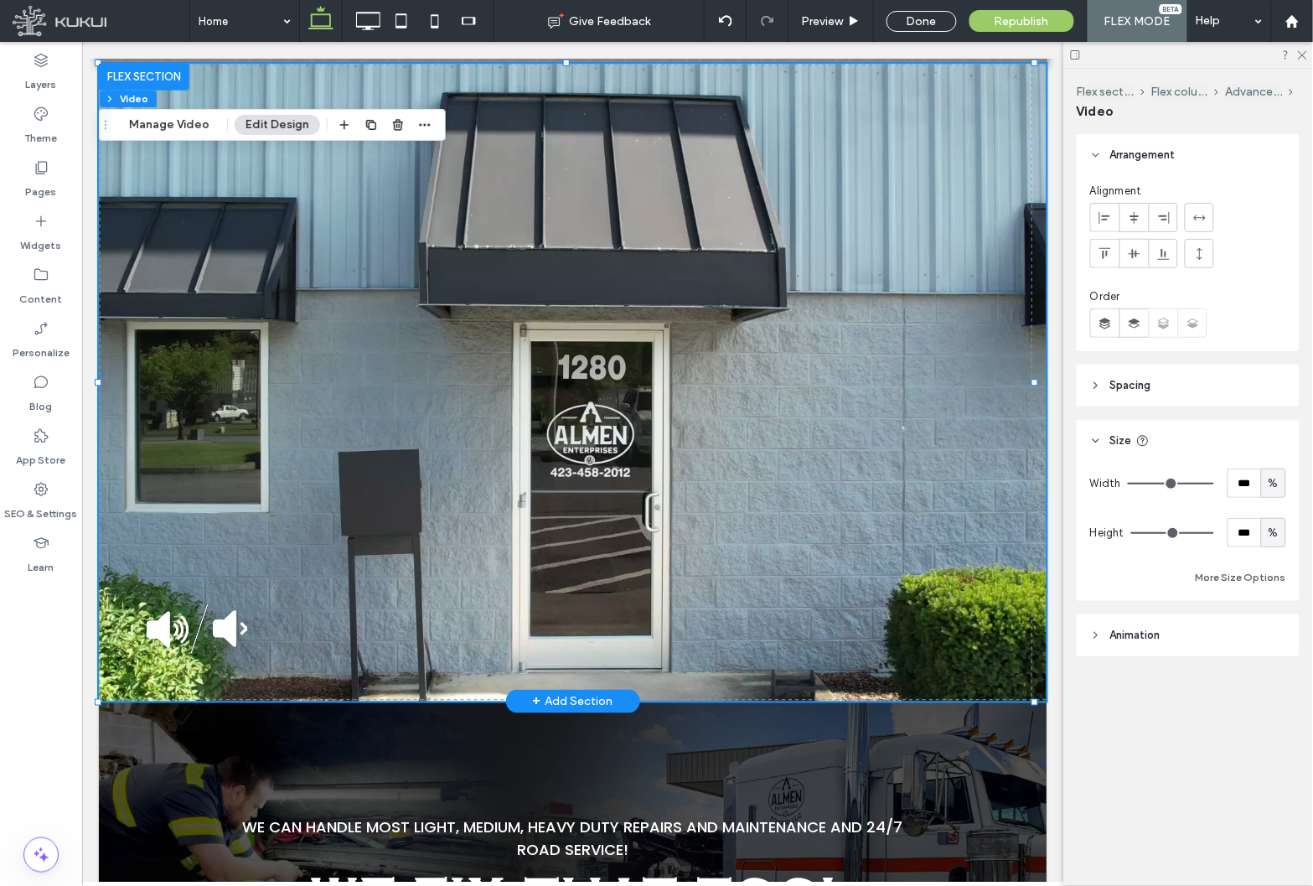
click at [222, 590] on video at bounding box center [572, 382] width 948 height 638
click at [220, 603] on img at bounding box center [196, 628] width 101 height 50
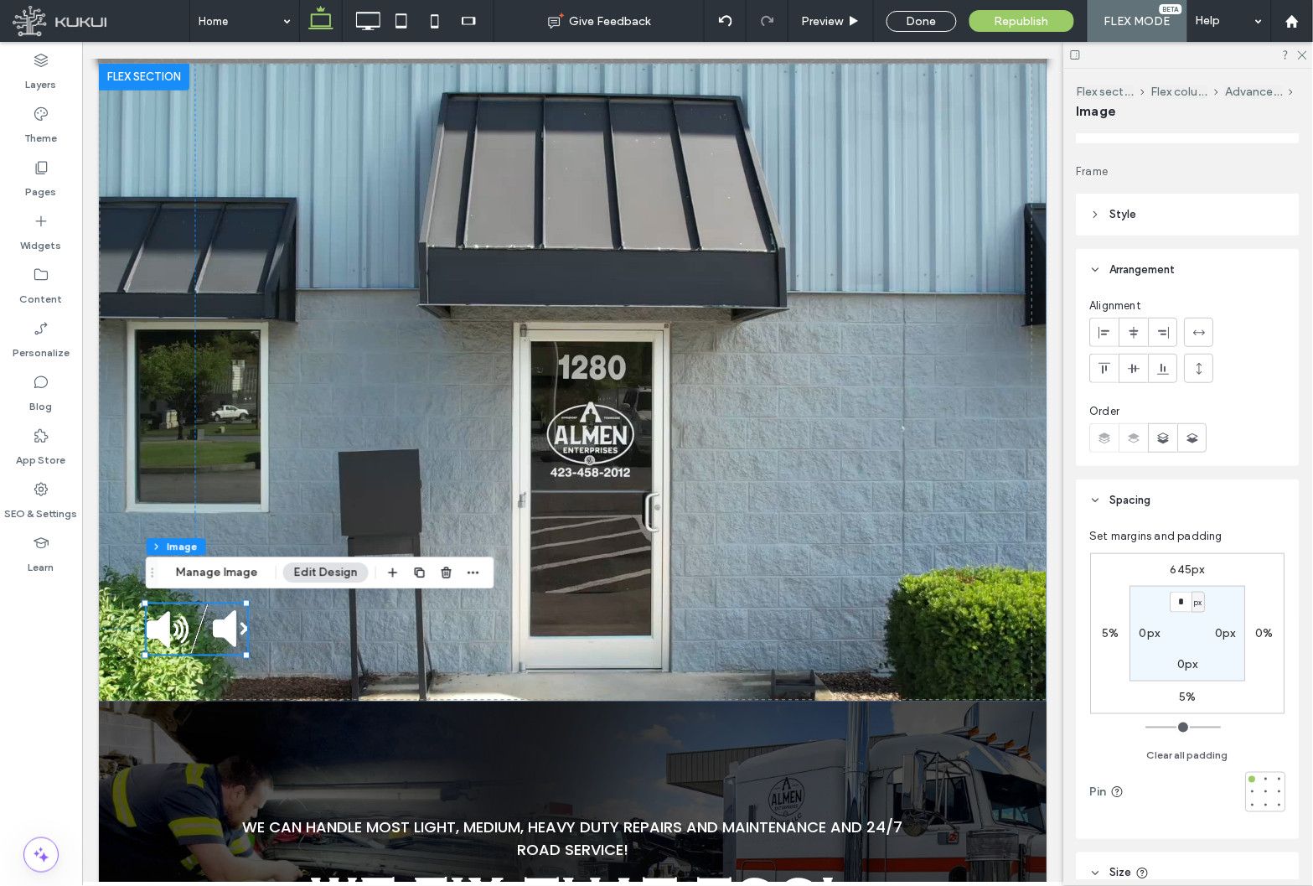
scroll to position [186, 0]
click at [1160, 194] on header "Style" at bounding box center [1188, 209] width 223 height 42
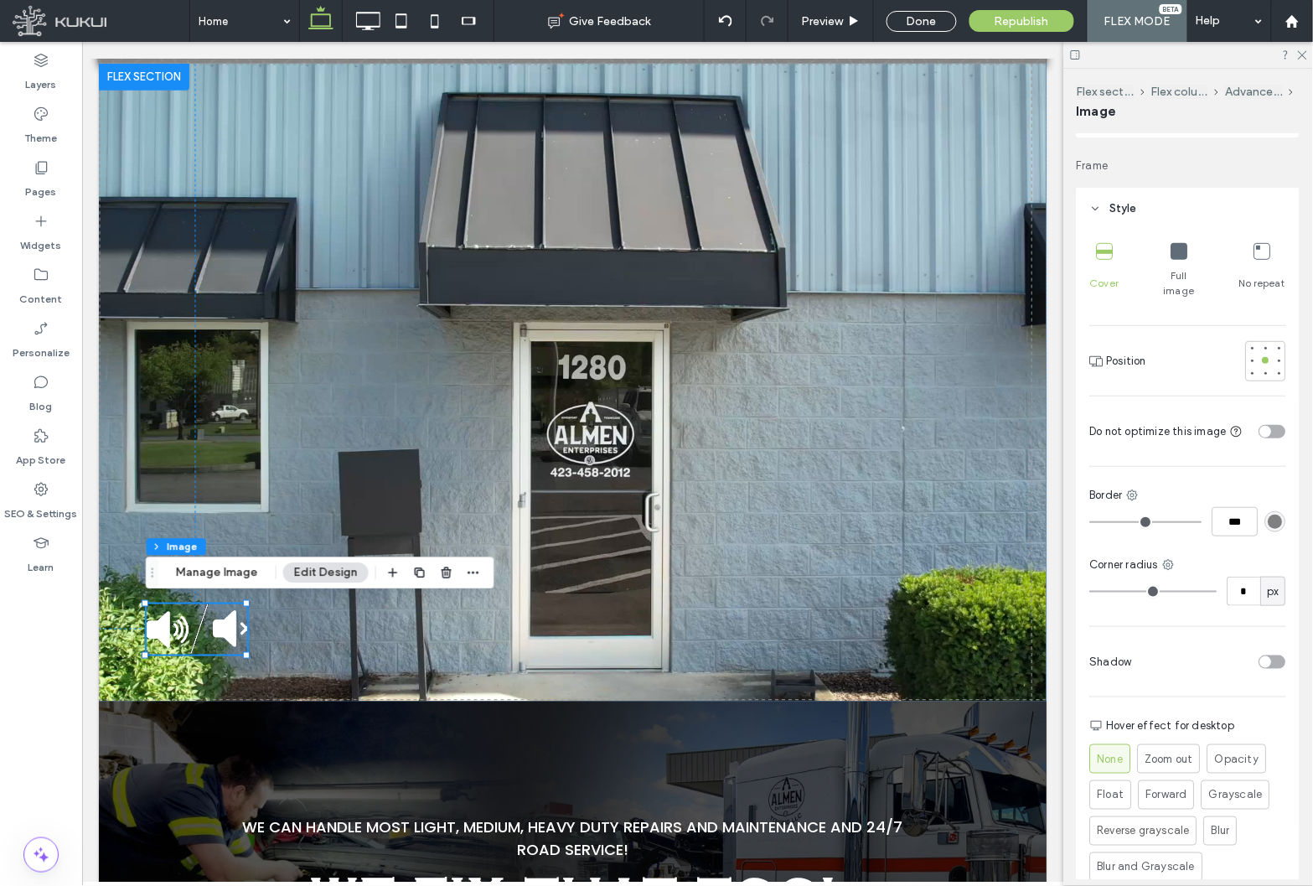
click at [1160, 193] on header "Style" at bounding box center [1188, 209] width 223 height 42
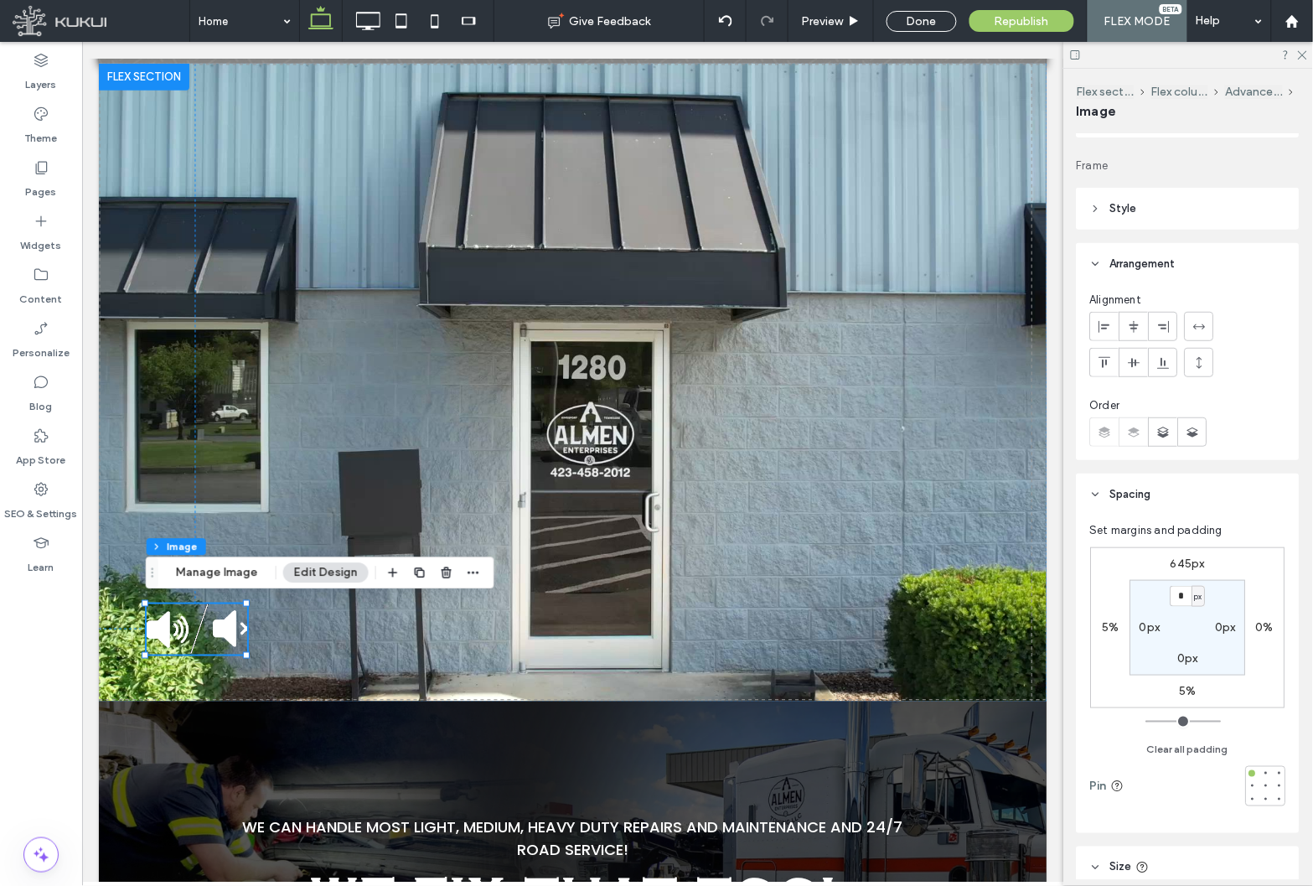
click at [1221, 245] on header "Arrangement" at bounding box center [1188, 264] width 223 height 42
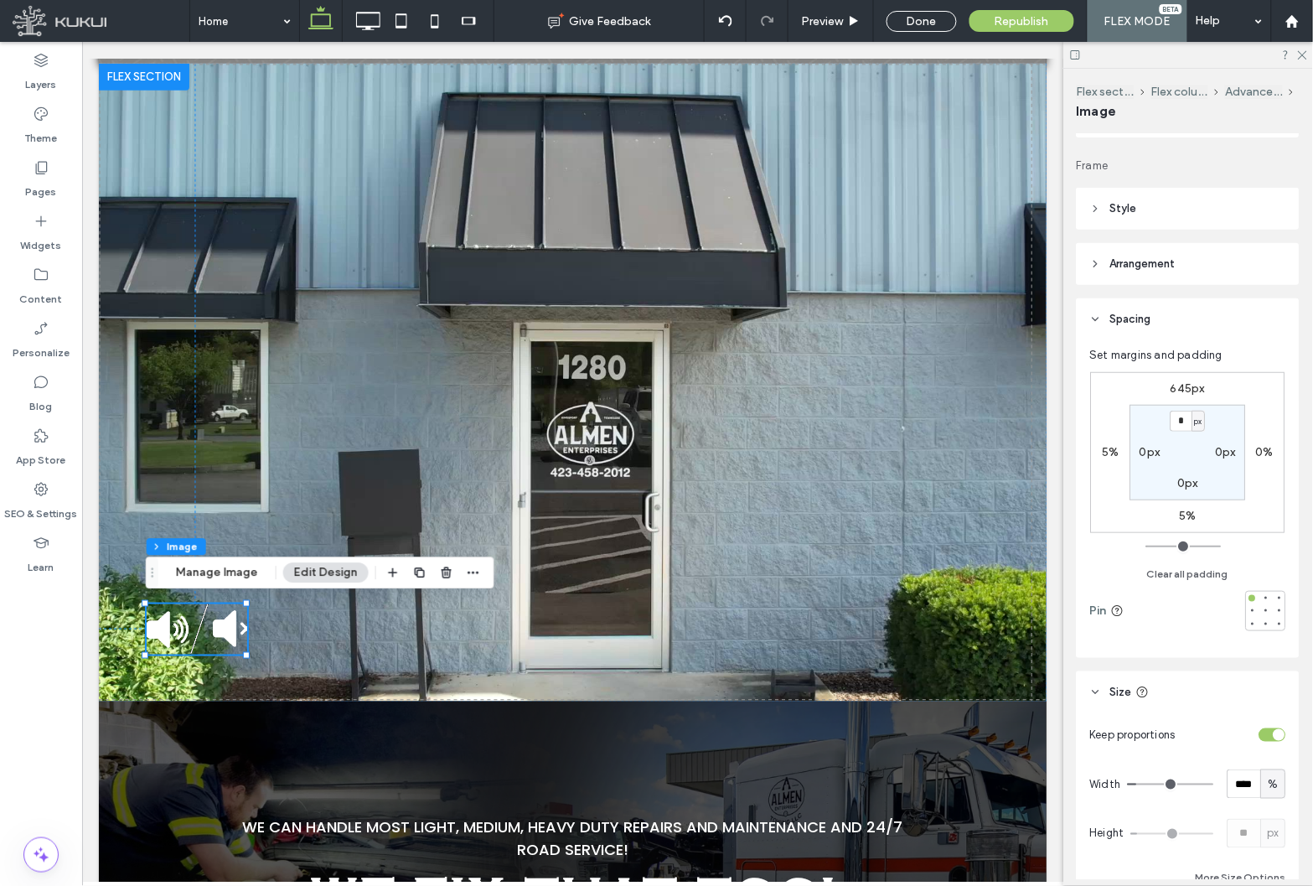
click at [1225, 206] on header "Style" at bounding box center [1188, 209] width 223 height 42
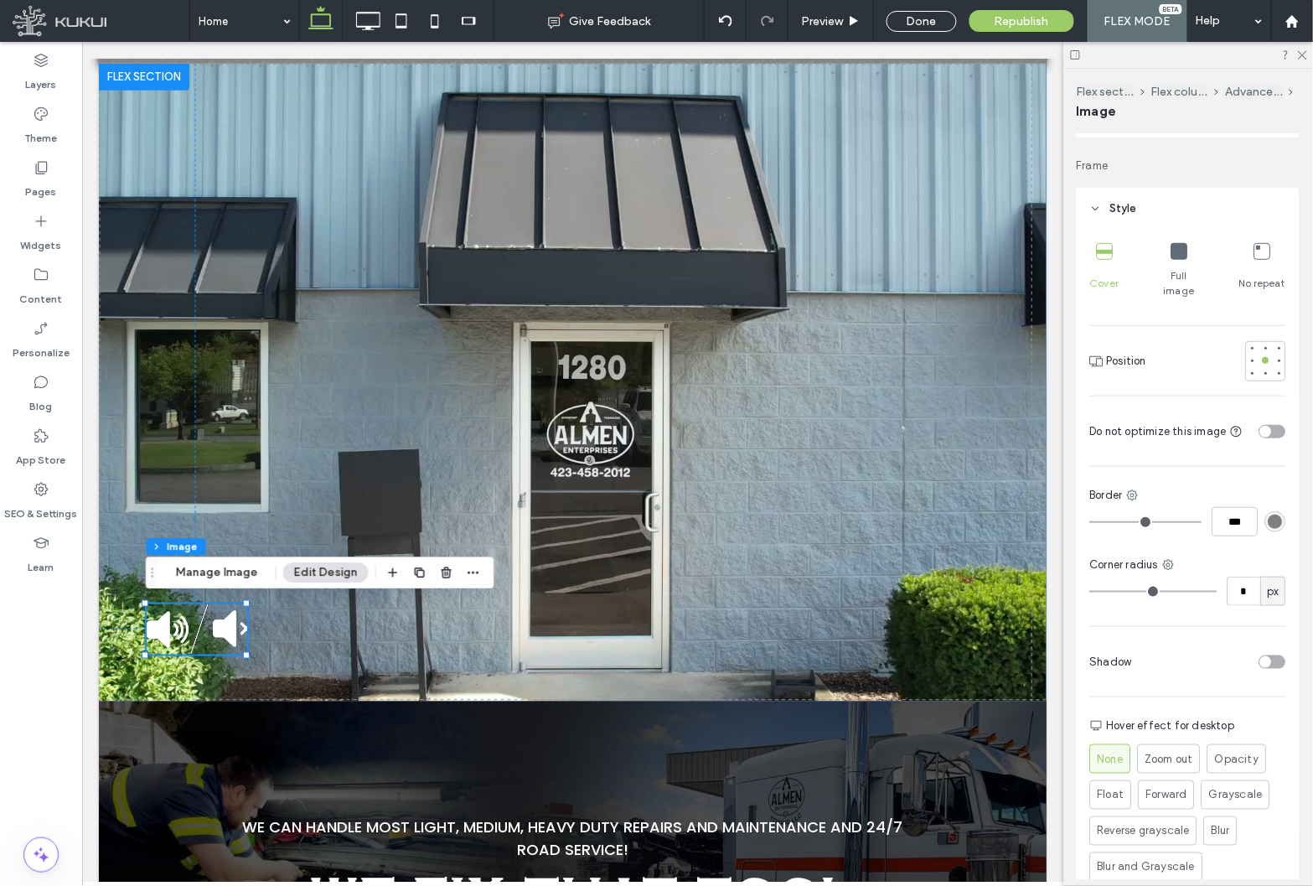
click at [1173, 249] on icon at bounding box center [1179, 251] width 17 height 17
click at [1043, 18] on span "Republish" at bounding box center [1022, 21] width 54 height 14
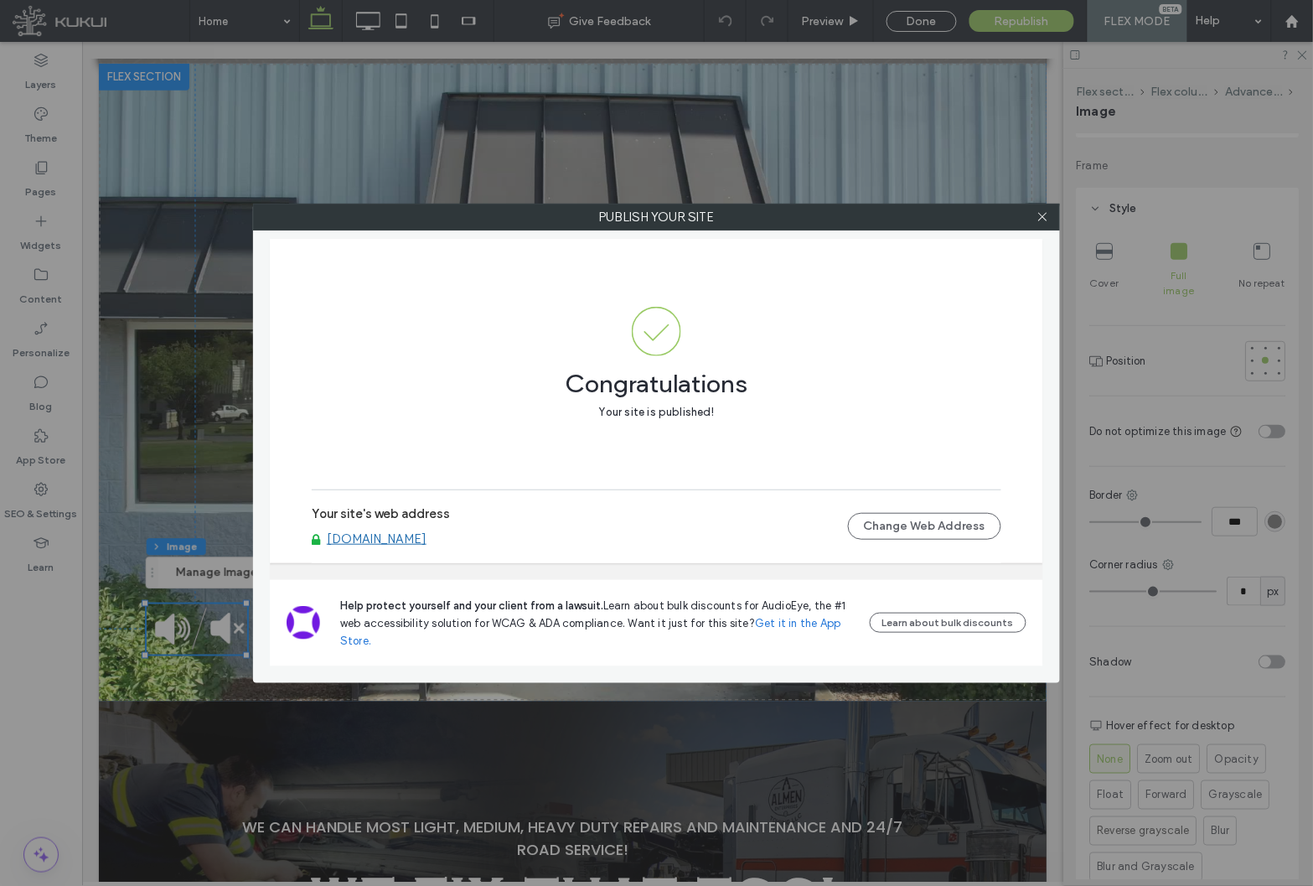
drag, startPoint x: 1037, startPoint y: 211, endPoint x: 1010, endPoint y: 206, distance: 28.1
click at [1039, 209] on span at bounding box center [1042, 216] width 13 height 25
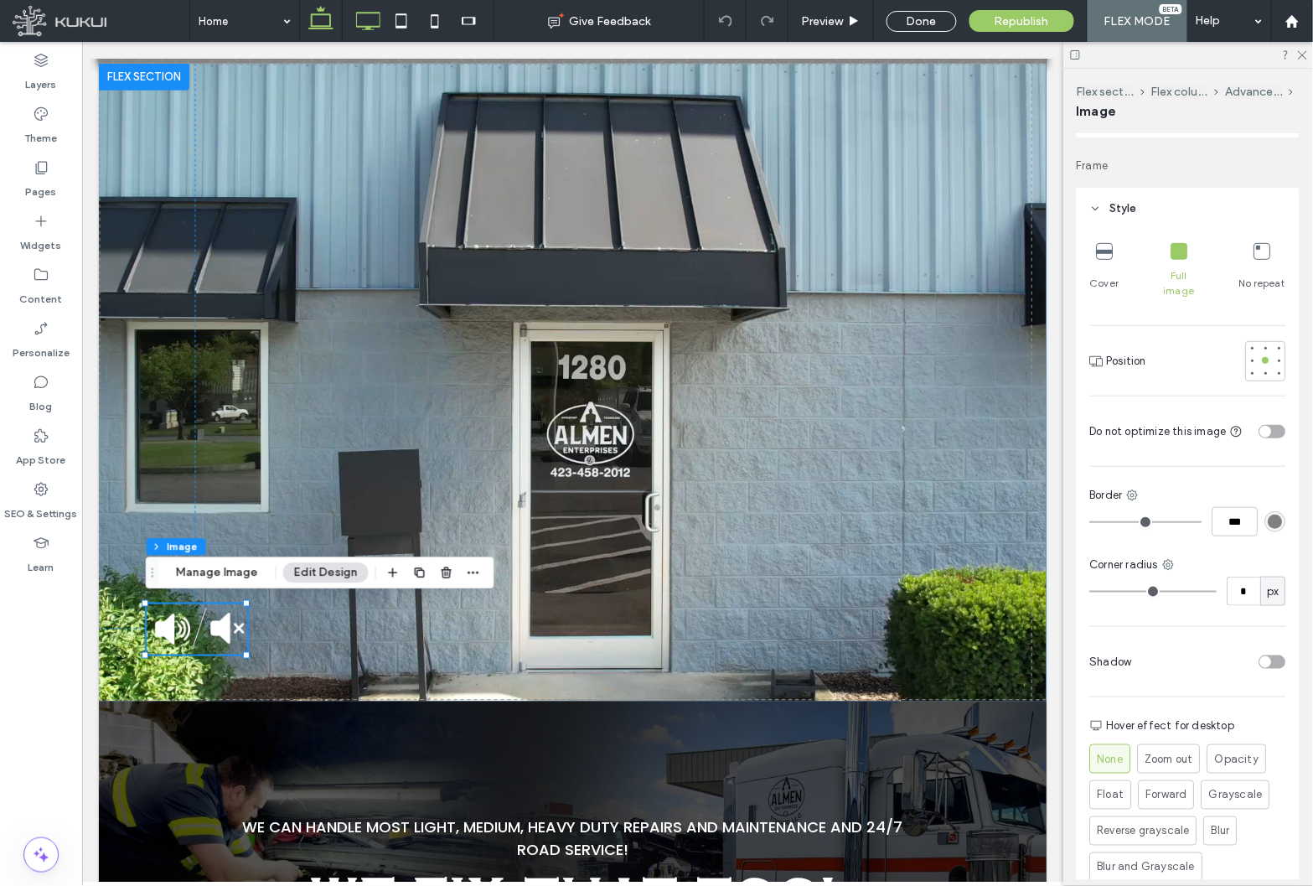
click at [377, 17] on icon at bounding box center [368, 21] width 34 height 34
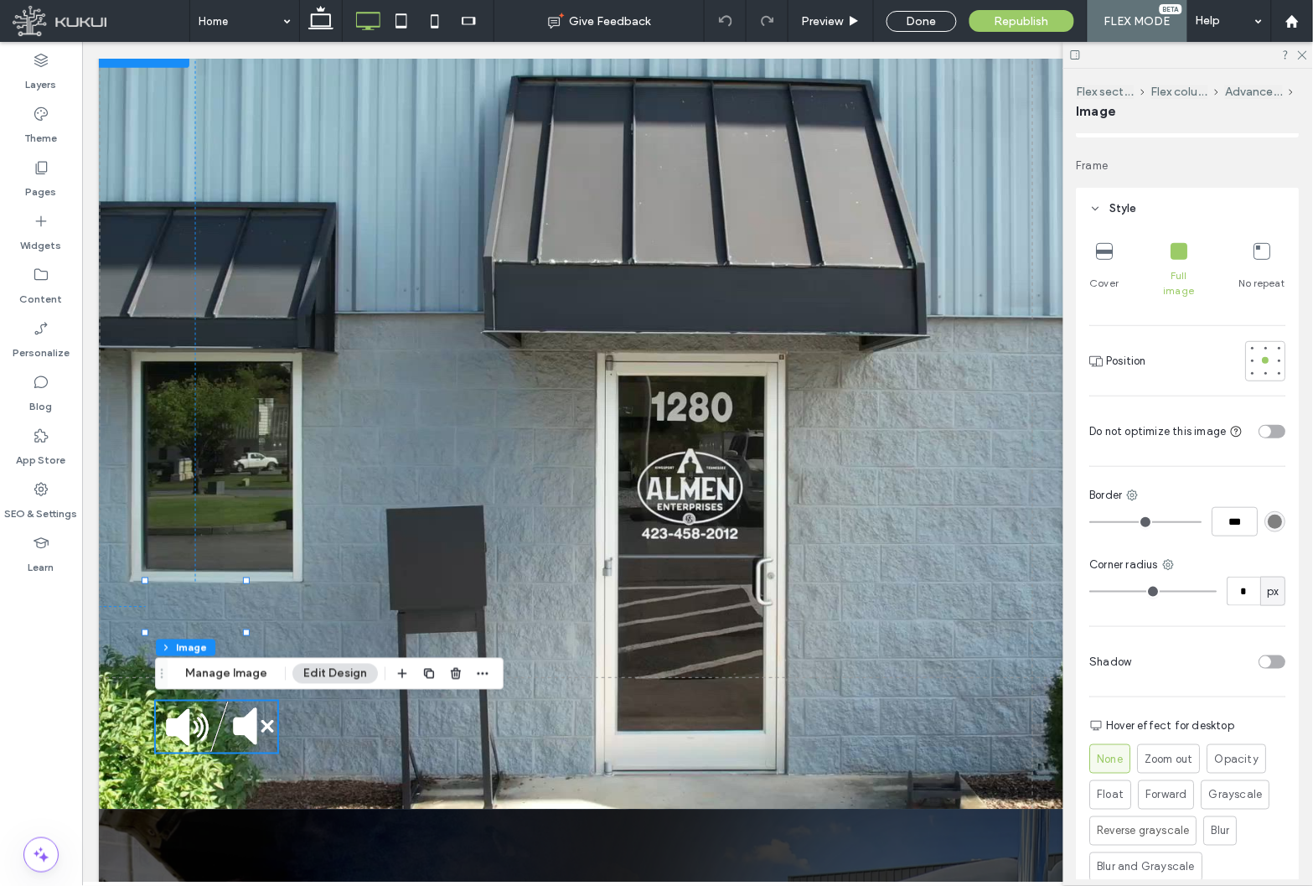
type input "*"
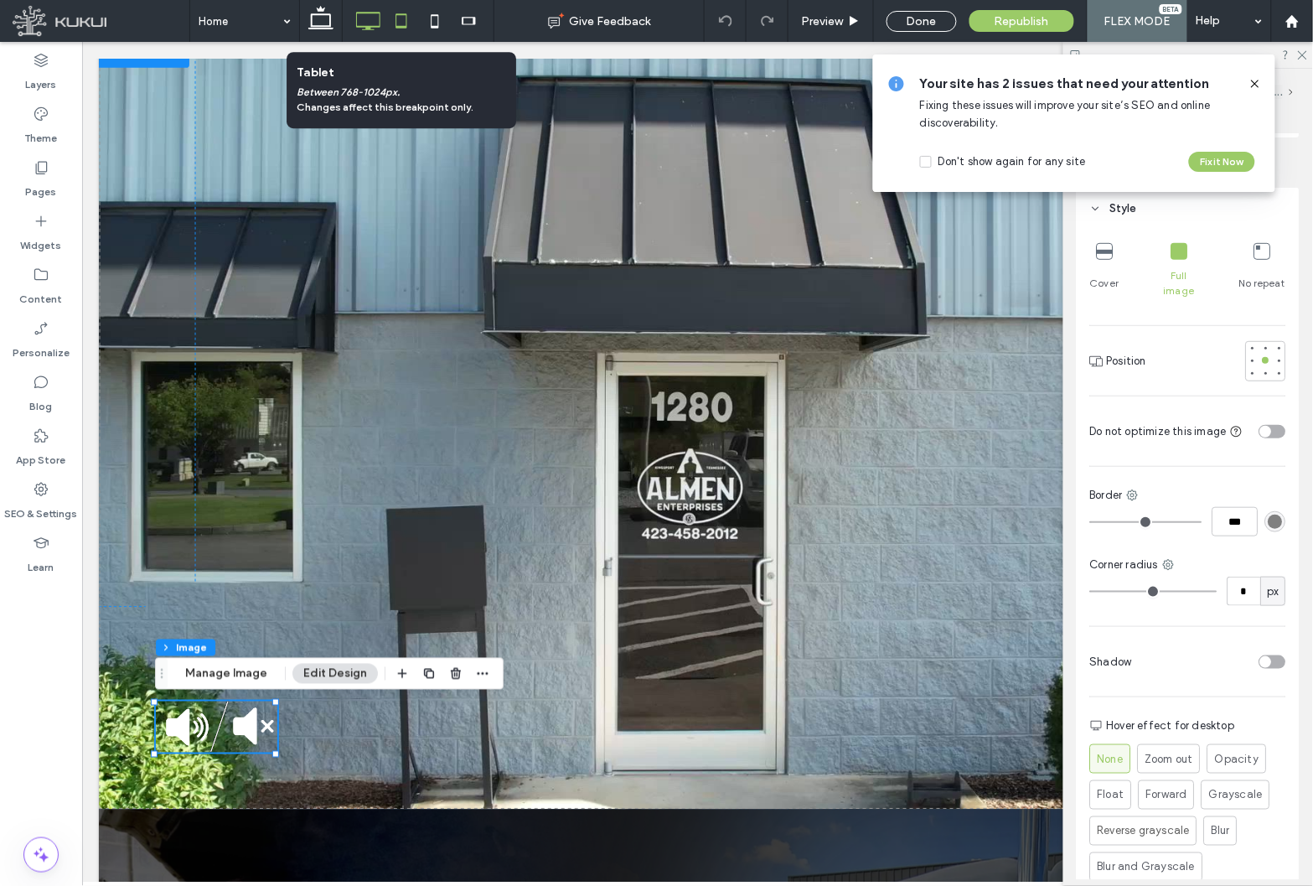
click at [400, 22] on icon at bounding box center [402, 21] width 34 height 34
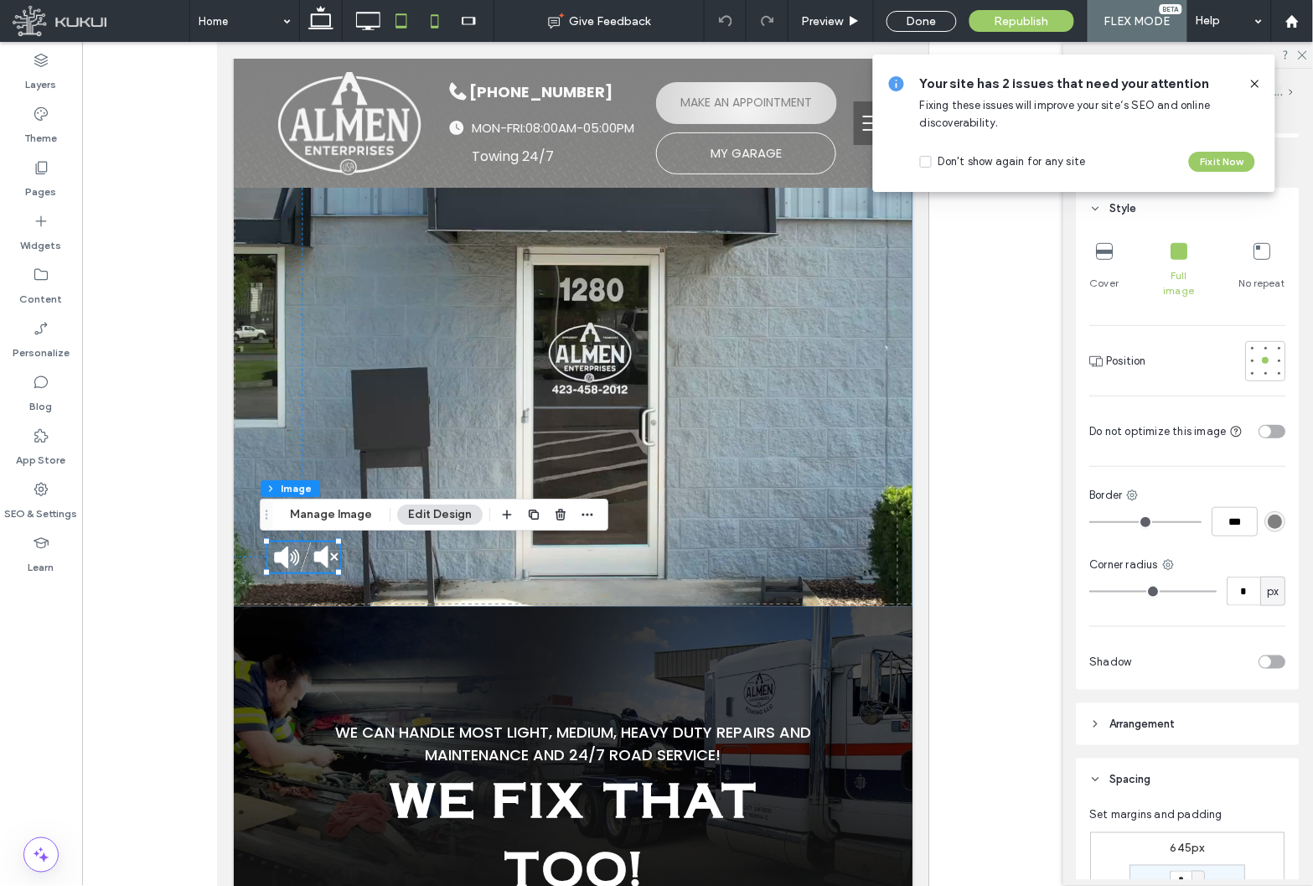
click at [434, 32] on icon at bounding box center [435, 21] width 34 height 34
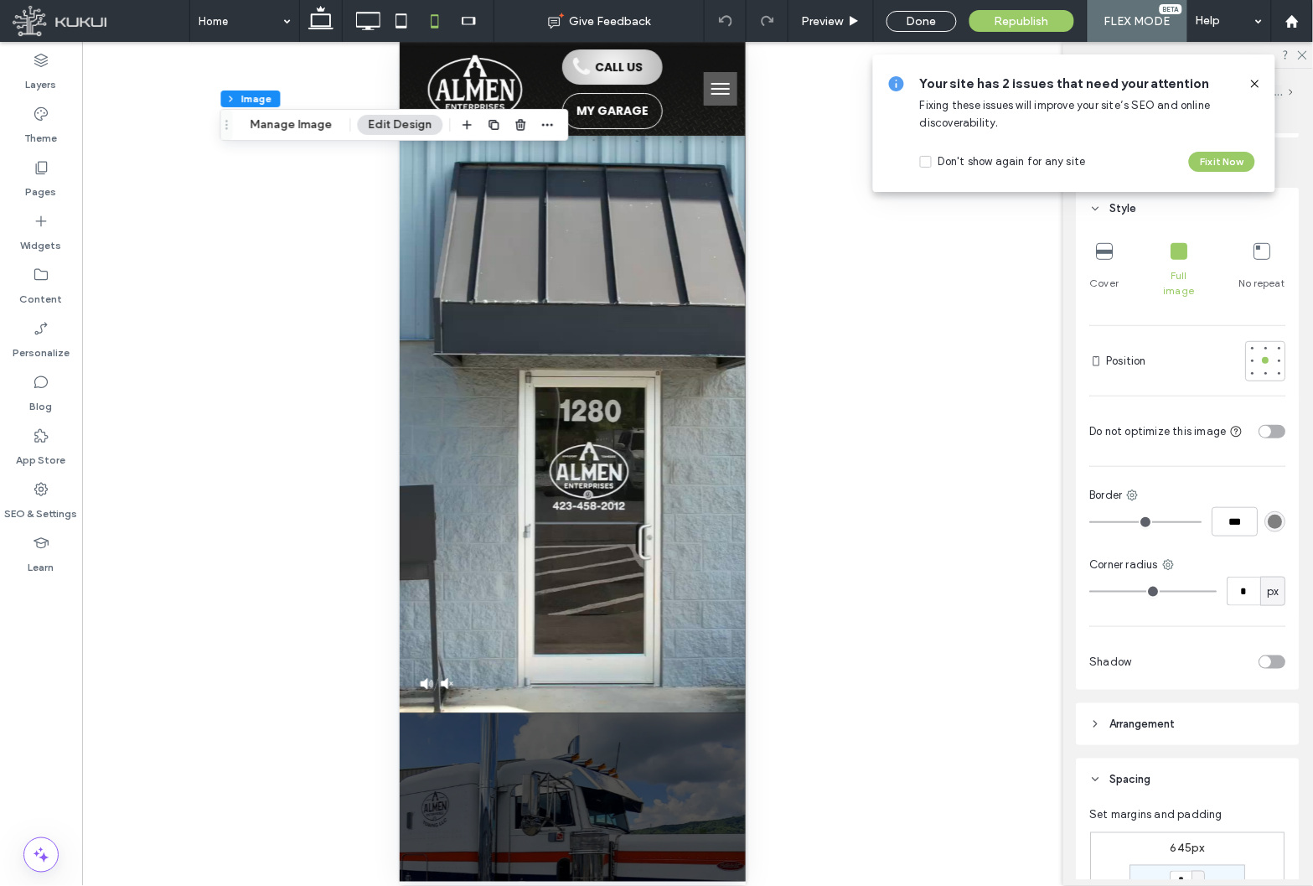
scroll to position [0, 0]
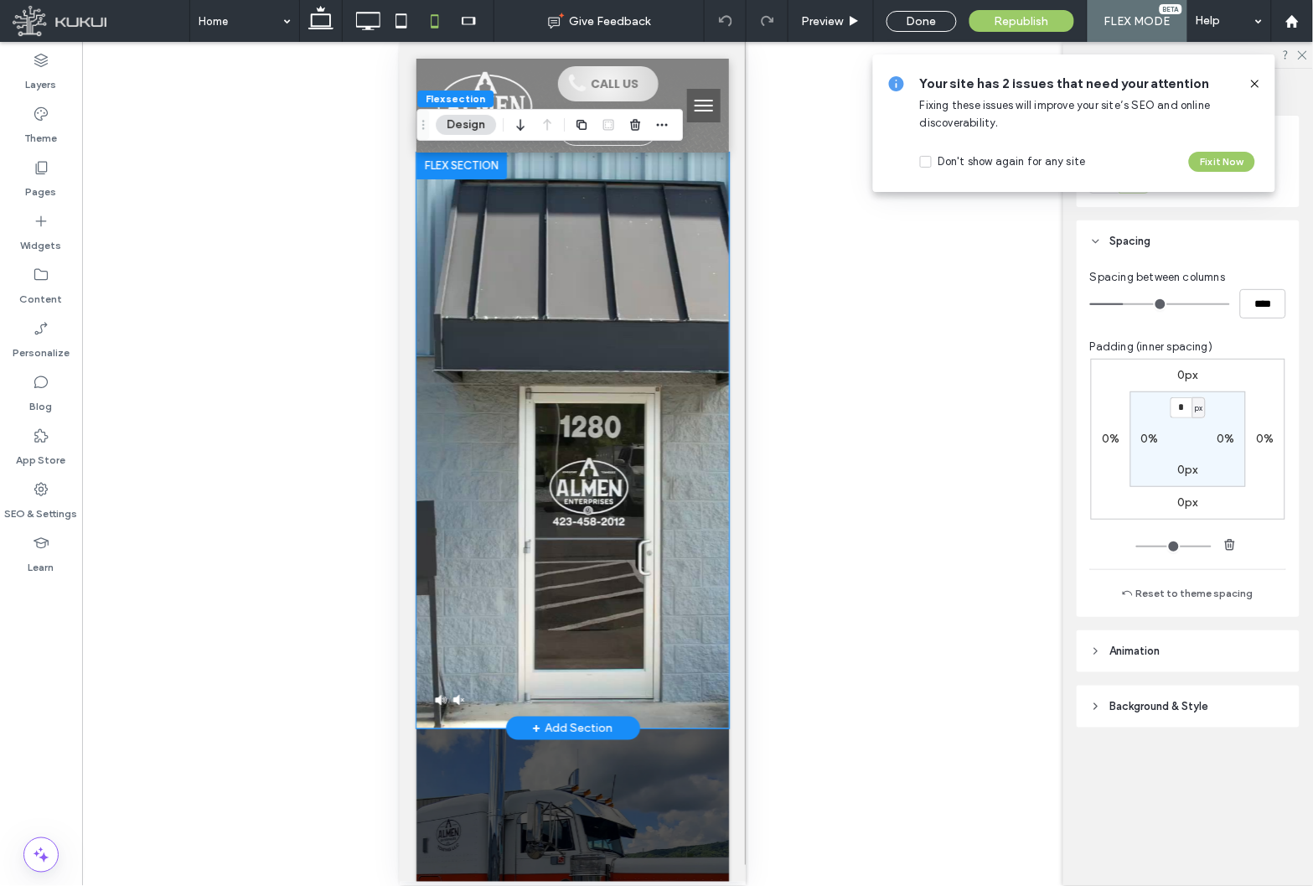
click at [450, 696] on img at bounding box center [448, 699] width 34 height 14
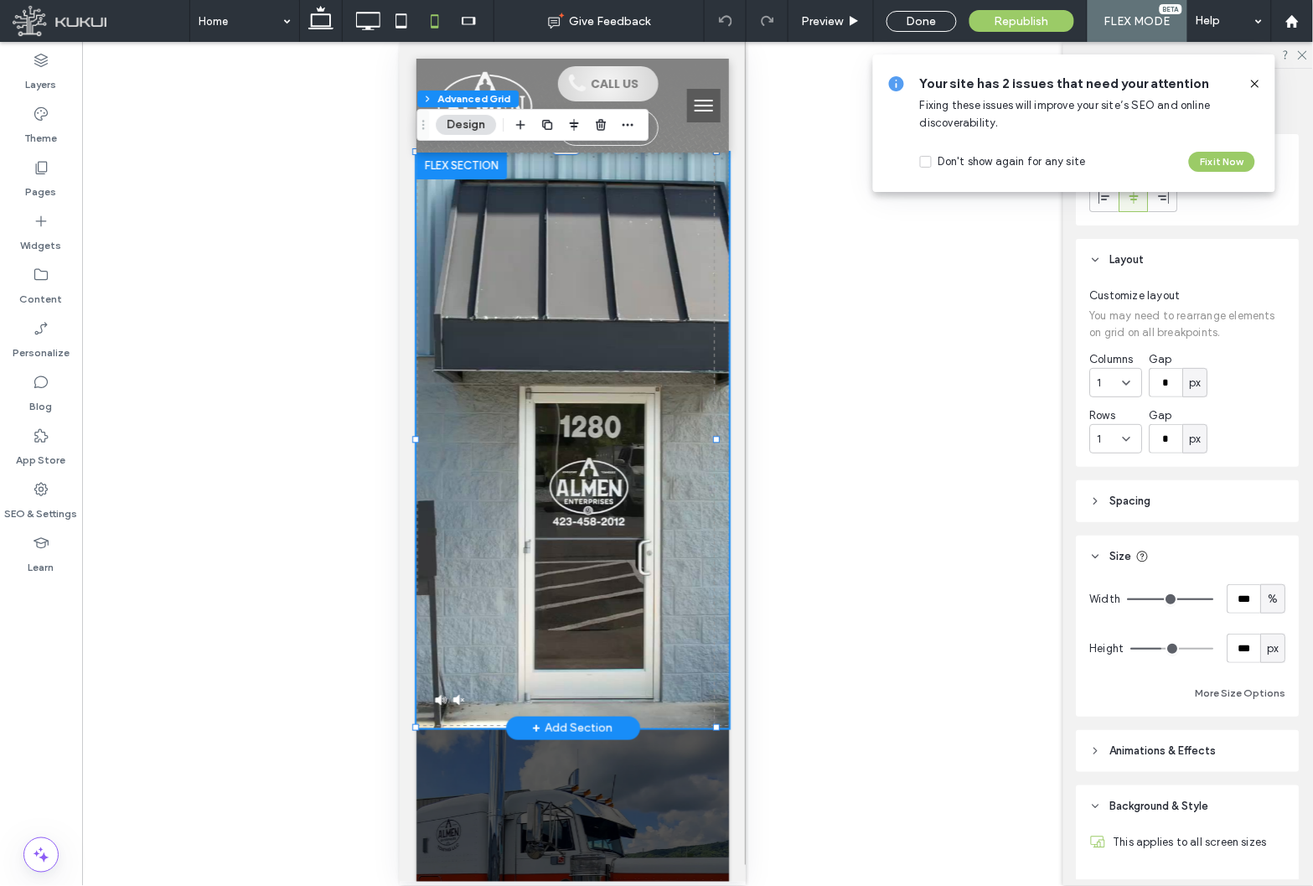
click at [445, 700] on img at bounding box center [448, 699] width 34 height 14
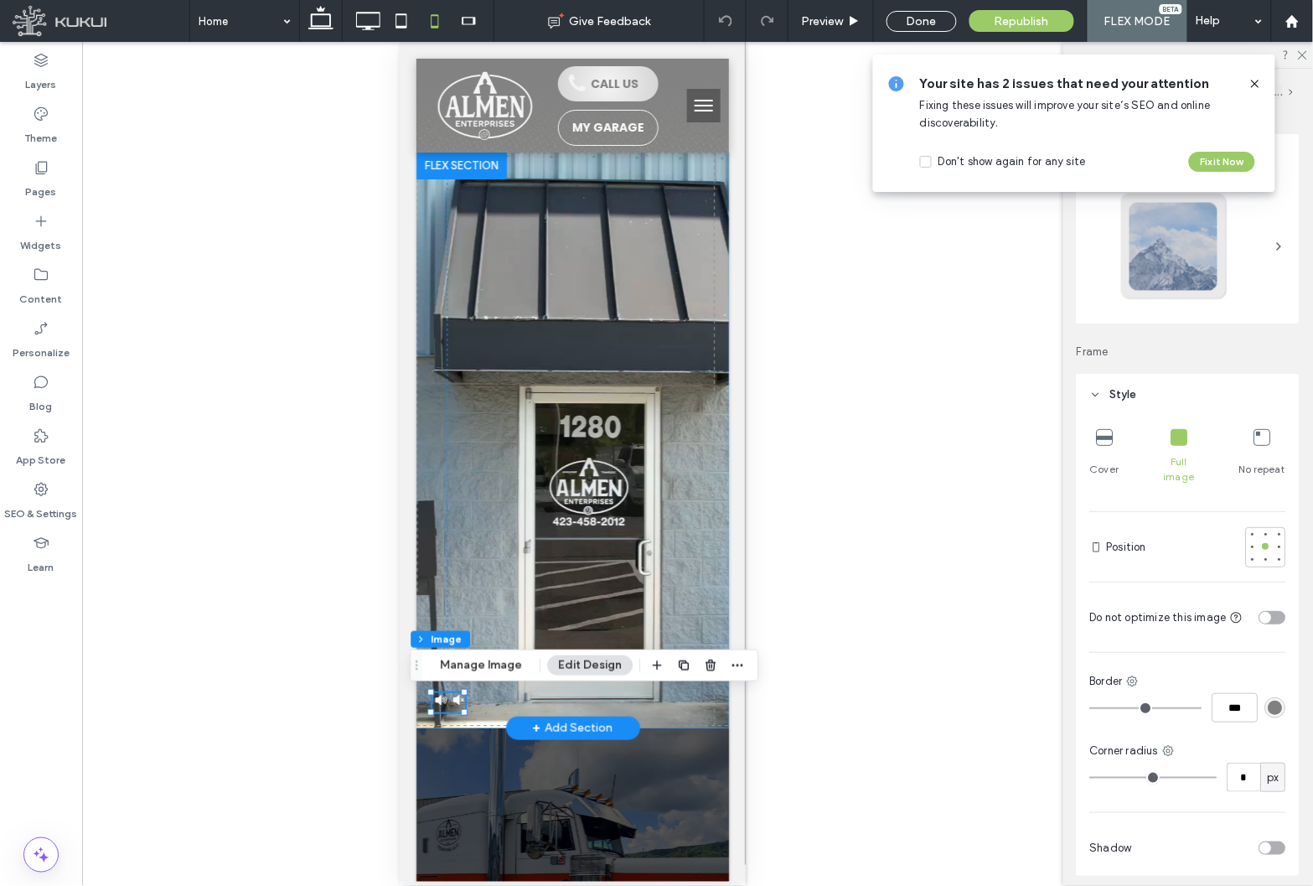
click at [445, 700] on img at bounding box center [448, 699] width 34 height 14
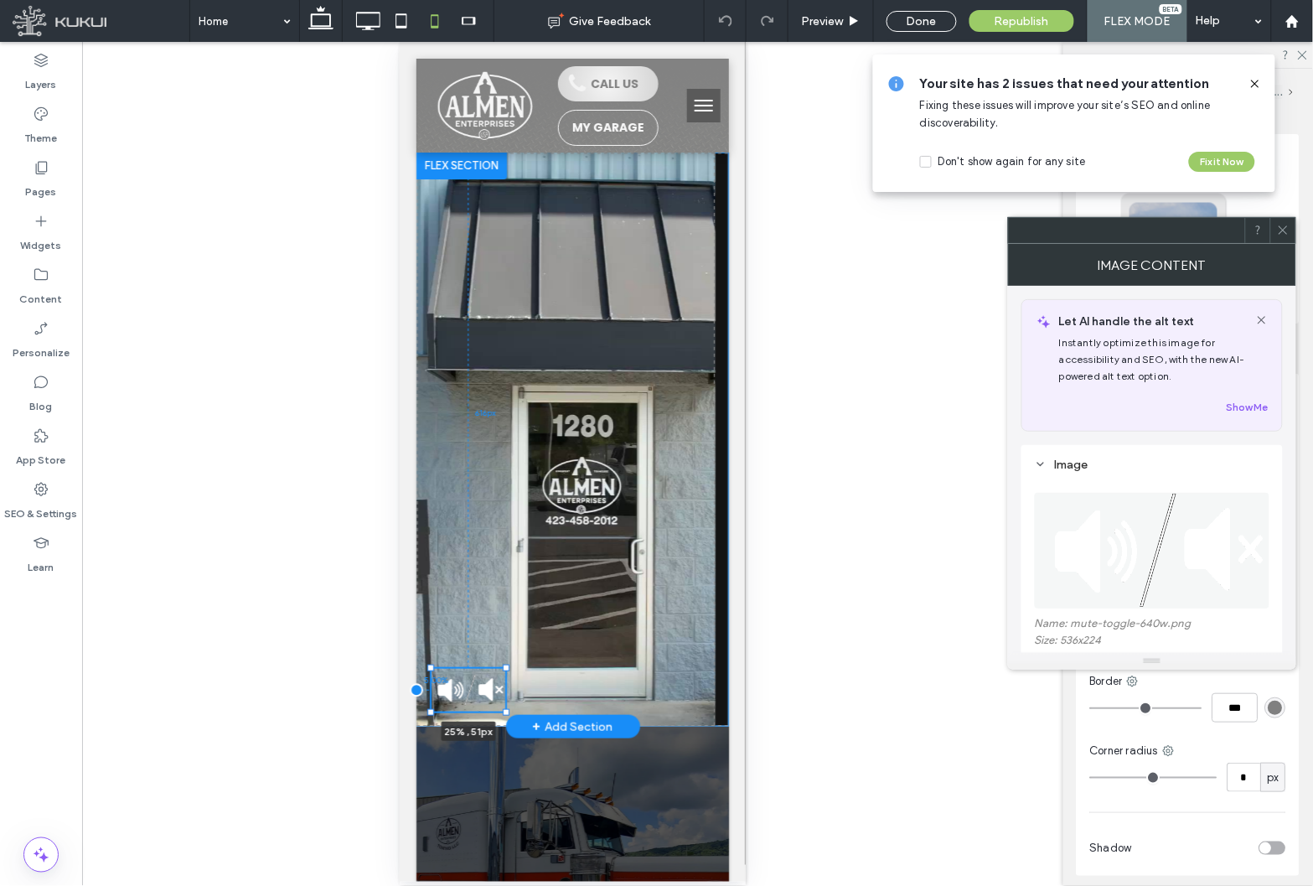
drag, startPoint x: 459, startPoint y: 692, endPoint x: 500, endPoint y: 665, distance: 49.0
click at [500, 665] on div "25% , 51px 5.00% 616px" at bounding box center [572, 439] width 313 height 574
type input "**"
type input "****"
type input "**"
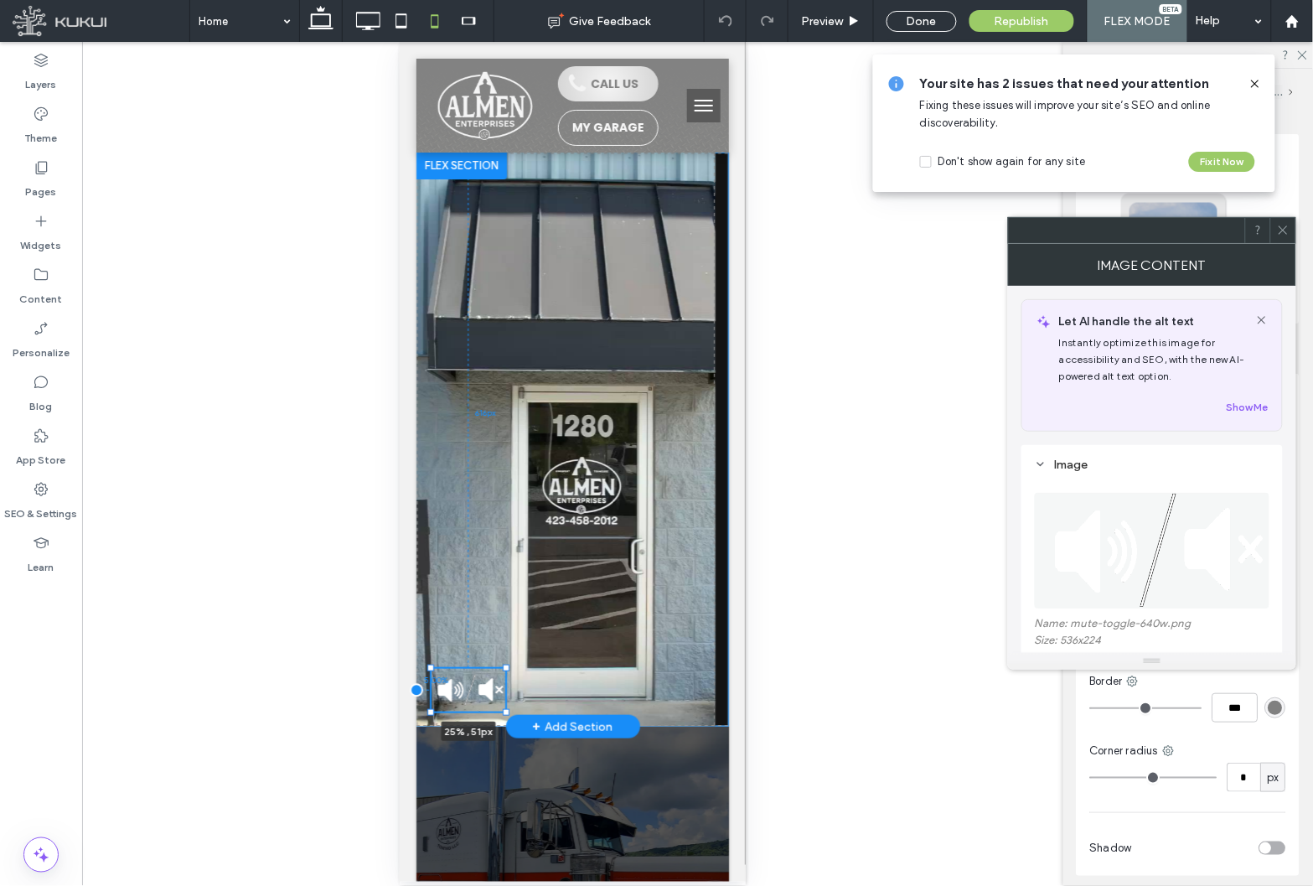
type input "**"
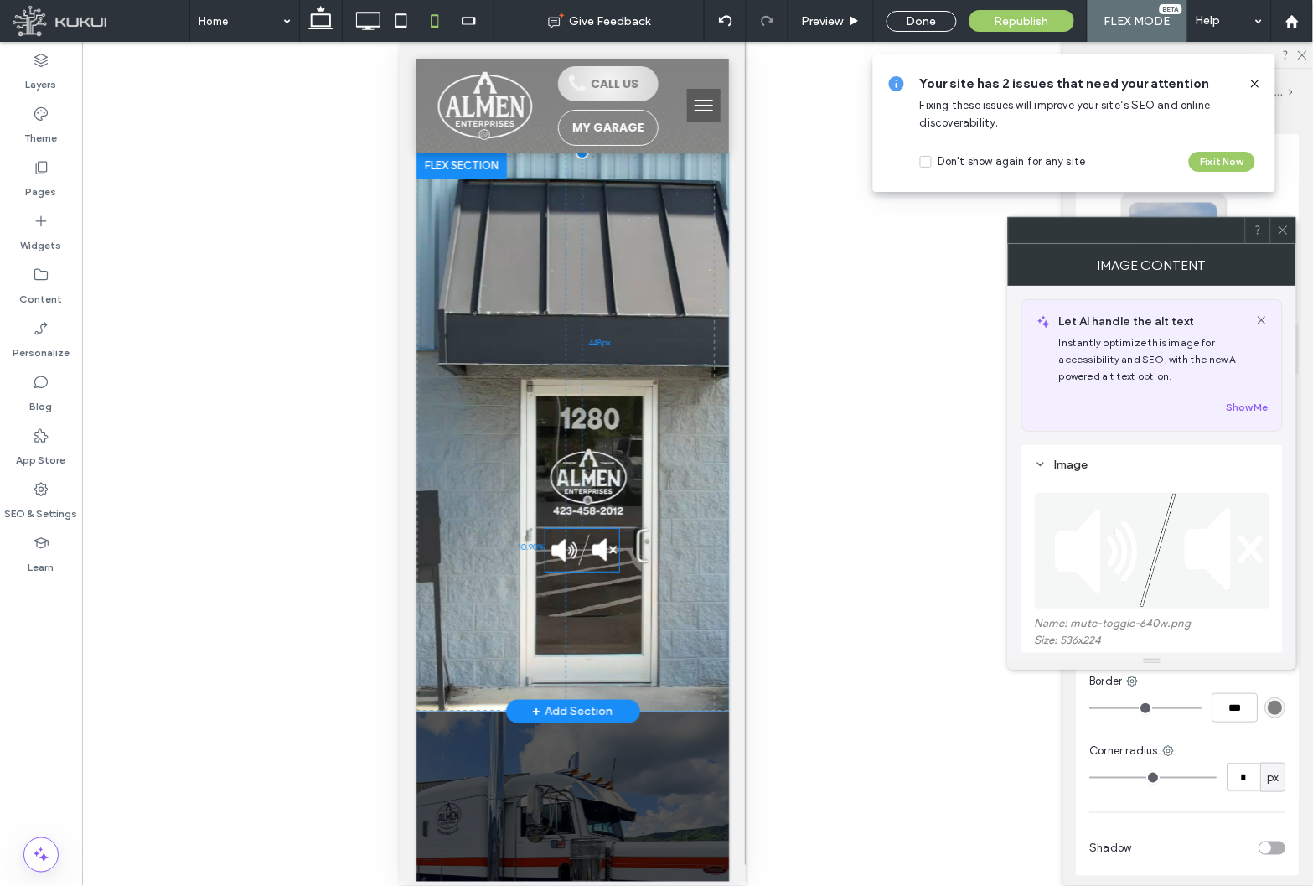
drag, startPoint x: 478, startPoint y: 679, endPoint x: 592, endPoint y: 540, distance: 180.4
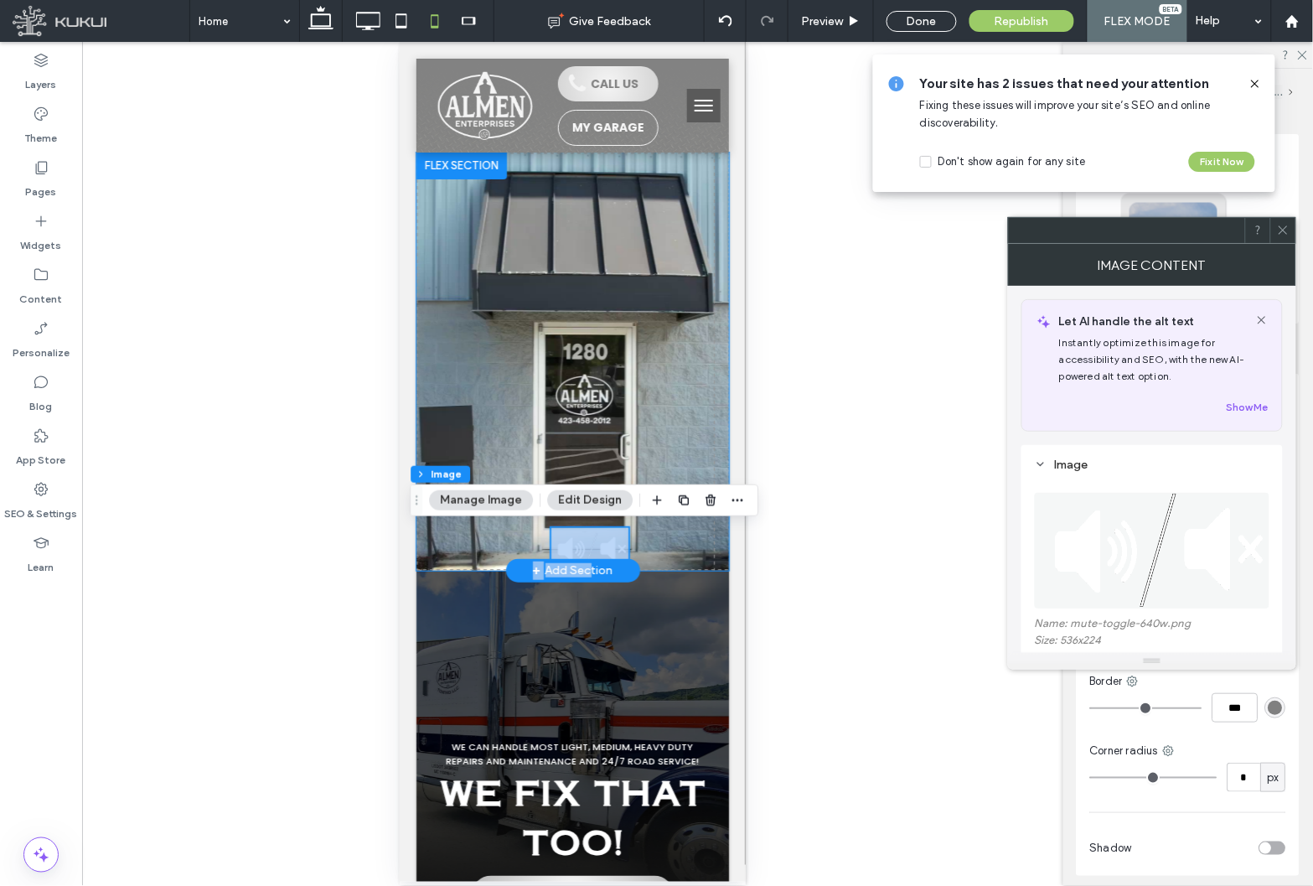
drag, startPoint x: 585, startPoint y: 557, endPoint x: 612, endPoint y: 477, distance: 84.8
click at [612, 477] on div "Section Click to edit in Flex Mode + Add Section" at bounding box center [572, 361] width 313 height 418
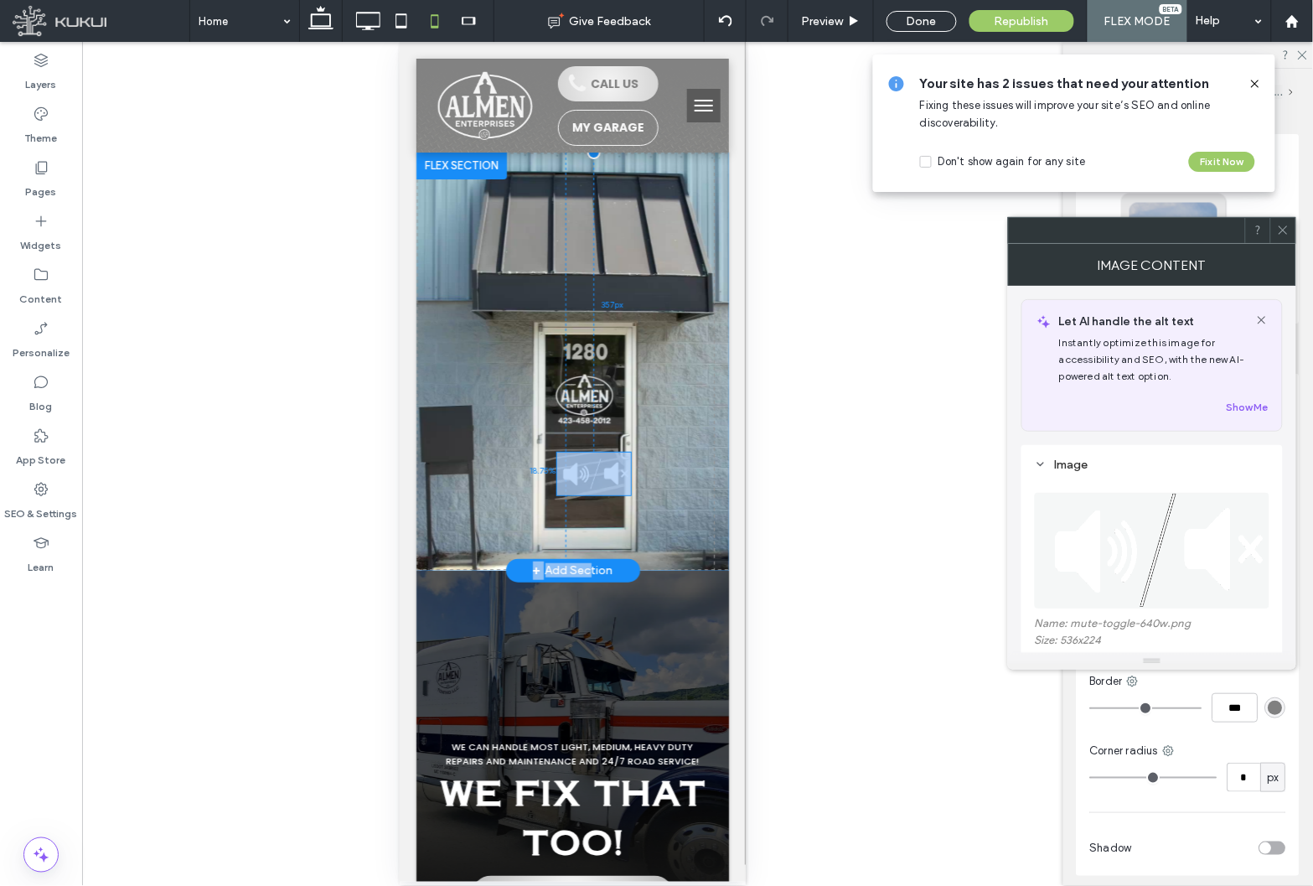
drag, startPoint x: 1008, startPoint y: 555, endPoint x: 592, endPoint y: 457, distance: 427.6
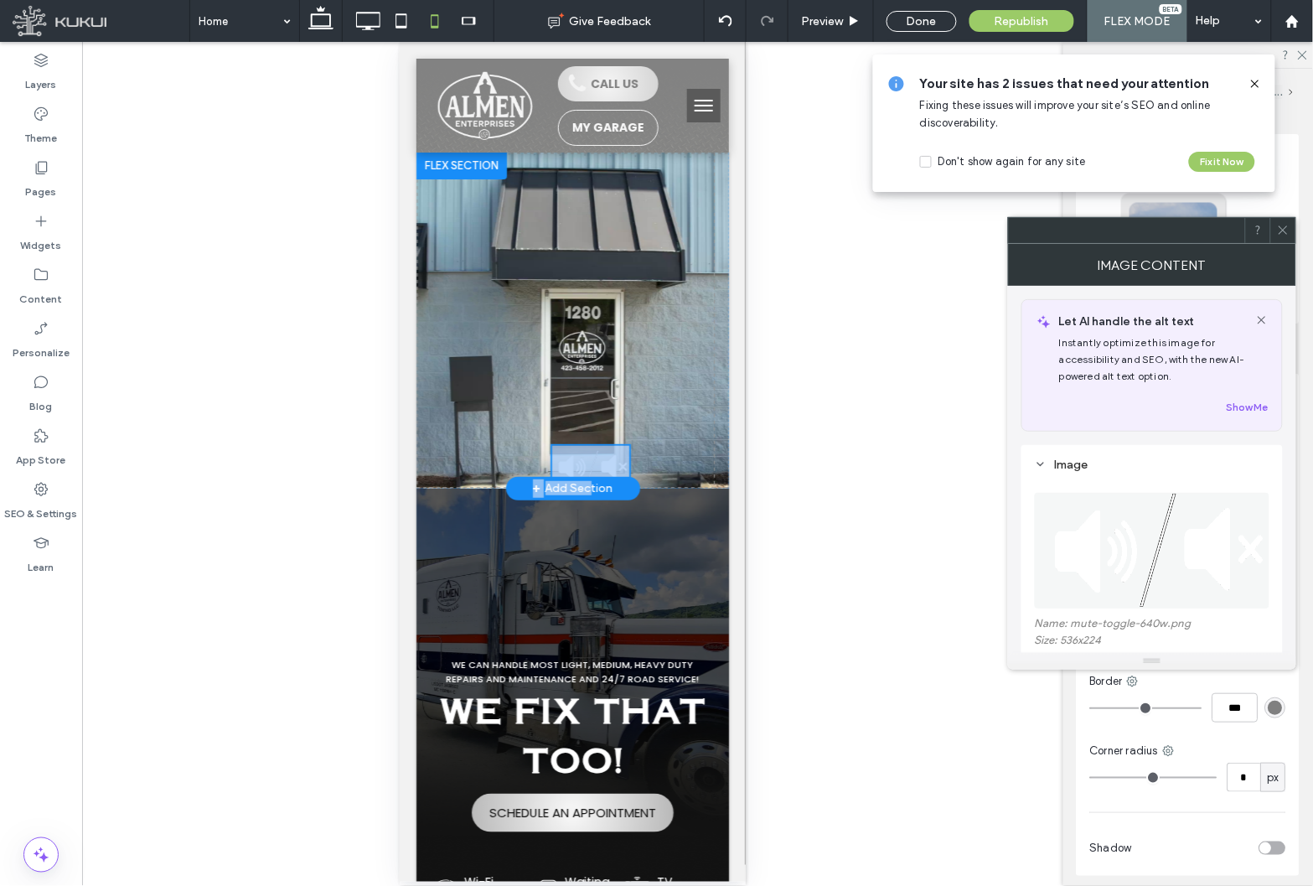
drag, startPoint x: 599, startPoint y: 461, endPoint x: 607, endPoint y: 394, distance: 67.5
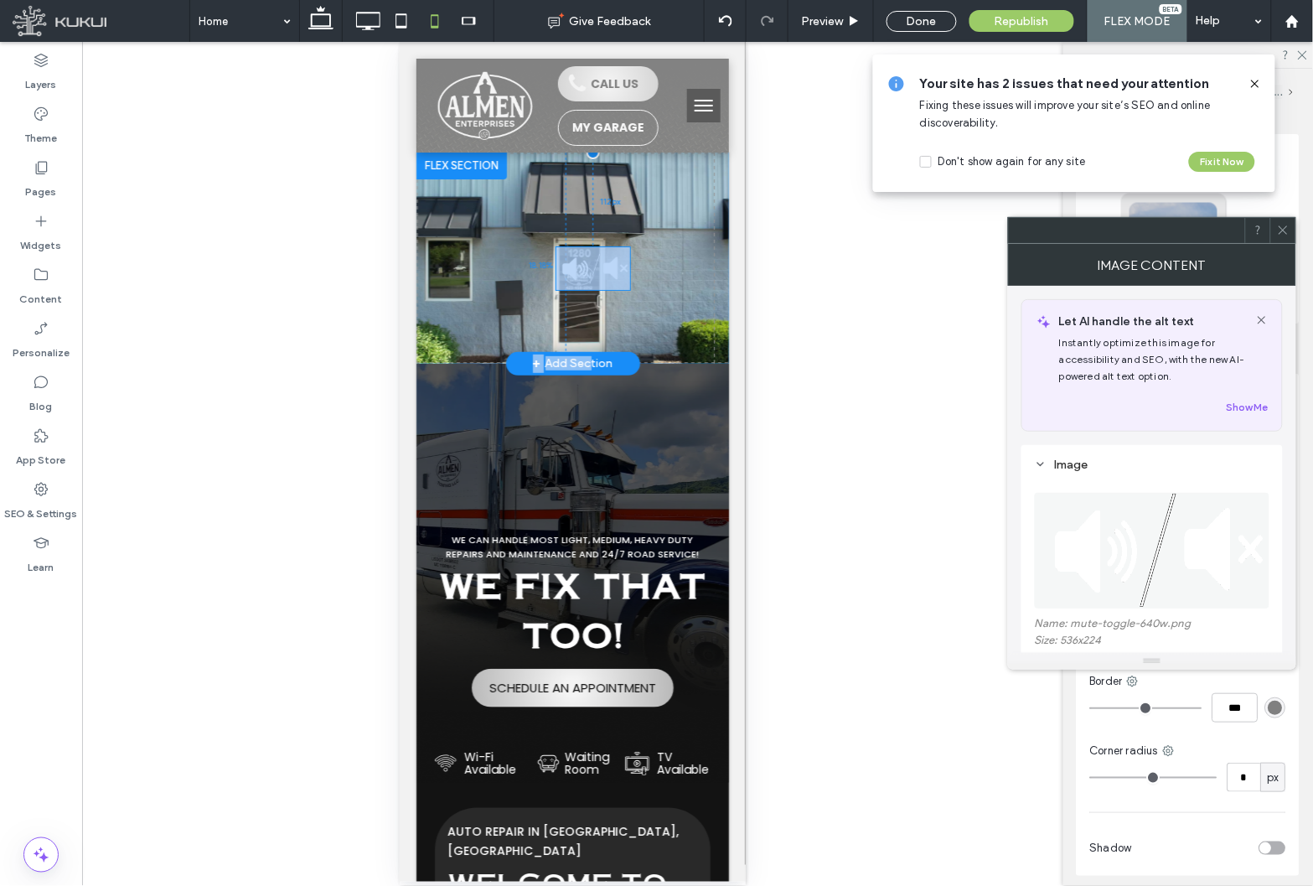
drag, startPoint x: 599, startPoint y: 297, endPoint x: 607, endPoint y: 267, distance: 31.3
drag, startPoint x: 607, startPoint y: 267, endPoint x: 578, endPoint y: 334, distance: 72.8
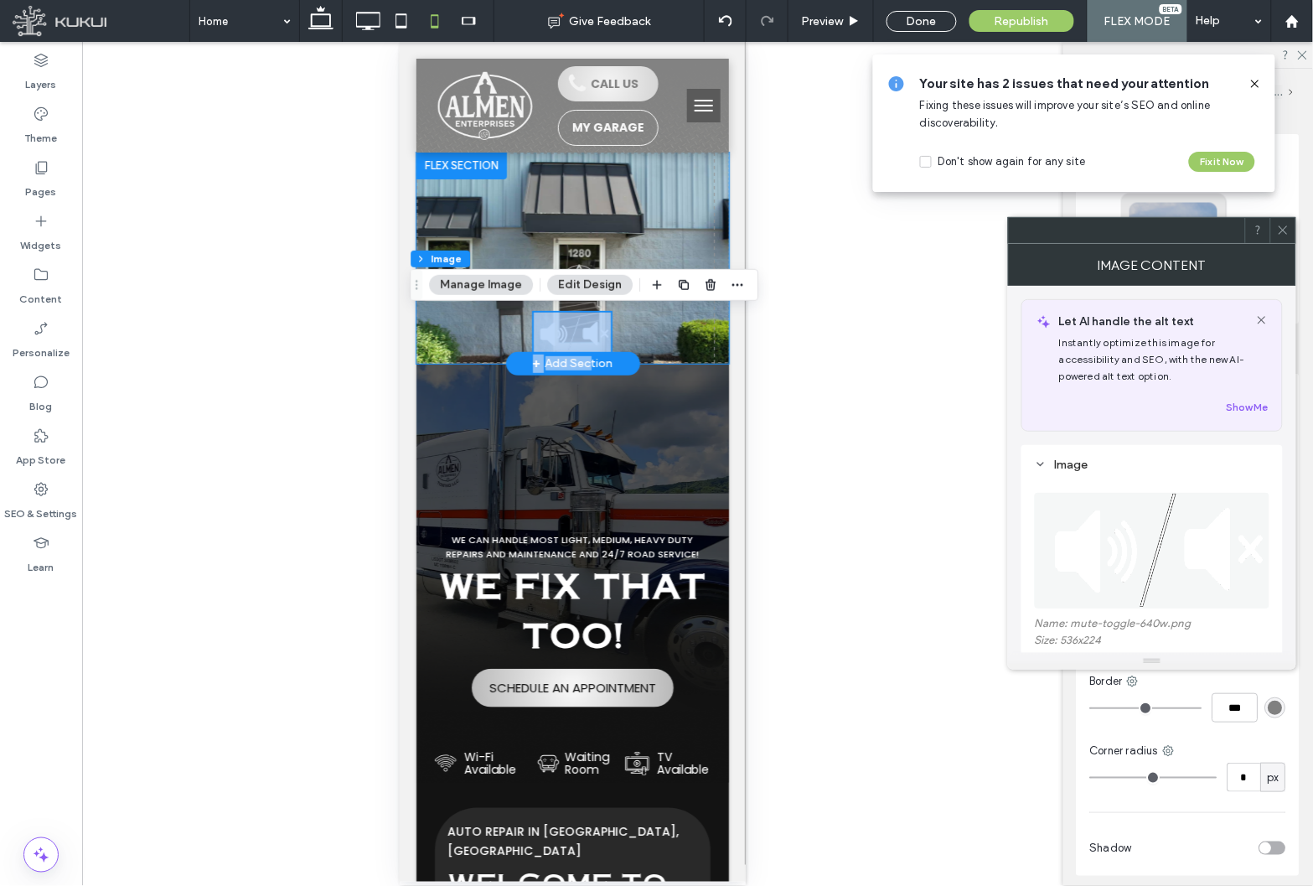
click at [626, 316] on video at bounding box center [572, 257] width 313 height 211
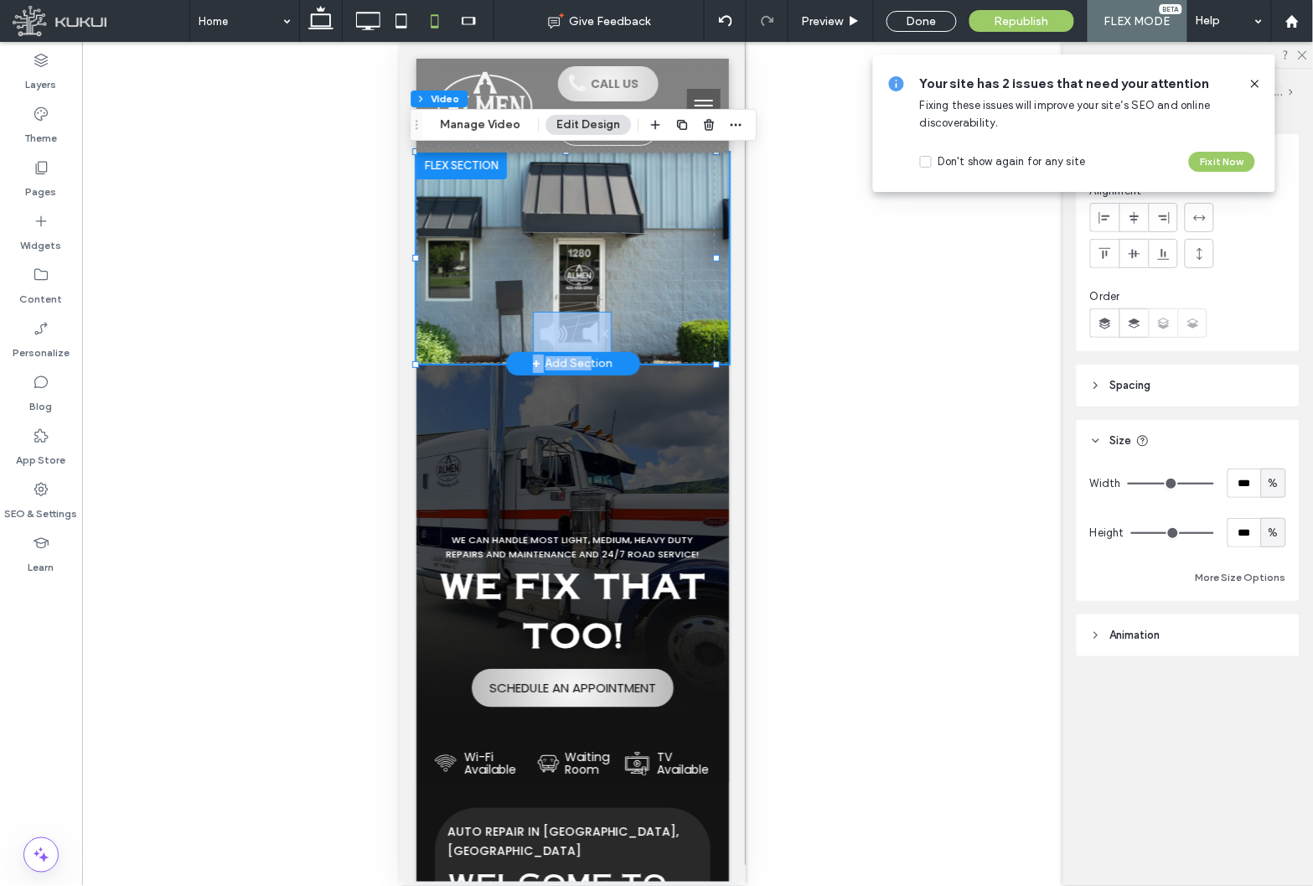
click at [576, 328] on img at bounding box center [571, 333] width 77 height 43
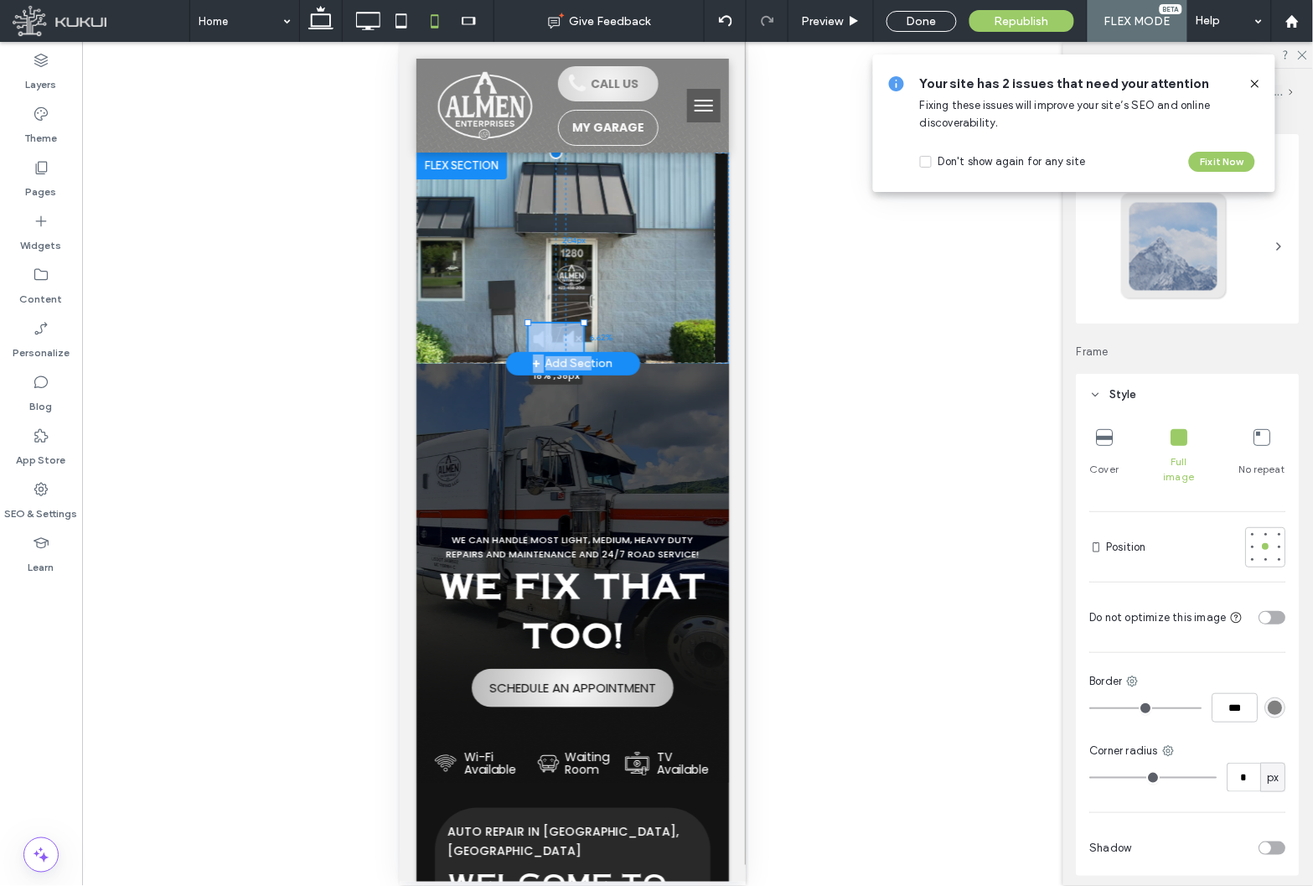
drag, startPoint x: 603, startPoint y: 310, endPoint x: 1449, endPoint y: 416, distance: 852.1
click at [583, 322] on div at bounding box center [583, 321] width 7 height 7
type input "**"
type input "****"
type input "**"
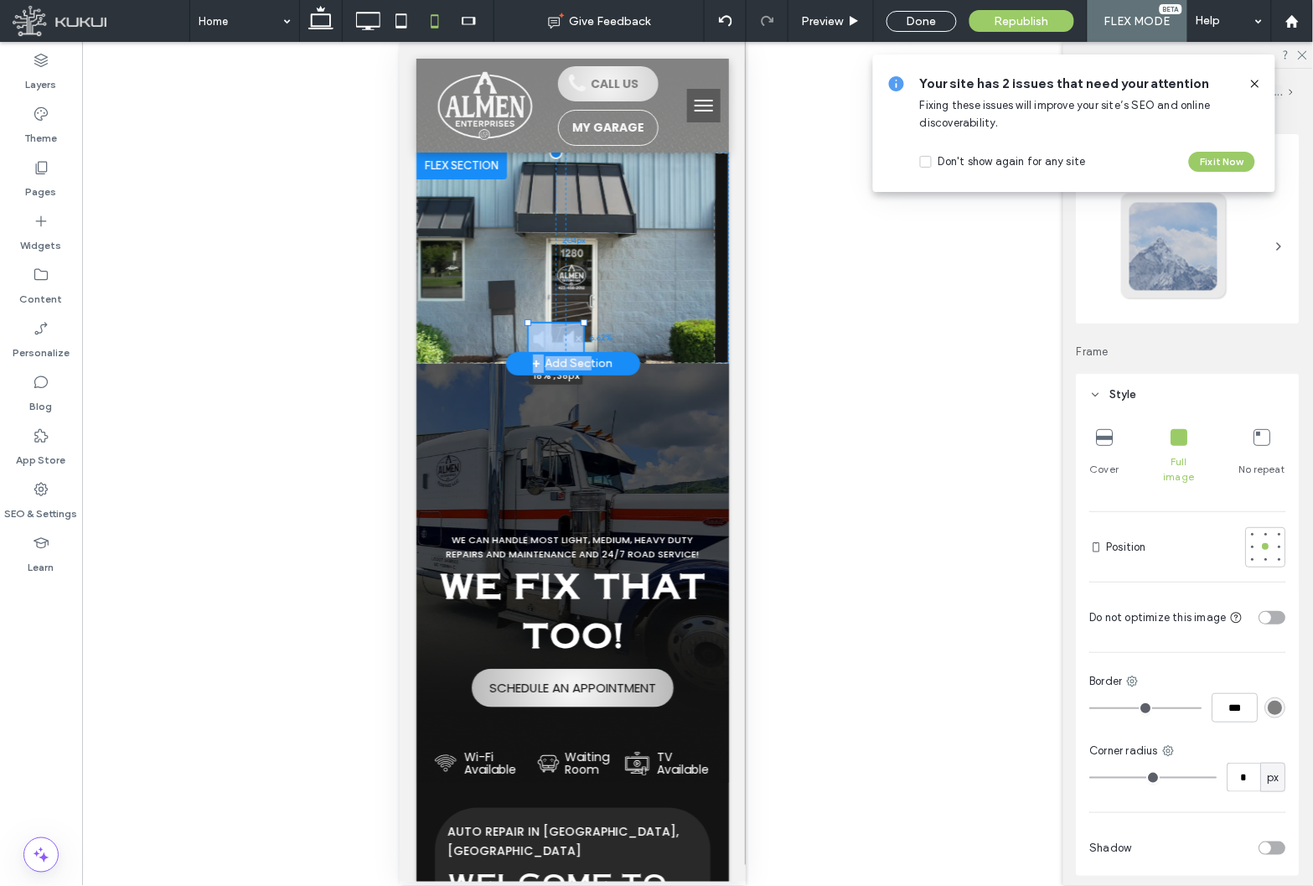
type input "**"
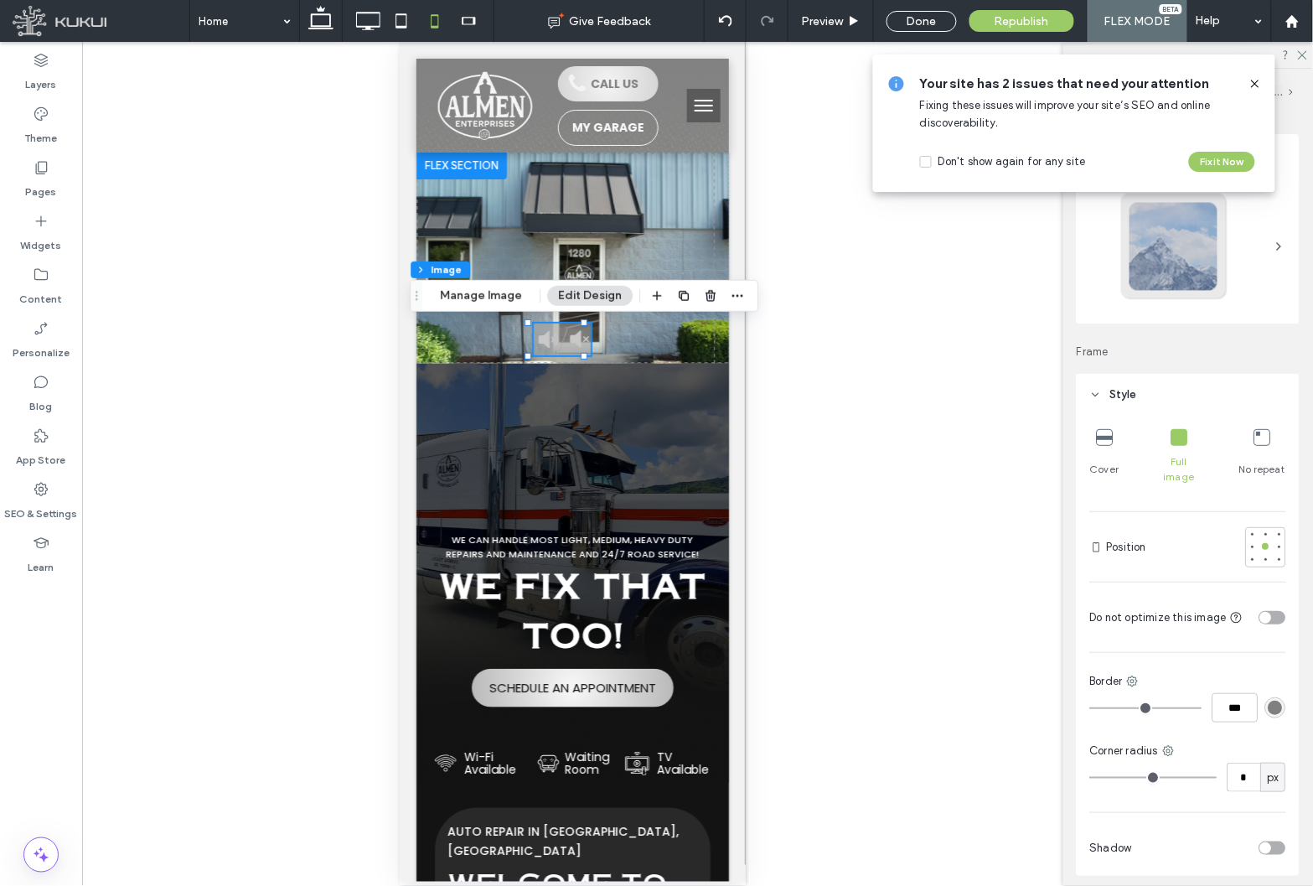
click at [1255, 86] on icon at bounding box center [1254, 83] width 13 height 13
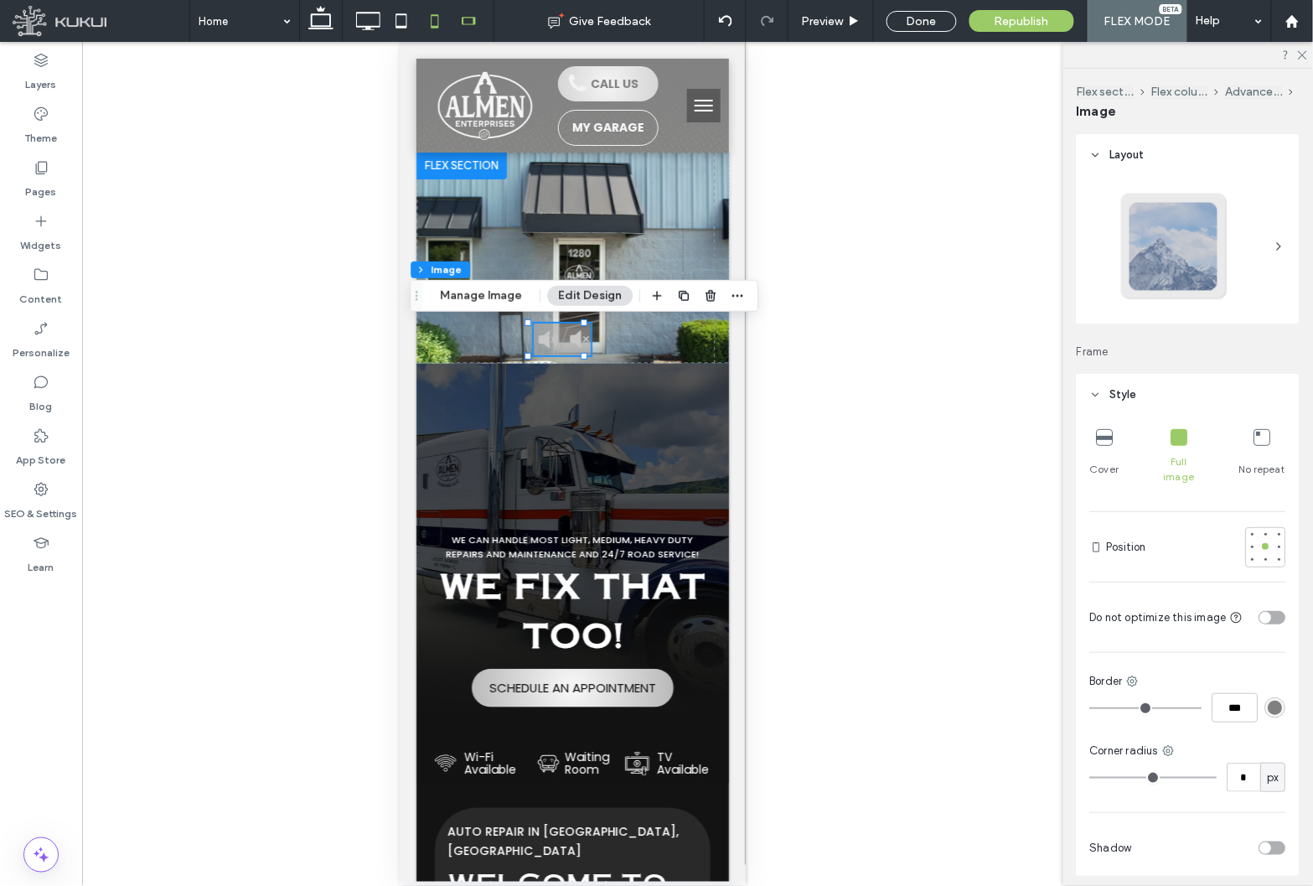
click at [456, 27] on icon at bounding box center [469, 21] width 34 height 34
type input "*"
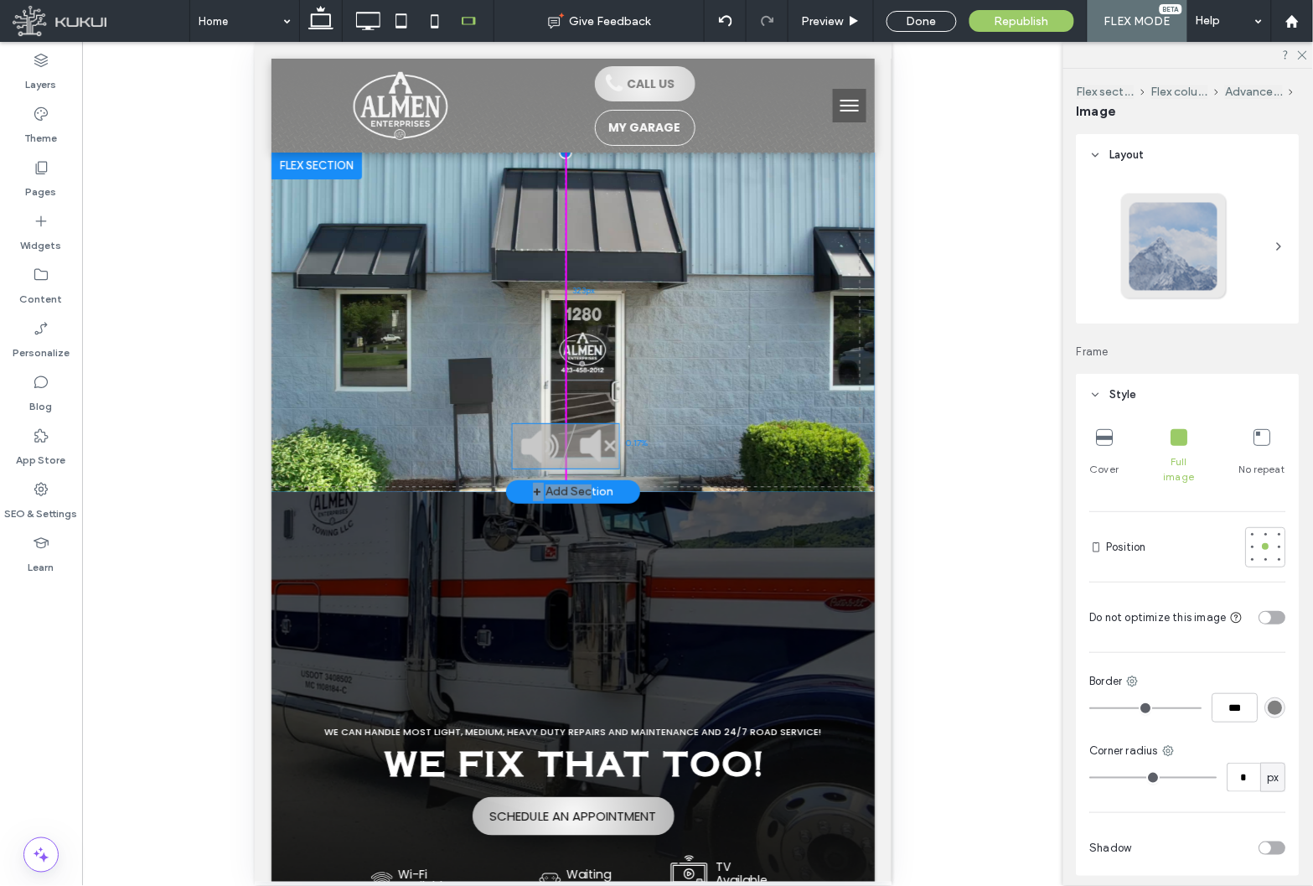
drag, startPoint x: 545, startPoint y: 343, endPoint x: 564, endPoint y: 443, distance: 102.2
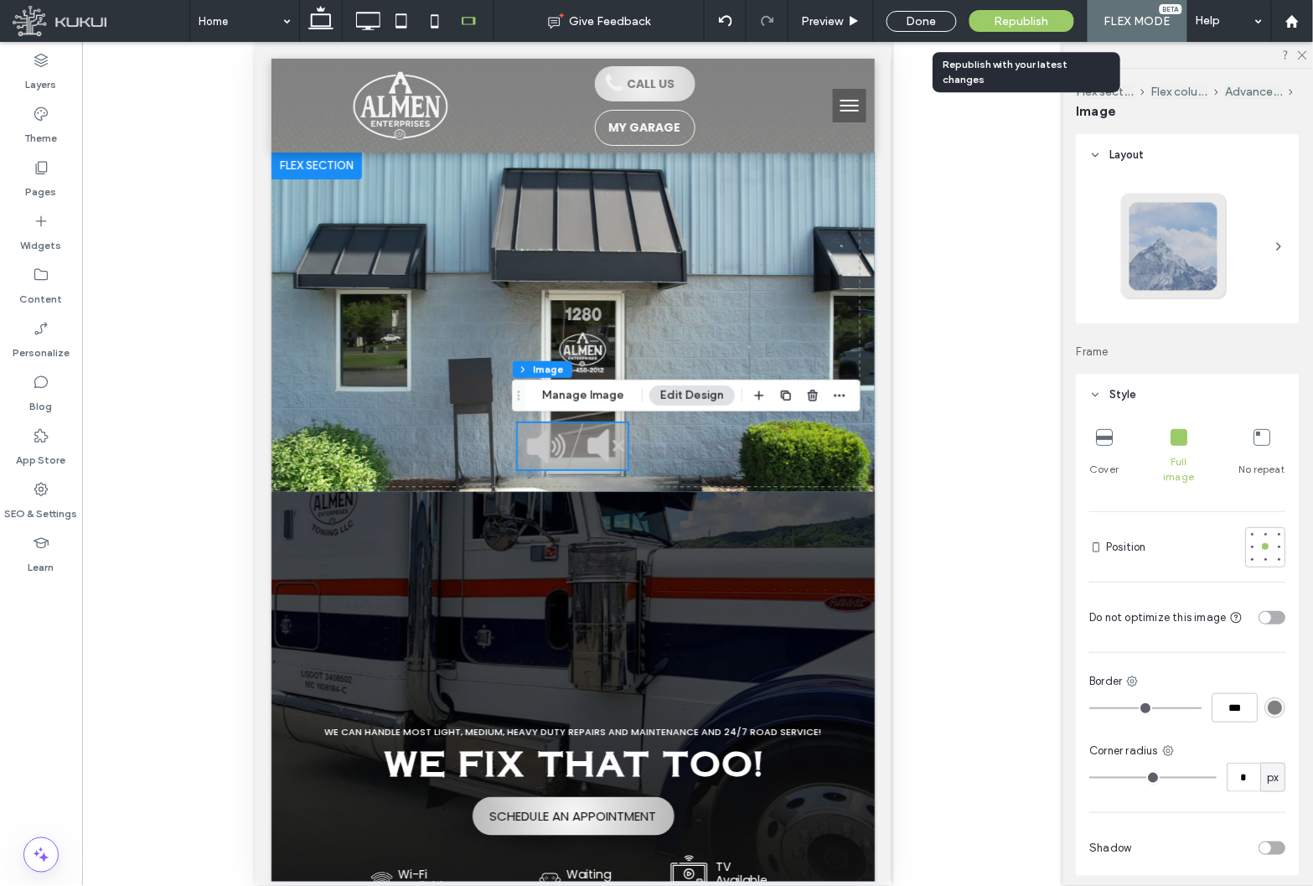
click at [1042, 23] on span "Republish" at bounding box center [1022, 21] width 54 height 14
